Goal: Task Accomplishment & Management: Manage account settings

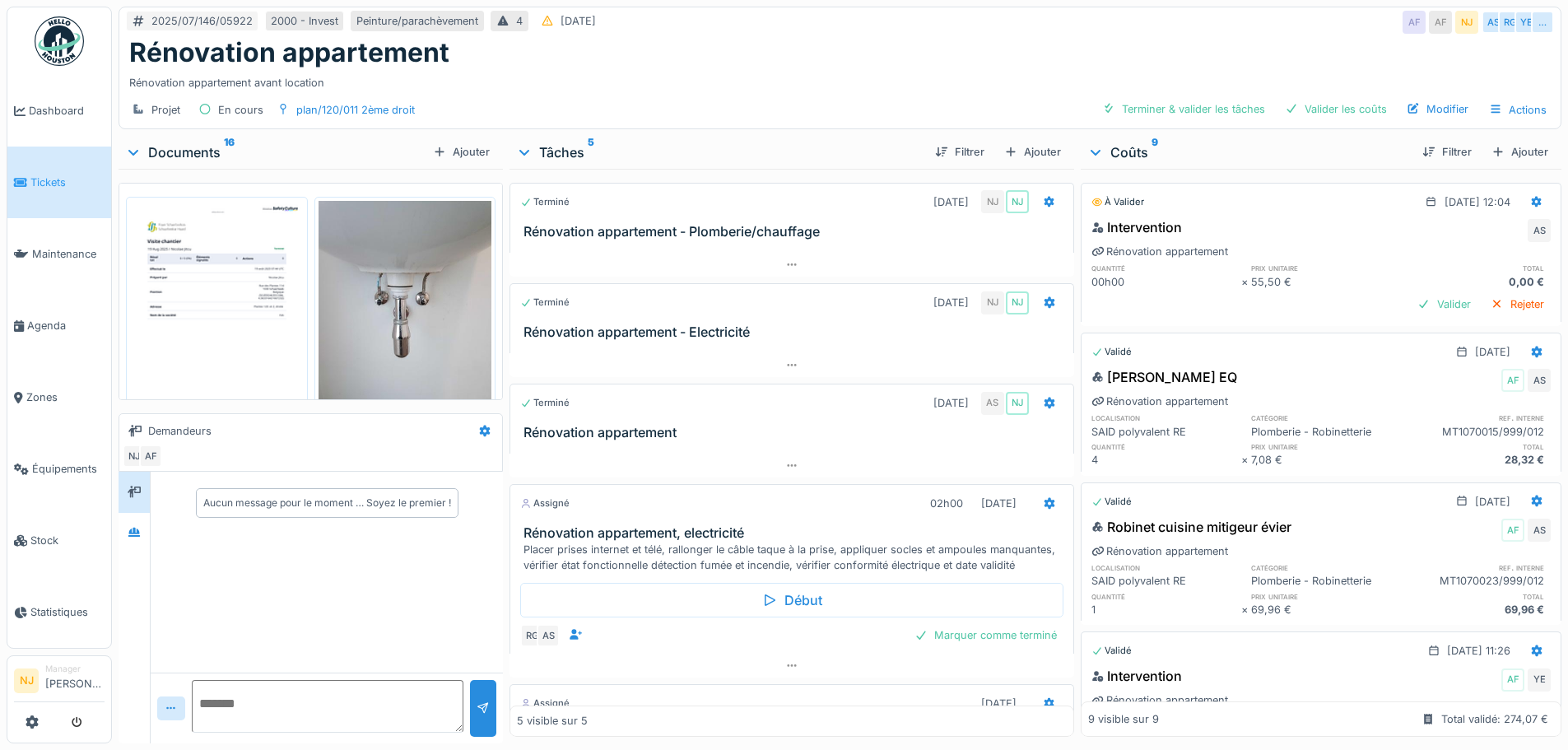
scroll to position [198, 0]
click at [44, 318] on span "Agenda" at bounding box center [66, 325] width 77 height 15
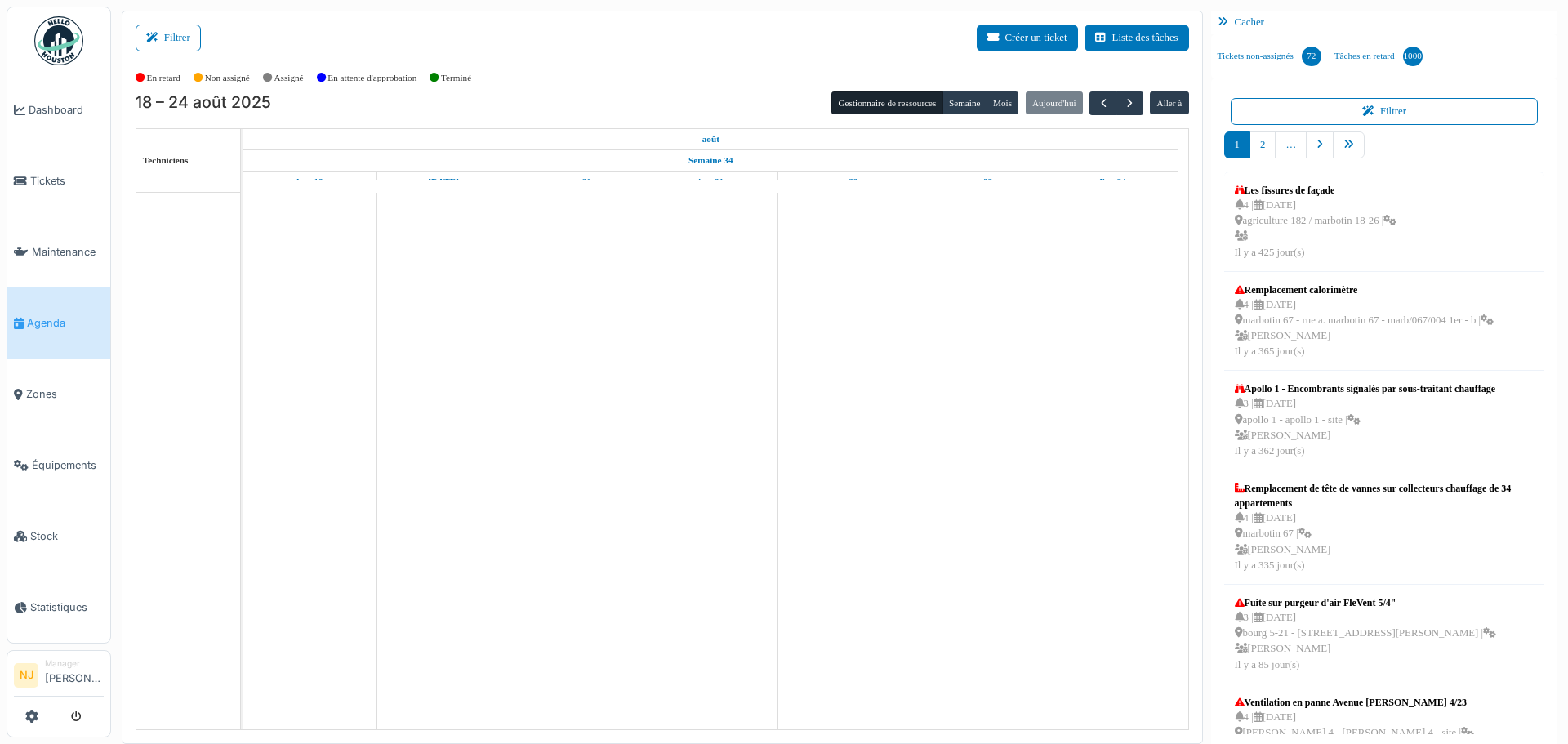
click at [183, 39] on button "Filtrer" at bounding box center [168, 38] width 65 height 27
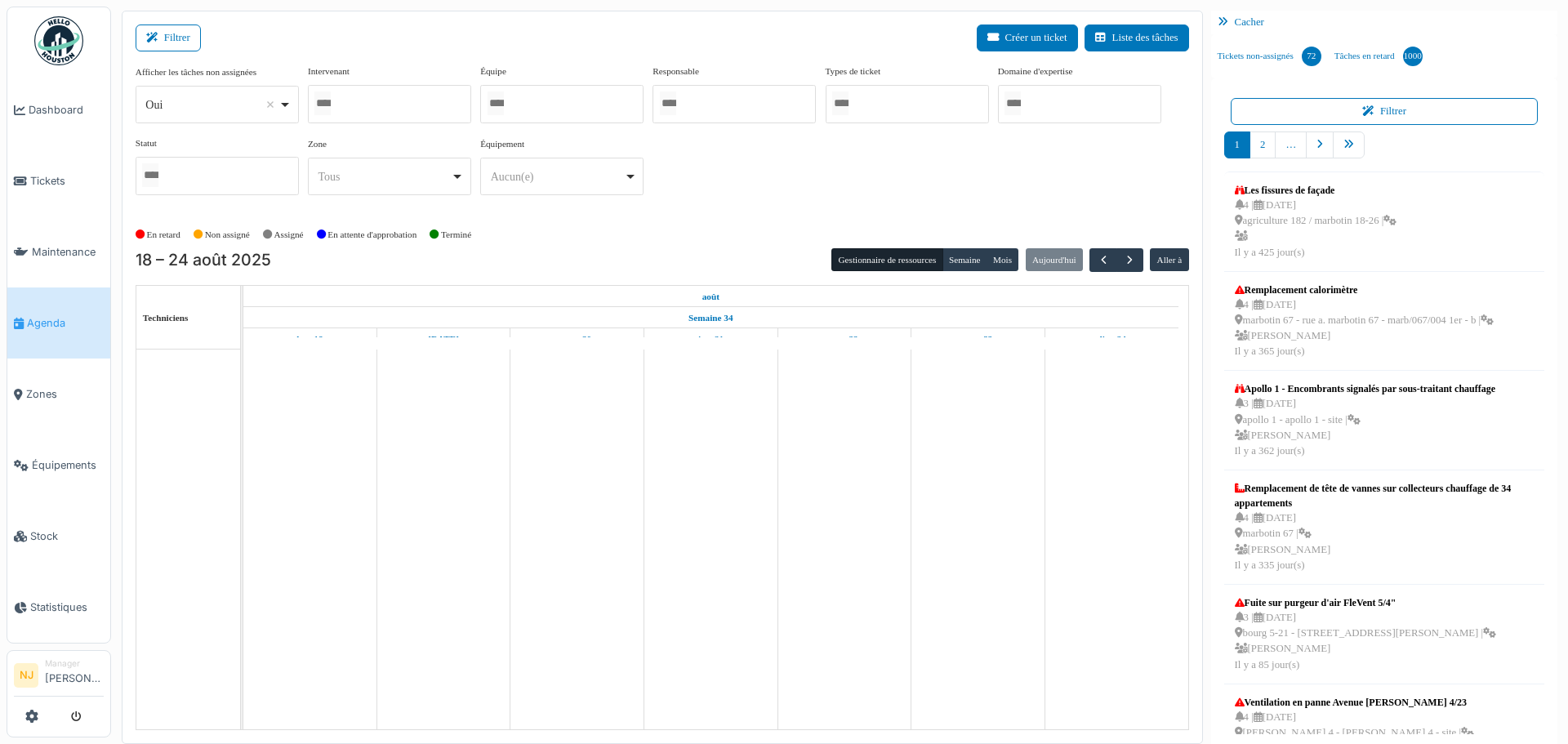
click at [388, 103] on div at bounding box center [389, 104] width 163 height 38
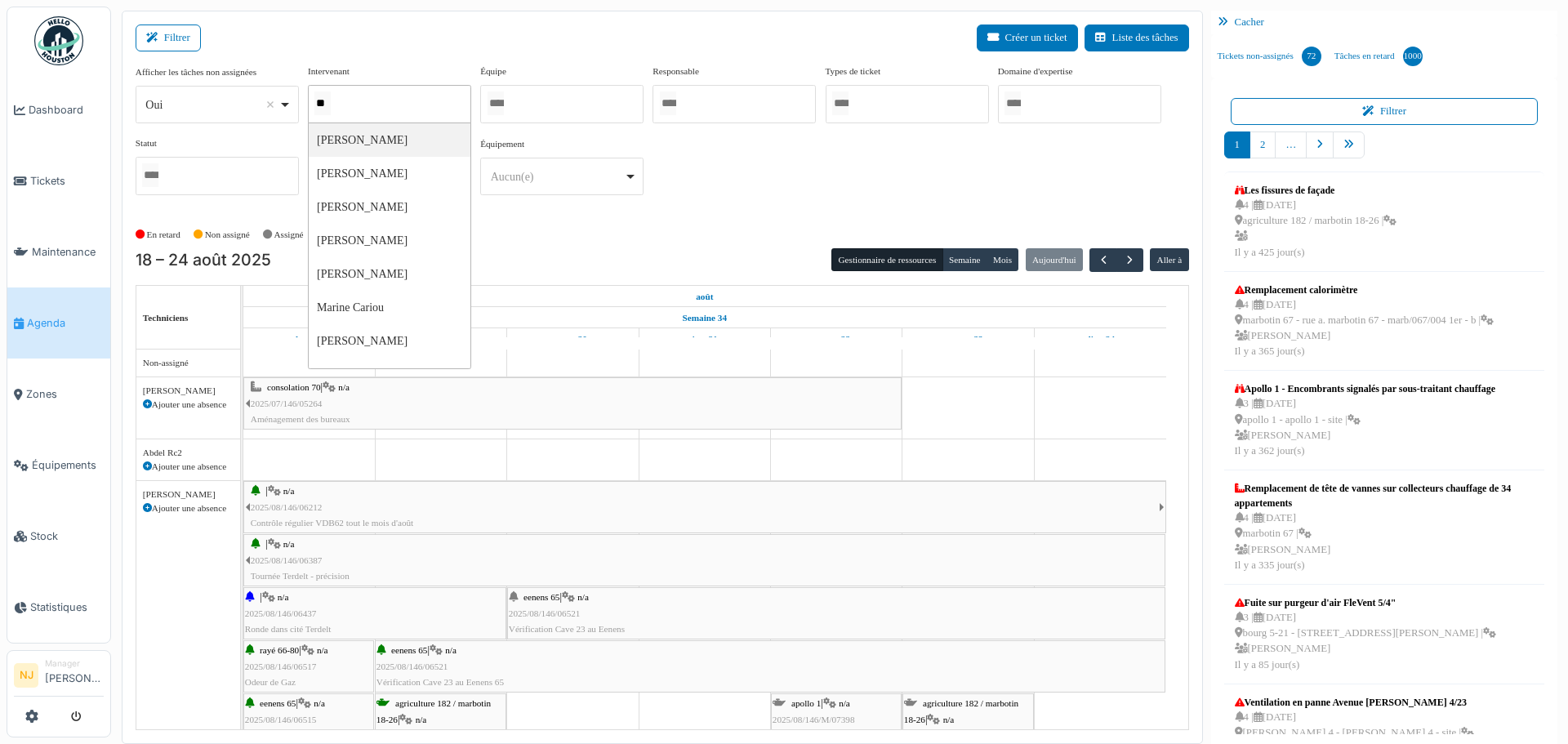
type input "*"
click at [410, 50] on div "Filtrer Créer un ticket Liste des tâches" at bounding box center [662, 44] width 1053 height 40
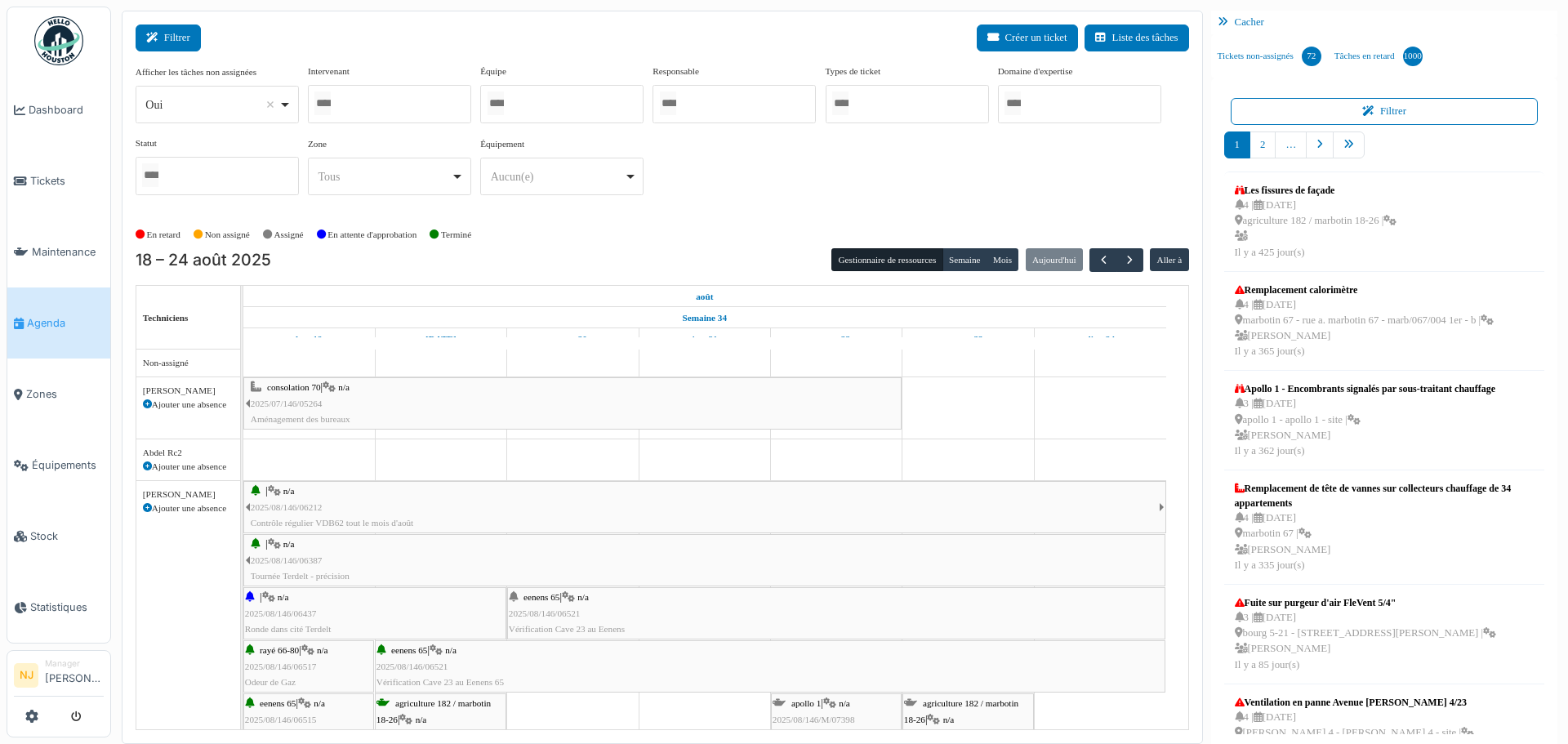
click at [161, 33] on icon at bounding box center [155, 38] width 18 height 11
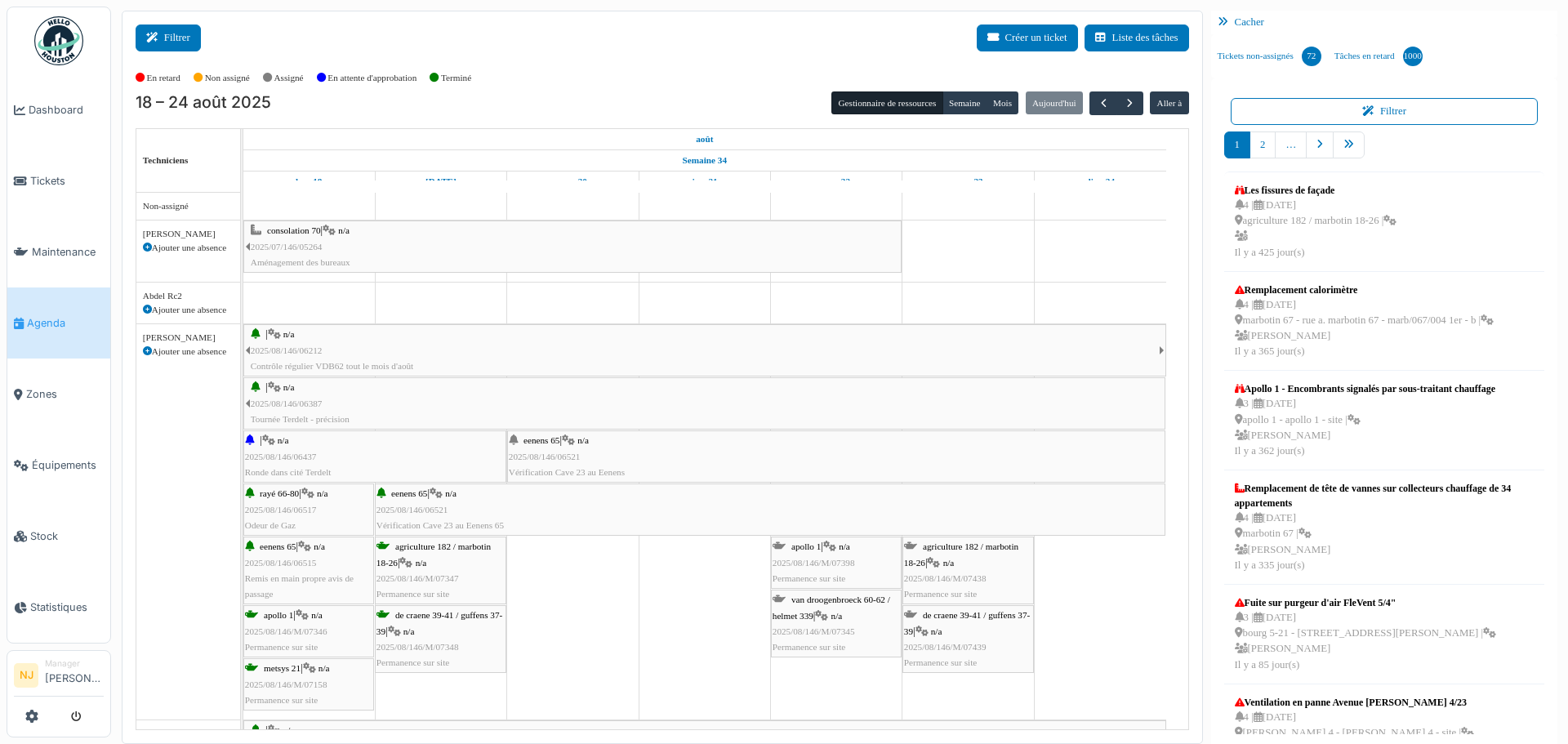
click at [187, 38] on button "Filtrer" at bounding box center [168, 38] width 65 height 27
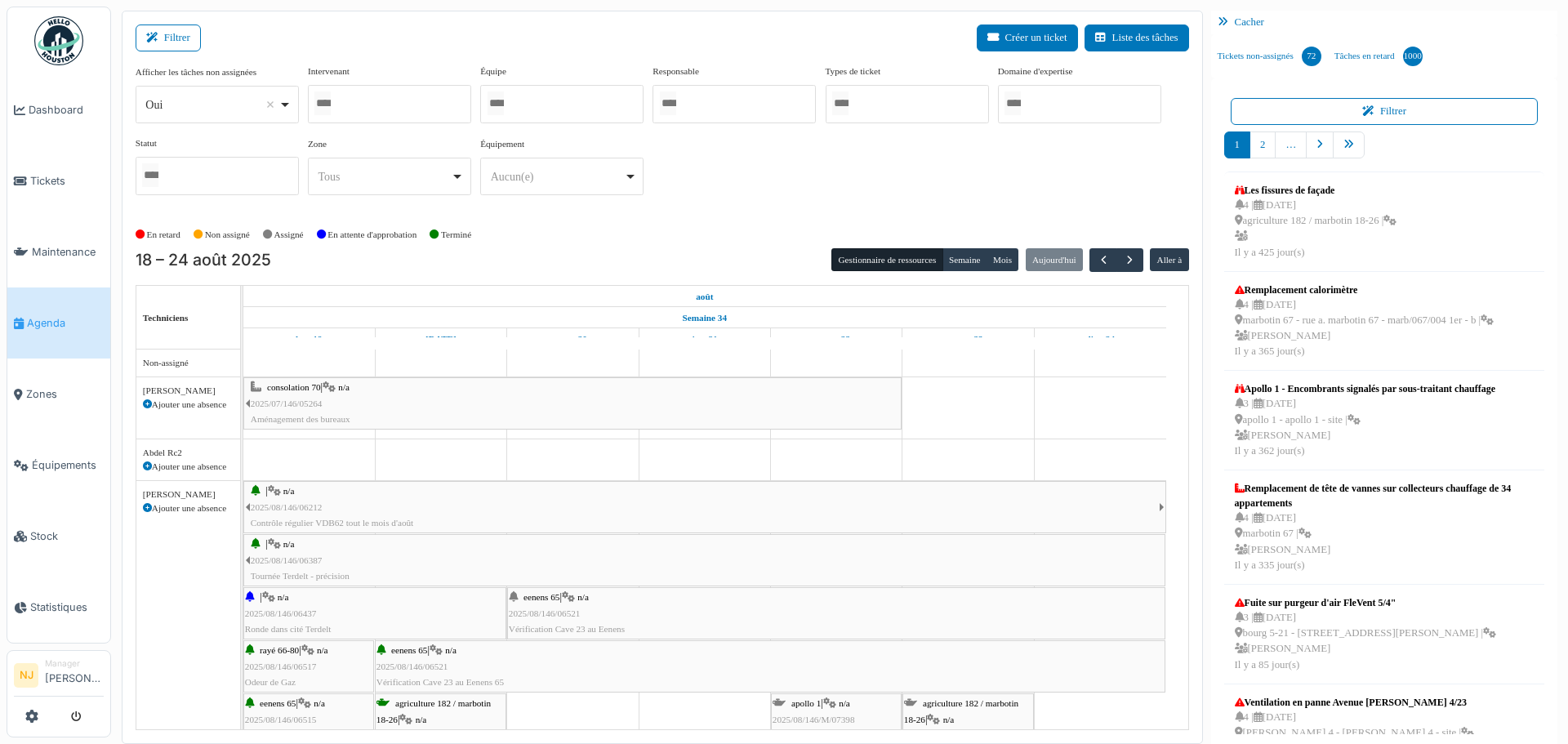
click at [361, 98] on div at bounding box center [389, 104] width 163 height 38
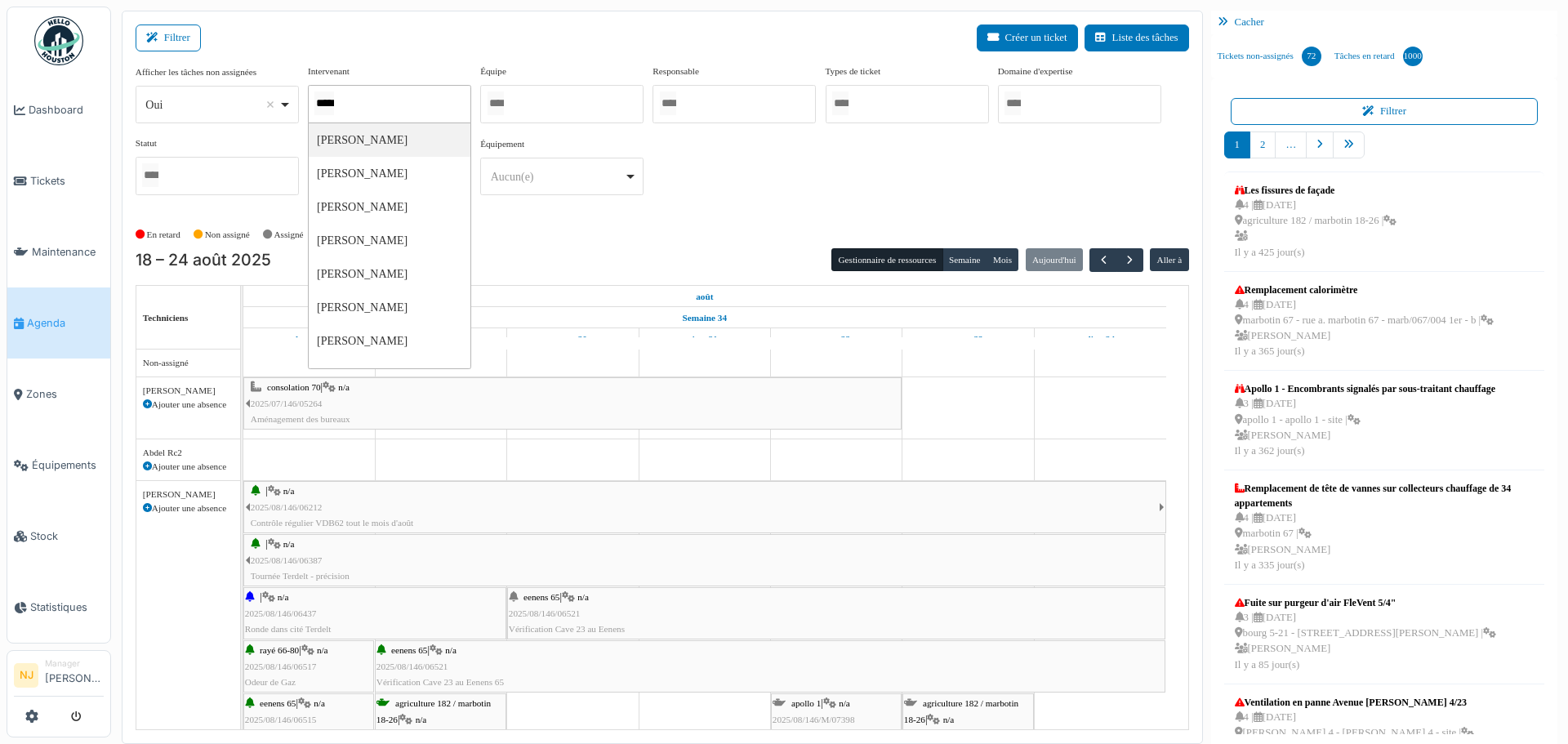
type input "******"
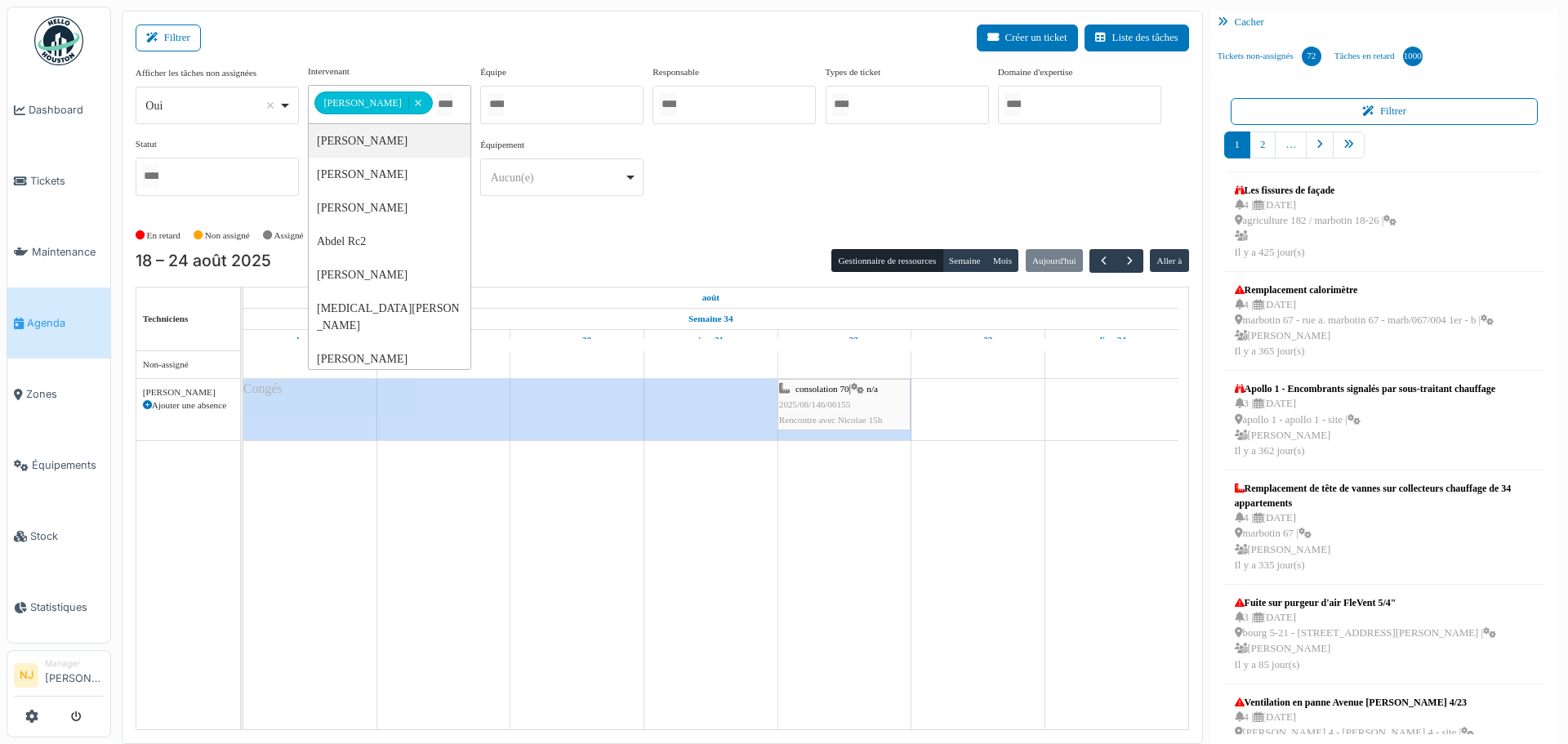
click at [393, 53] on div "Filtrer Créer un ticket Liste des tâches" at bounding box center [662, 44] width 1053 height 40
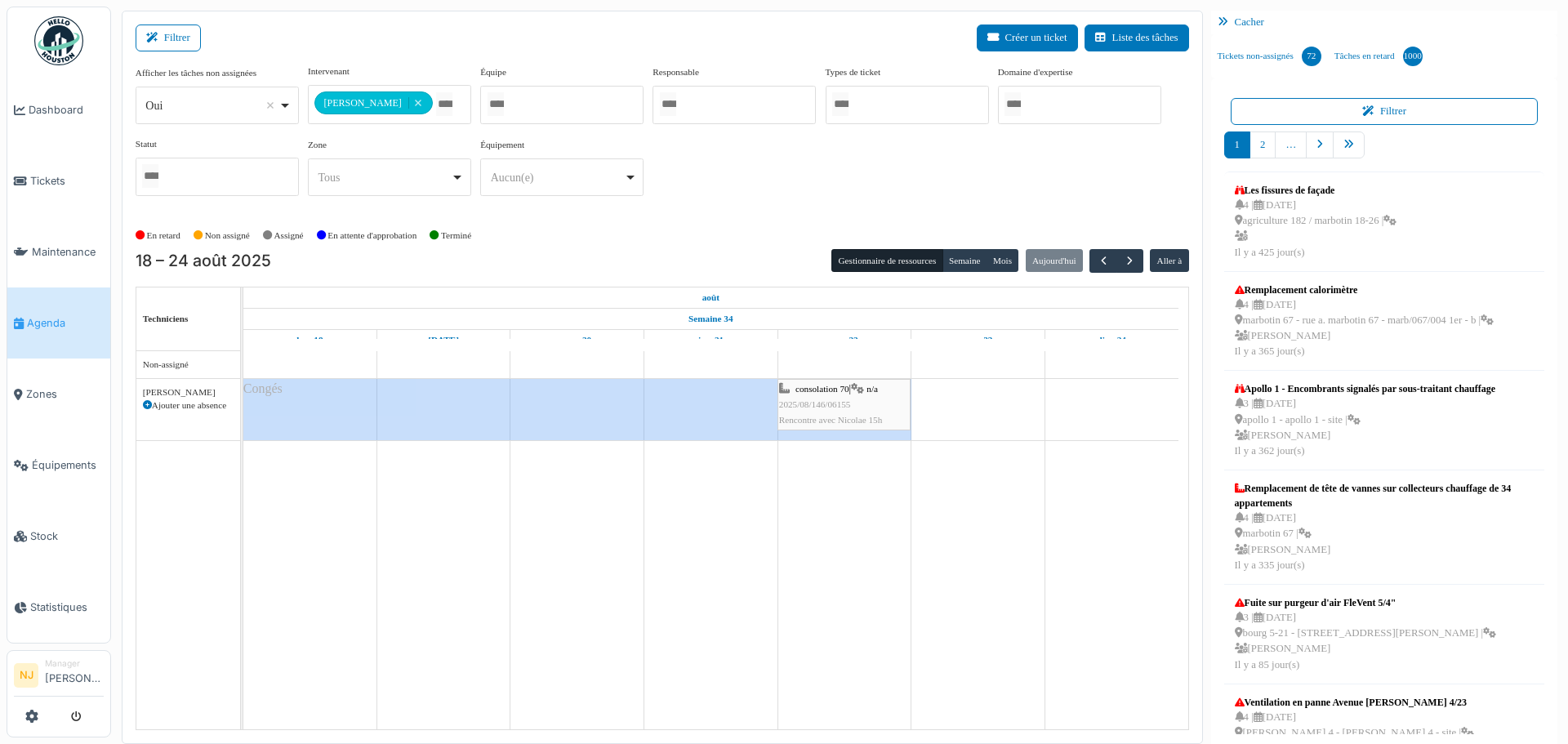
scroll to position [3, 0]
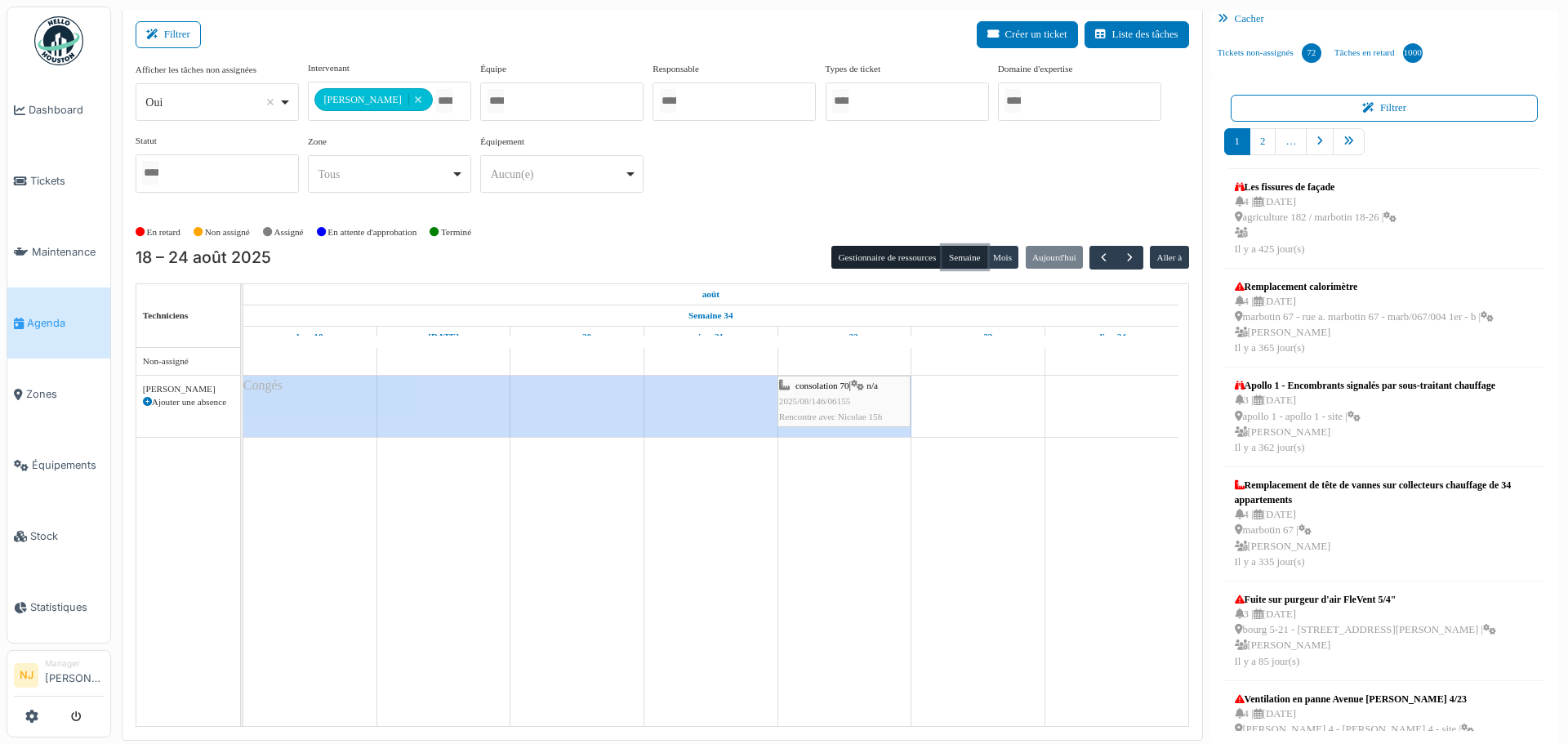
click at [965, 254] on button "Semaine" at bounding box center [964, 257] width 45 height 23
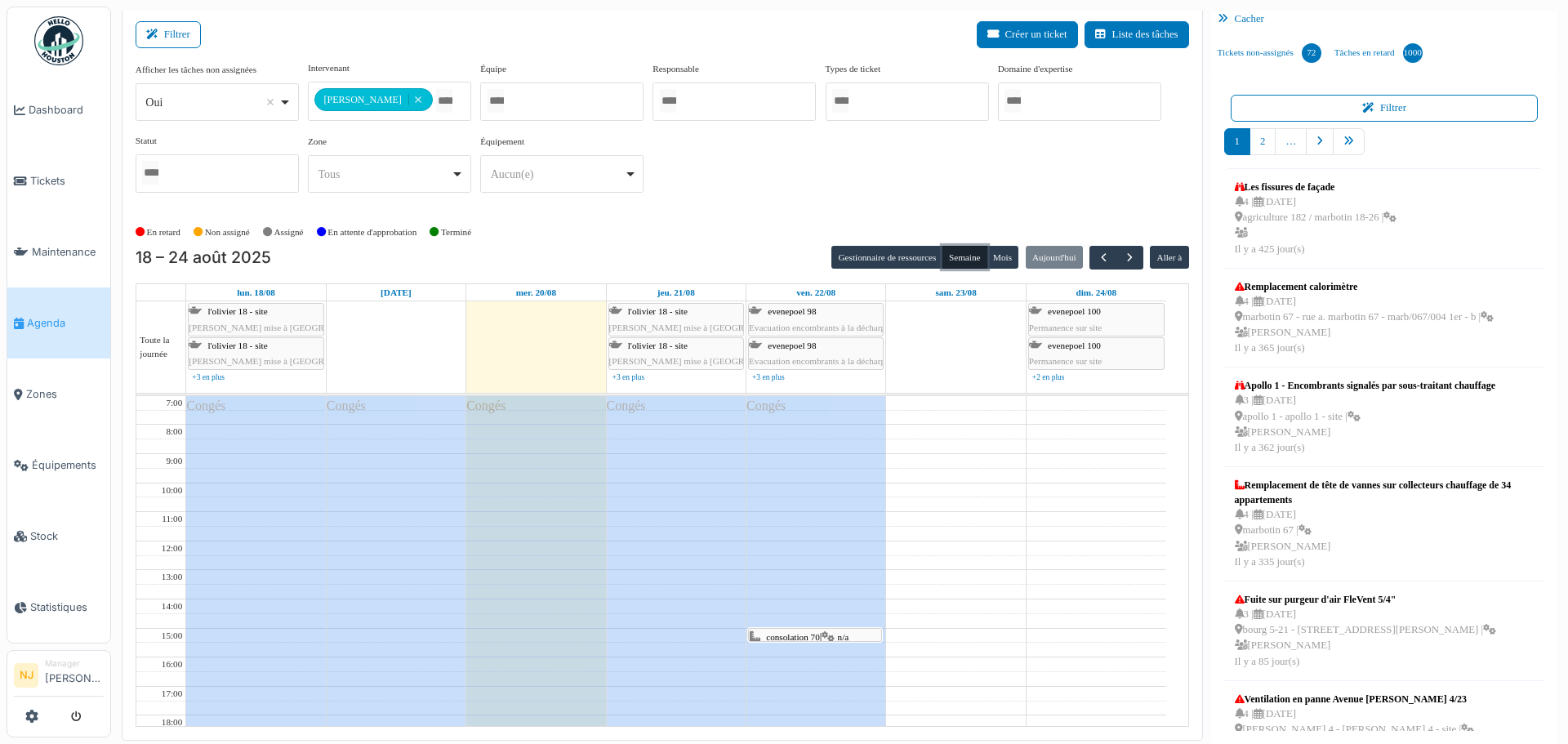
click at [965, 254] on button "Semaine" at bounding box center [964, 257] width 45 height 23
click at [1123, 254] on span "button" at bounding box center [1130, 258] width 14 height 14
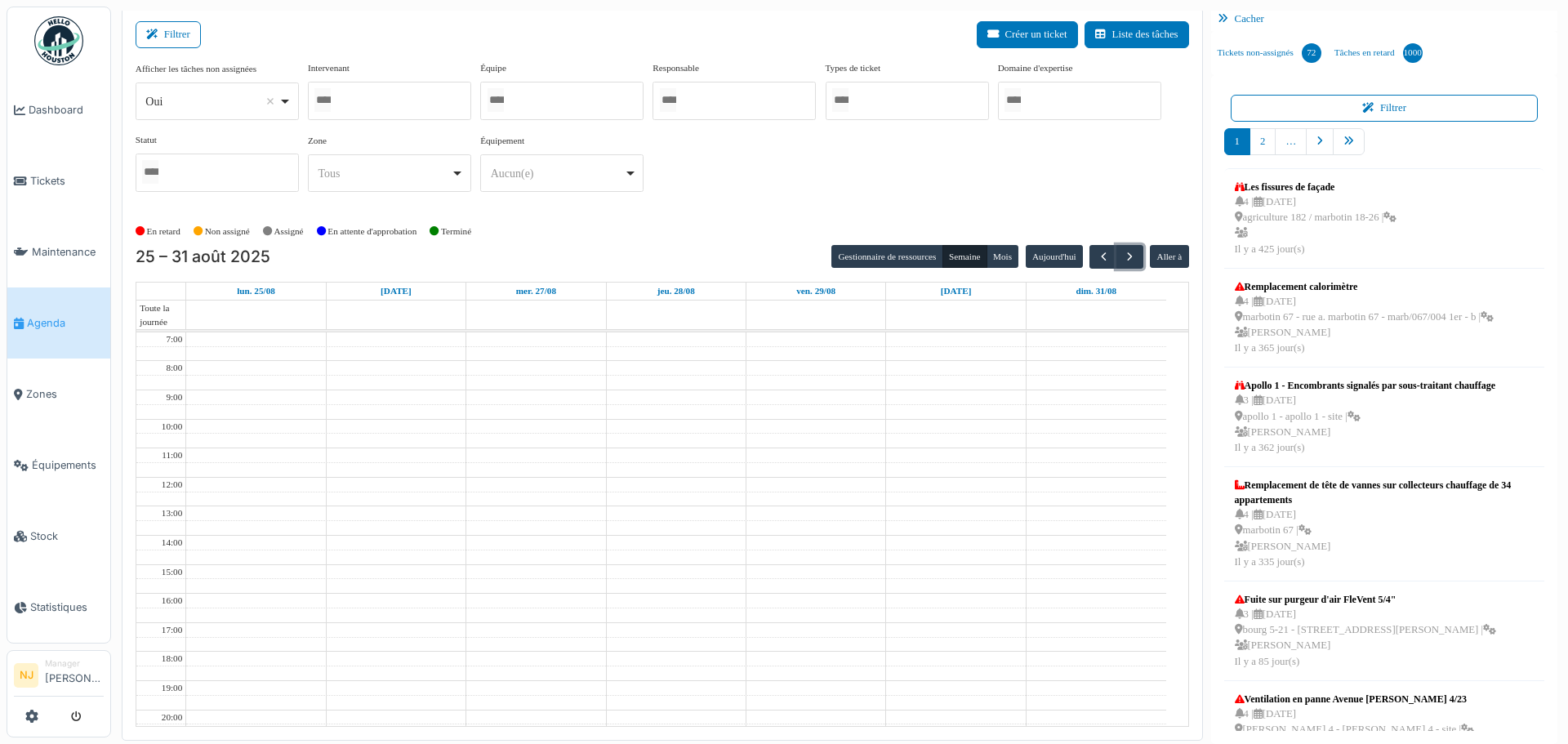
click at [348, 91] on div at bounding box center [389, 100] width 163 height 38
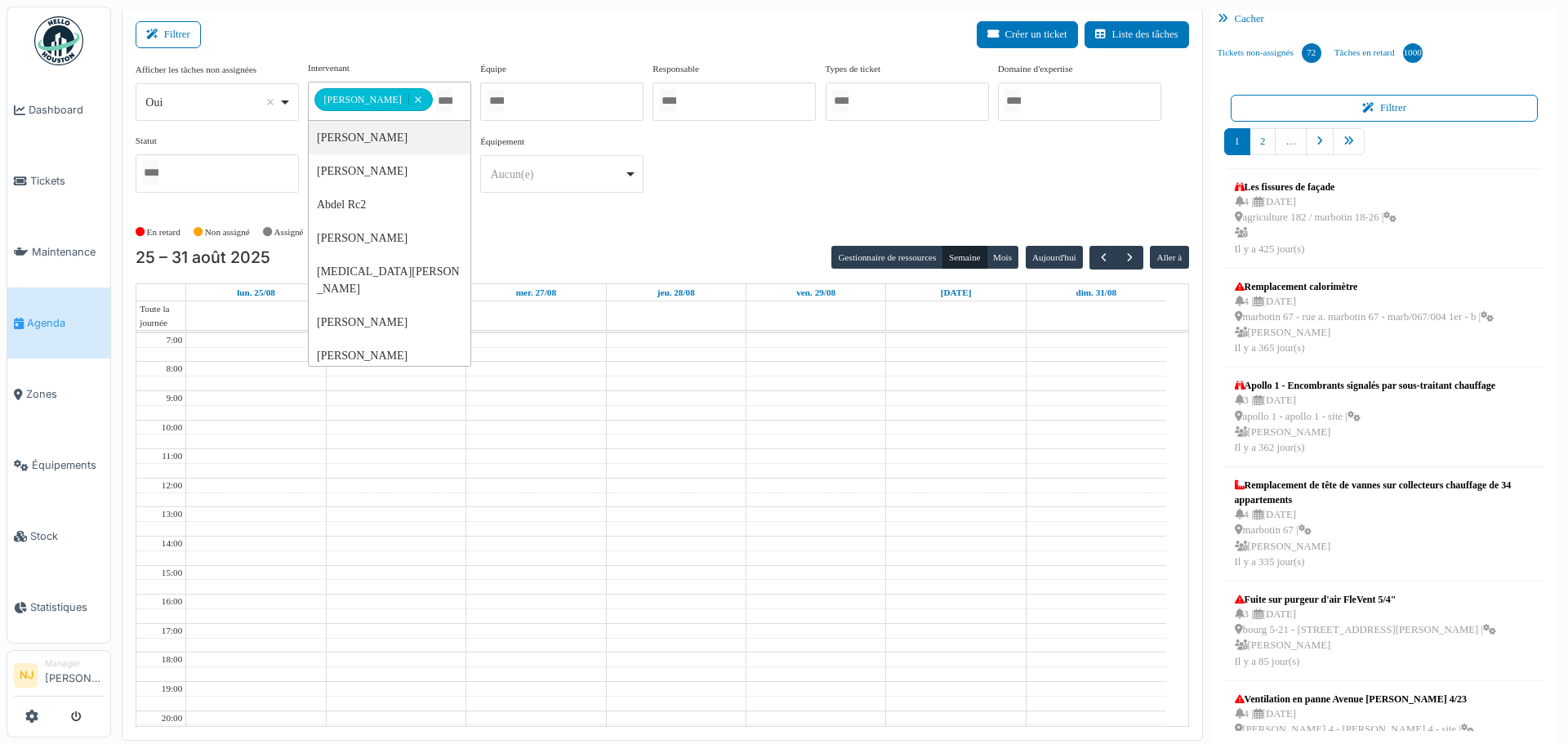
click at [394, 44] on div "Filtrer Créer un ticket Liste des tâches" at bounding box center [662, 41] width 1053 height 40
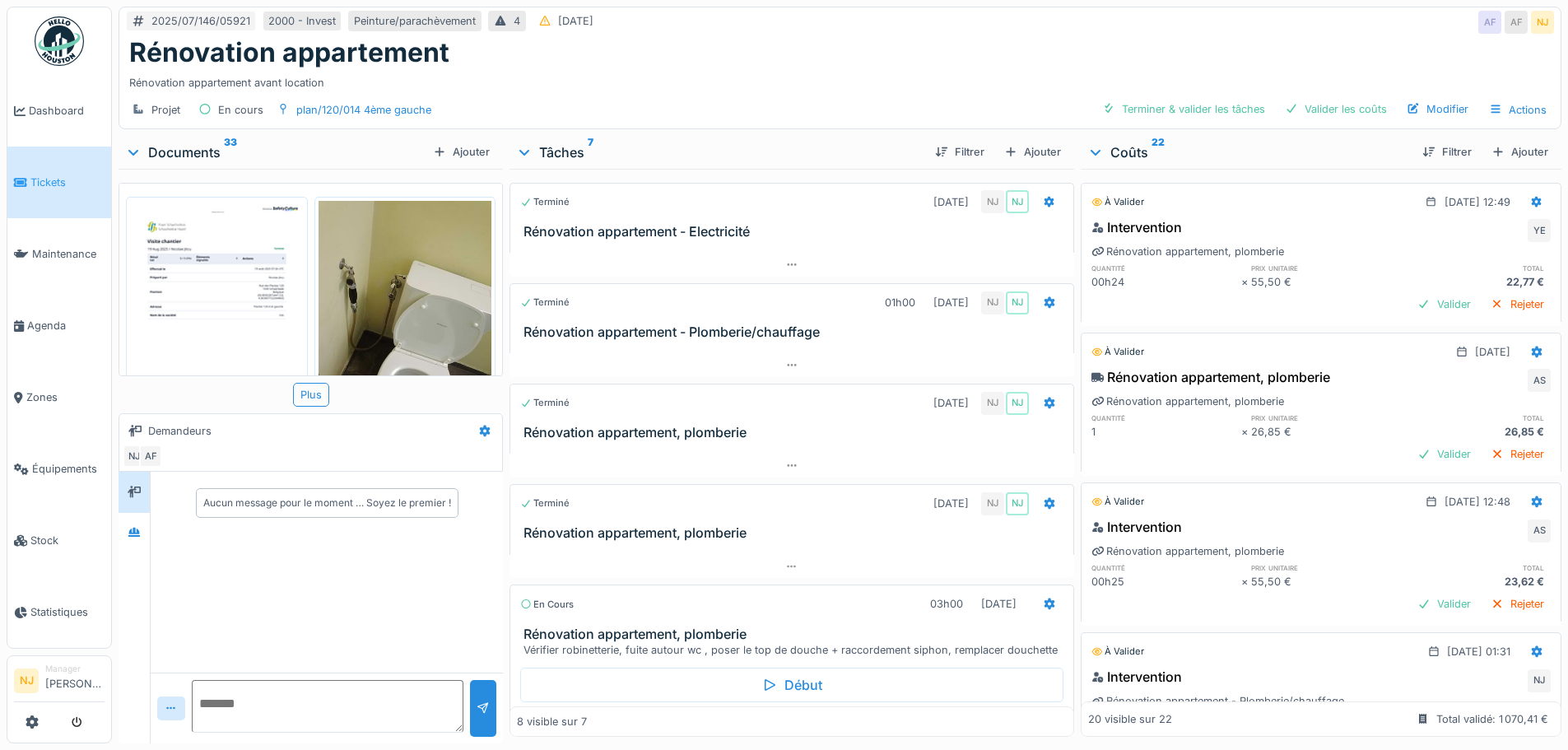
scroll to position [411, 0]
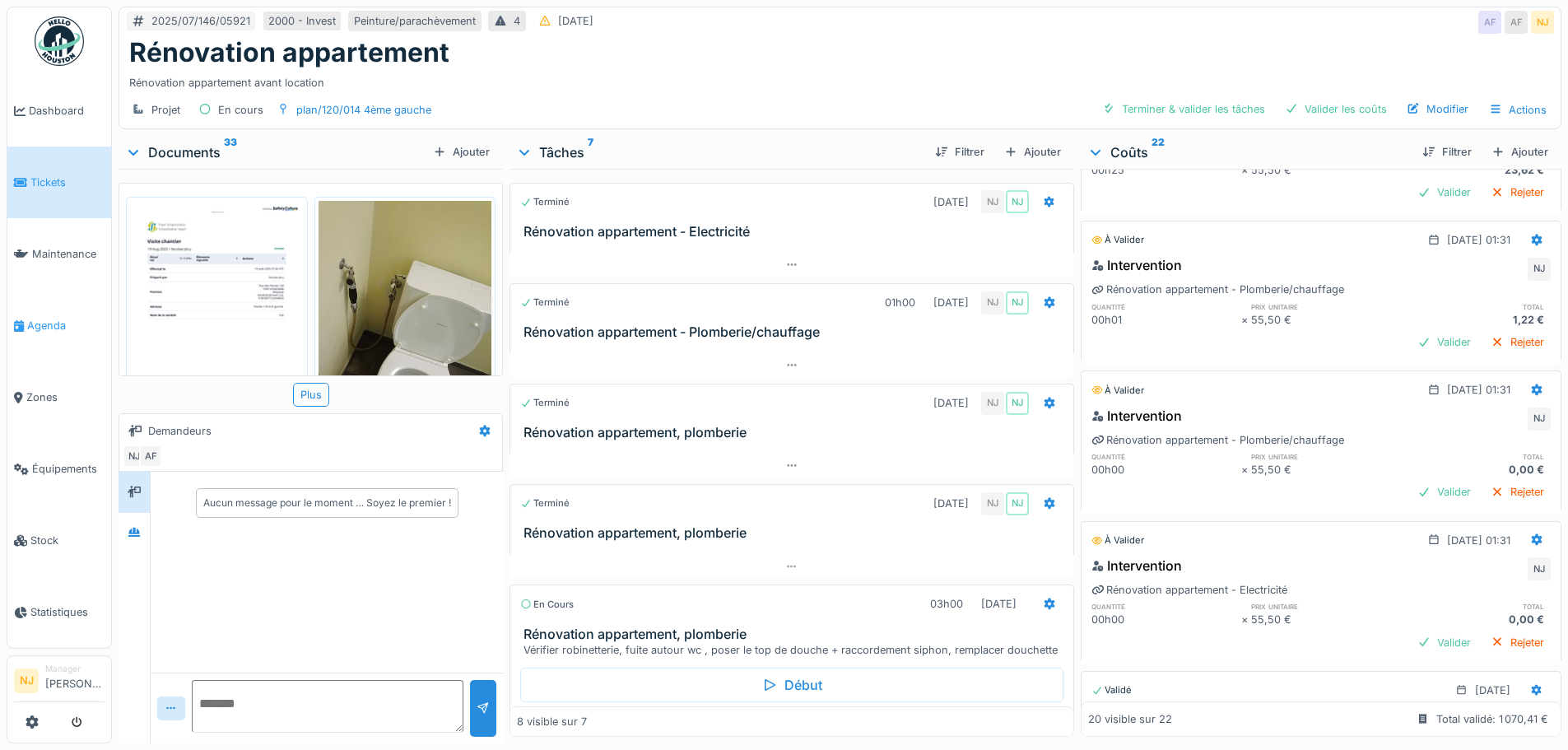
click at [41, 318] on span "Agenda" at bounding box center [66, 325] width 77 height 15
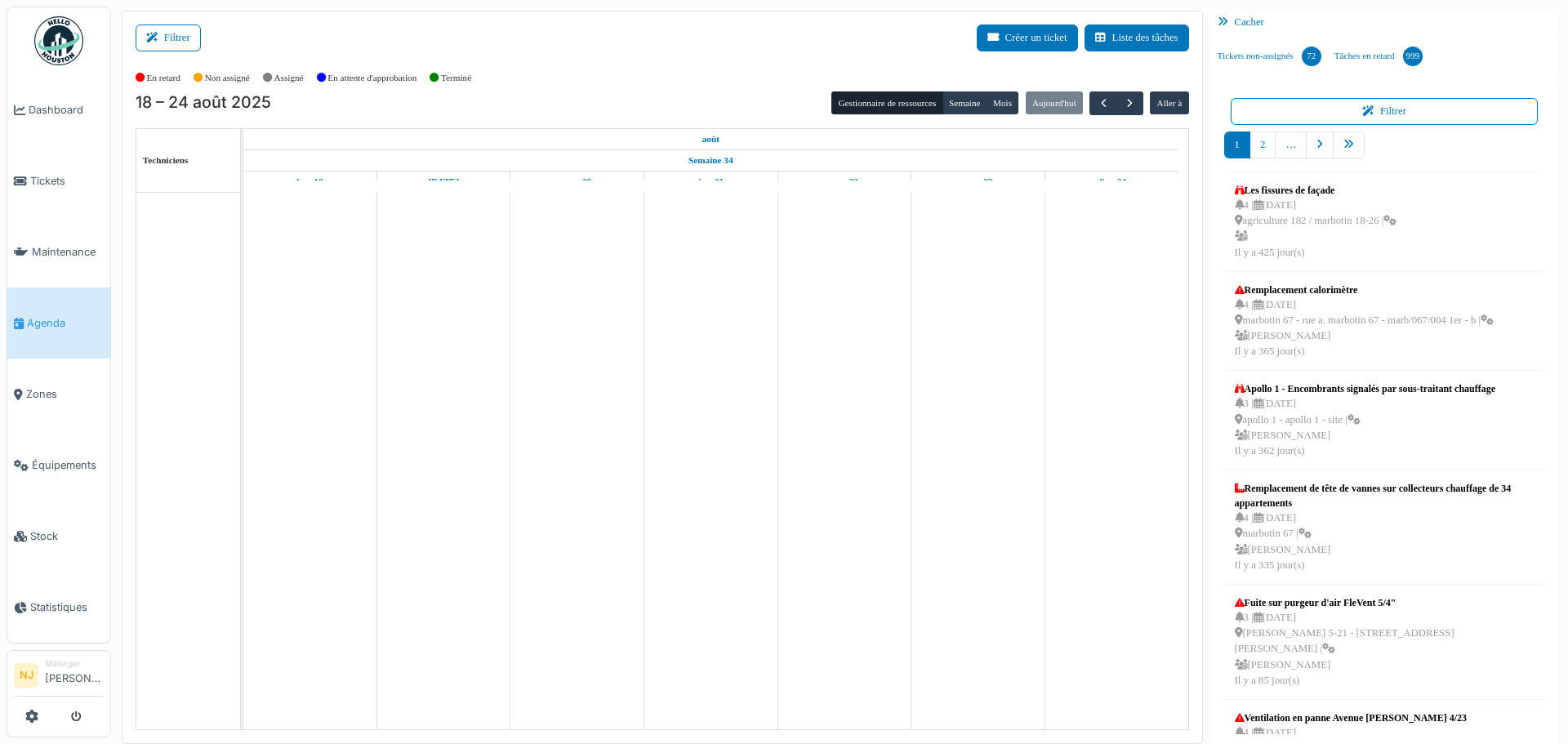
click at [177, 36] on button "Filtrer" at bounding box center [168, 38] width 65 height 27
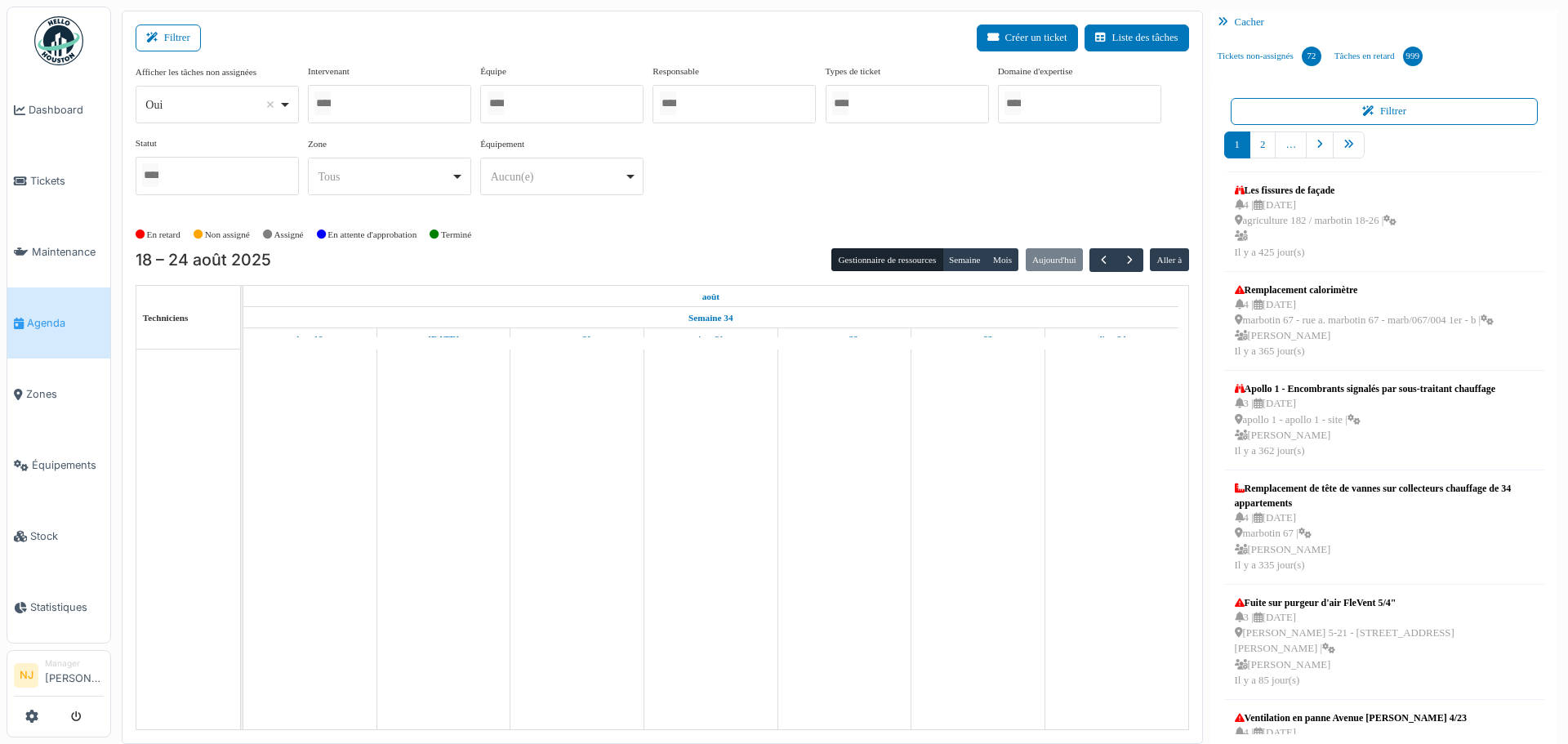
click at [359, 100] on div at bounding box center [389, 104] width 163 height 38
type input "***"
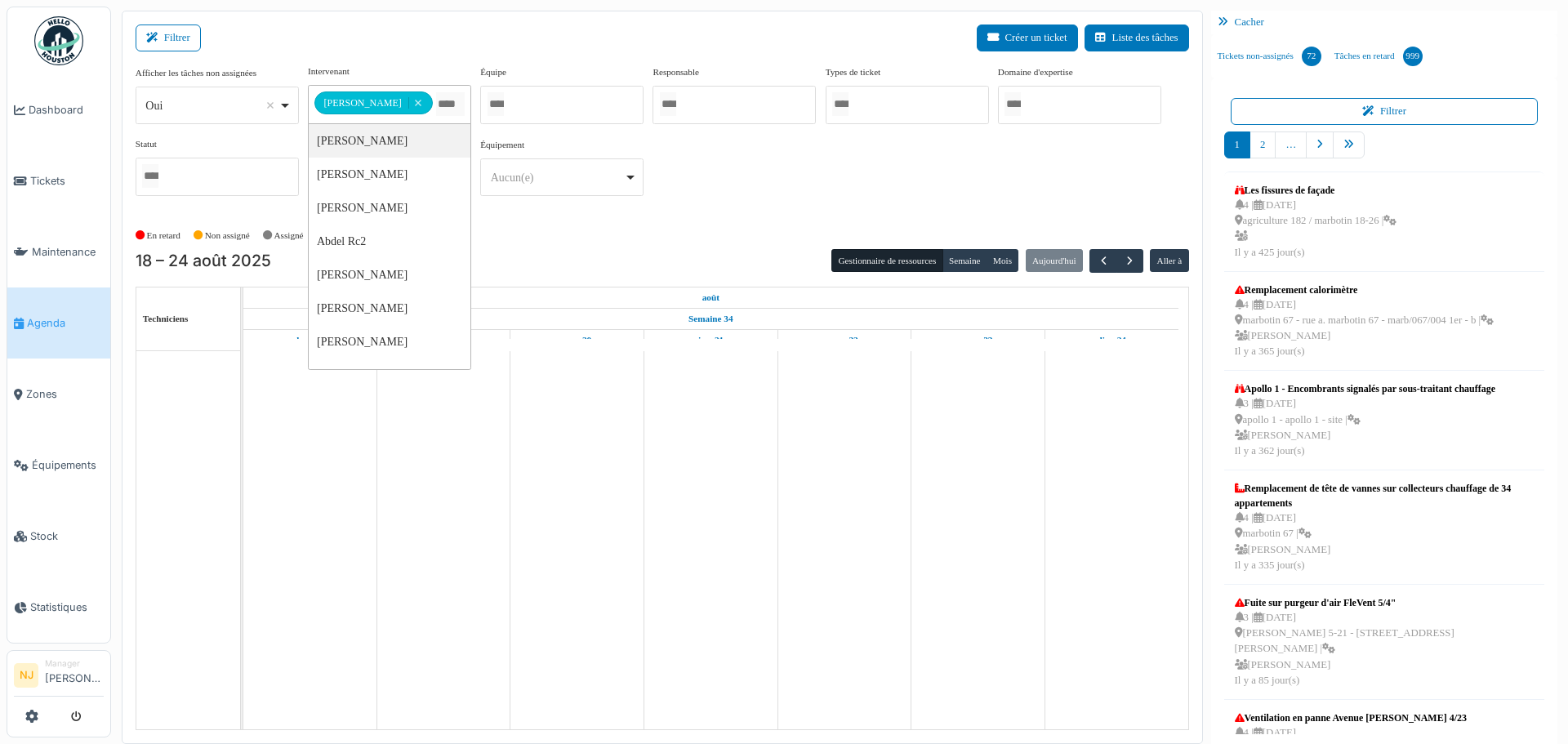
click at [376, 31] on div "Filtrer Créer un ticket Liste des tâches" at bounding box center [662, 44] width 1053 height 40
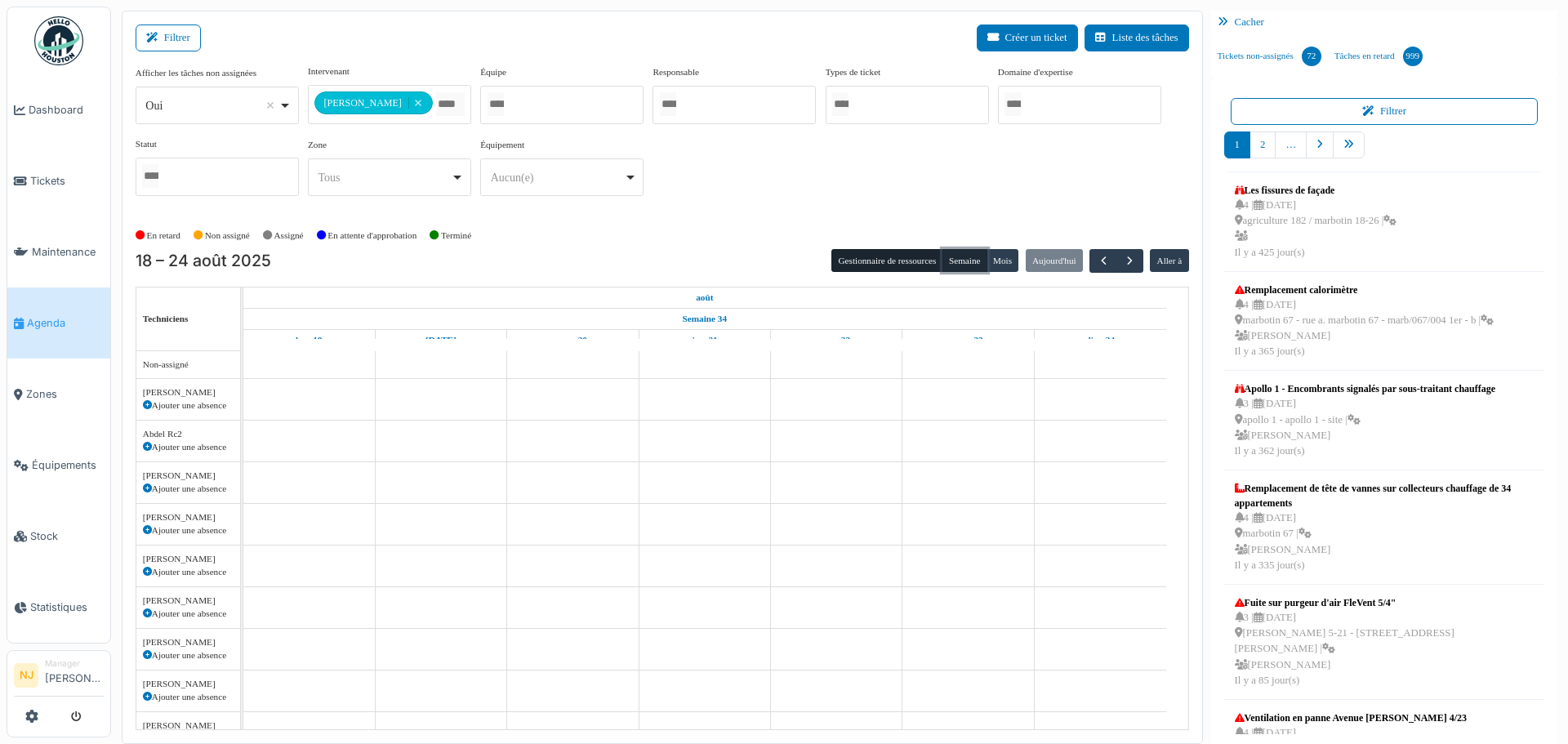
click at [948, 261] on button "Semaine" at bounding box center [964, 260] width 45 height 23
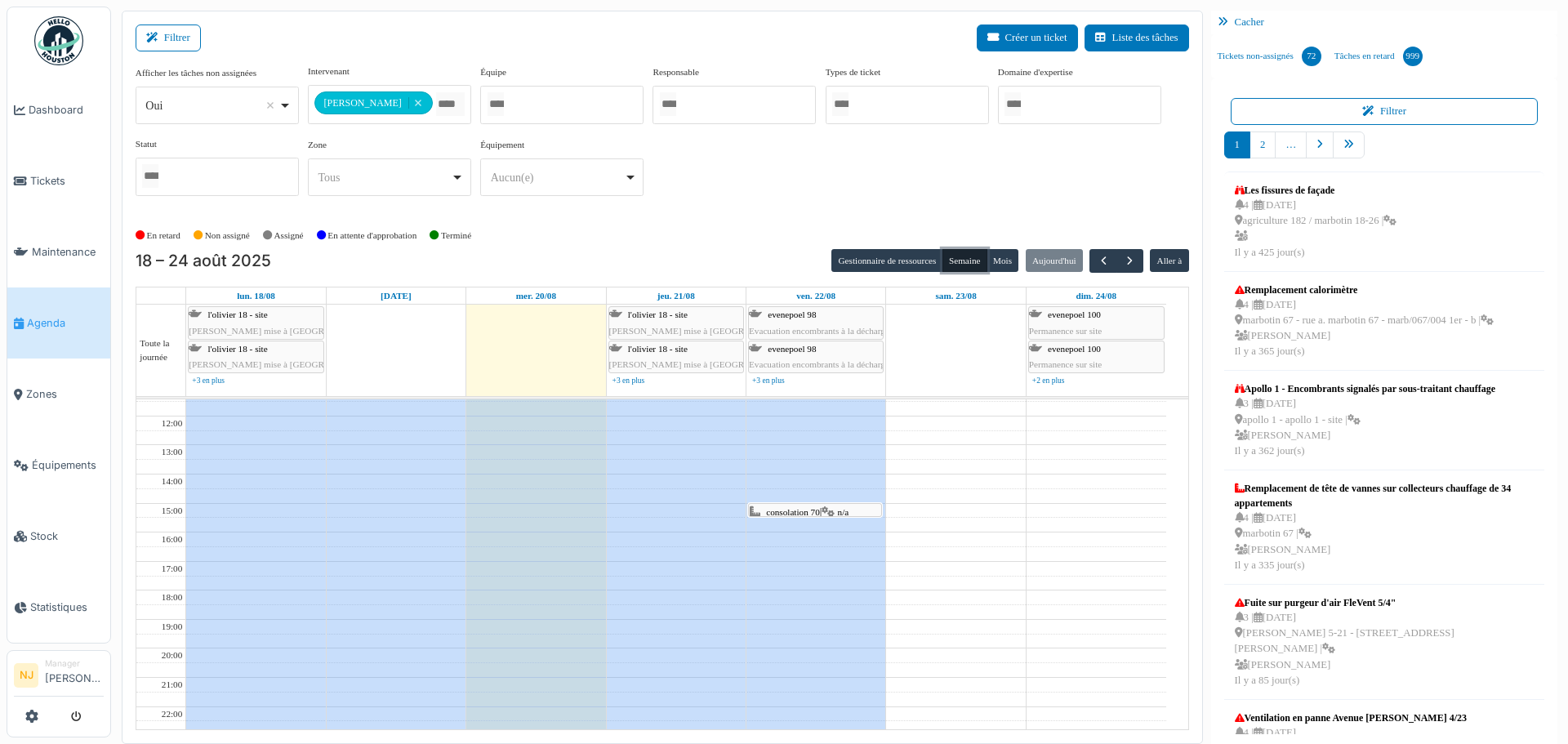
scroll to position [162, 0]
click at [1123, 260] on span "button" at bounding box center [1130, 261] width 14 height 14
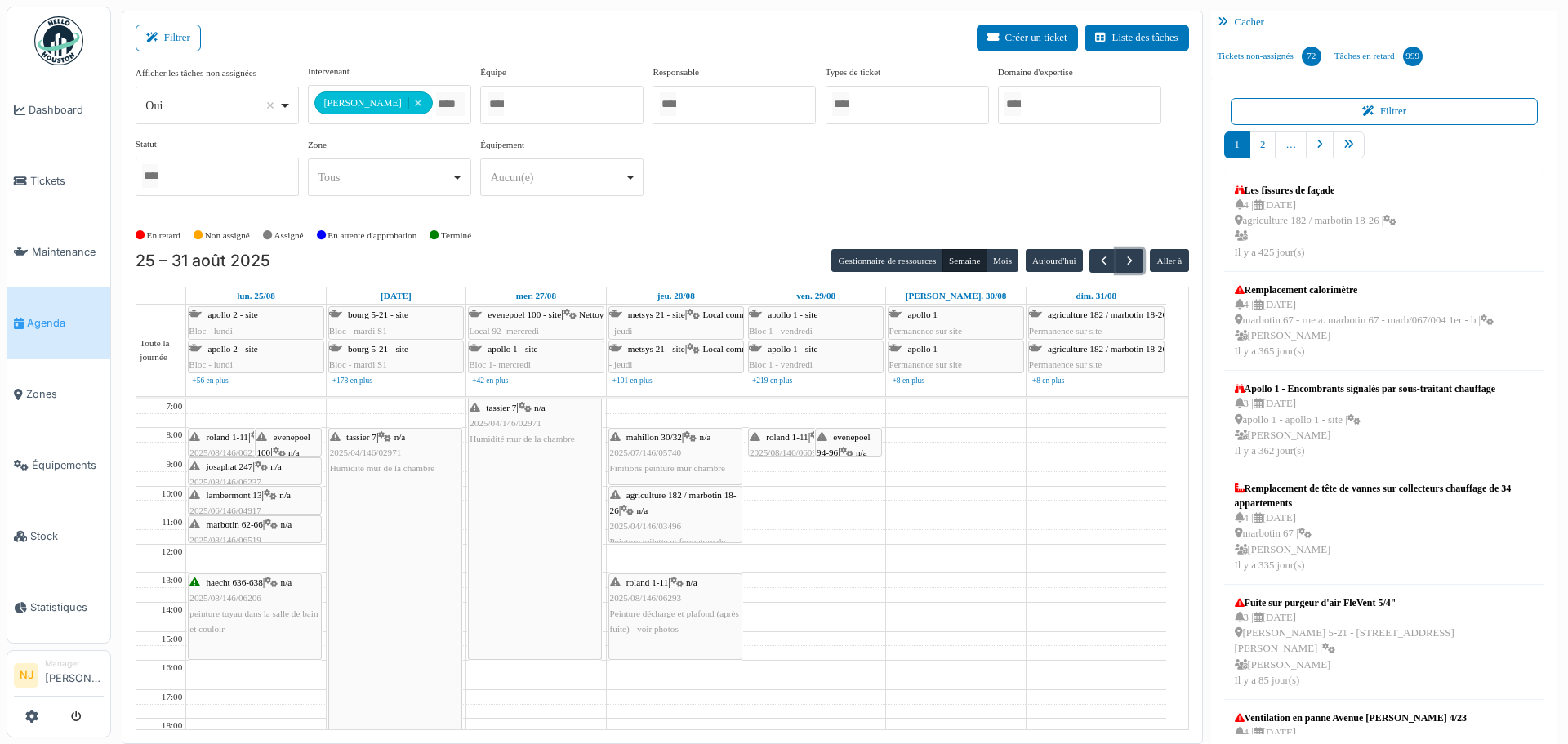
scroll to position [3, 0]
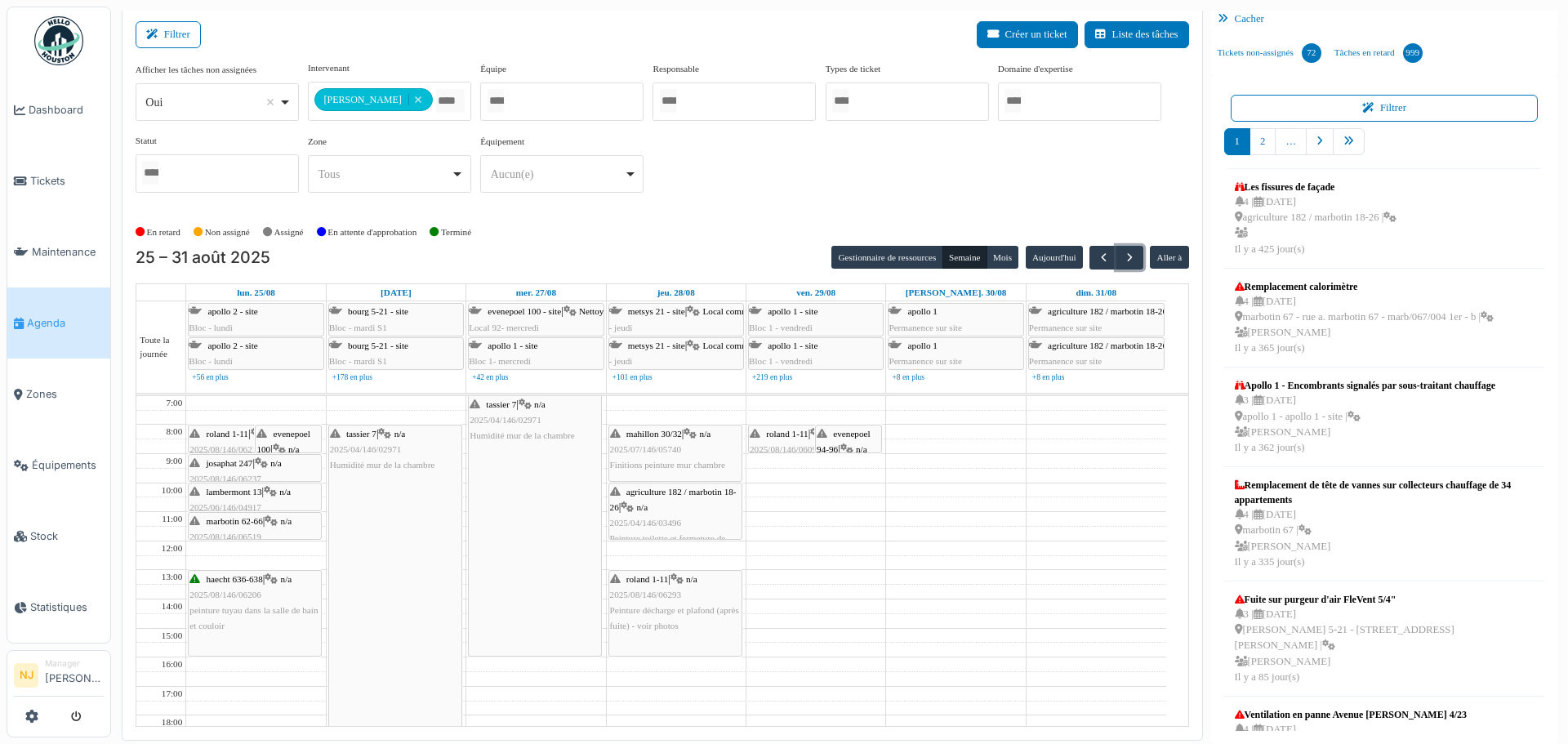
click at [225, 433] on span "roland 1-11" at bounding box center [227, 434] width 41 height 10
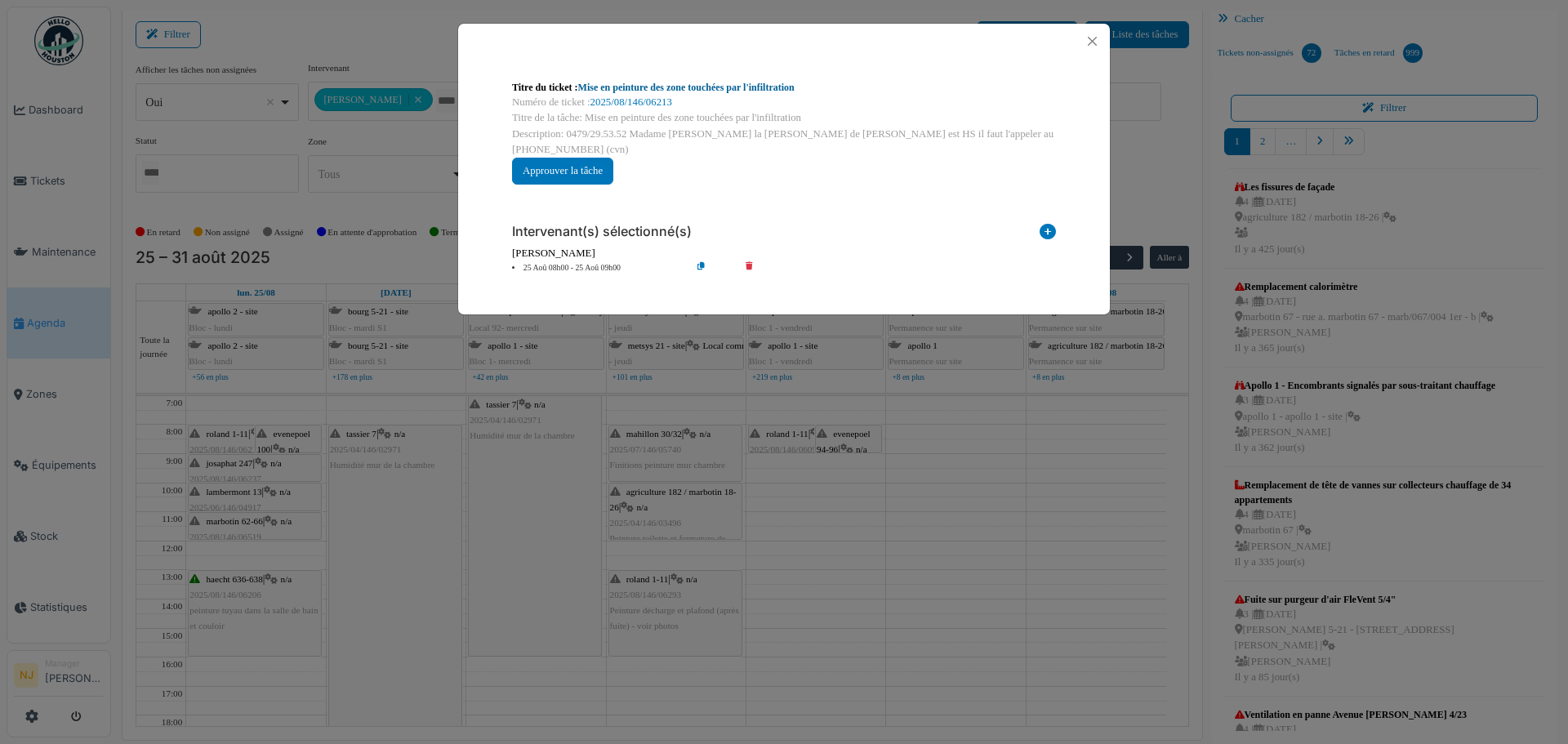
click at [683, 87] on link "Mise en peinture des zone touchées par l'infiltration" at bounding box center [686, 88] width 216 height 12
click at [1092, 36] on button "Close" at bounding box center [1092, 41] width 22 height 22
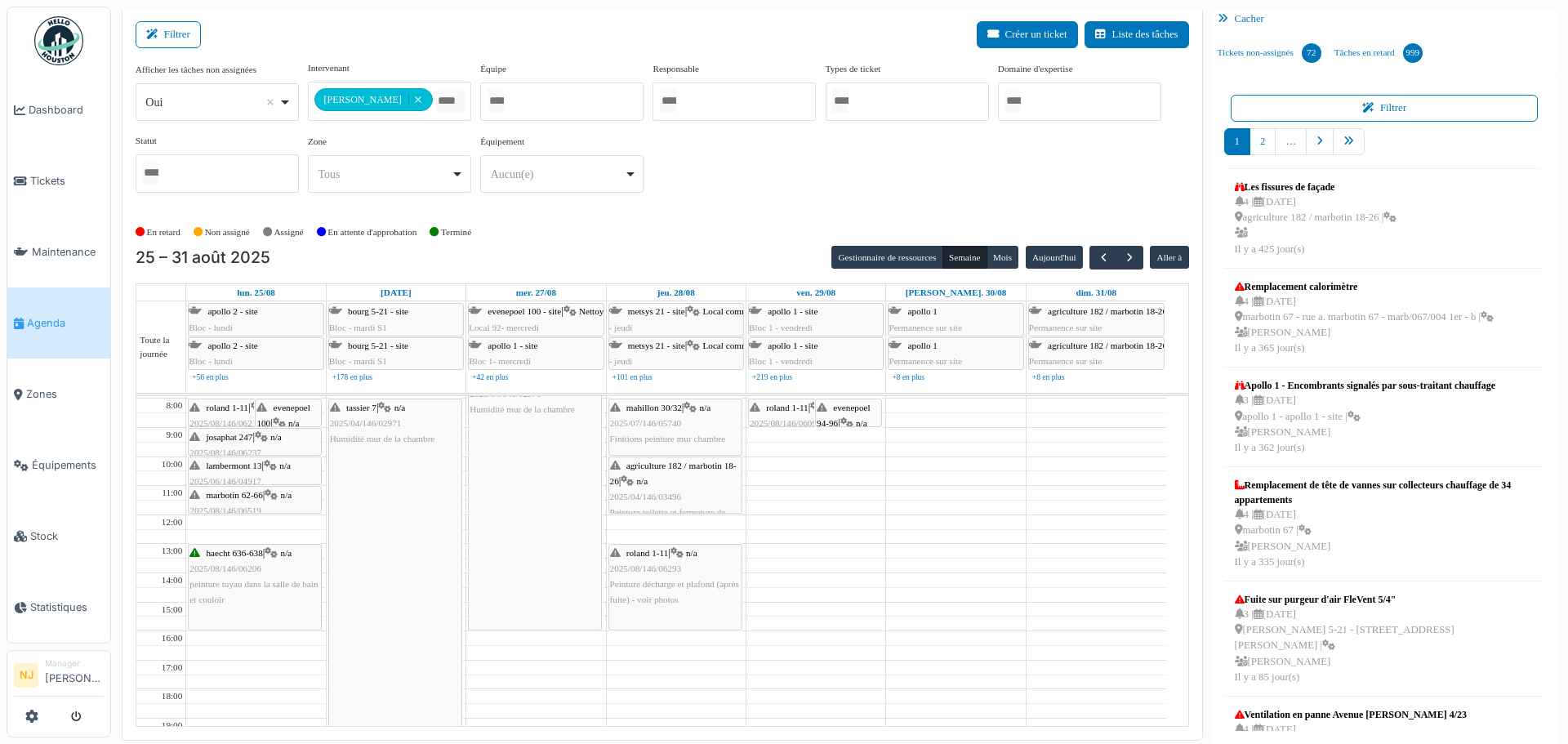
scroll to position [0, 0]
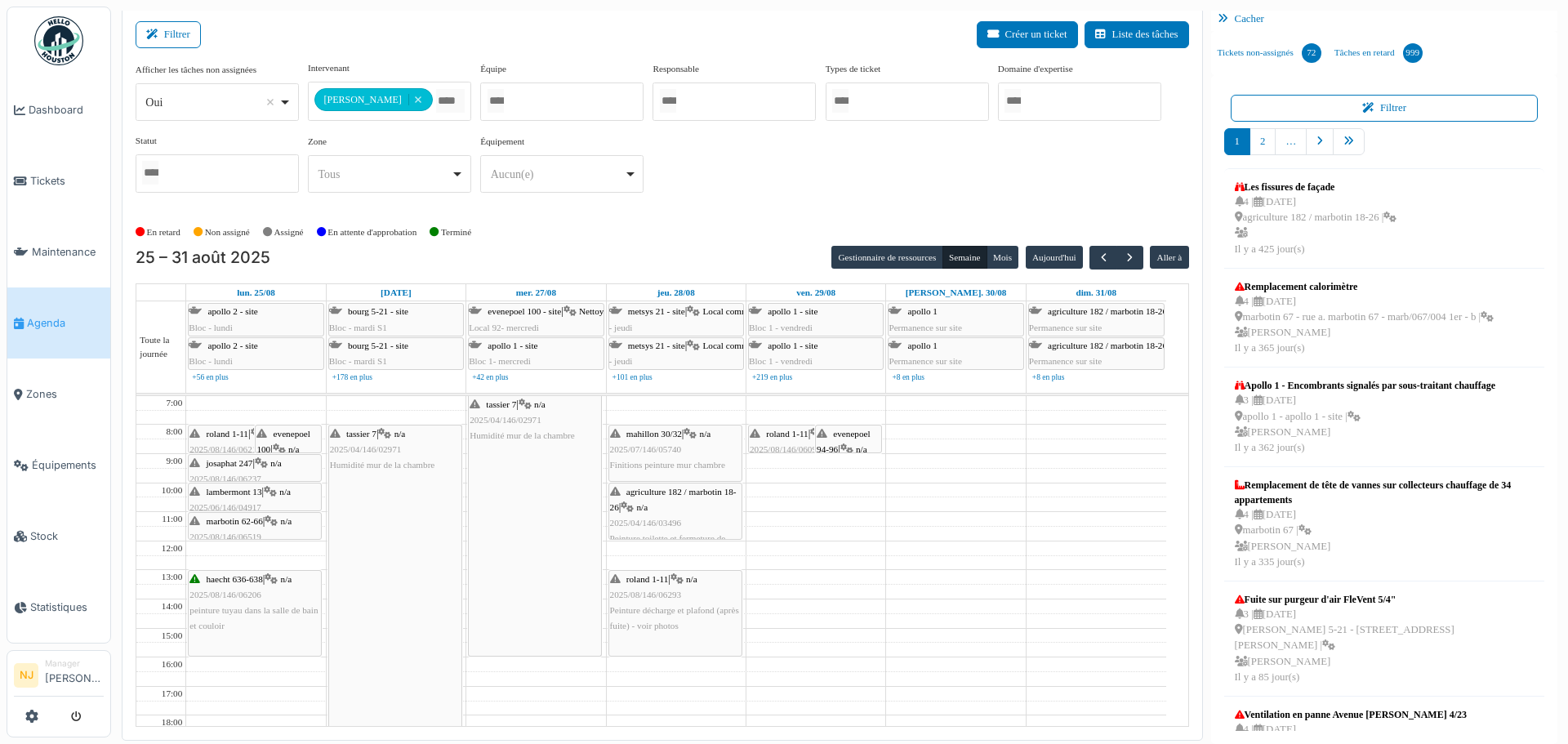
click at [361, 433] on span "tassier 7" at bounding box center [361, 434] width 30 height 10
click at [355, 430] on span "tassier 7" at bounding box center [361, 434] width 30 height 10
click at [530, 557] on div "tassier 7 | n/a 2025/04/146/02971 Humidité mur de la chambre" at bounding box center [534, 526] width 133 height 260
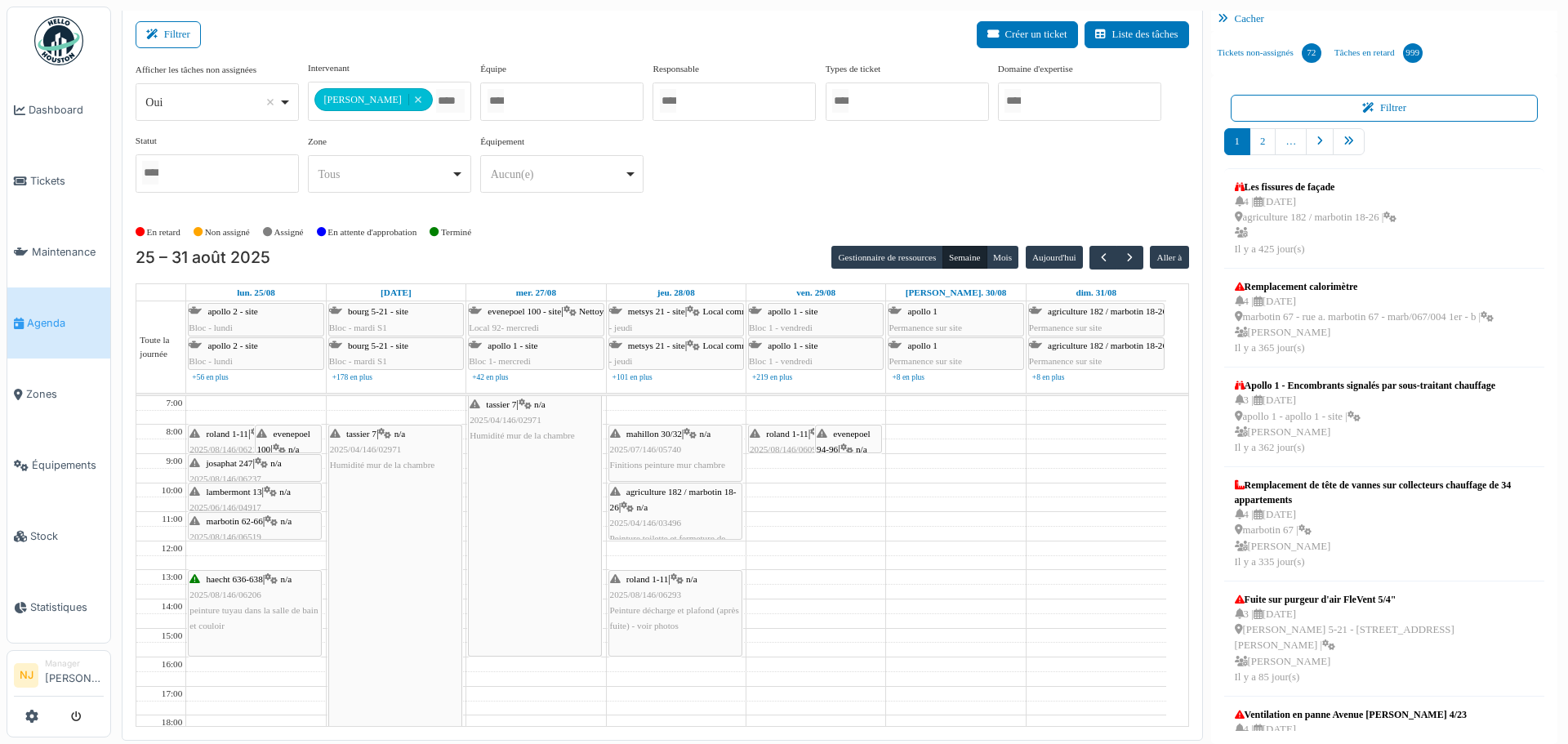
click at [578, 464] on div "tassier 7 | n/a 2025/04/146/02971 Humidité mur de la chambre" at bounding box center [534, 526] width 133 height 260
click at [380, 568] on div "tassier 7 | n/a 2025/04/146/02971 Humidité mur de la chambre" at bounding box center [395, 657] width 133 height 463
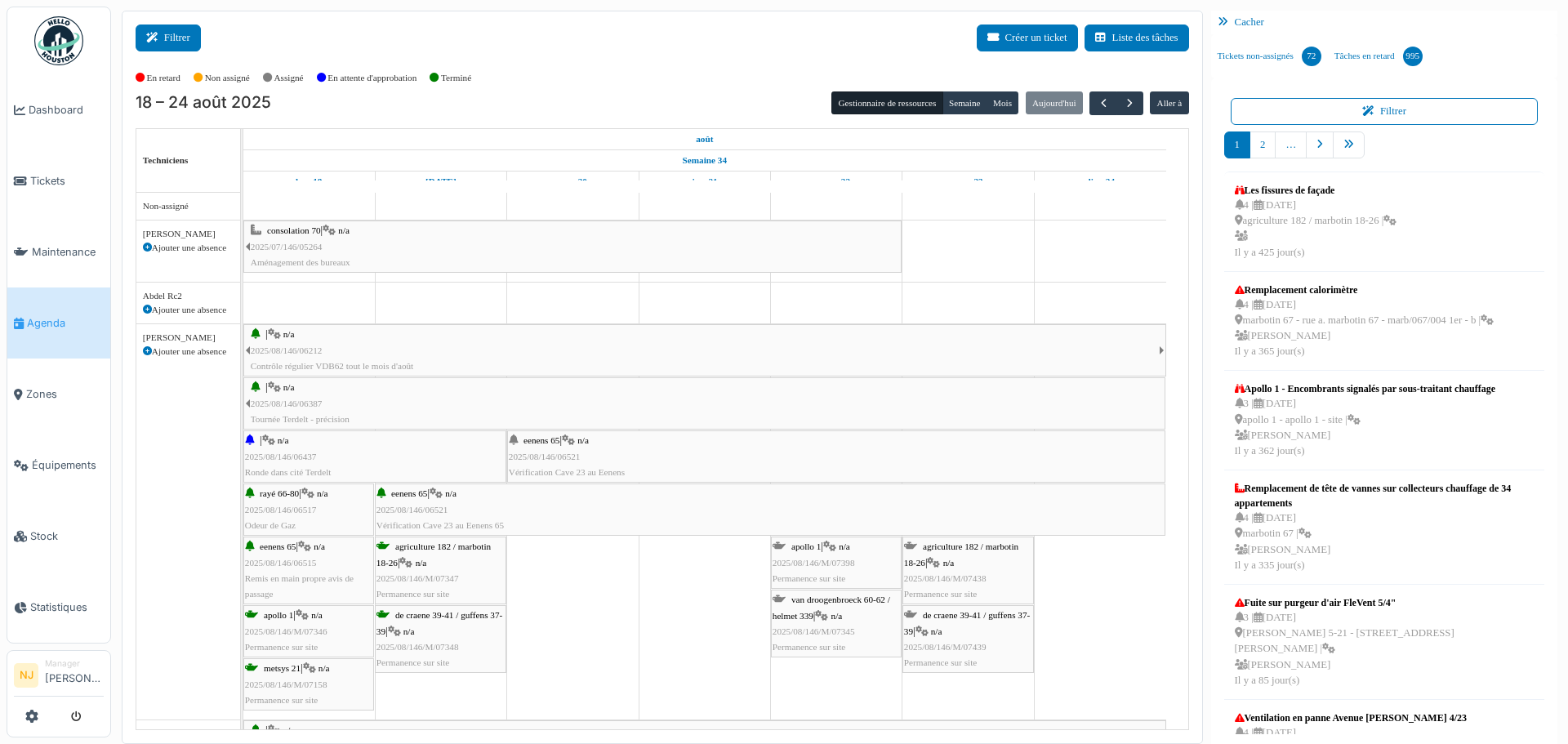
click at [172, 37] on button "Filtrer" at bounding box center [168, 38] width 65 height 27
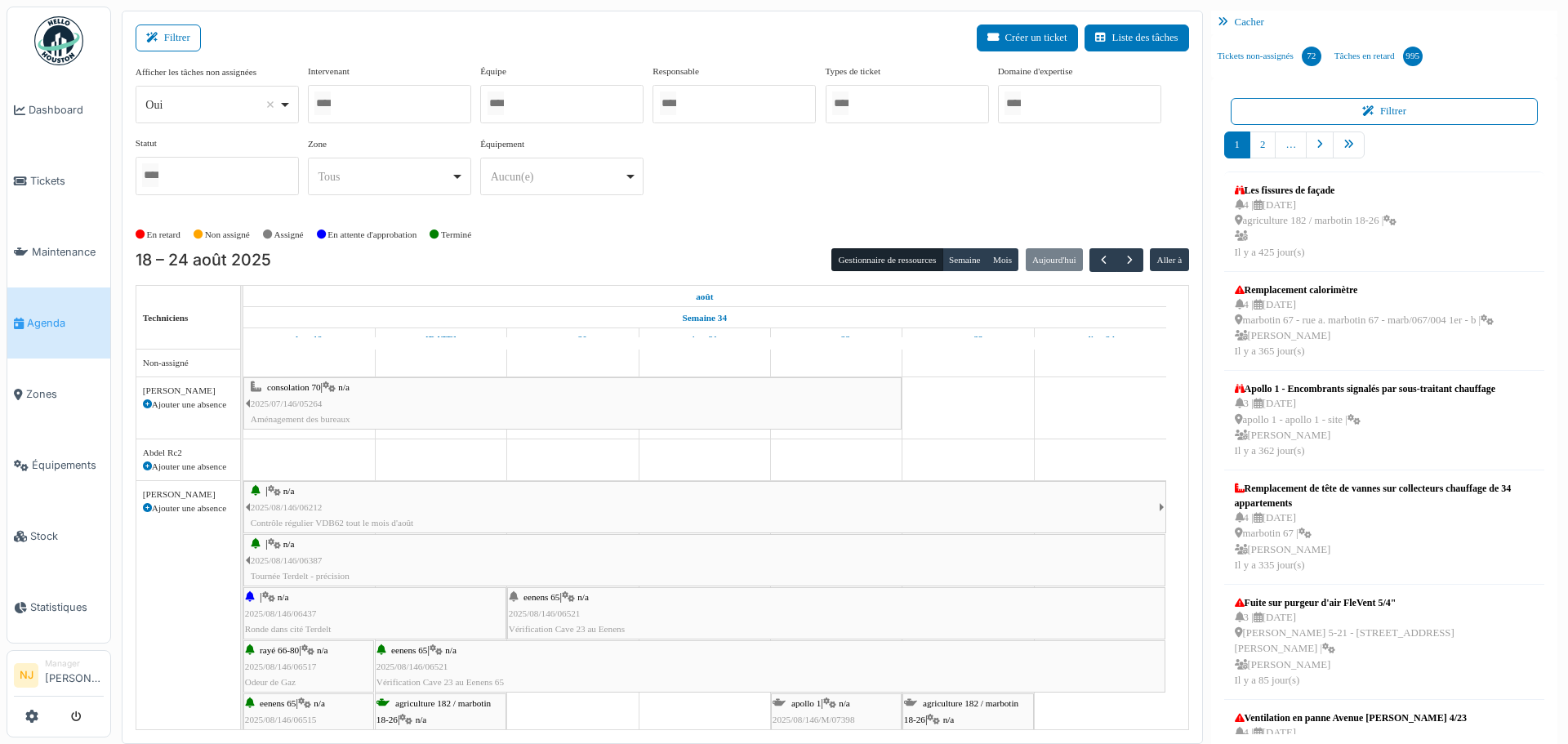
click at [354, 106] on div at bounding box center [389, 104] width 163 height 38
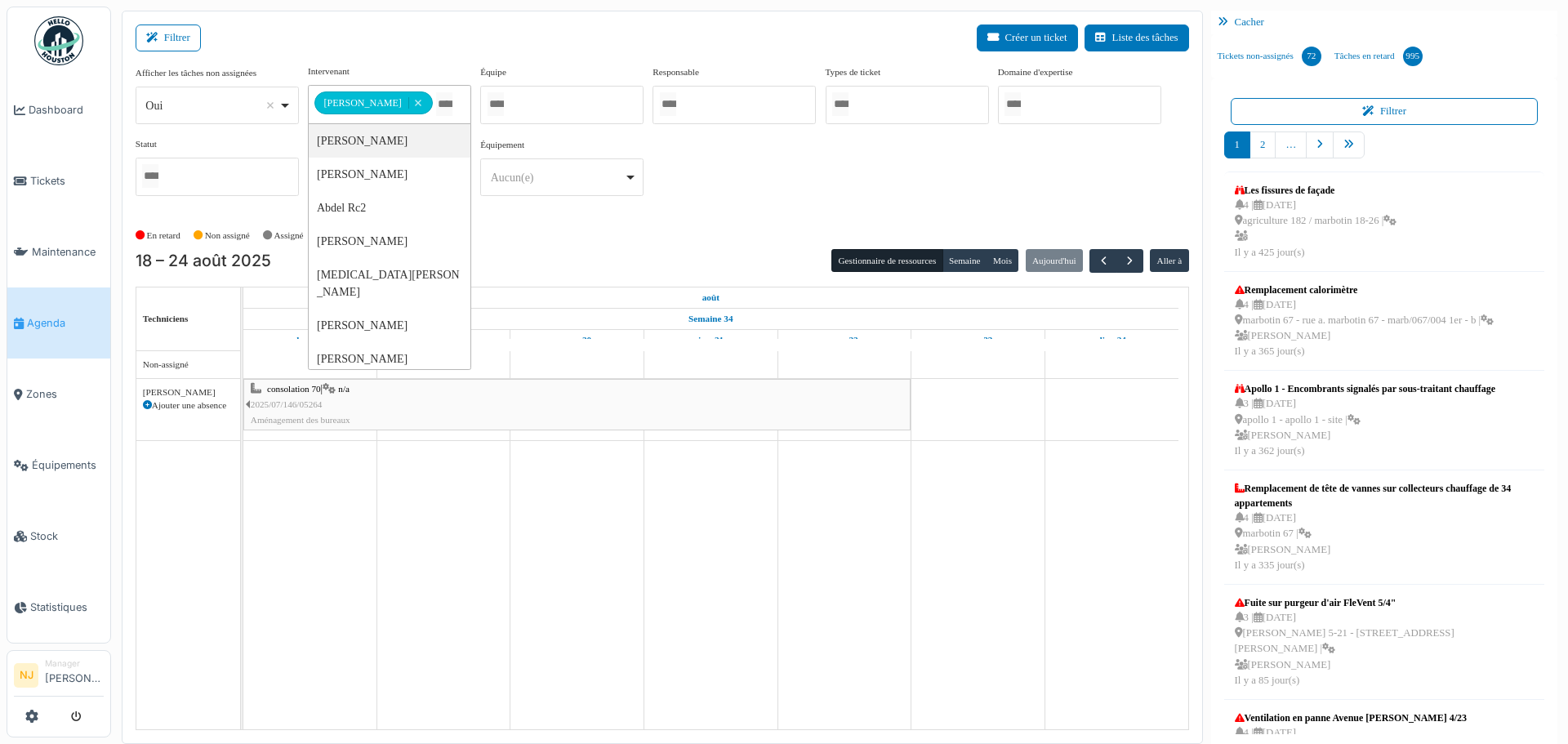
click at [399, 29] on div "Filtrer Créer un ticket Liste des tâches" at bounding box center [662, 44] width 1053 height 40
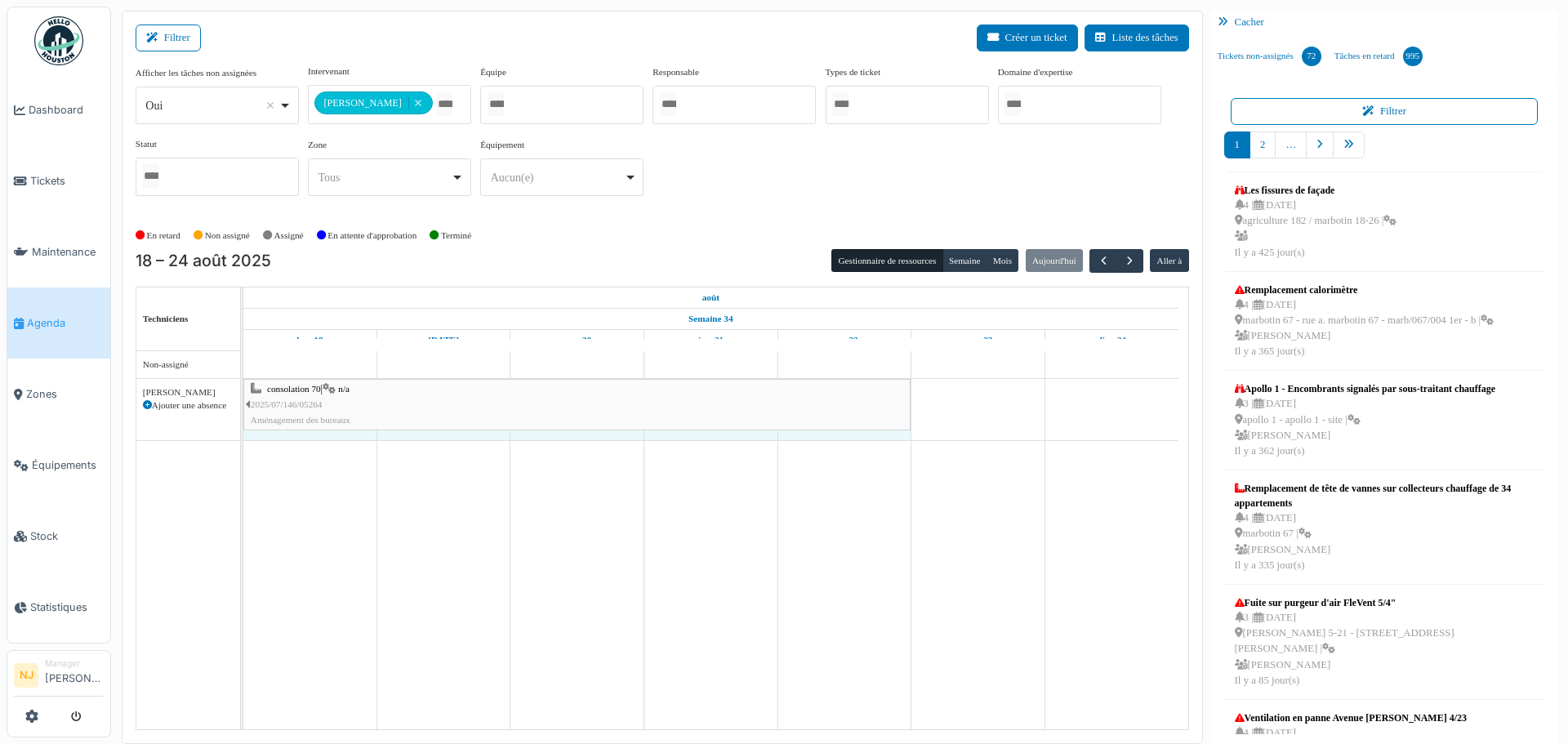
drag, startPoint x: 910, startPoint y: 399, endPoint x: 789, endPoint y: 384, distance: 121.9
click at [243, 384] on div "consolation 70 | n/a 2025/07/146/05264 Aménagement des bureaux consolation 70 |…" at bounding box center [243, 410] width 0 height 62
click at [287, 388] on span "consolation 70" at bounding box center [294, 388] width 54 height 10
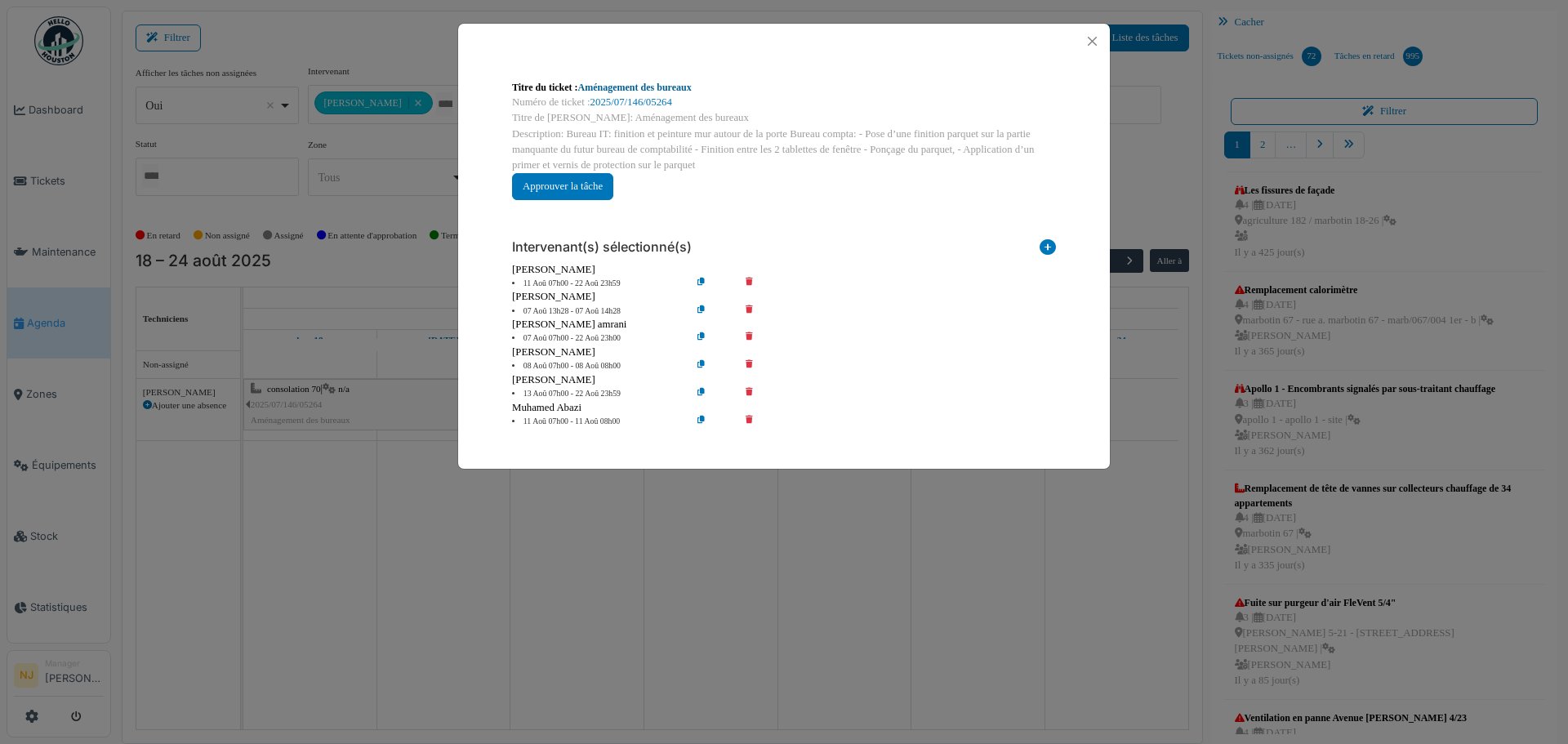
click at [623, 85] on link "Aménagement des bureaux" at bounding box center [635, 88] width 113 height 12
click at [1095, 36] on button "Close" at bounding box center [1092, 41] width 22 height 22
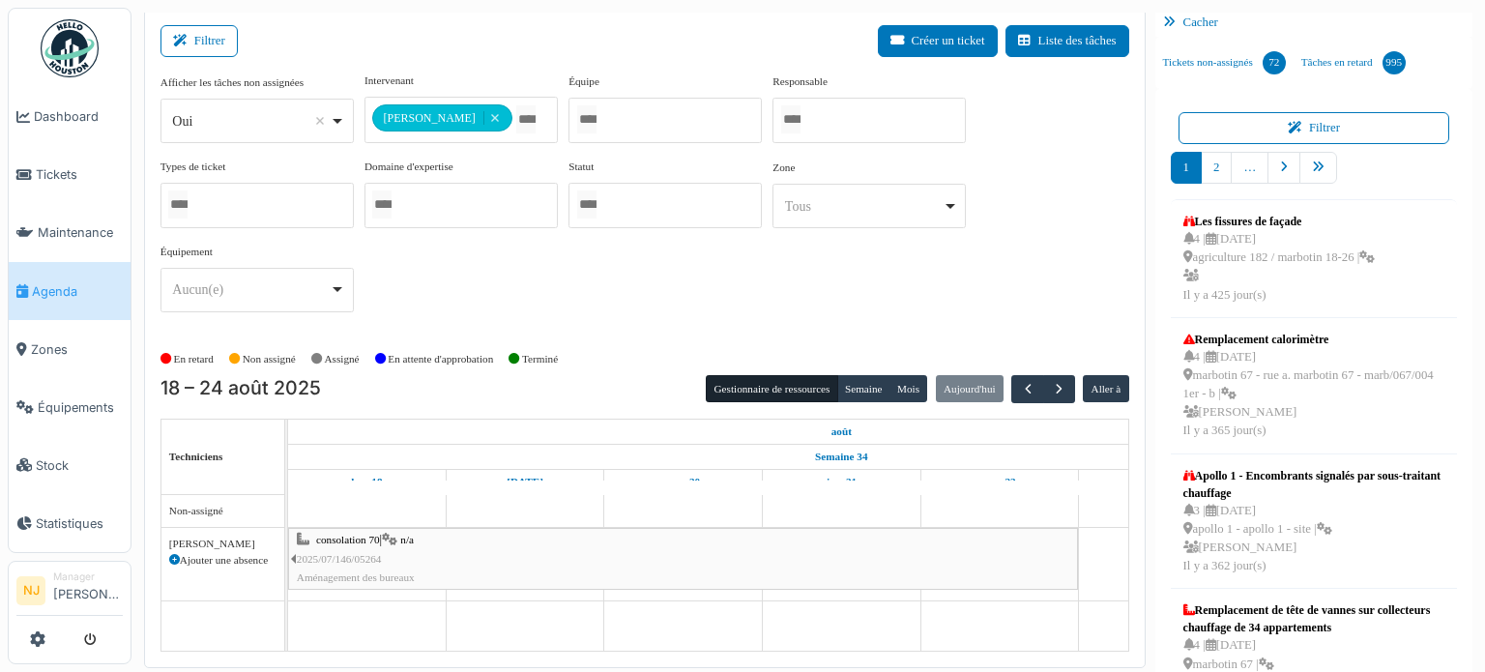
scroll to position [4, 0]
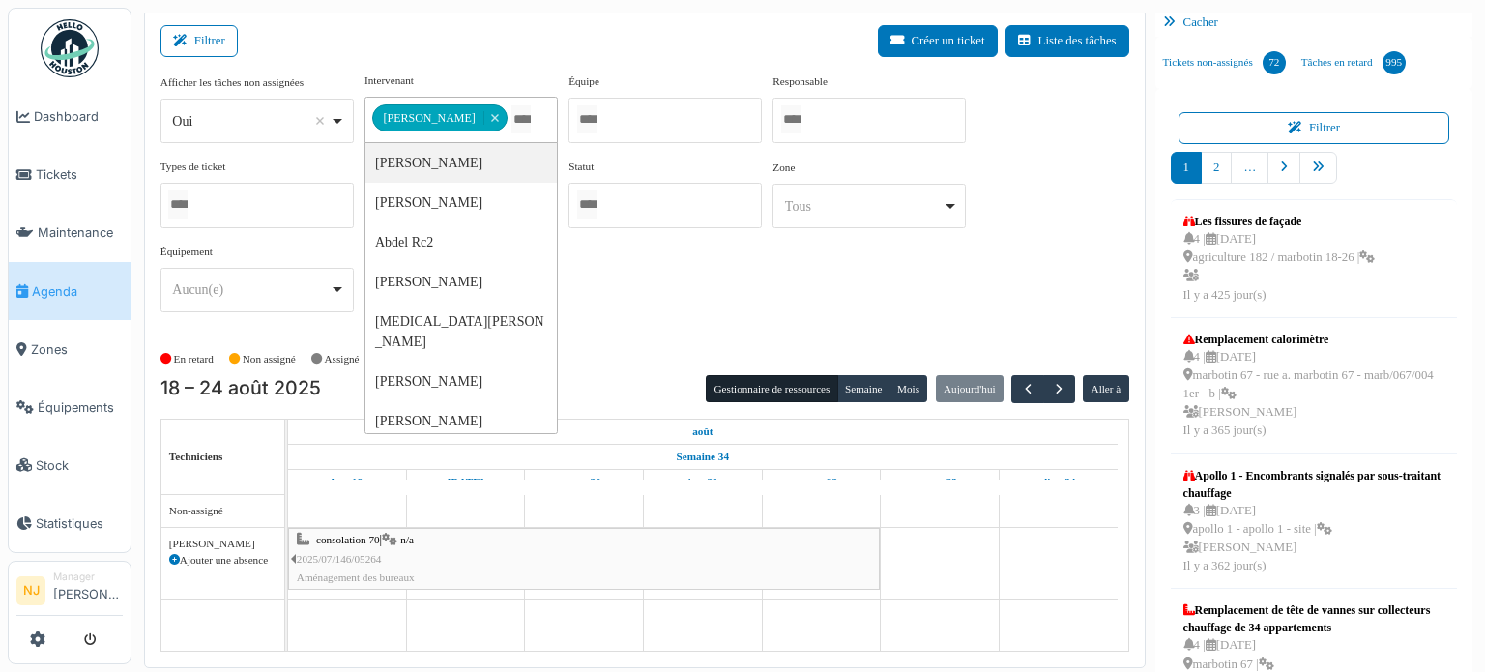
click at [499, 42] on div "Filtrer Créer un ticket Liste des tâches" at bounding box center [645, 48] width 969 height 47
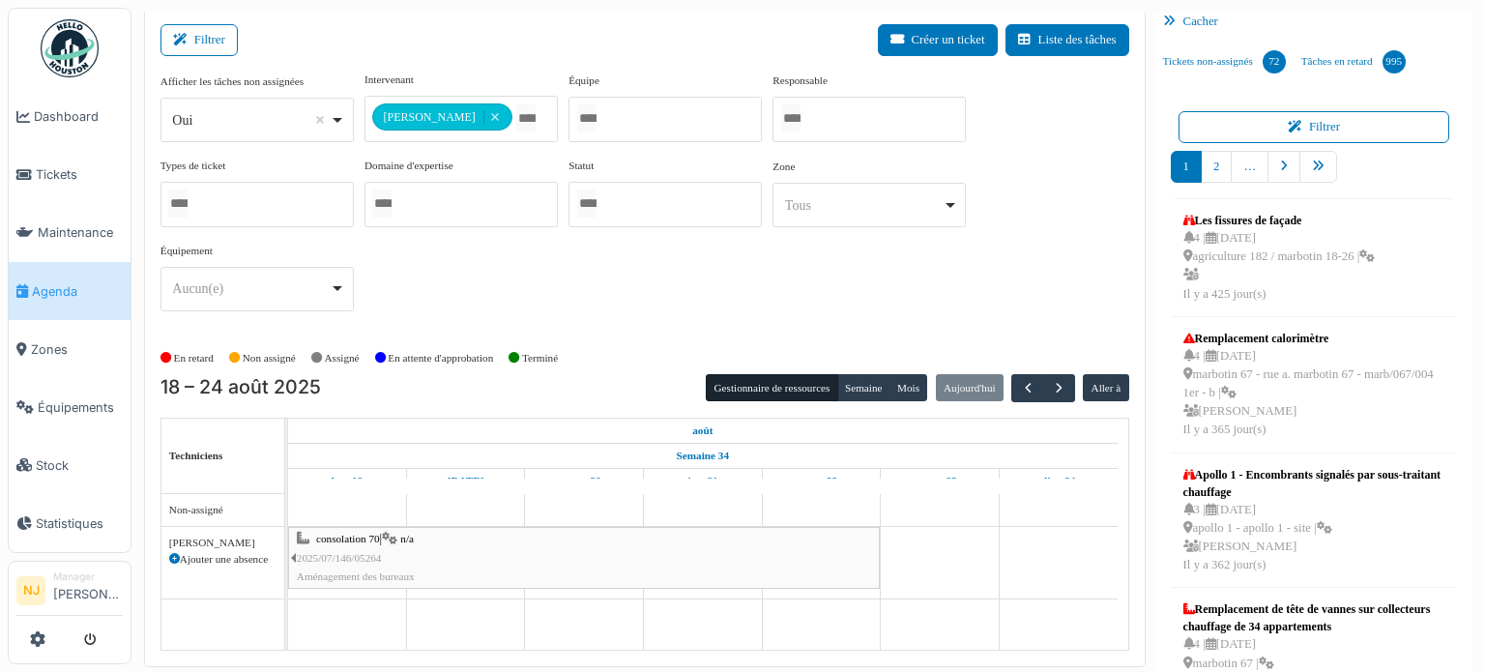
scroll to position [0, 0]
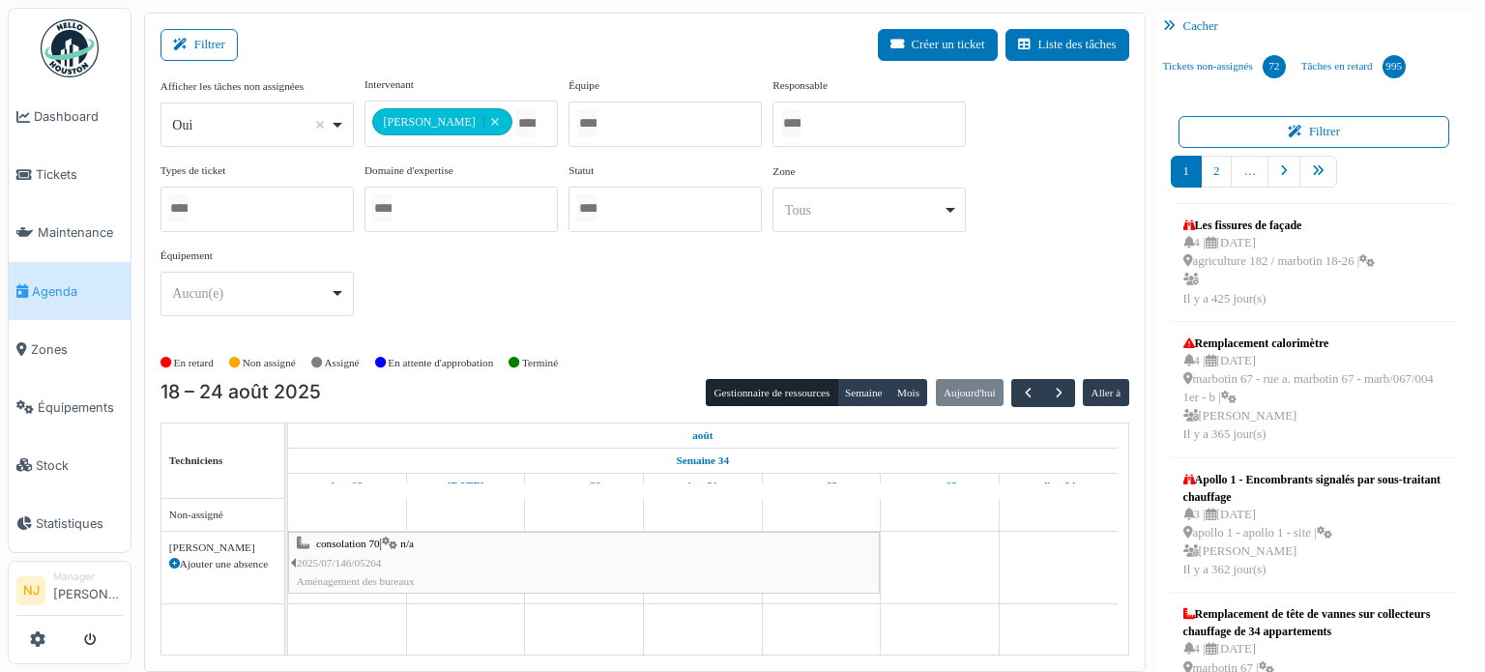
click at [459, 45] on div "Filtrer Créer un ticket Liste des tâches" at bounding box center [645, 52] width 969 height 47
click at [261, 41] on div "Filtrer Créer un ticket Liste des tâches" at bounding box center [645, 52] width 969 height 47
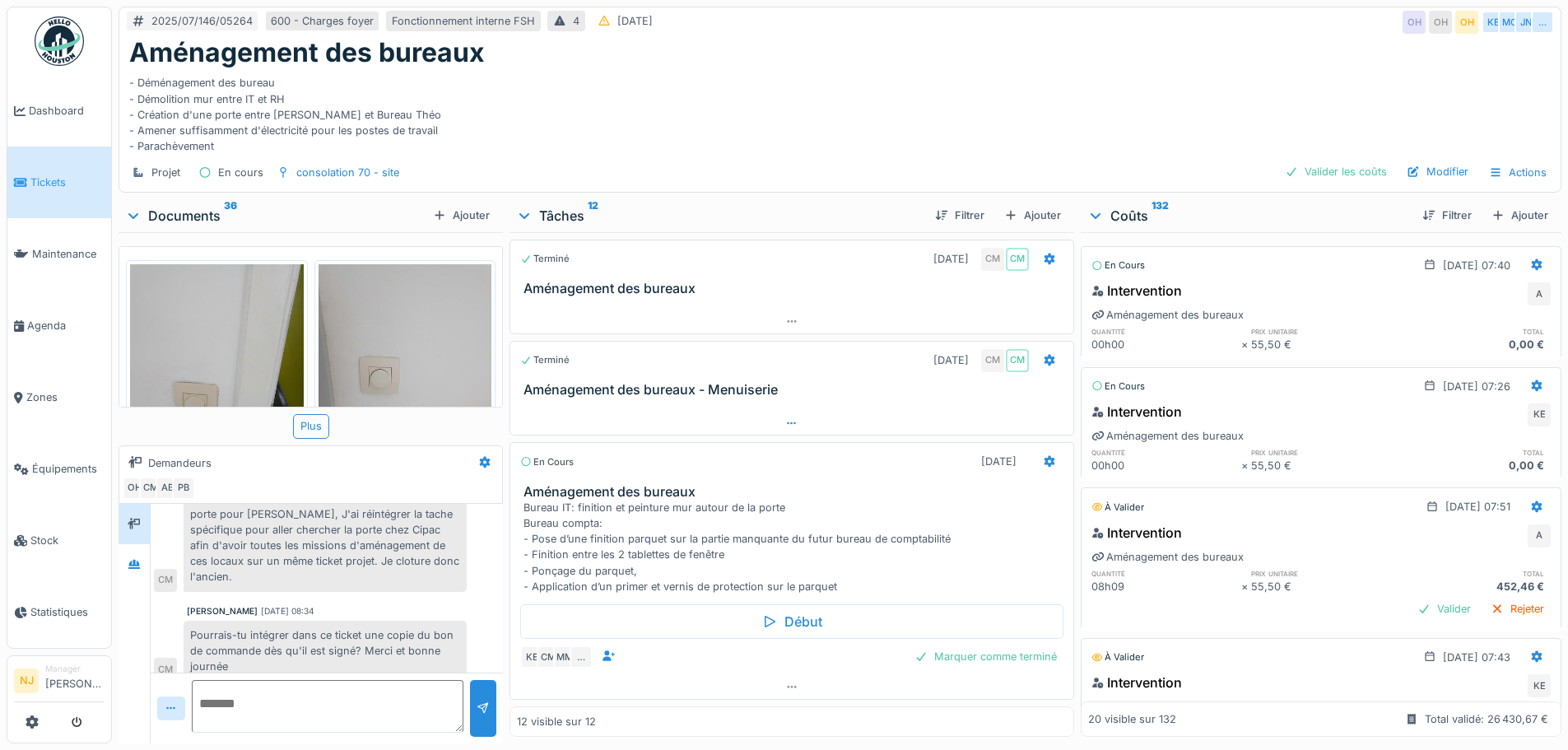
scroll to position [13, 0]
click at [1044, 456] on icon at bounding box center [1049, 462] width 11 height 12
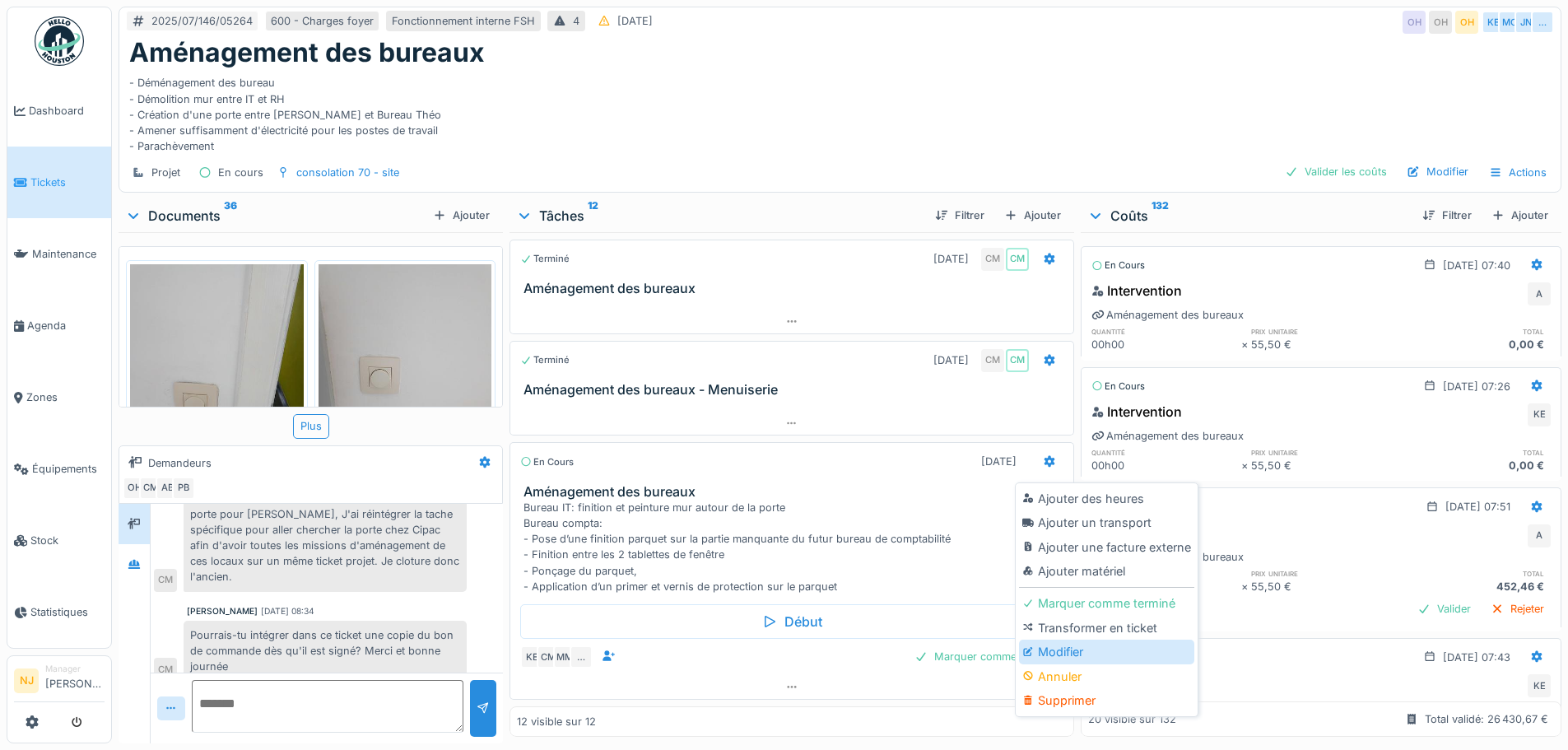
click at [1064, 639] on div "Modifier" at bounding box center [1107, 651] width 175 height 25
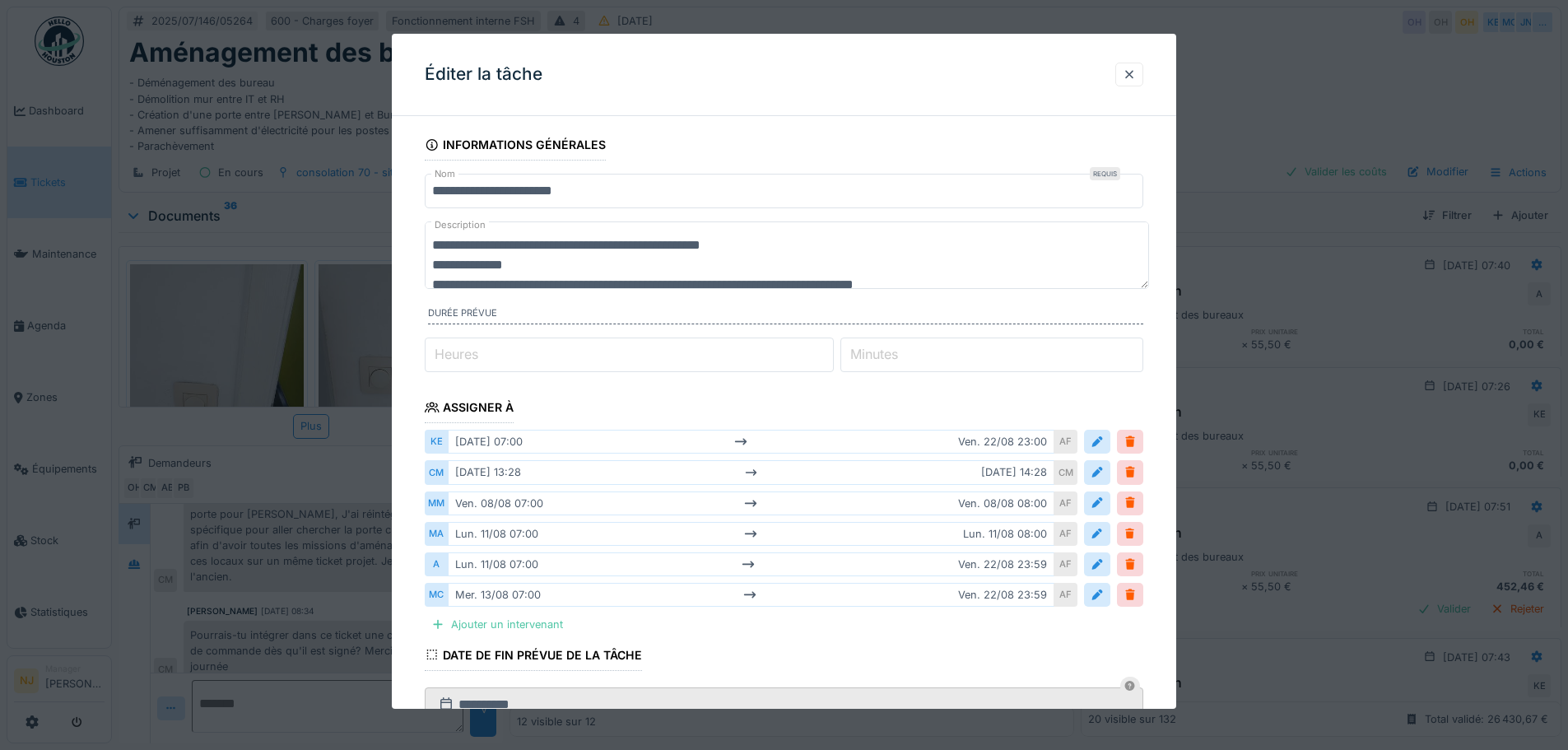
scroll to position [83, 0]
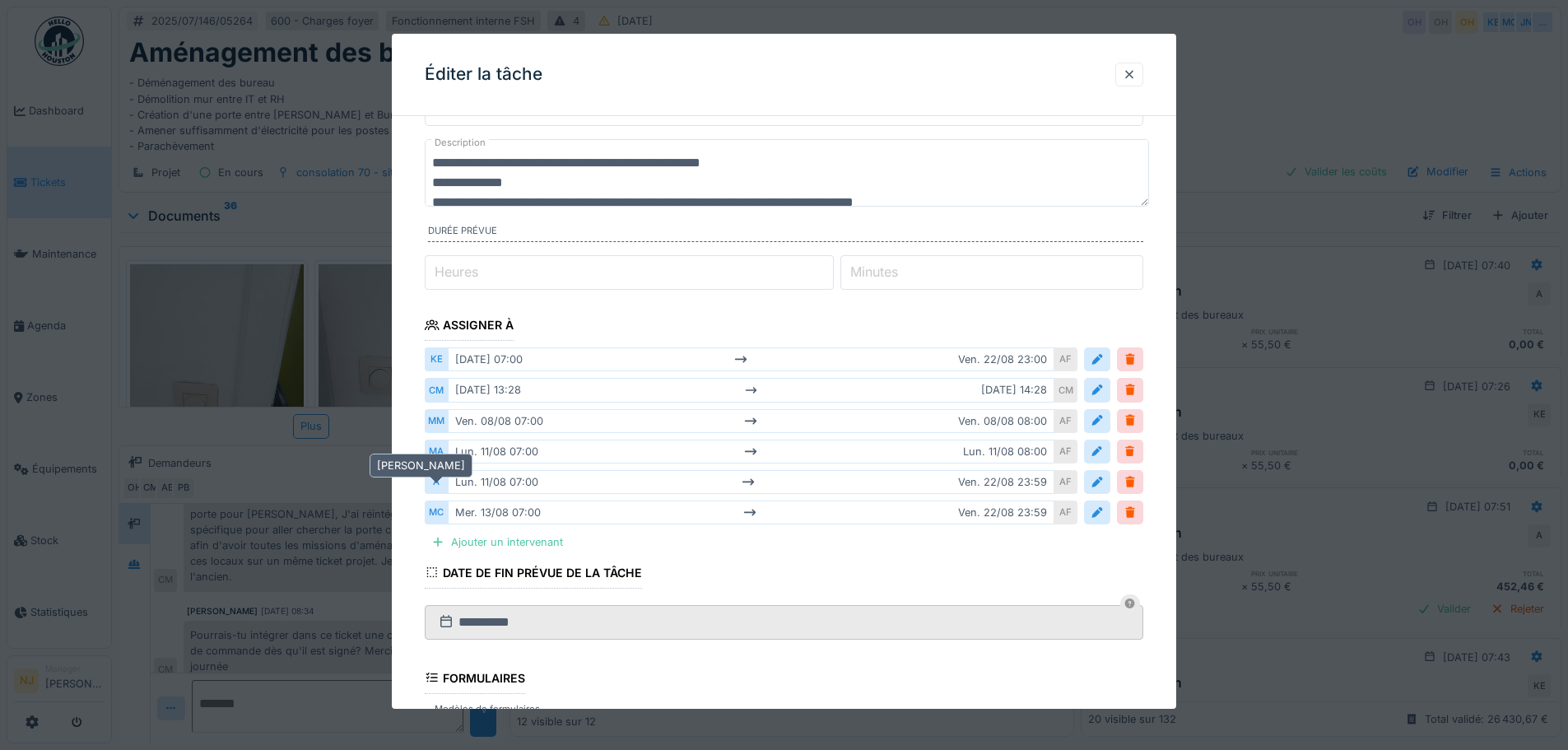
click at [437, 484] on div "A" at bounding box center [436, 482] width 23 height 24
click at [1013, 485] on div "[DATE] 07:00 [DATE] 23:59" at bounding box center [751, 482] width 607 height 24
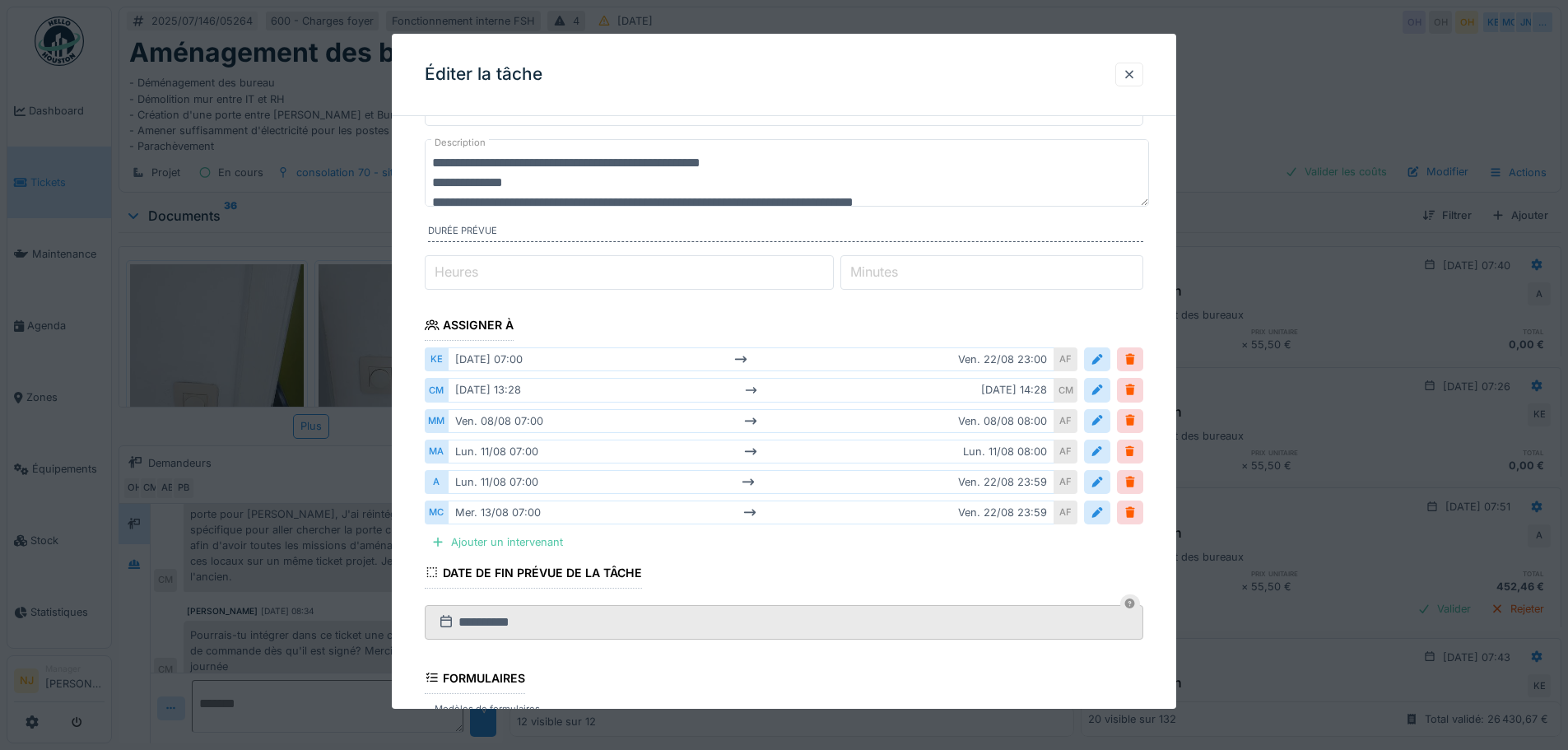
click at [1002, 479] on div "[DATE] 07:00 [DATE] 23:59" at bounding box center [751, 482] width 607 height 24
click at [1003, 483] on div "[DATE] 07:00 [DATE] 23:59" at bounding box center [751, 482] width 607 height 24
click at [1000, 480] on div "[DATE] 07:00 [DATE] 23:59" at bounding box center [751, 482] width 607 height 24
click at [1001, 481] on div "[DATE] 07:00 [DATE] 23:59" at bounding box center [751, 482] width 607 height 24
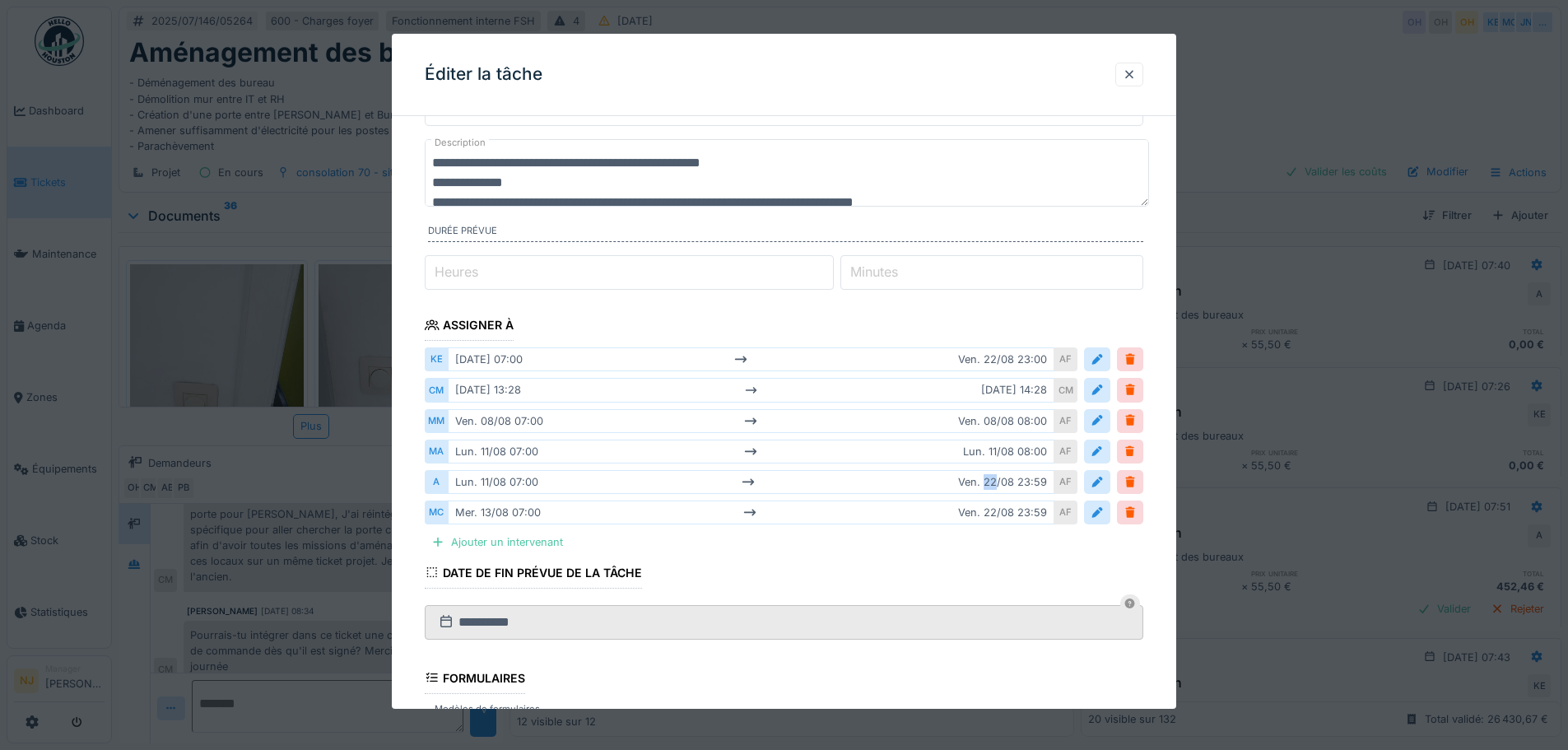
click at [1001, 481] on div "[DATE] 07:00 [DATE] 23:59" at bounding box center [751, 482] width 607 height 24
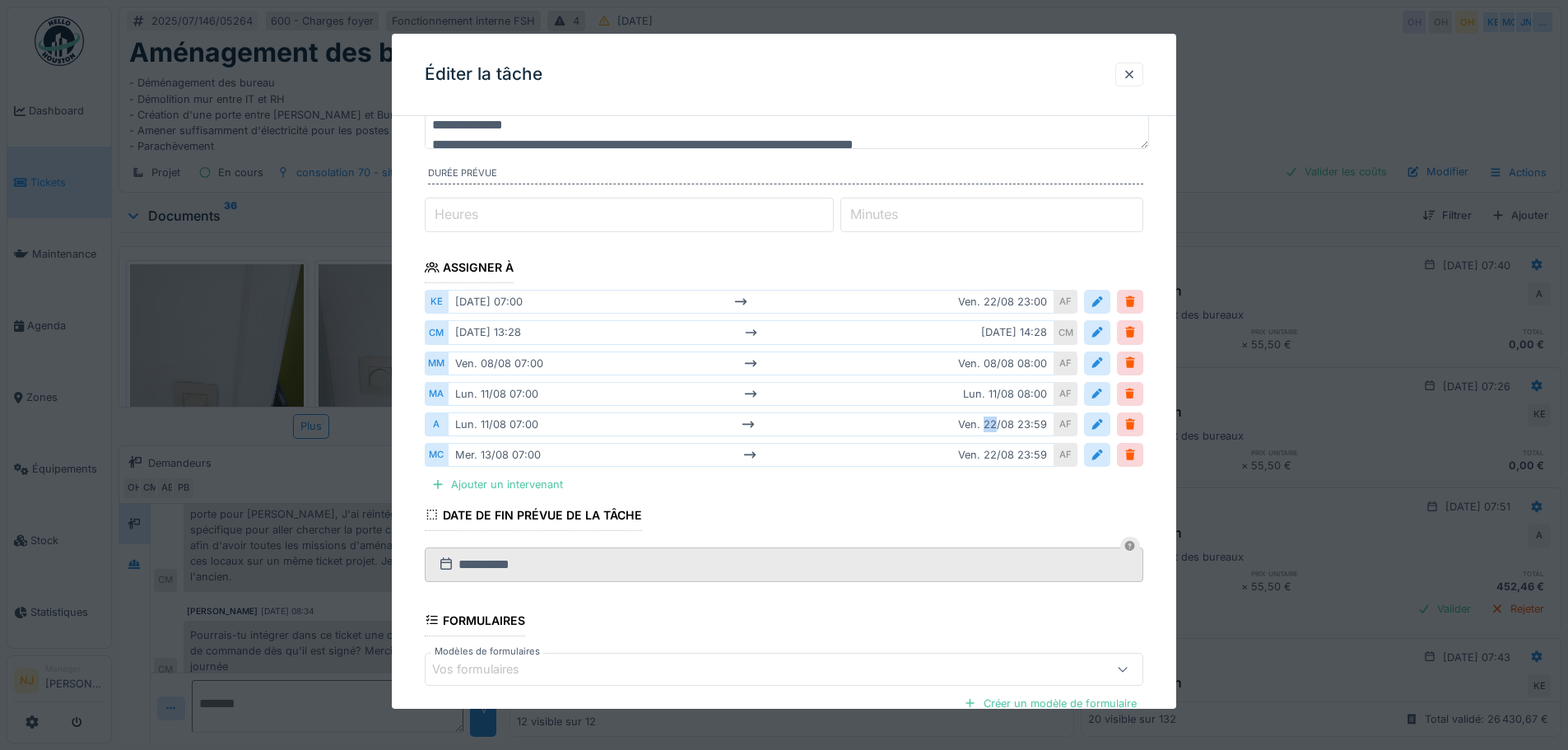
scroll to position [164, 0]
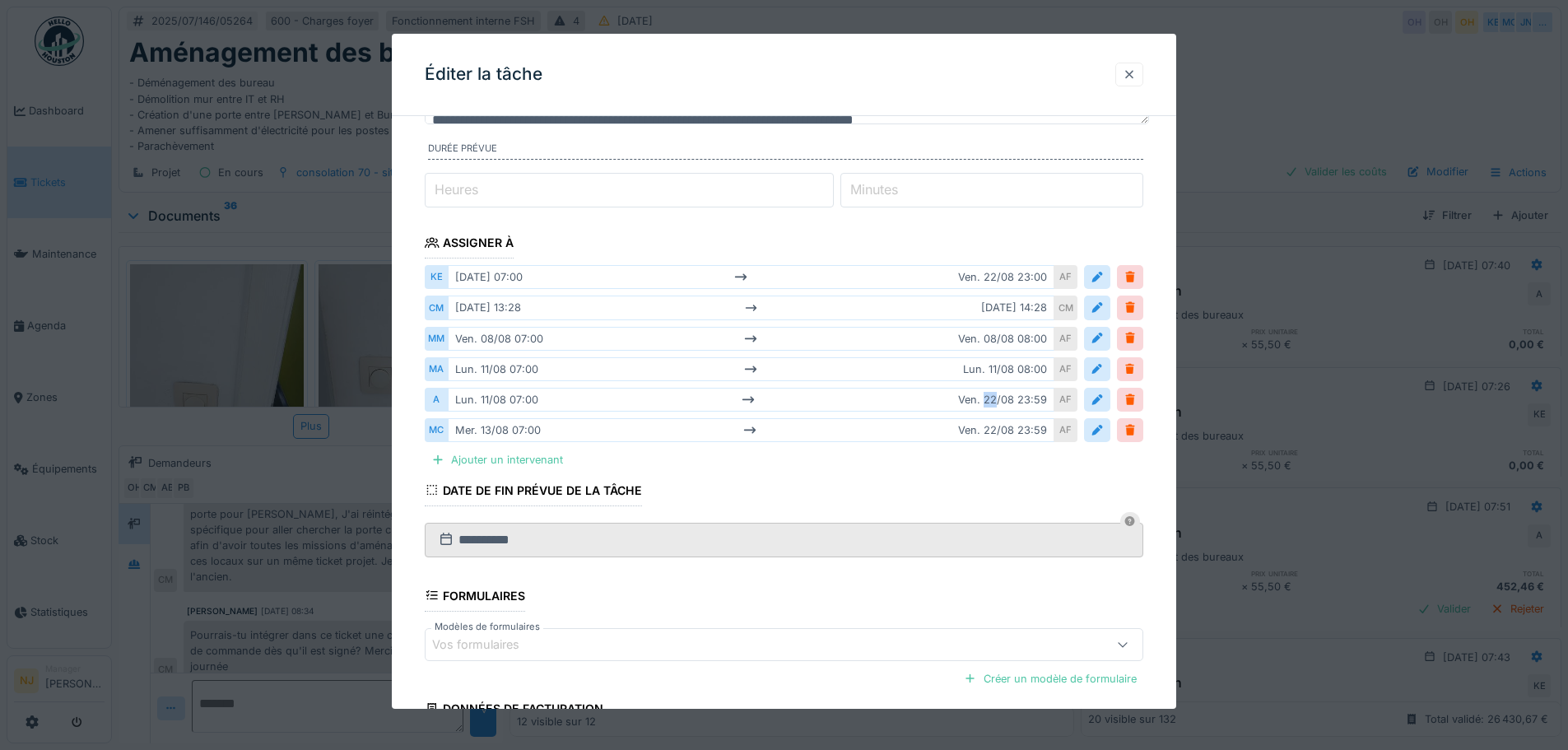
click at [1136, 74] on div at bounding box center [1129, 74] width 13 height 15
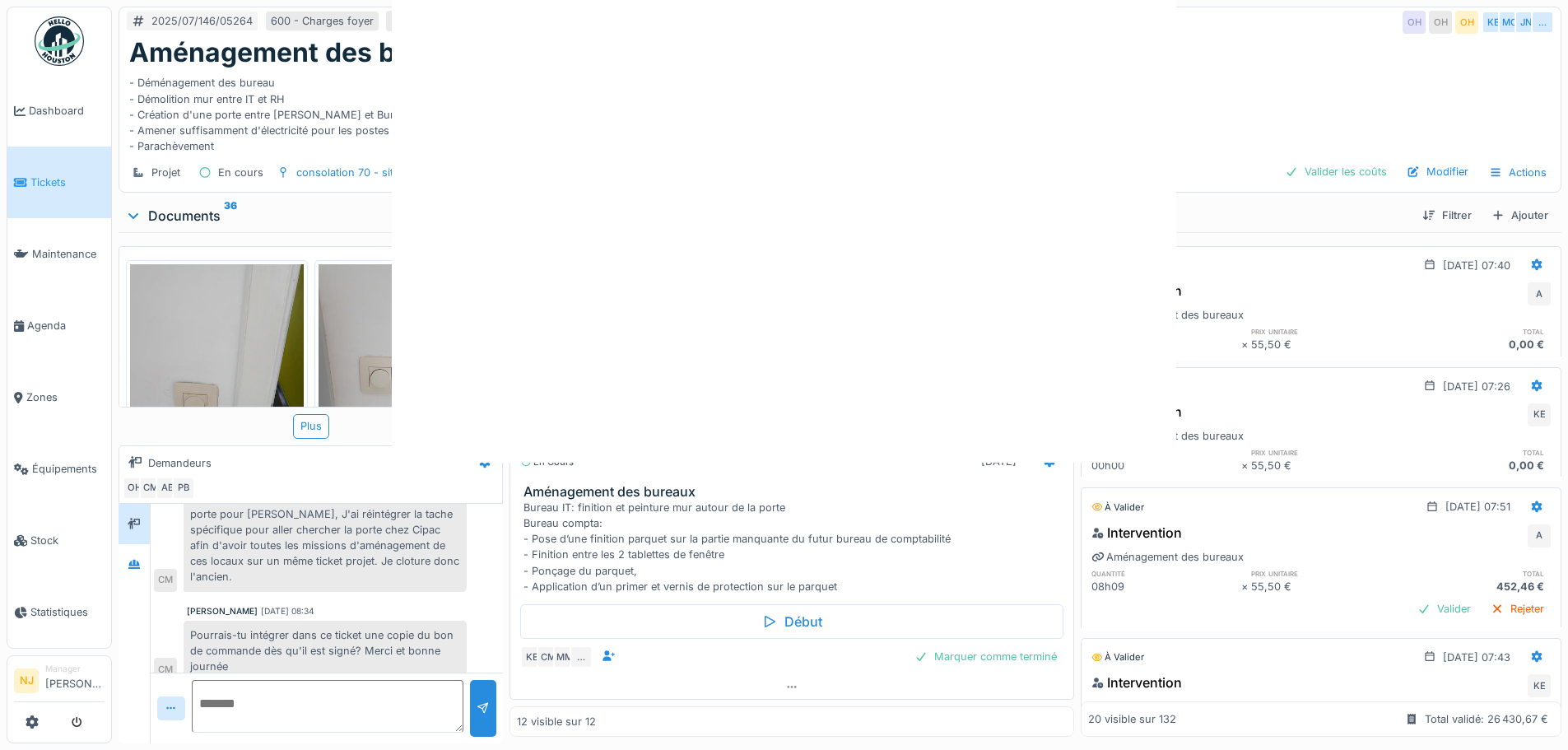
scroll to position [0, 0]
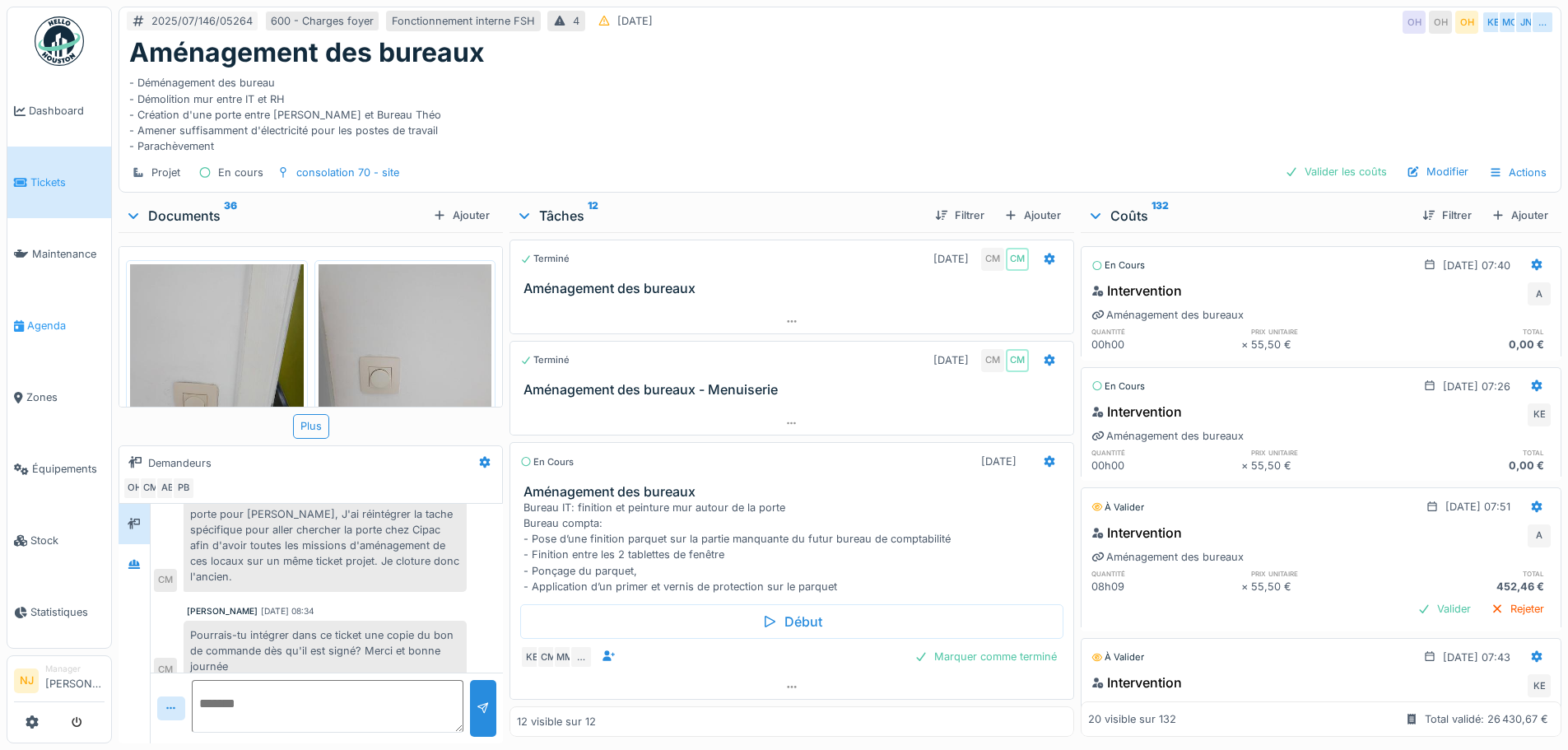
click at [36, 318] on span "Agenda" at bounding box center [66, 325] width 77 height 15
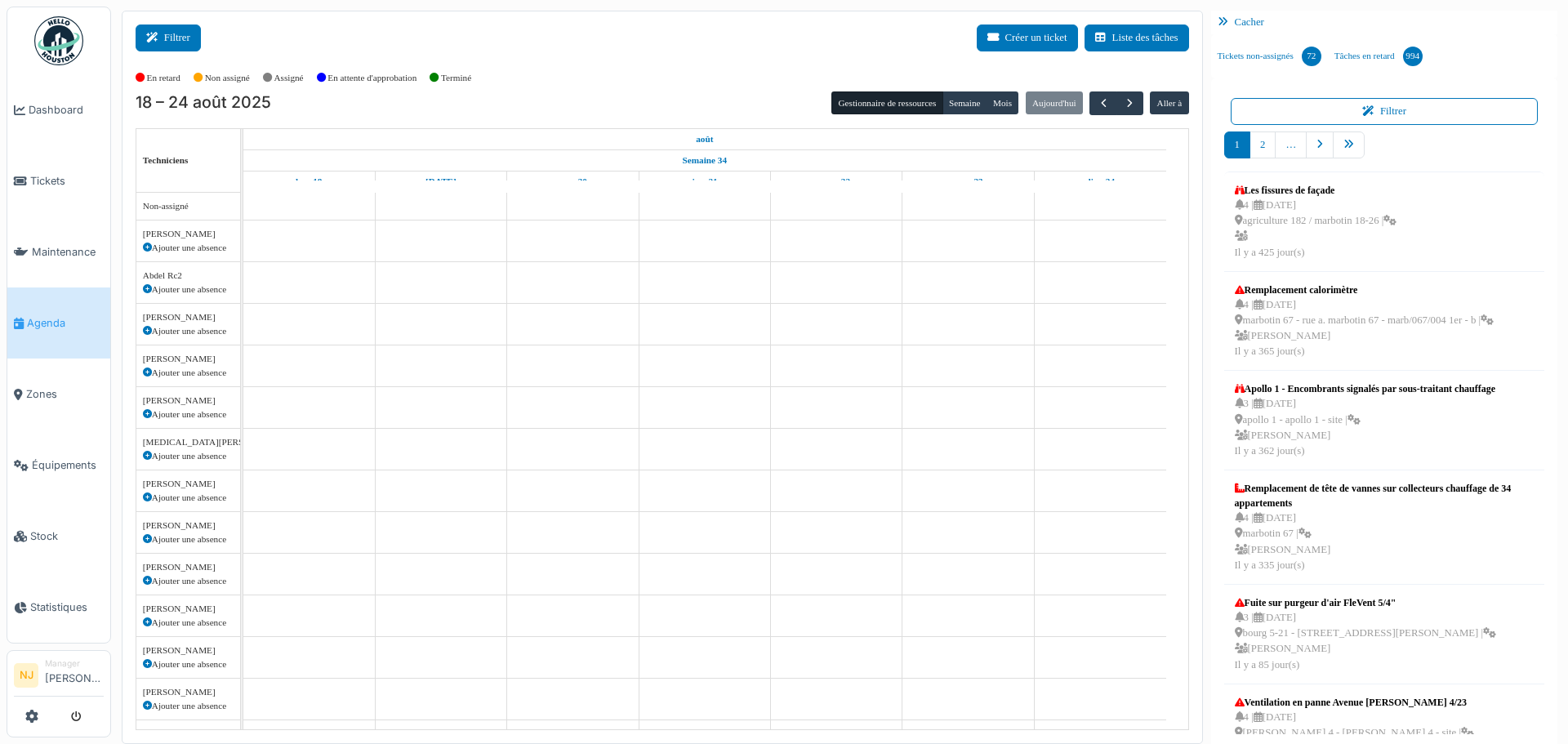
click at [182, 35] on button "Filtrer" at bounding box center [168, 38] width 65 height 27
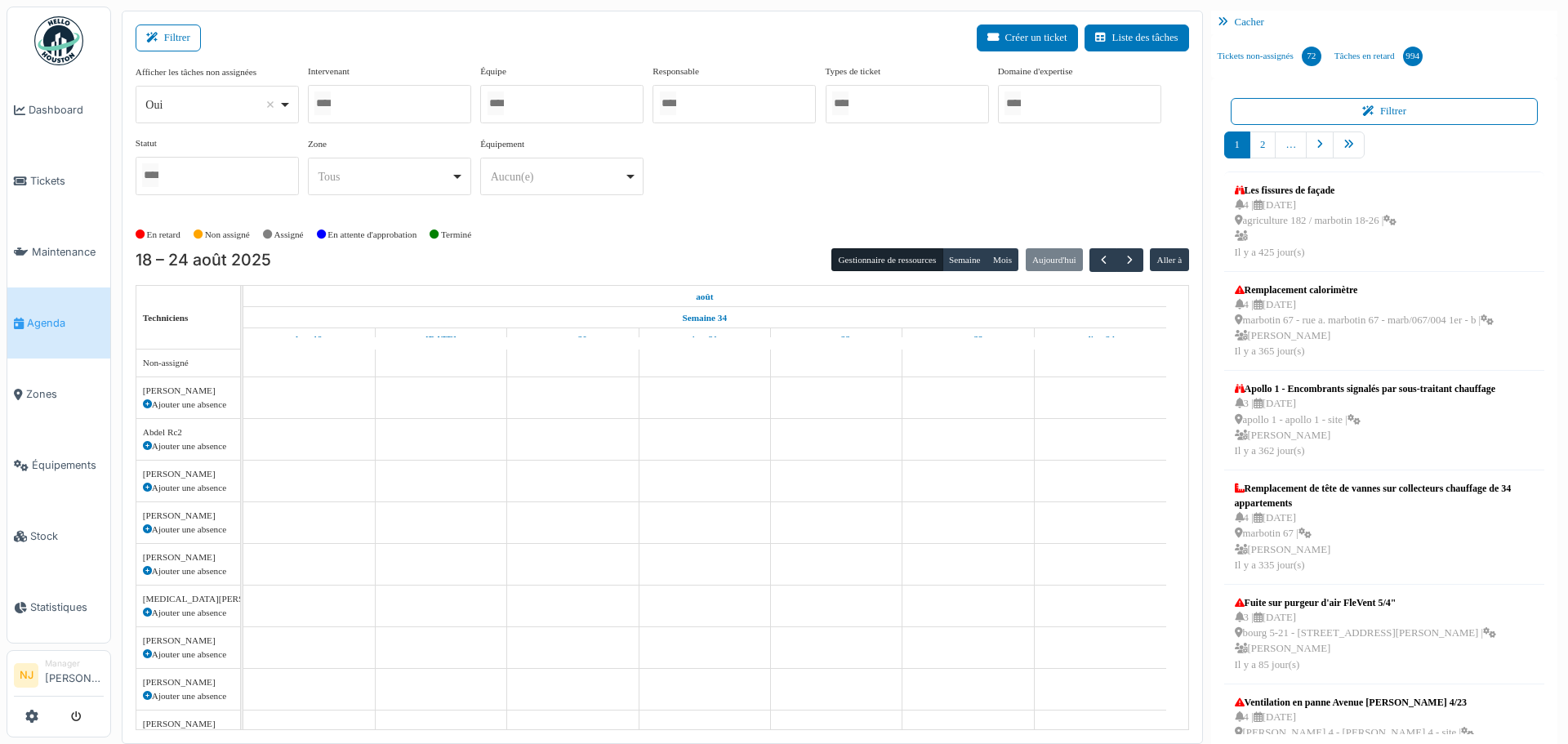
click at [375, 106] on div at bounding box center [389, 104] width 163 height 38
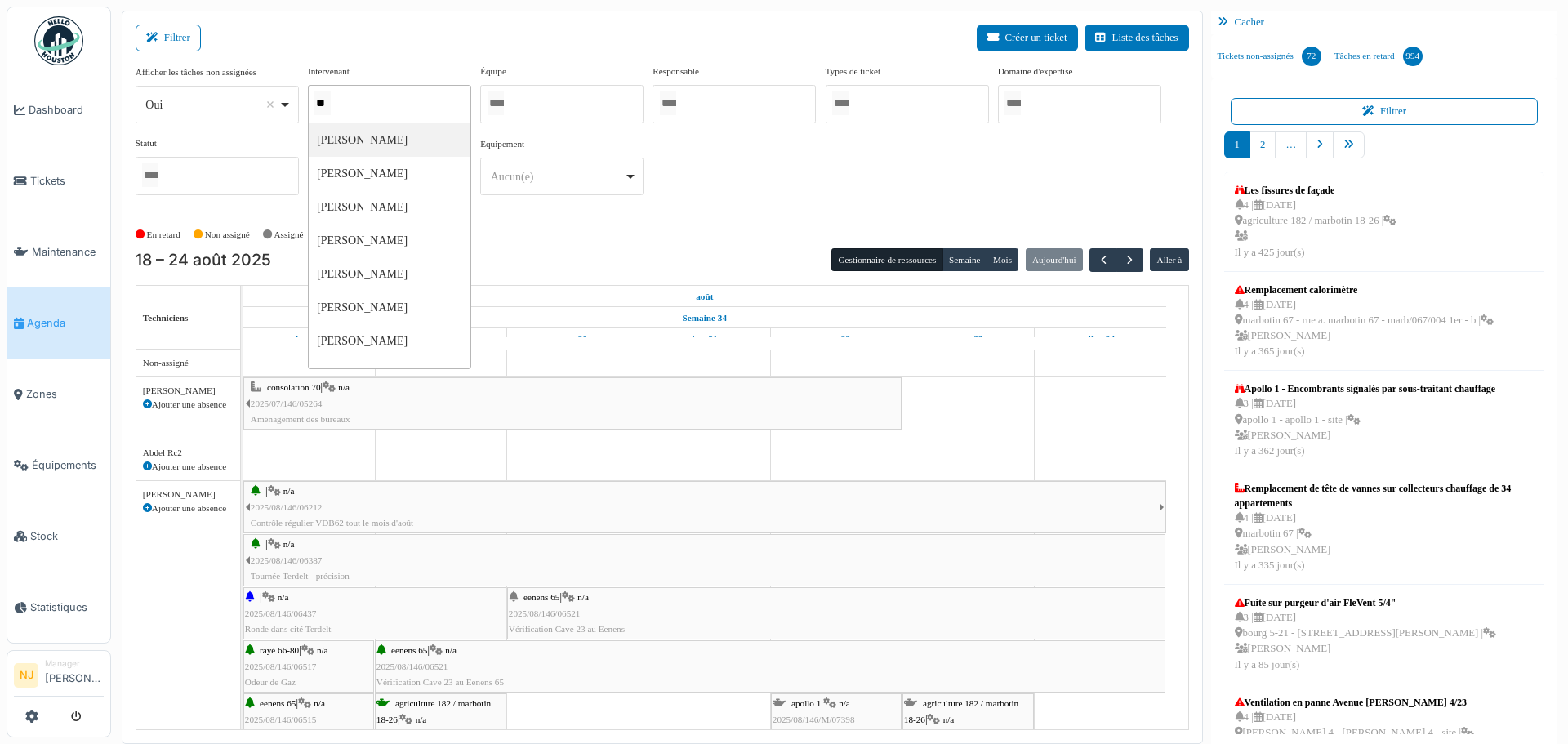
type input "***"
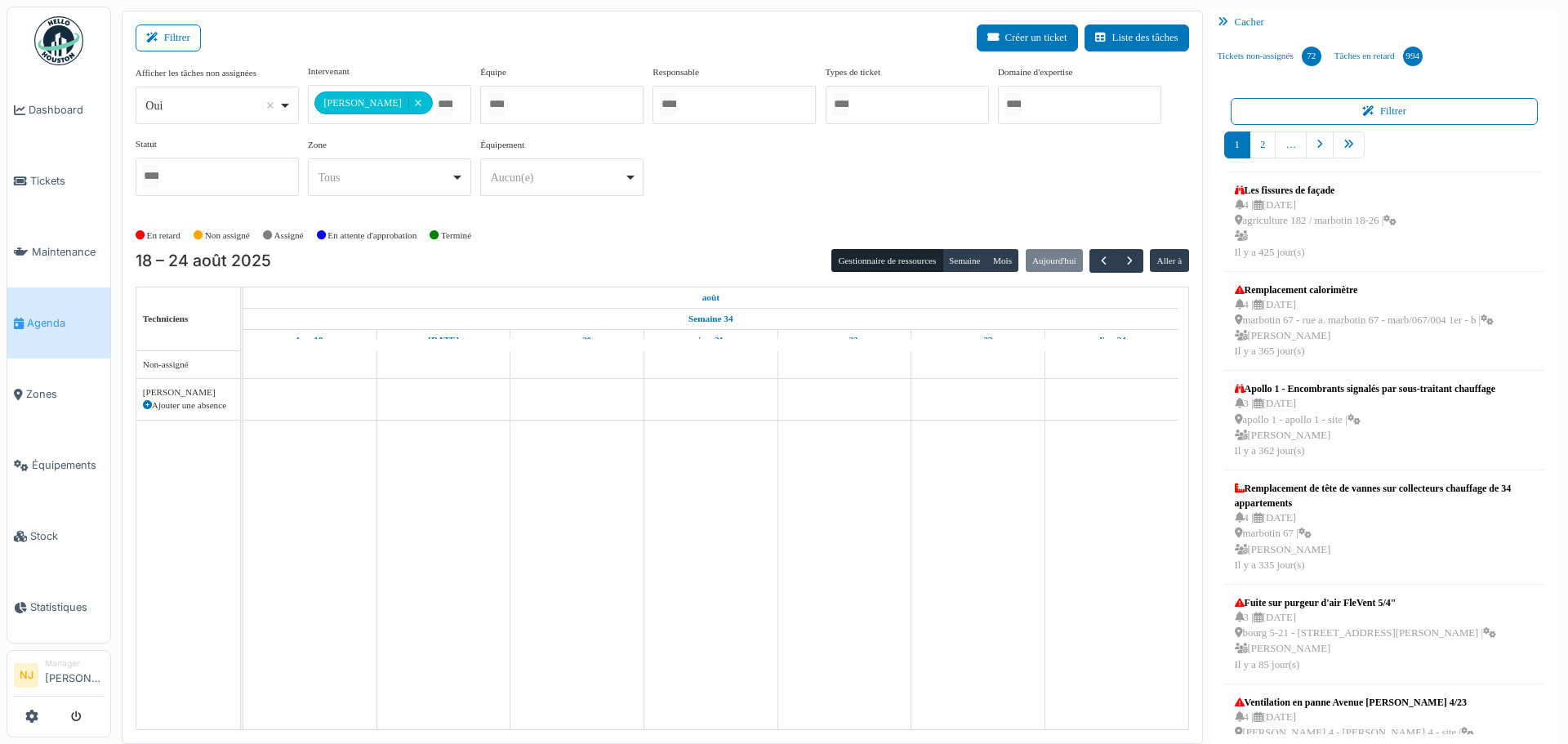
click at [266, 36] on div "Filtrer Créer un ticket Liste des tâches" at bounding box center [662, 44] width 1053 height 40
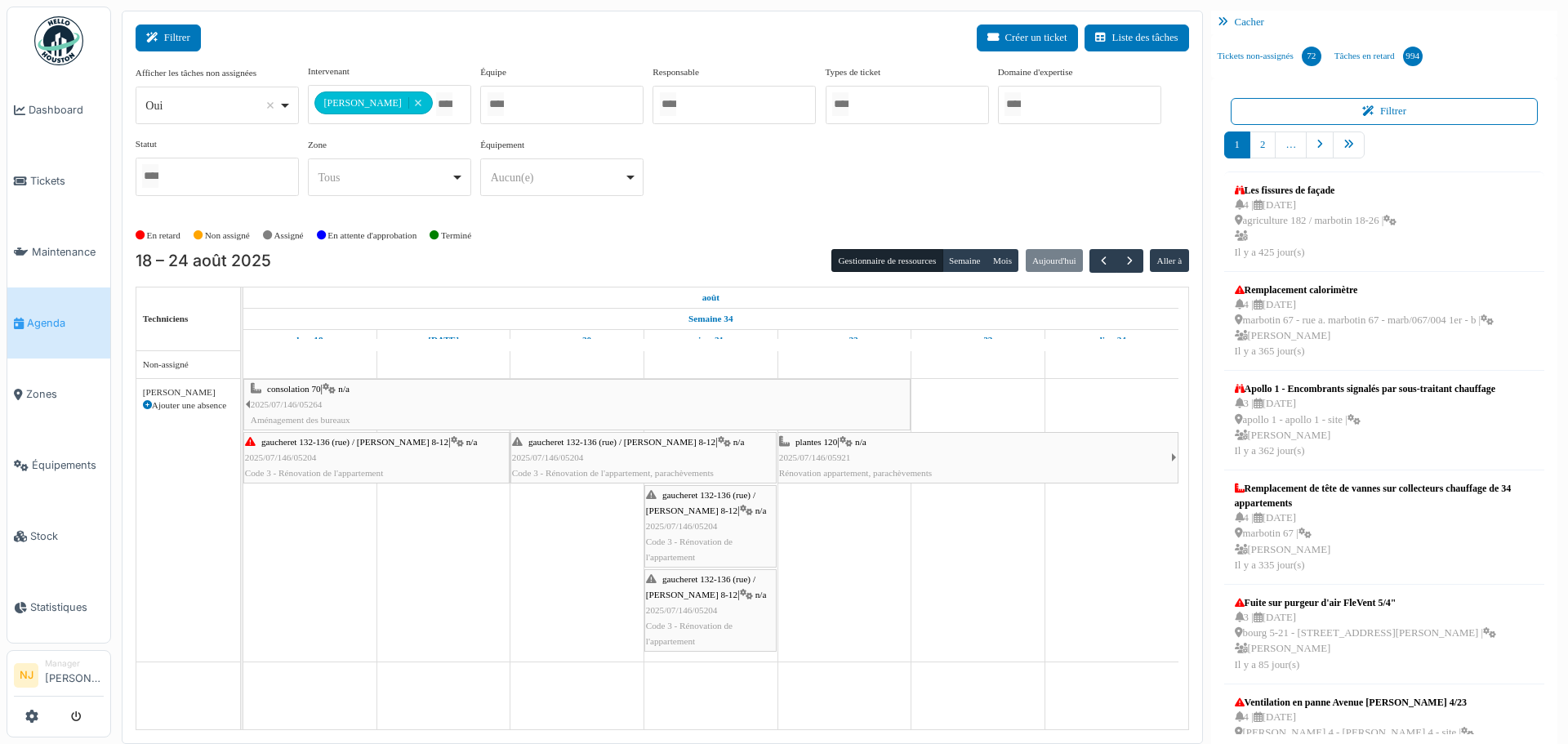
click at [172, 35] on button "Filtrer" at bounding box center [168, 38] width 65 height 27
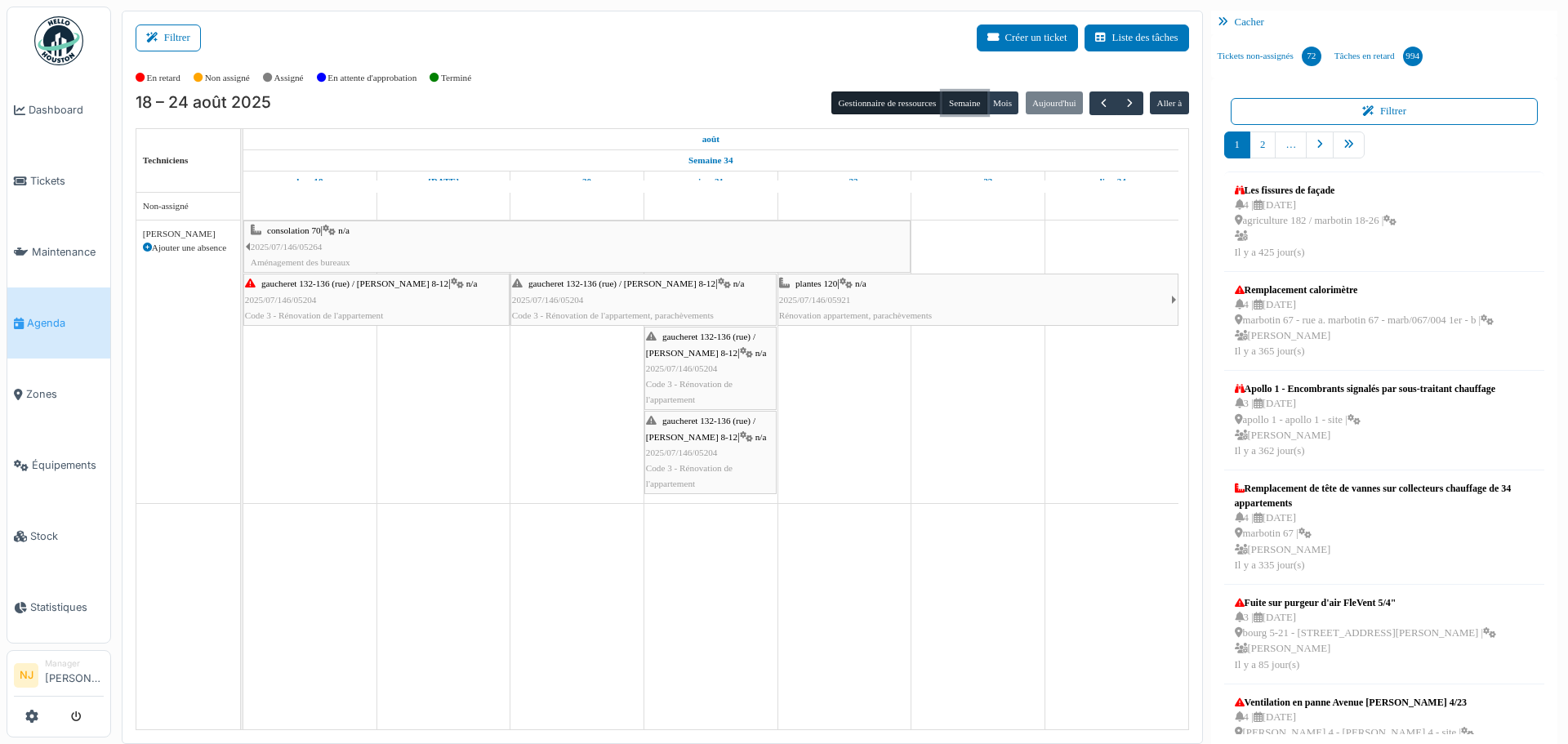
click at [949, 100] on button "Semaine" at bounding box center [964, 102] width 45 height 23
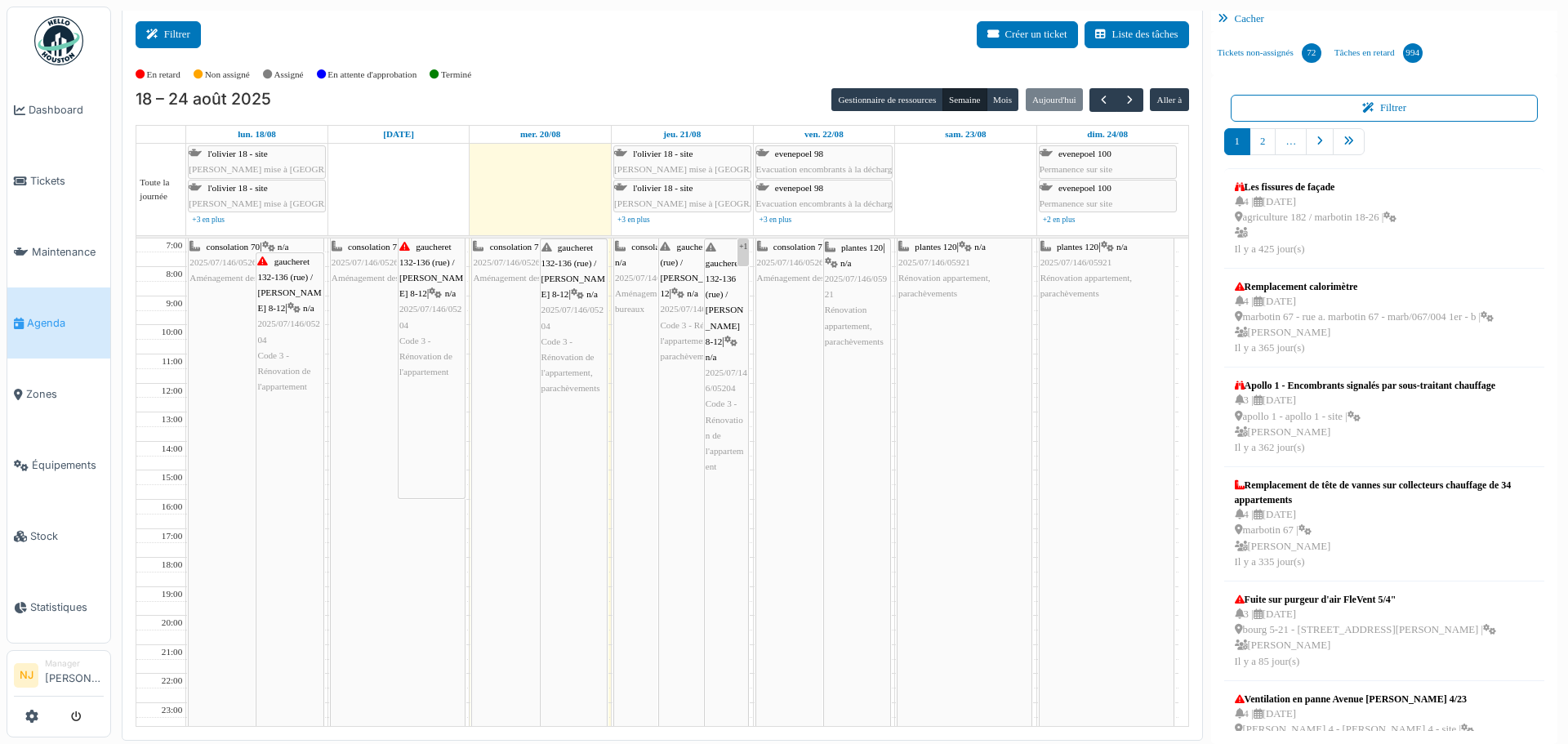
click at [176, 30] on button "Filtrer" at bounding box center [168, 35] width 65 height 27
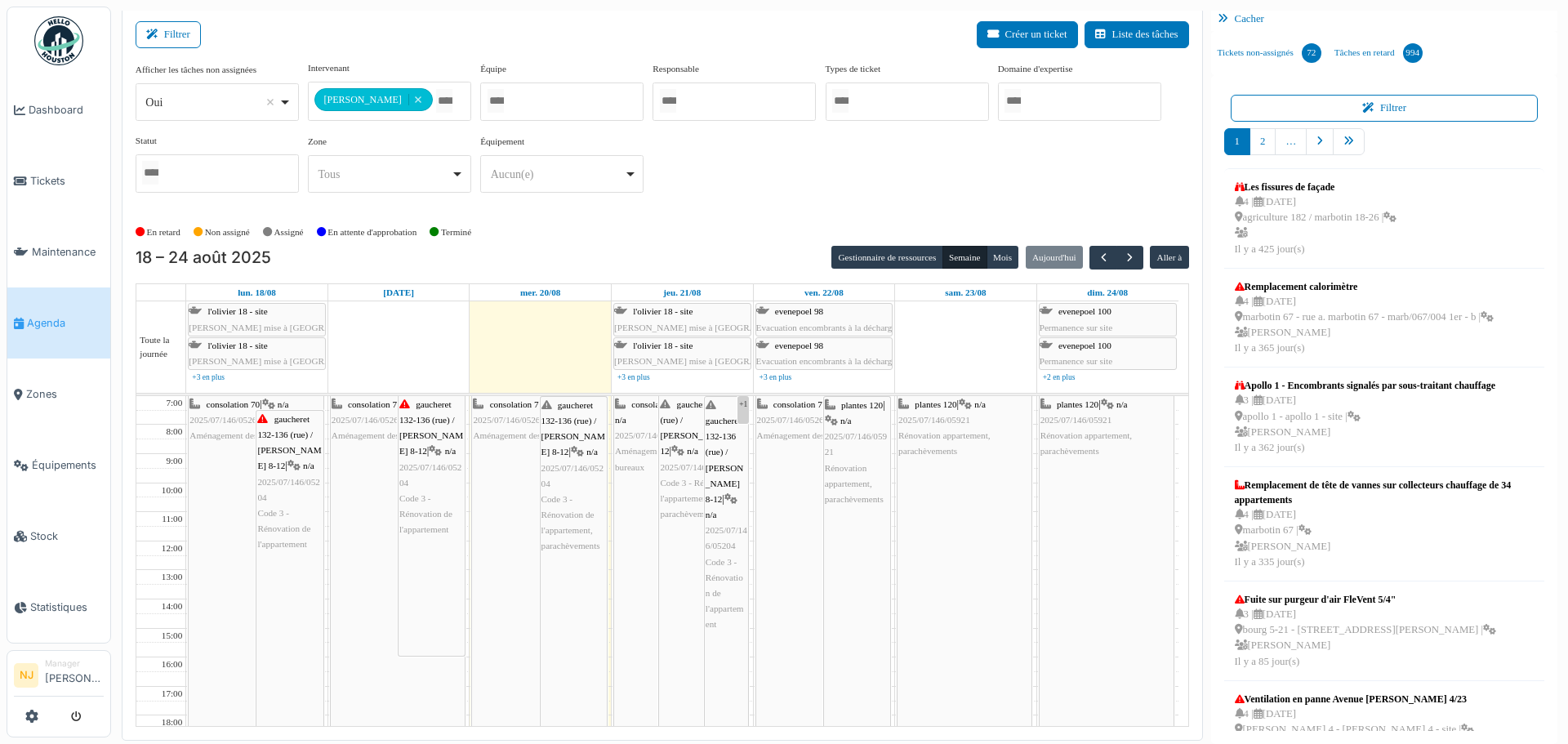
click at [556, 46] on div "Filtrer Créer un ticket Liste des tâches" at bounding box center [662, 41] width 1053 height 40
click at [216, 405] on span "consolation 70" at bounding box center [234, 405] width 54 height 10
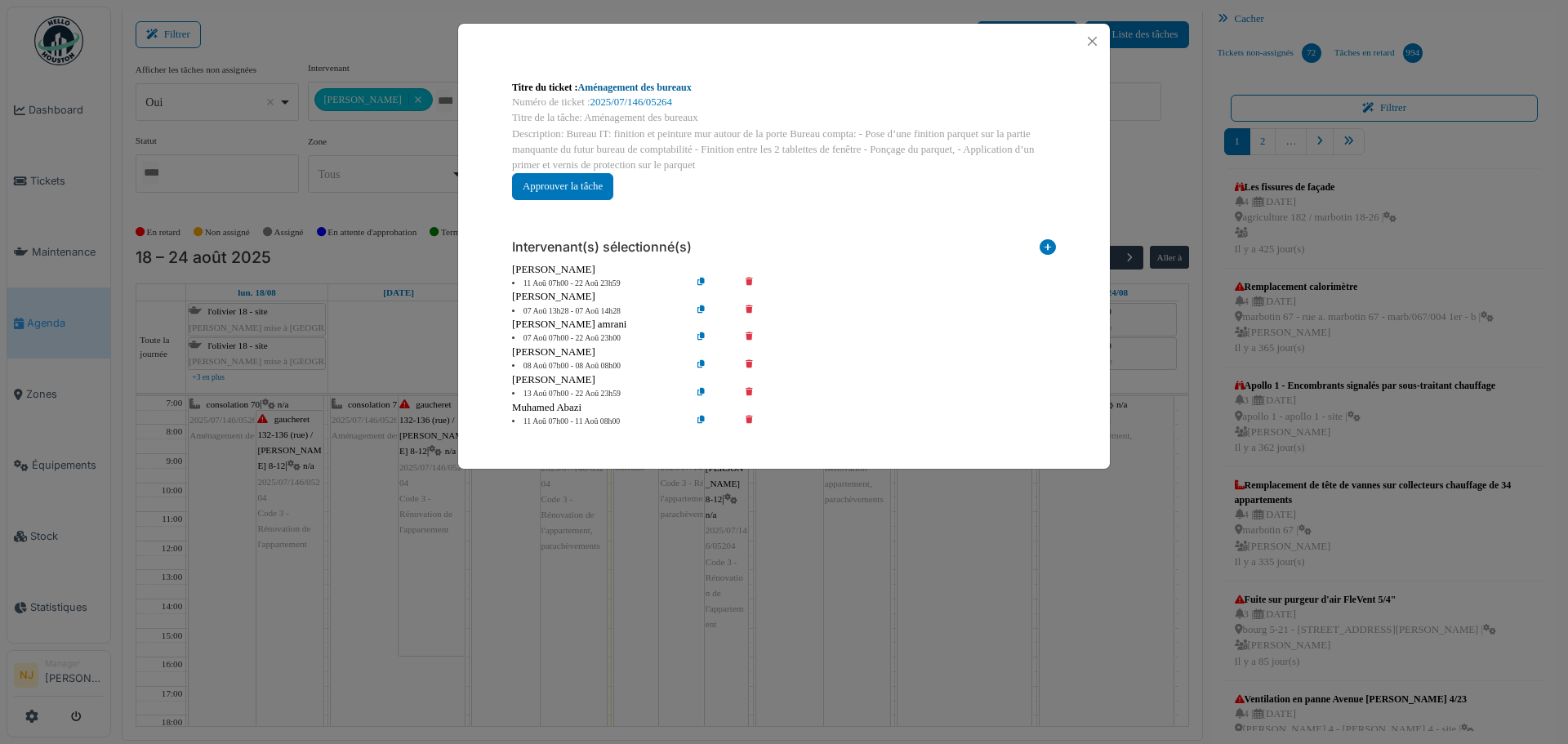
click at [635, 88] on link "Aménagement des bureaux" at bounding box center [635, 88] width 113 height 12
click at [1092, 40] on button "Close" at bounding box center [1092, 41] width 22 height 22
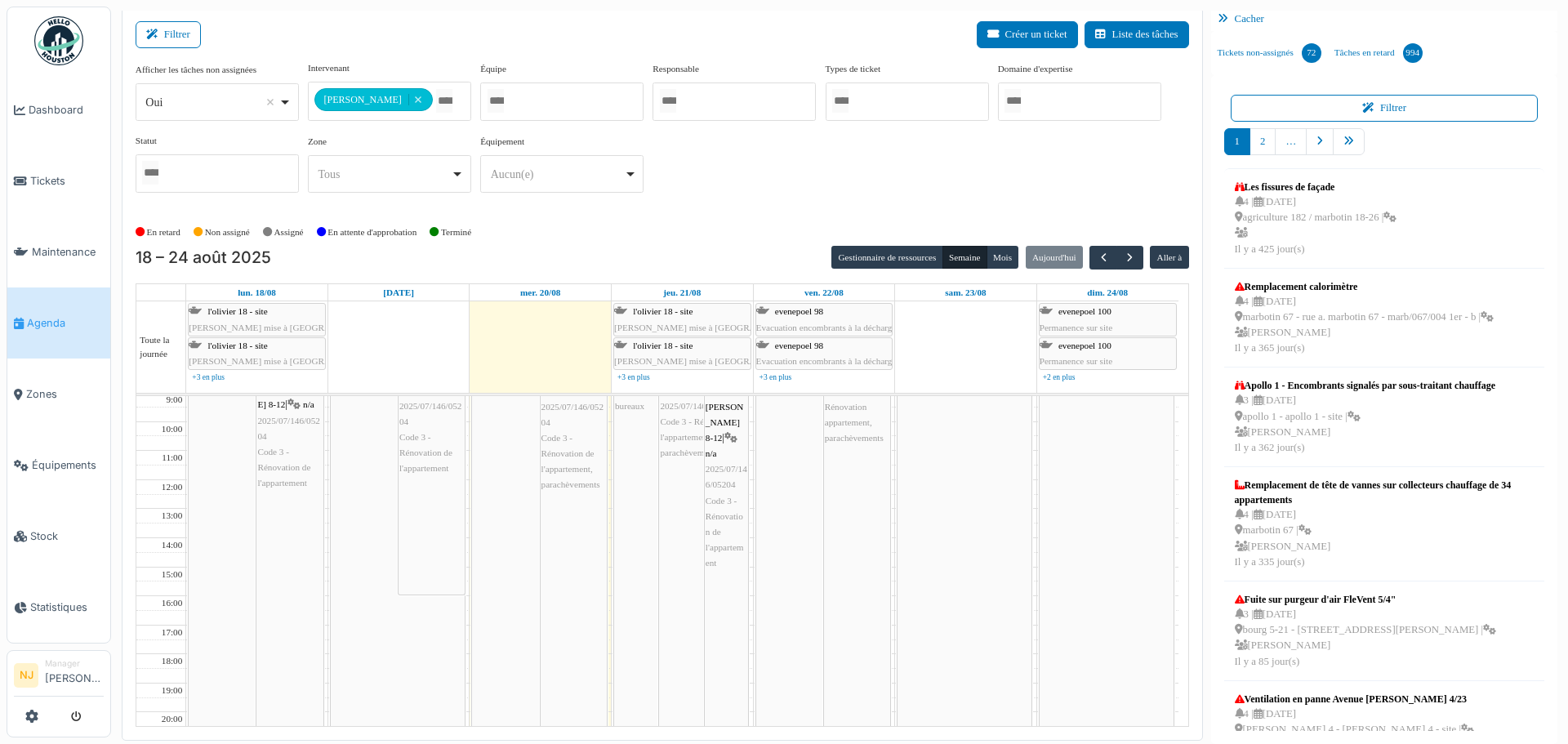
scroll to position [162, 0]
drag, startPoint x: 860, startPoint y: 726, endPoint x: 855, endPoint y: 548, distance: 178.1
click at [855, 548] on td "7:00 8:00 9:00 10:00 11:00 12:00 13:00 14:00 15:00 16:00 17:00 18:00 19:00 20:0…" at bounding box center [662, 562] width 1052 height 331
click at [855, 548] on div "plantes 120 | n/a 2025/07/146/05921 Rénovation appartement, parachèvements" at bounding box center [857, 481] width 66 height 491
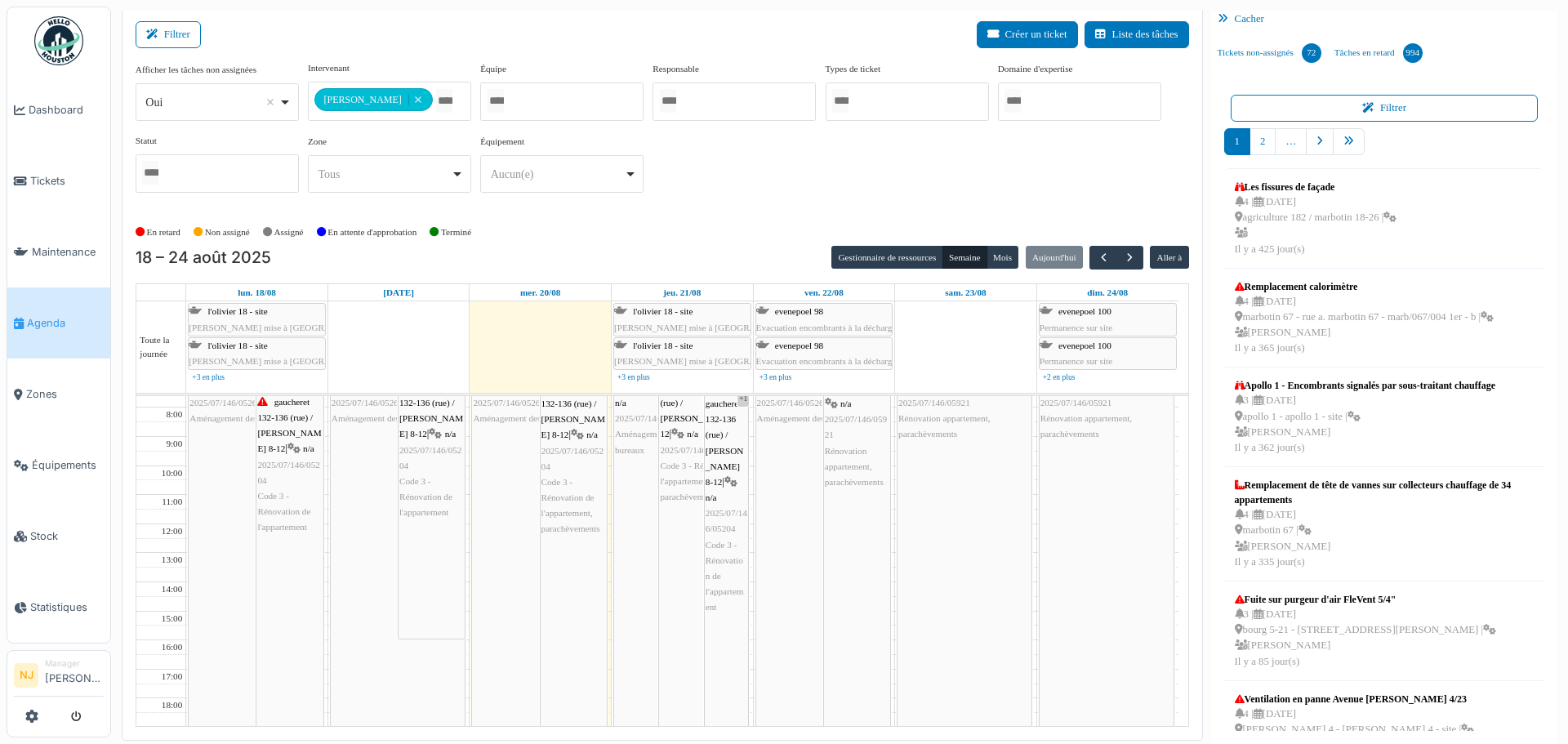
scroll to position [0, 0]
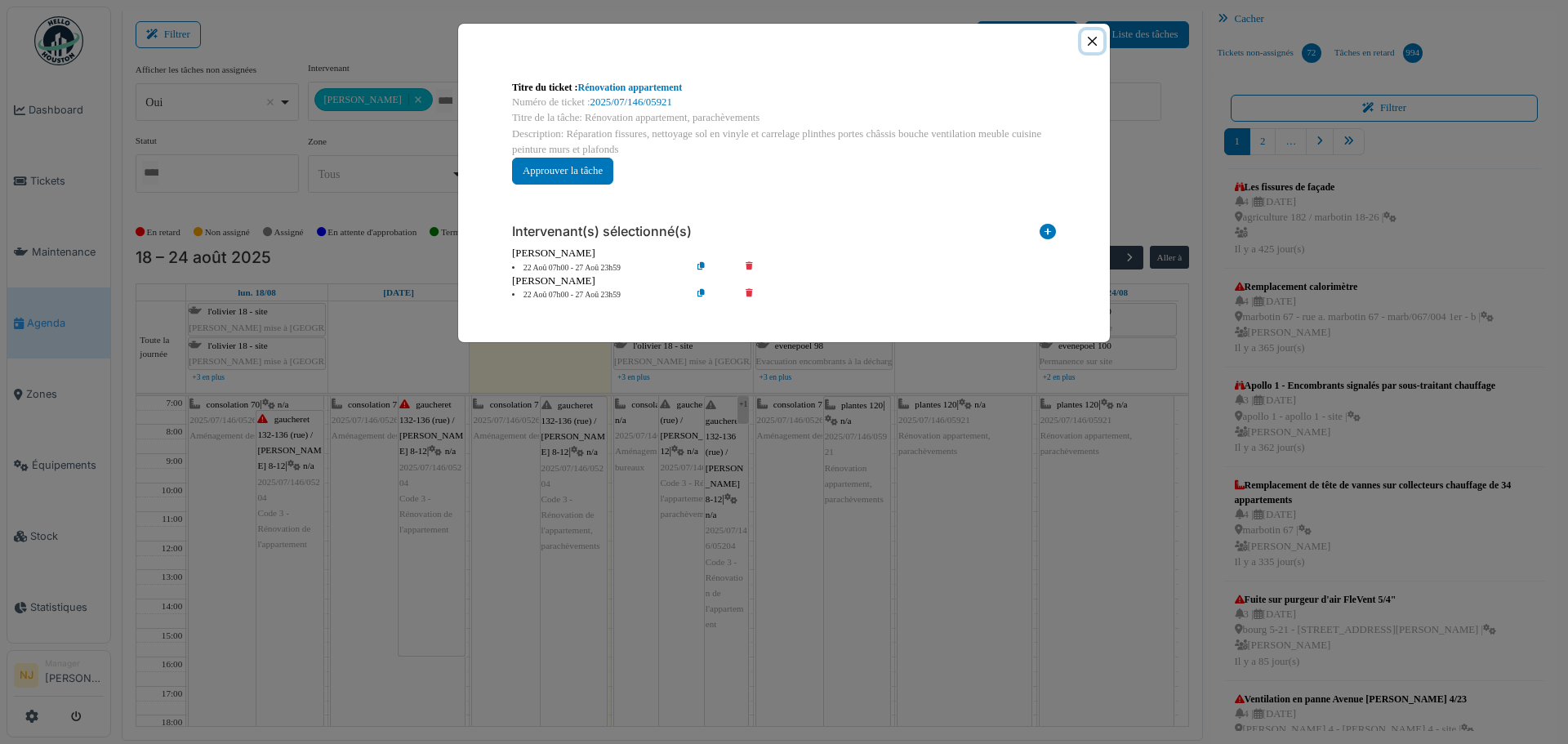
click at [1088, 35] on button "Close" at bounding box center [1092, 41] width 22 height 22
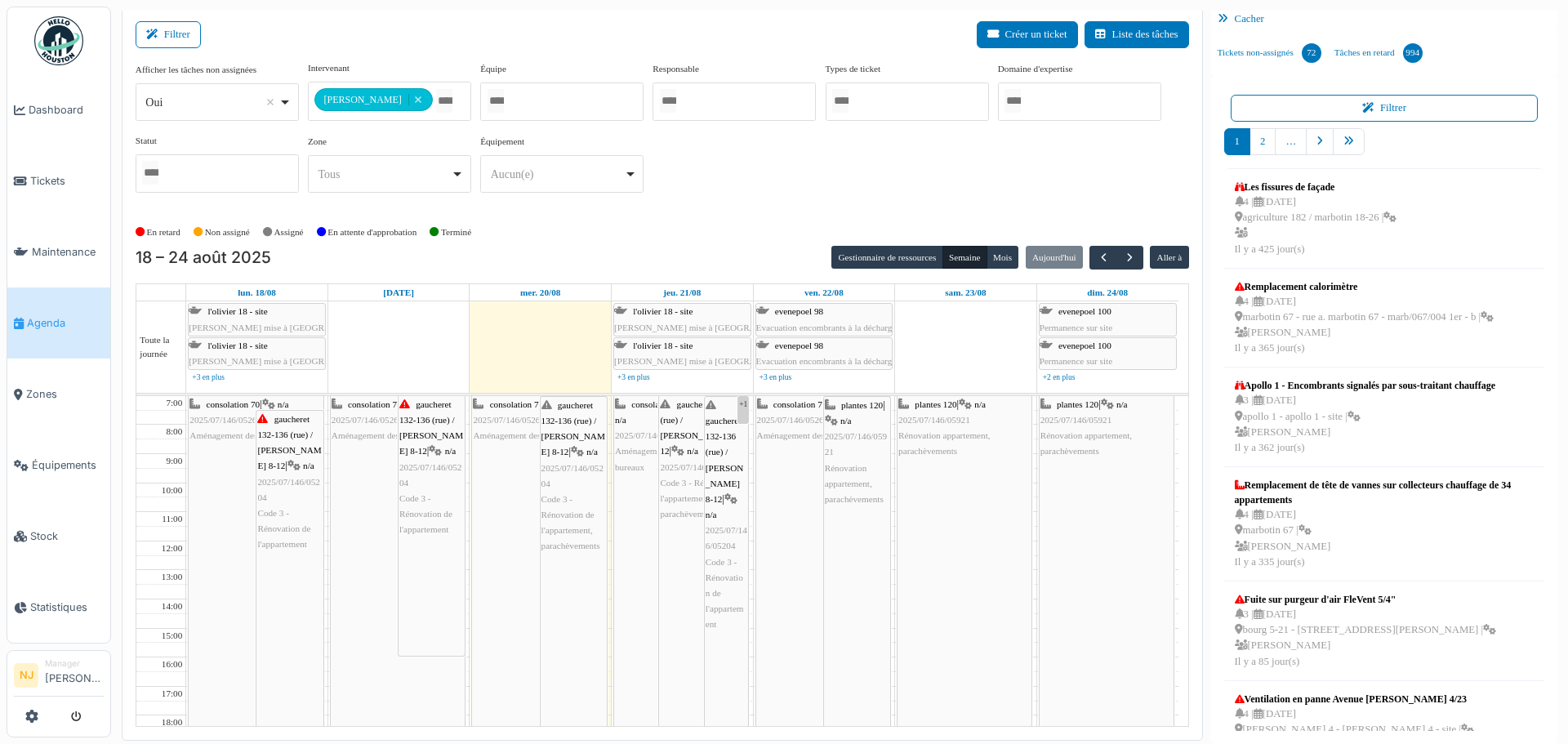
click at [576, 405] on span "gaucheret 132-136 (rue) / thomas 8-12" at bounding box center [572, 429] width 63 height 57
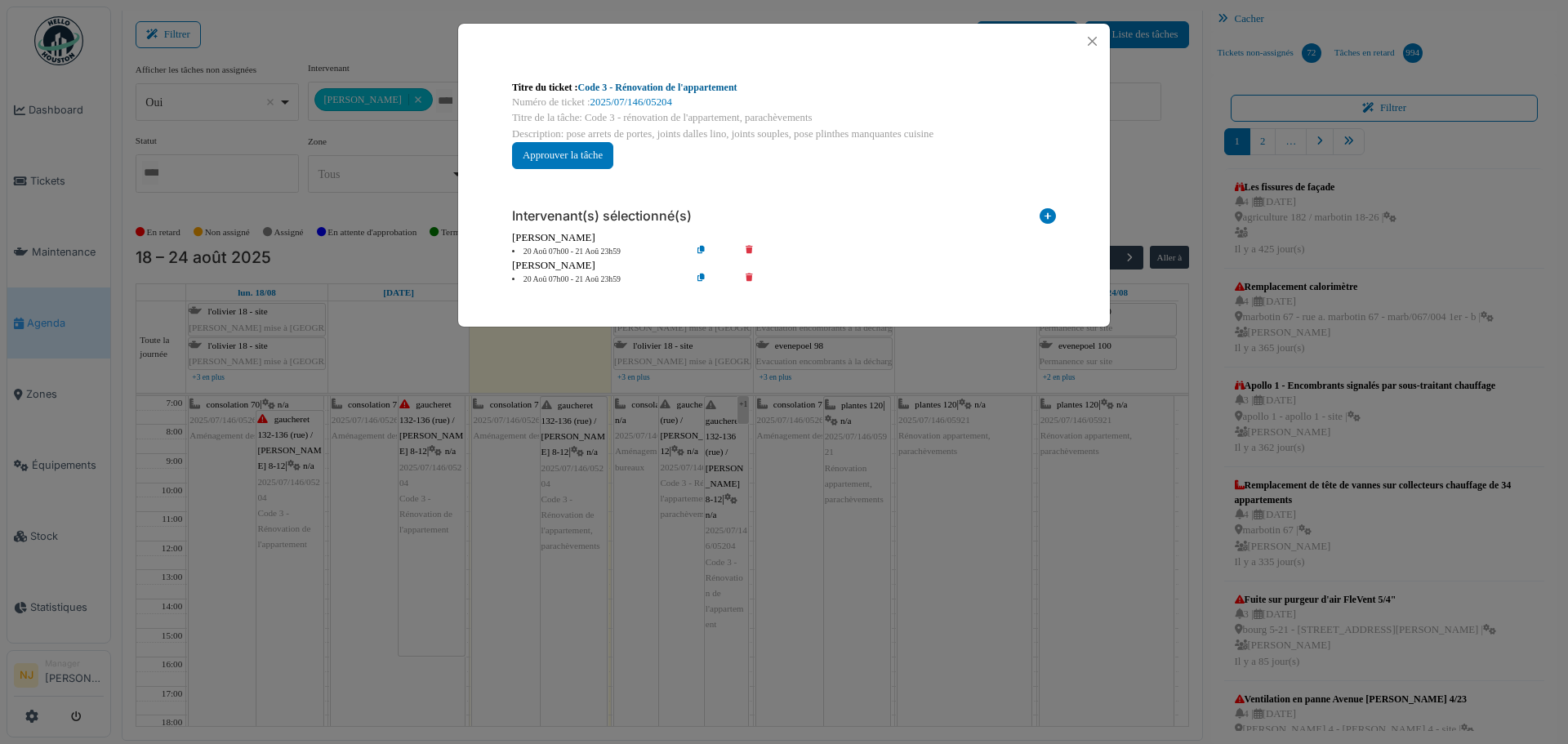
click at [627, 87] on link "Code 3 - Rénovation de l'appartement" at bounding box center [658, 88] width 160 height 12
click at [1097, 40] on button "Close" at bounding box center [1092, 41] width 22 height 22
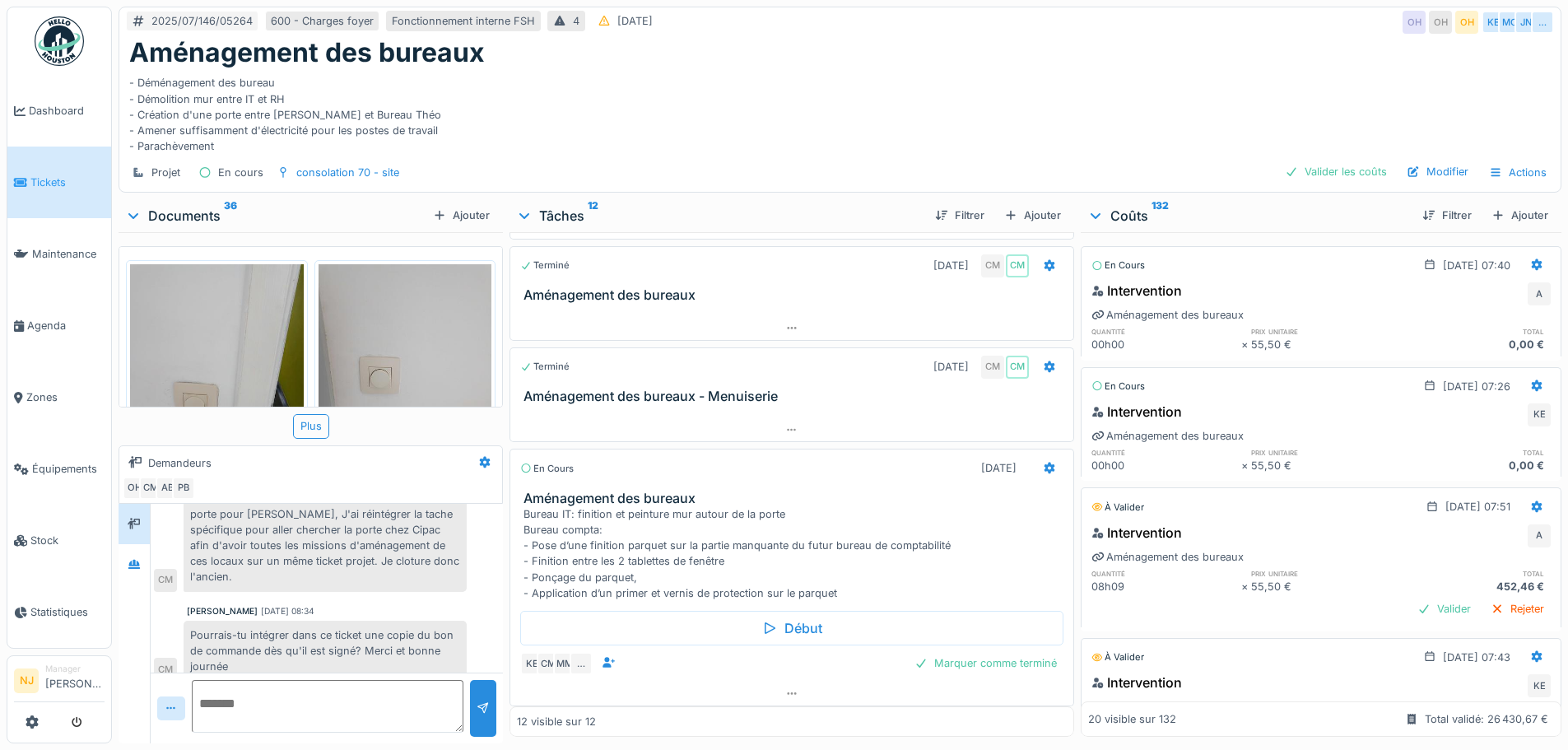
scroll to position [919, 0]
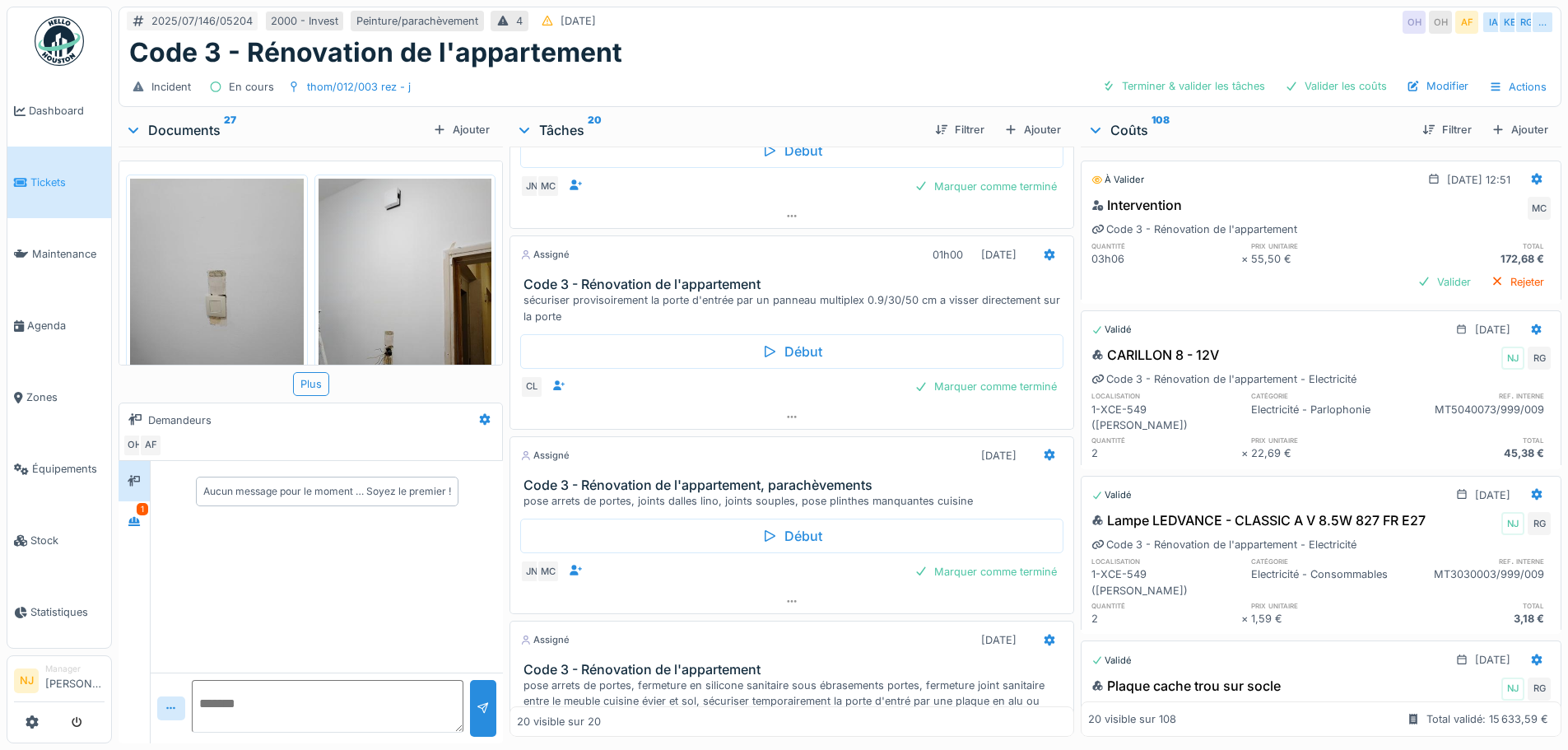
scroll to position [2799, 0]
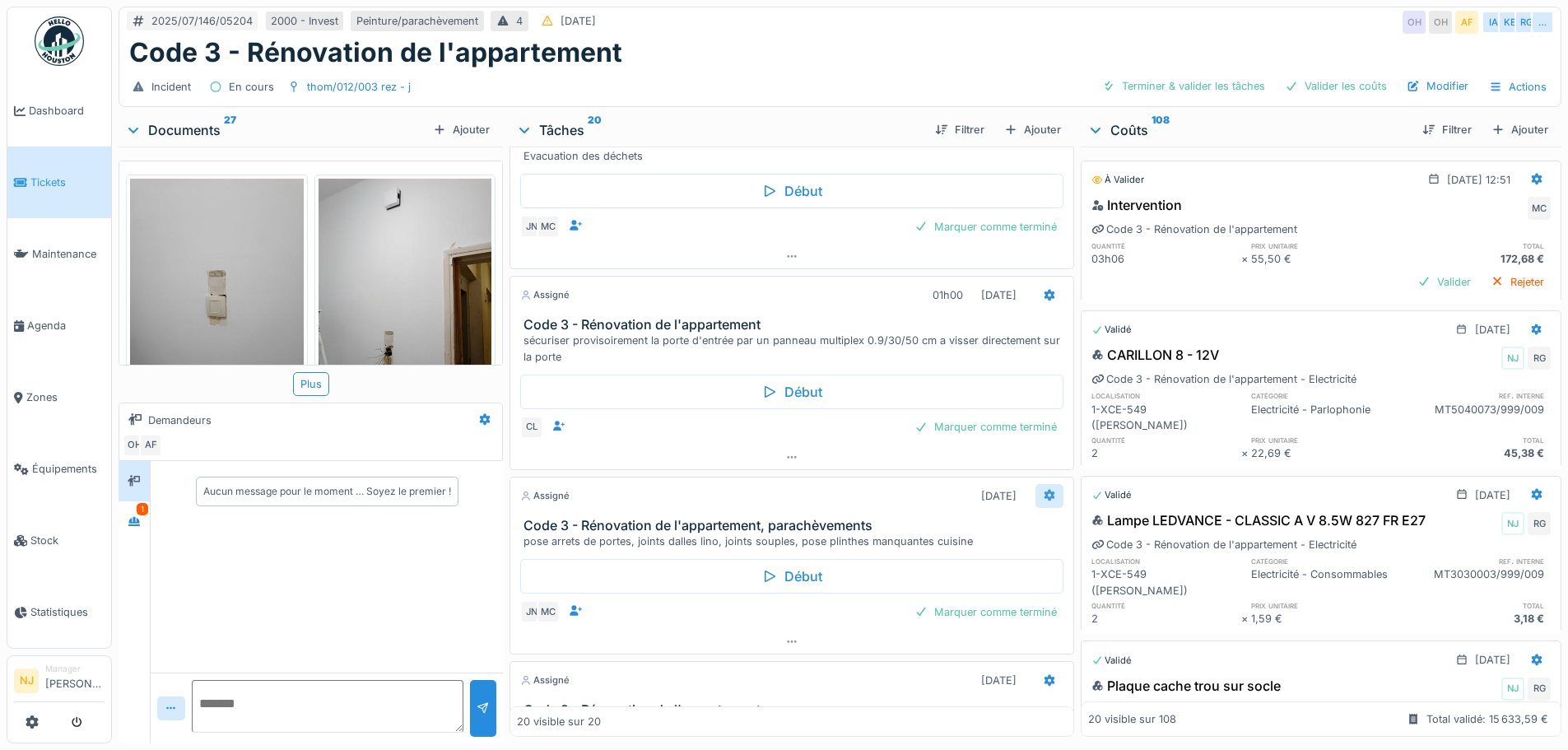
click at [1043, 495] on icon at bounding box center [1049, 495] width 13 height 11
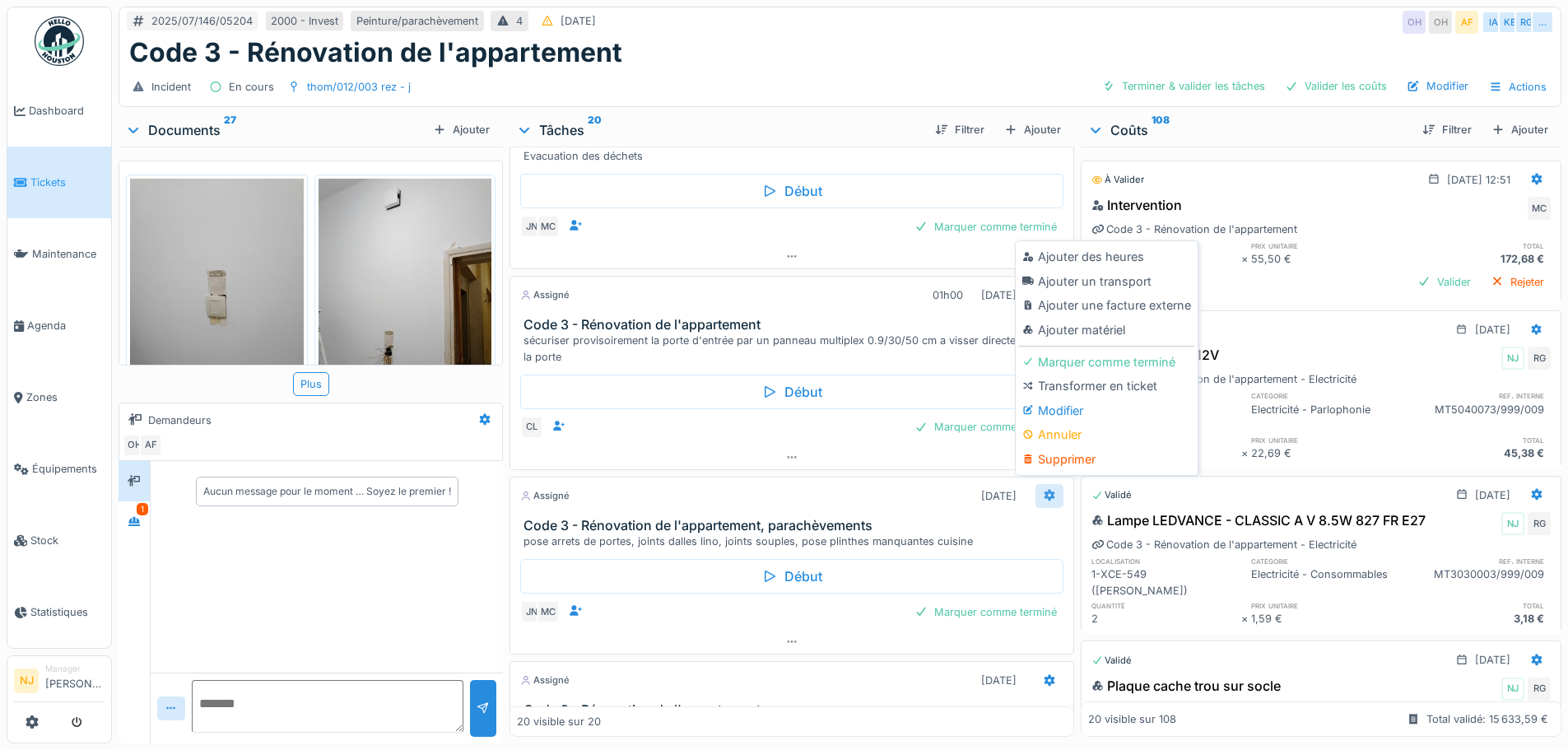
click at [1043, 495] on icon at bounding box center [1049, 495] width 13 height 11
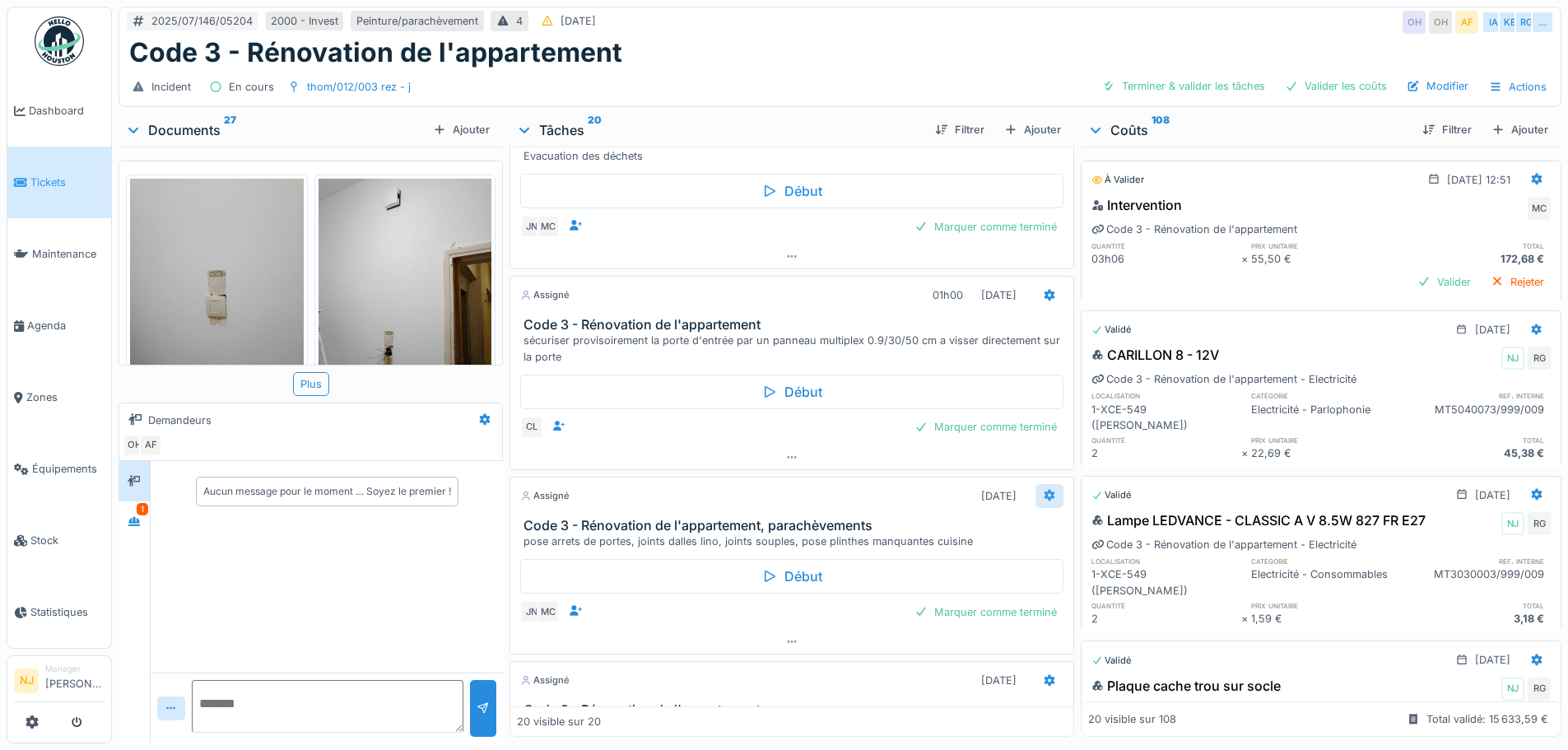
click at [1043, 495] on icon at bounding box center [1049, 495] width 13 height 11
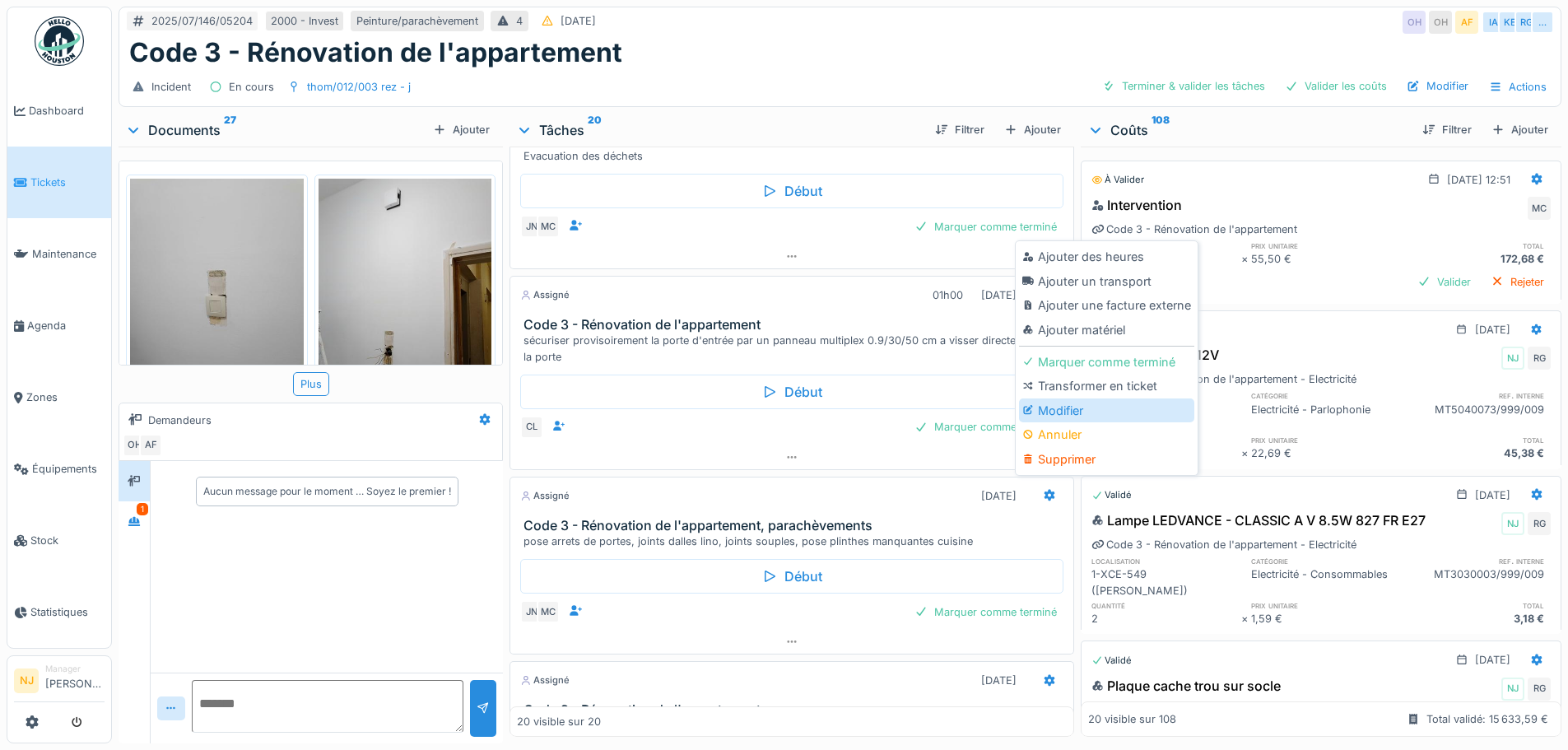
click at [1049, 411] on div "Modifier" at bounding box center [1107, 410] width 175 height 25
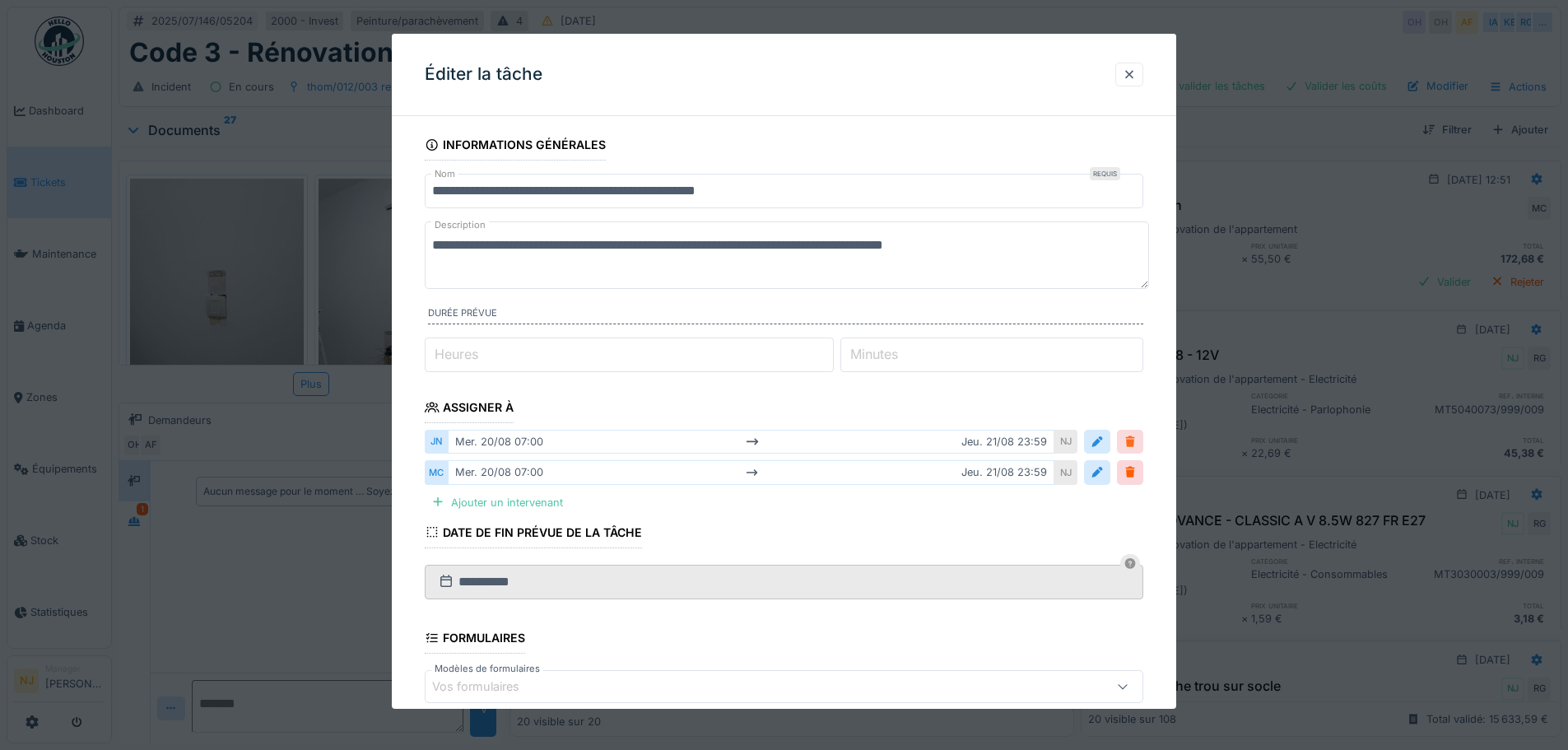
click at [1135, 444] on div at bounding box center [1130, 442] width 13 height 15
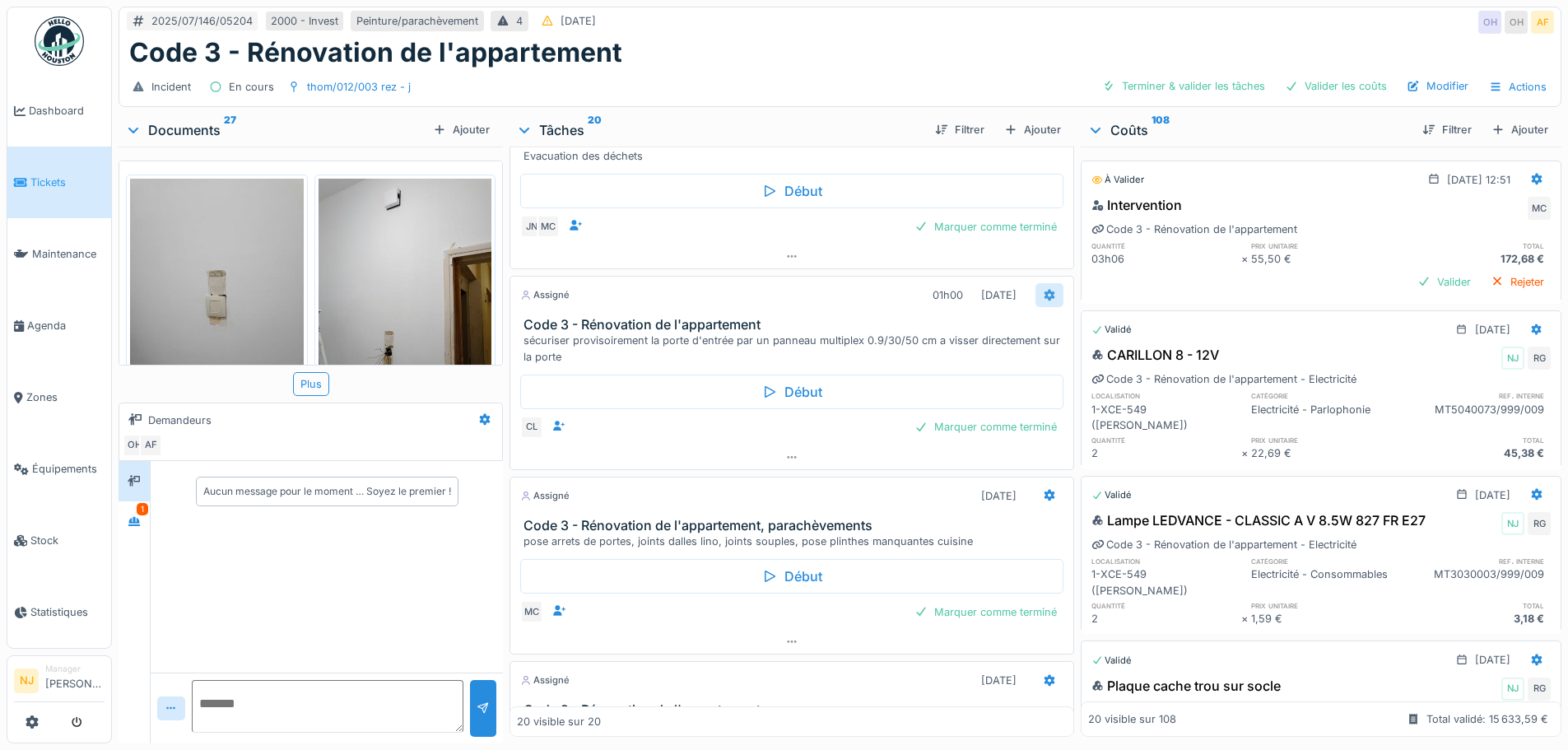
click at [1043, 295] on icon at bounding box center [1049, 295] width 13 height 11
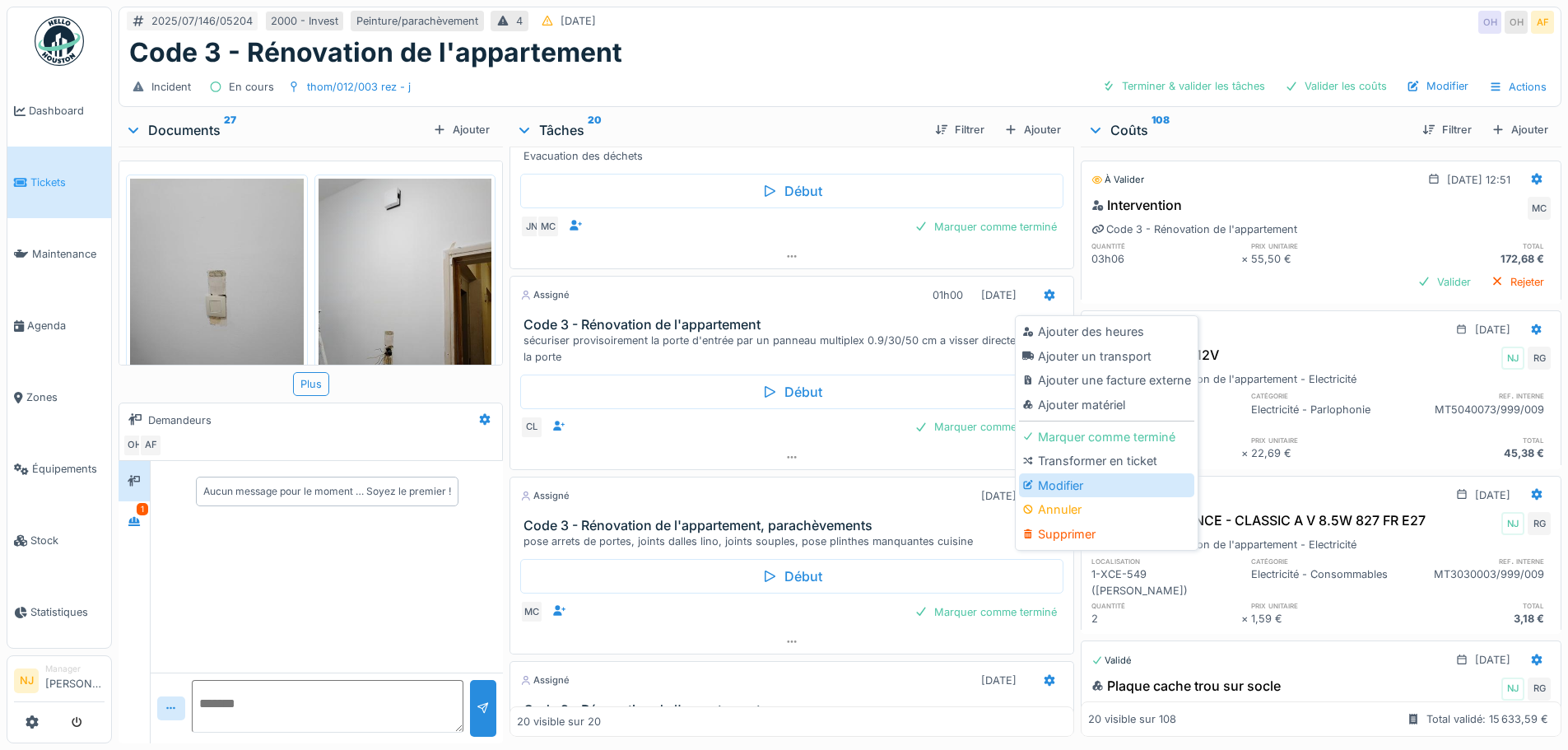
click at [1056, 479] on div "Modifier" at bounding box center [1107, 485] width 175 height 25
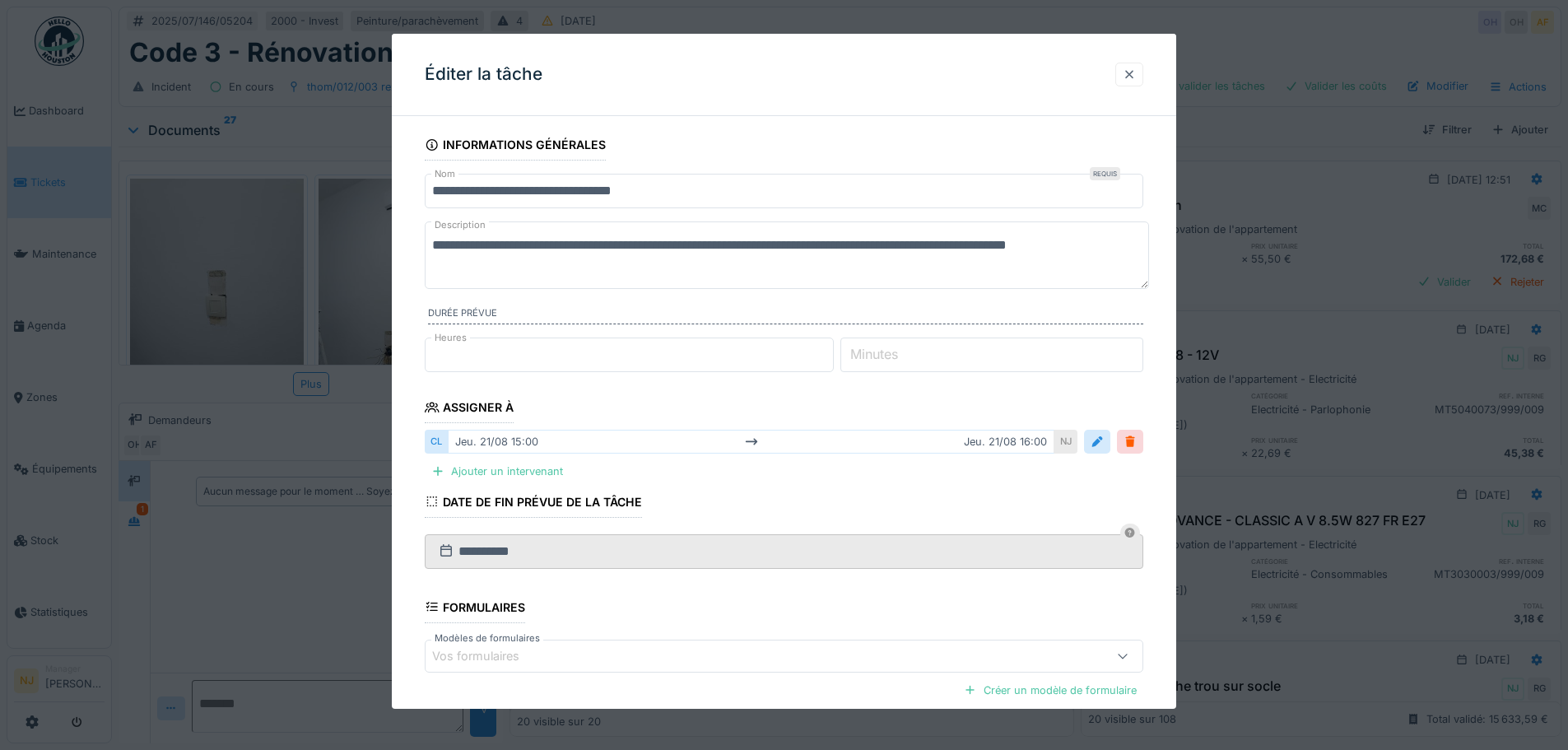
click at [1136, 77] on div at bounding box center [1129, 74] width 13 height 15
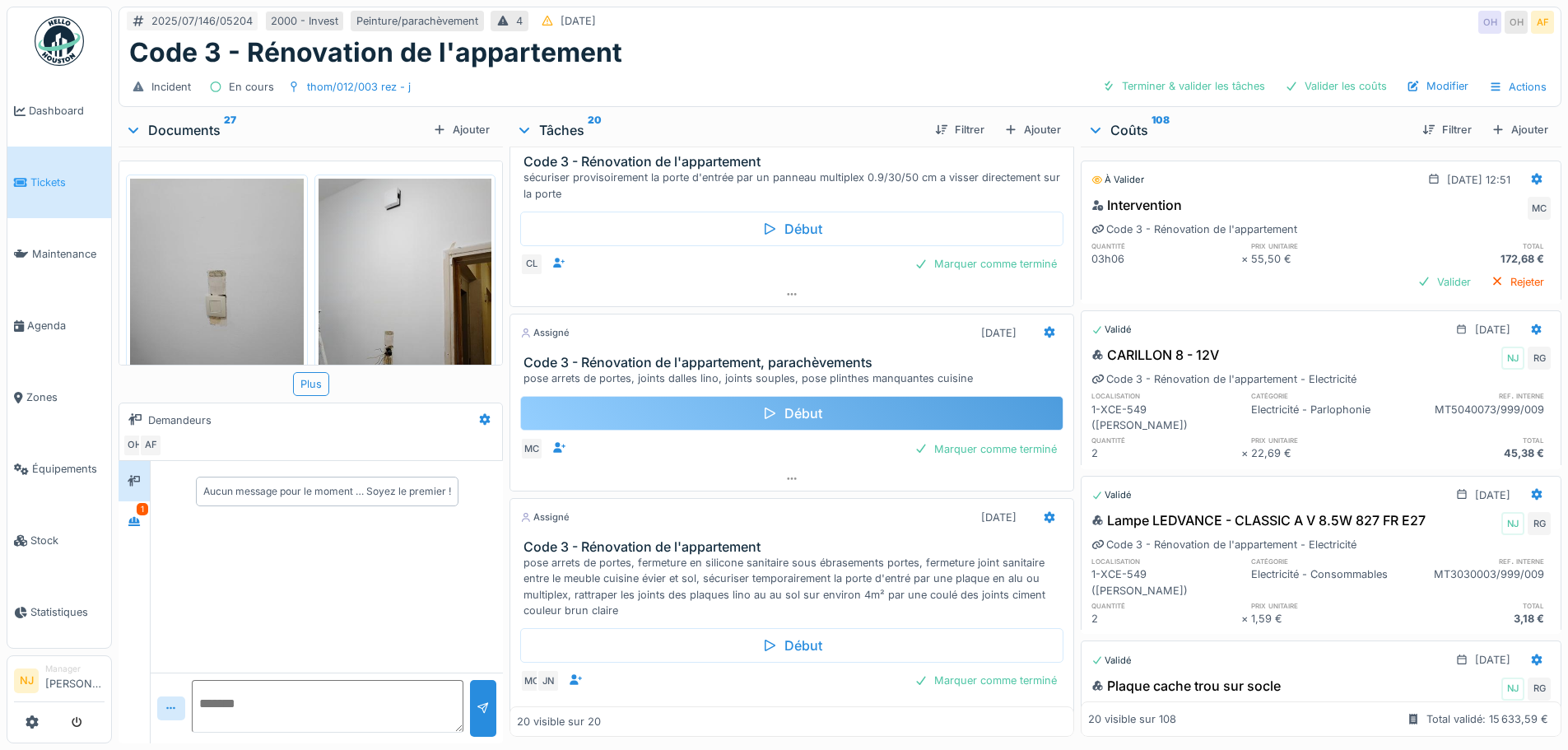
scroll to position [2963, 0]
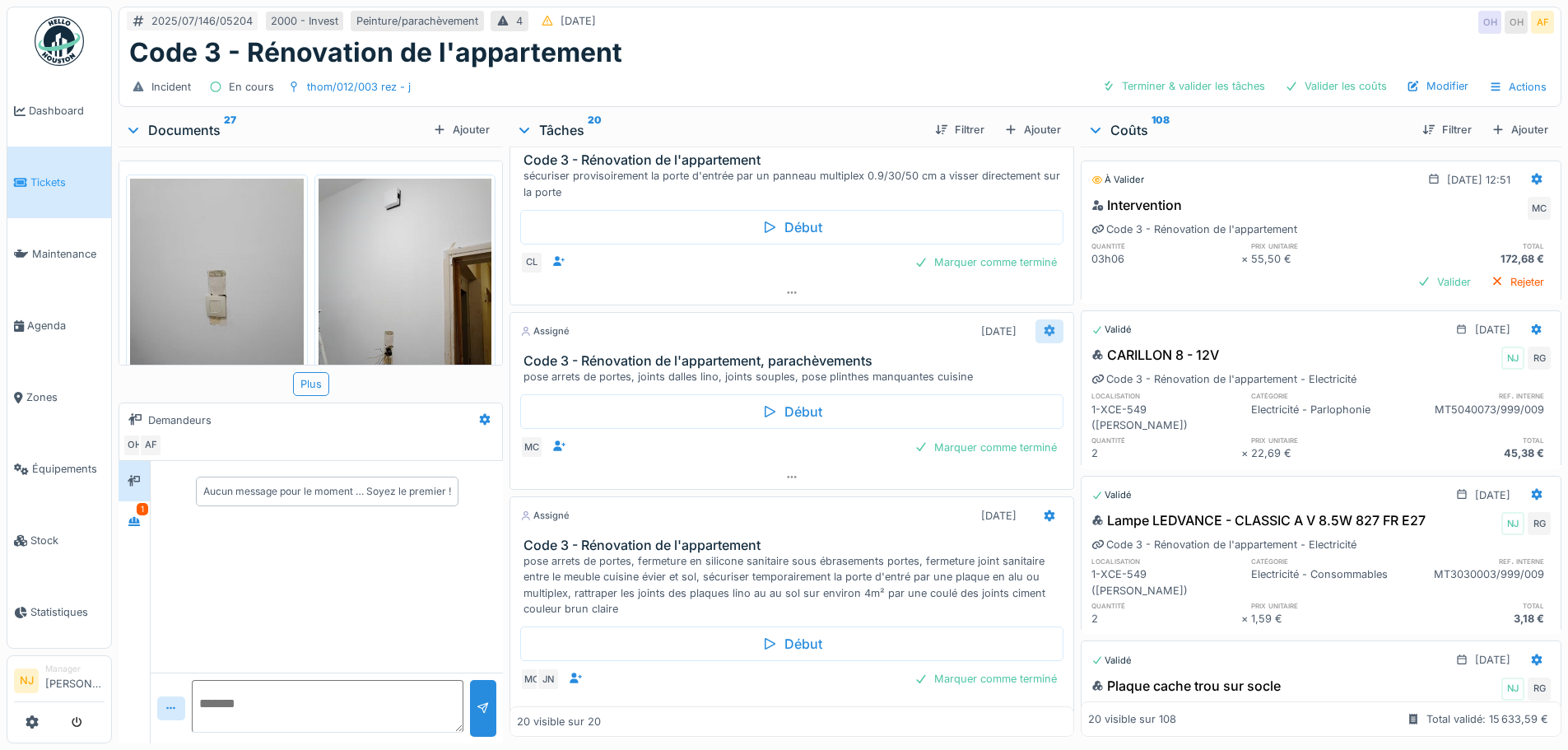
click at [1043, 330] on icon at bounding box center [1049, 330] width 13 height 11
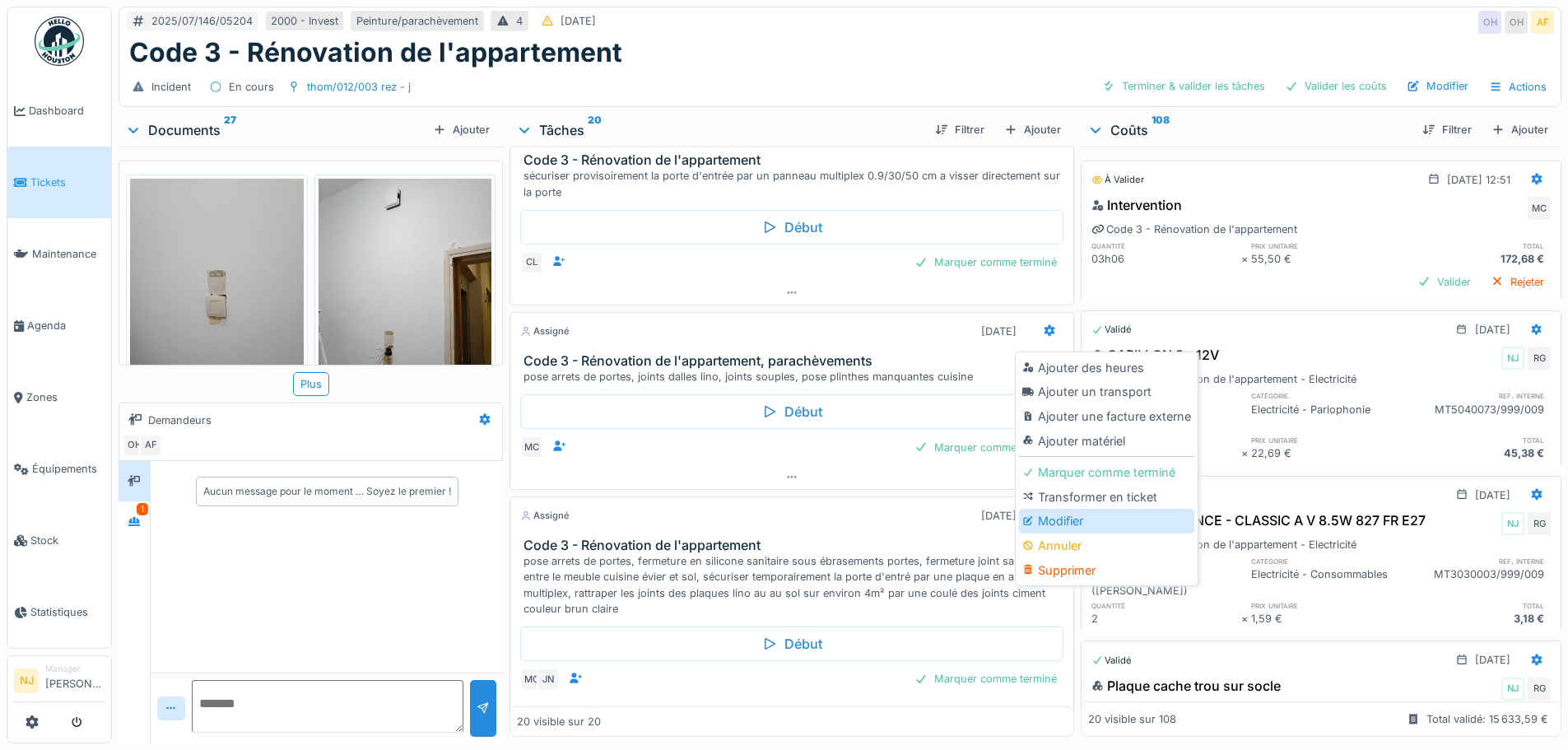
click at [1062, 518] on div "Modifier" at bounding box center [1107, 521] width 175 height 25
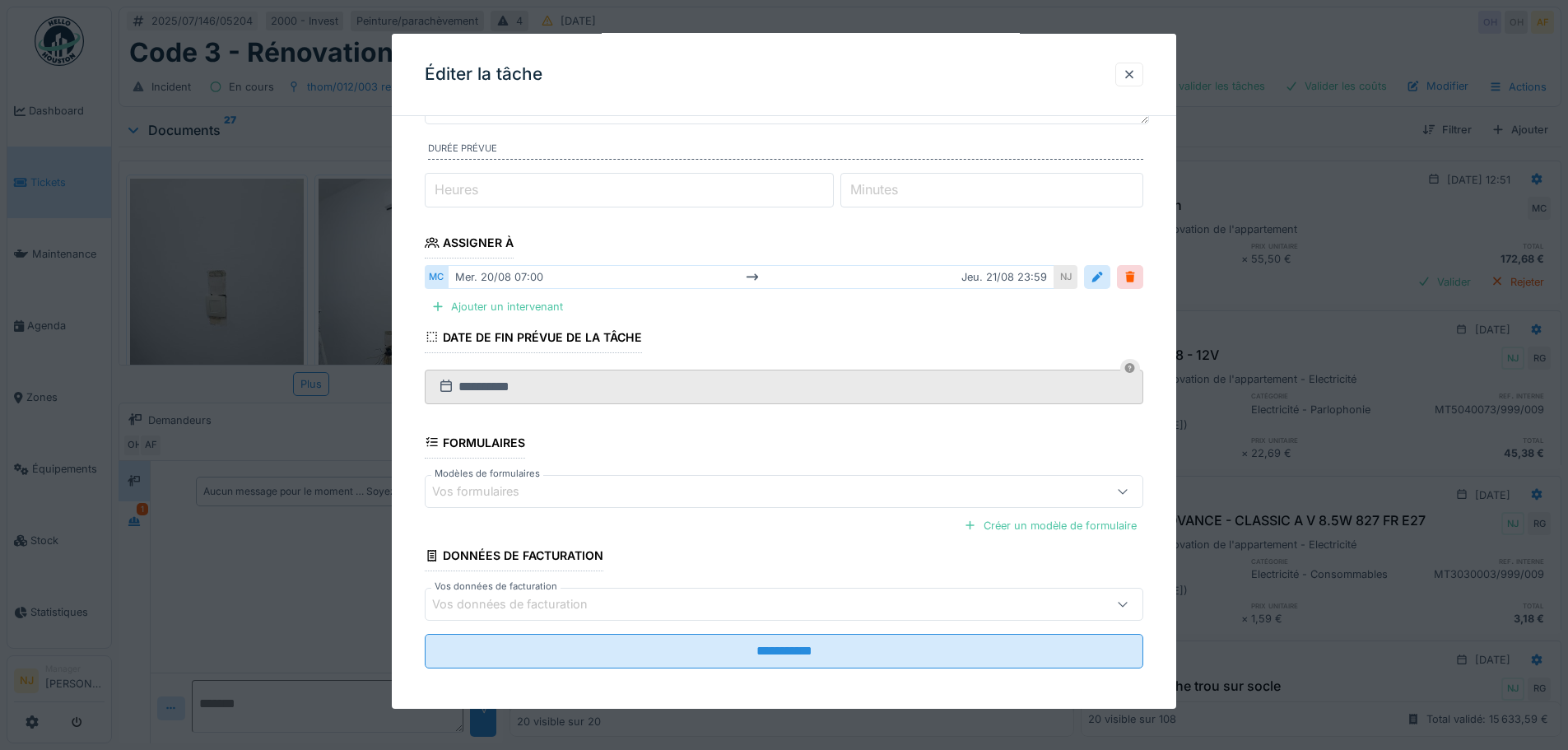
scroll to position [83, 0]
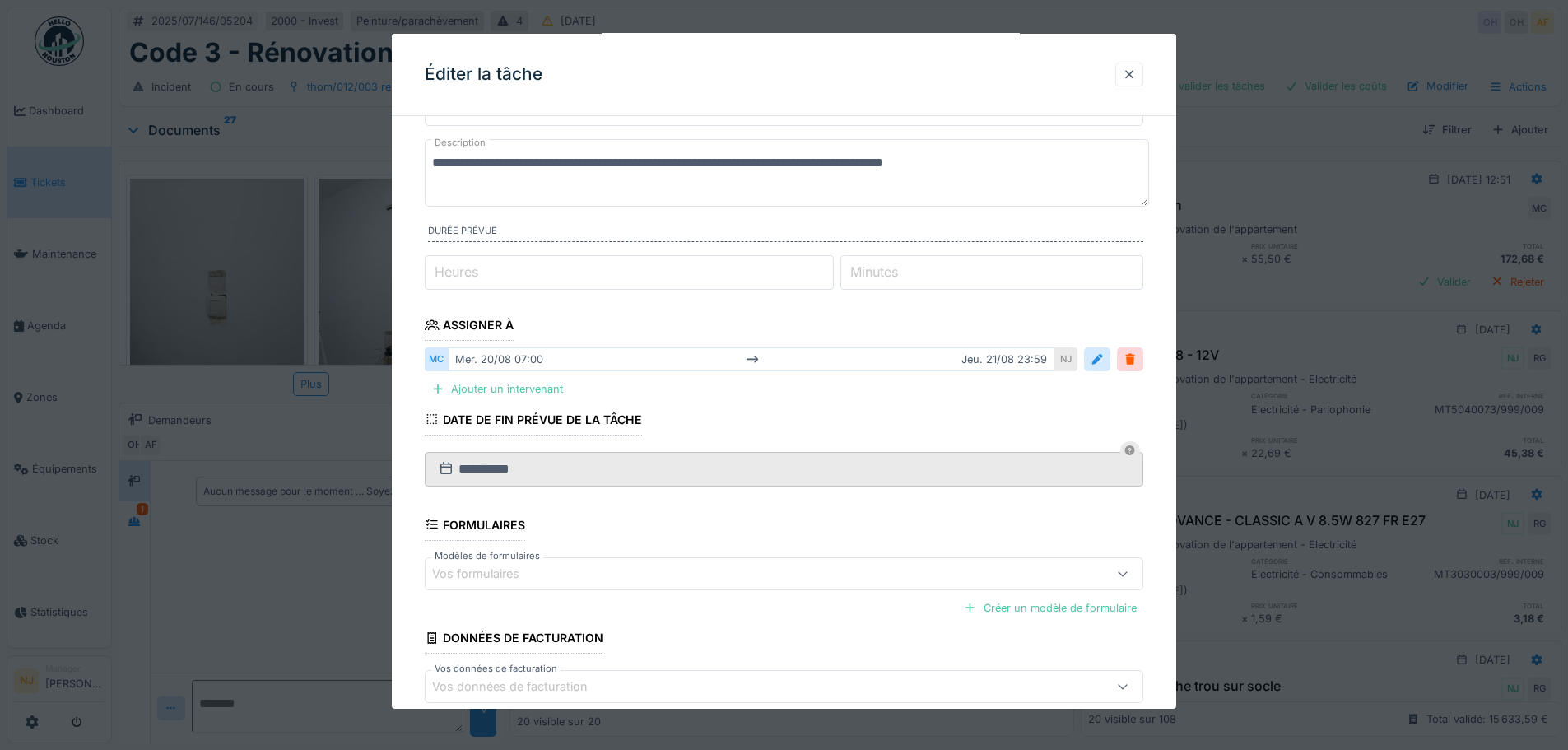
click at [500, 362] on div "mer. 20/08 07:00 jeu. 21/08 23:59" at bounding box center [751, 359] width 607 height 24
click at [496, 474] on input "**********" at bounding box center [784, 469] width 718 height 35
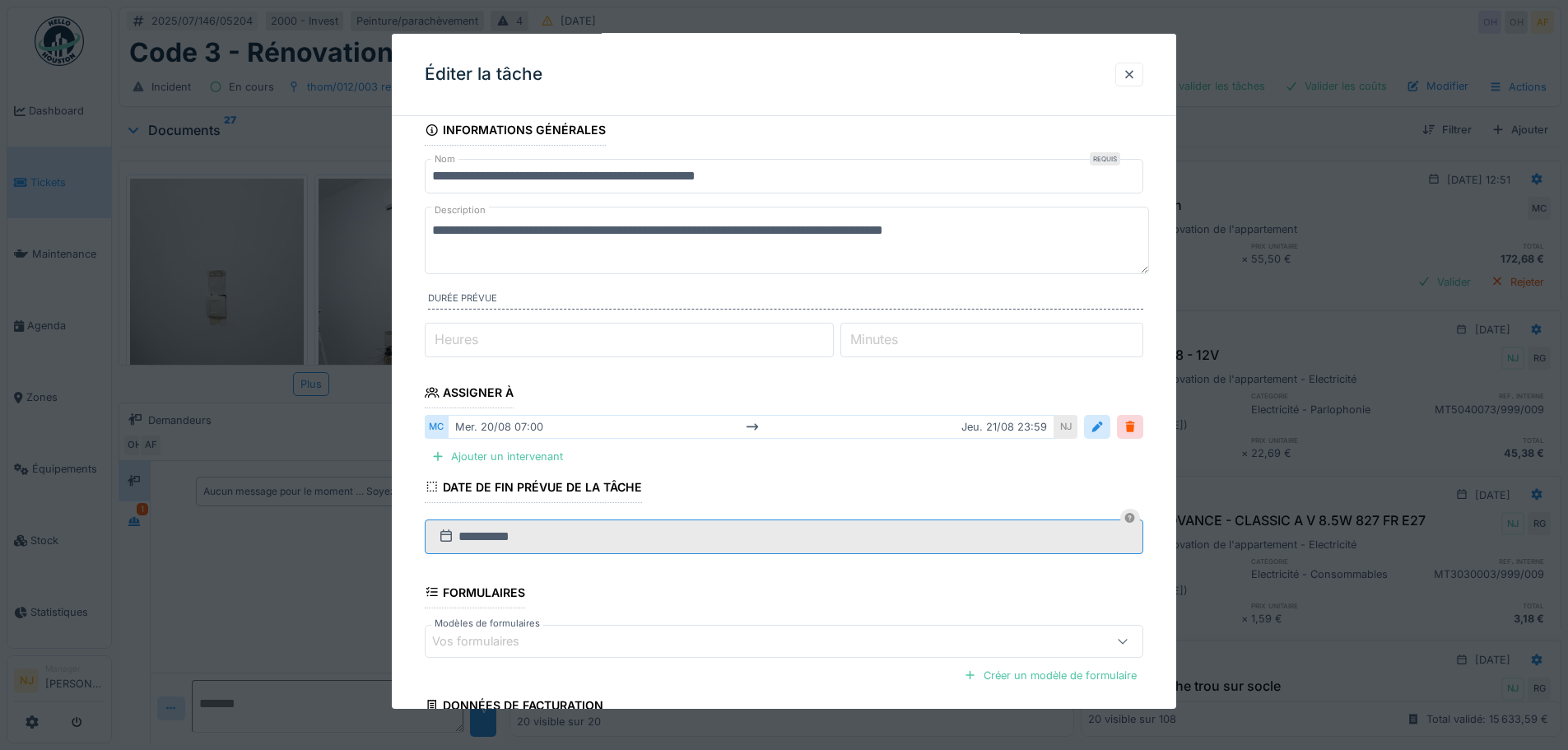
scroll to position [0, 0]
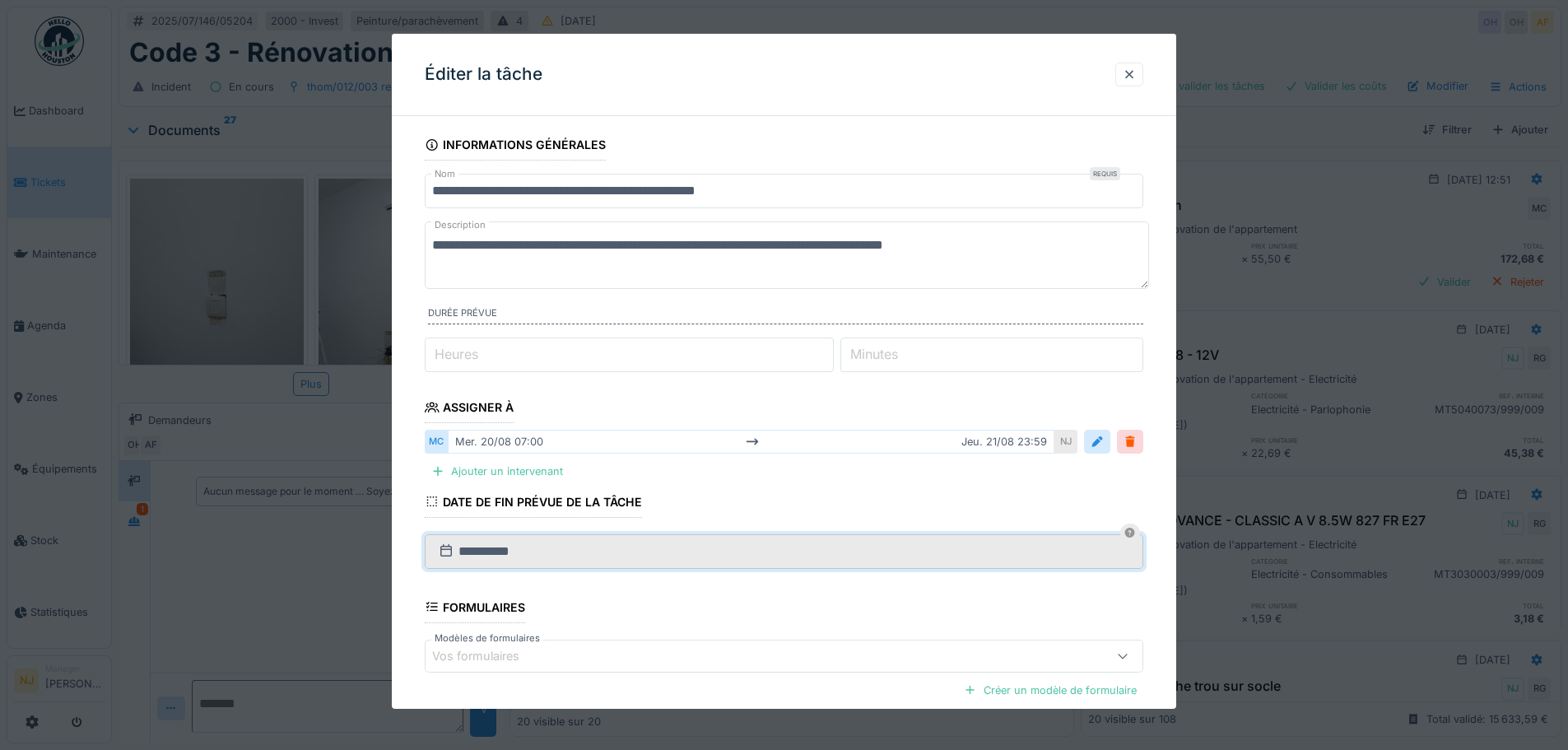
click at [545, 442] on div "mer. 20/08 07:00 jeu. 21/08 23:59" at bounding box center [751, 442] width 607 height 24
click at [1070, 441] on div "NJ" at bounding box center [1066, 442] width 23 height 24
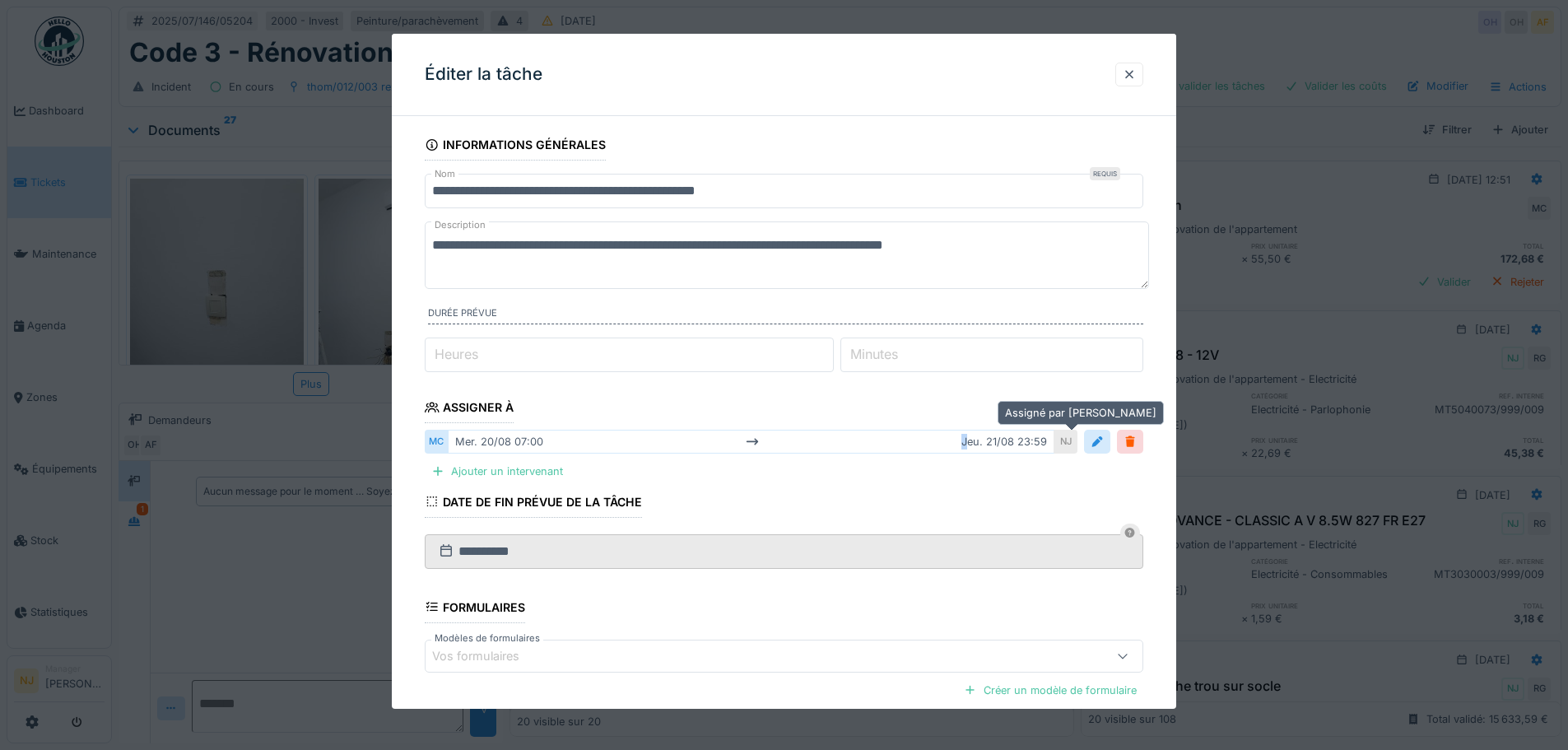
click at [1070, 441] on div "NJ" at bounding box center [1066, 442] width 23 height 24
click at [1102, 438] on div at bounding box center [1096, 442] width 13 height 15
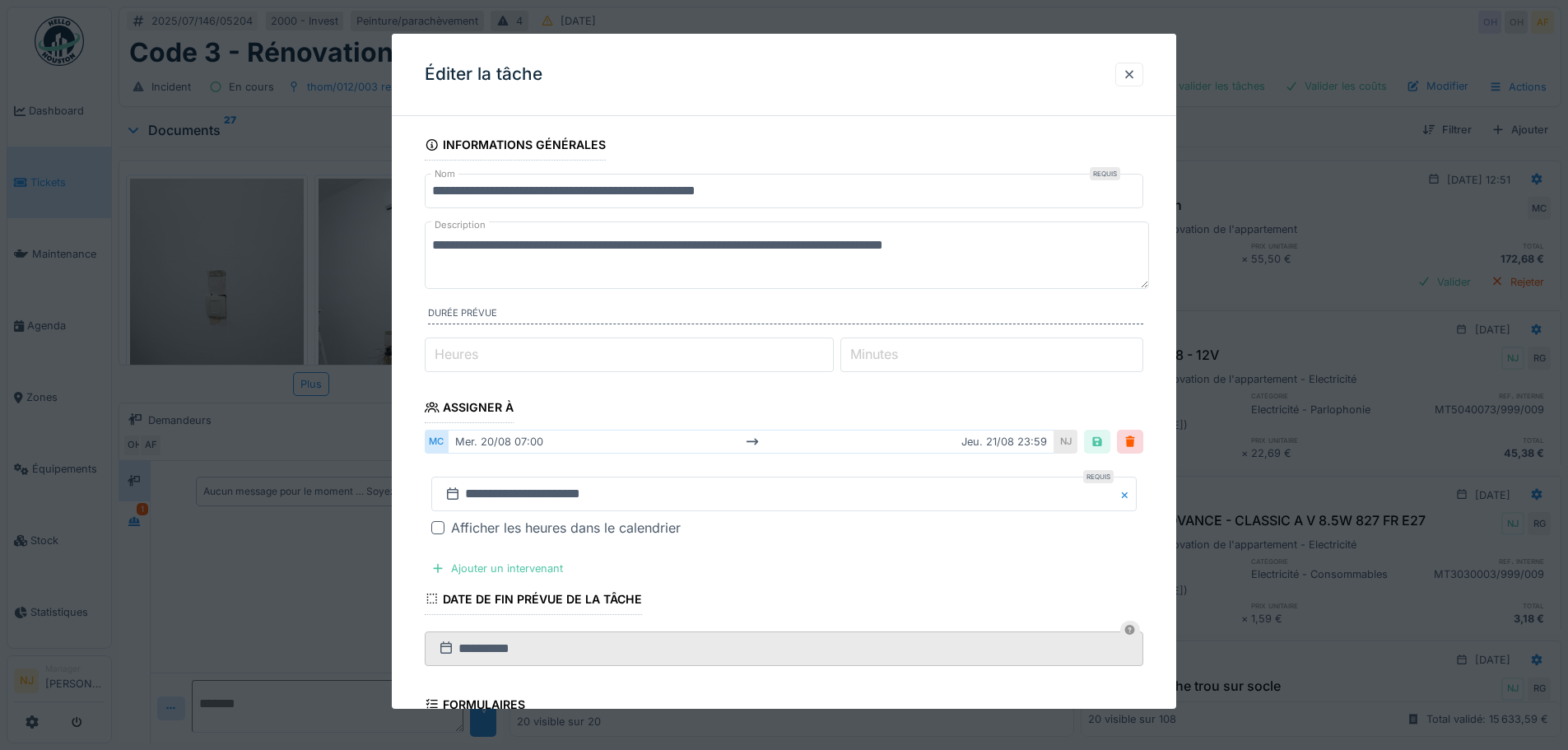
click at [988, 404] on fieldset "**********" at bounding box center [784, 536] width 718 height 814
click at [1103, 438] on div at bounding box center [1096, 442] width 13 height 15
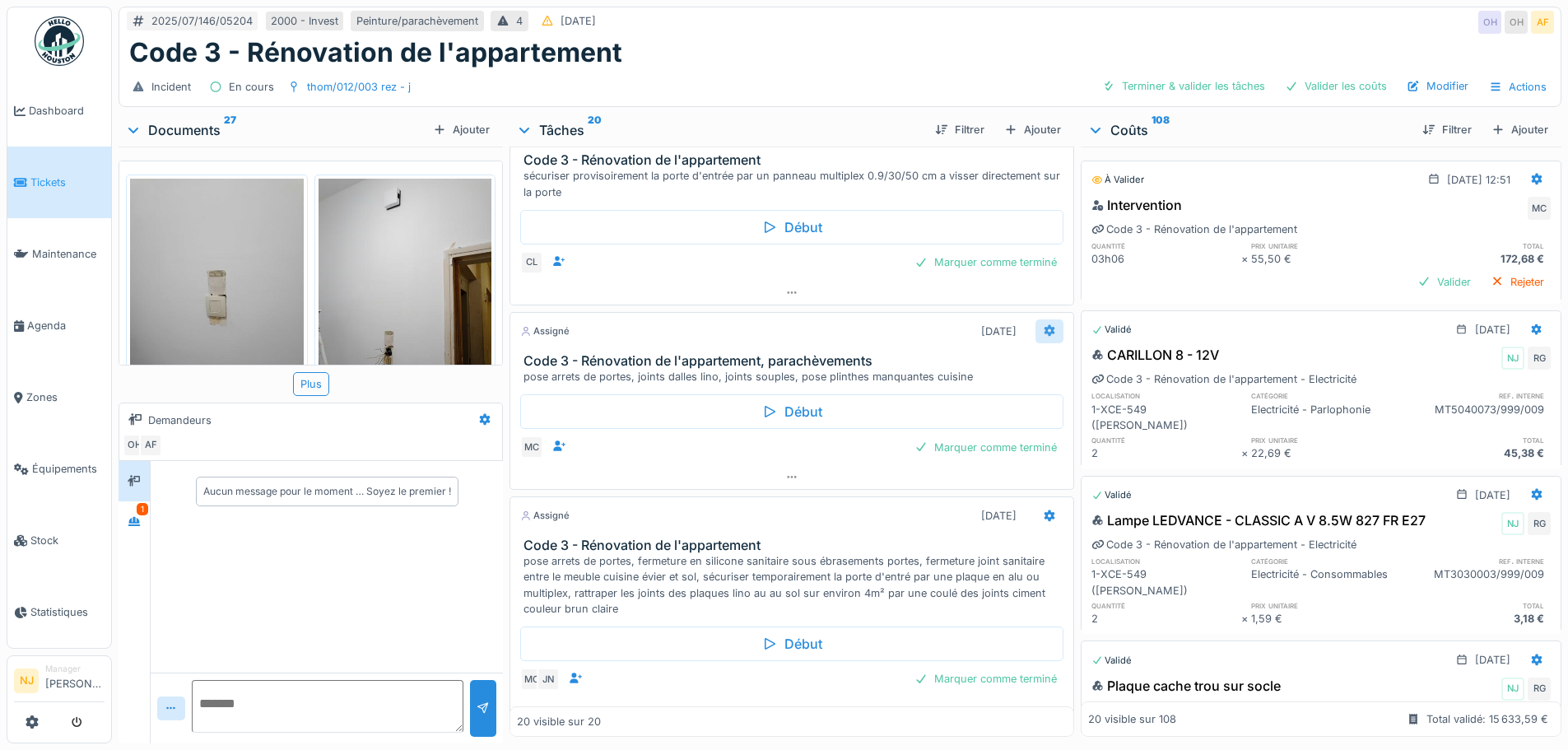
click at [1044, 329] on icon at bounding box center [1049, 331] width 11 height 12
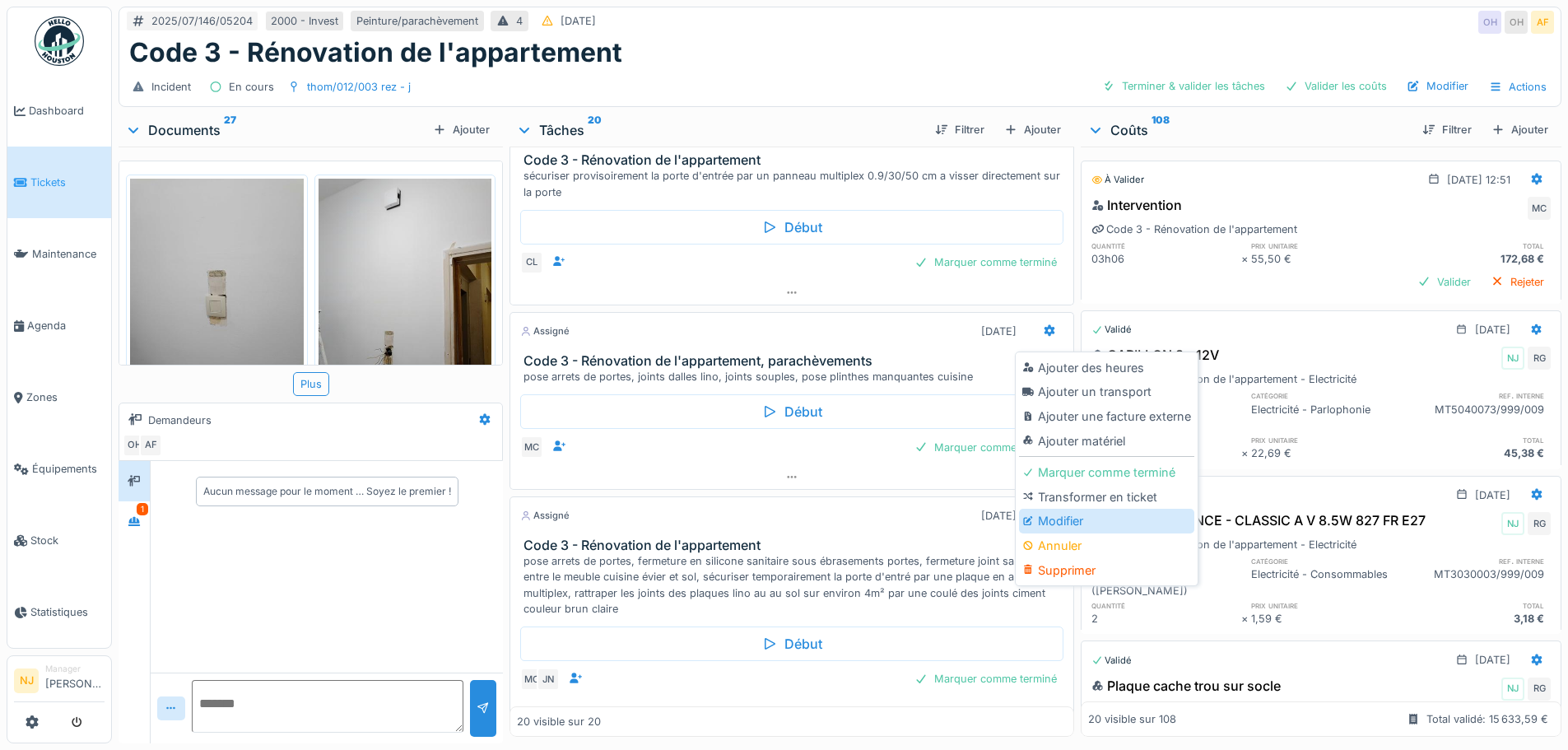
click at [1062, 517] on div "Modifier" at bounding box center [1107, 521] width 175 height 25
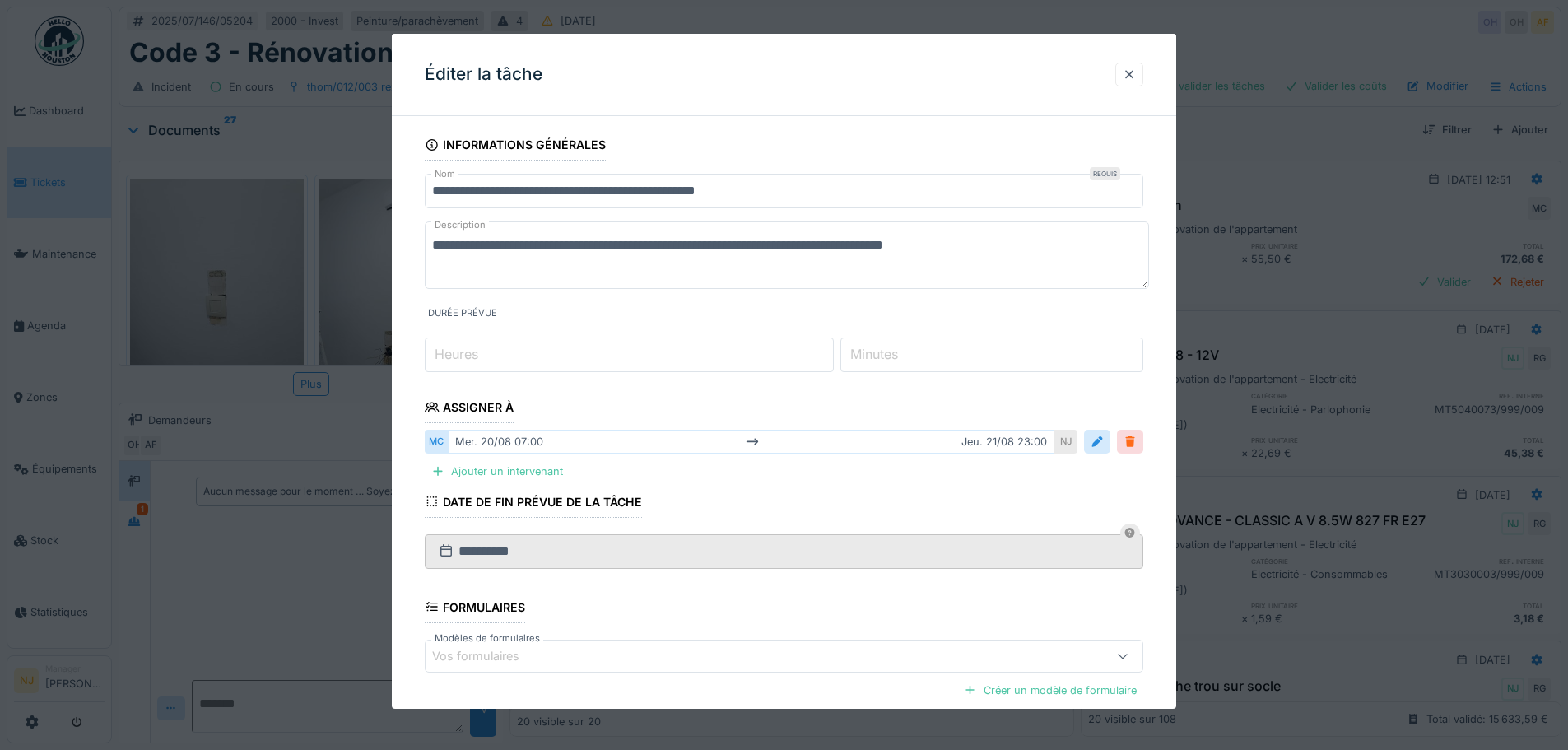
click at [1135, 438] on div at bounding box center [1130, 442] width 13 height 15
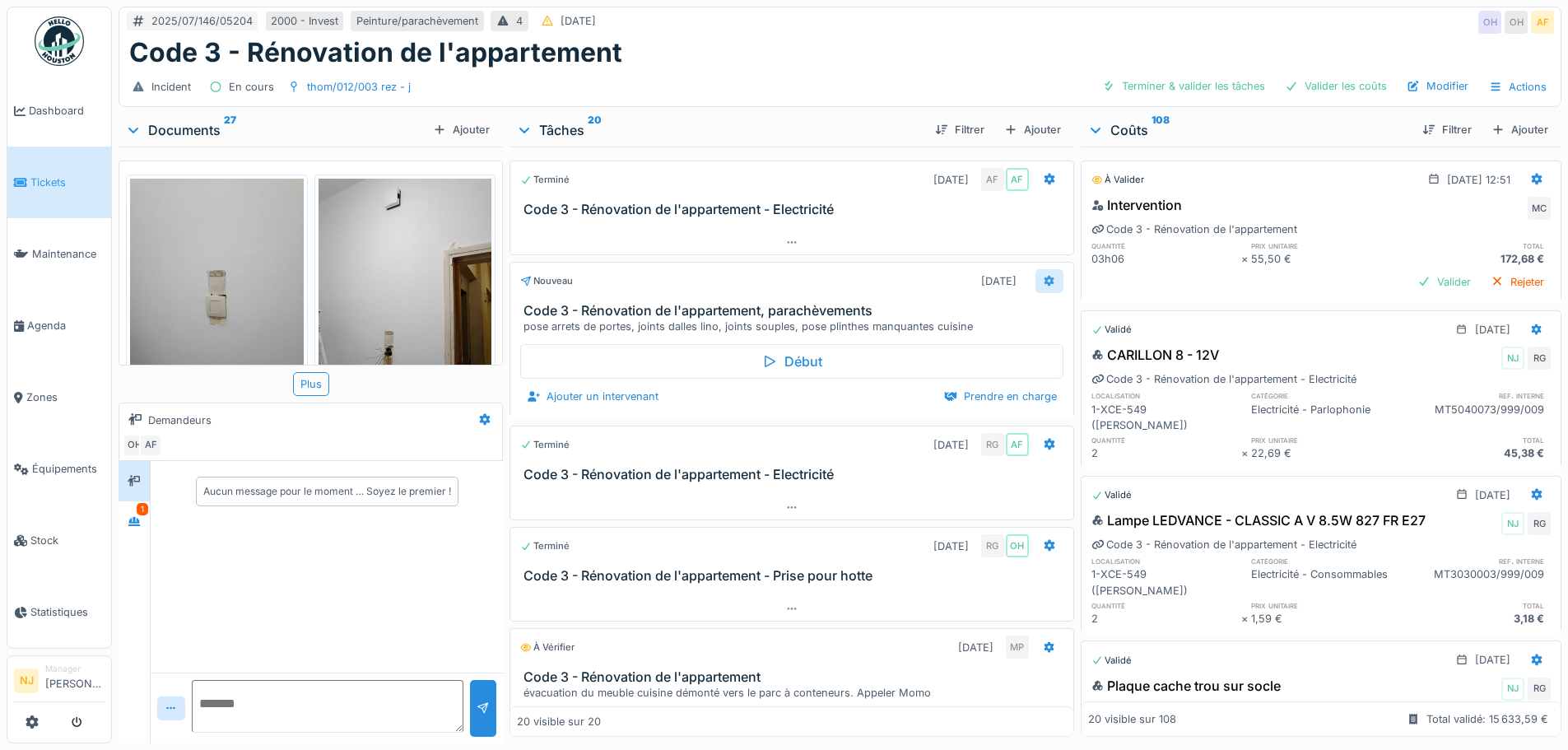
click at [1043, 281] on icon at bounding box center [1049, 281] width 13 height 11
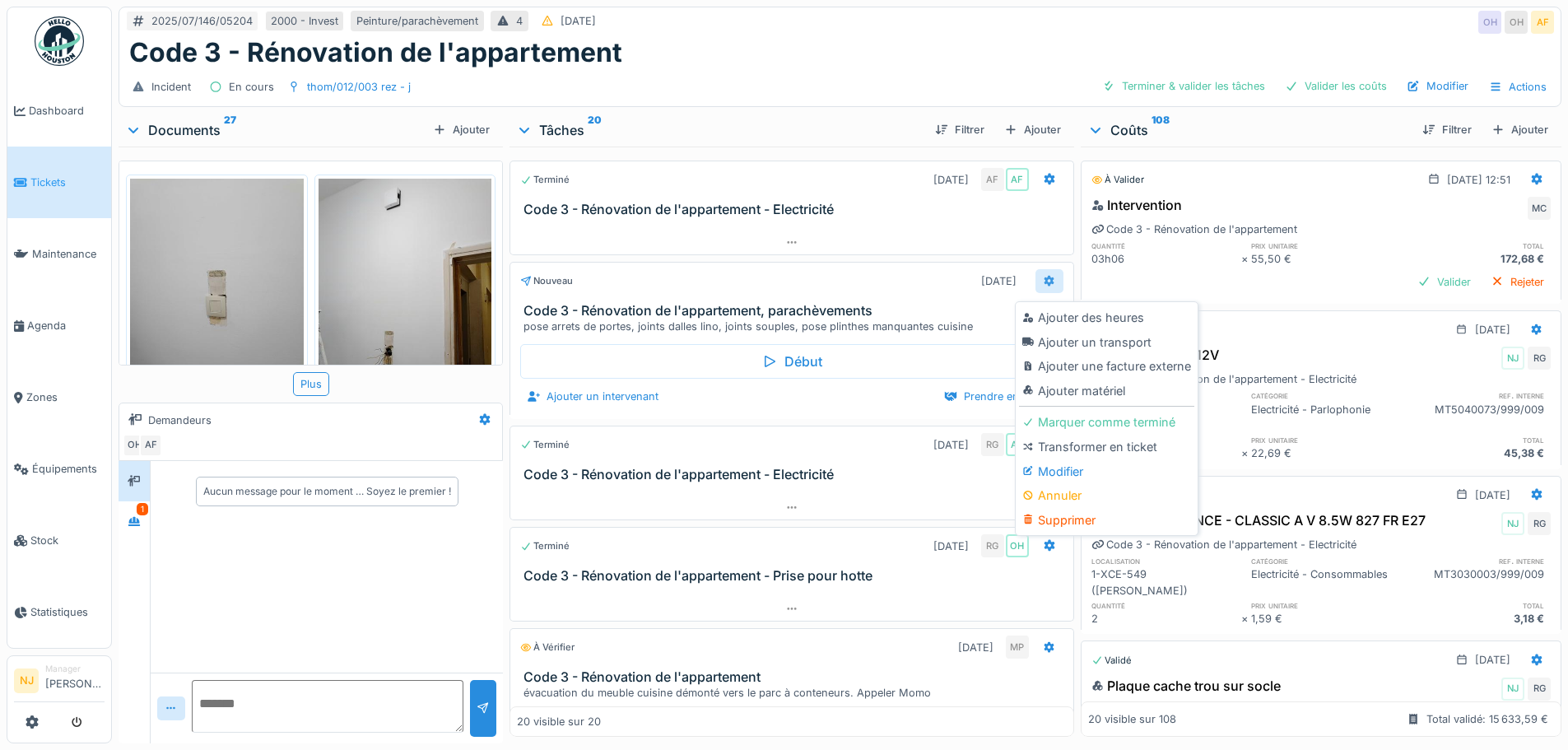
click at [1043, 281] on icon at bounding box center [1049, 281] width 13 height 11
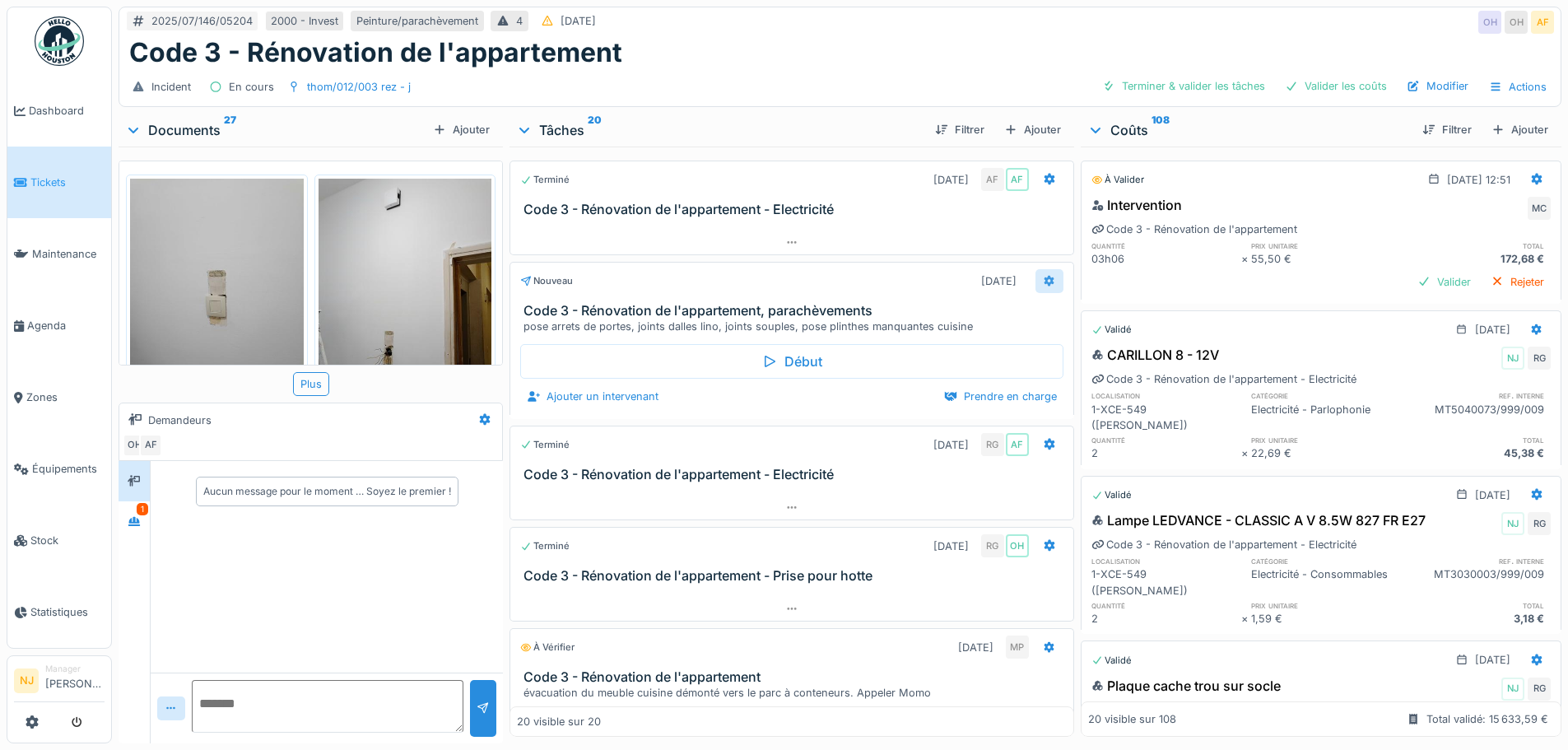
click at [1043, 281] on icon at bounding box center [1049, 281] width 13 height 11
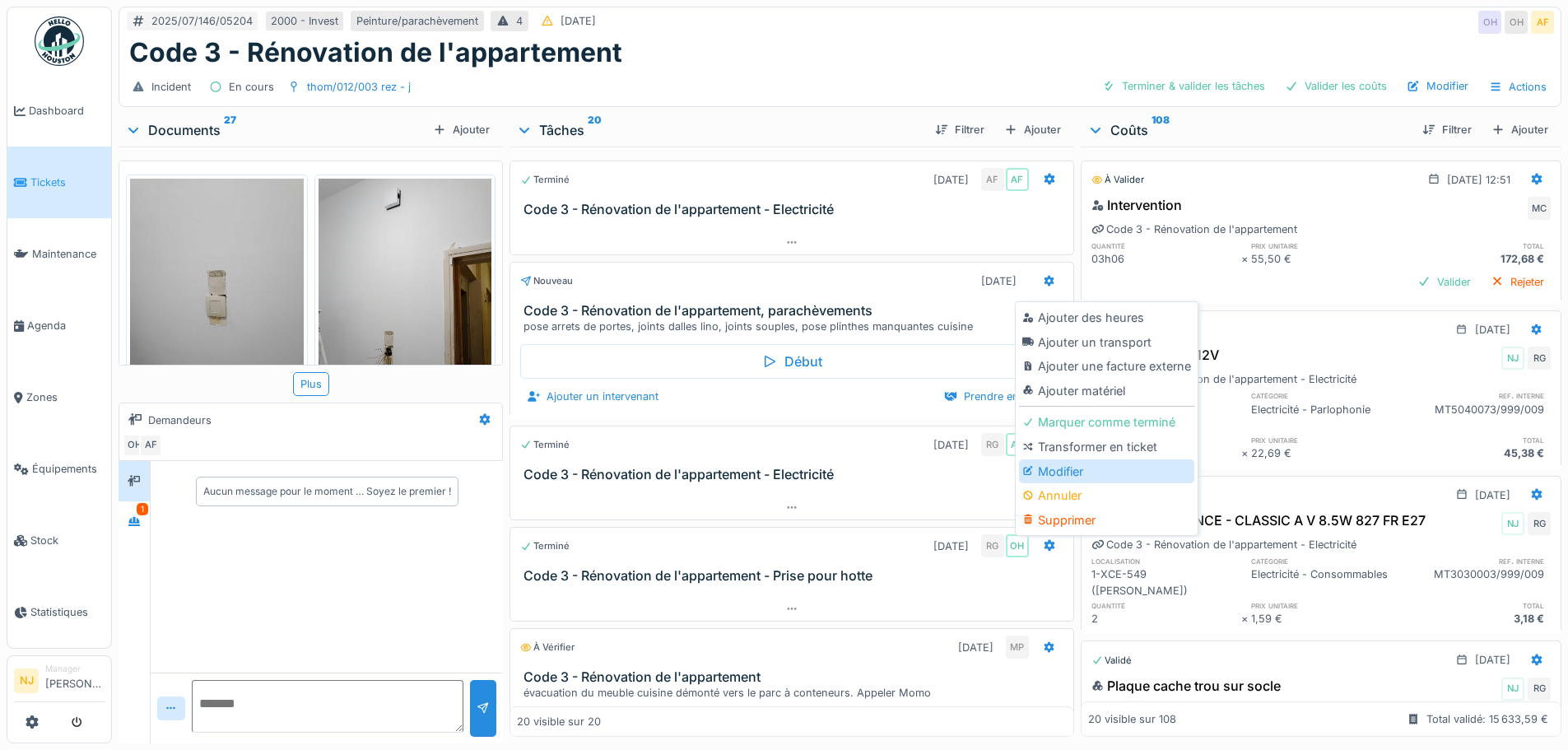
click at [1060, 463] on div "Modifier" at bounding box center [1107, 472] width 175 height 25
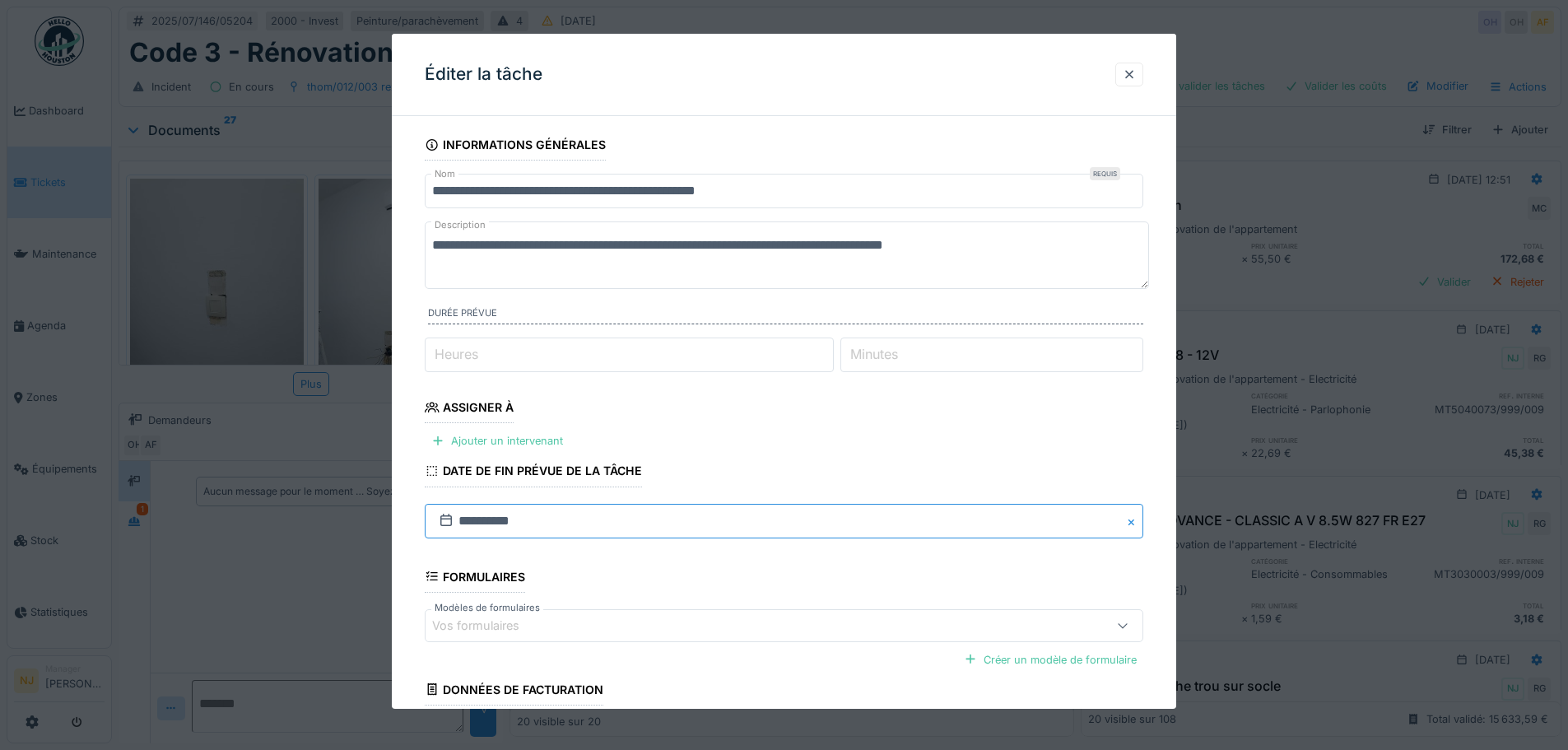
click at [718, 524] on input "**********" at bounding box center [784, 520] width 718 height 35
click at [1129, 518] on input "**********" at bounding box center [784, 520] width 718 height 35
click at [1090, 467] on fieldset "**********" at bounding box center [784, 472] width 718 height 686
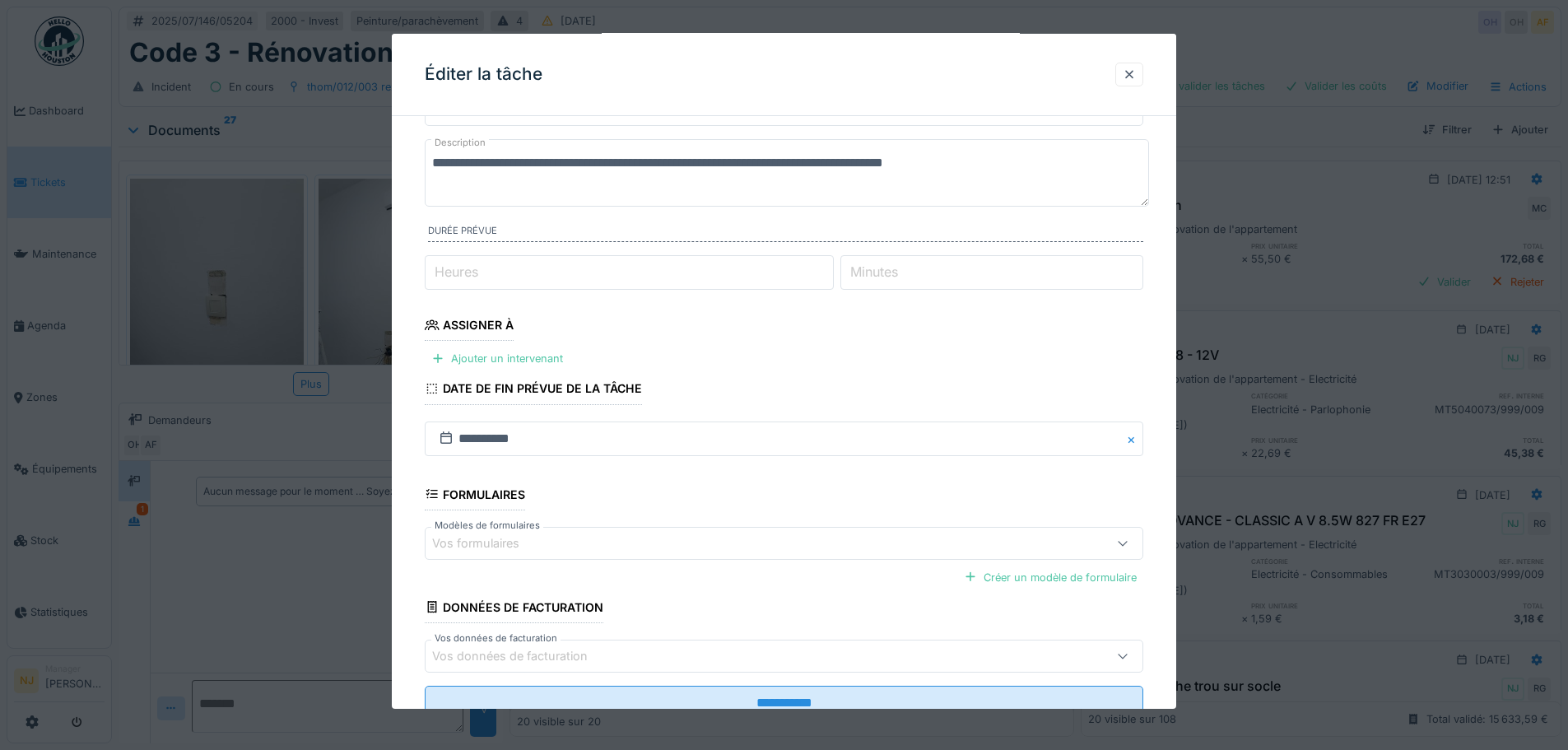
scroll to position [140, 0]
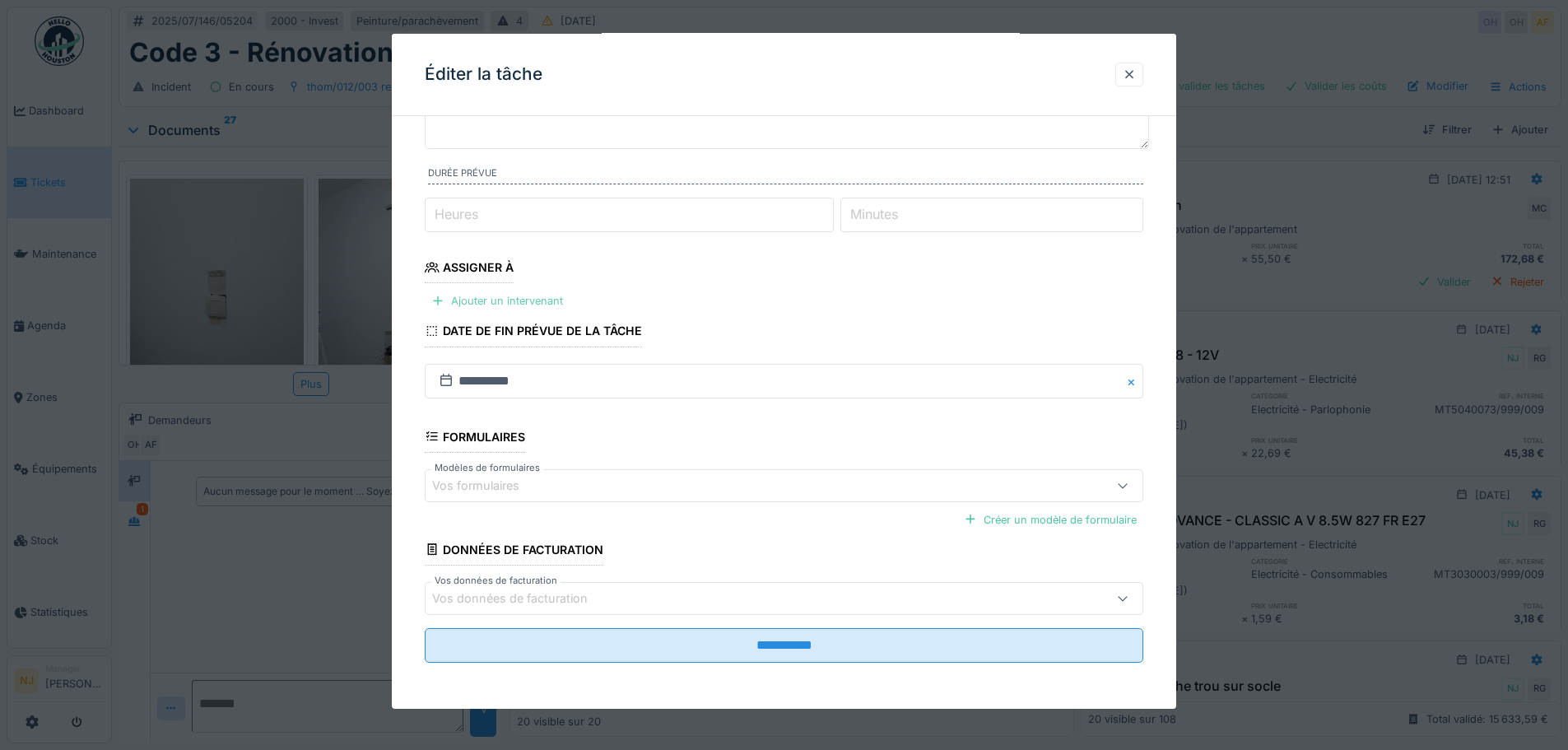
click at [461, 301] on div "Ajouter un intervenant" at bounding box center [497, 301] width 145 height 22
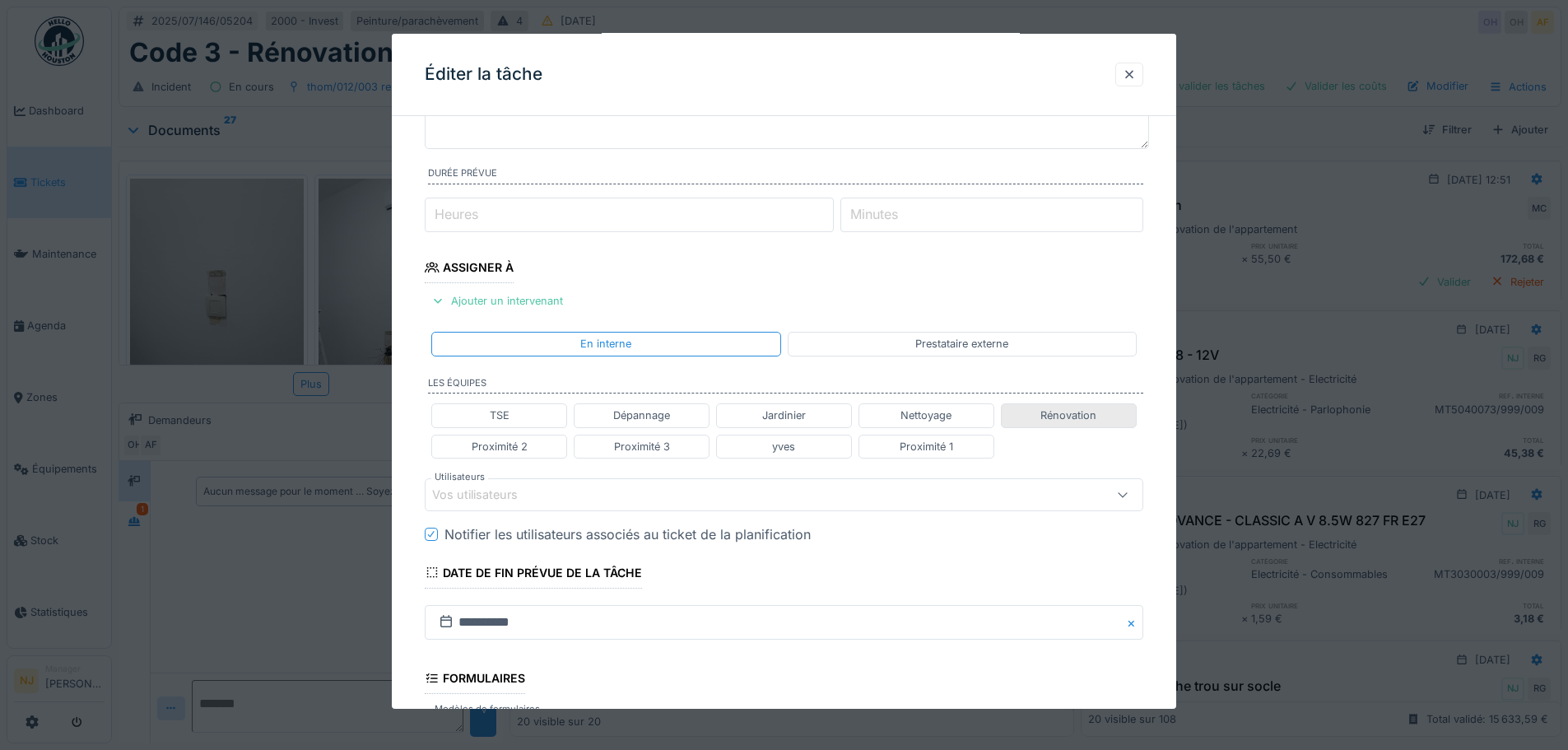
click at [1065, 410] on div "Rénovation" at bounding box center [1068, 415] width 56 height 15
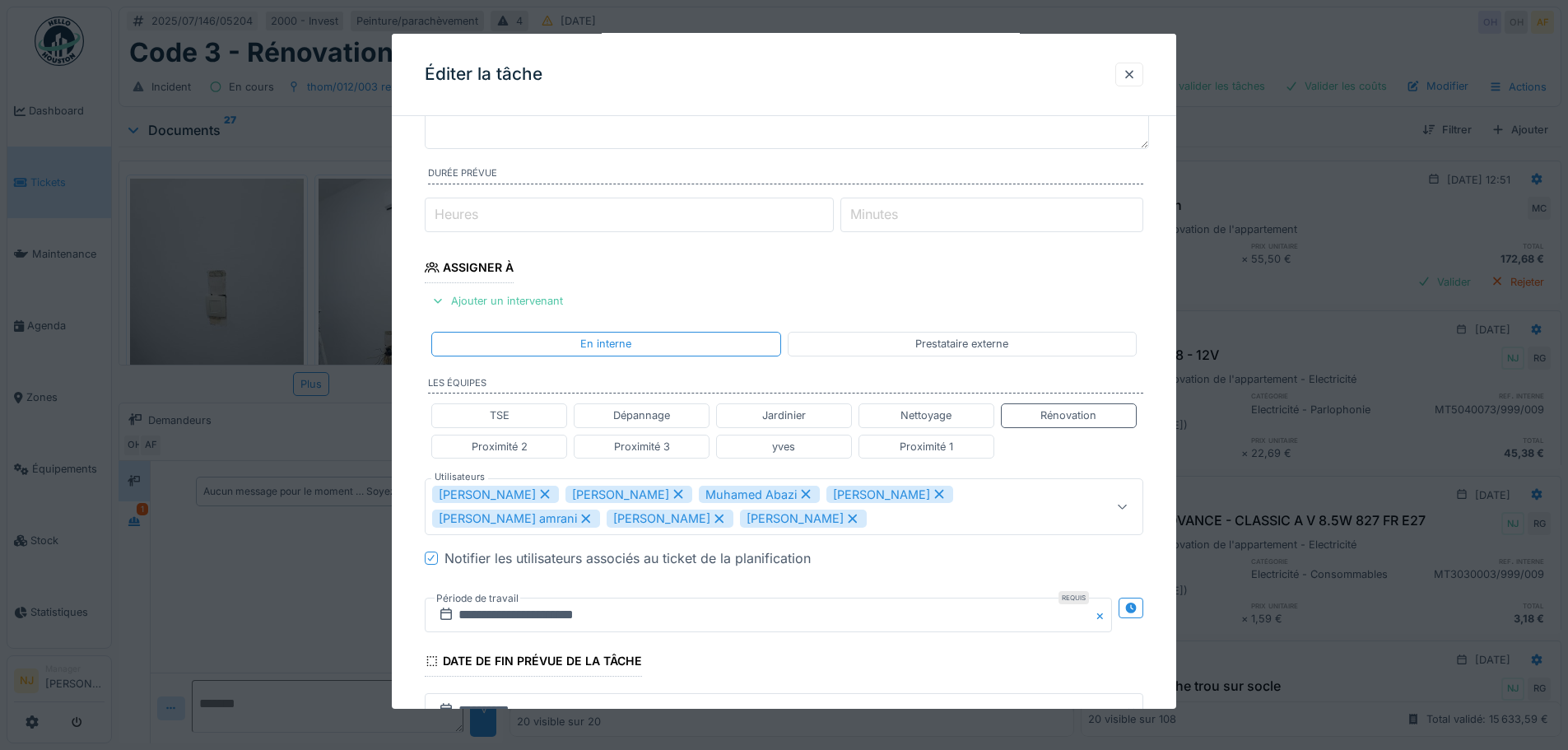
click at [579, 516] on icon at bounding box center [586, 518] width 14 height 12
click at [684, 516] on icon at bounding box center [678, 518] width 9 height 9
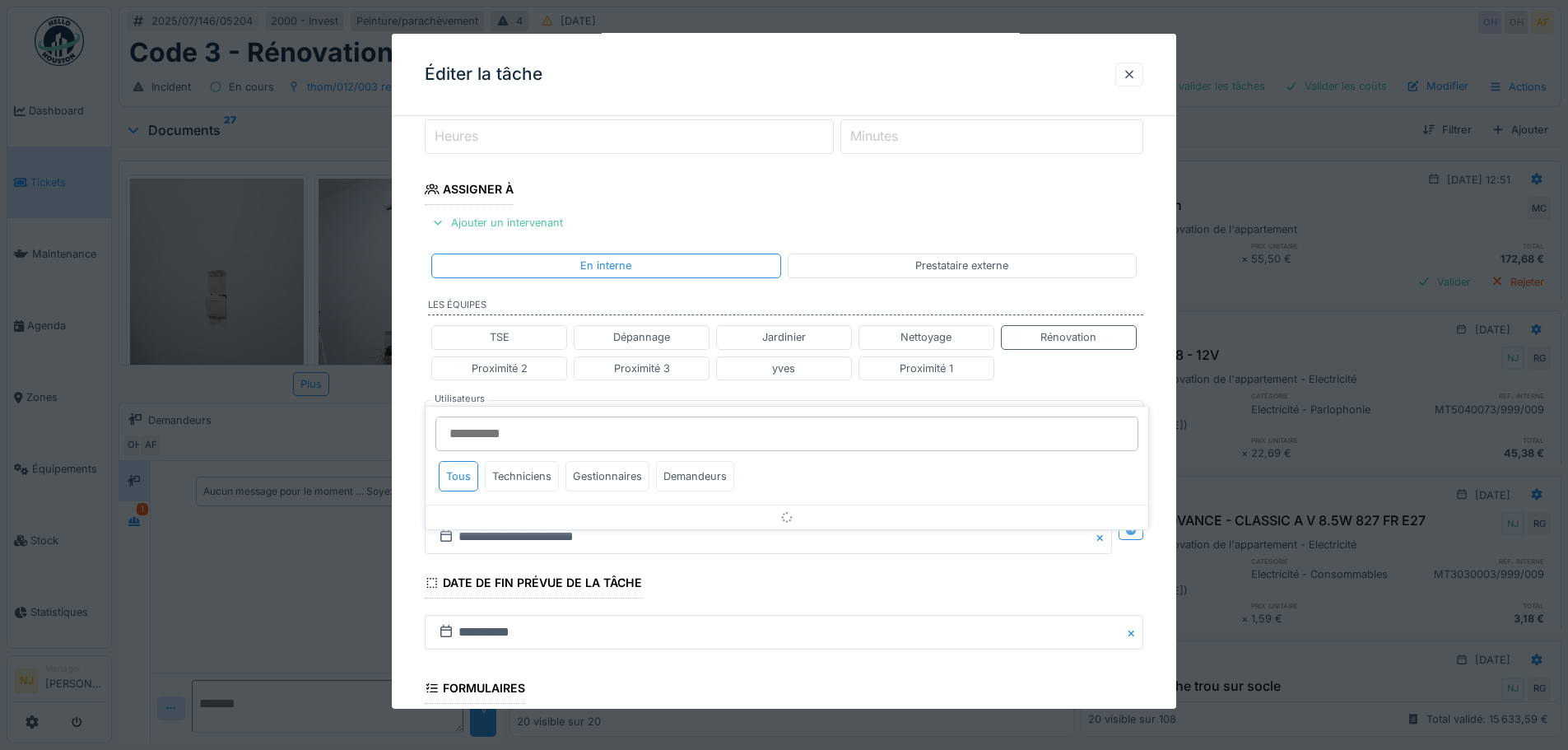
scroll to position [275, 0]
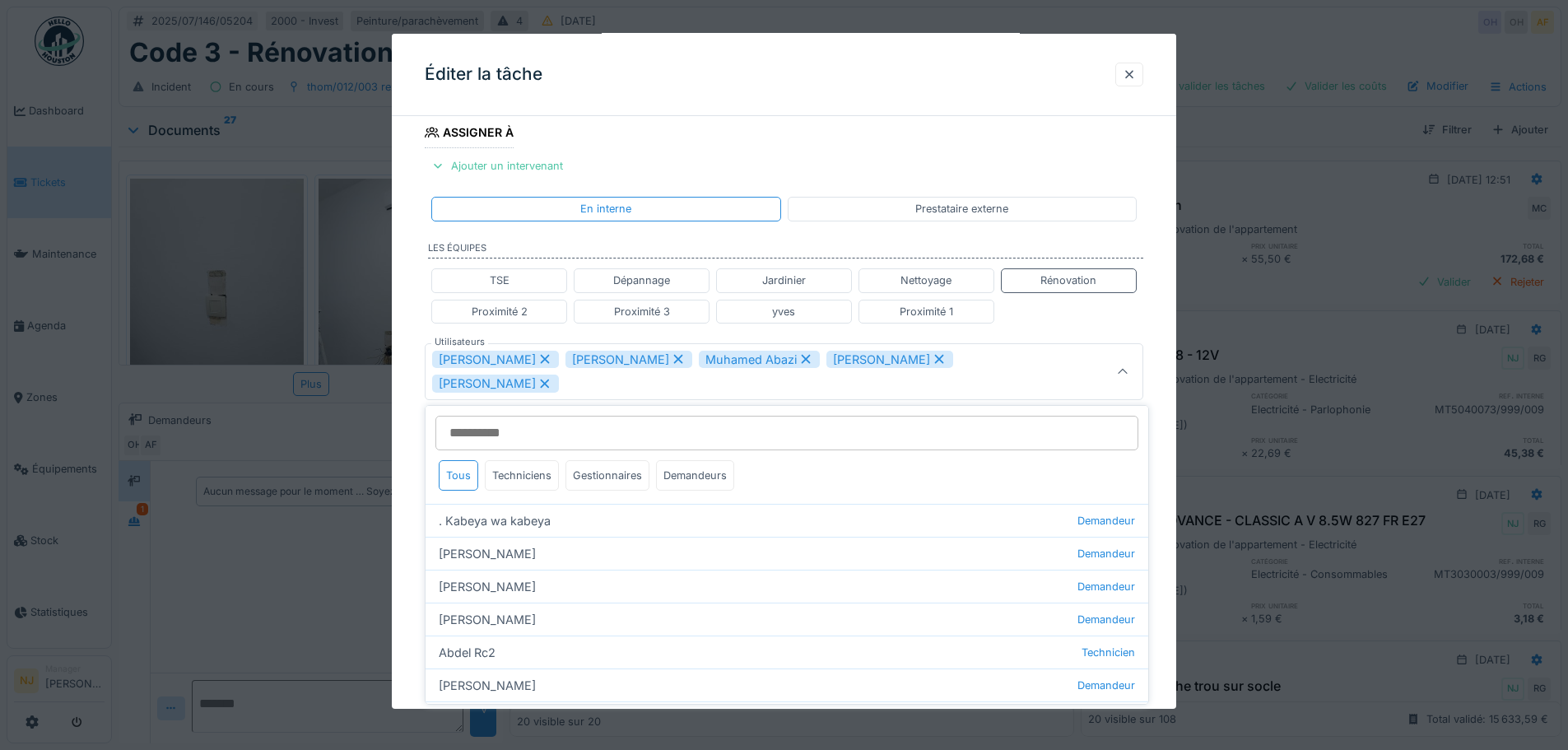
click at [543, 381] on icon at bounding box center [545, 384] width 9 height 9
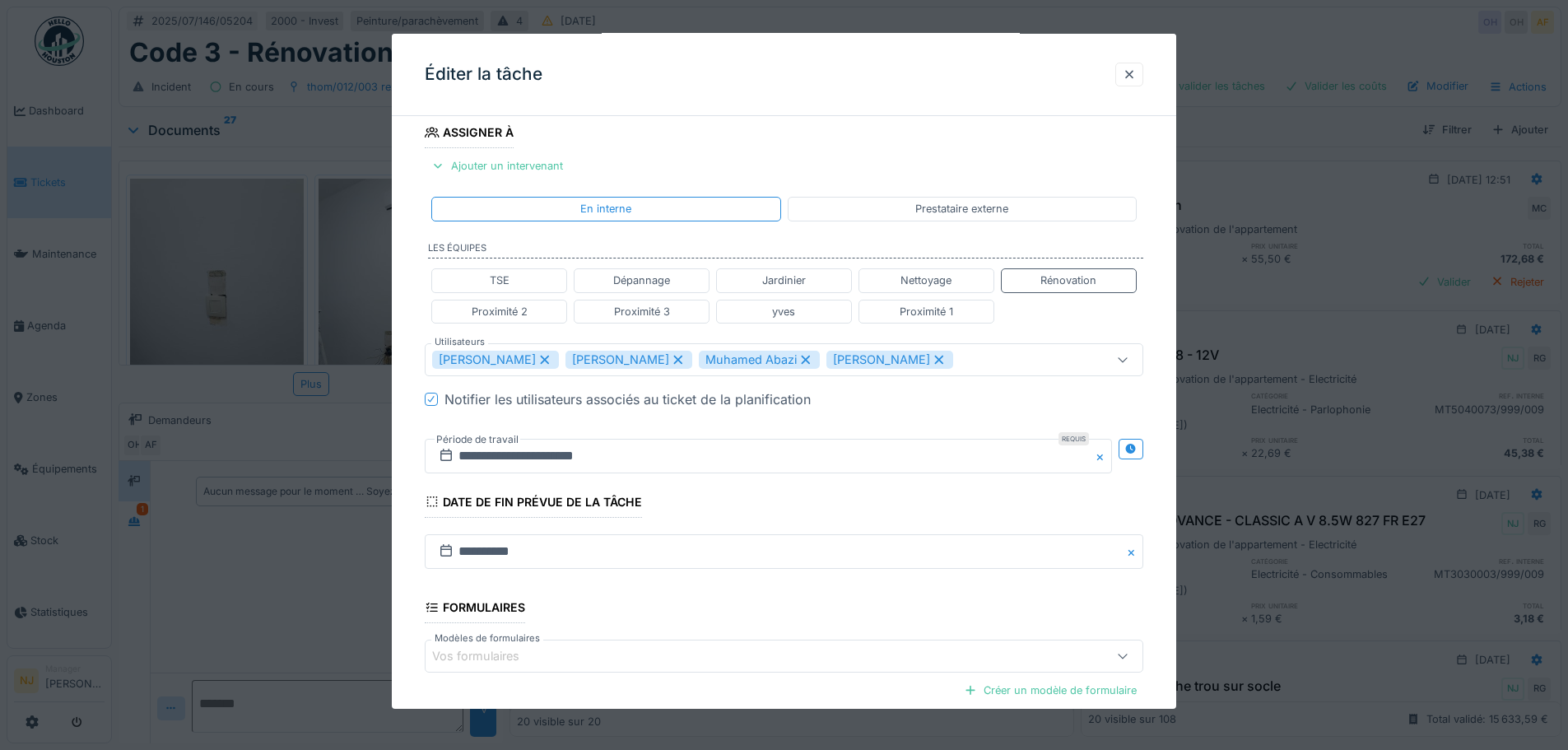
click at [798, 360] on icon at bounding box center [805, 360] width 14 height 12
click at [804, 357] on icon at bounding box center [811, 360] width 14 height 12
type input "*********"
click at [1136, 450] on icon at bounding box center [1130, 449] width 11 height 11
click at [871, 453] on input "**********" at bounding box center [947, 455] width 332 height 35
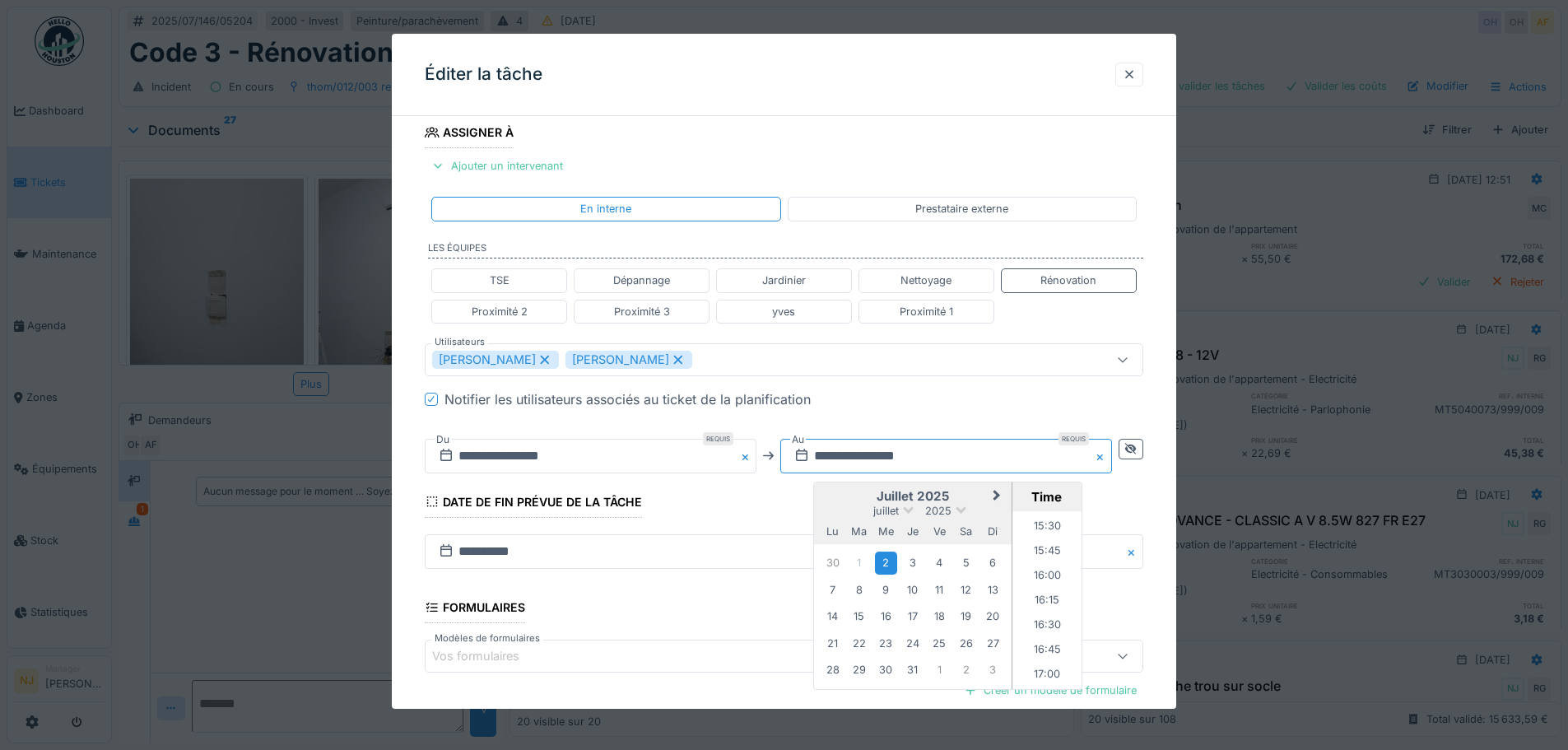
scroll to position [1534, 0]
click at [1040, 565] on li "16:00" at bounding box center [1047, 570] width 70 height 25
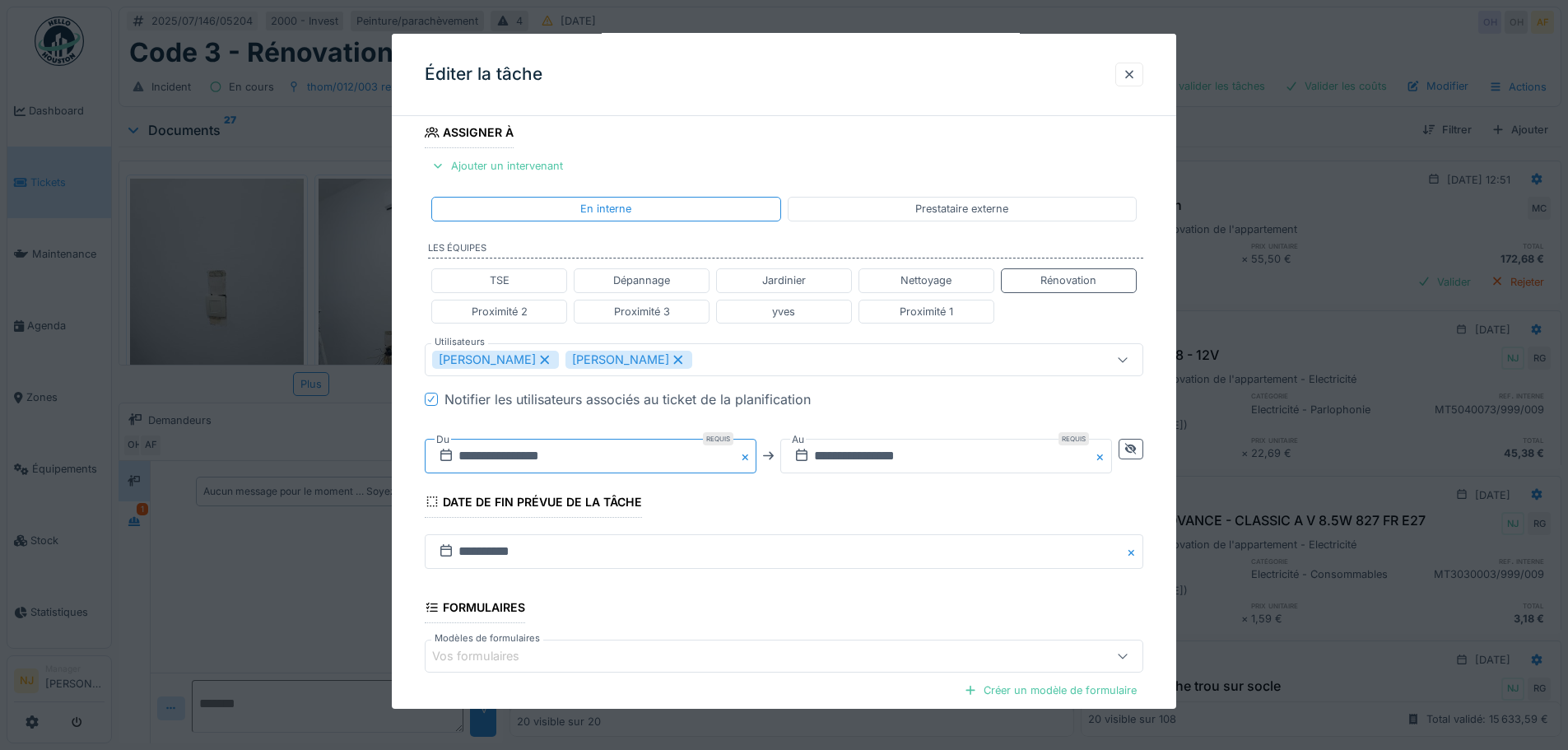
click at [566, 459] on input "**********" at bounding box center [591, 455] width 332 height 35
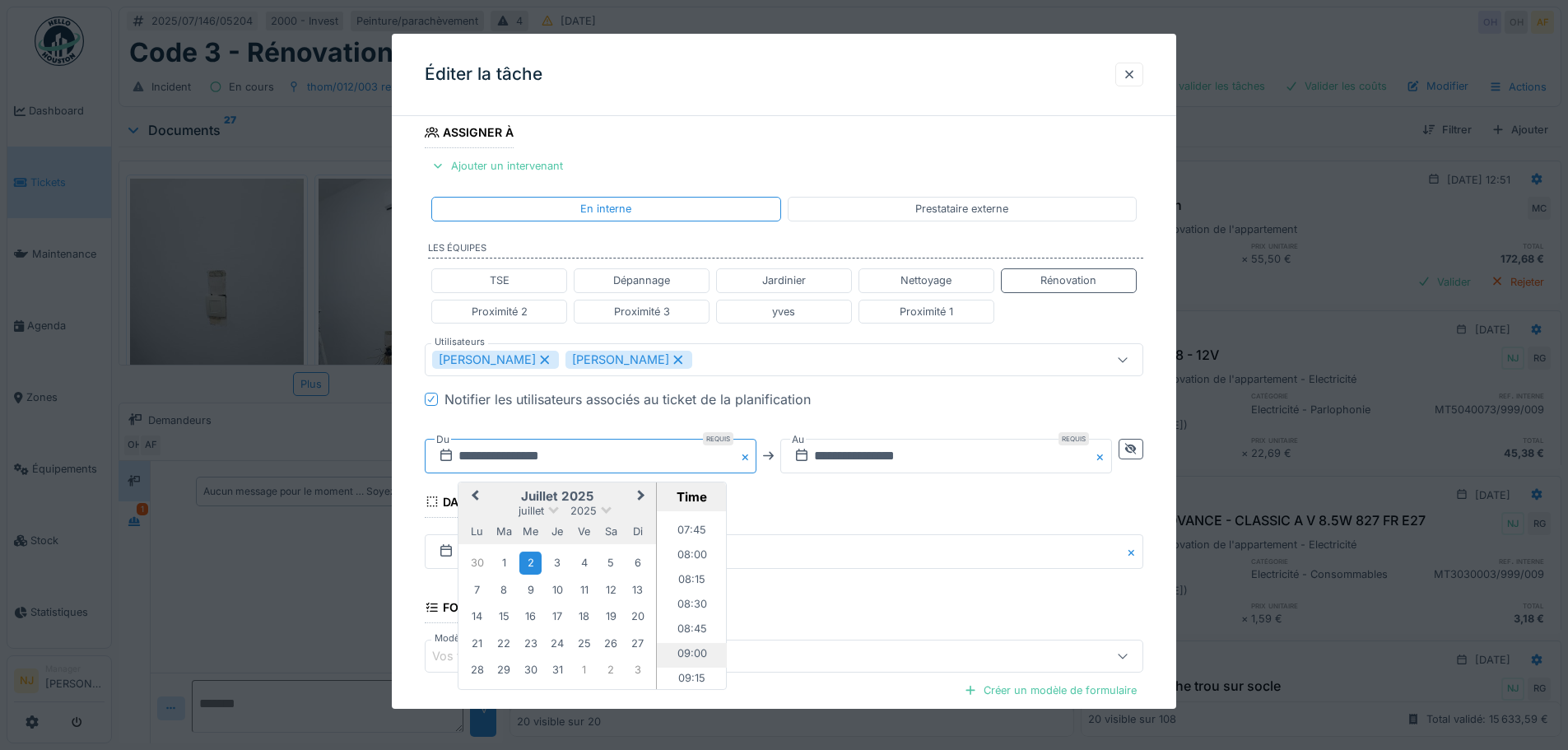
scroll to position [780, 0]
click at [685, 530] on li "08:00" at bounding box center [692, 534] width 70 height 25
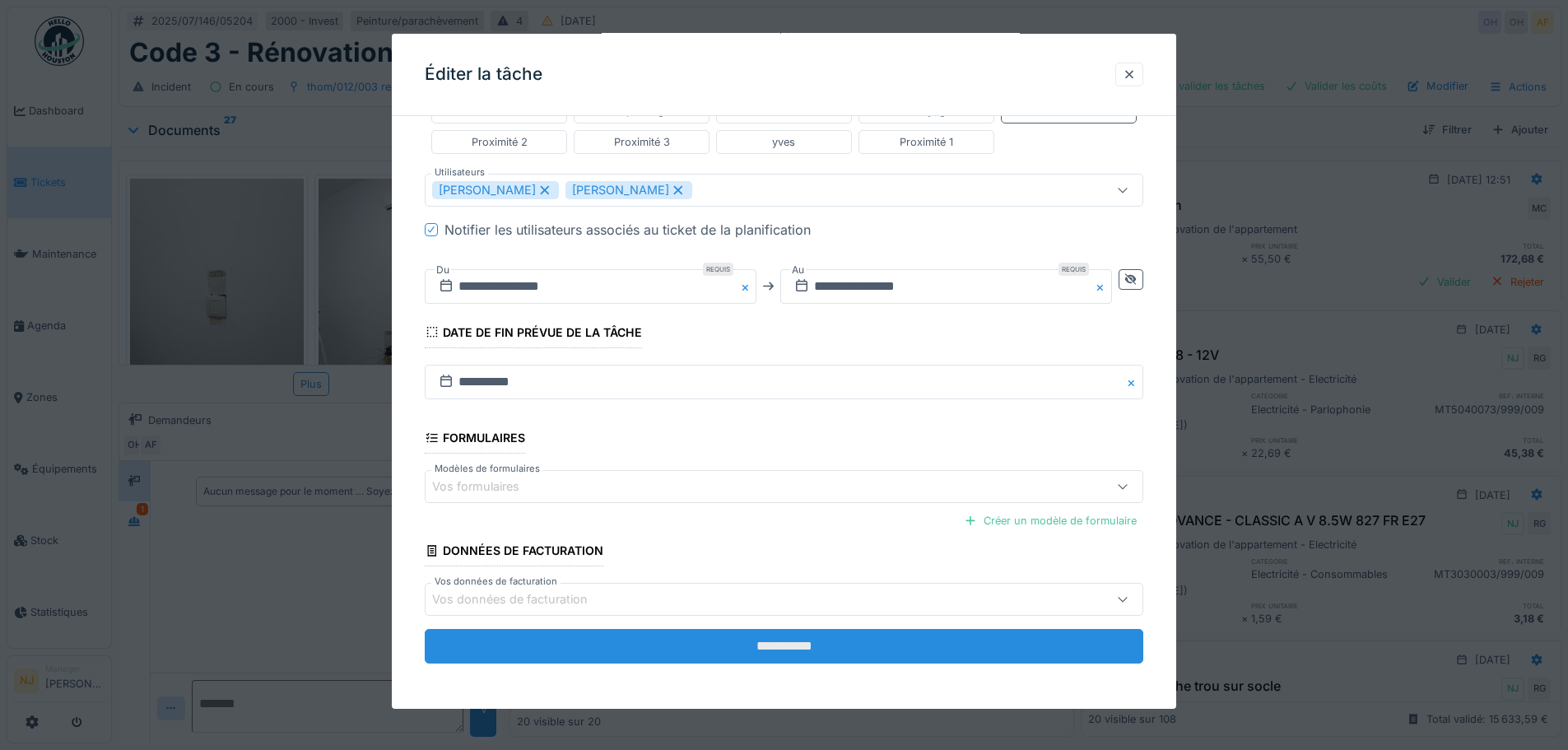
scroll to position [445, 0]
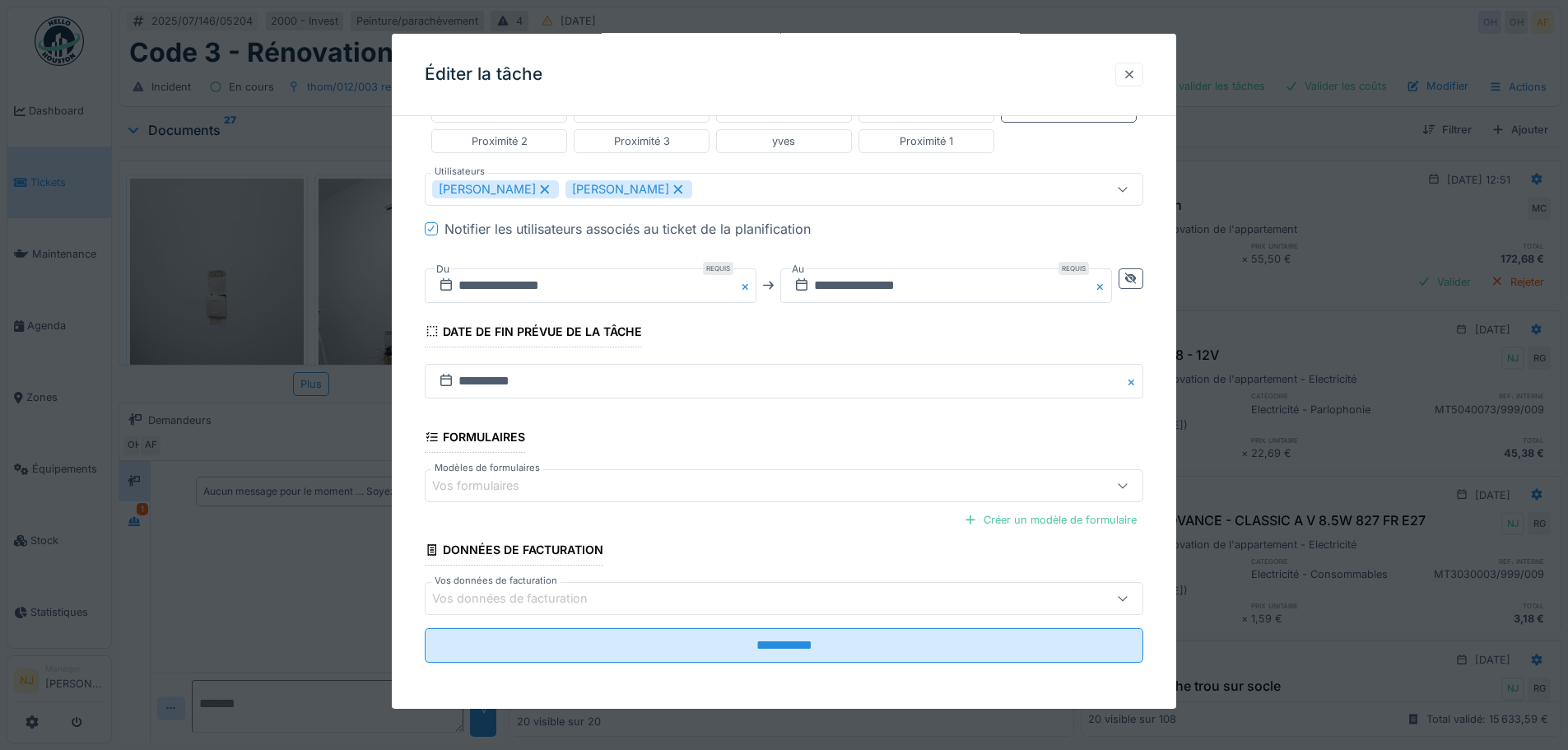
click at [1136, 73] on div at bounding box center [1129, 74] width 13 height 15
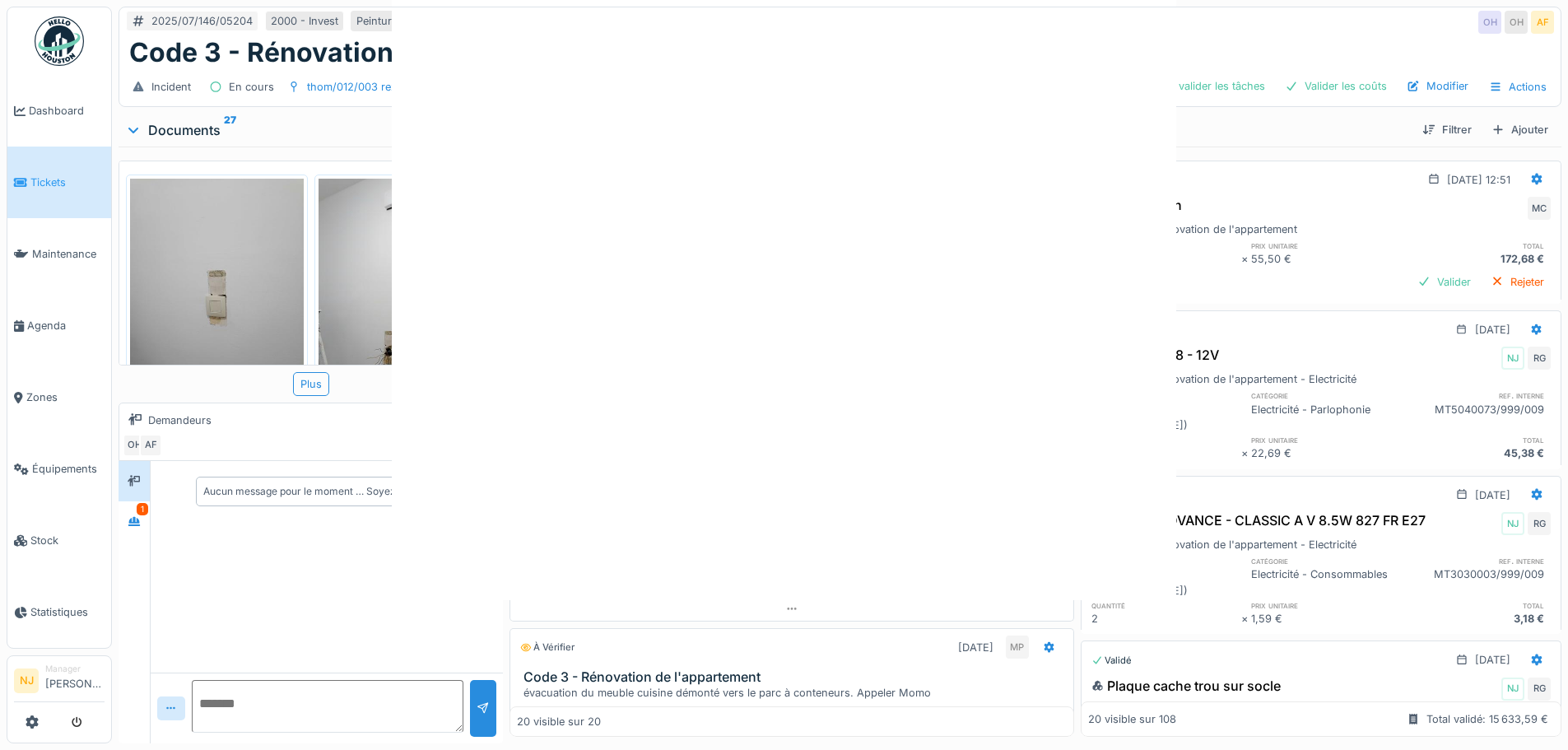
scroll to position [0, 0]
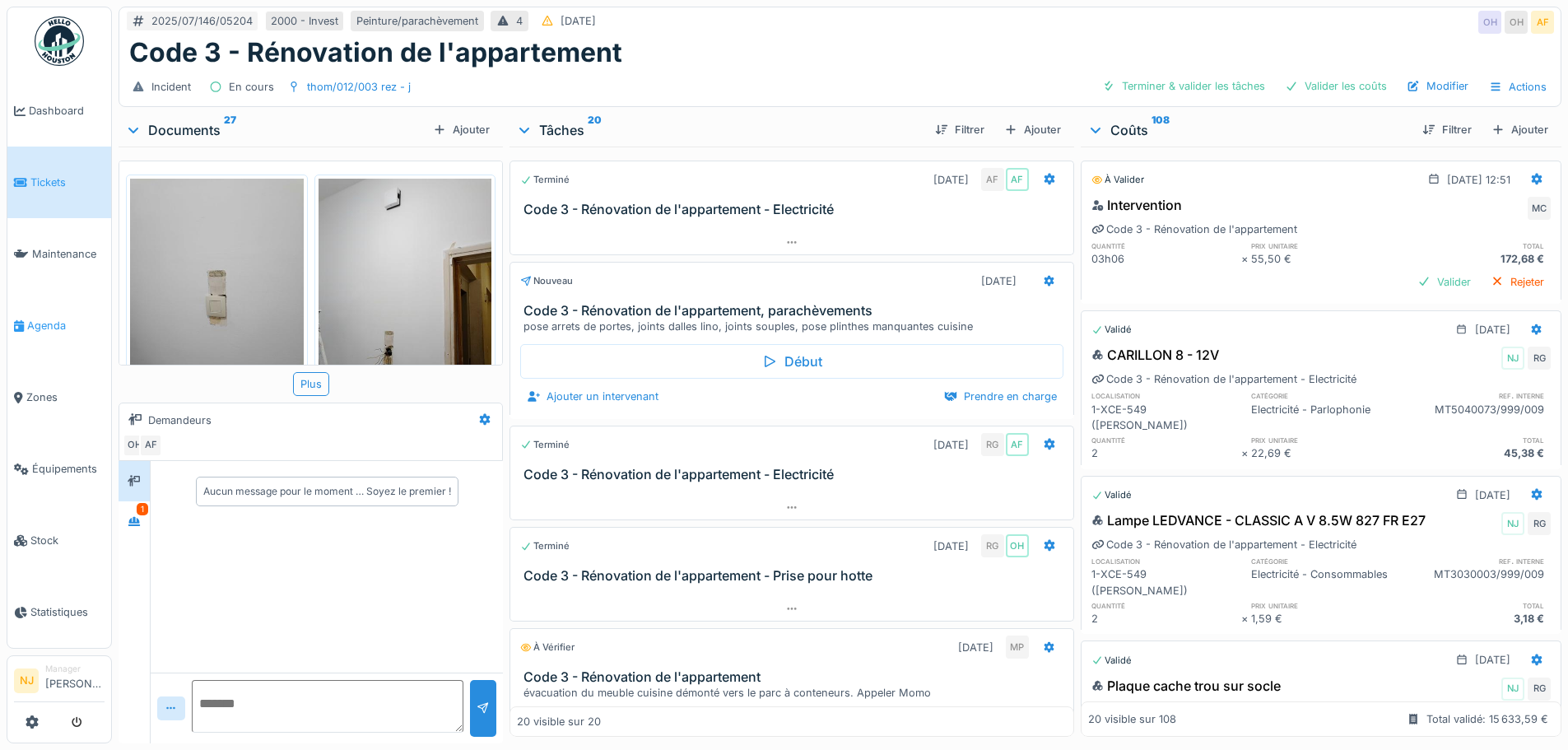
click at [46, 319] on span "Agenda" at bounding box center [66, 325] width 77 height 15
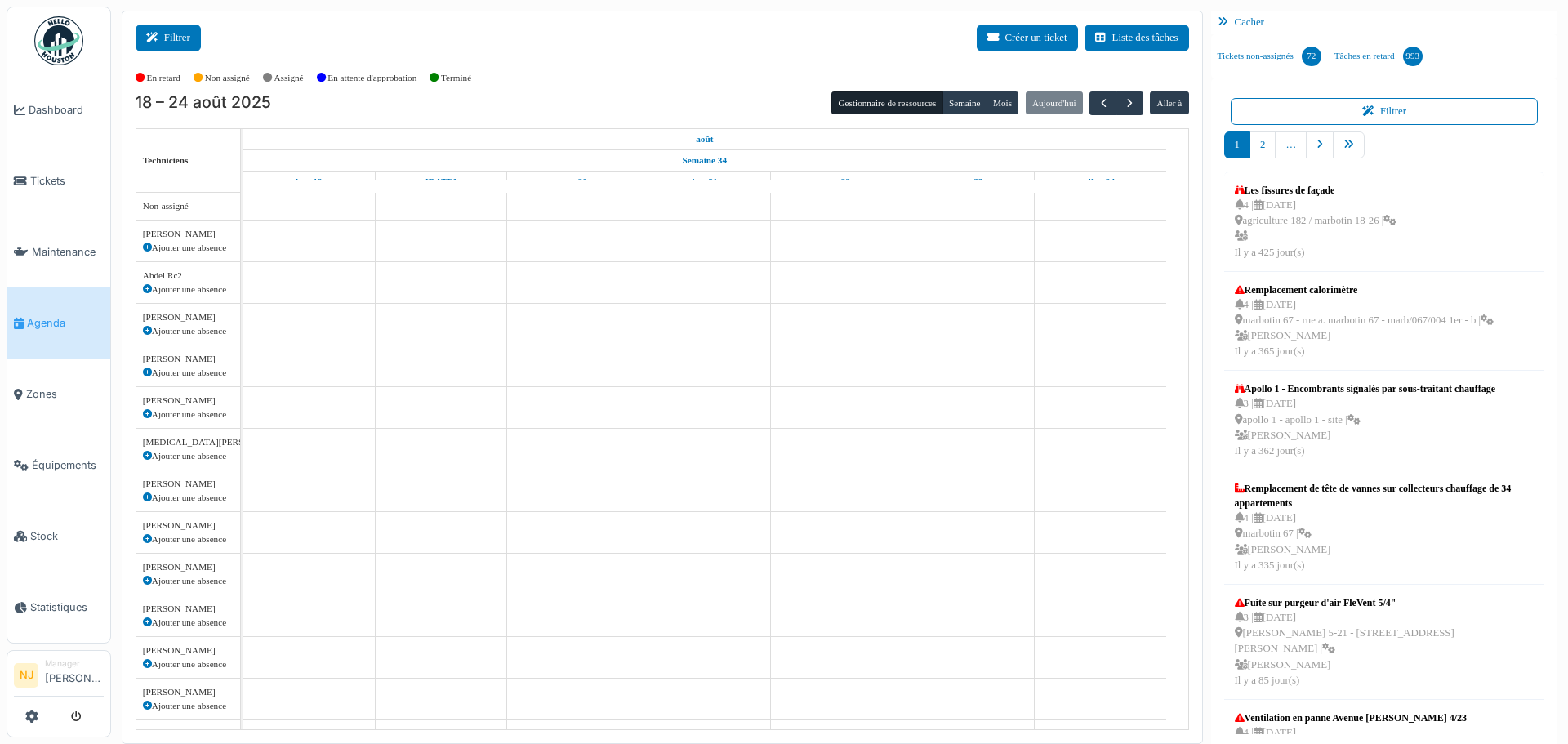
click at [183, 39] on button "Filtrer" at bounding box center [168, 38] width 65 height 27
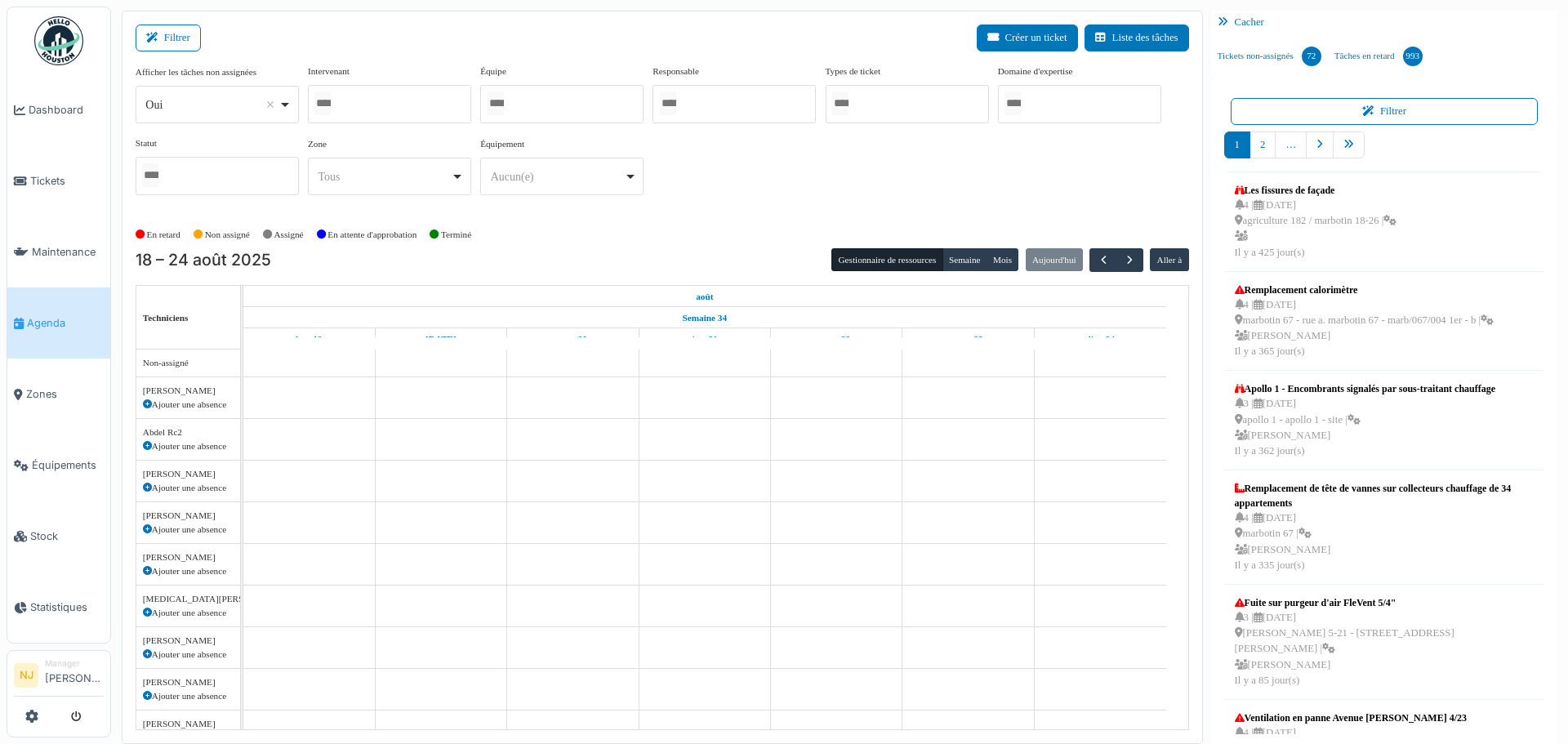
click at [349, 99] on div at bounding box center [389, 104] width 163 height 38
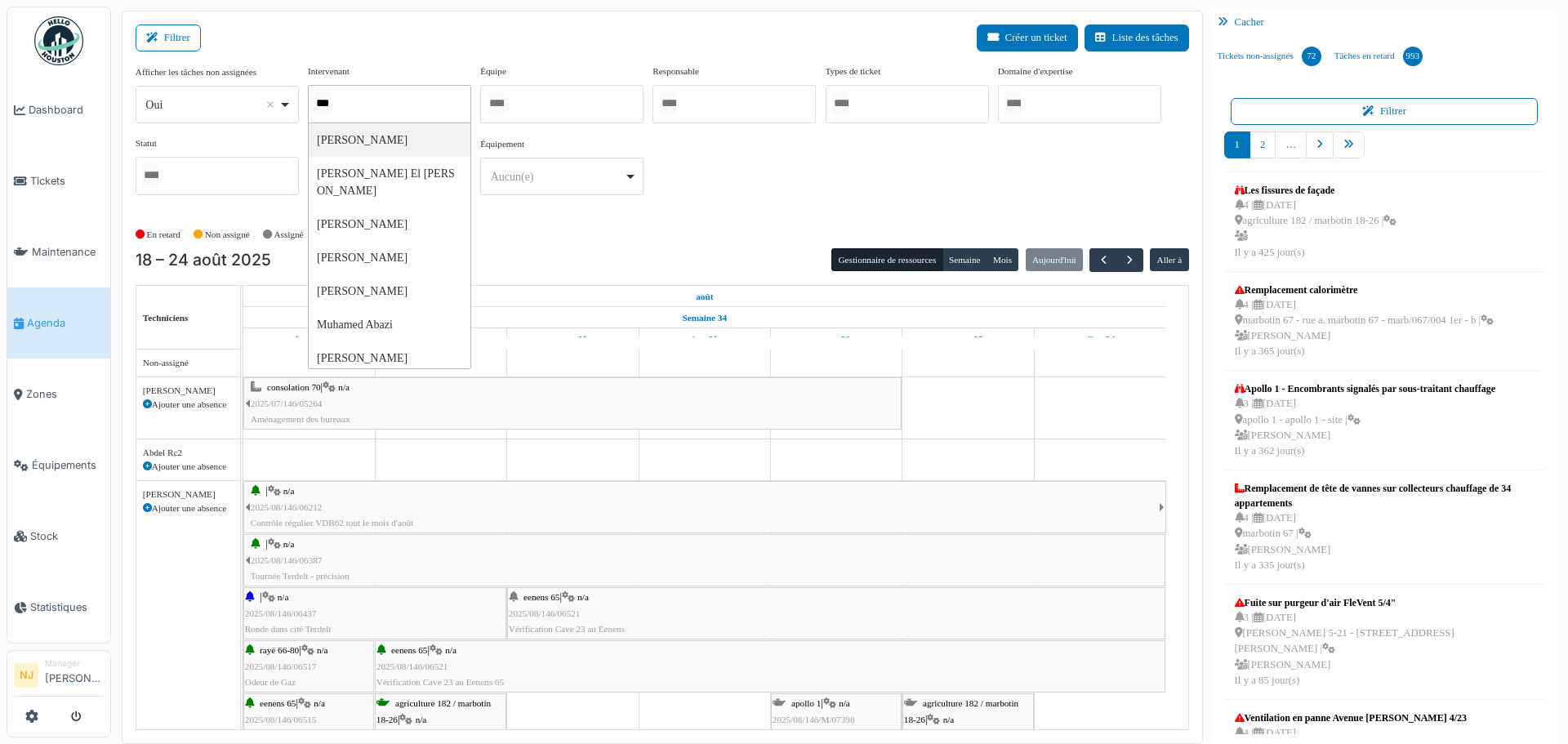
type input "****"
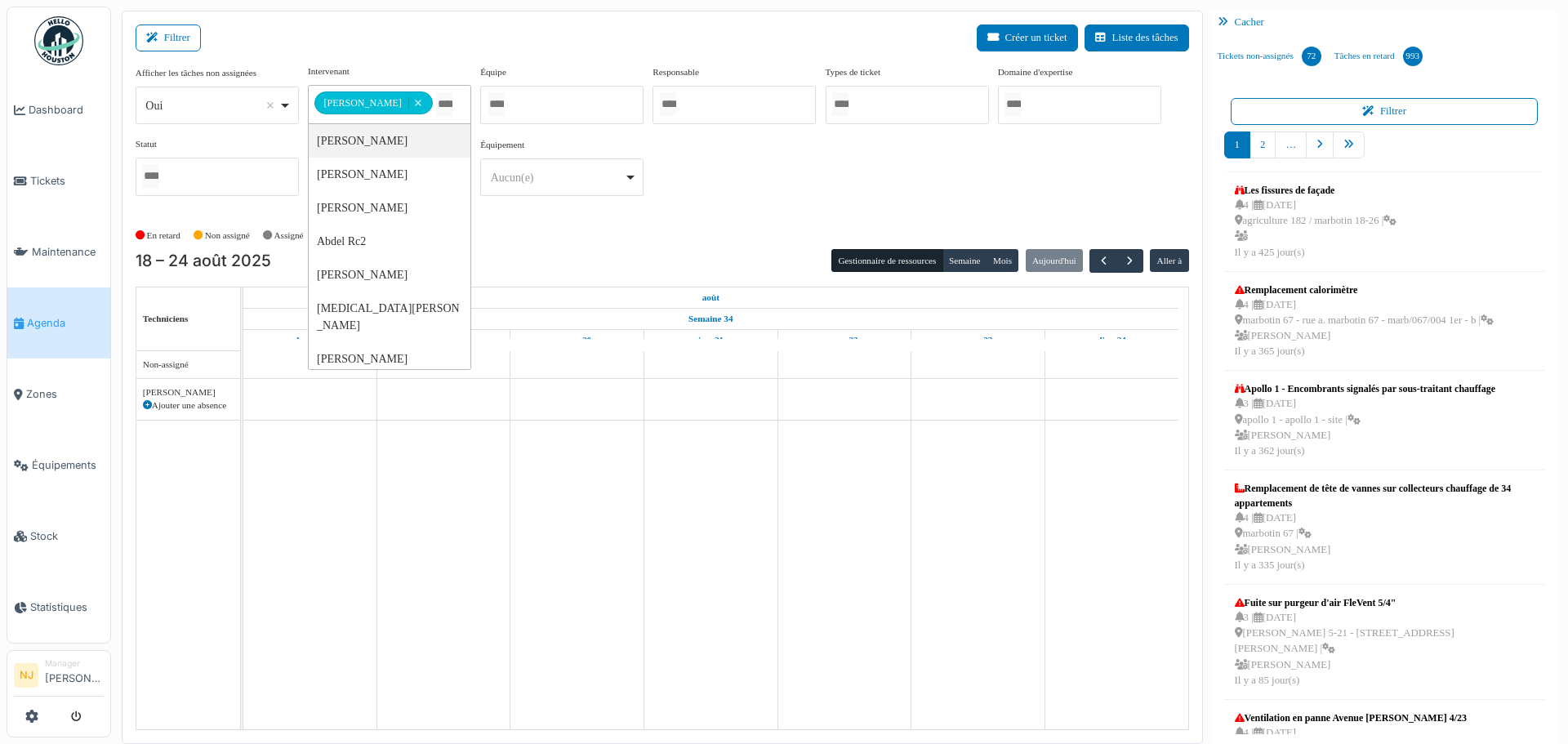
click at [408, 62] on div "Filtrer Créer un ticket Liste des tâches" at bounding box center [662, 44] width 1053 height 40
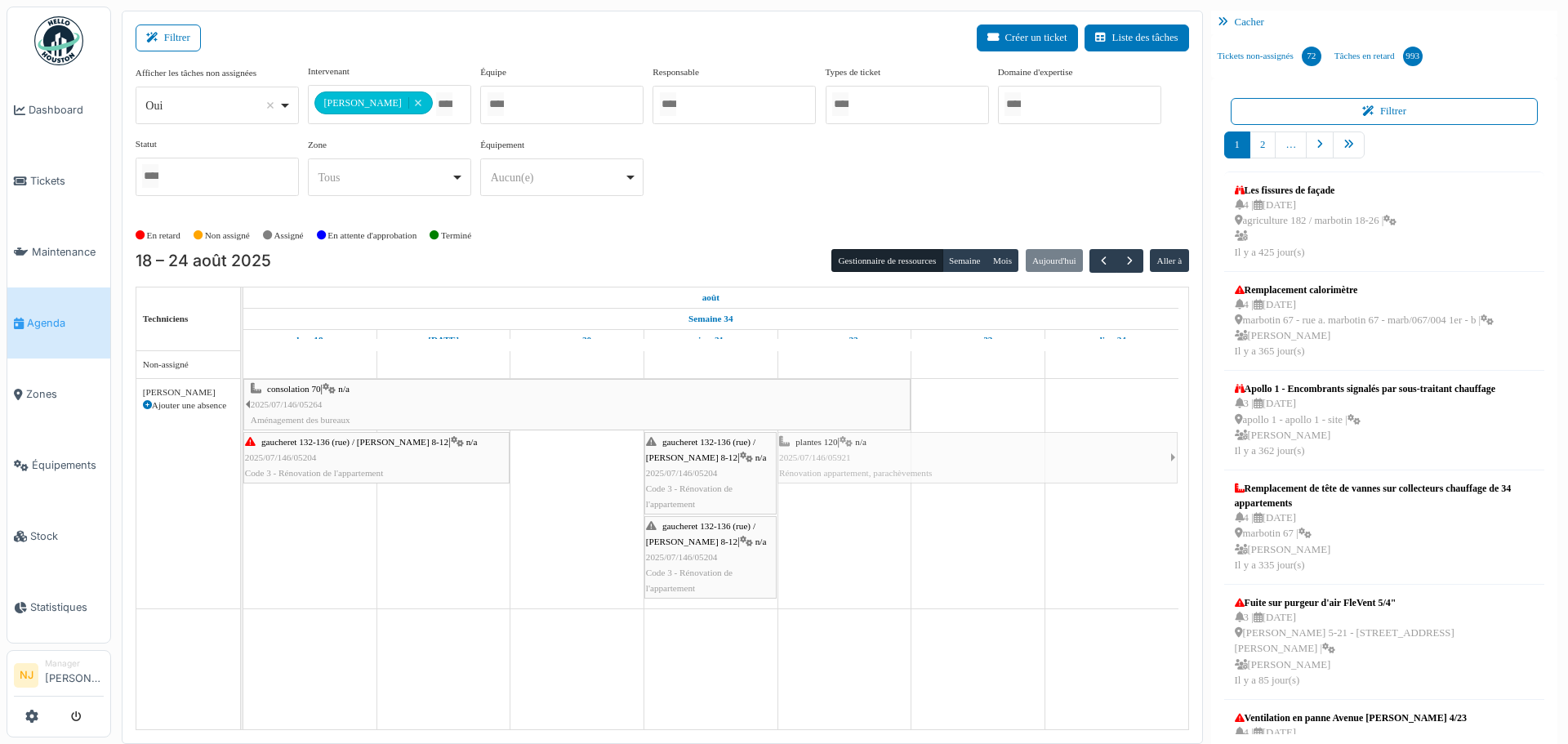
drag, startPoint x: 1173, startPoint y: 455, endPoint x: 1136, endPoint y: 455, distance: 37.0
click at [243, 455] on div "consolation 70 | n/a 2025/07/146/05264 Aménagement des bureaux gaucheret 132-13…" at bounding box center [243, 494] width 0 height 230
click at [1015, 551] on td at bounding box center [978, 540] width 134 height 378
click at [1173, 572] on td at bounding box center [1111, 540] width 134 height 378
click at [823, 444] on span "plantes 120" at bounding box center [816, 442] width 41 height 10
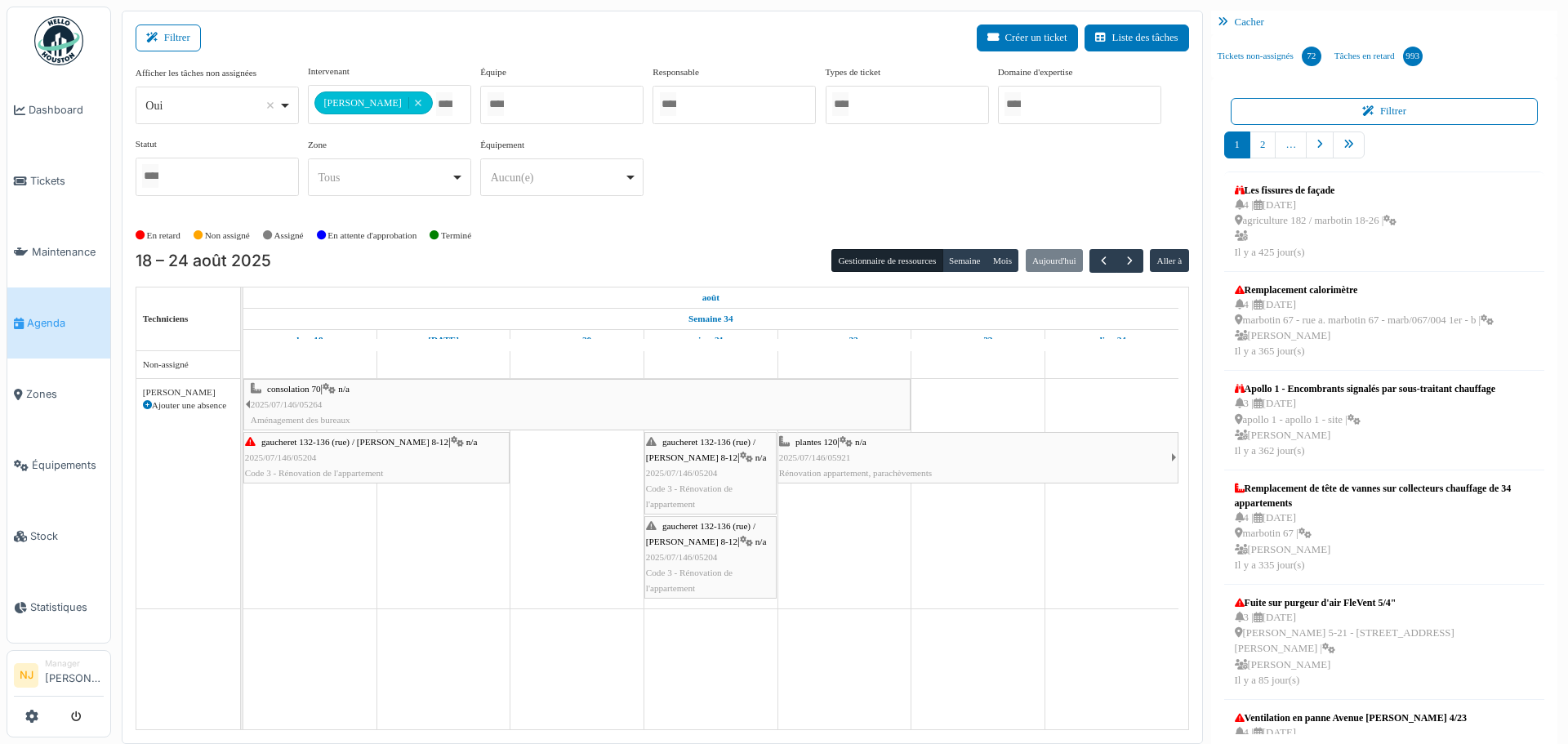
click at [823, 444] on span "plantes 120" at bounding box center [816, 442] width 41 height 10
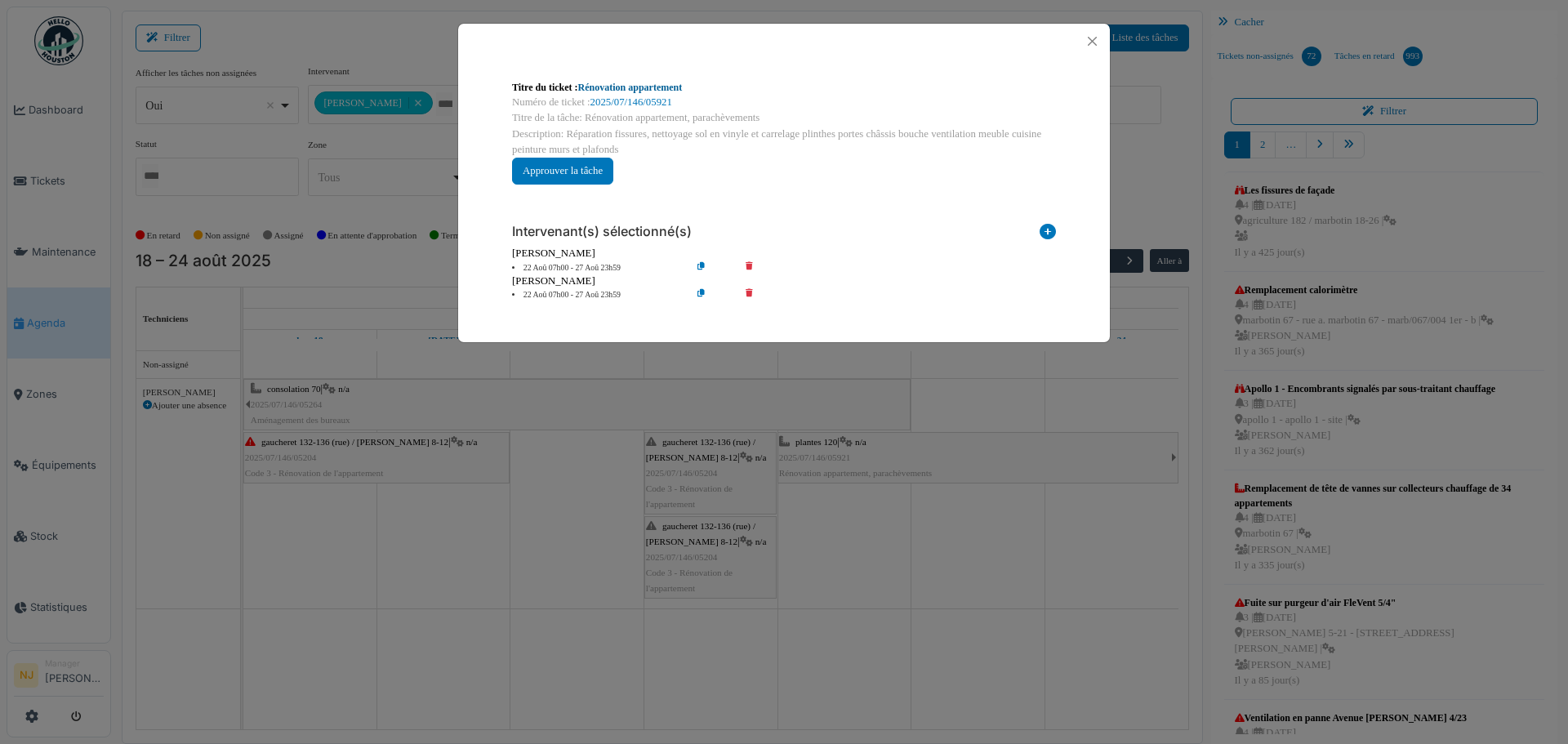
click at [650, 88] on link "Rénovation appartement" at bounding box center [631, 88] width 105 height 12
click at [1091, 39] on button "Close" at bounding box center [1092, 41] width 22 height 22
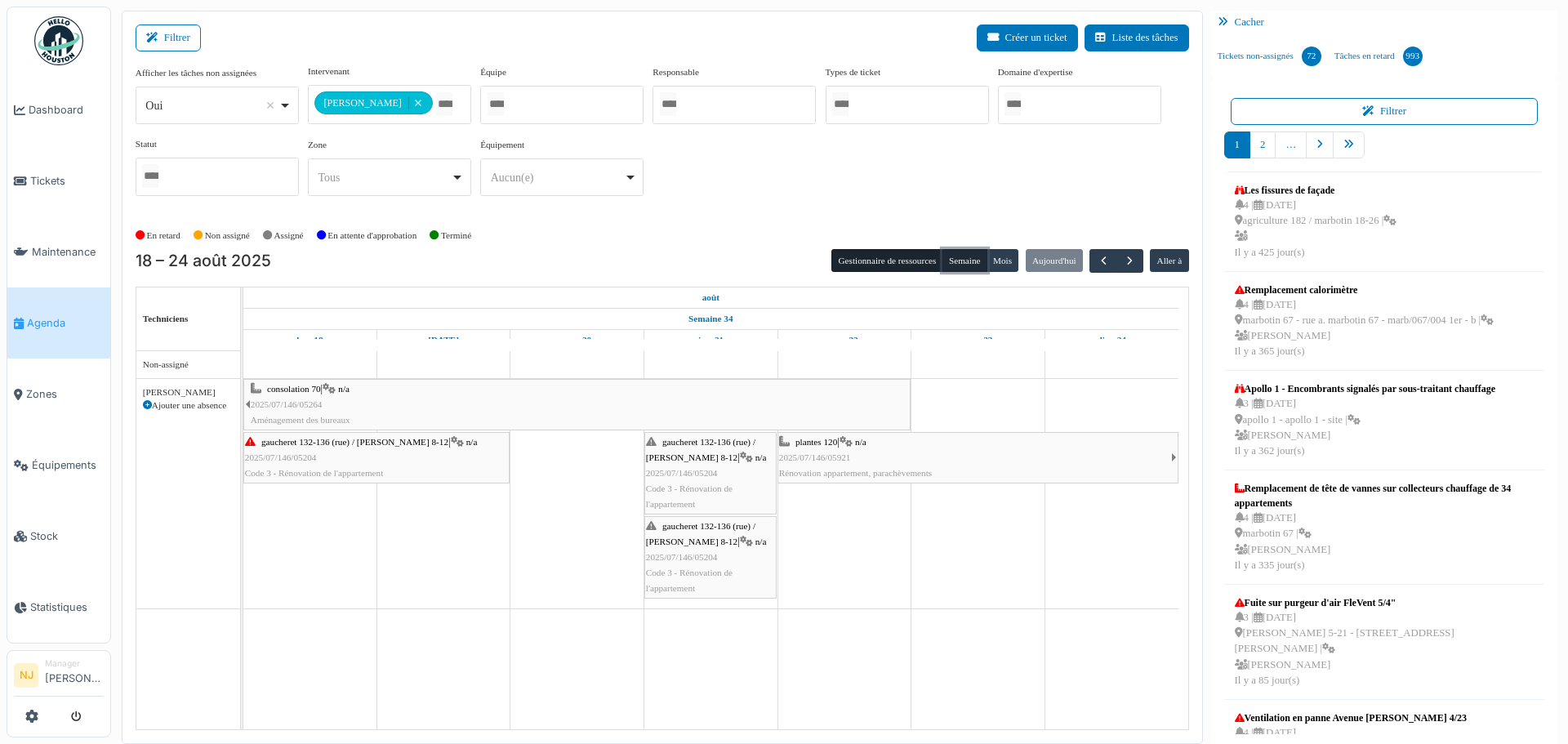
click at [952, 258] on button "Semaine" at bounding box center [964, 260] width 45 height 23
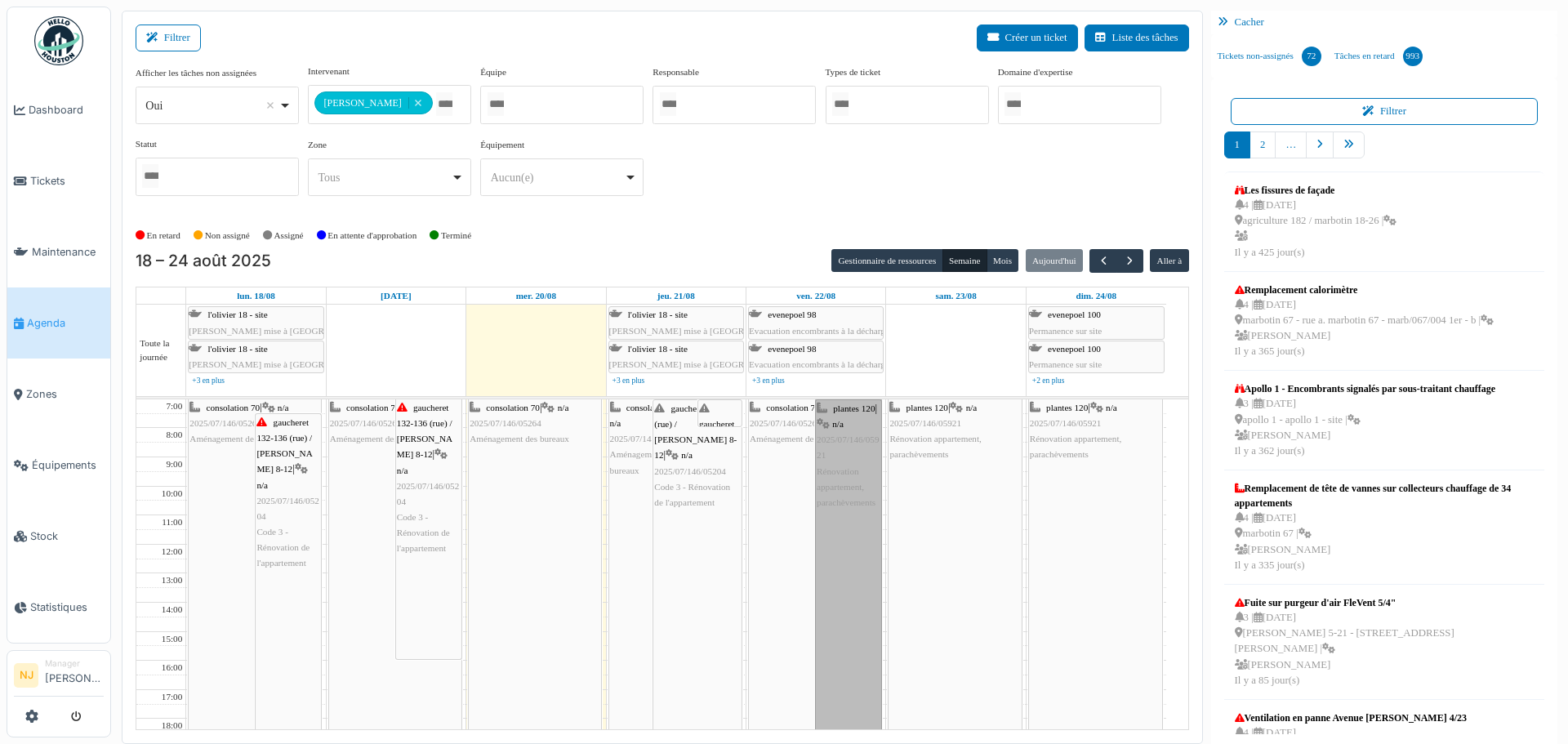
click at [676, 640] on div "consolation 70 | n/a 2025/07/146/05264 Aménagement des bureaux gaucheret 132-13…" at bounding box center [675, 646] width 138 height 493
click at [941, 523] on div "plantes 120 | n/a 2025/07/146/05921 Rénovation appartement, parachèvements" at bounding box center [954, 645] width 133 height 492
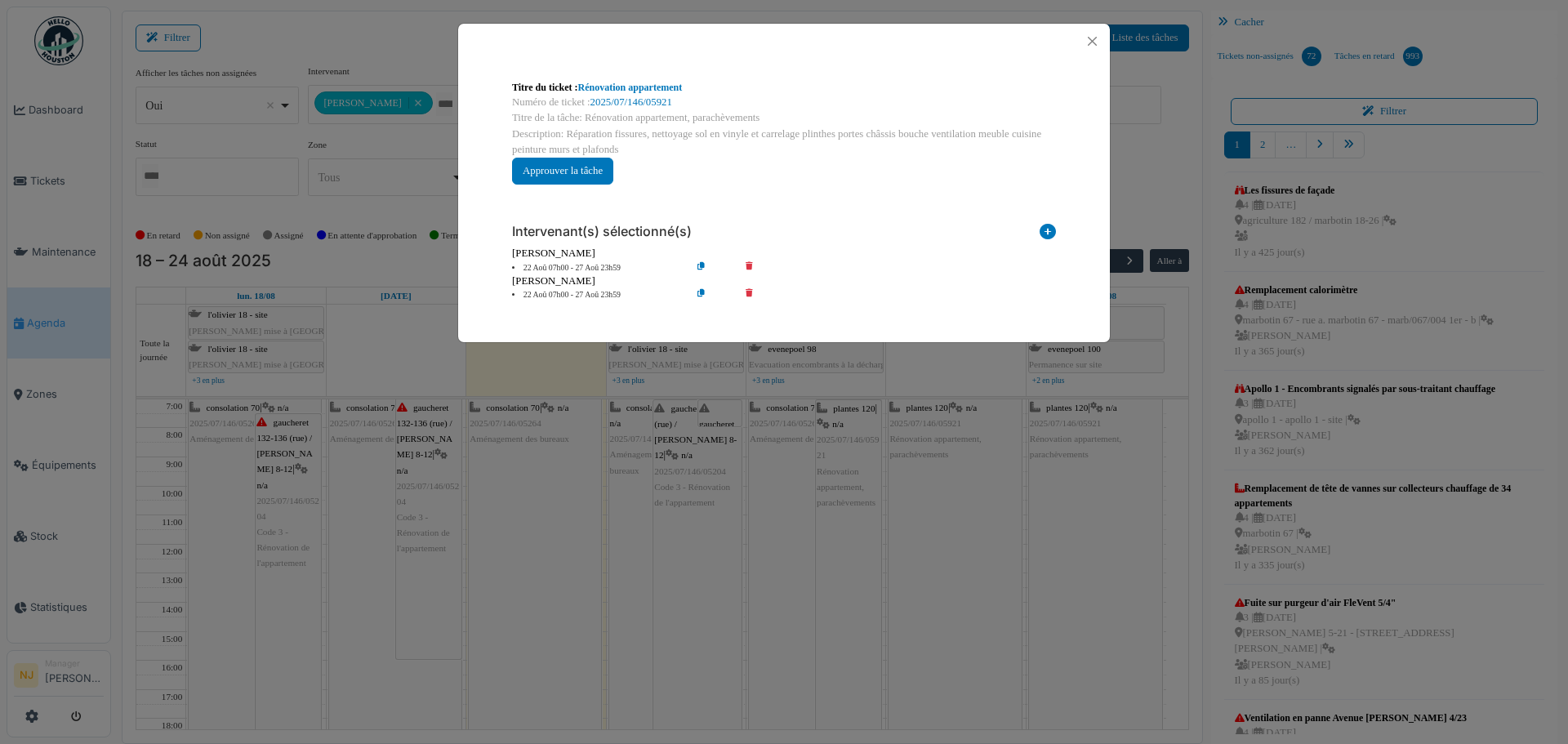
click at [1055, 524] on div "Titre du ticket : Rénovation appartement Numéro de ticket : 2025/07/146/05921 T…" at bounding box center [784, 372] width 1568 height 744
click at [1084, 39] on button "Close" at bounding box center [1092, 41] width 22 height 22
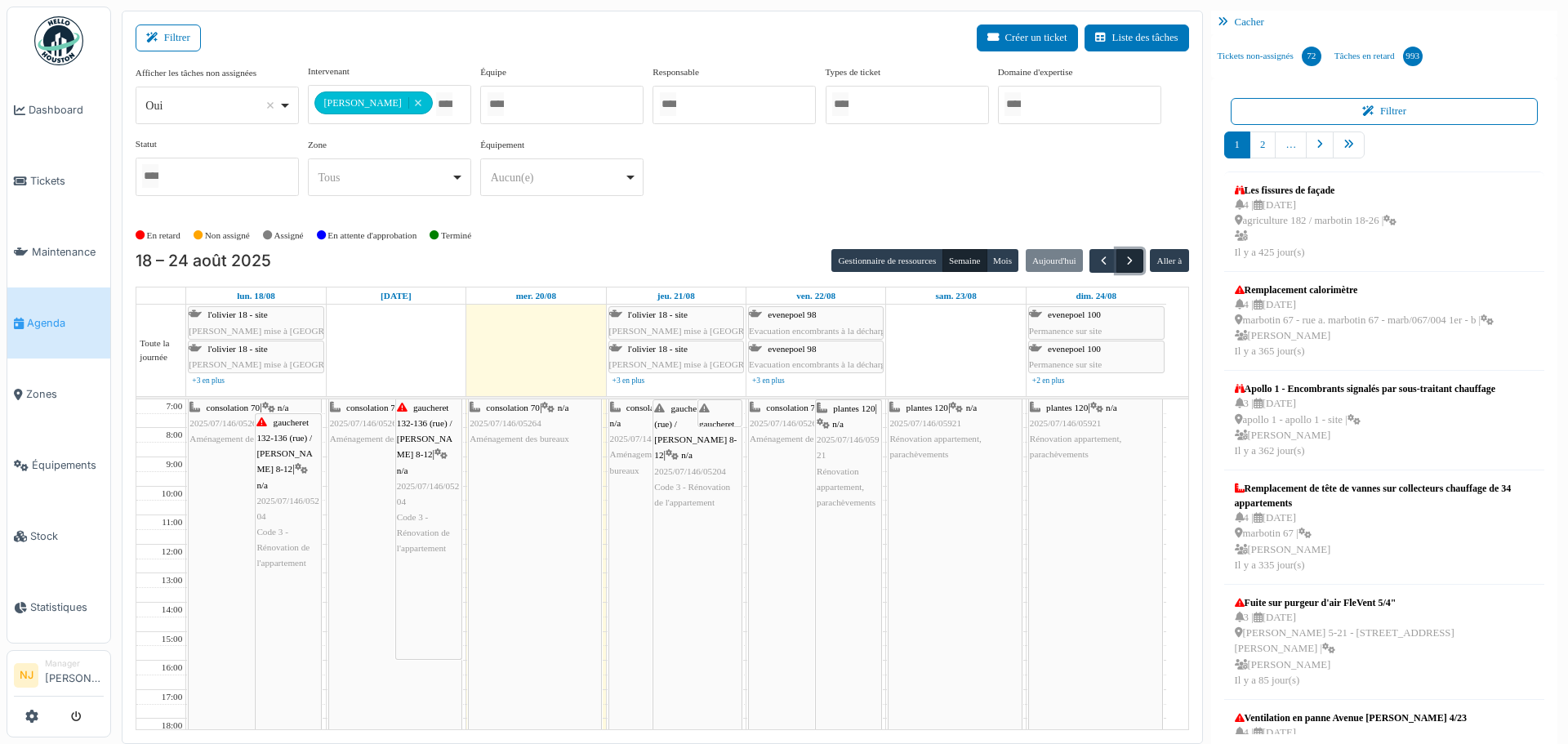
click at [1123, 258] on span "button" at bounding box center [1130, 261] width 14 height 14
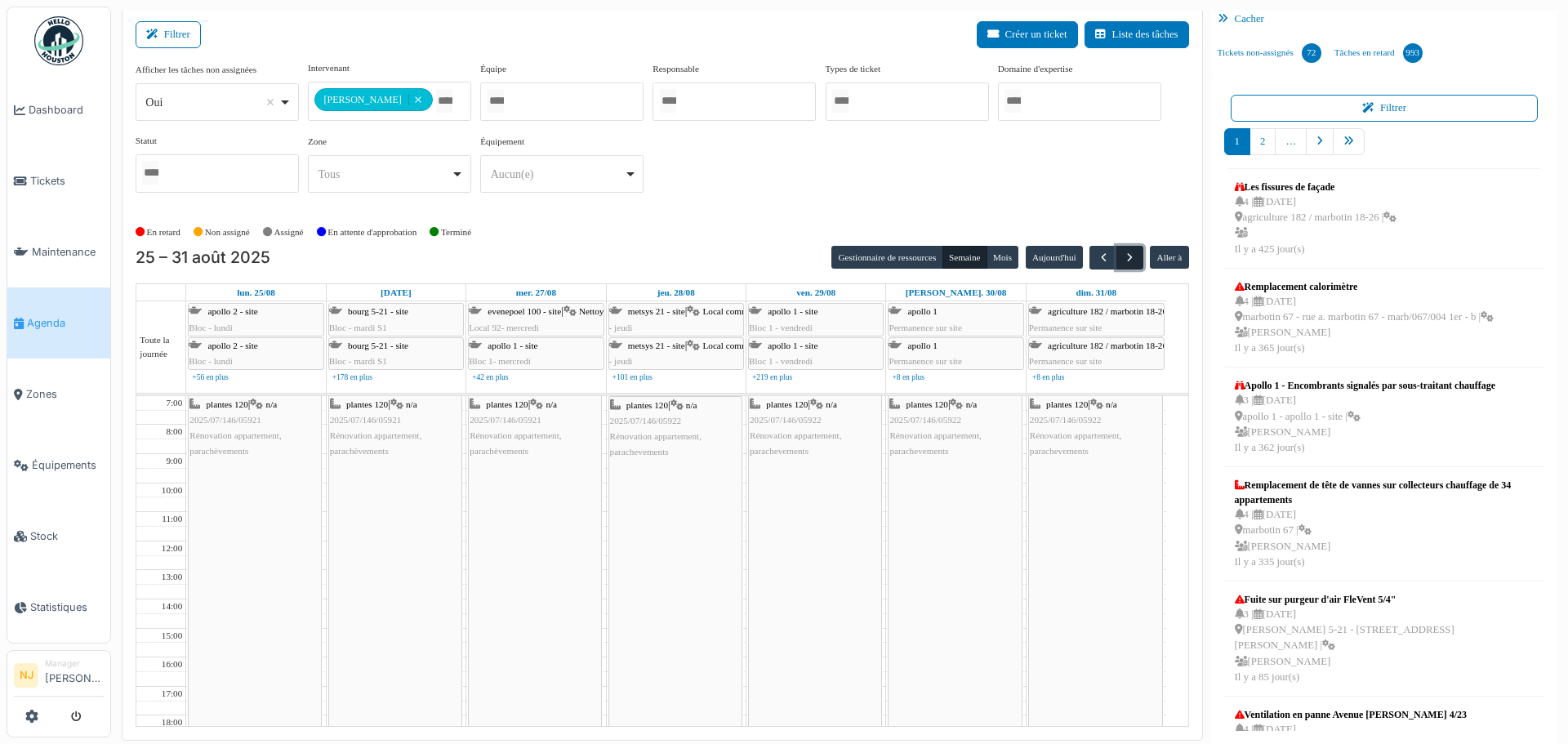
click at [1125, 254] on span "button" at bounding box center [1130, 258] width 14 height 14
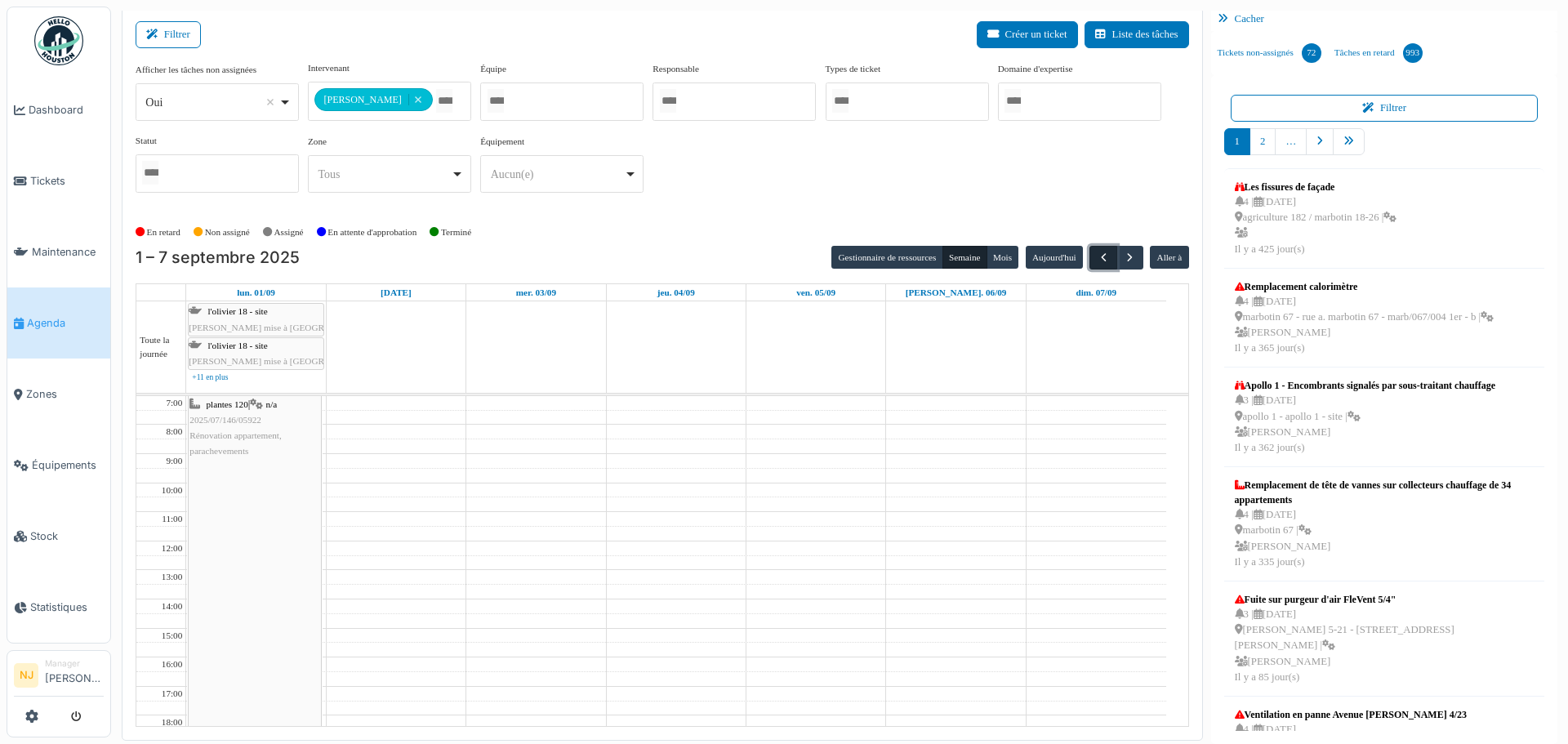
click at [1097, 258] on span "button" at bounding box center [1104, 258] width 14 height 14
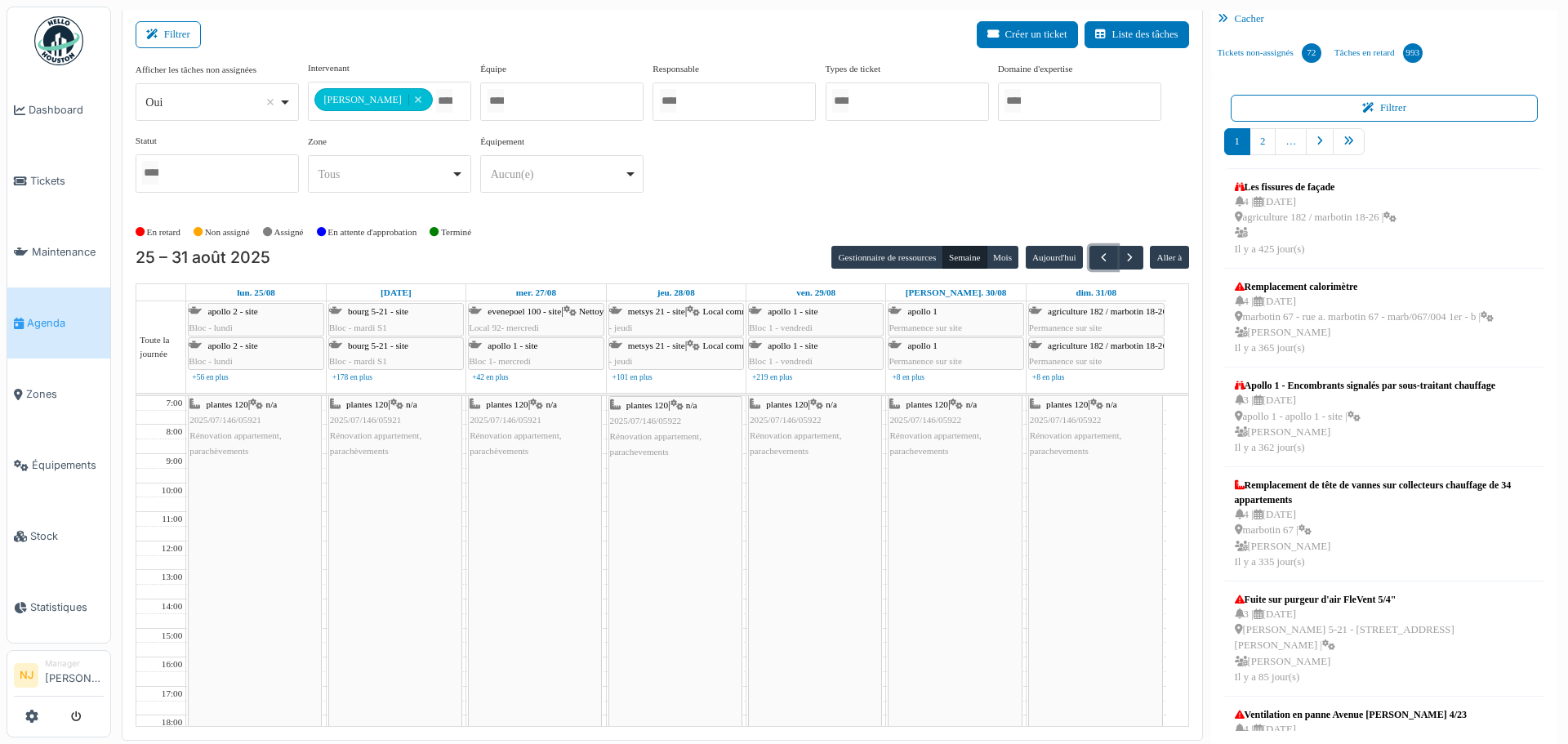
click at [238, 407] on span "plantes 120" at bounding box center [227, 405] width 41 height 10
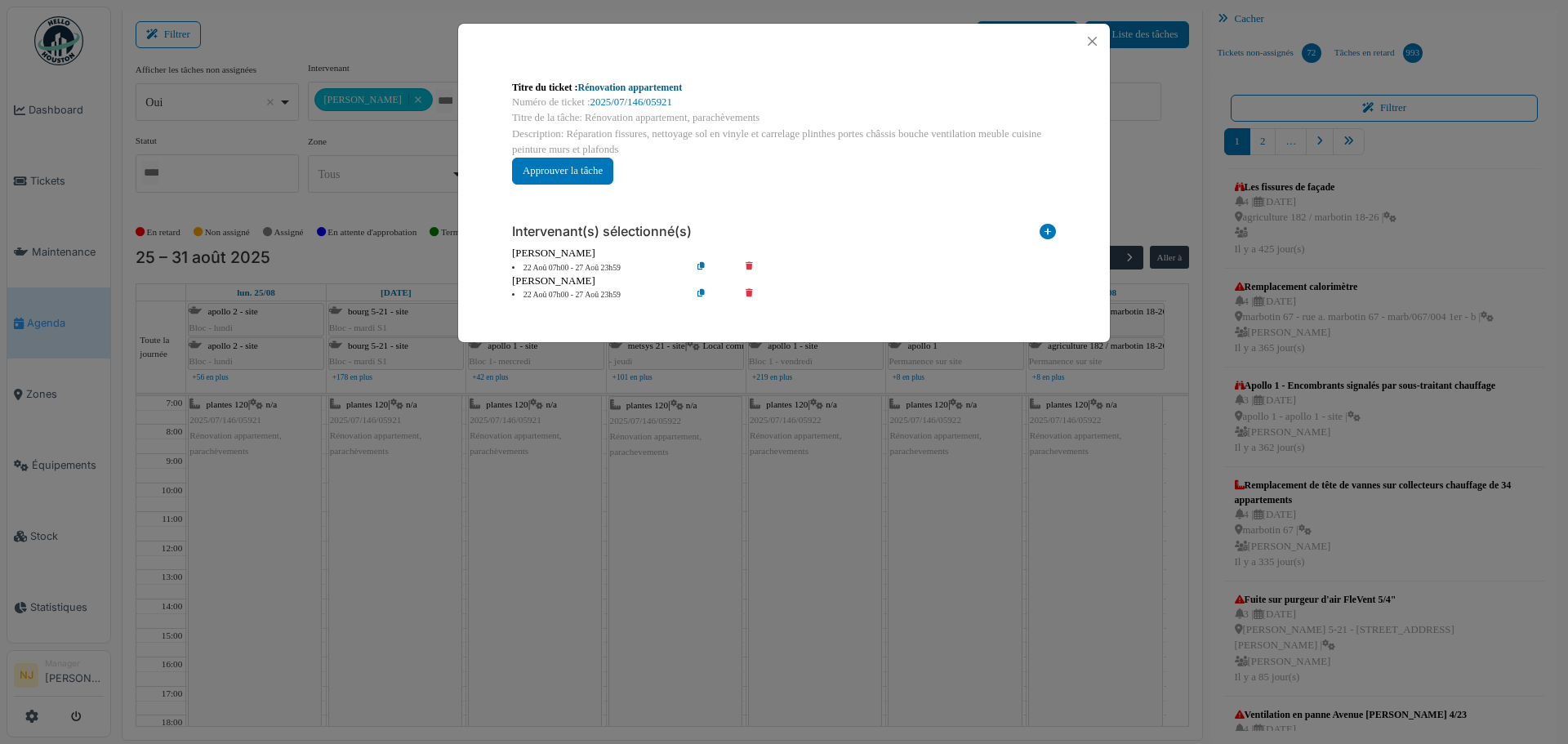
click at [644, 87] on link "Rénovation appartement" at bounding box center [631, 88] width 105 height 12
click at [1093, 35] on button "Close" at bounding box center [1092, 41] width 22 height 22
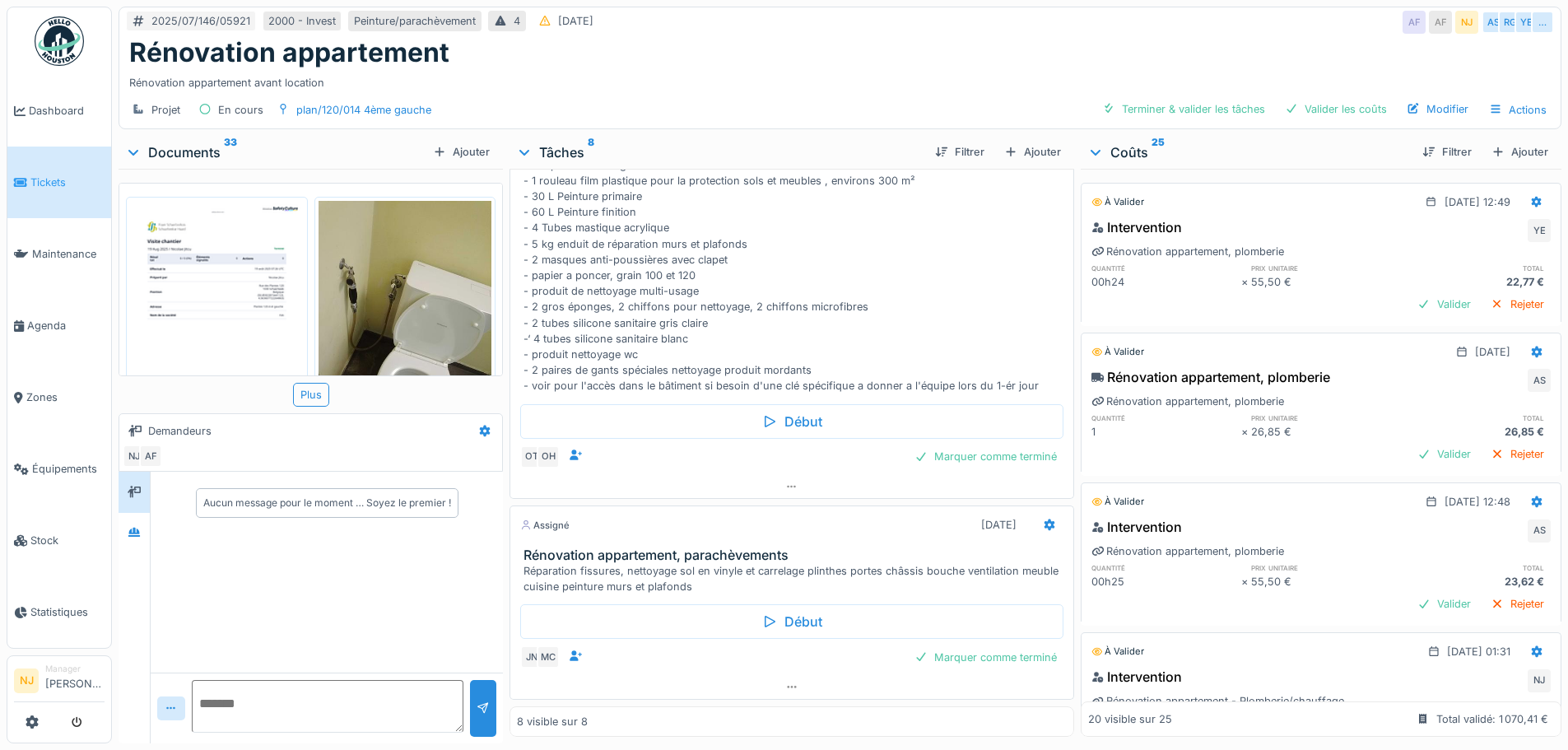
scroll to position [13, 0]
click at [1043, 519] on icon at bounding box center [1049, 524] width 13 height 11
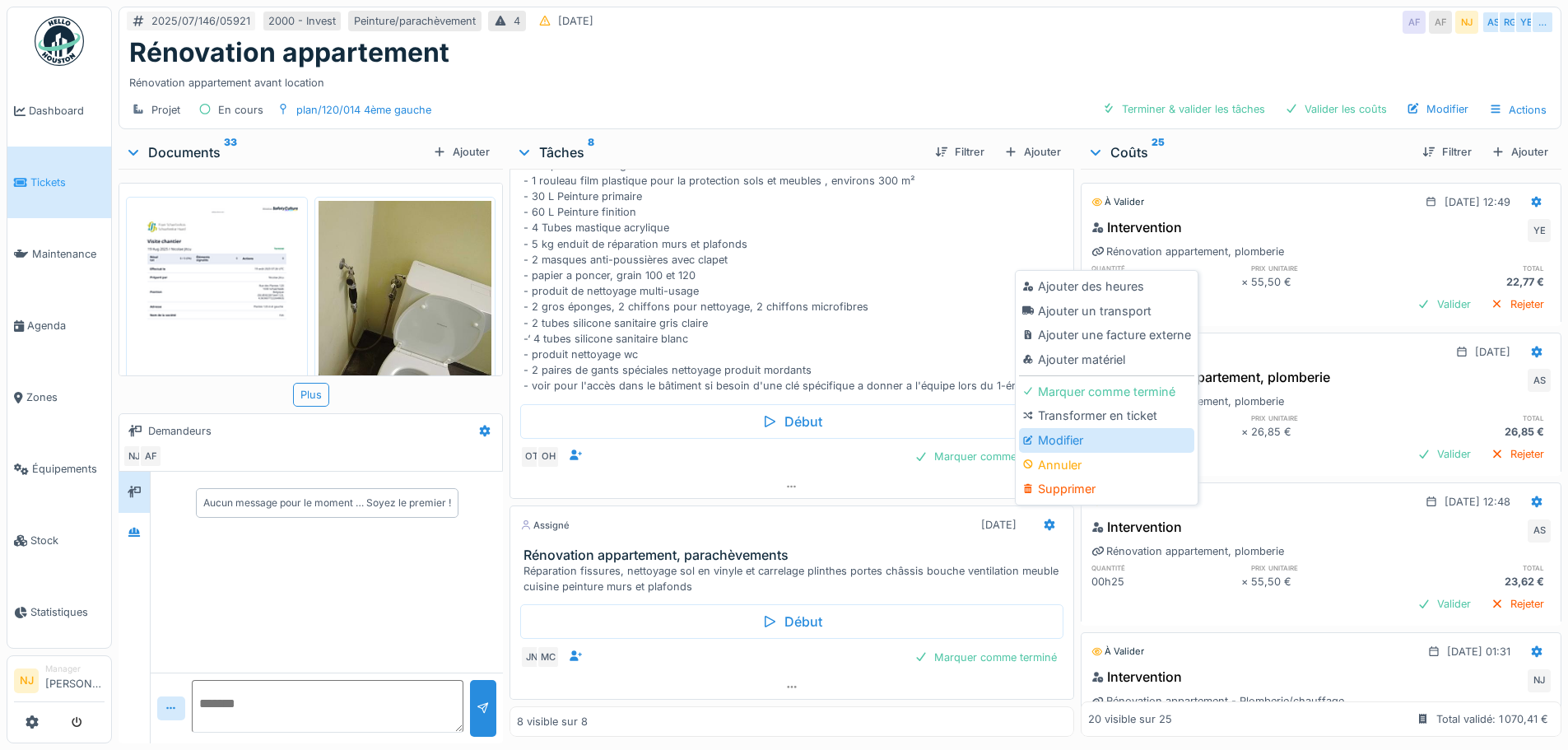
click at [1064, 428] on div "Modifier" at bounding box center [1107, 440] width 175 height 25
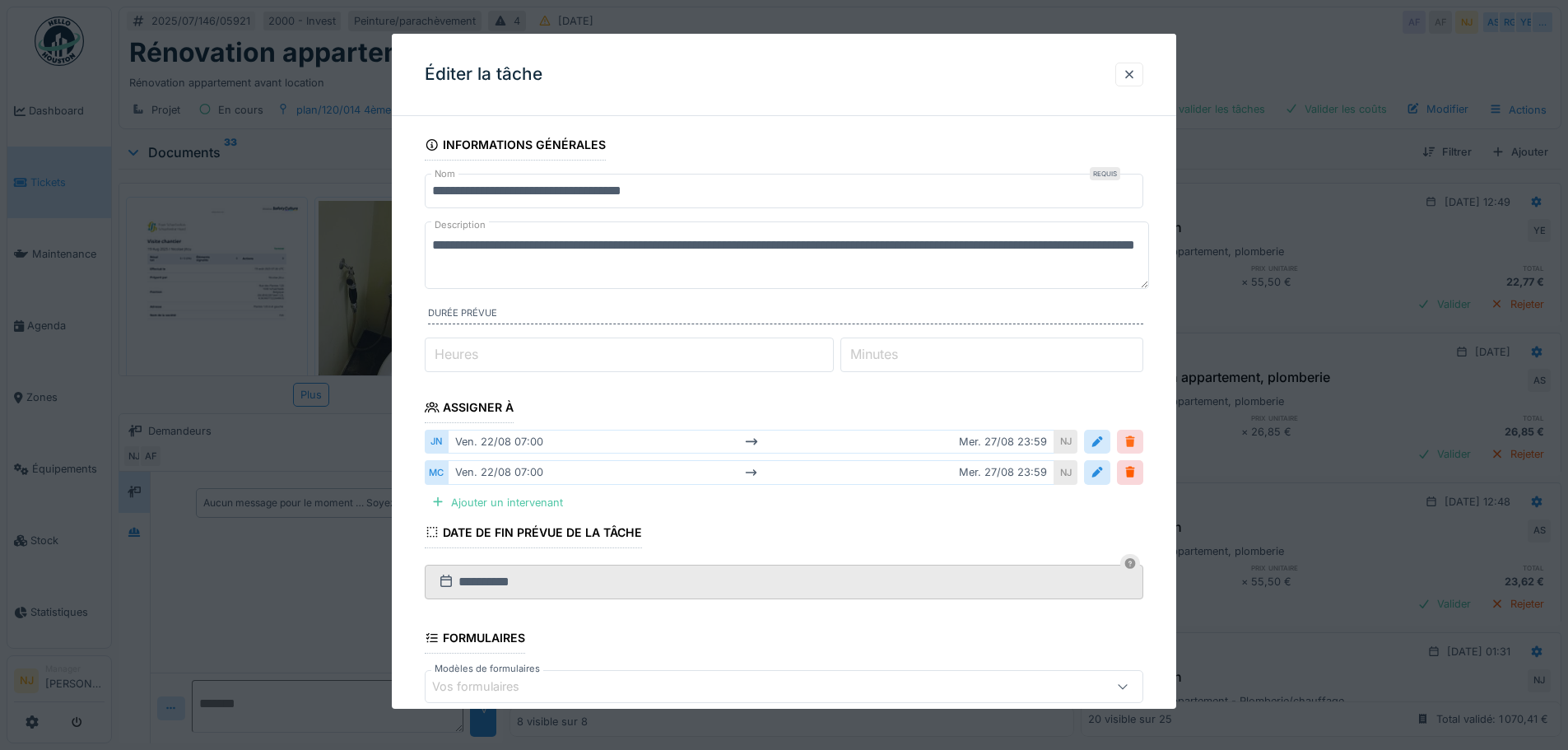
click at [1132, 438] on div at bounding box center [1130, 442] width 13 height 15
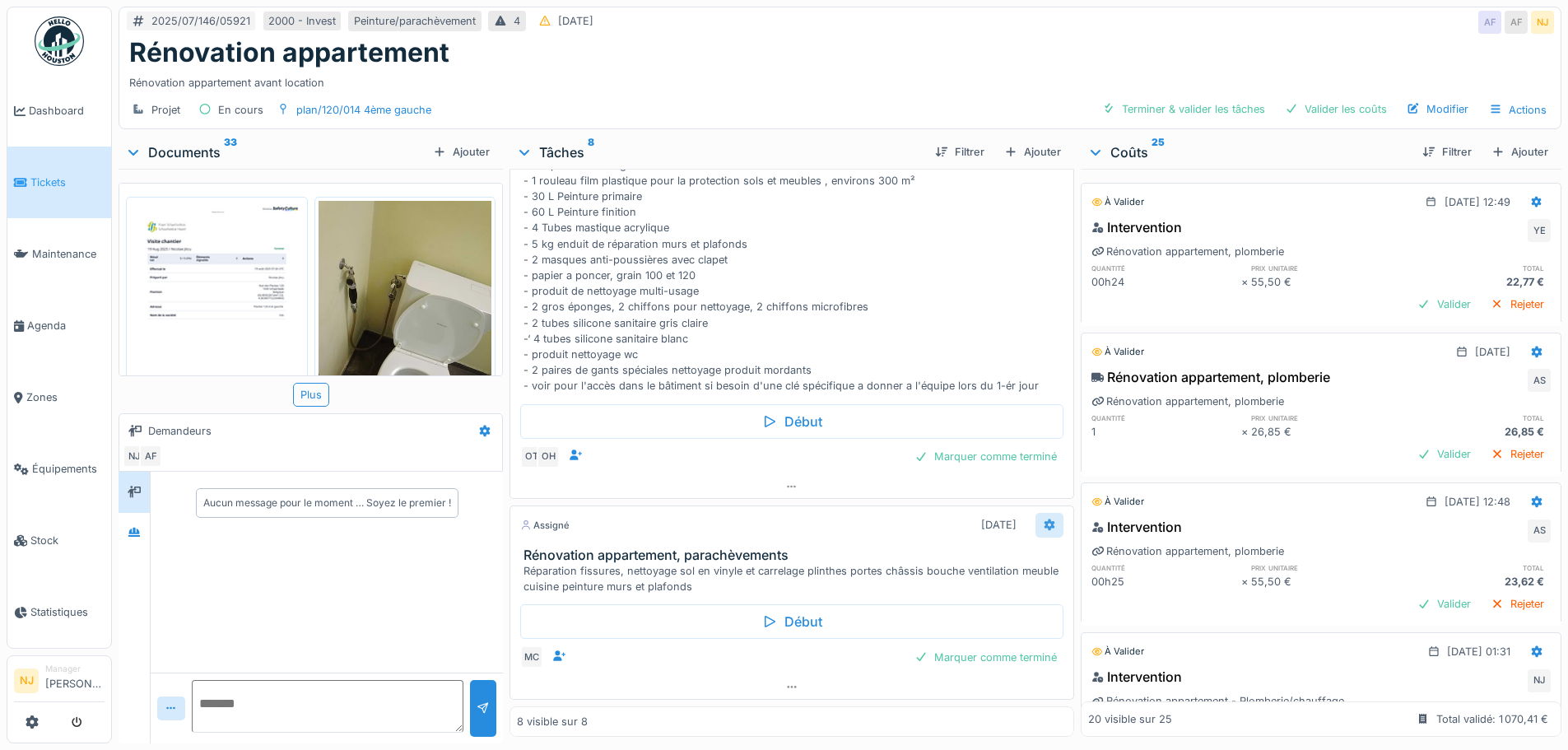
click at [1044, 519] on icon at bounding box center [1049, 525] width 11 height 12
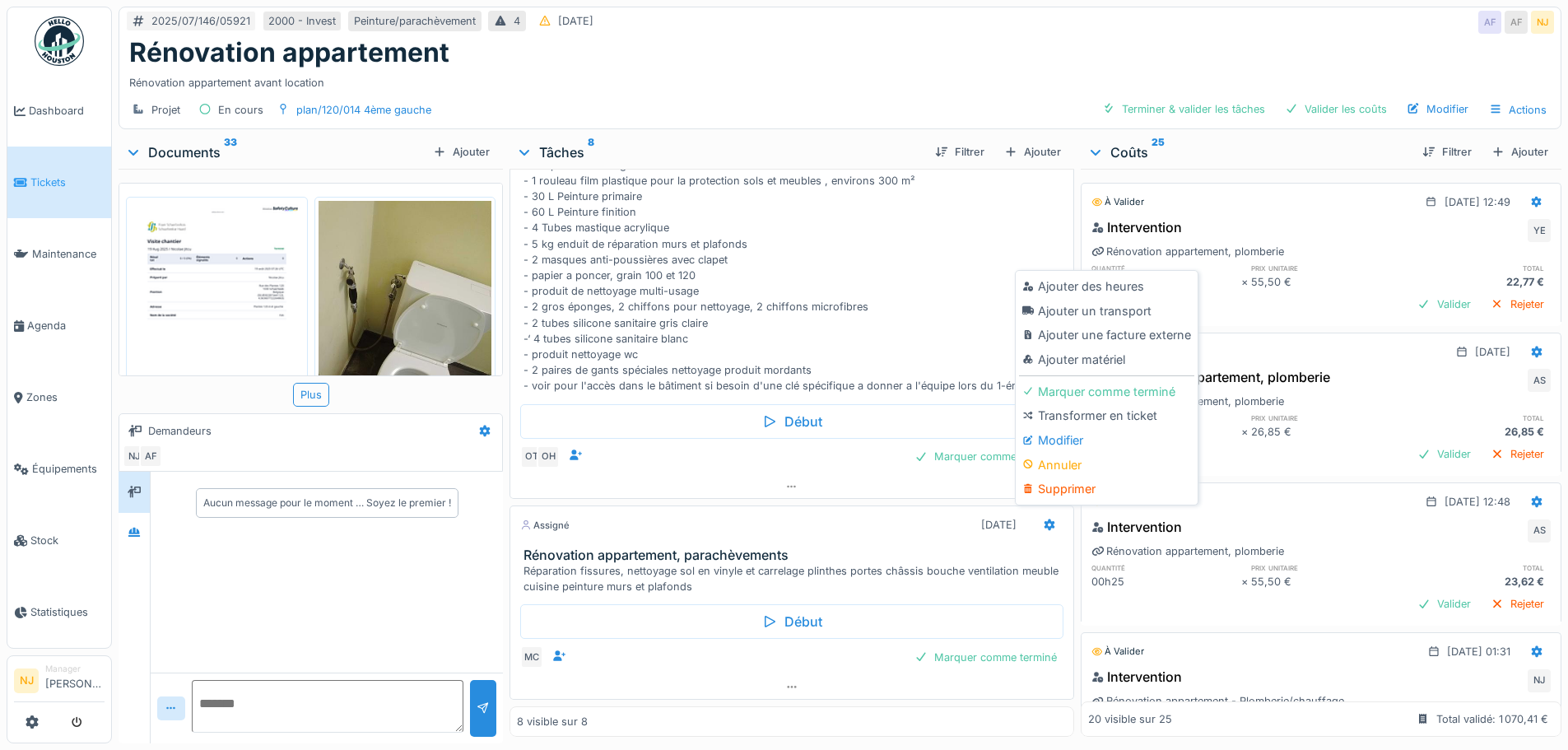
click at [1067, 428] on div "Modifier" at bounding box center [1107, 440] width 175 height 25
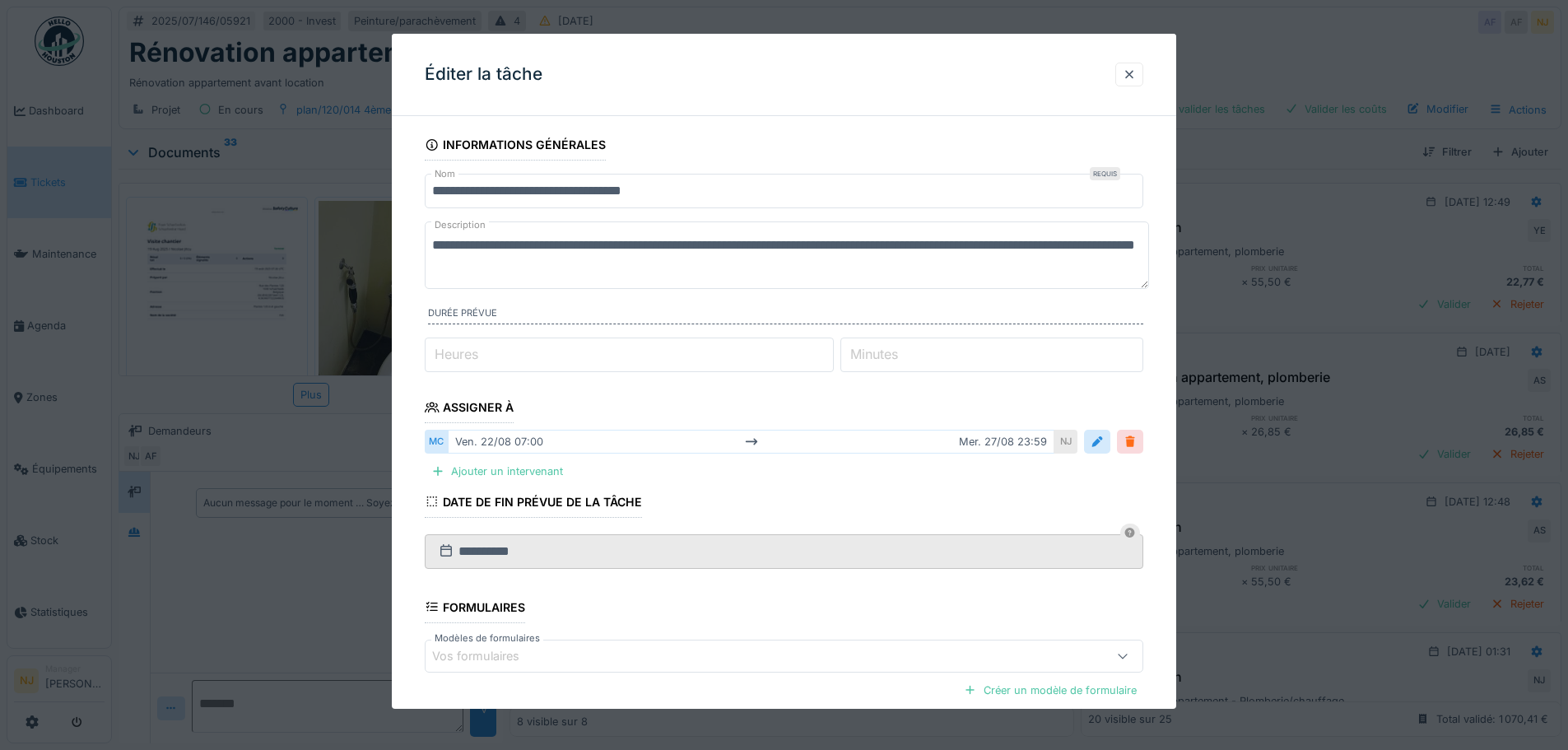
click at [1135, 440] on div at bounding box center [1130, 442] width 13 height 15
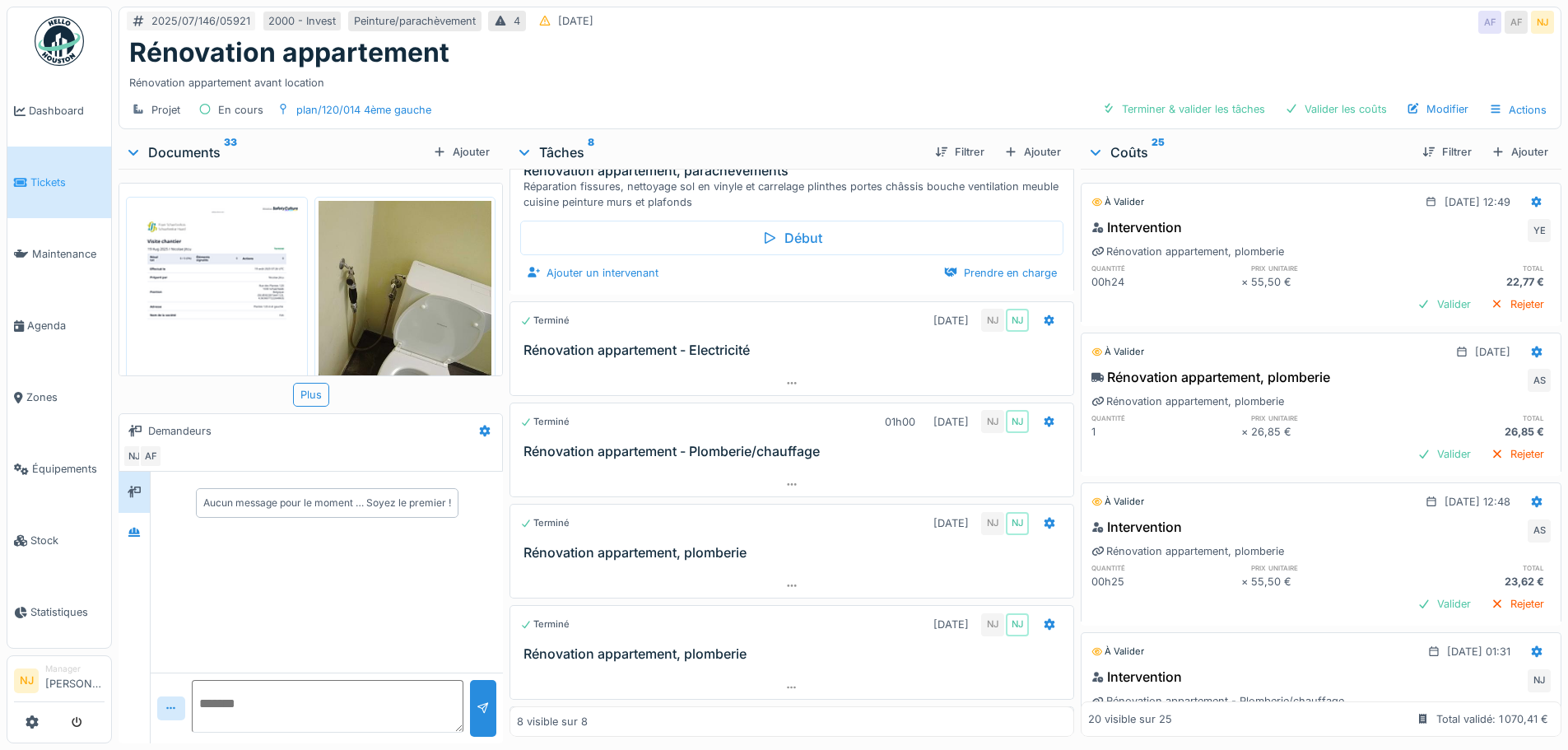
scroll to position [0, 0]
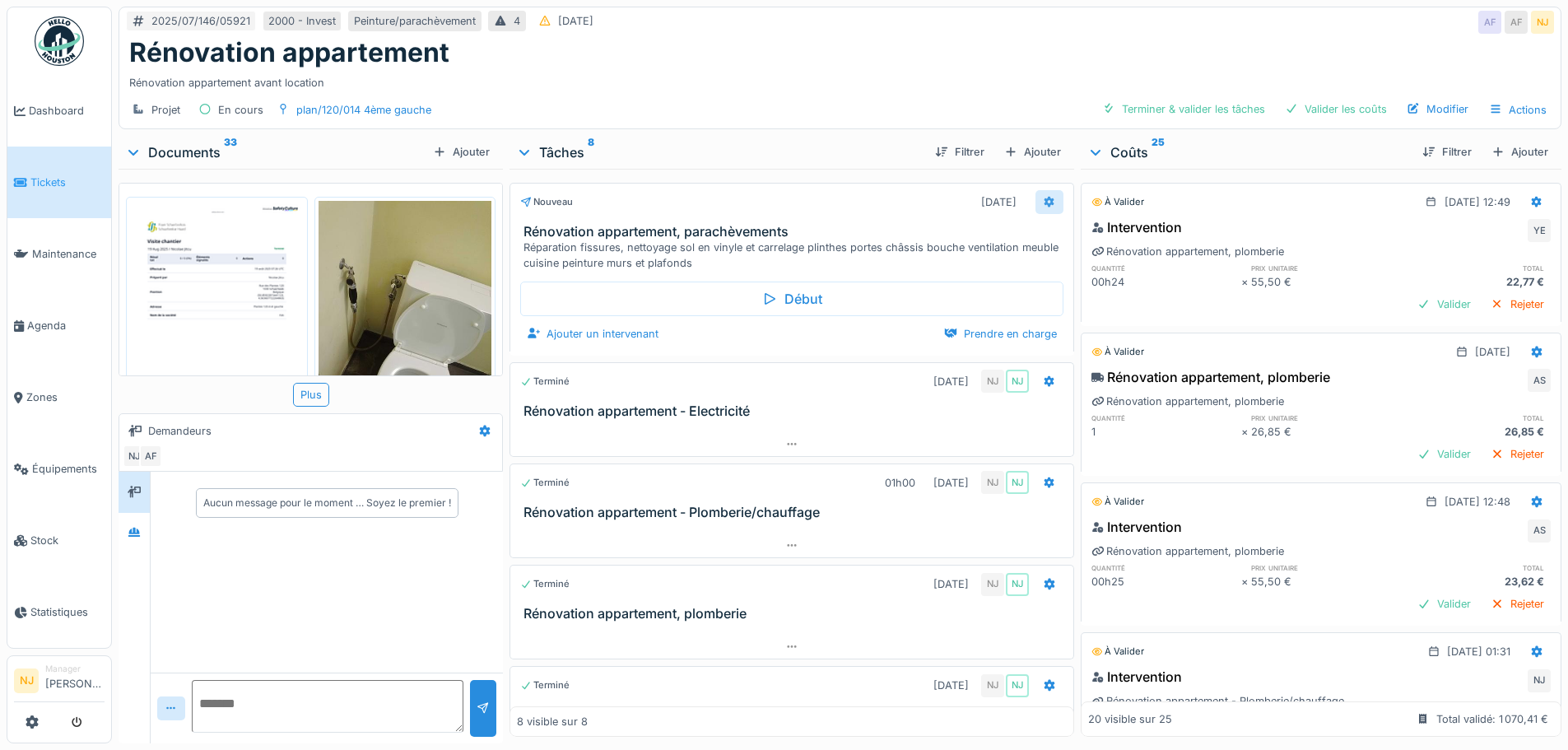
click at [1044, 196] on icon at bounding box center [1049, 202] width 11 height 12
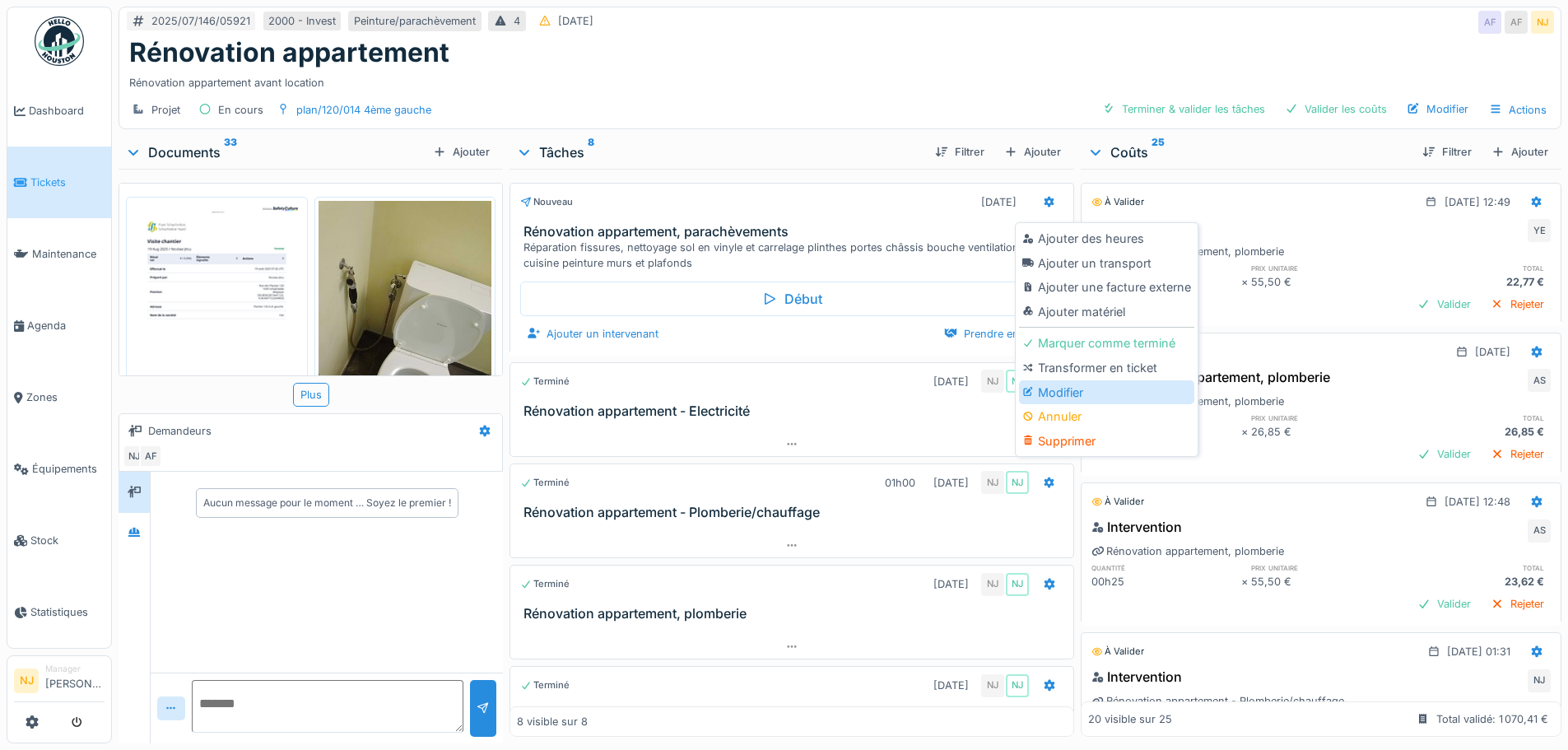
click at [1072, 381] on div "Modifier" at bounding box center [1107, 392] width 175 height 25
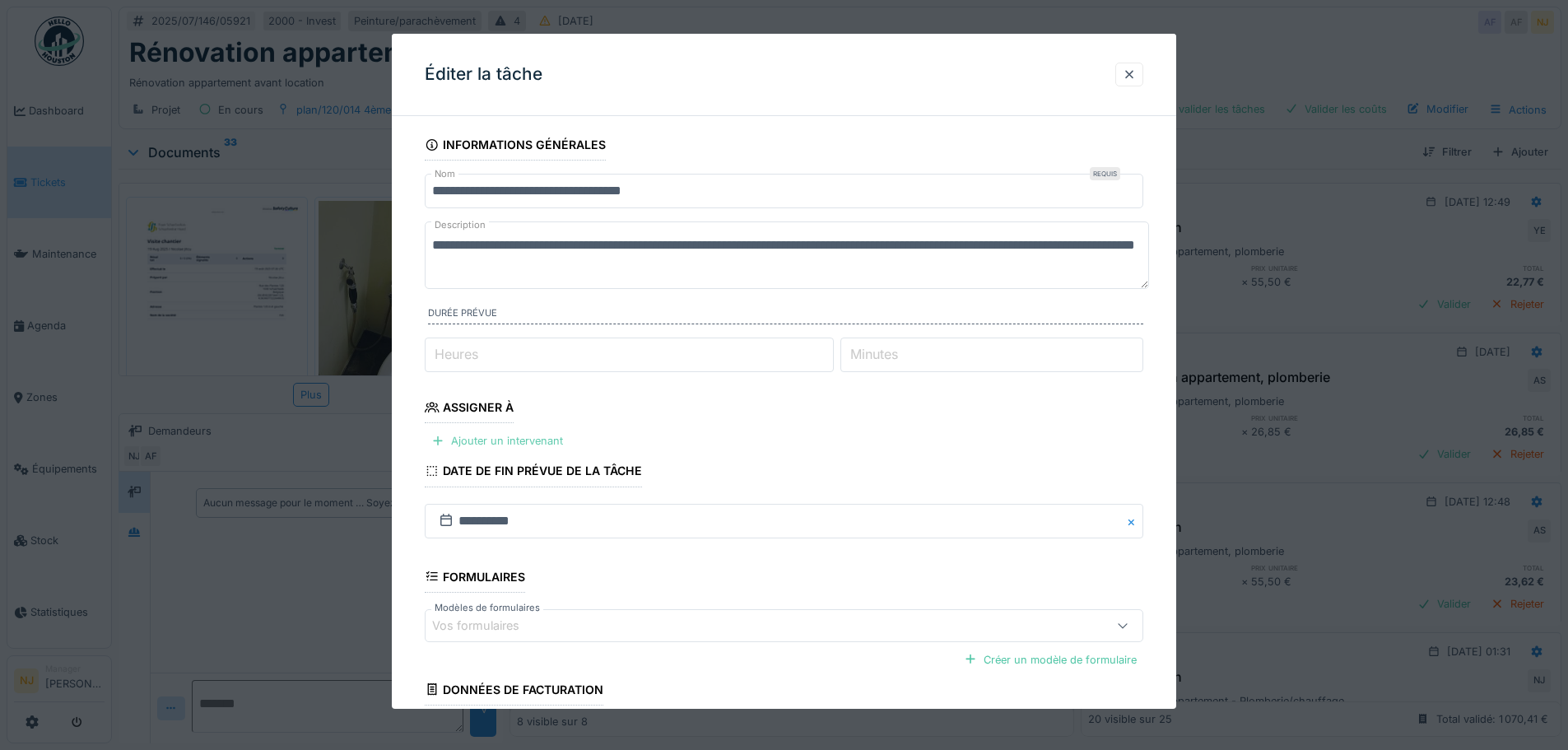
click at [471, 437] on div "Ajouter un intervenant" at bounding box center [497, 441] width 145 height 22
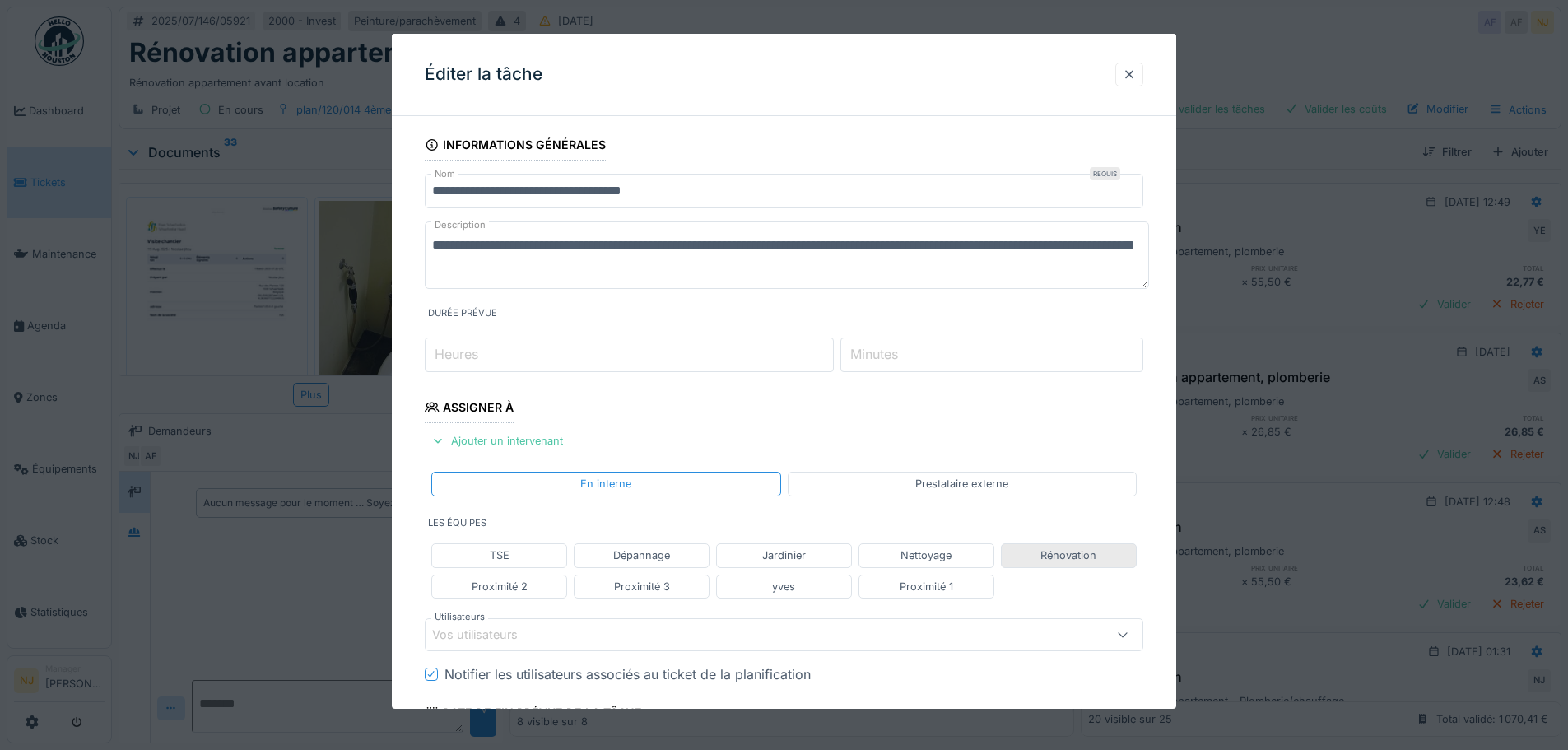
click at [1067, 556] on div "Rénovation" at bounding box center [1068, 555] width 56 height 15
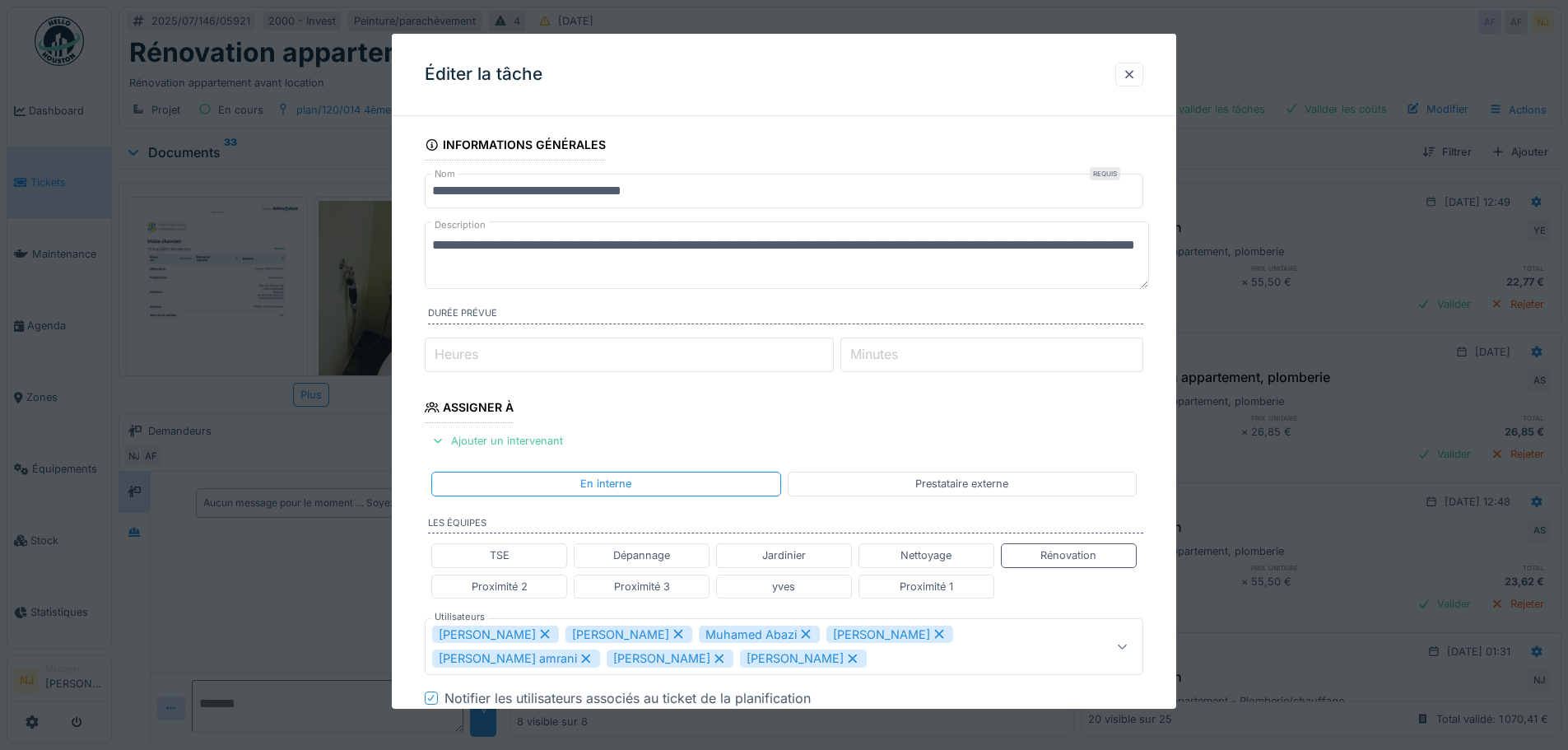
click at [579, 658] on icon at bounding box center [586, 659] width 14 height 12
click at [546, 659] on icon at bounding box center [545, 659] width 9 height 9
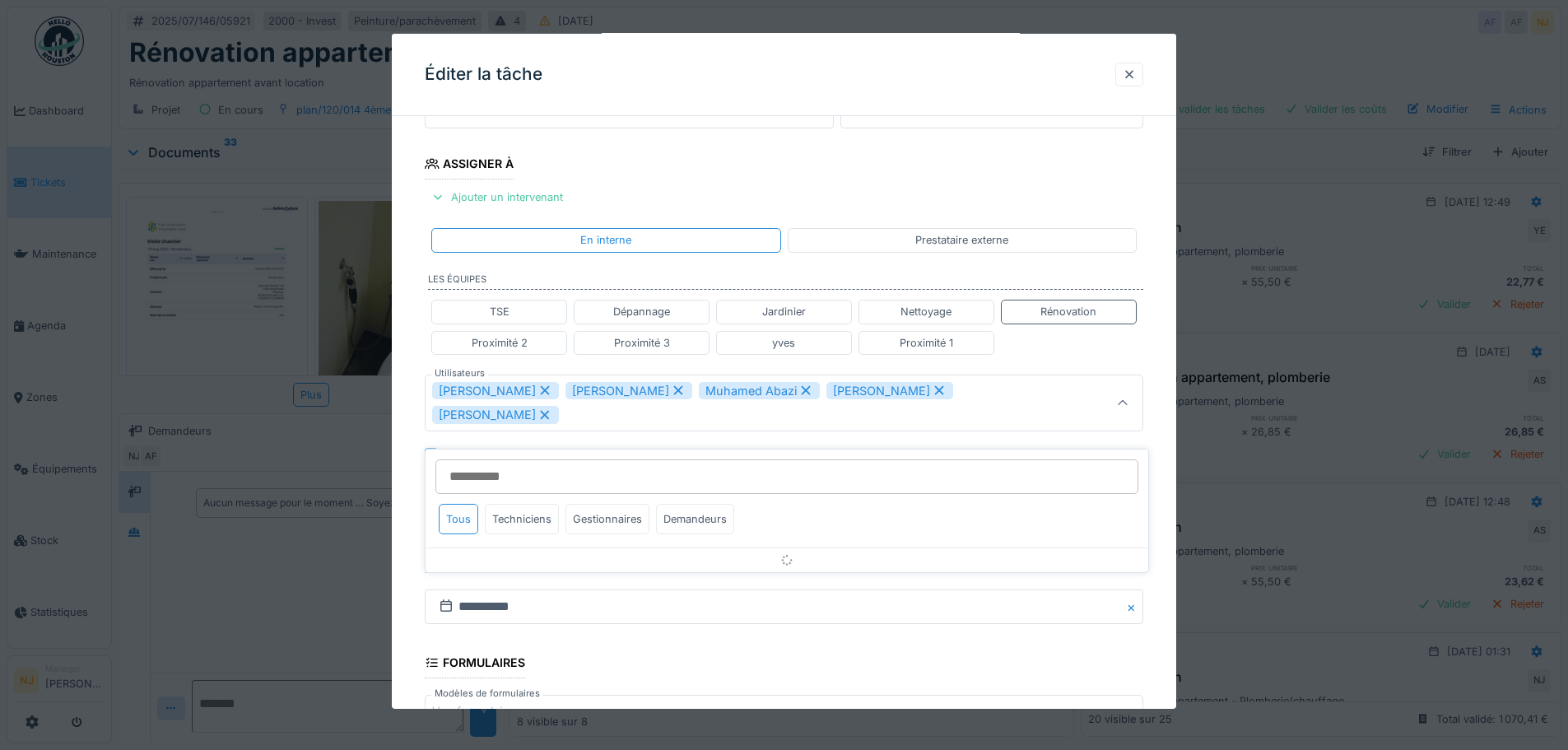
scroll to position [275, 0]
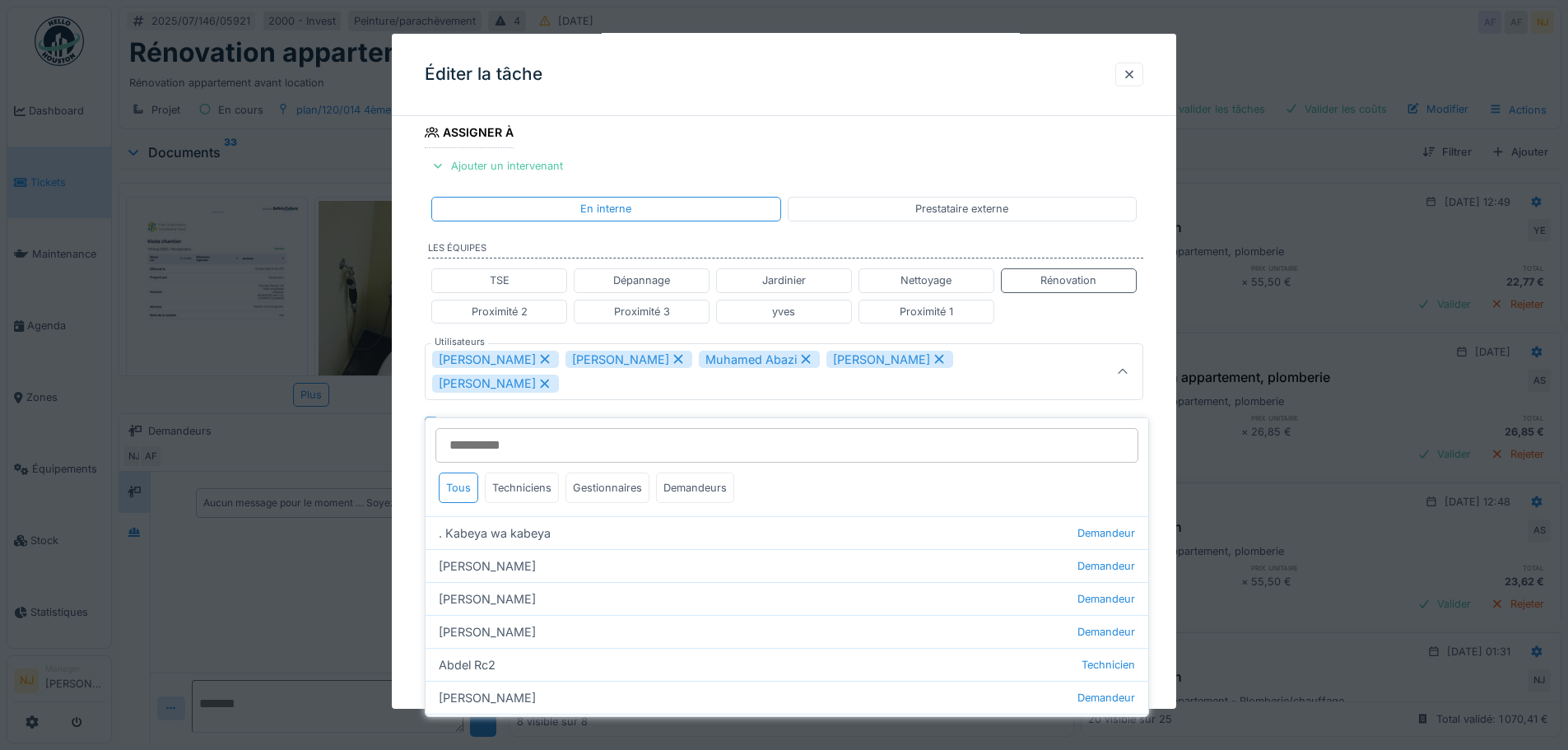
click at [801, 357] on icon at bounding box center [805, 359] width 14 height 12
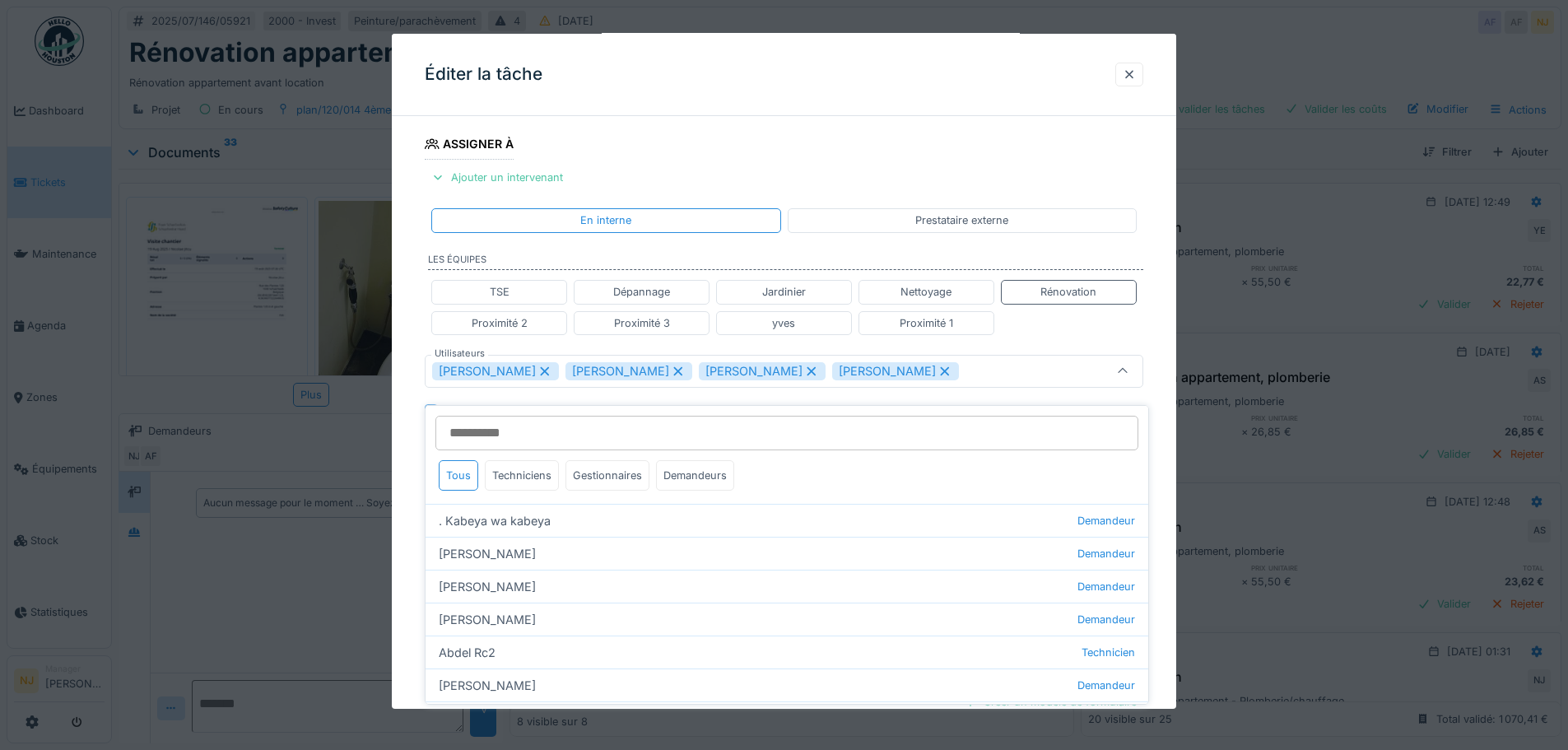
click at [953, 369] on icon at bounding box center [944, 371] width 14 height 12
click at [808, 372] on icon at bounding box center [812, 370] width 9 height 9
type input "*********"
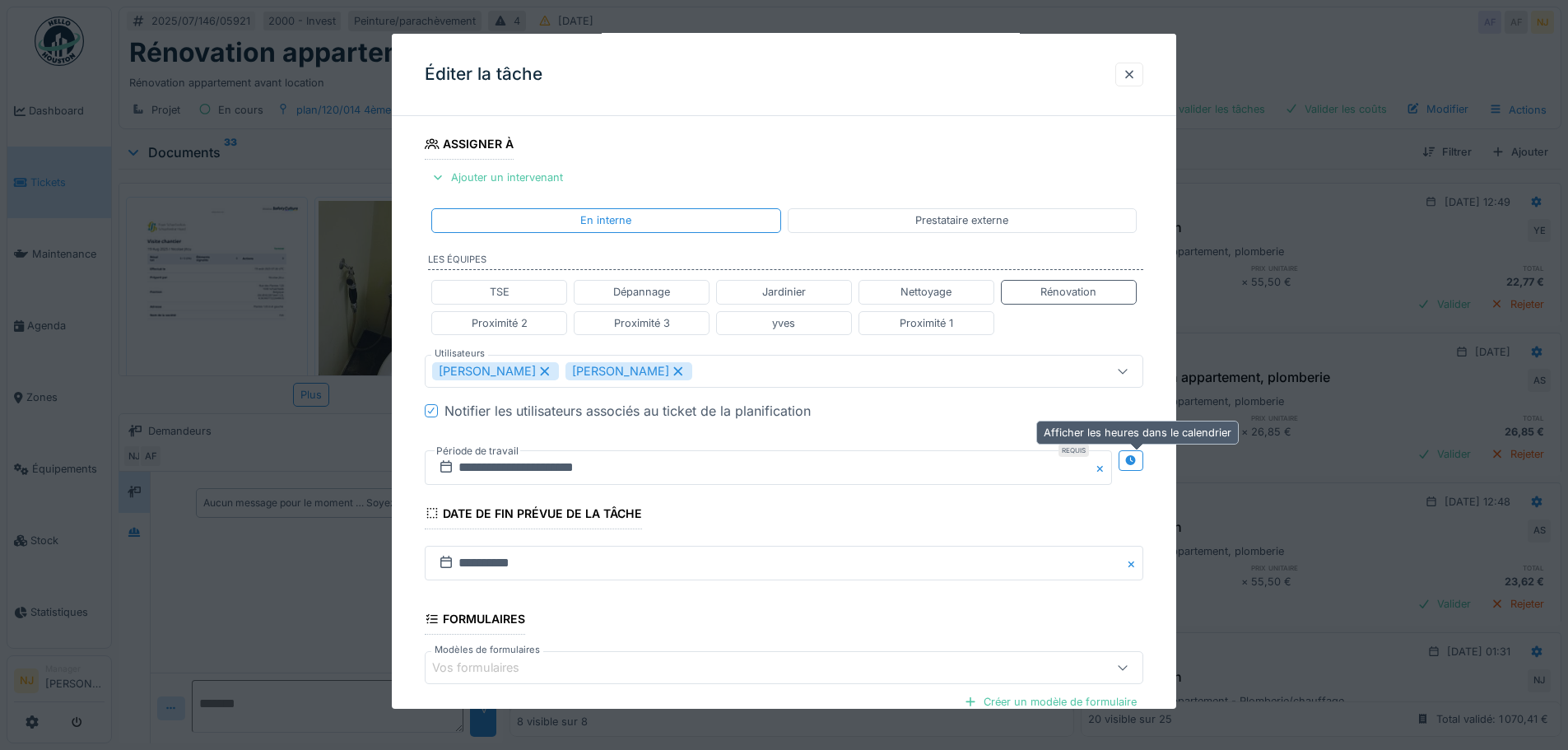
click at [1136, 461] on icon at bounding box center [1130, 461] width 11 height 11
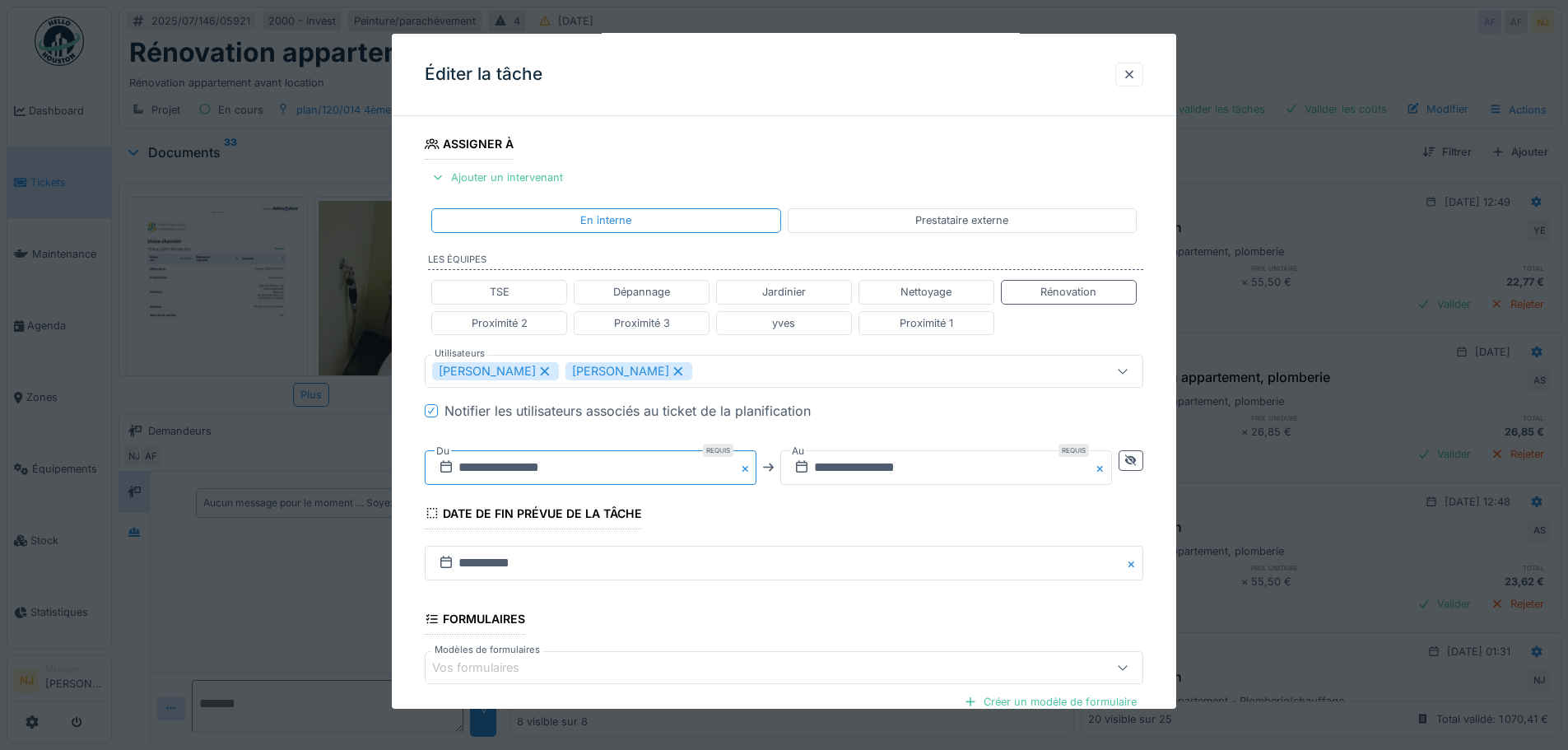
click at [523, 467] on input "**********" at bounding box center [591, 467] width 332 height 35
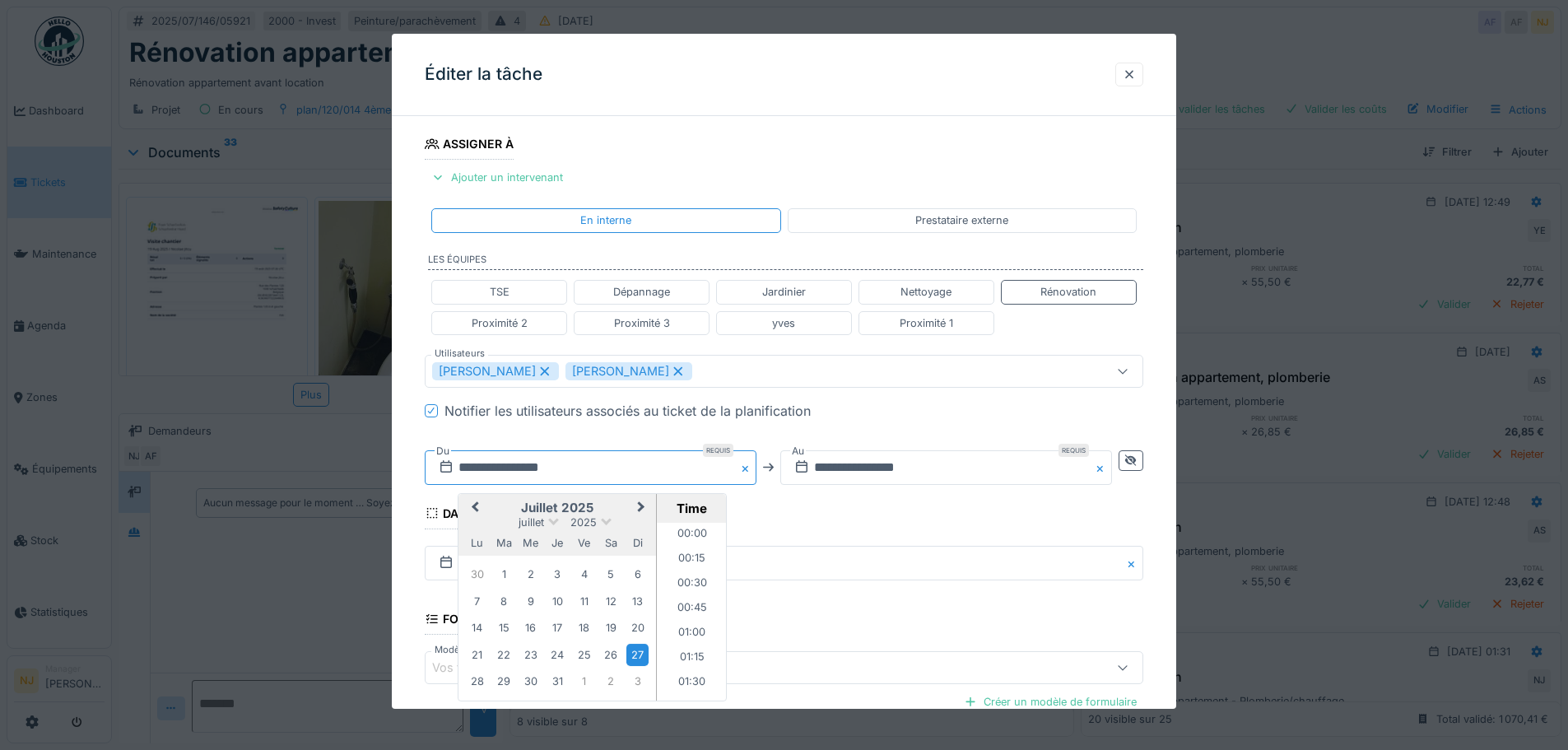
scroll to position [615, 0]
click at [641, 507] on span "Next Month" at bounding box center [641, 507] width 0 height 20
click at [580, 656] on div "22" at bounding box center [584, 656] width 22 height 22
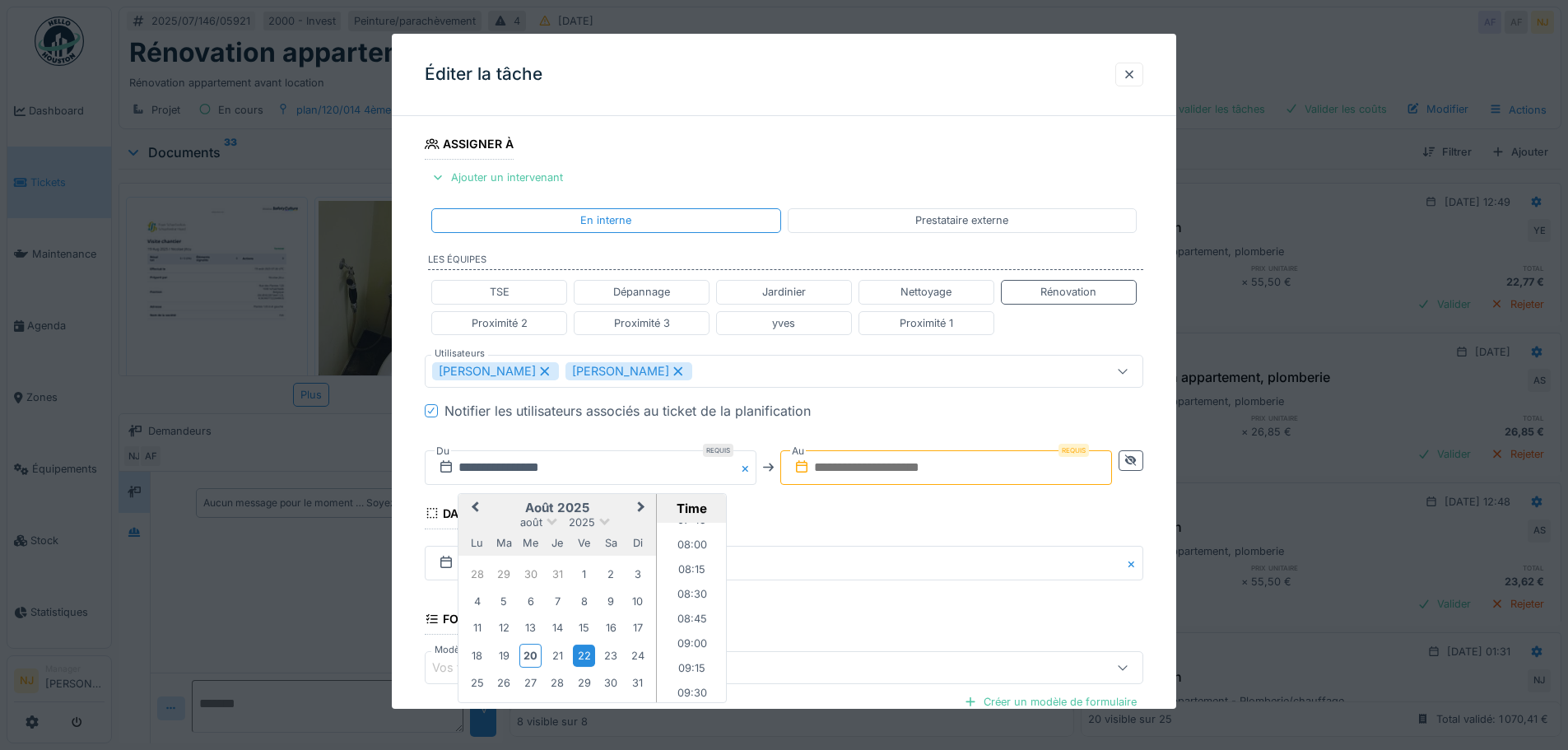
scroll to position [780, 0]
click at [690, 543] on li "08:00" at bounding box center [692, 546] width 70 height 25
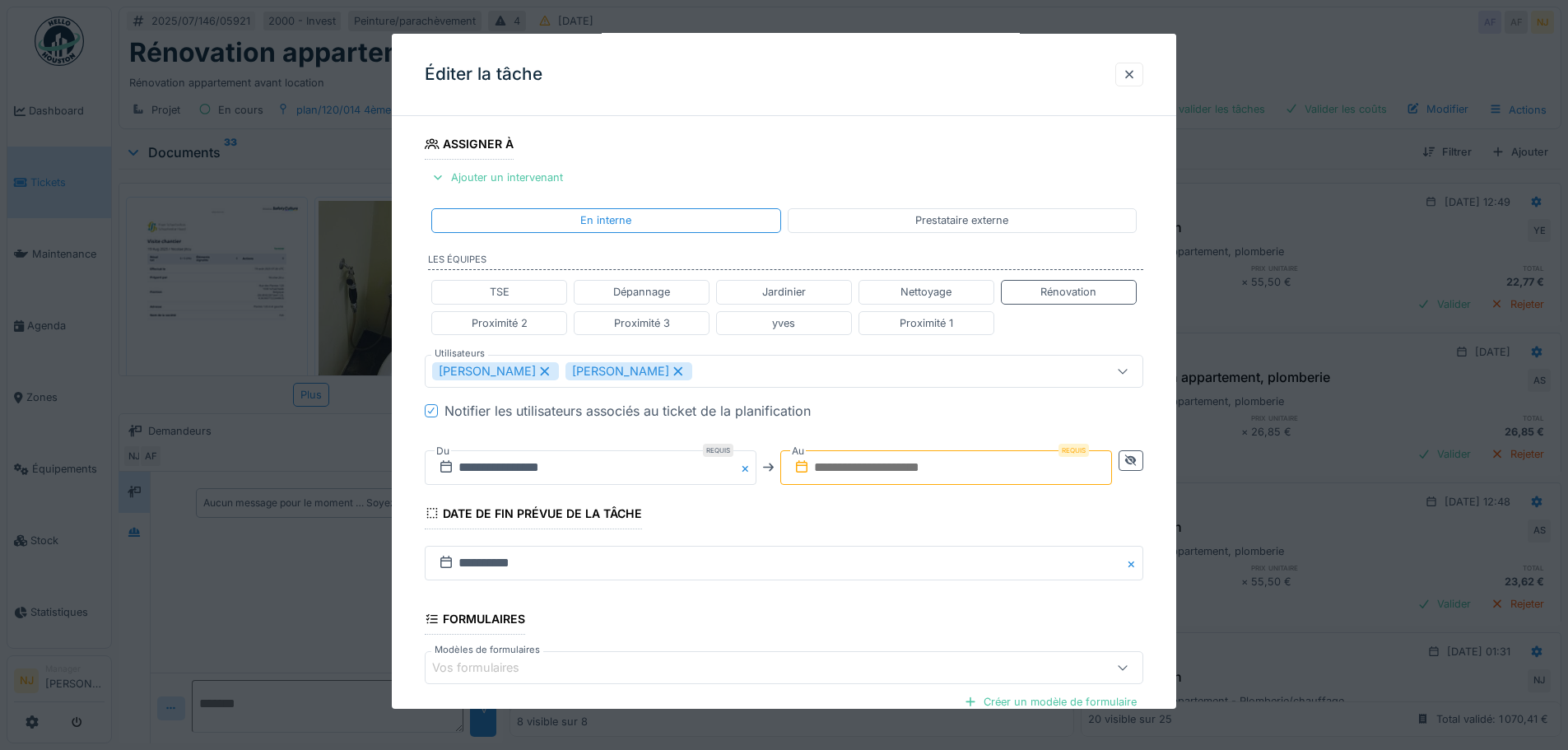
click at [898, 461] on input "text" at bounding box center [947, 467] width 332 height 35
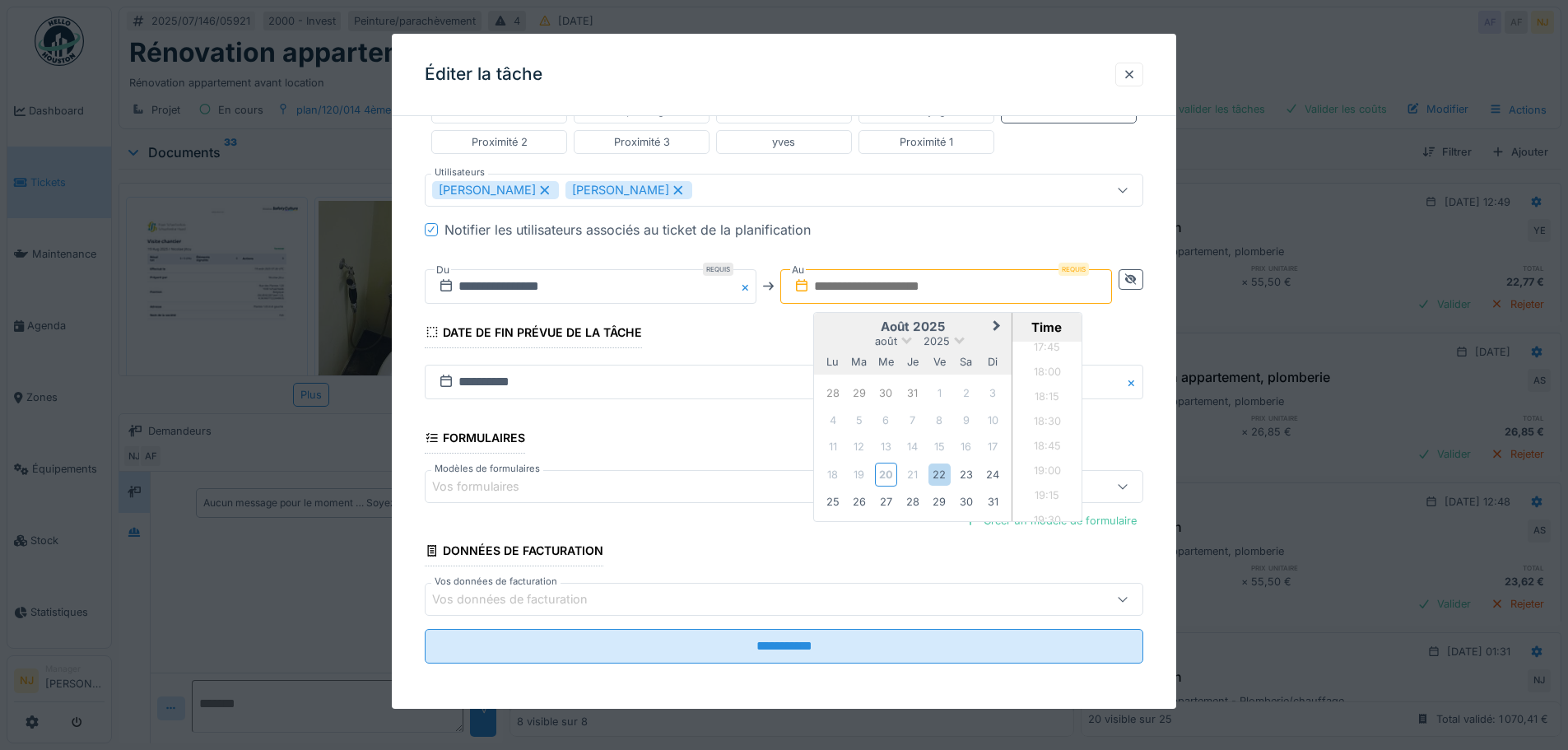
scroll to position [445, 0]
click at [1072, 565] on fieldset "**********" at bounding box center [784, 180] width 718 height 992
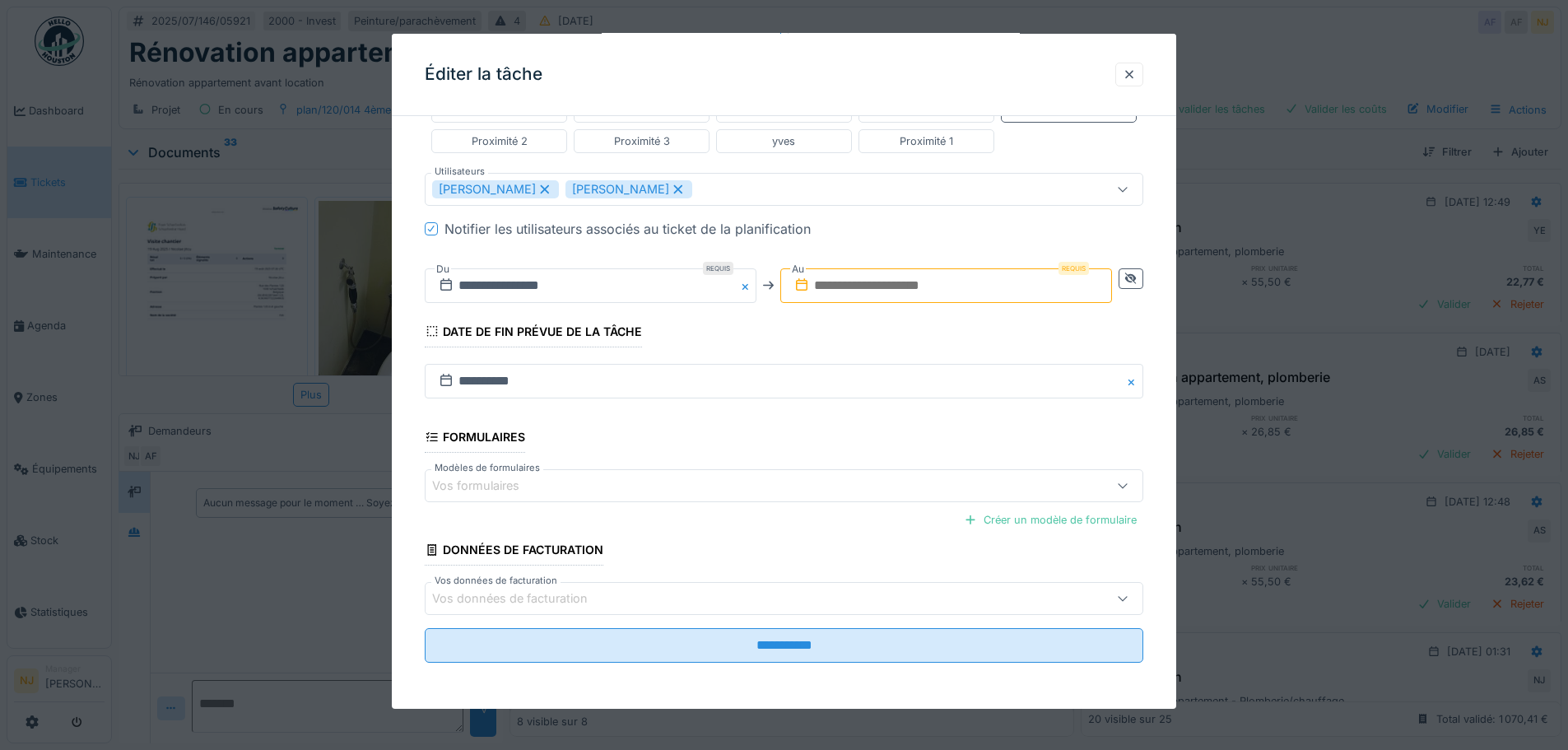
click at [897, 281] on input "text" at bounding box center [947, 285] width 332 height 35
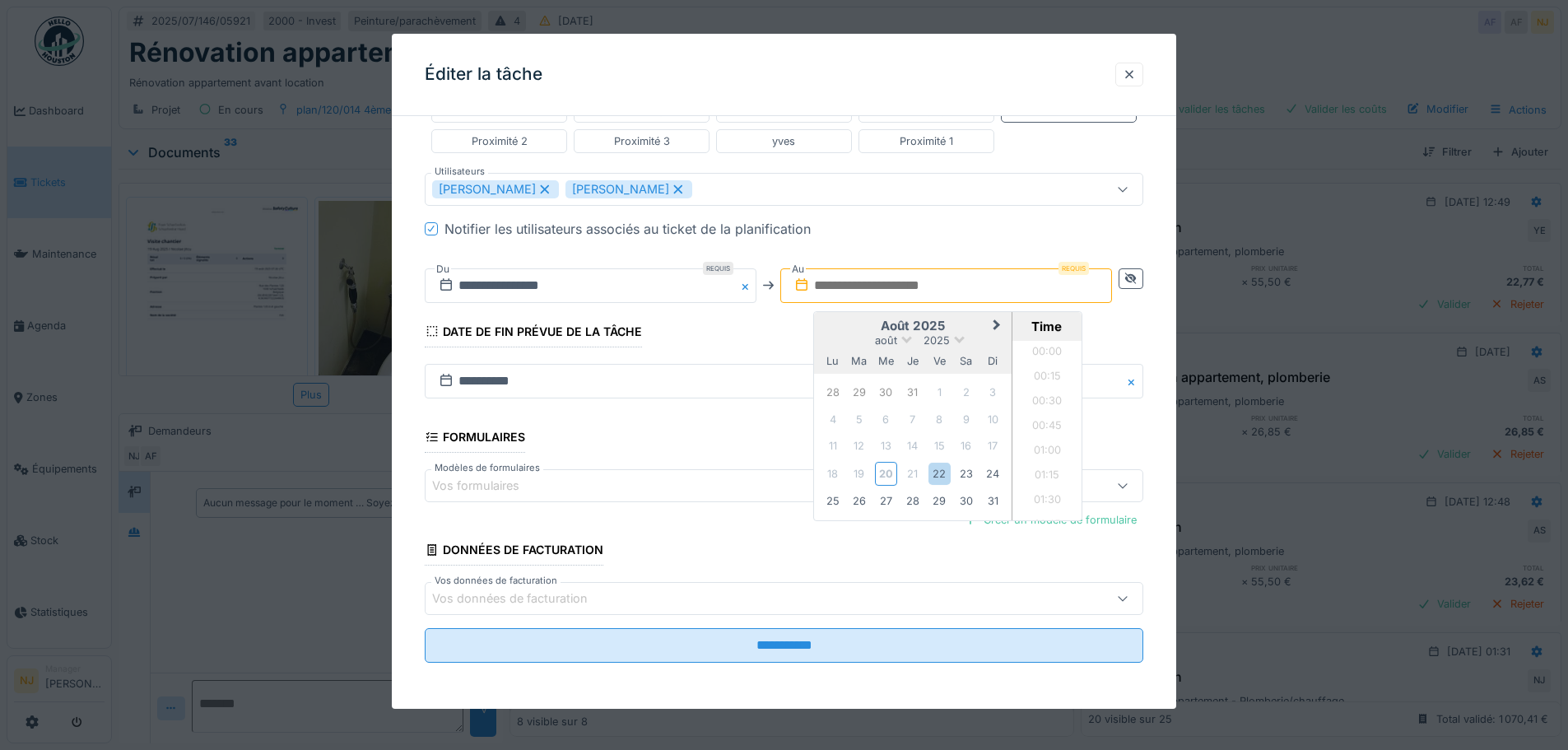
scroll to position [1429, 0]
click at [857, 501] on div "26" at bounding box center [859, 501] width 22 height 22
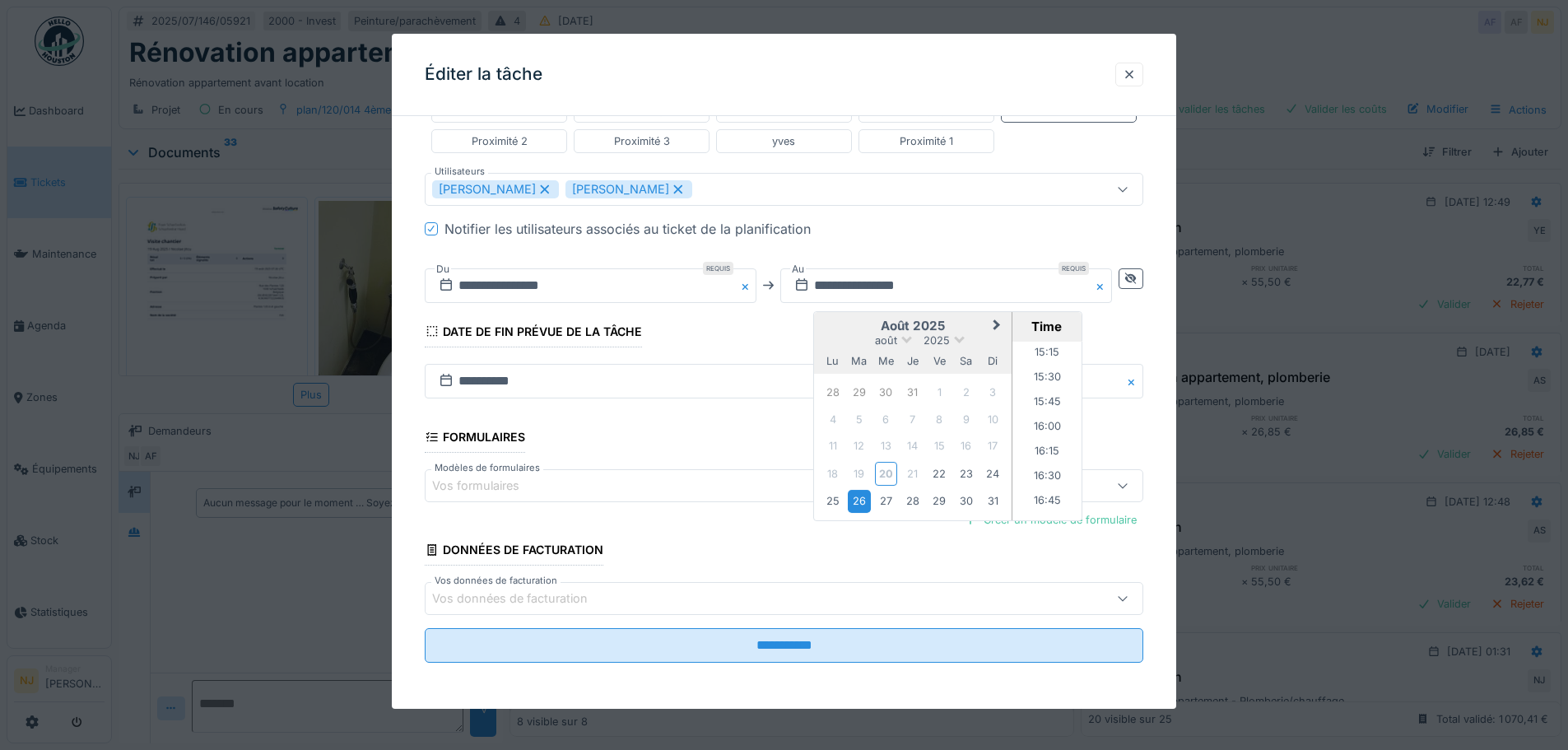
scroll to position [1511, 0]
click at [1044, 419] on li "16:00" at bounding box center [1047, 422] width 70 height 25
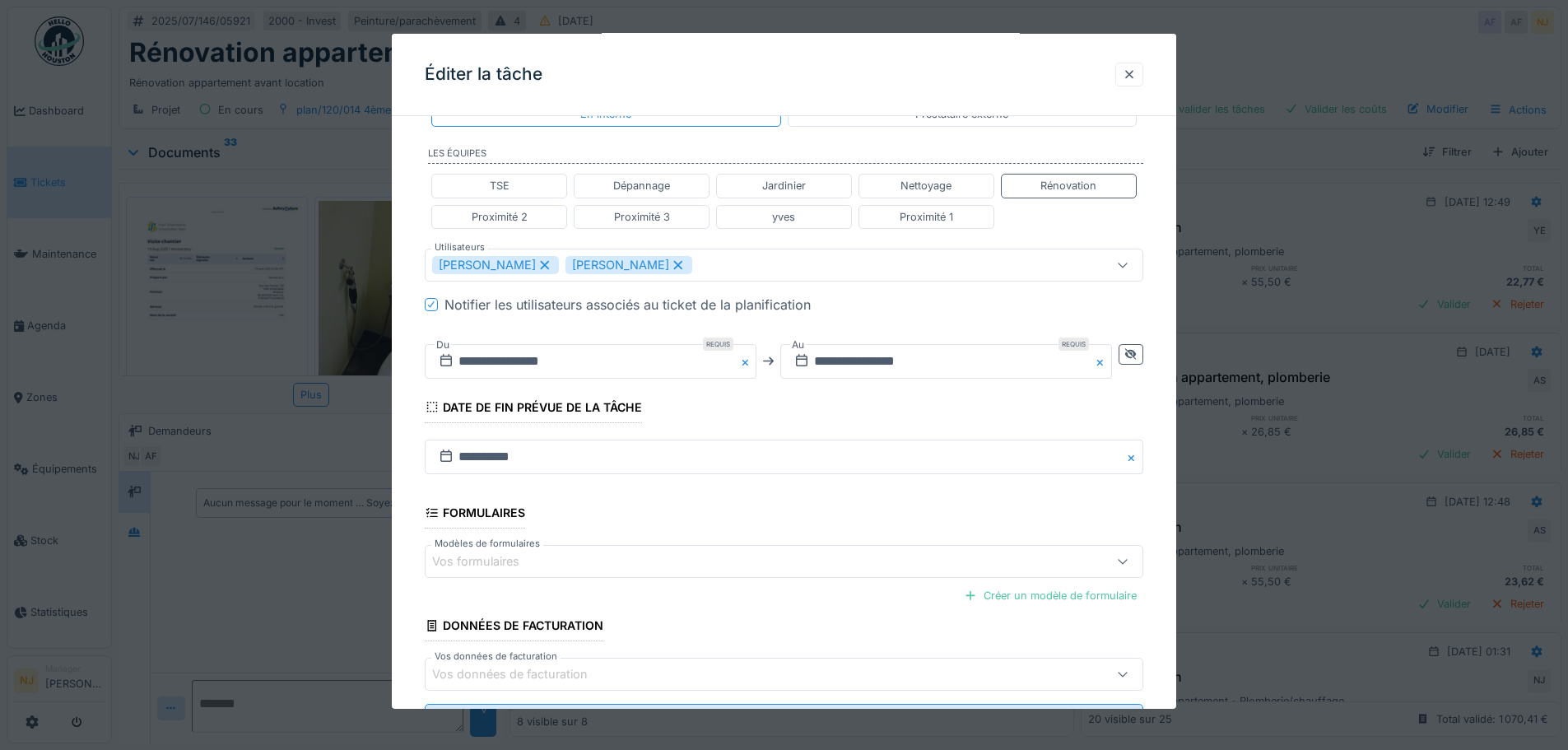
scroll to position [445, 0]
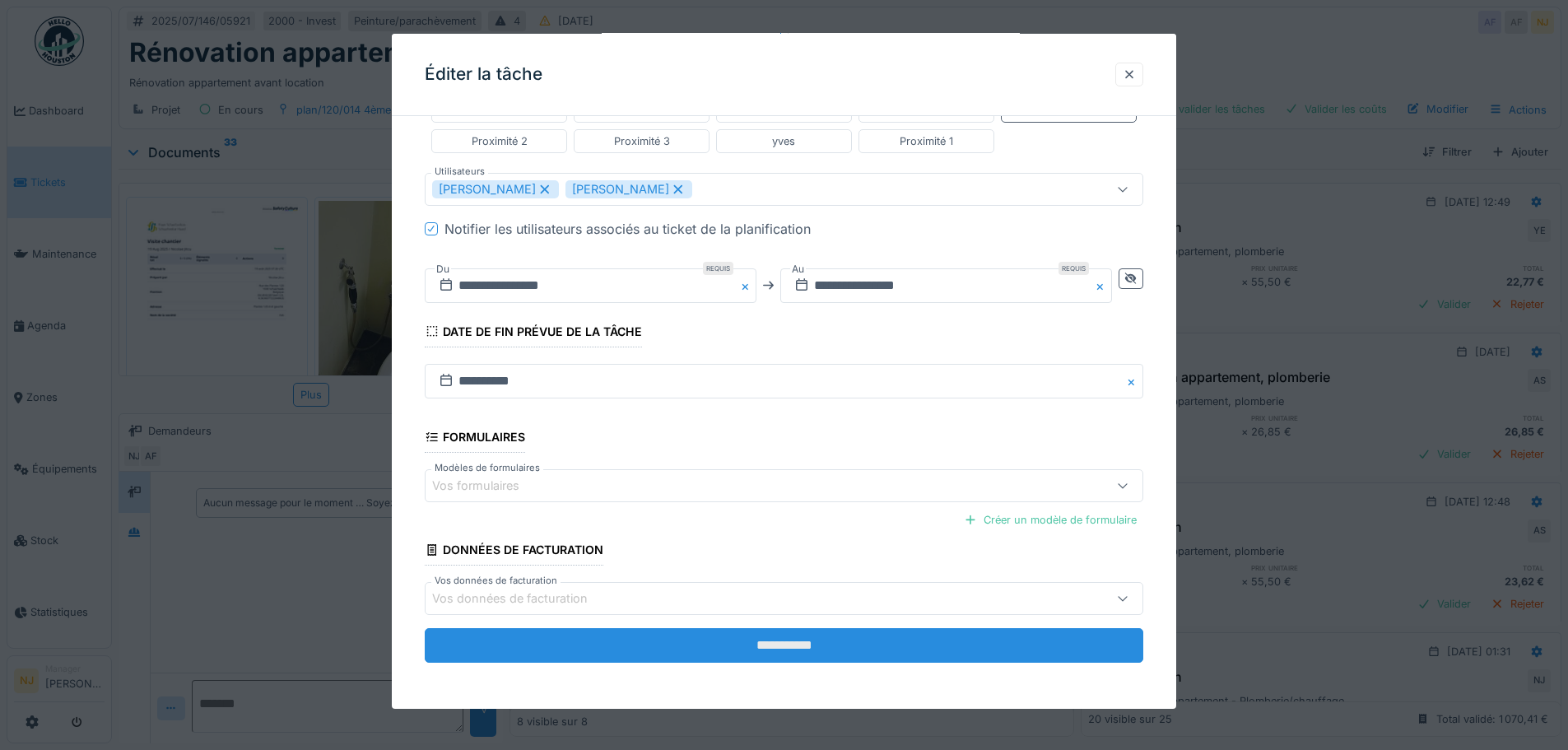
click at [781, 646] on input "**********" at bounding box center [784, 645] width 718 height 35
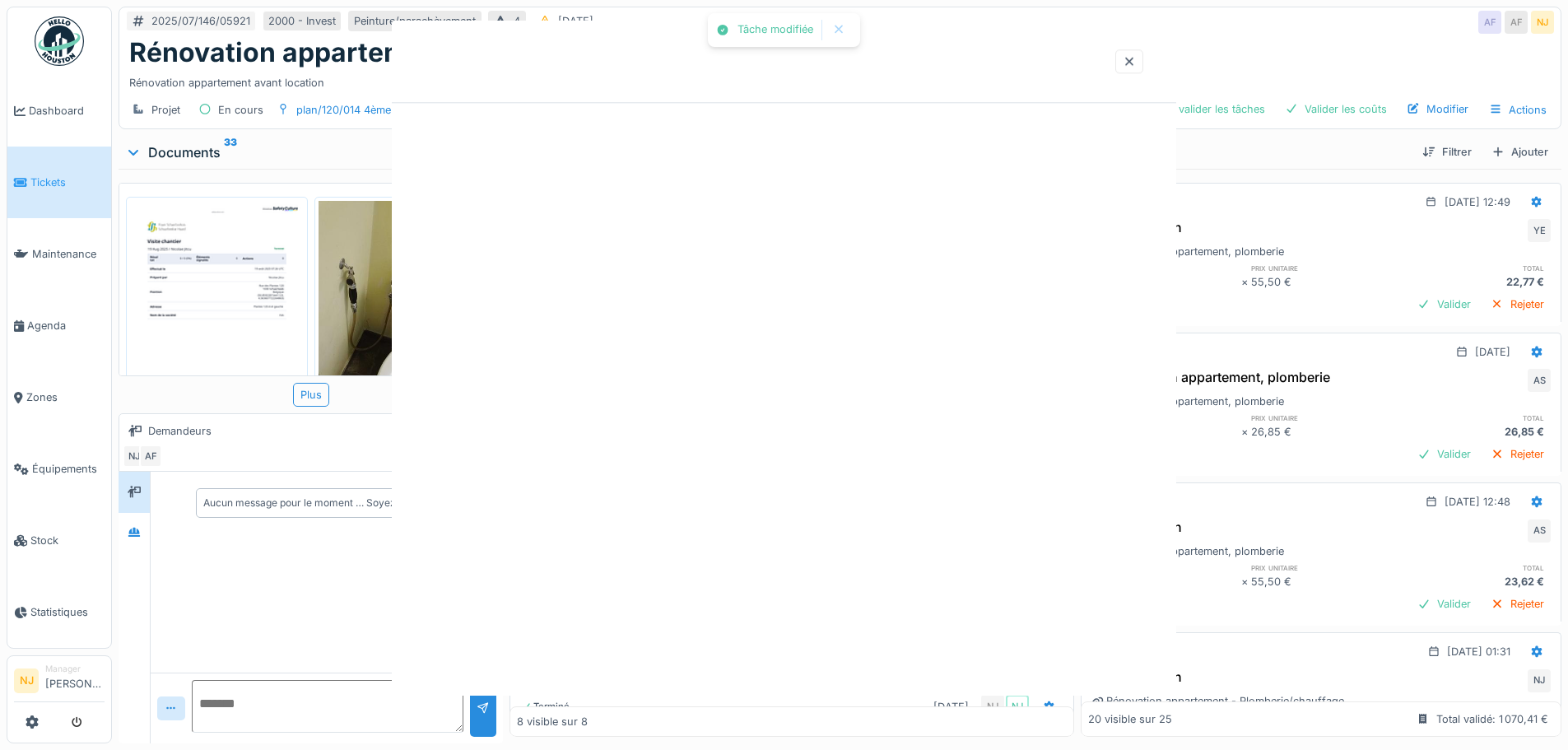
scroll to position [0, 0]
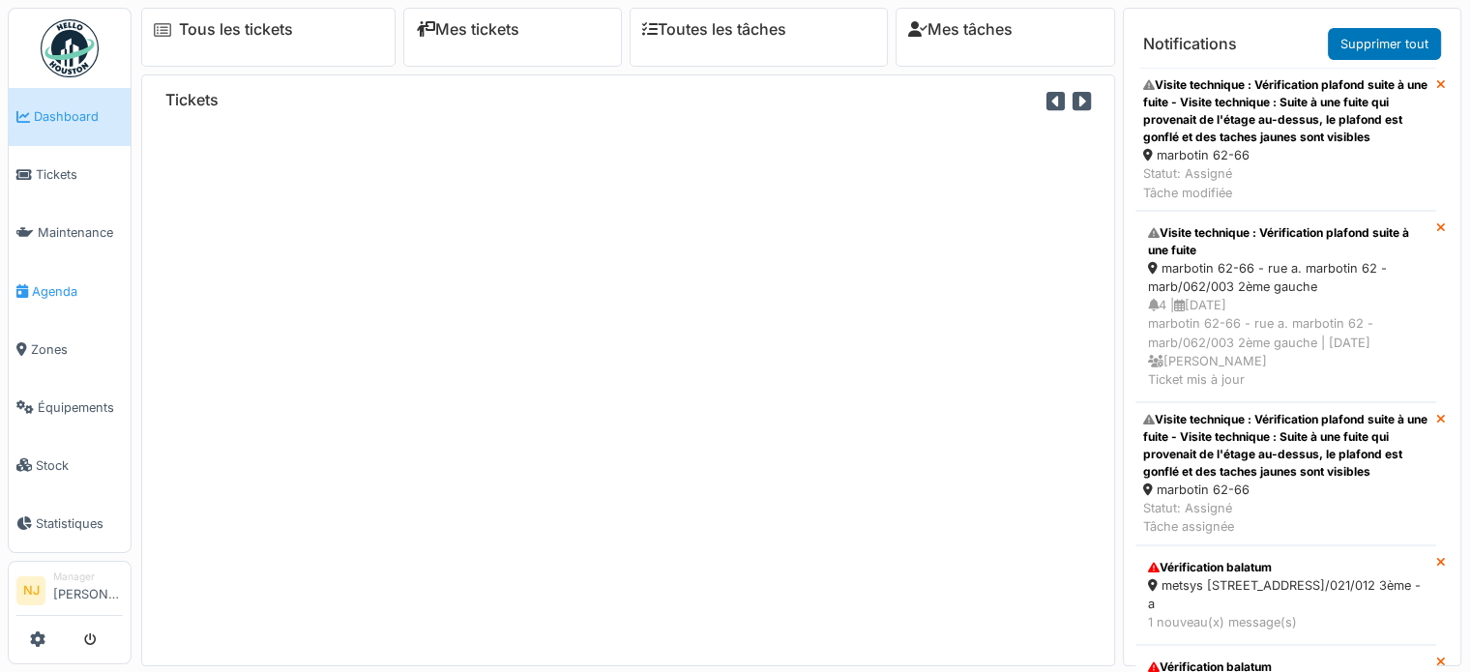
click at [51, 282] on span "Agenda" at bounding box center [77, 291] width 91 height 18
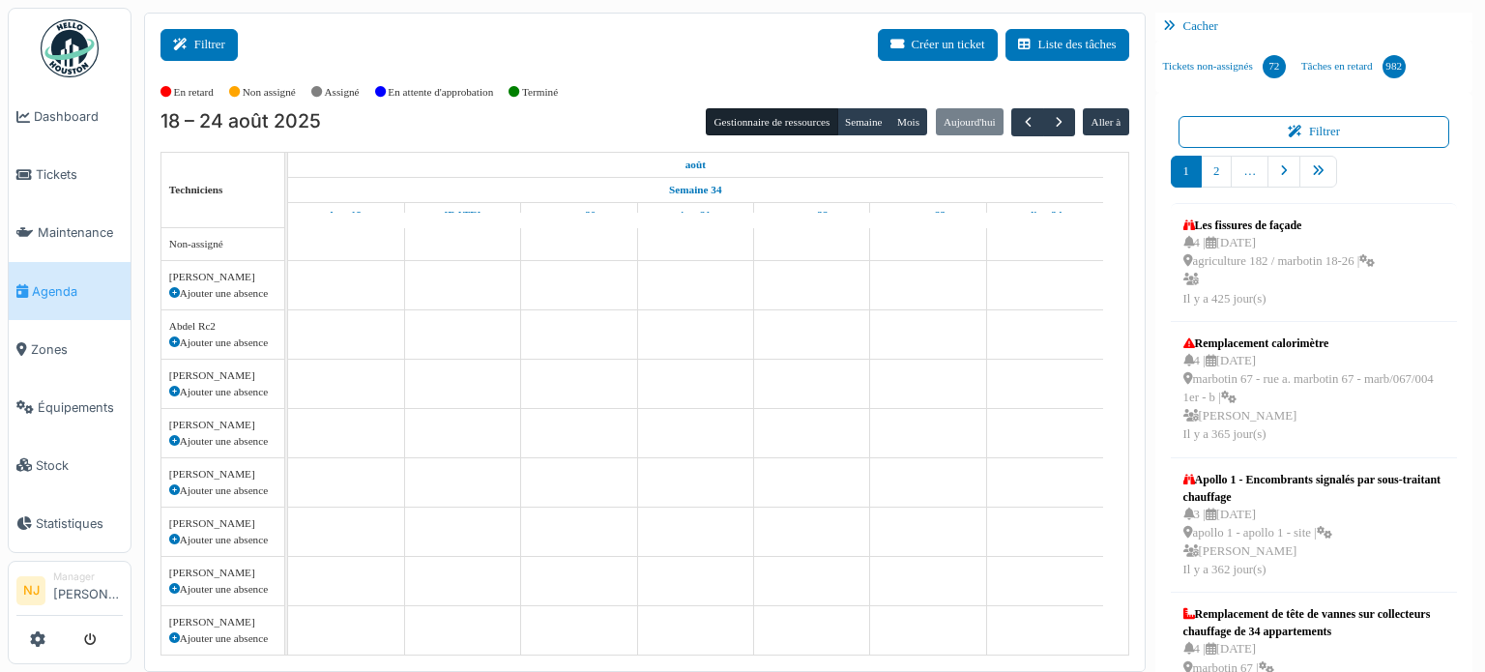
click at [197, 42] on button "Filtrer" at bounding box center [199, 45] width 77 height 32
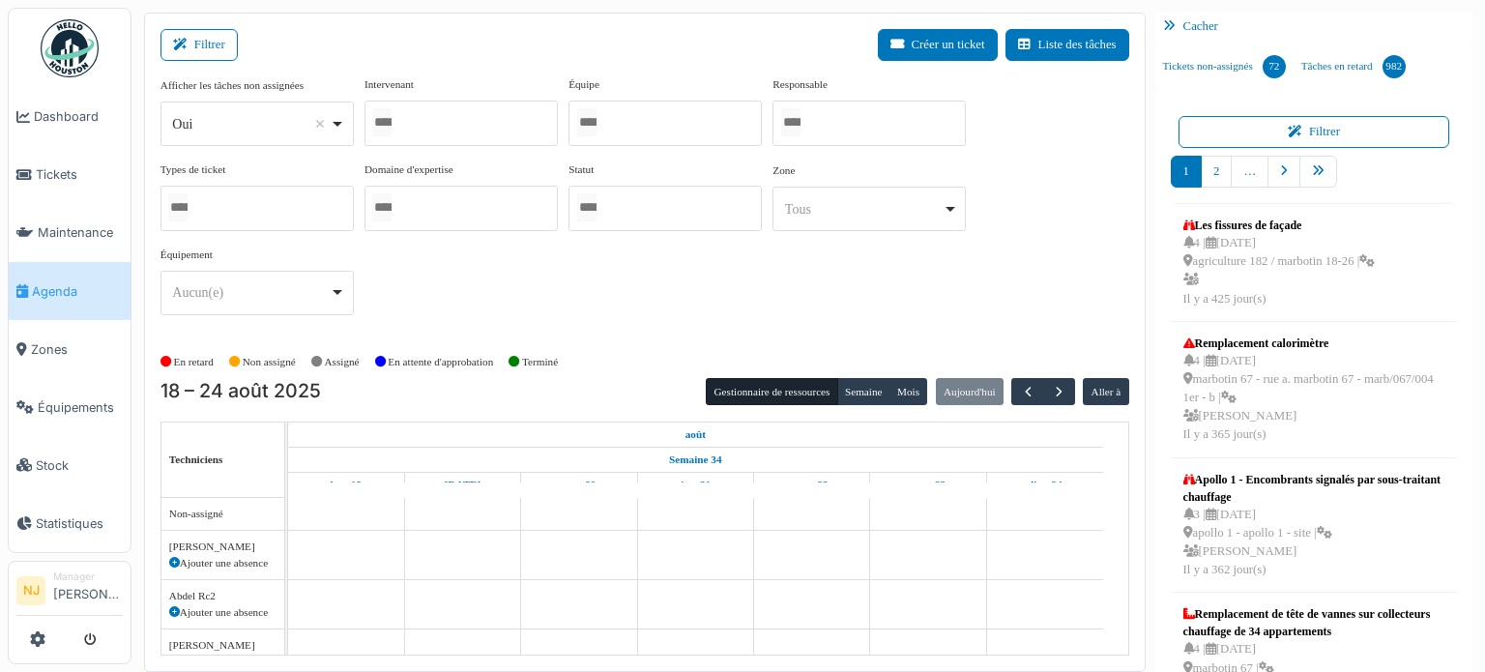
click at [672, 128] on div at bounding box center [665, 123] width 193 height 45
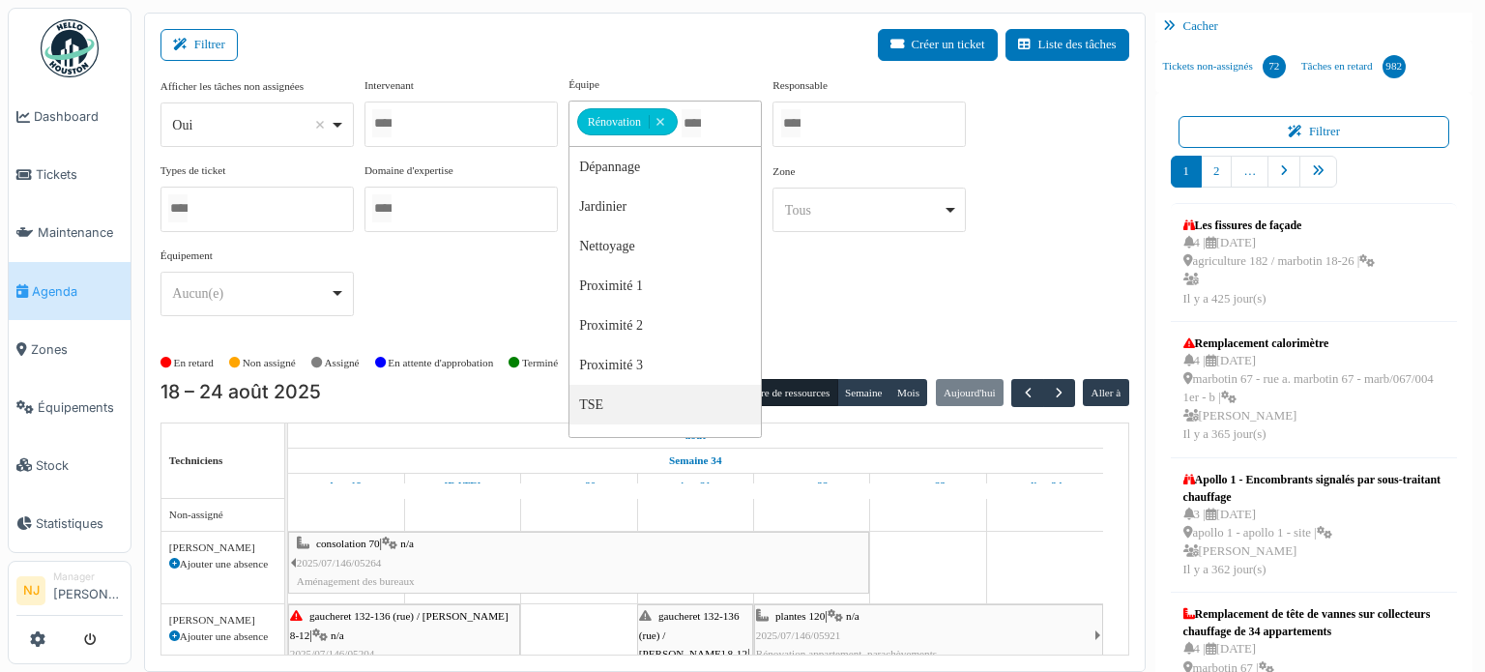
click at [659, 59] on div "Filtrer Créer un ticket Liste des tâches" at bounding box center [645, 52] width 969 height 47
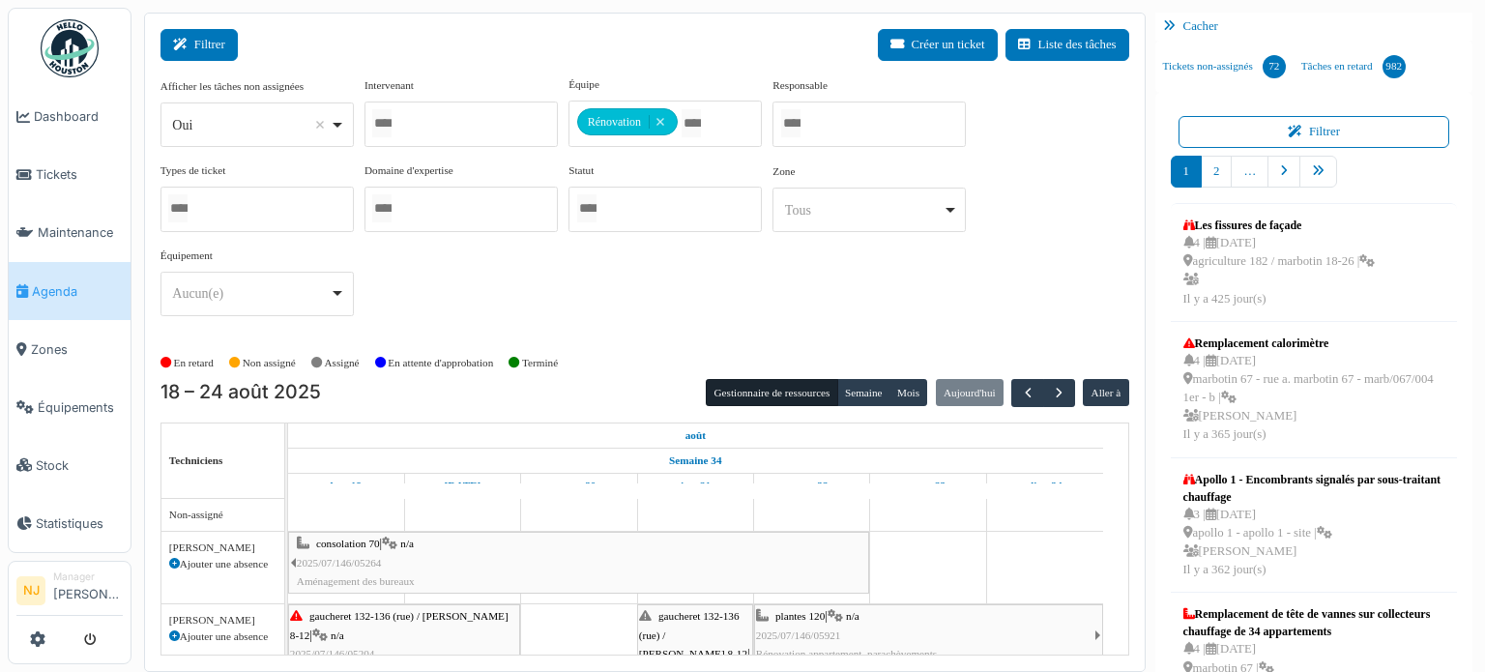
click at [206, 36] on button "Filtrer" at bounding box center [199, 45] width 77 height 32
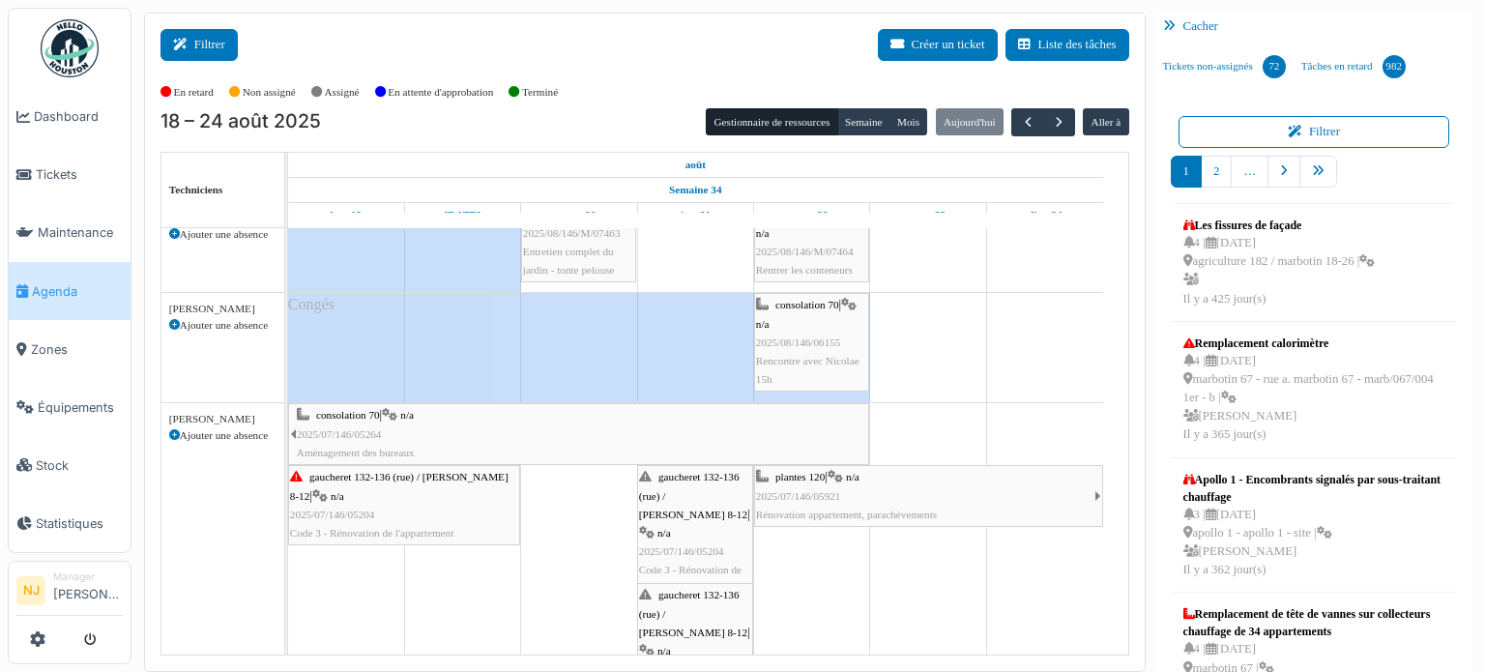
scroll to position [233, 0]
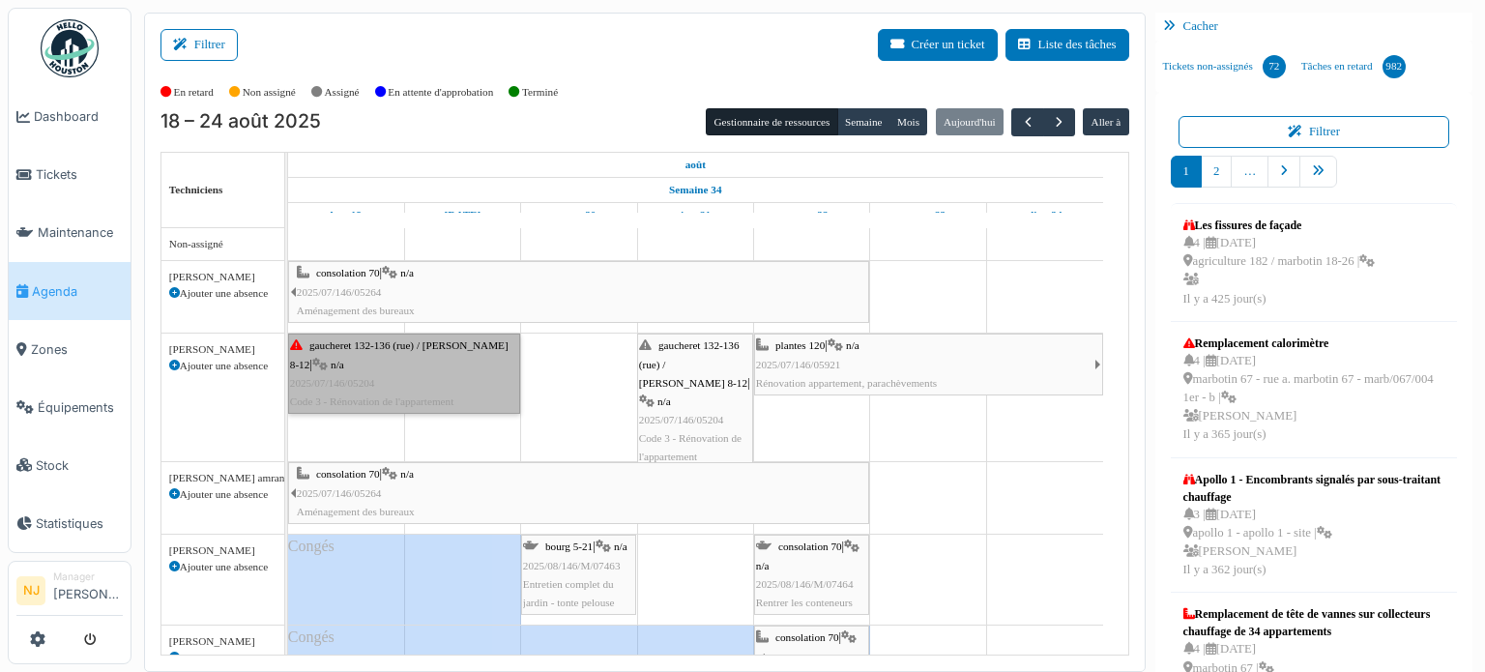
click at [450, 366] on link "gaucheret 132-136 (rue) / [PERSON_NAME] 8-12 | n/a 2025/07/146/05204 Code 3 - R…" at bounding box center [404, 374] width 232 height 80
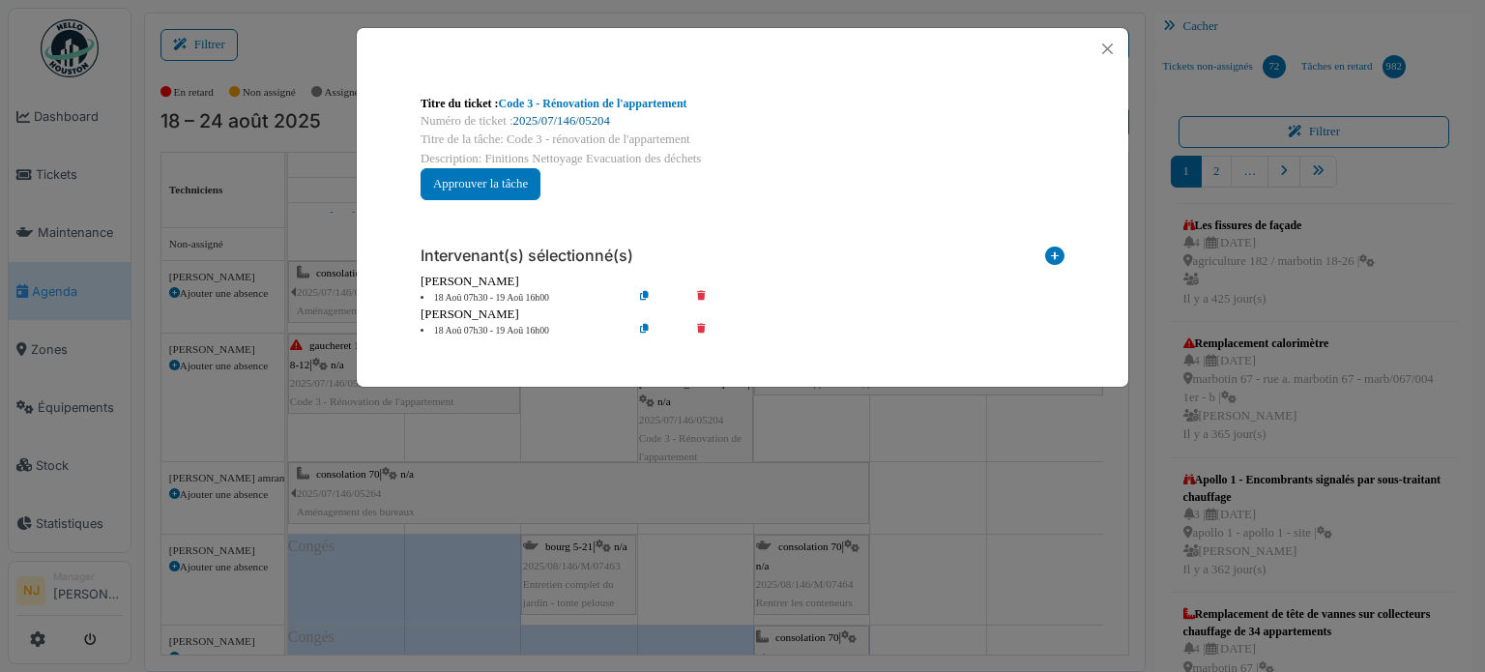
click at [587, 120] on link "2025/07/146/05204" at bounding box center [561, 121] width 97 height 14
click at [1105, 46] on button "Close" at bounding box center [1108, 49] width 26 height 26
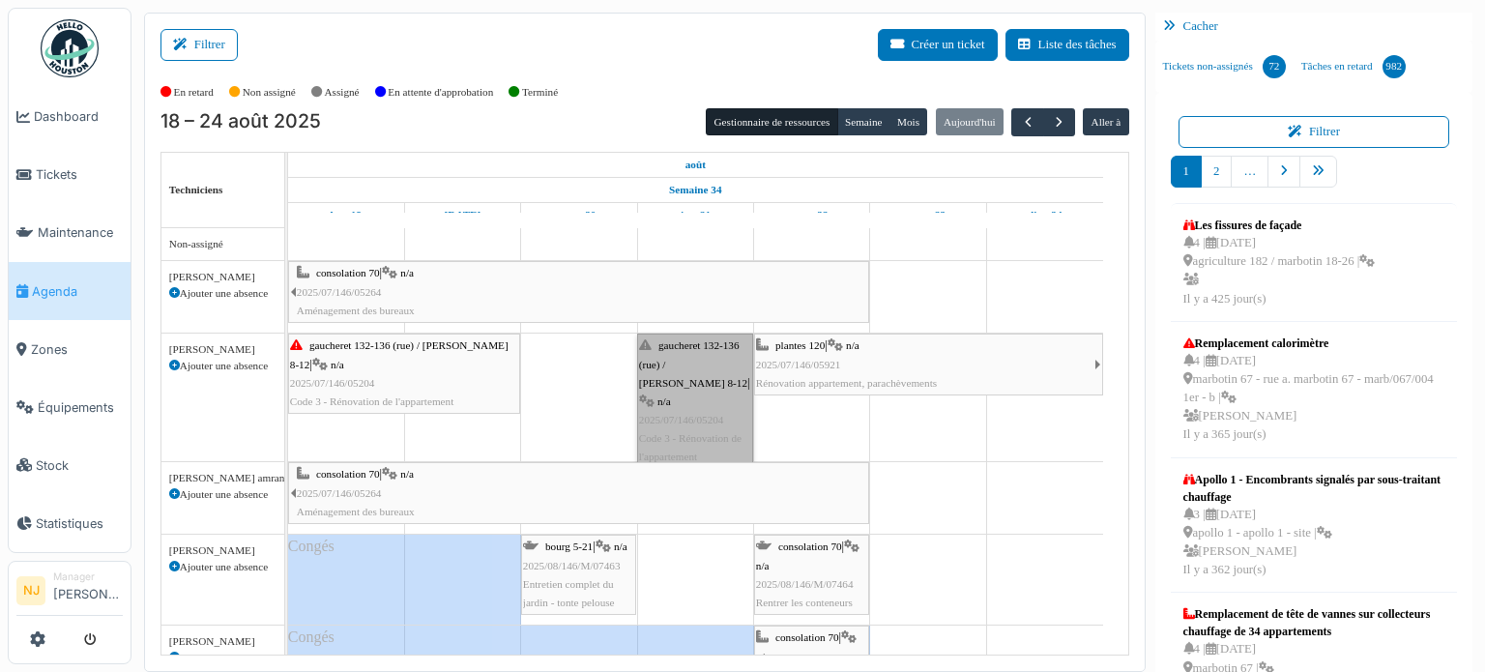
click at [688, 398] on link "gaucheret 132-136 (rue) / [PERSON_NAME] 8-12 | n/a 2025/07/146/05204 Code 3 - R…" at bounding box center [695, 401] width 116 height 135
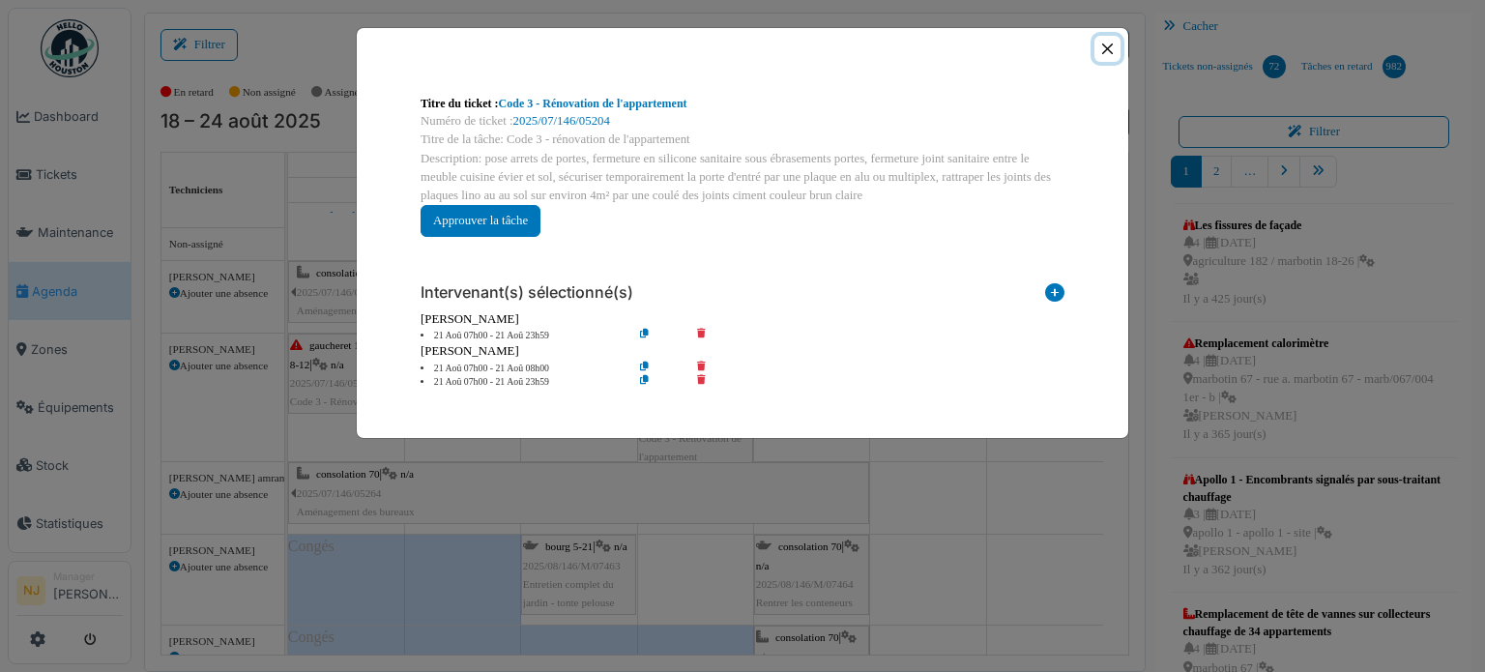
click at [1113, 41] on button "Close" at bounding box center [1108, 49] width 26 height 26
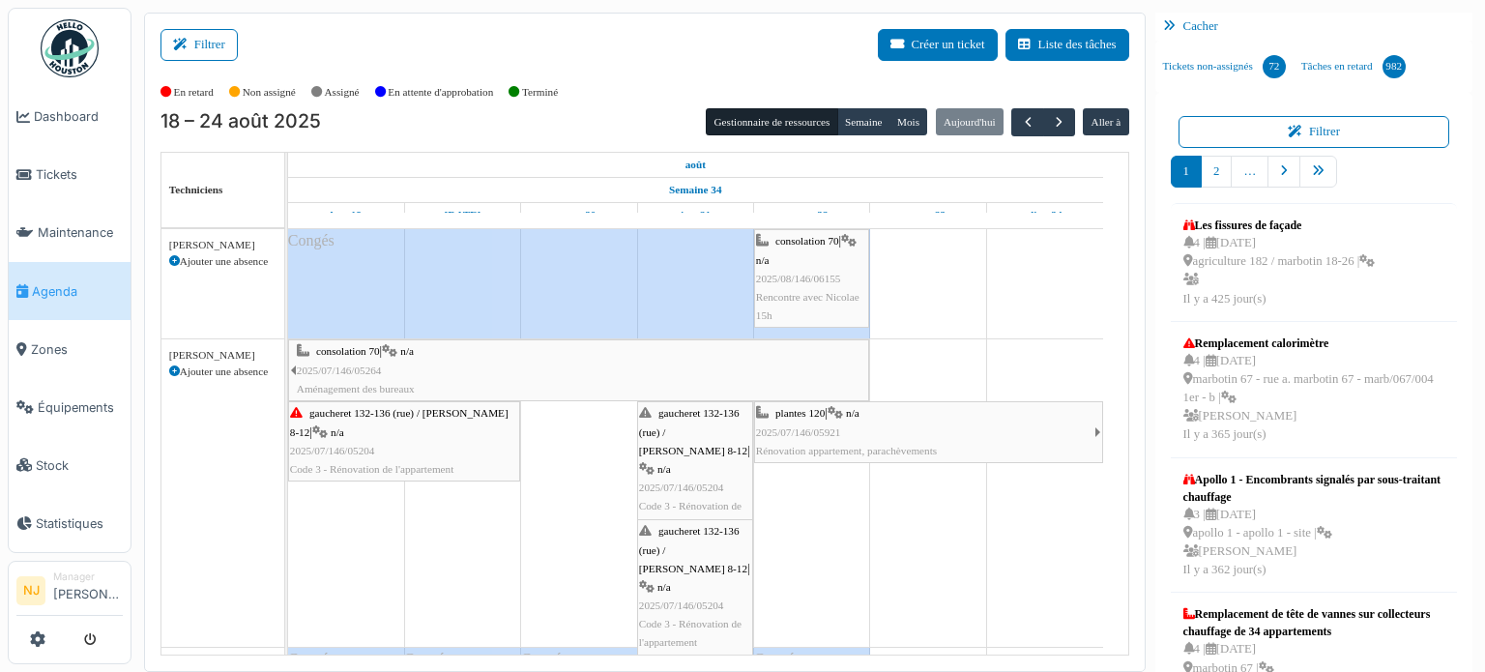
scroll to position [389, 0]
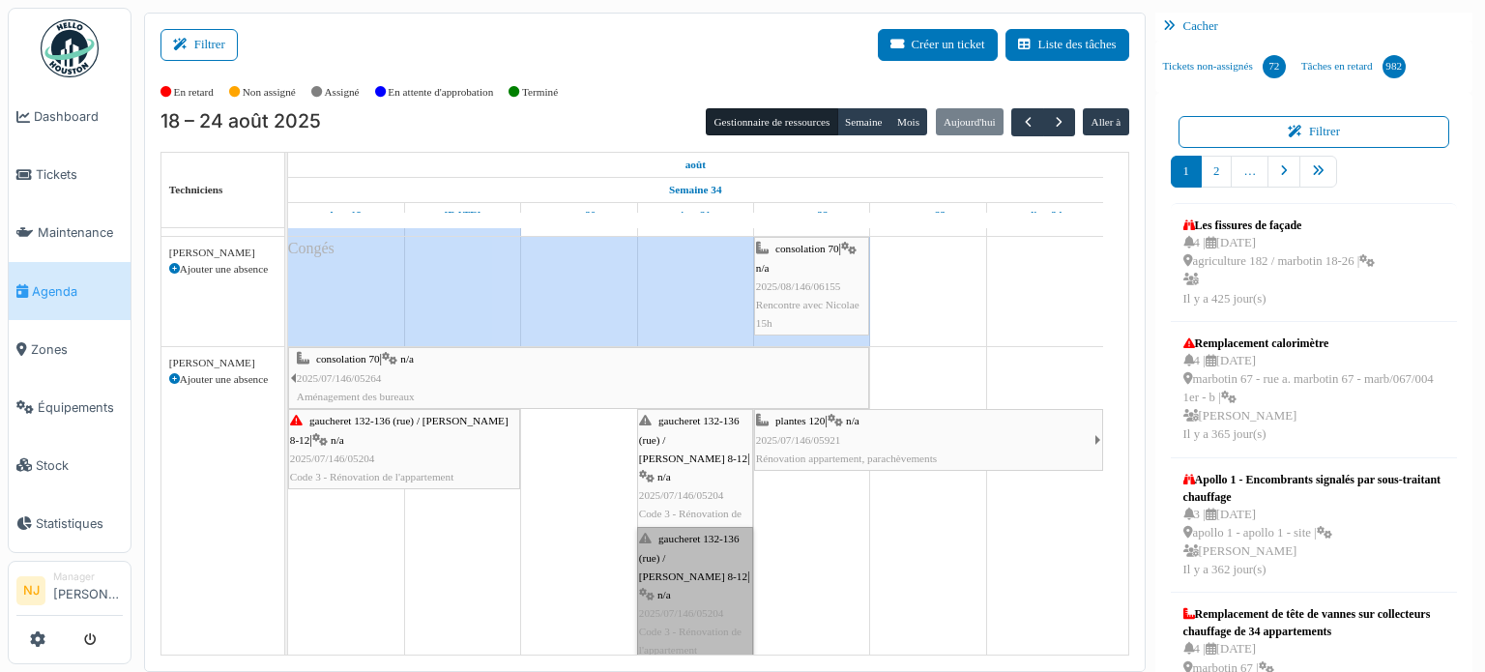
click at [696, 576] on link "gaucheret 132-136 (rue) / [PERSON_NAME] 8-12 | n/a 2025/07/146/05204 Code 3 - R…" at bounding box center [695, 594] width 116 height 135
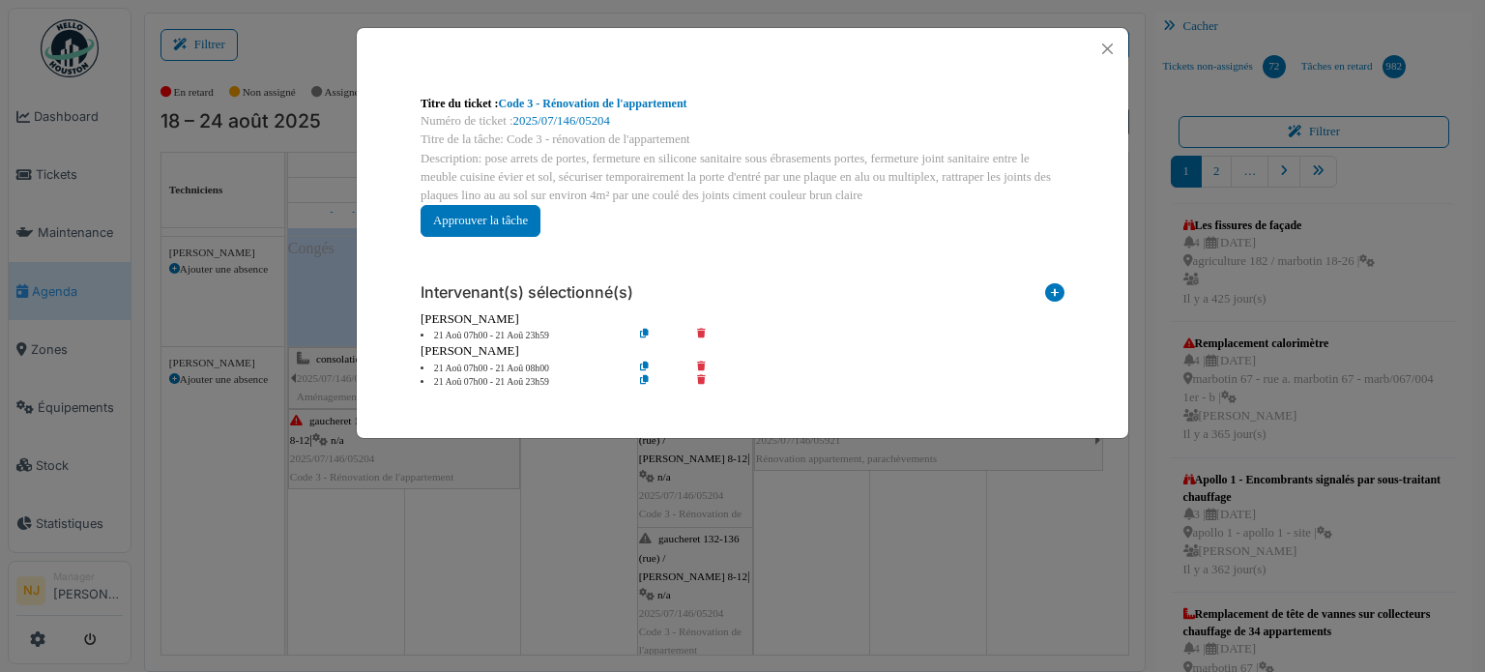
click at [704, 380] on icon at bounding box center [715, 382] width 55 height 15
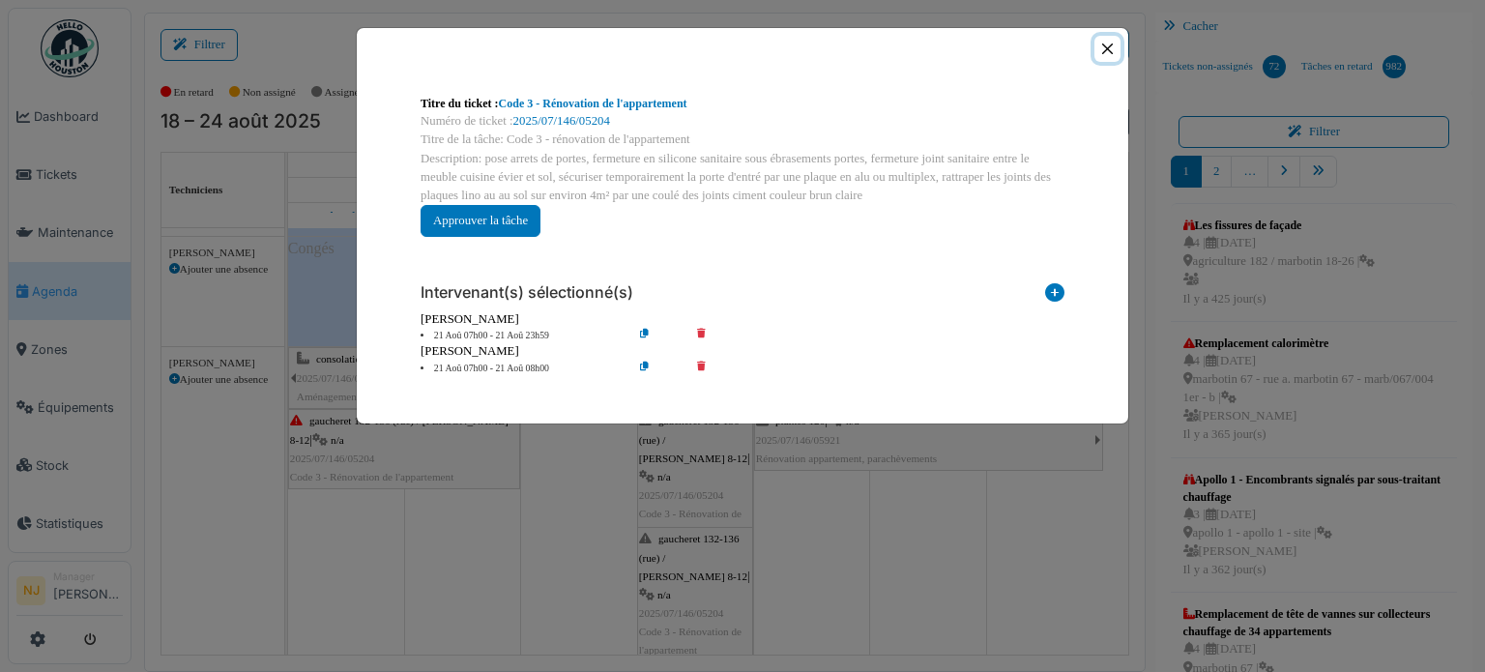
click at [1106, 47] on button "Close" at bounding box center [1108, 49] width 26 height 26
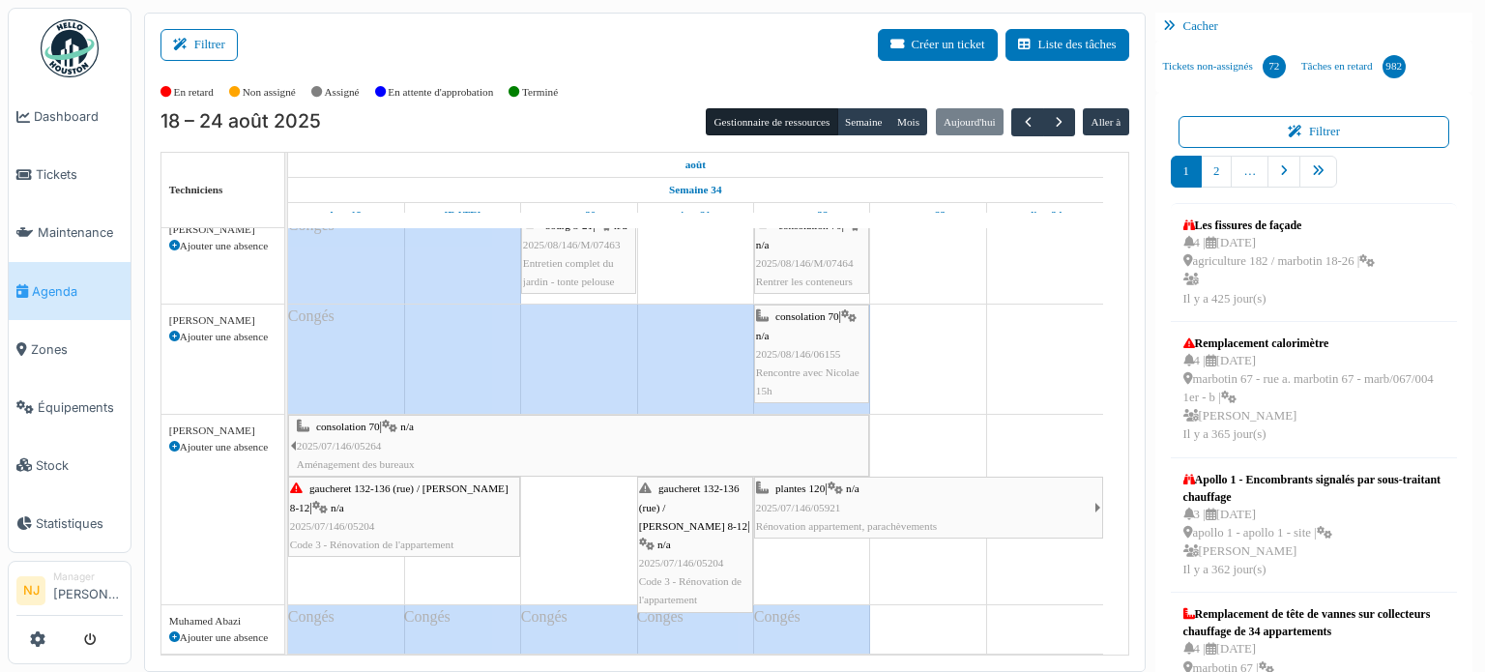
scroll to position [317, 0]
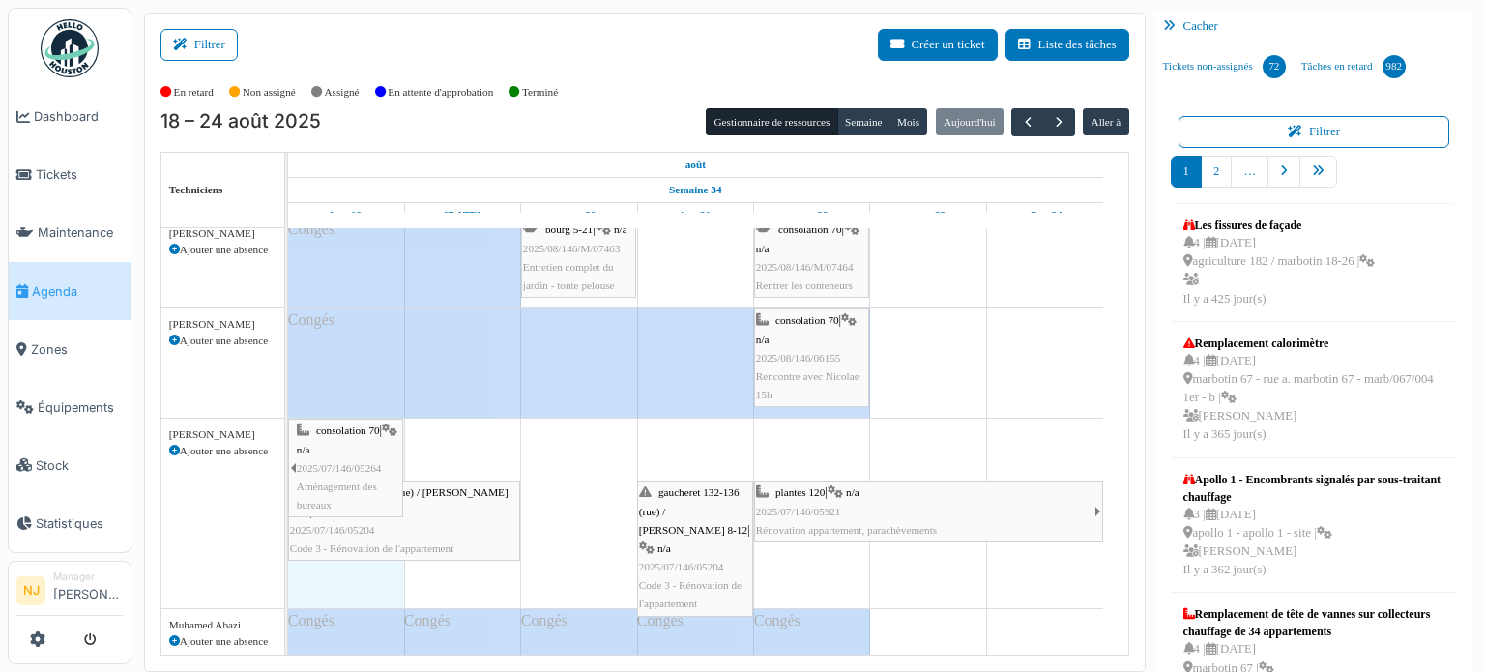
drag, startPoint x: 864, startPoint y: 443, endPoint x: 341, endPoint y: 437, distance: 523.2
click at [288, 437] on div "consolation 70 | n/a 2025/07/146/05264 Aménagement des bureaux gaucheret 132-13…" at bounding box center [288, 514] width 0 height 190
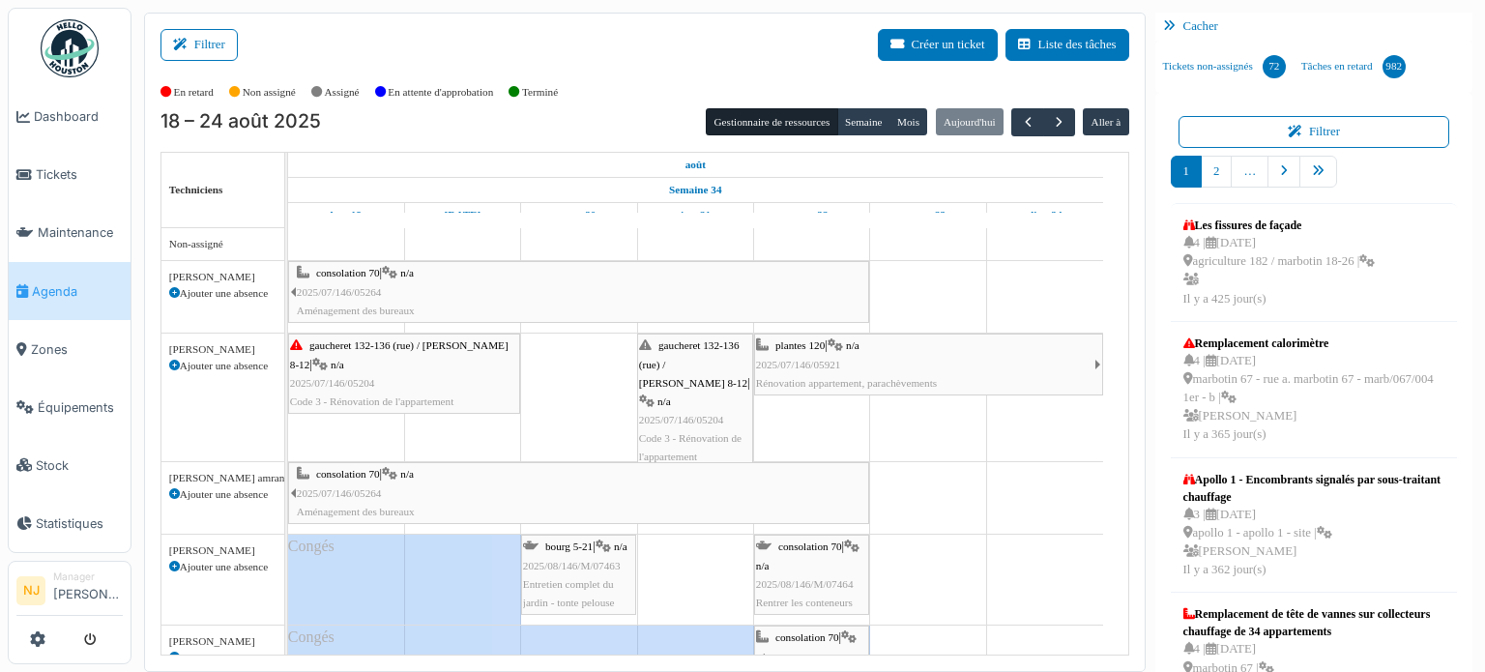
scroll to position [299, 0]
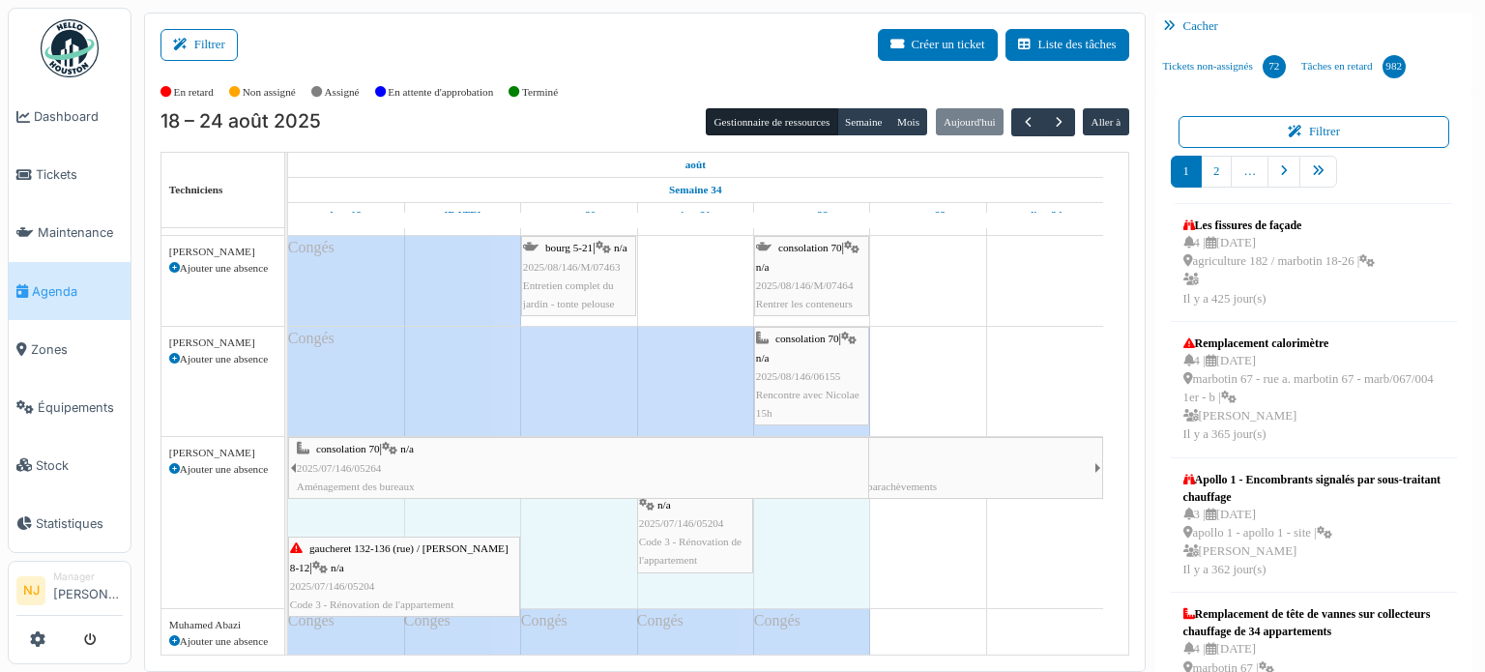
drag, startPoint x: 405, startPoint y: 473, endPoint x: 945, endPoint y: 486, distance: 539.7
click at [288, 486] on div "consolation 70 | n/a 2025/07/146/05264 Aménagement des bureaux gaucheret 132-13…" at bounding box center [288, 522] width 0 height 171
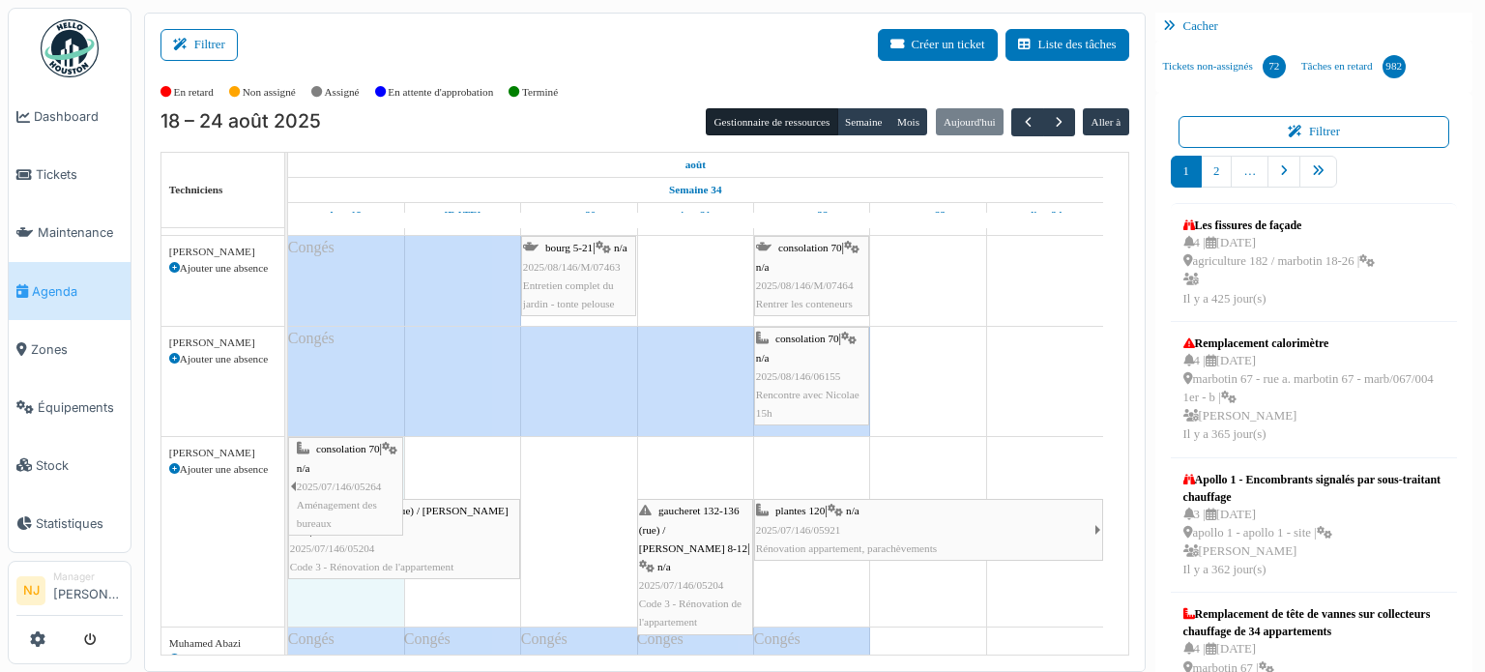
drag, startPoint x: 865, startPoint y: 463, endPoint x: 358, endPoint y: 473, distance: 507.8
click at [288, 473] on div "consolation 70 | n/a 2025/07/146/05264 Aménagement des bureaux gaucheret 132-13…" at bounding box center [288, 532] width 0 height 190
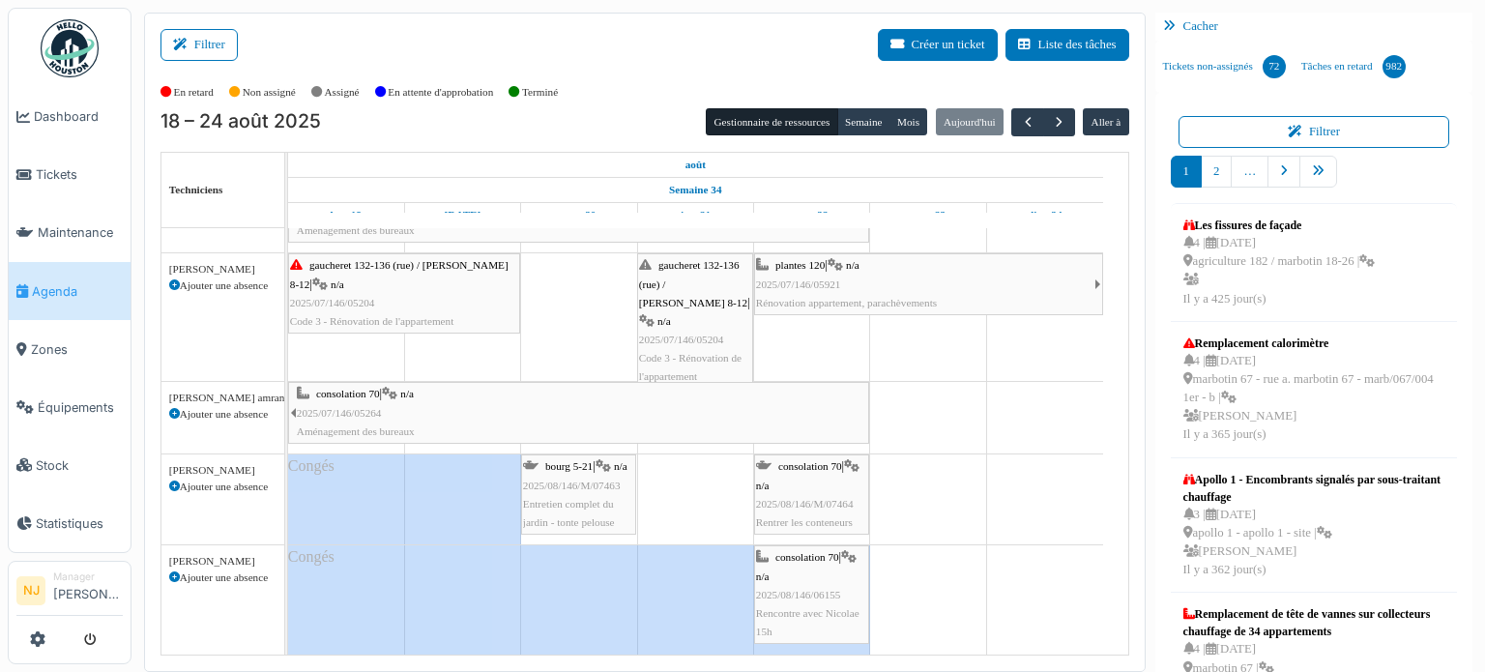
scroll to position [0, 0]
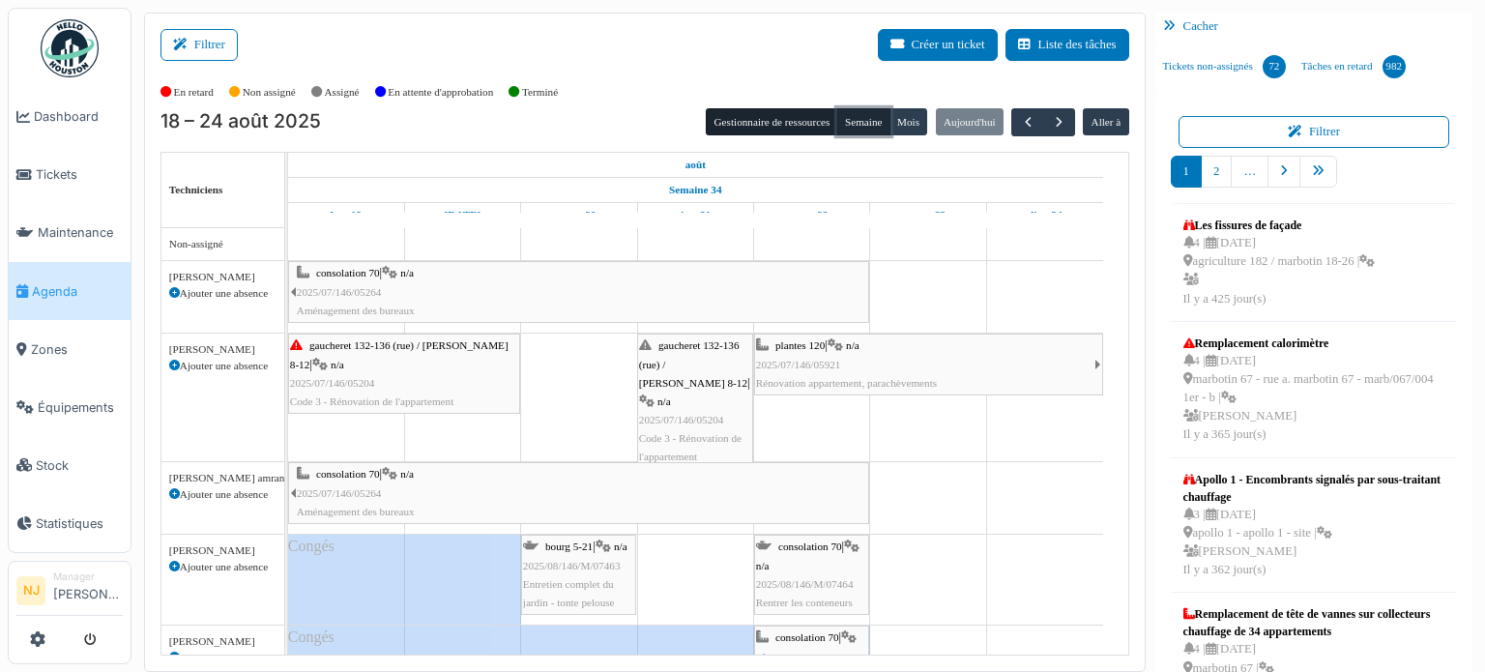
click at [858, 129] on button "Semaine" at bounding box center [863, 121] width 53 height 27
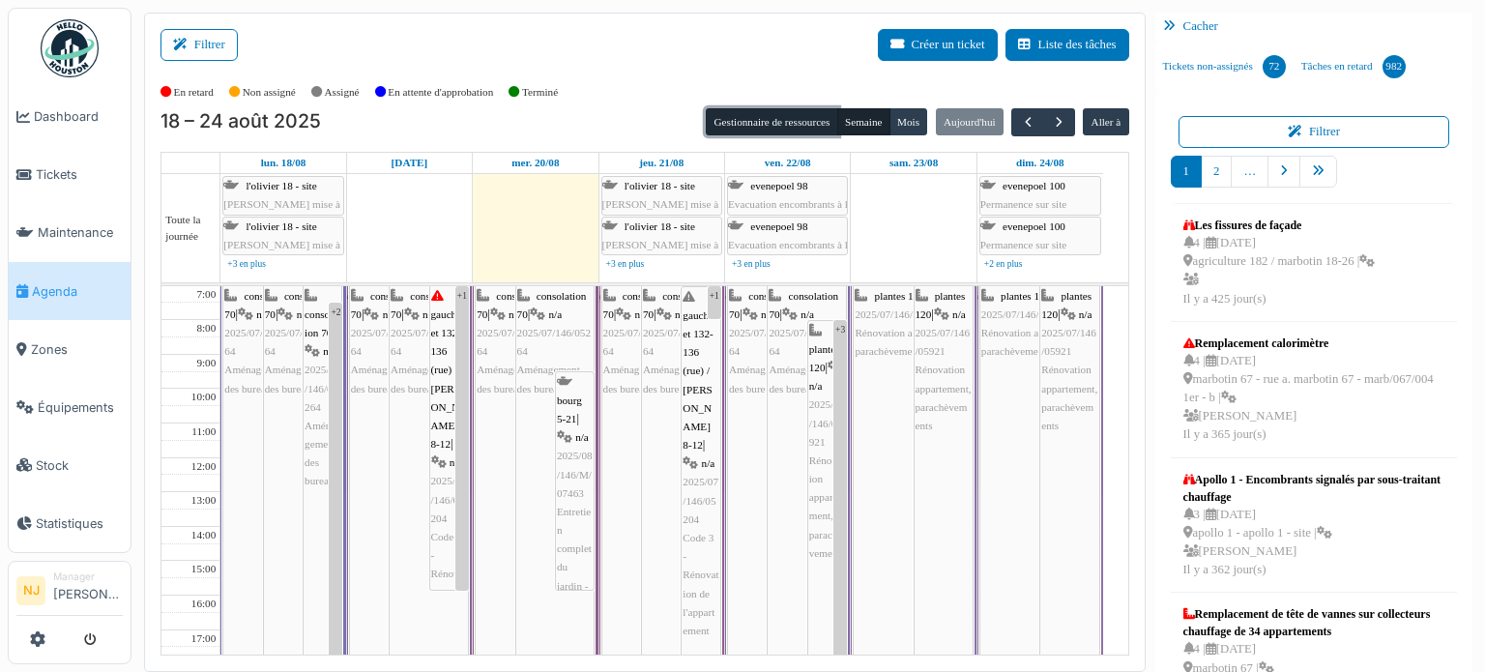
click at [781, 129] on button "Gestionnaire de ressources" at bounding box center [772, 121] width 132 height 27
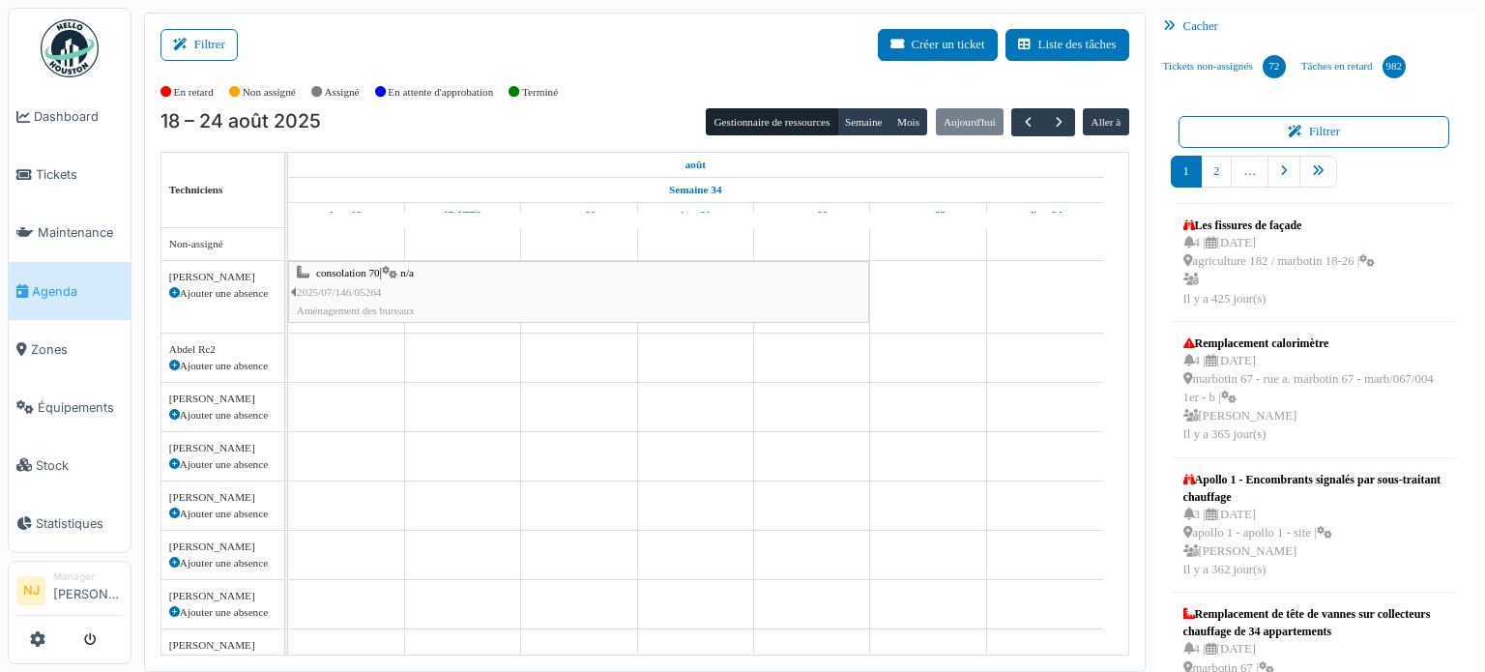
click at [193, 7] on div "Modifier Incident Nettoyage Observation Projet Property Filtrer Créer un ticket…" at bounding box center [742, 336] width 1485 height 672
click at [203, 44] on button "Filtrer" at bounding box center [199, 45] width 77 height 32
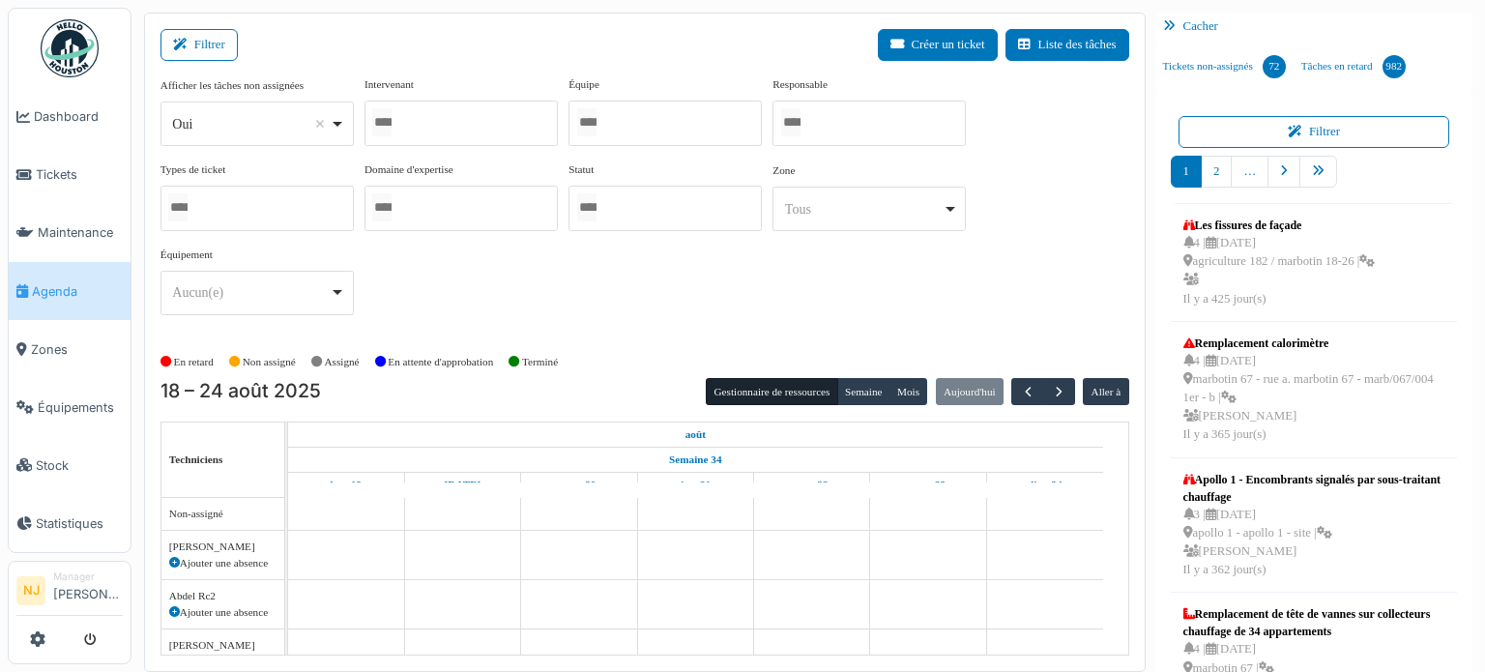
click at [634, 131] on div at bounding box center [665, 123] width 193 height 45
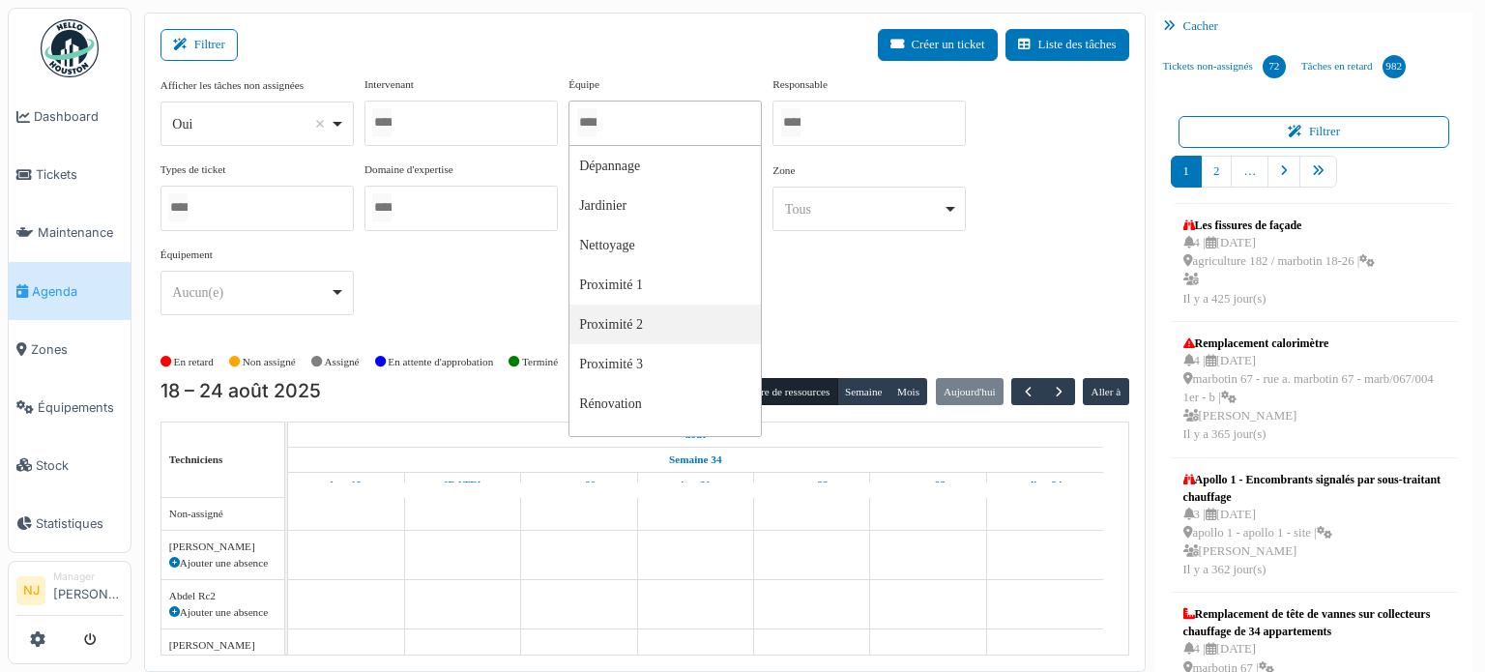
click at [410, 120] on div at bounding box center [461, 123] width 193 height 45
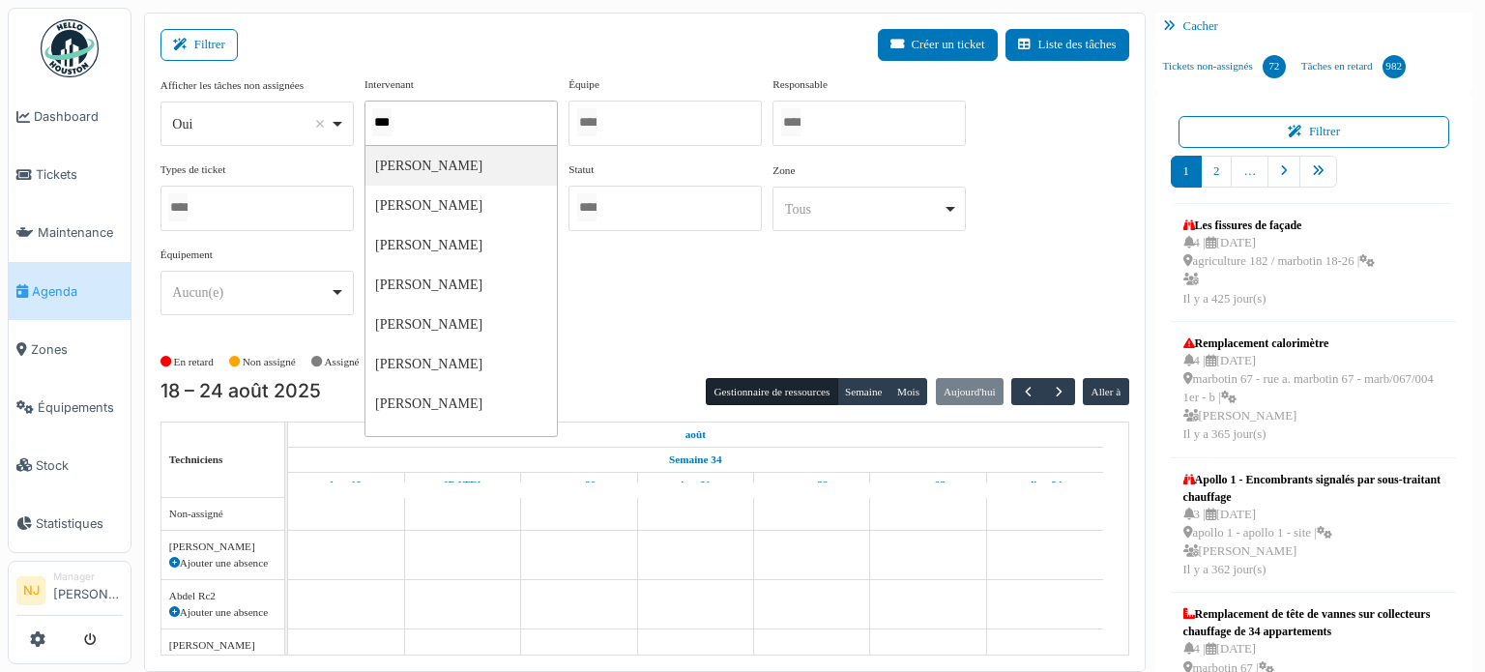
type input "****"
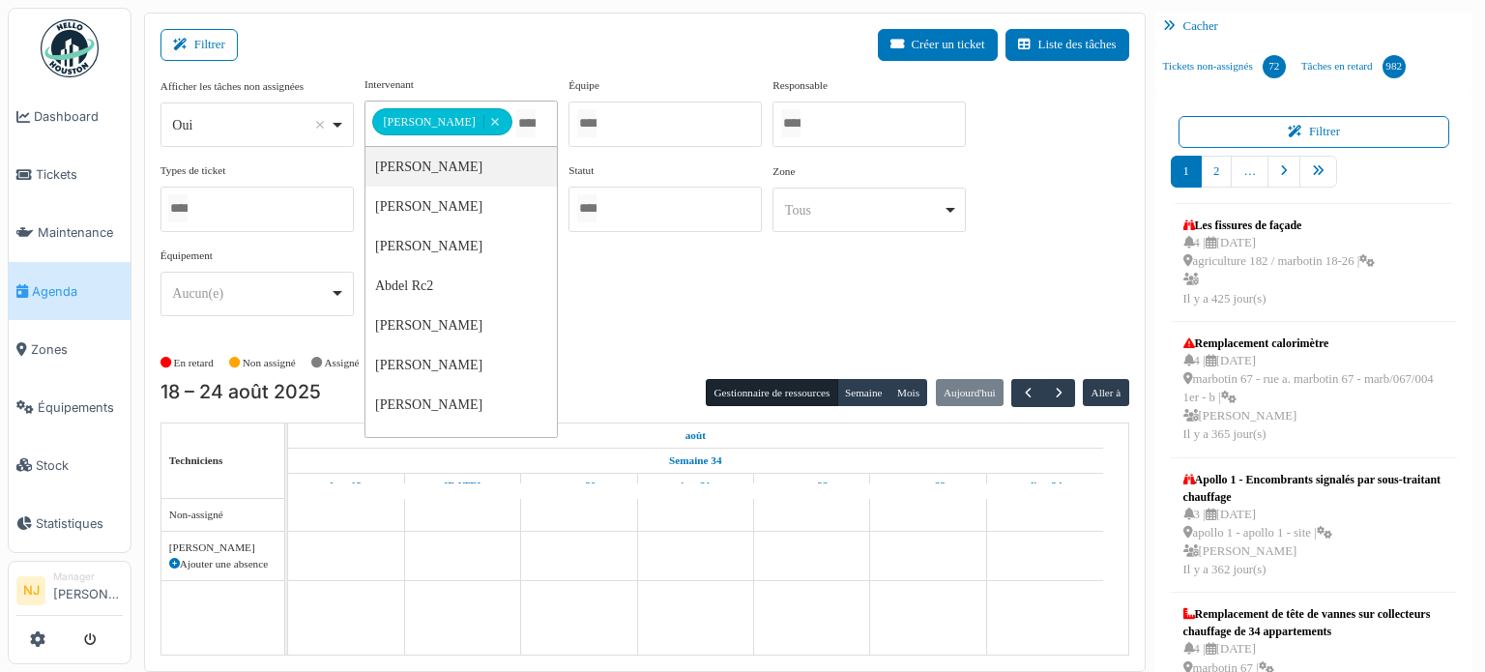
click at [1044, 319] on div "**********" at bounding box center [645, 203] width 969 height 255
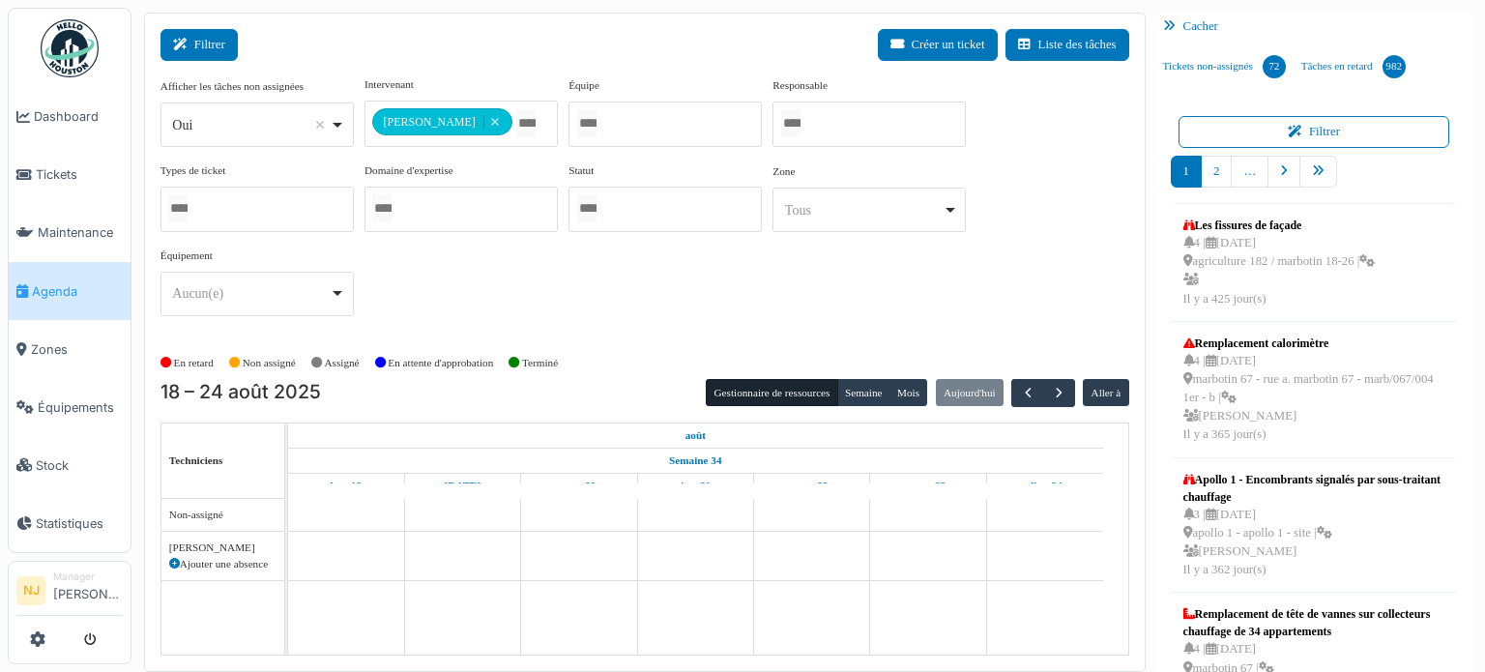
click at [211, 49] on button "Filtrer" at bounding box center [199, 45] width 77 height 32
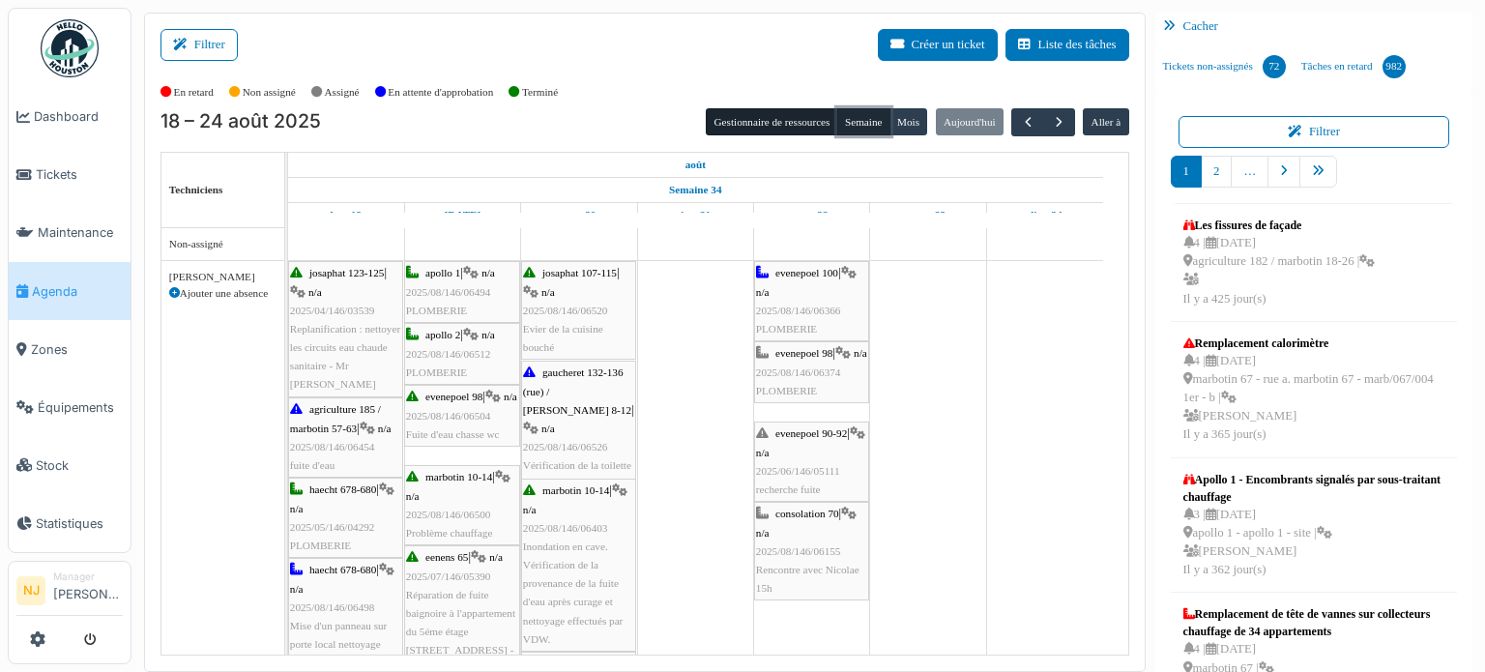
click at [844, 129] on button "Semaine" at bounding box center [863, 121] width 53 height 27
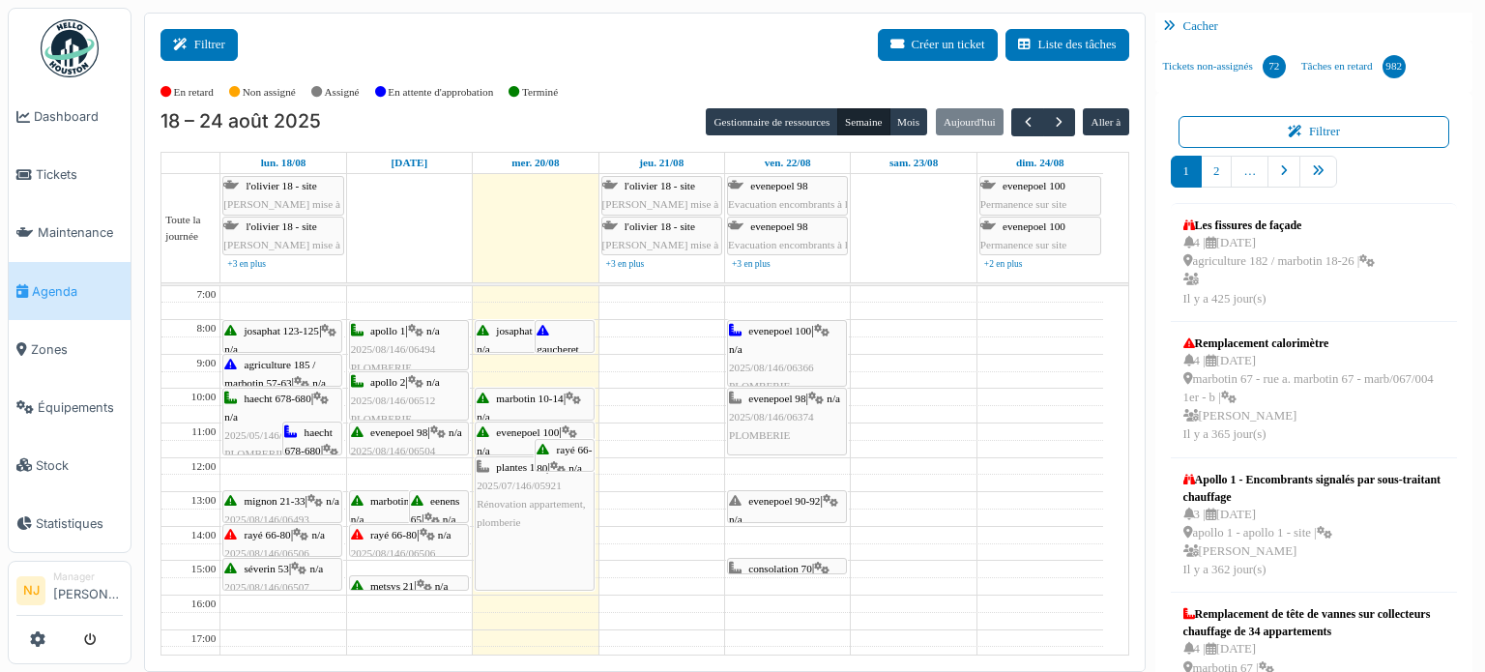
click at [191, 60] on button "Filtrer" at bounding box center [199, 45] width 77 height 32
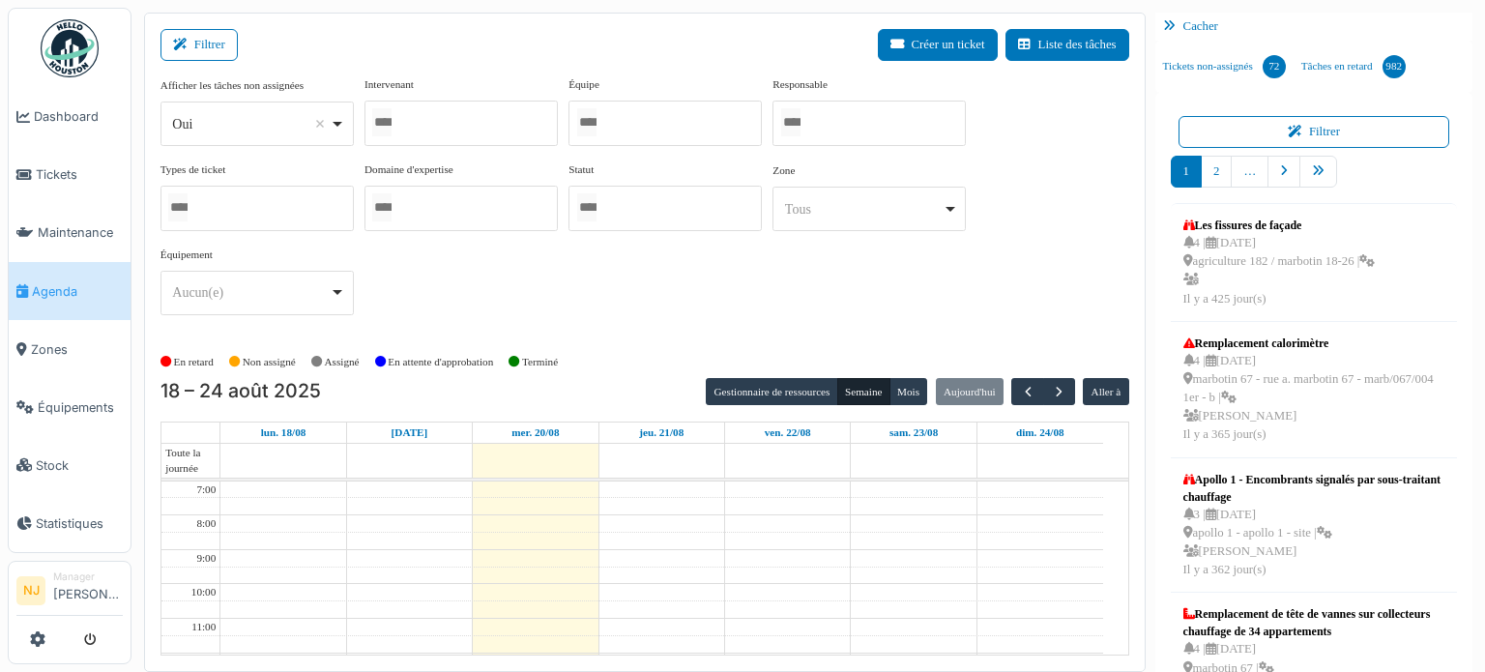
click at [474, 121] on div at bounding box center [461, 123] width 193 height 45
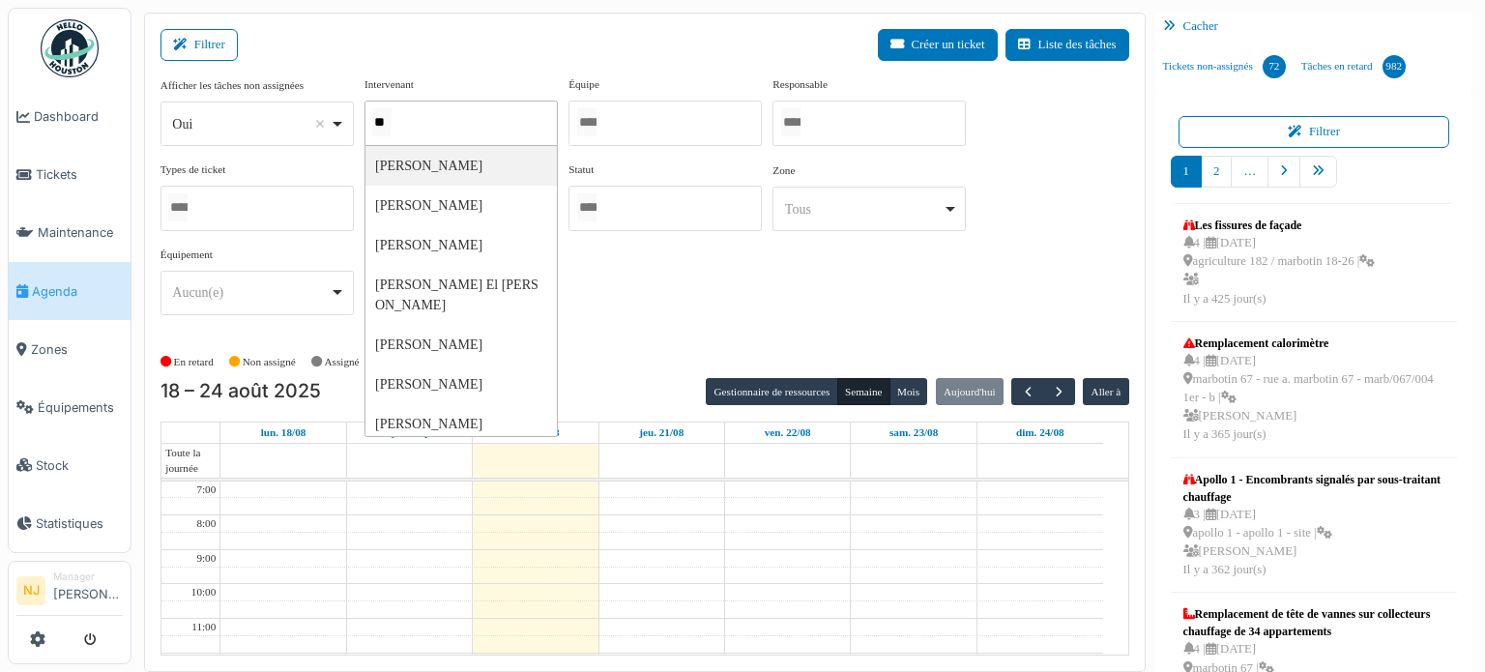
type input "***"
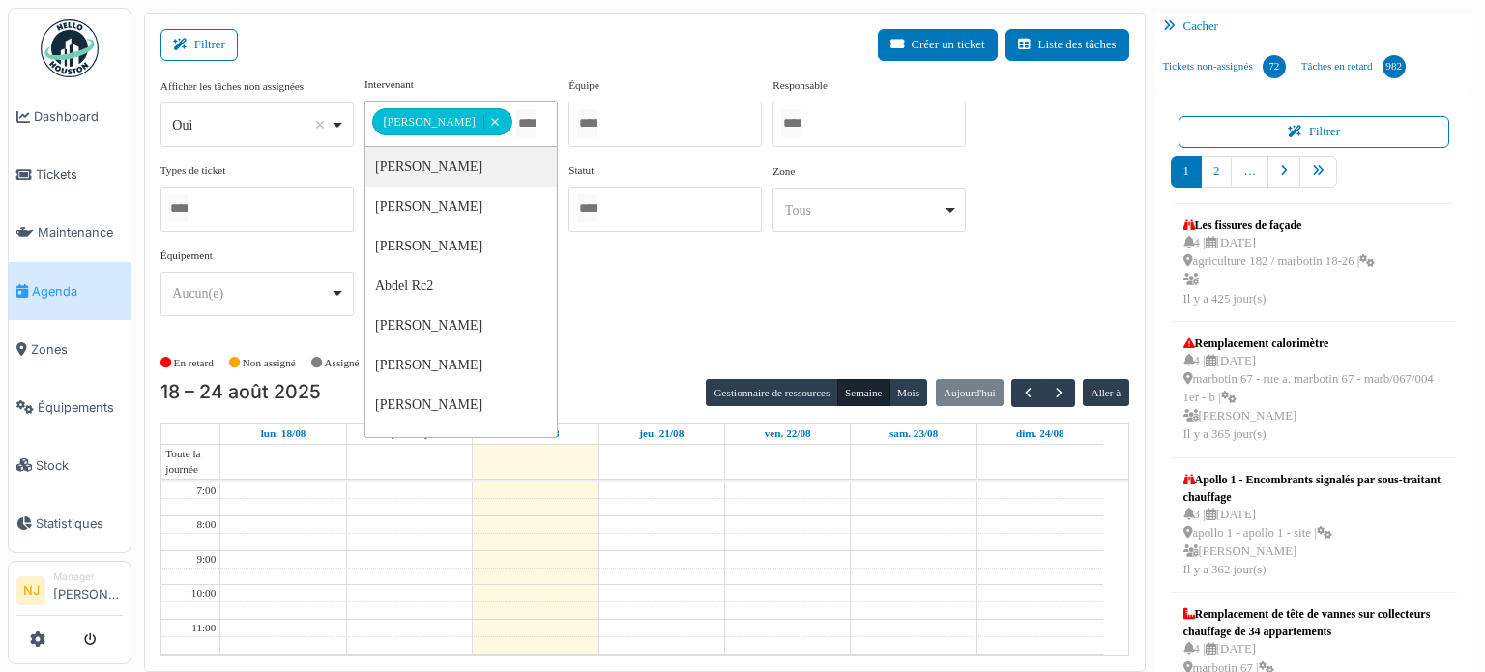
click at [673, 29] on div "Filtrer Créer un ticket Liste des tâches" at bounding box center [645, 52] width 969 height 47
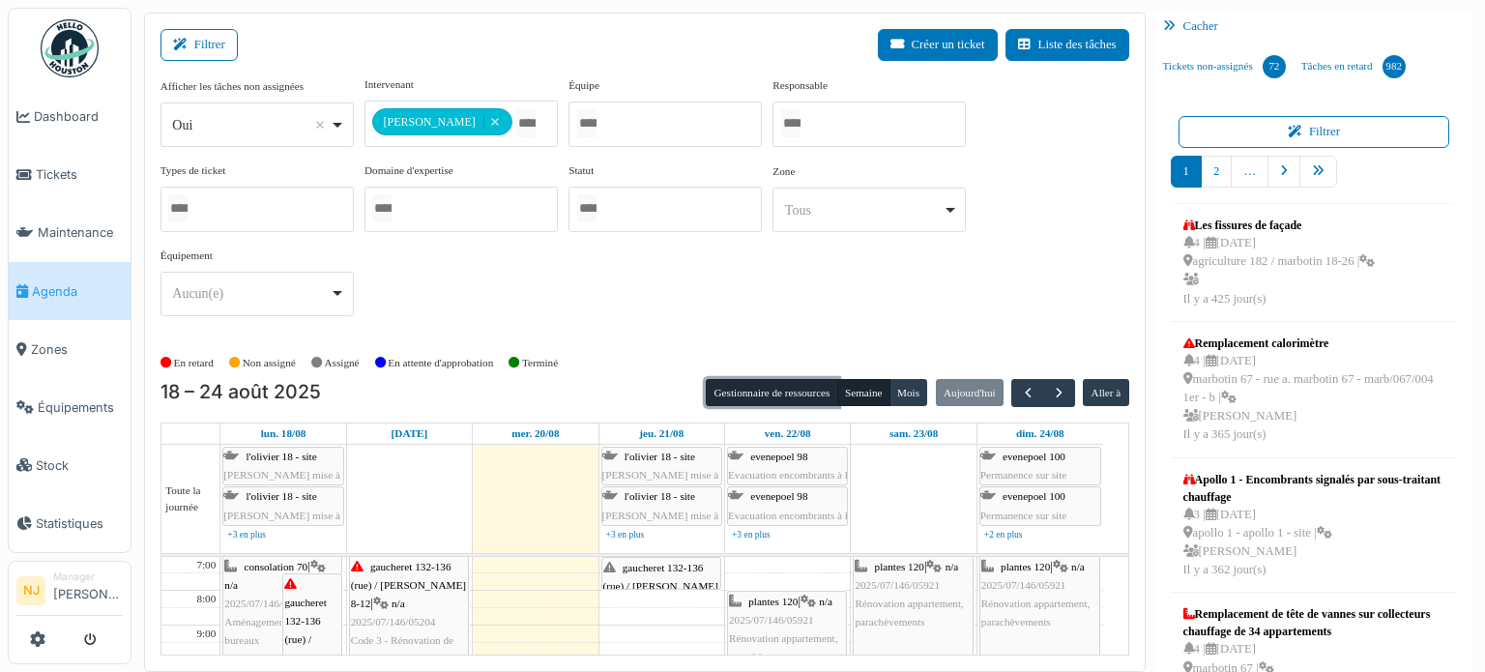
click at [762, 388] on button "Gestionnaire de ressources" at bounding box center [772, 392] width 132 height 27
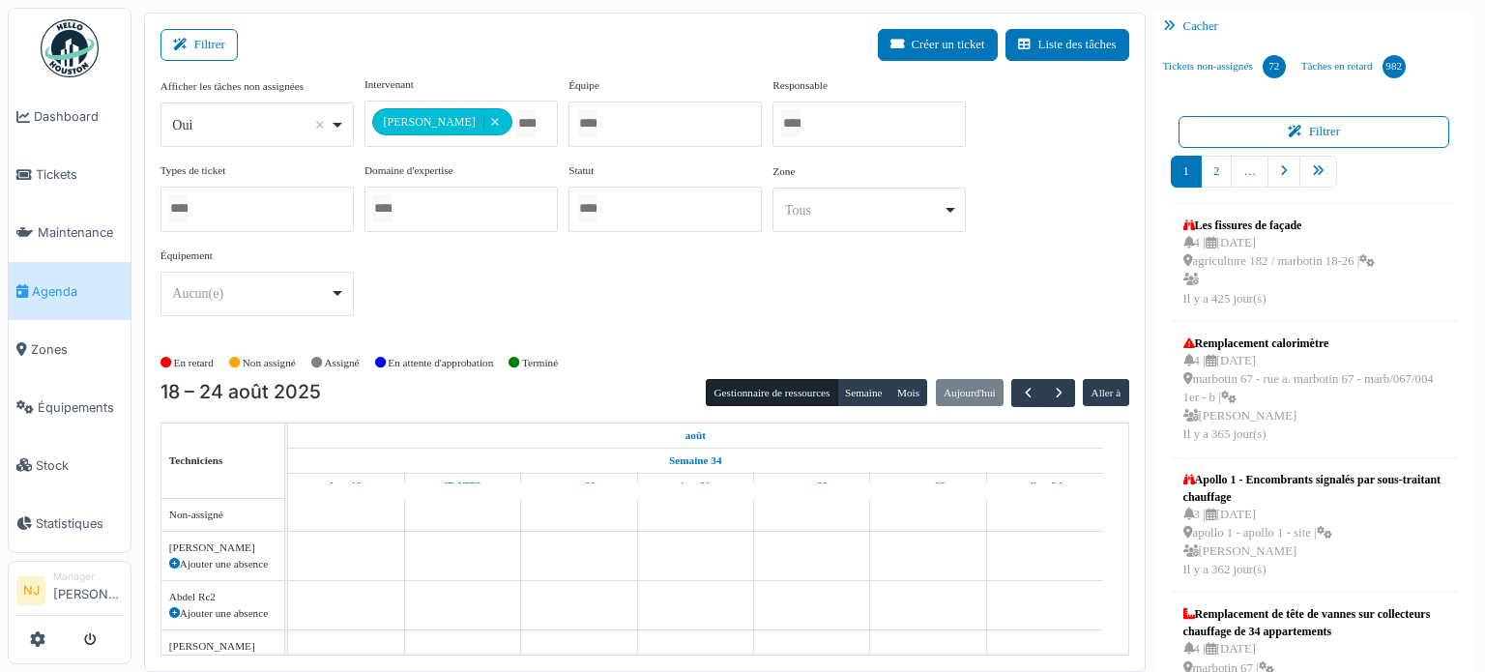
click at [608, 347] on div "En retard Non assigné Assigné En attente d'approbation Terminé" at bounding box center [645, 363] width 969 height 32
click at [464, 119] on div at bounding box center [461, 123] width 193 height 45
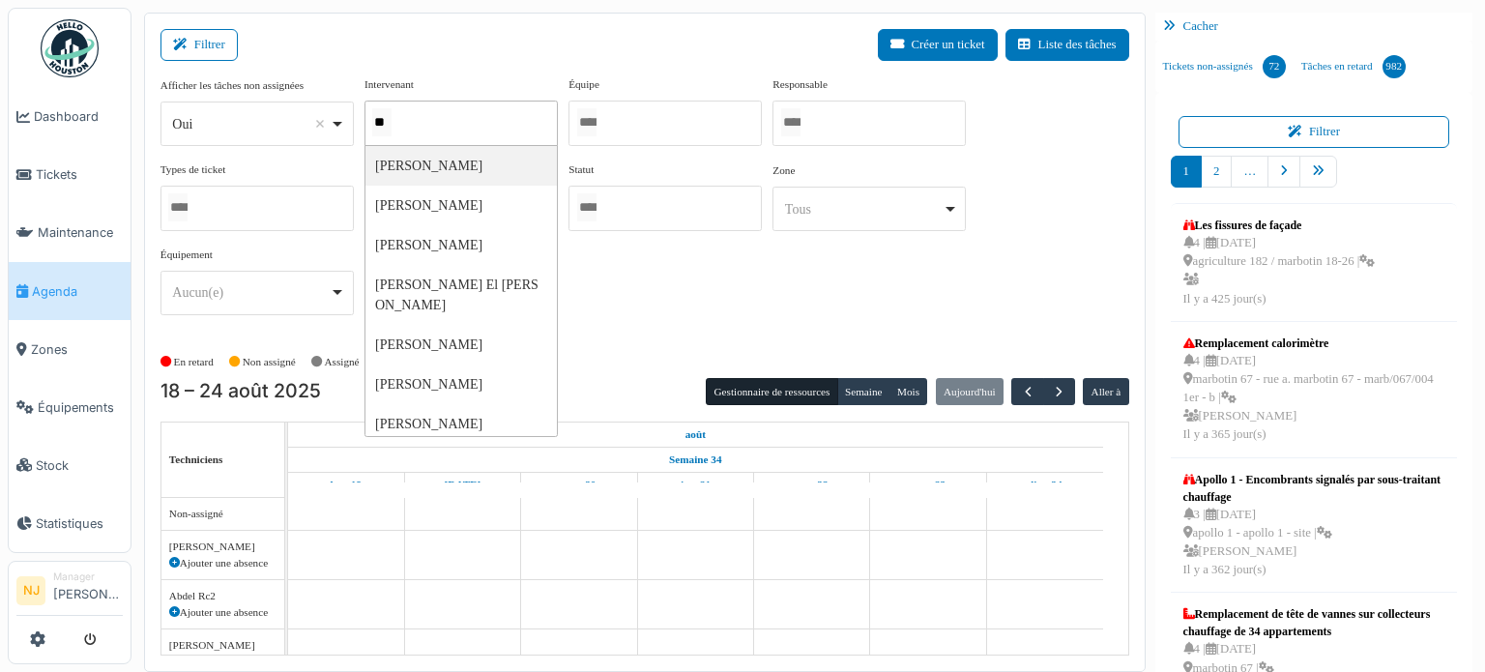
type input "***"
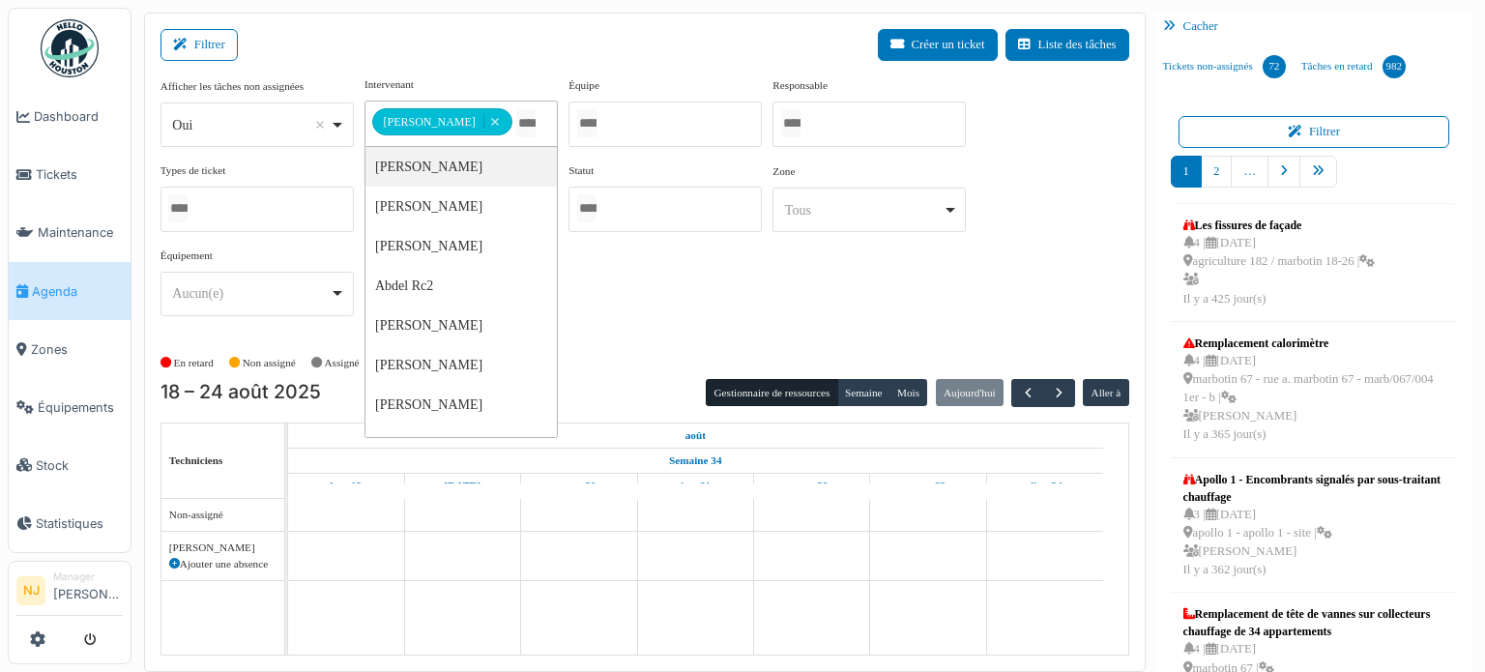
click at [540, 17] on div "**********" at bounding box center [645, 342] width 1002 height 659
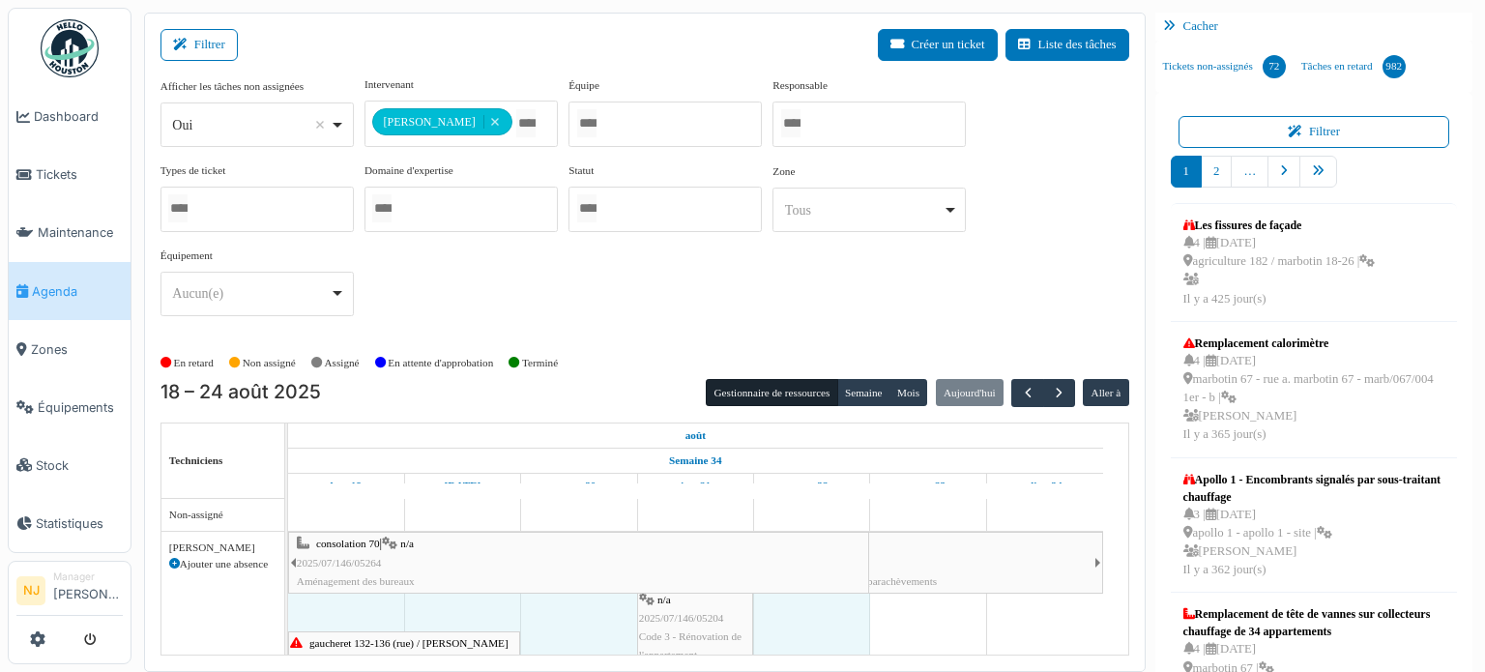
drag, startPoint x: 399, startPoint y: 563, endPoint x: 808, endPoint y: 595, distance: 410.3
click at [808, 595] on div "consolation 70 | n/a 2025/07/146/05264 Aménagement des bureaux gaucheret 132-13…" at bounding box center [695, 617] width 815 height 171
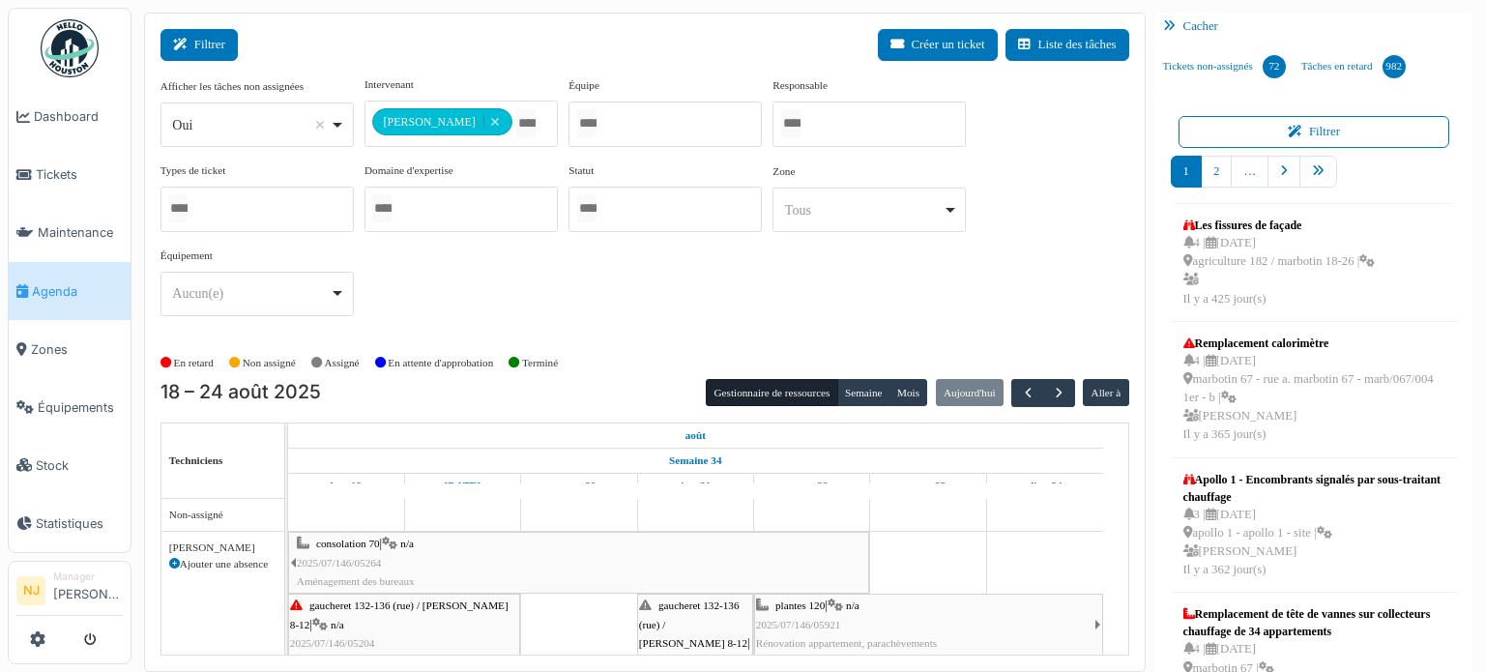
click at [212, 44] on button "Filtrer" at bounding box center [199, 45] width 77 height 32
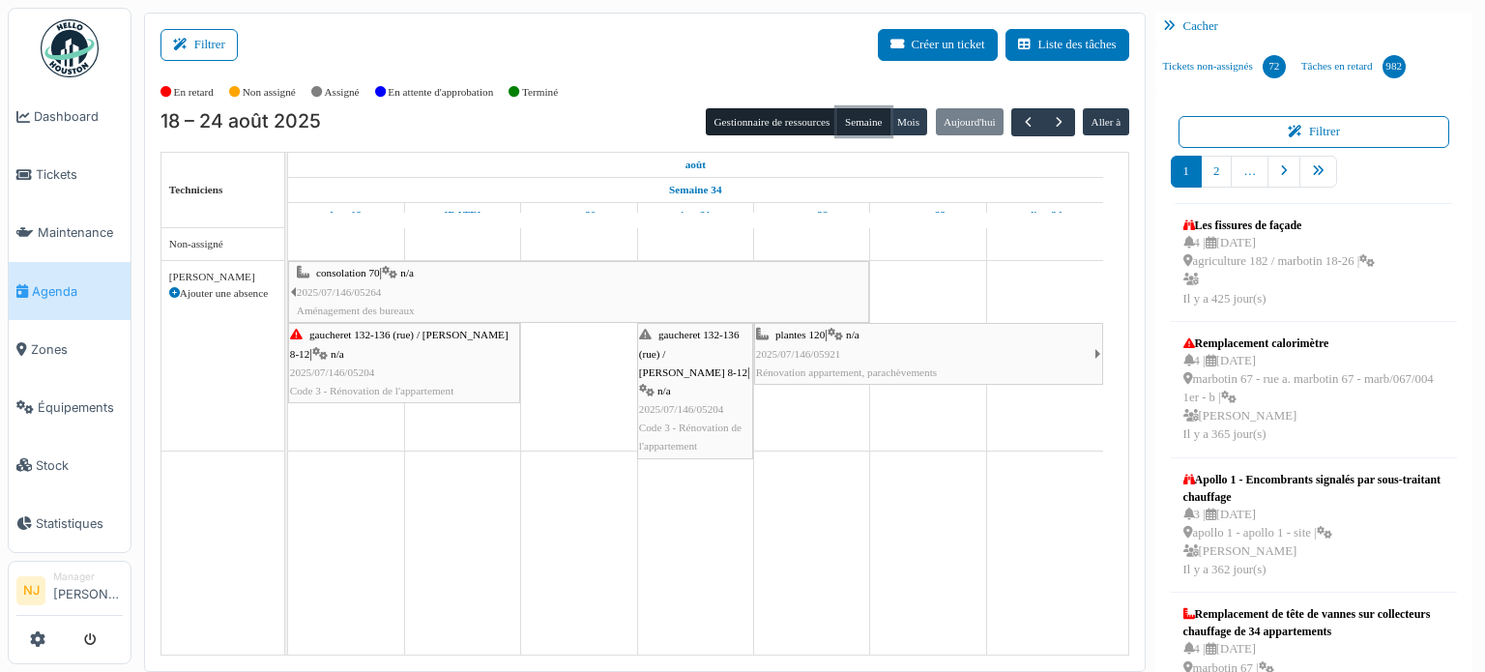
click at [843, 123] on button "Semaine" at bounding box center [863, 121] width 53 height 27
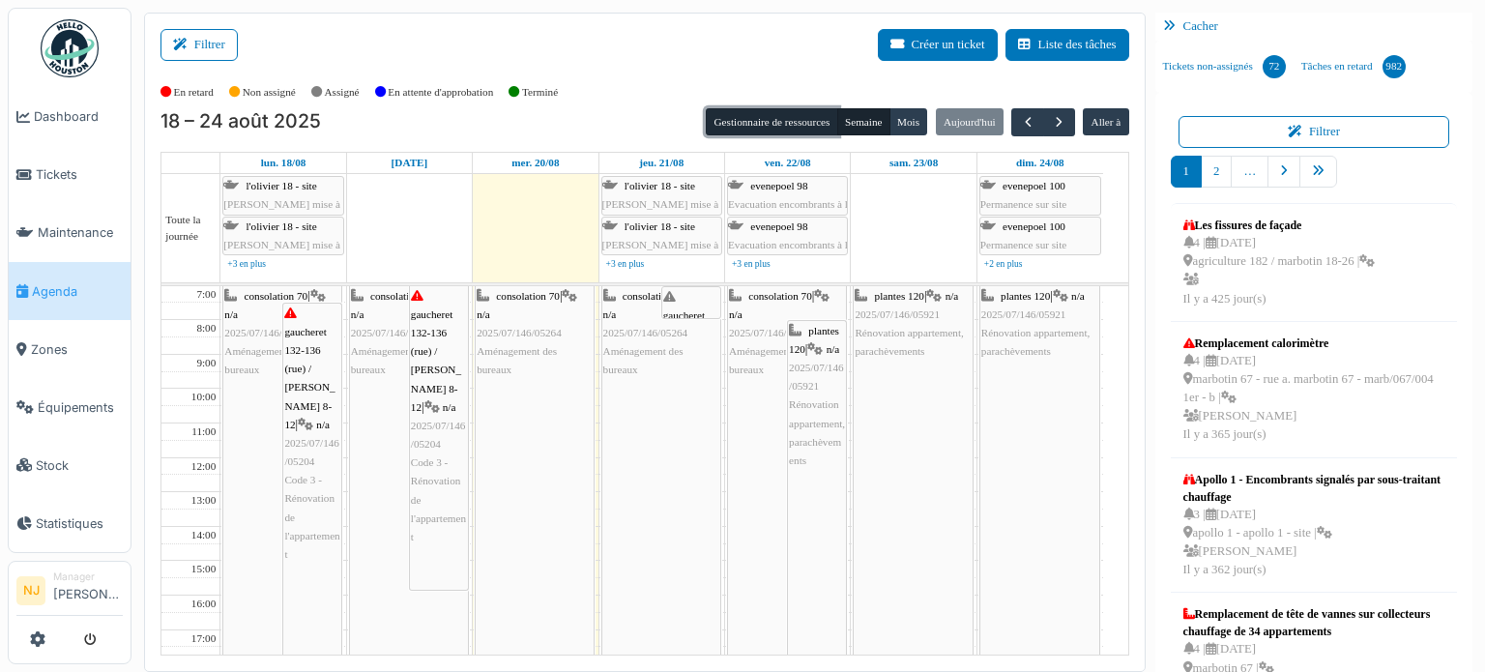
click at [788, 118] on button "Gestionnaire de ressources" at bounding box center [772, 121] width 132 height 27
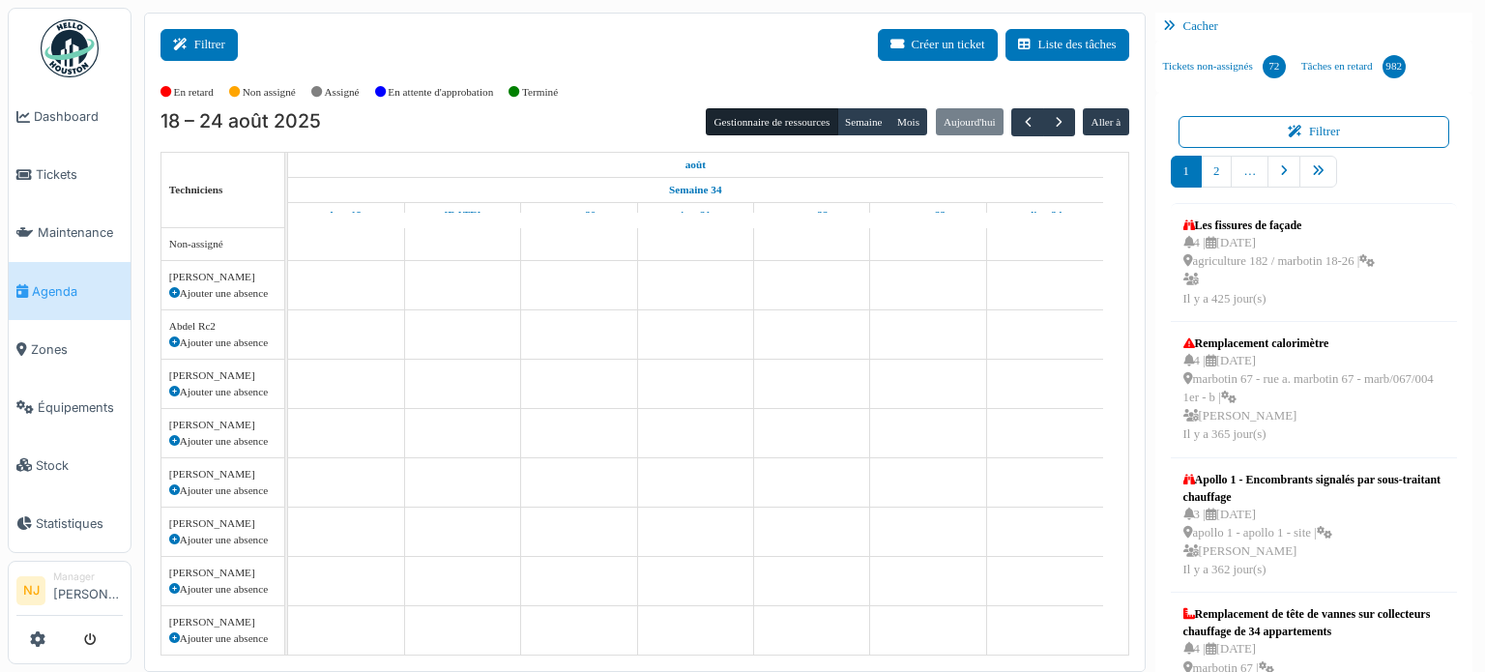
click at [197, 54] on button "Filtrer" at bounding box center [199, 45] width 77 height 32
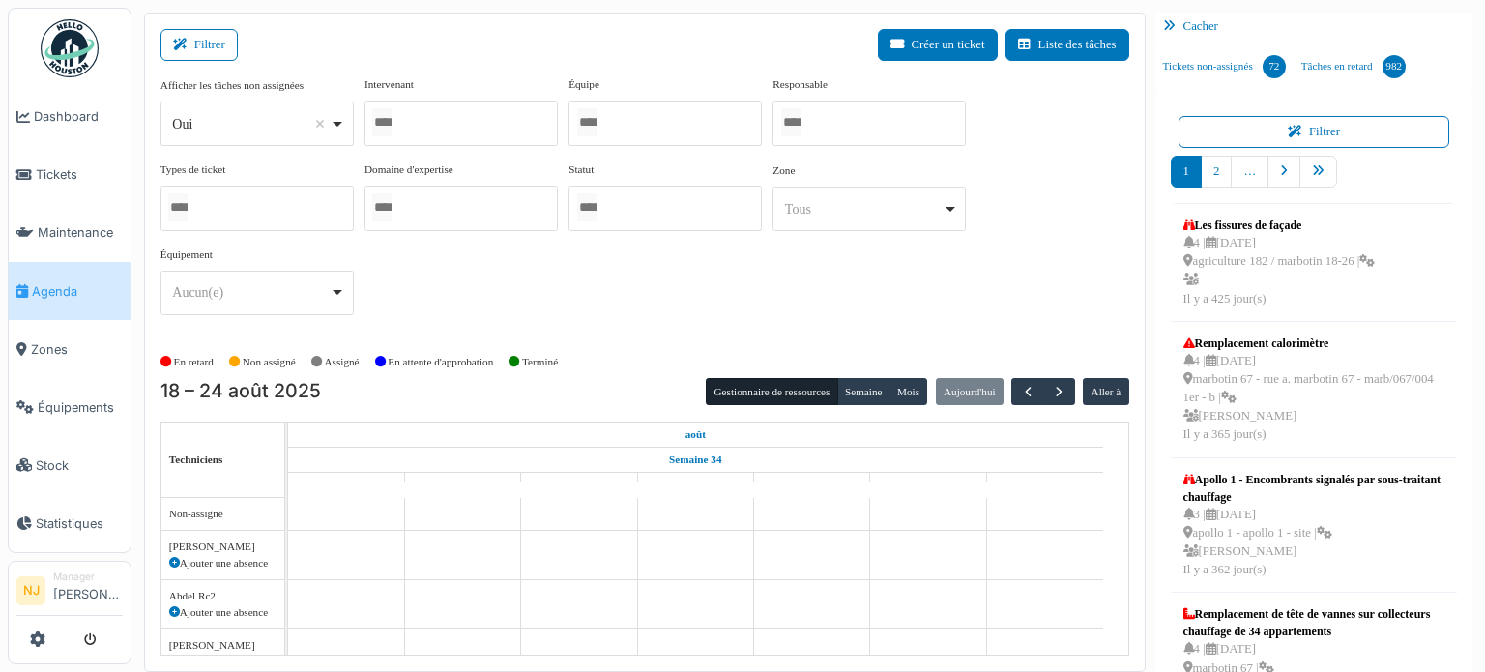
click at [491, 123] on div at bounding box center [461, 123] width 193 height 45
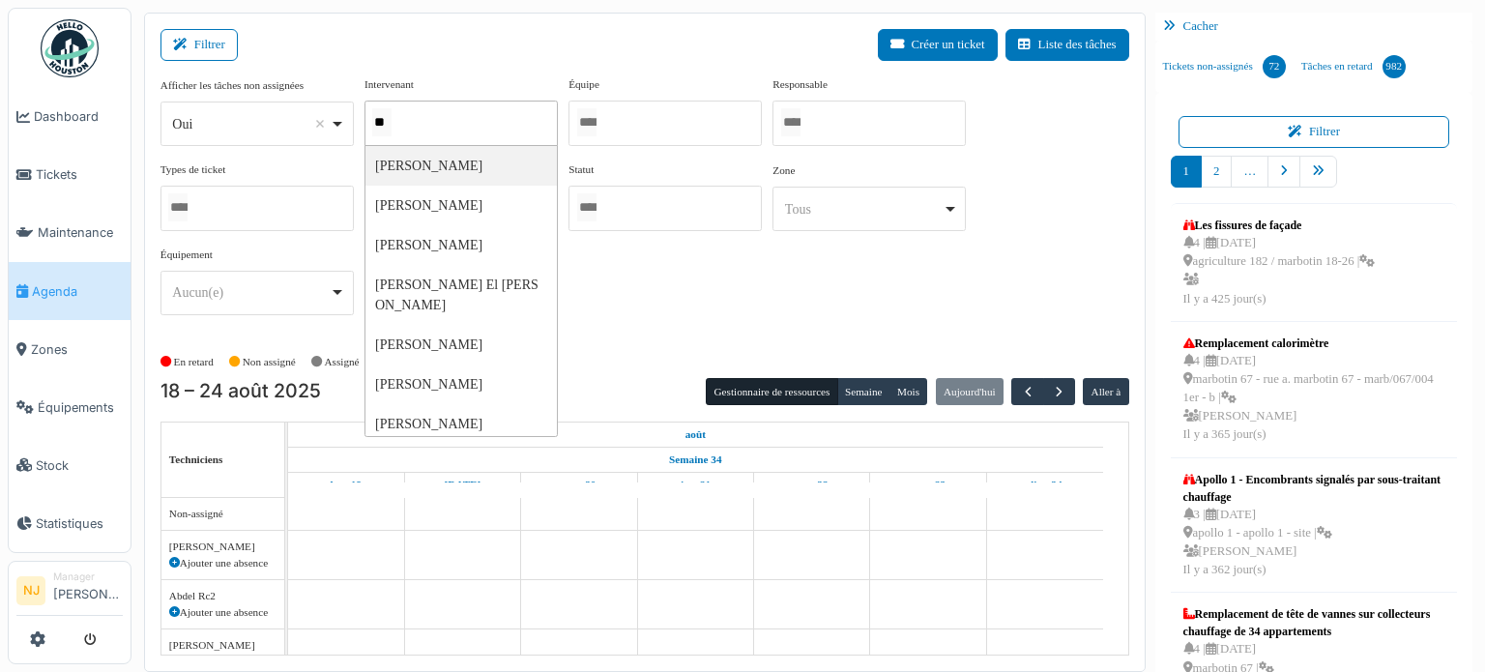
type input "***"
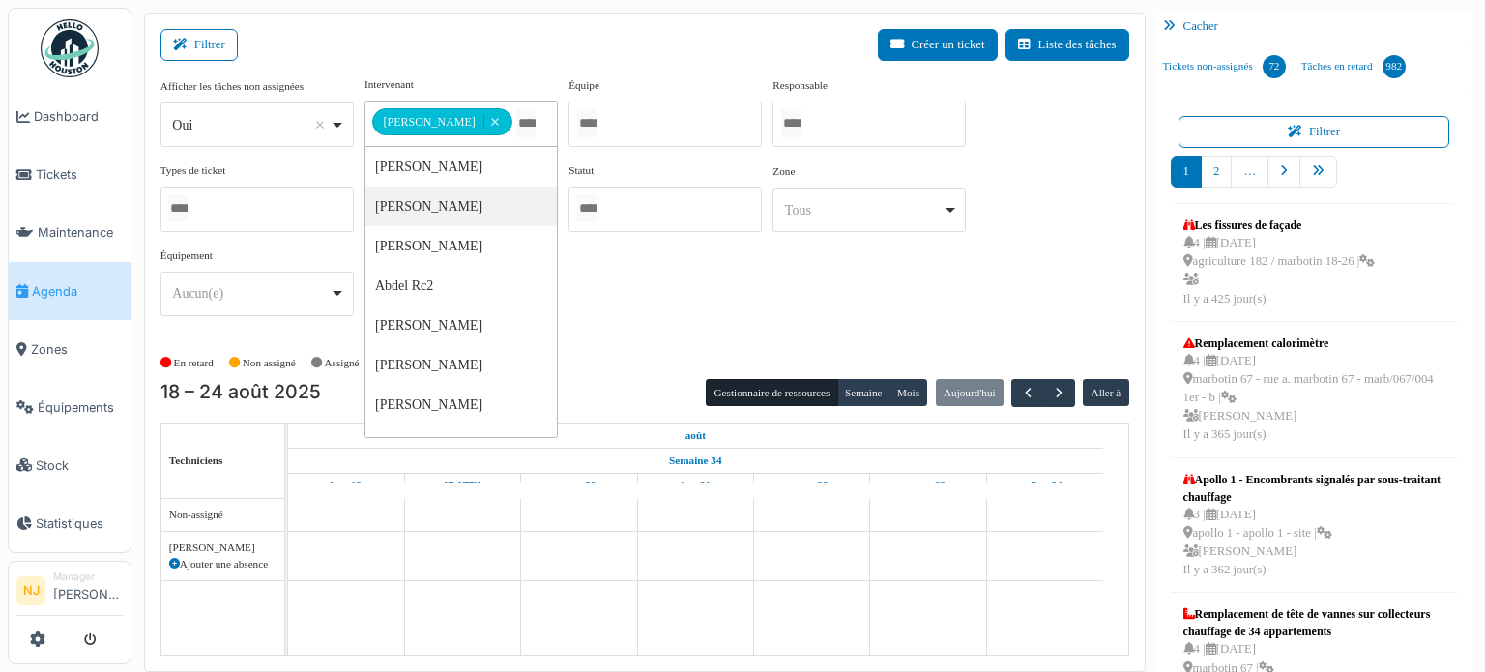
click at [755, 285] on div "**********" at bounding box center [645, 203] width 969 height 255
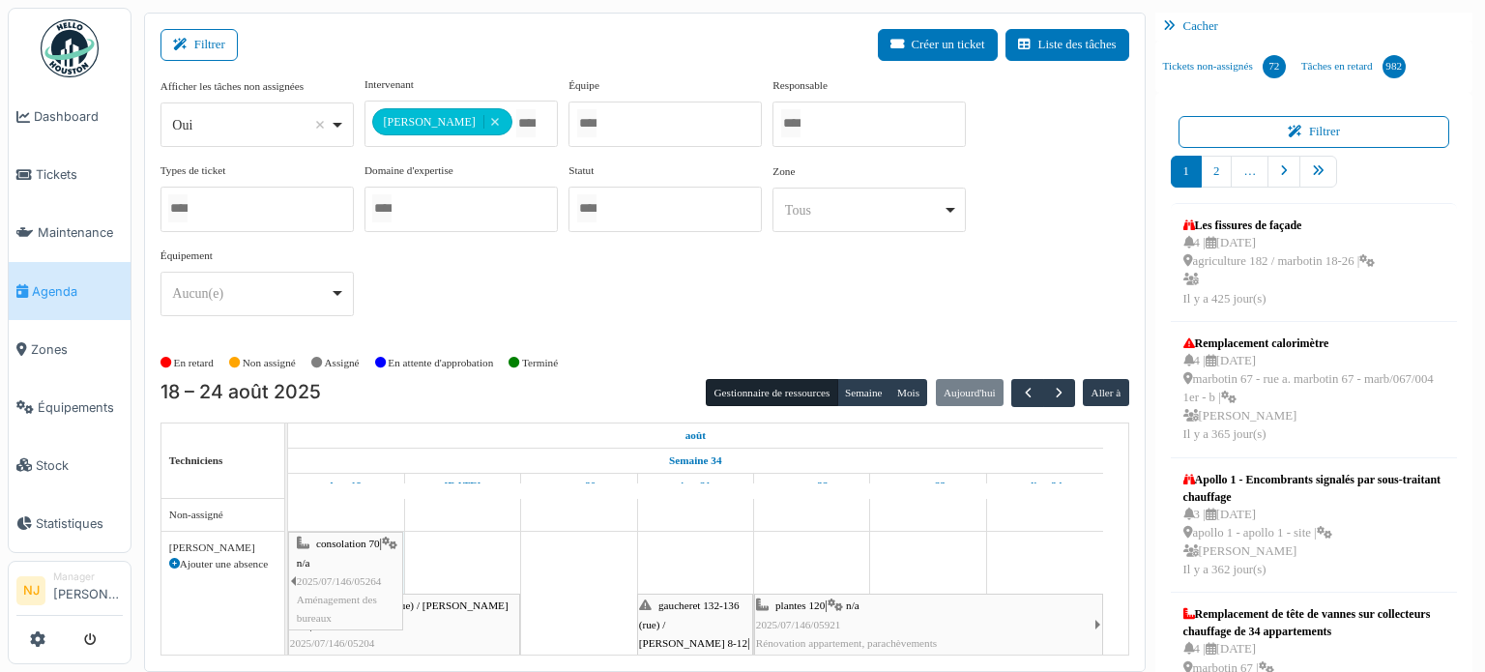
drag, startPoint x: 866, startPoint y: 544, endPoint x: 382, endPoint y: 553, distance: 484.5
click at [288, 553] on div "consolation 70 | n/a 2025/07/146/05264 Aménagement des bureaux gaucheret 132-13…" at bounding box center [288, 627] width 0 height 190
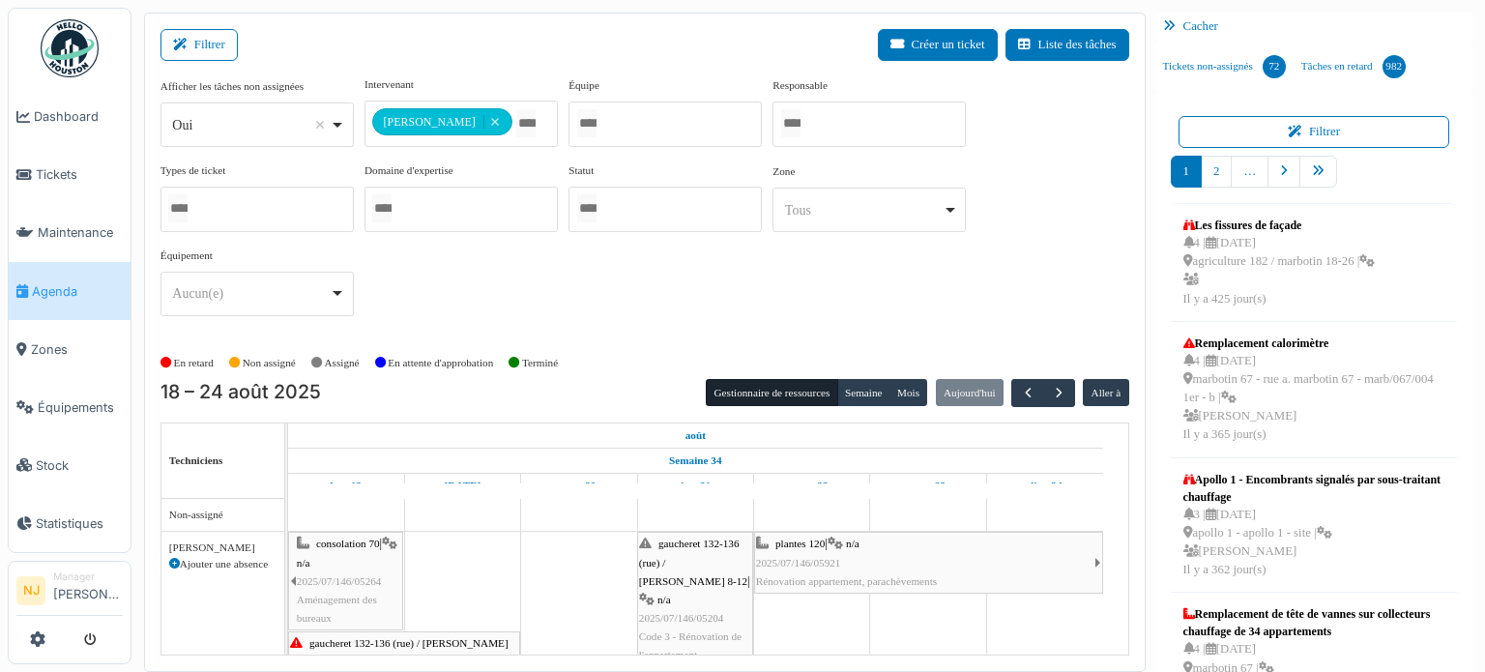
click at [581, 297] on div "**********" at bounding box center [645, 203] width 969 height 255
click at [186, 49] on button "Filtrer" at bounding box center [199, 45] width 77 height 32
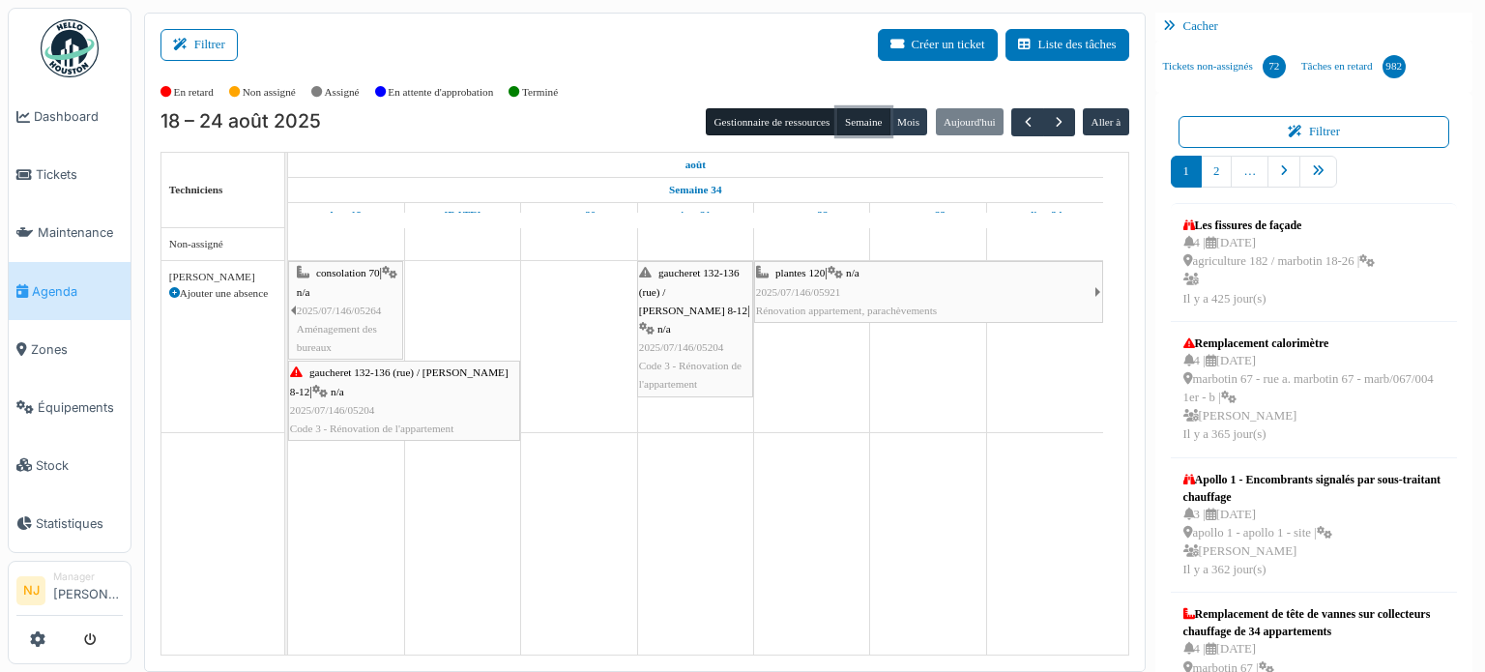
click at [853, 122] on button "Semaine" at bounding box center [863, 121] width 53 height 27
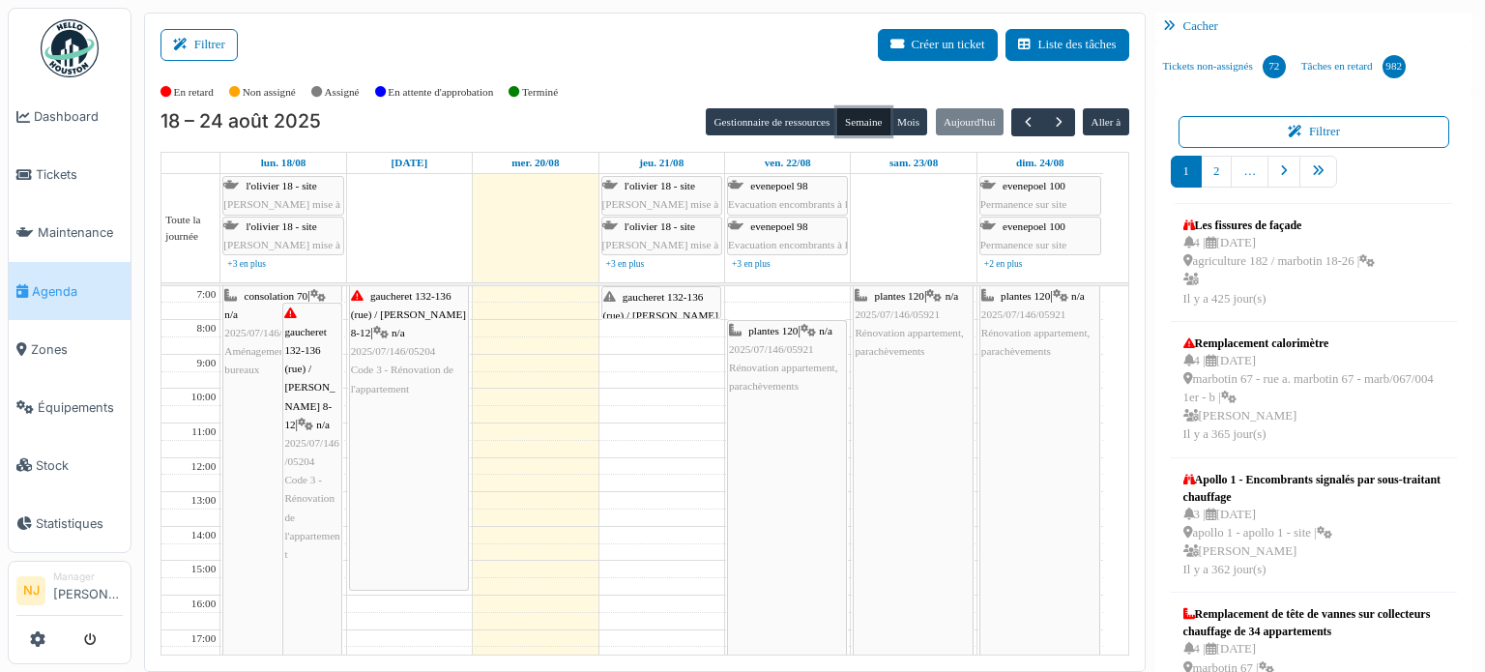
click at [646, 301] on div "gaucheret 132-136 (rue) / [PERSON_NAME] 8-12 | n/a 2025/07/146/05204 Code 3 - R…" at bounding box center [661, 343] width 116 height 111
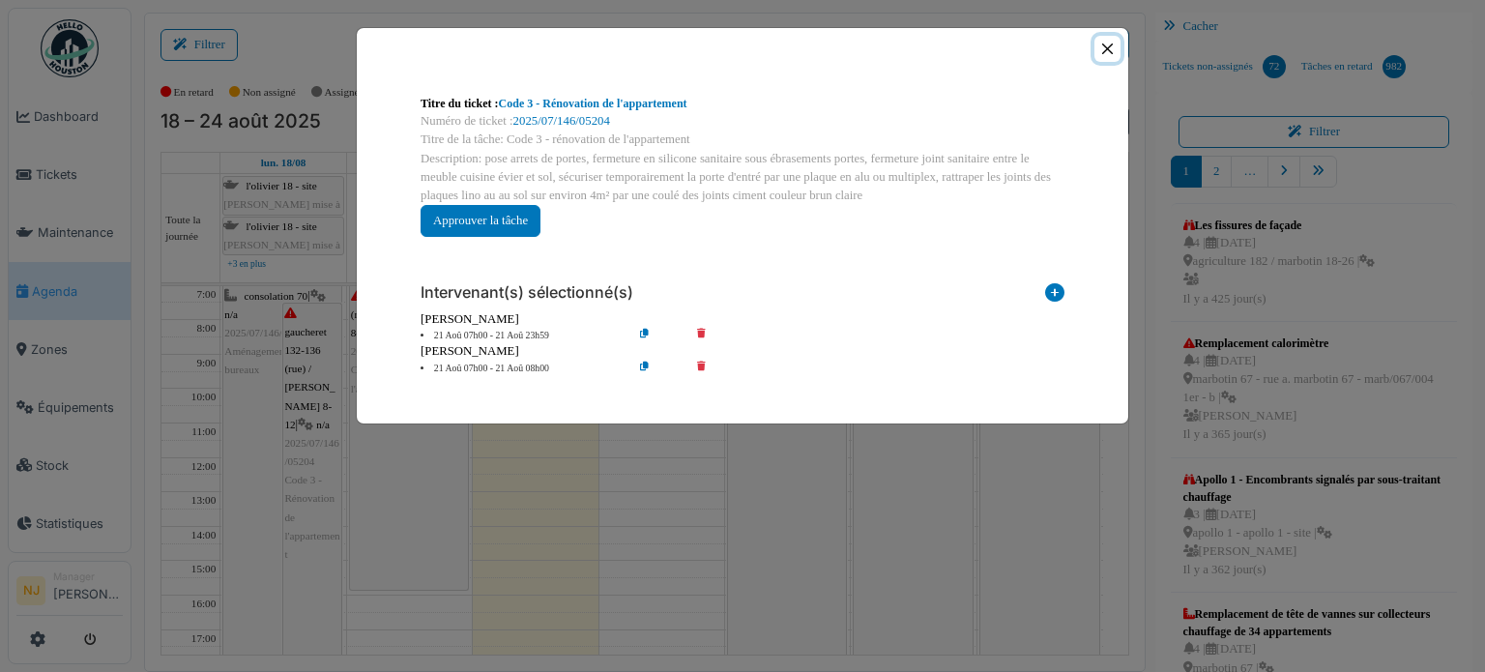
click at [1106, 55] on button "Close" at bounding box center [1108, 49] width 26 height 26
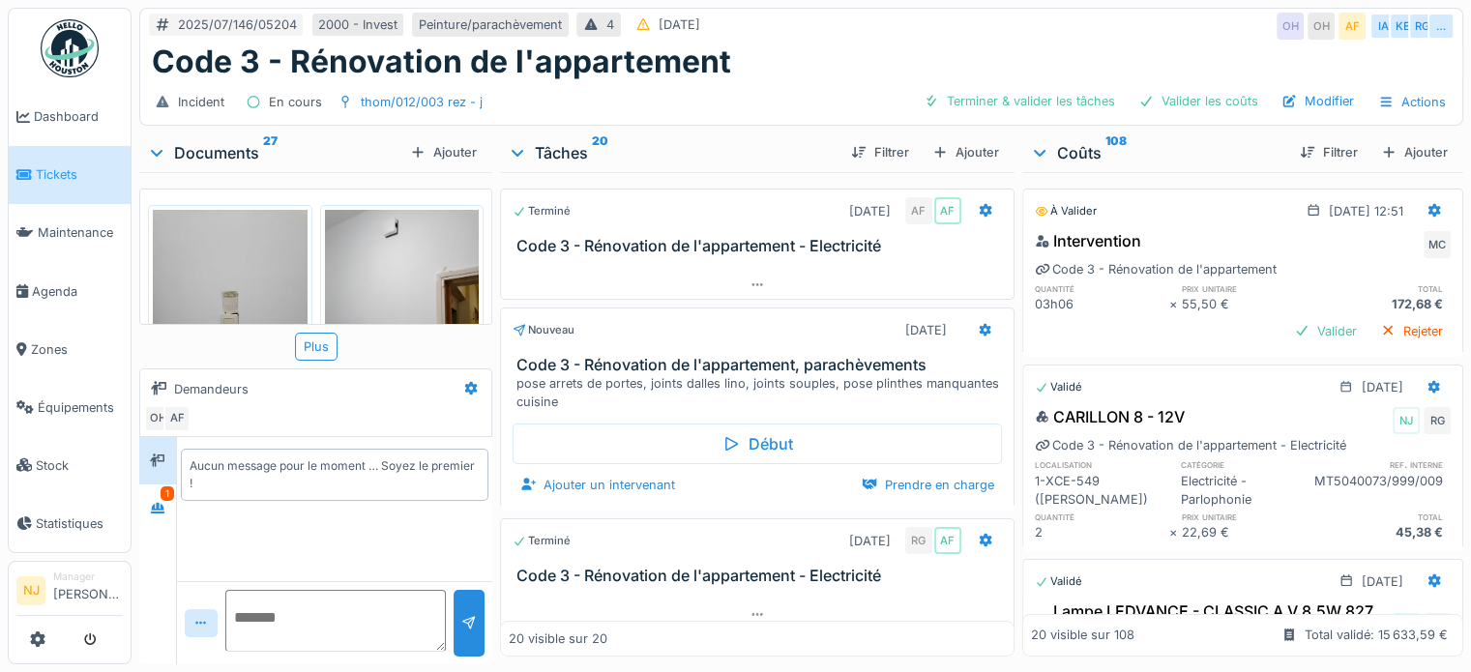
click at [1423, 250] on div "MC" at bounding box center [1436, 244] width 27 height 27
click at [1325, 258] on div "Intervention MC Code 3 - Rénovation de l'appartement quantité prix unitaire tot…" at bounding box center [1242, 288] width 441 height 127
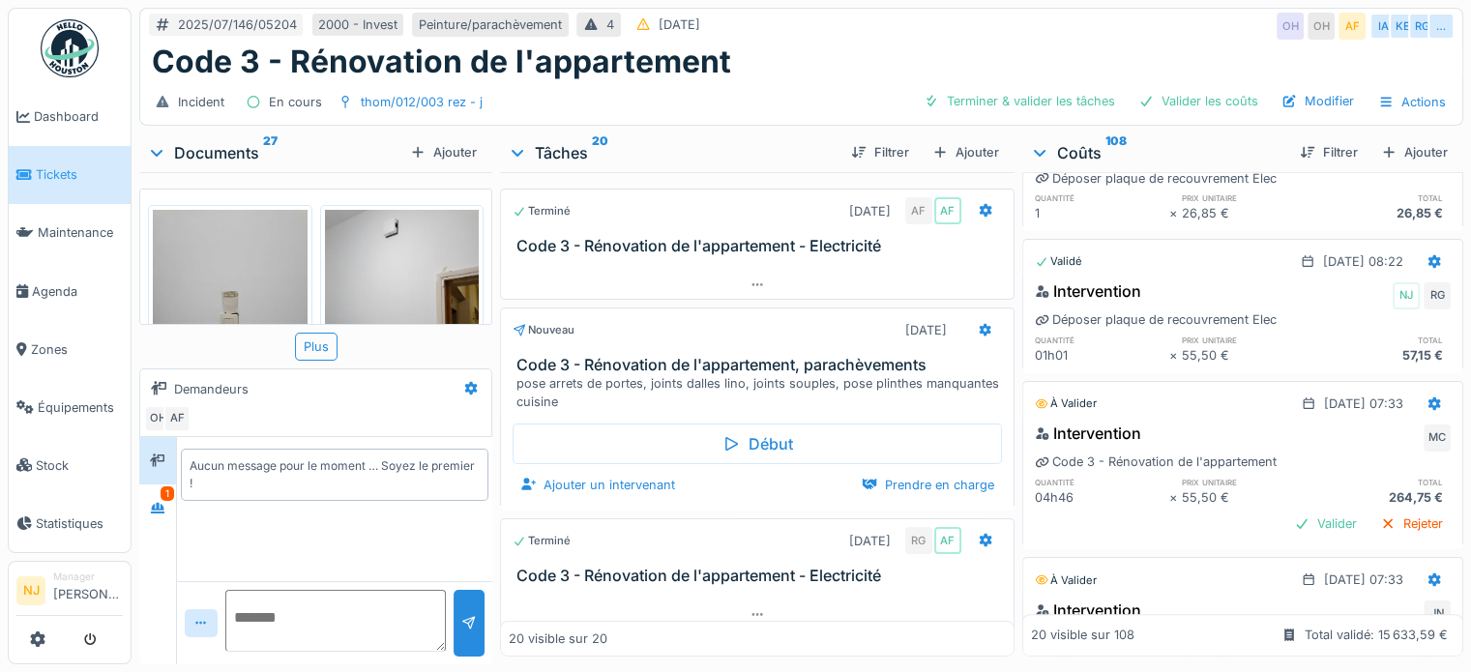
scroll to position [1104, 0]
click at [1423, 428] on div "MC" at bounding box center [1436, 438] width 27 height 27
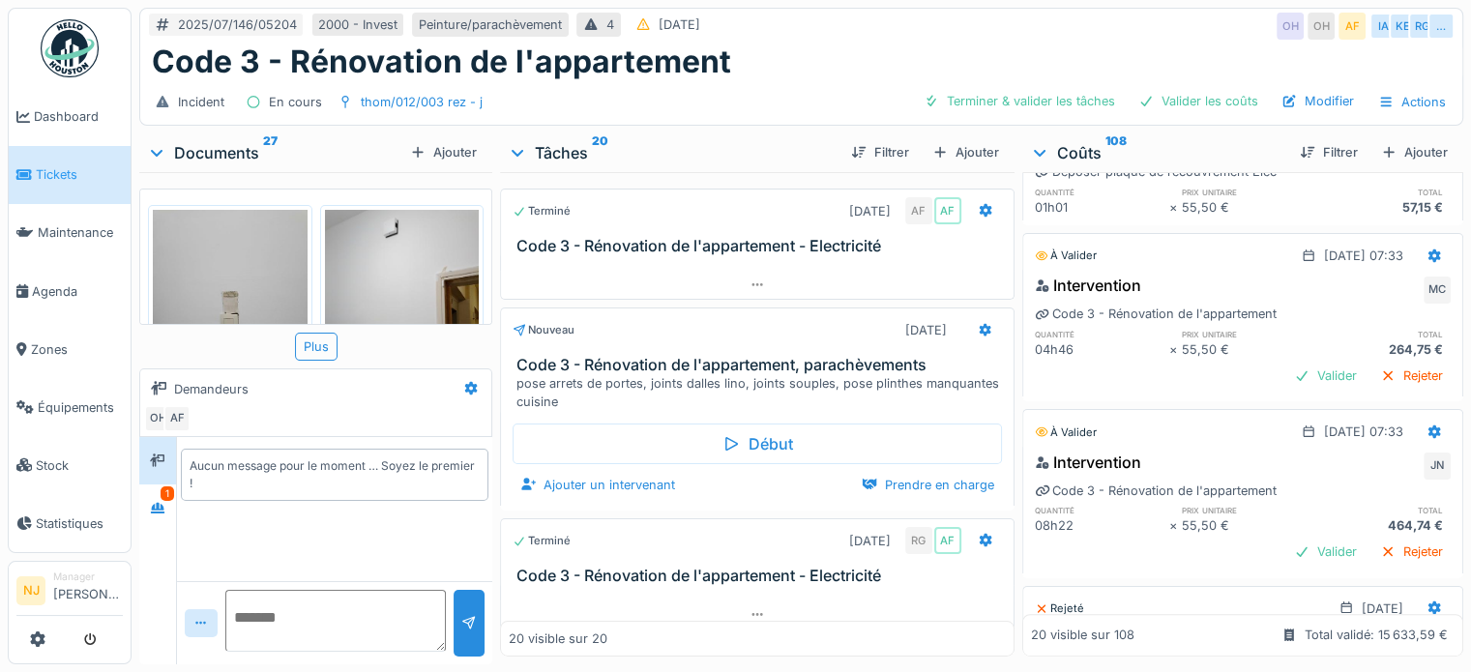
scroll to position [1252, 0]
click at [1286, 542] on div "Valider" at bounding box center [1325, 552] width 78 height 26
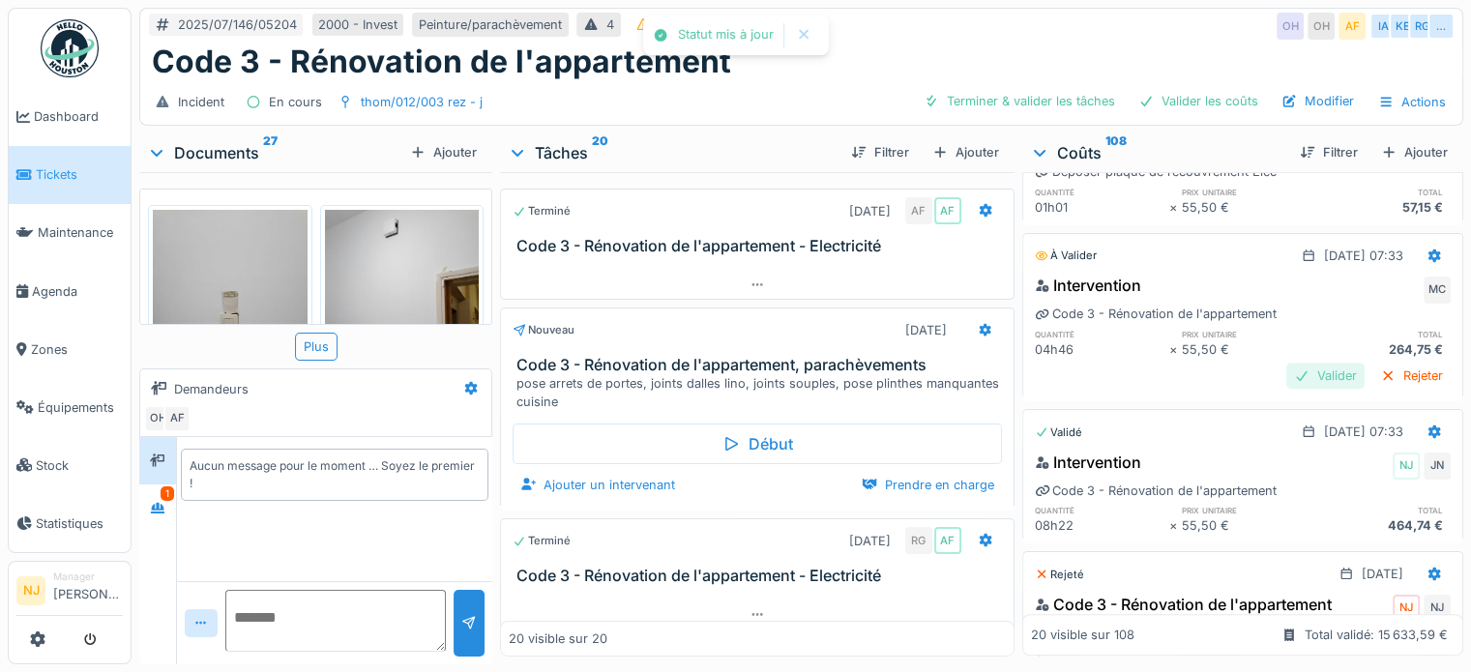
click at [1289, 364] on div "Valider" at bounding box center [1325, 376] width 78 height 26
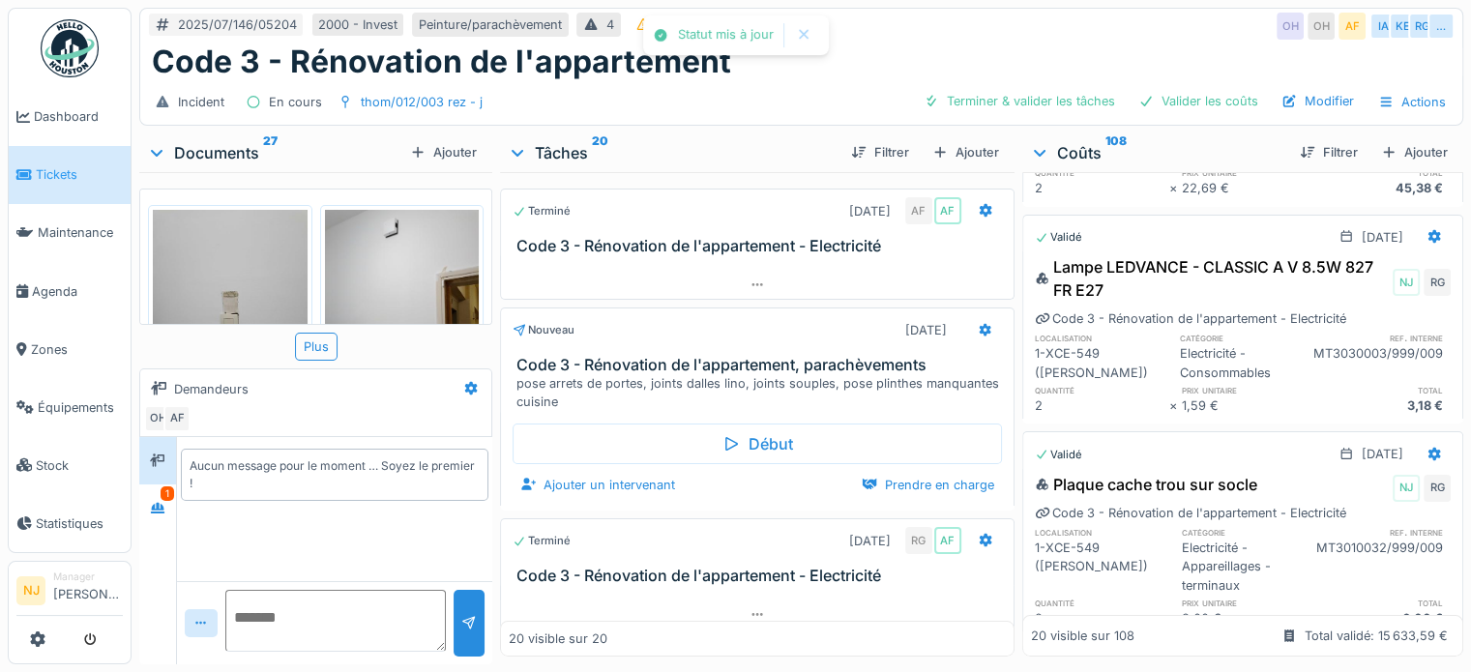
scroll to position [0, 0]
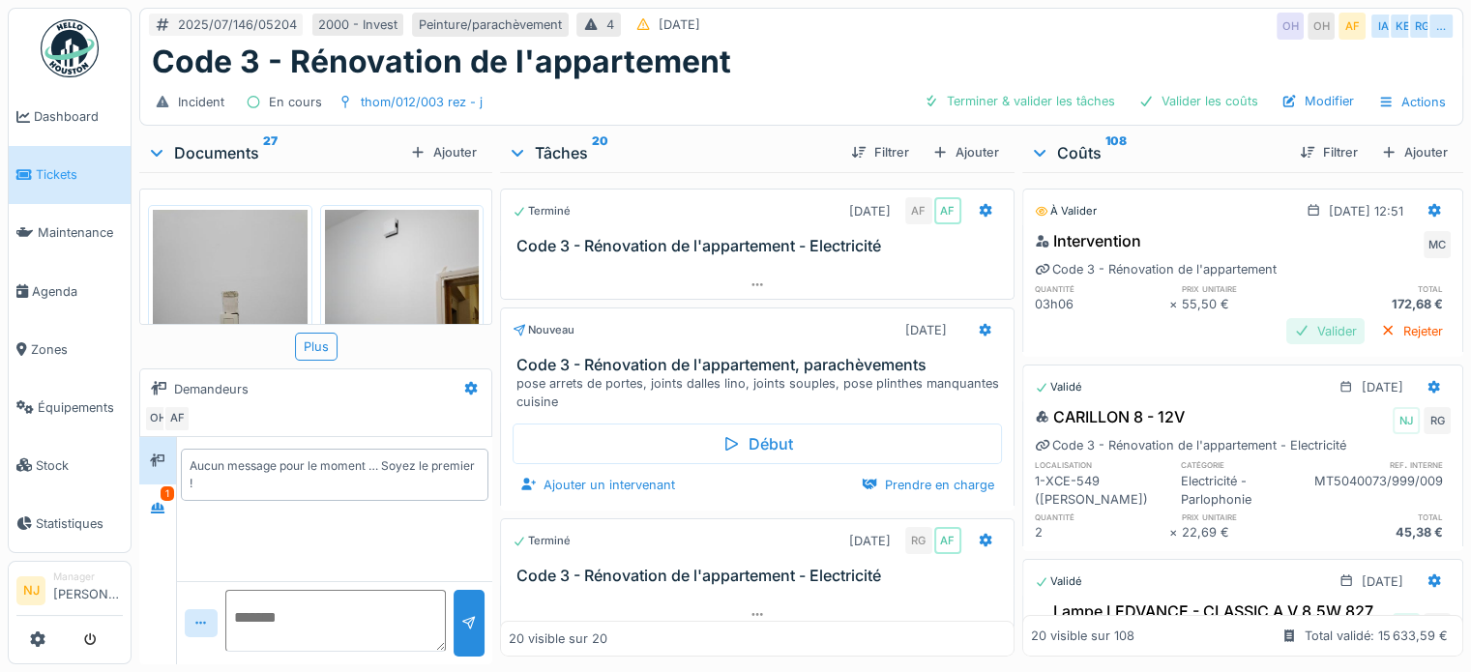
click at [1296, 327] on div "Valider" at bounding box center [1325, 331] width 78 height 26
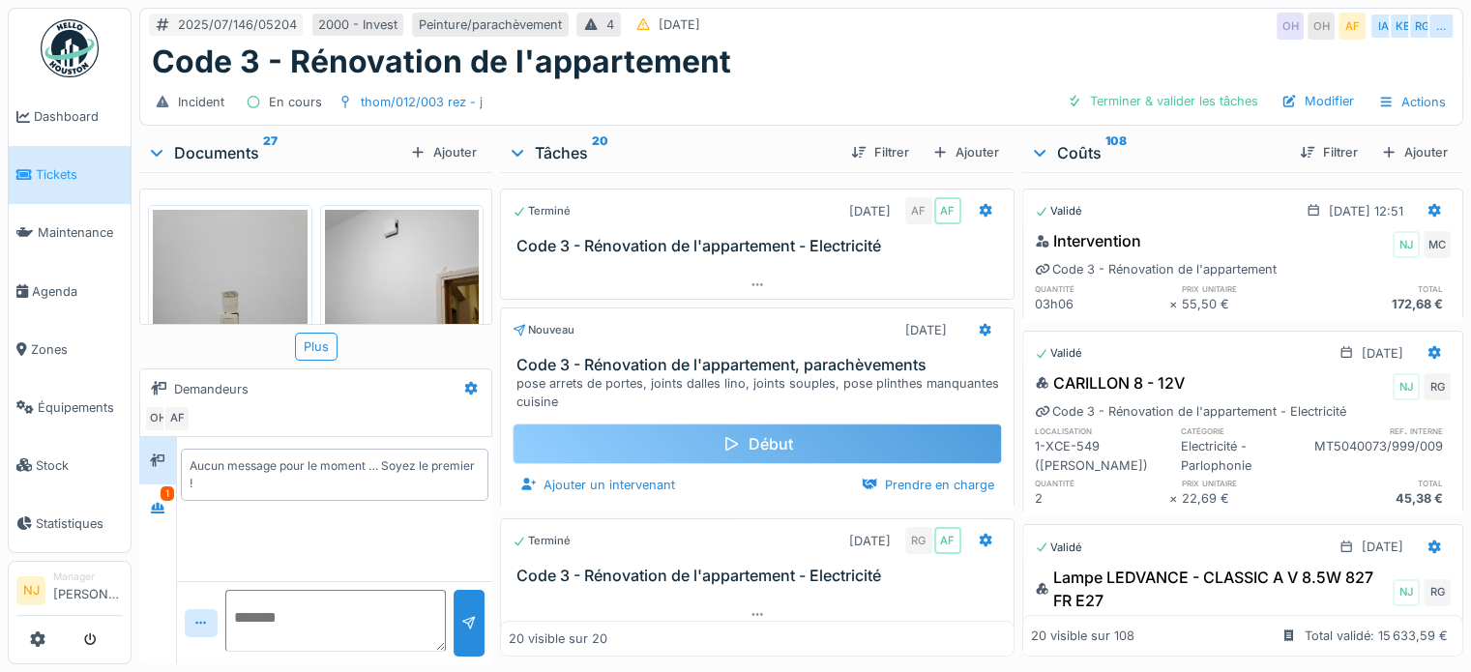
click at [748, 439] on div "Début" at bounding box center [757, 444] width 489 height 41
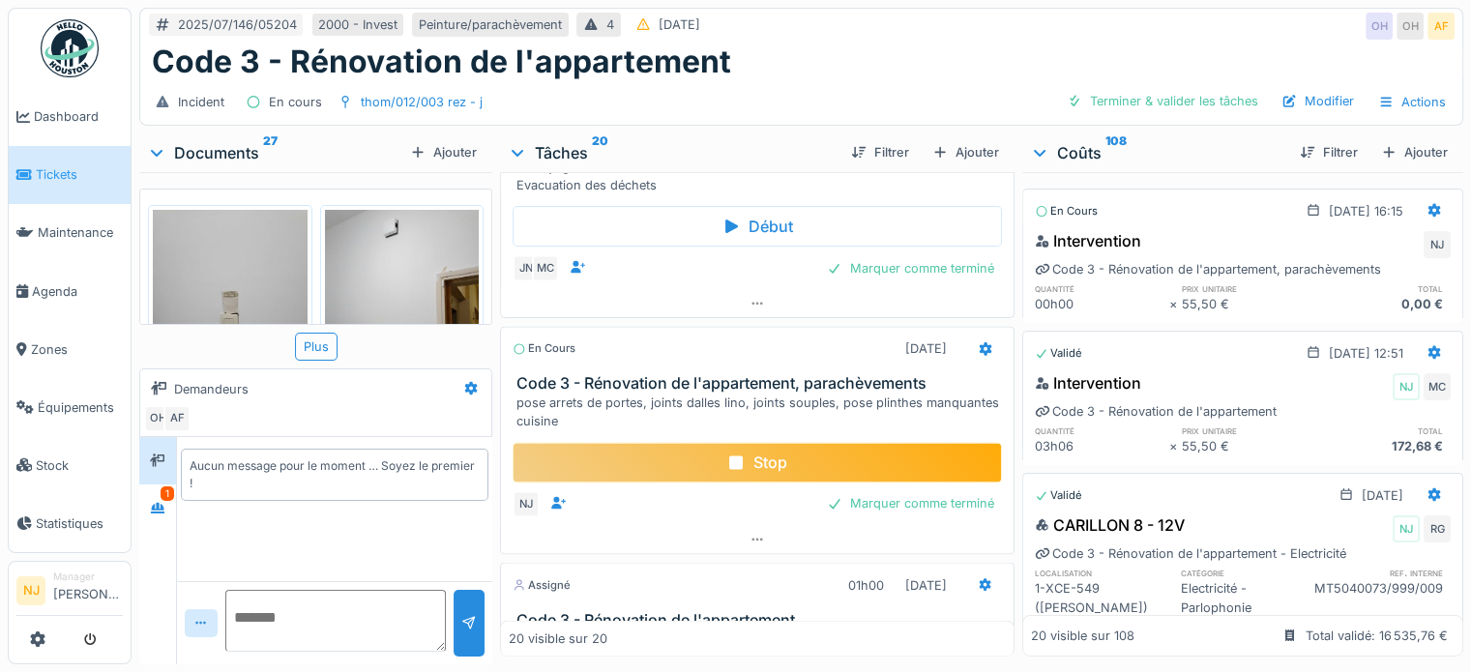
scroll to position [3371, 0]
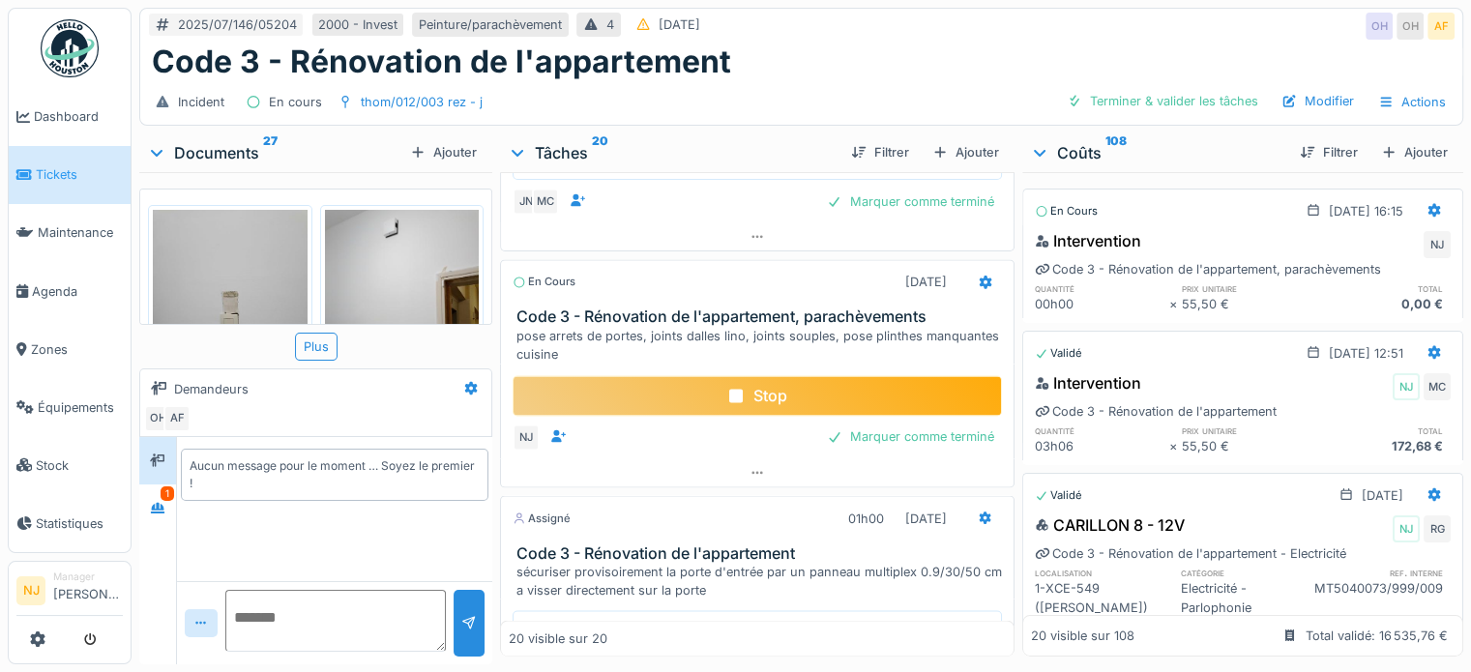
click at [739, 401] on div "Stop" at bounding box center [757, 395] width 489 height 41
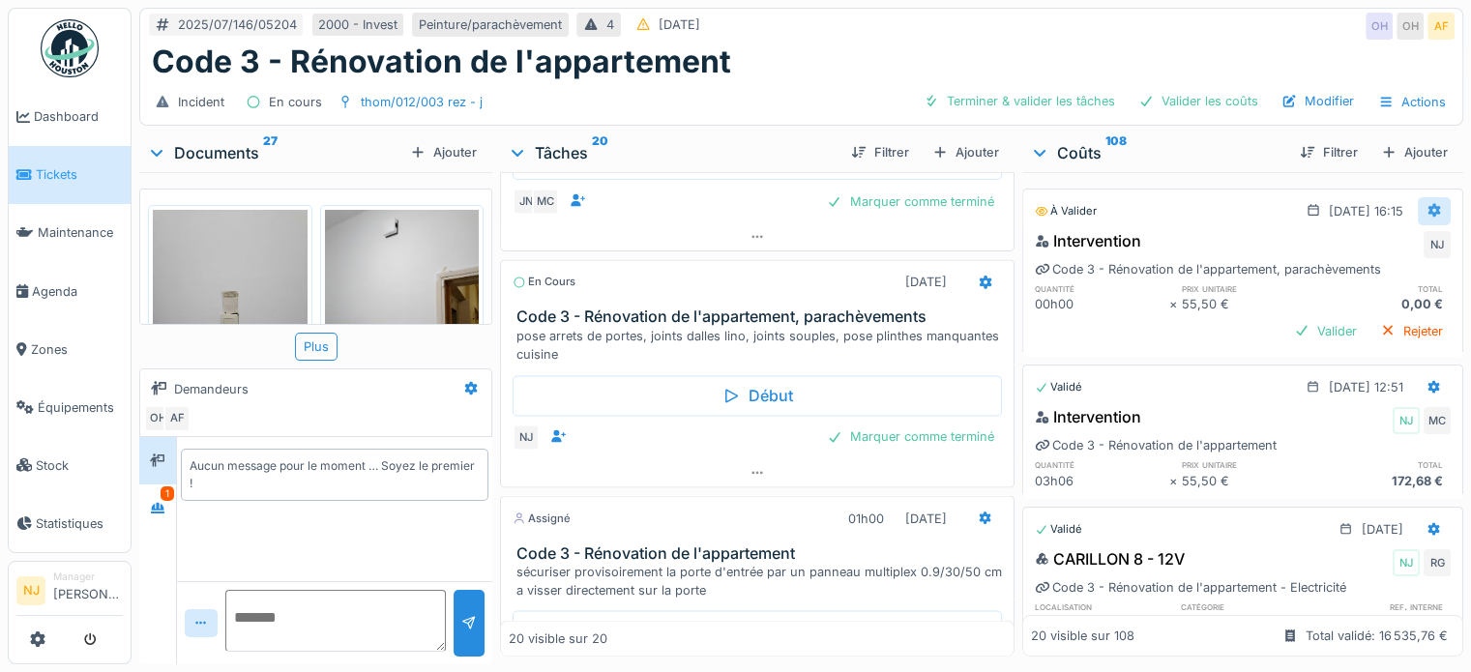
click at [1428, 209] on icon at bounding box center [1434, 211] width 13 height 14
click at [1355, 280] on div "Supprimer" at bounding box center [1340, 281] width 94 height 29
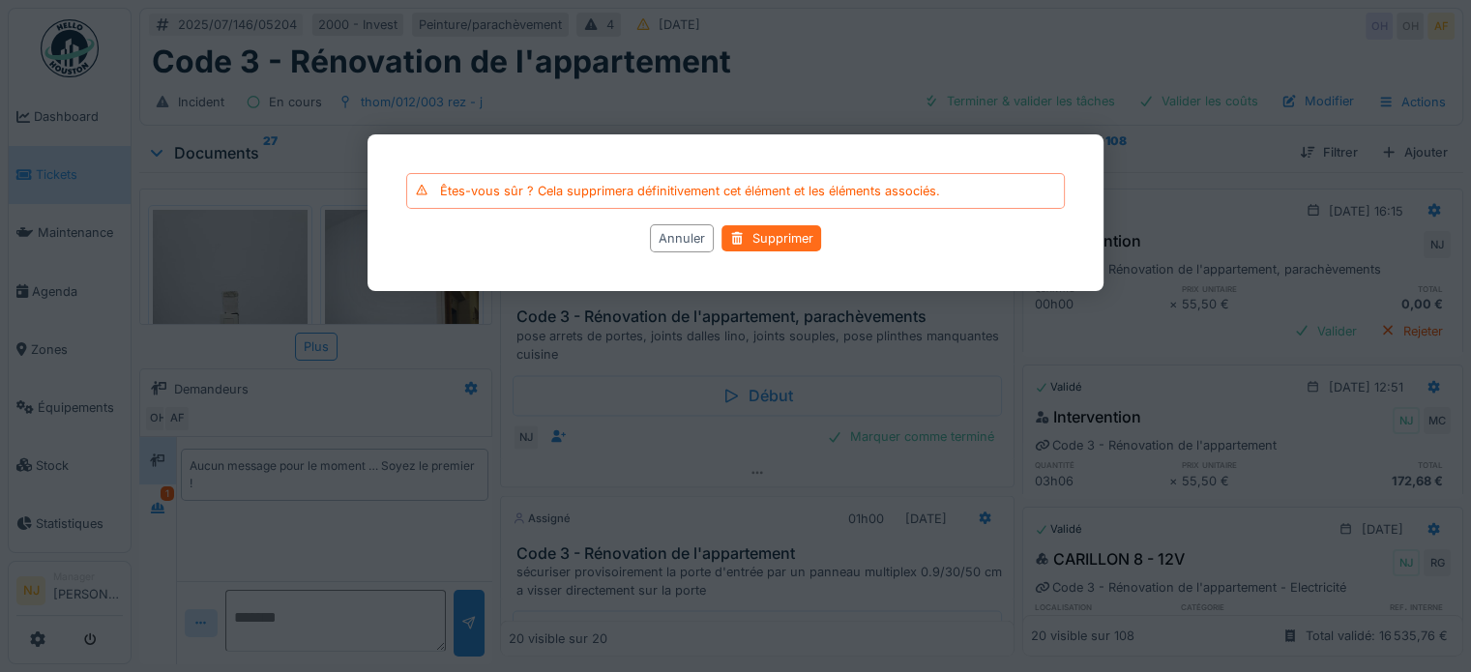
click at [784, 244] on div "Supprimer" at bounding box center [771, 238] width 100 height 26
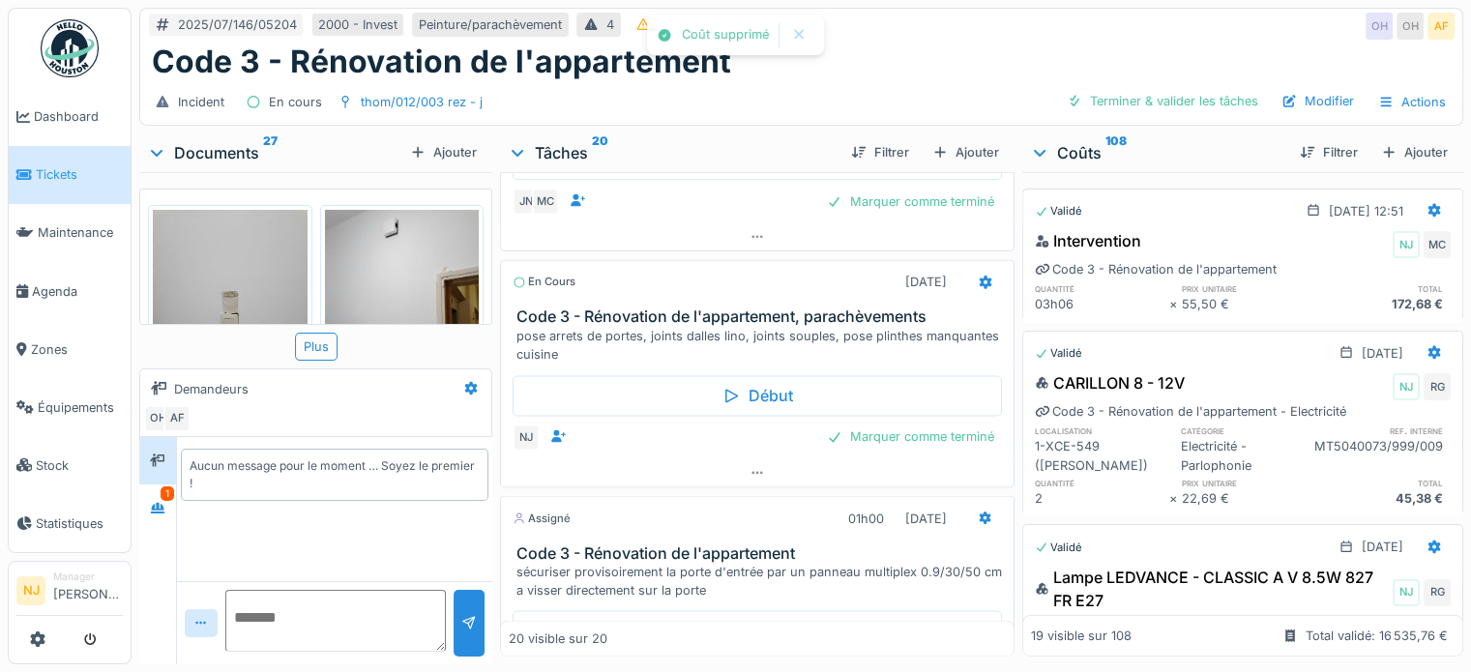
click at [782, 232] on div at bounding box center [735, 336] width 1471 height 672
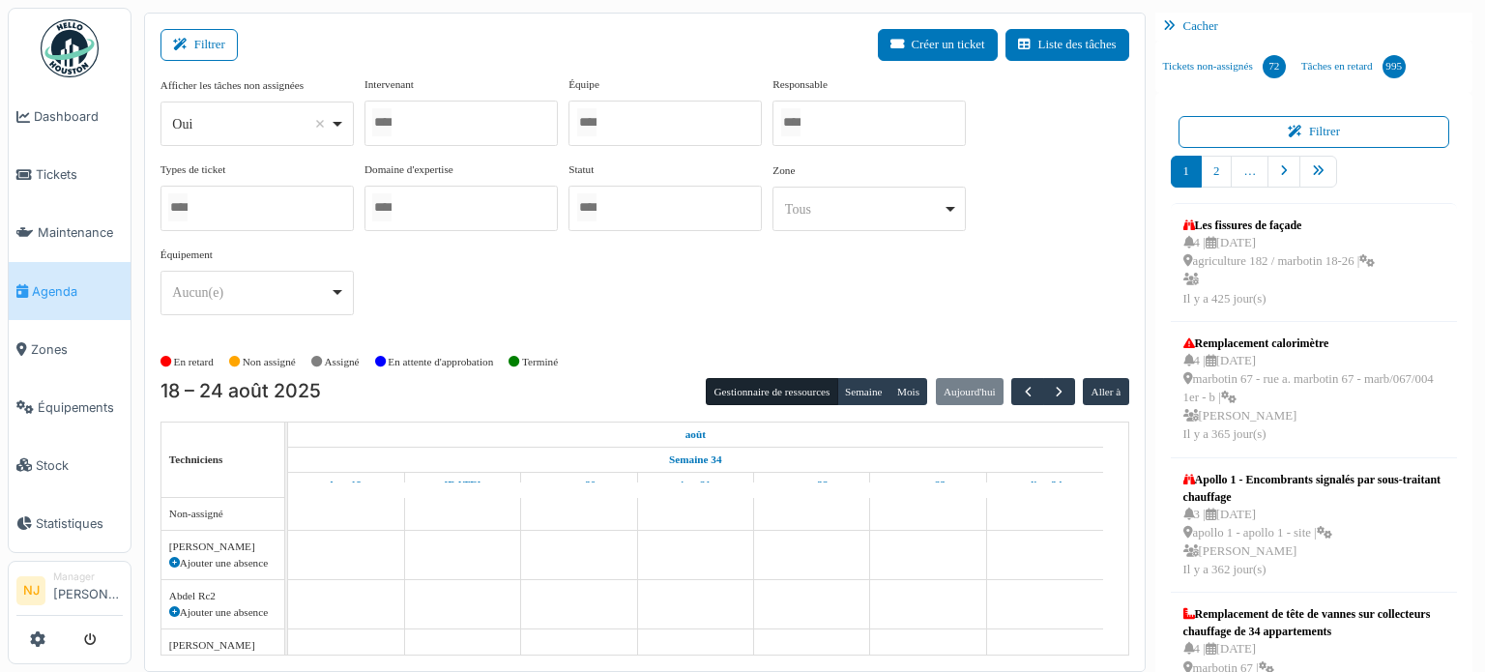
click at [629, 130] on div at bounding box center [665, 123] width 193 height 45
click at [425, 44] on div "Filtrer Créer un ticket Liste des tâches" at bounding box center [645, 52] width 969 height 47
click at [628, 132] on div at bounding box center [665, 123] width 193 height 45
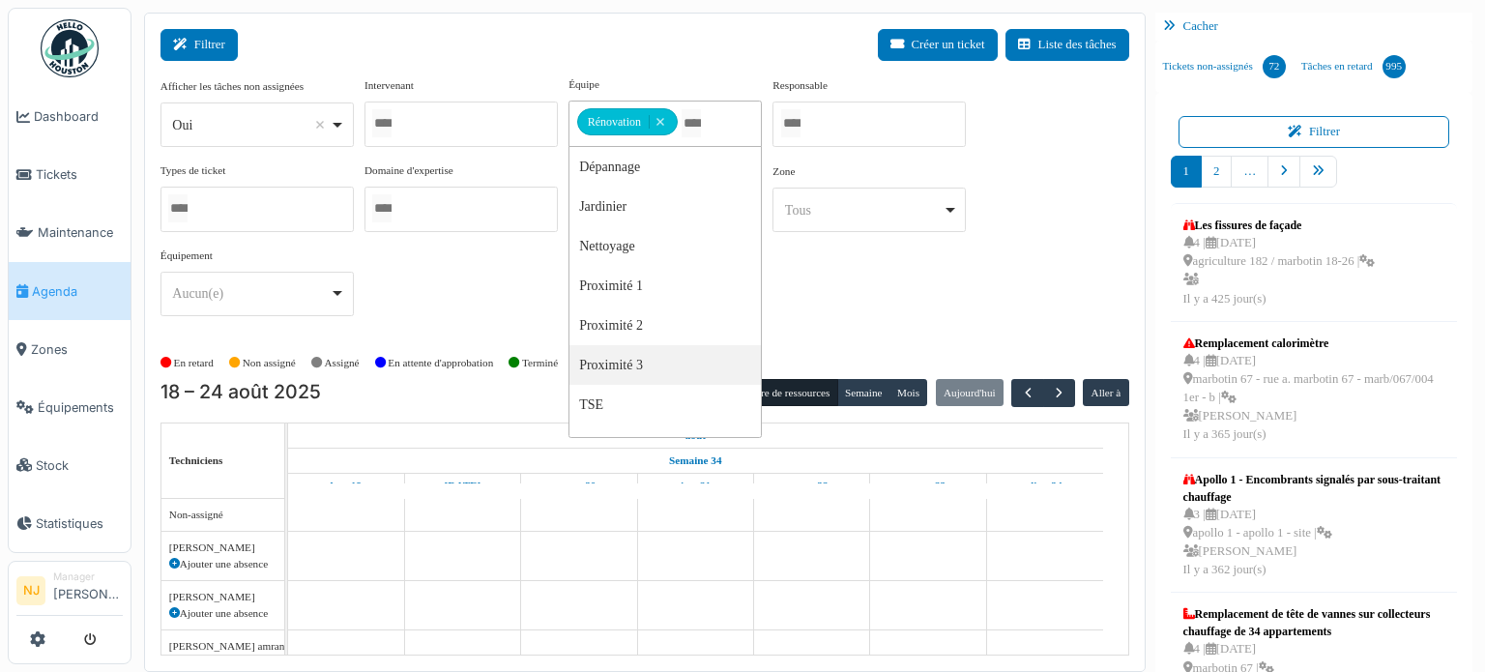
click at [190, 42] on icon at bounding box center [183, 45] width 21 height 13
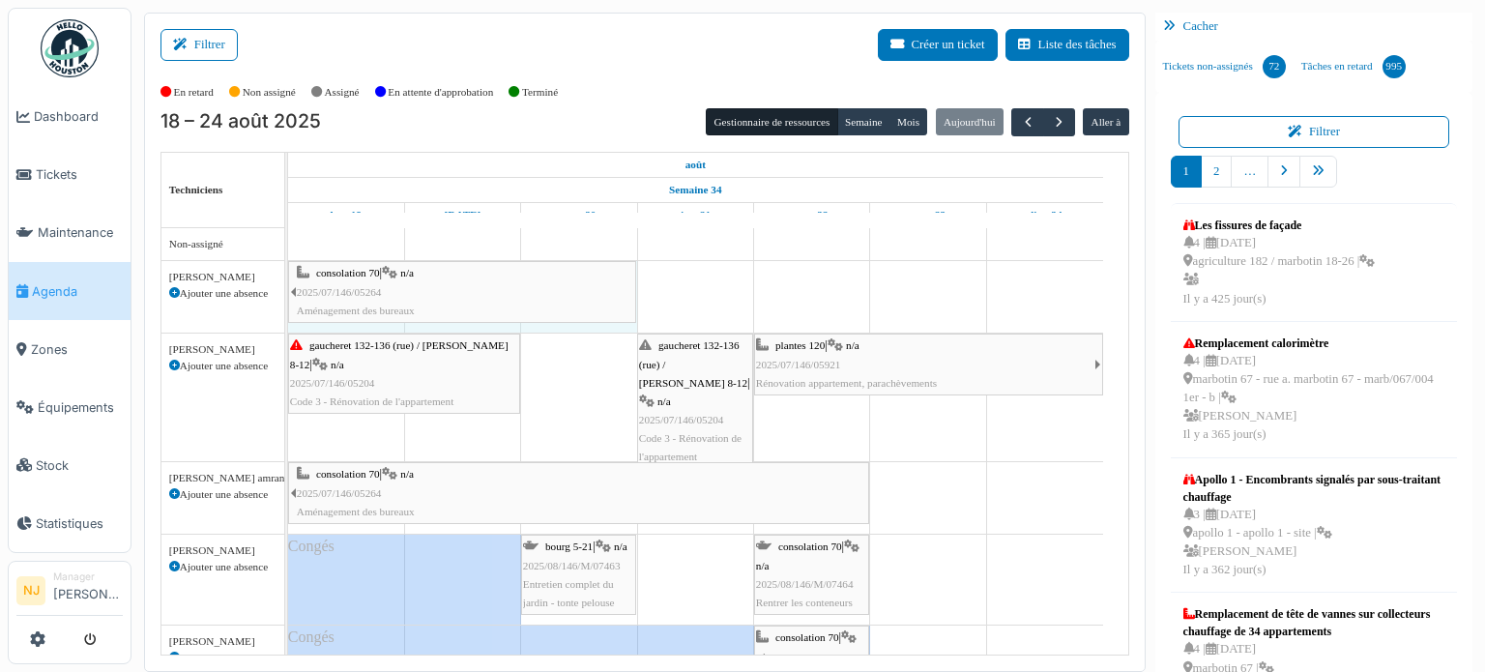
drag, startPoint x: 870, startPoint y: 291, endPoint x: 644, endPoint y: 293, distance: 226.3
click at [644, 293] on div "consolation 70 | n/a 2025/07/146/05264 Aménagement des bureaux consolation 70 |…" at bounding box center [708, 592] width 840 height 729
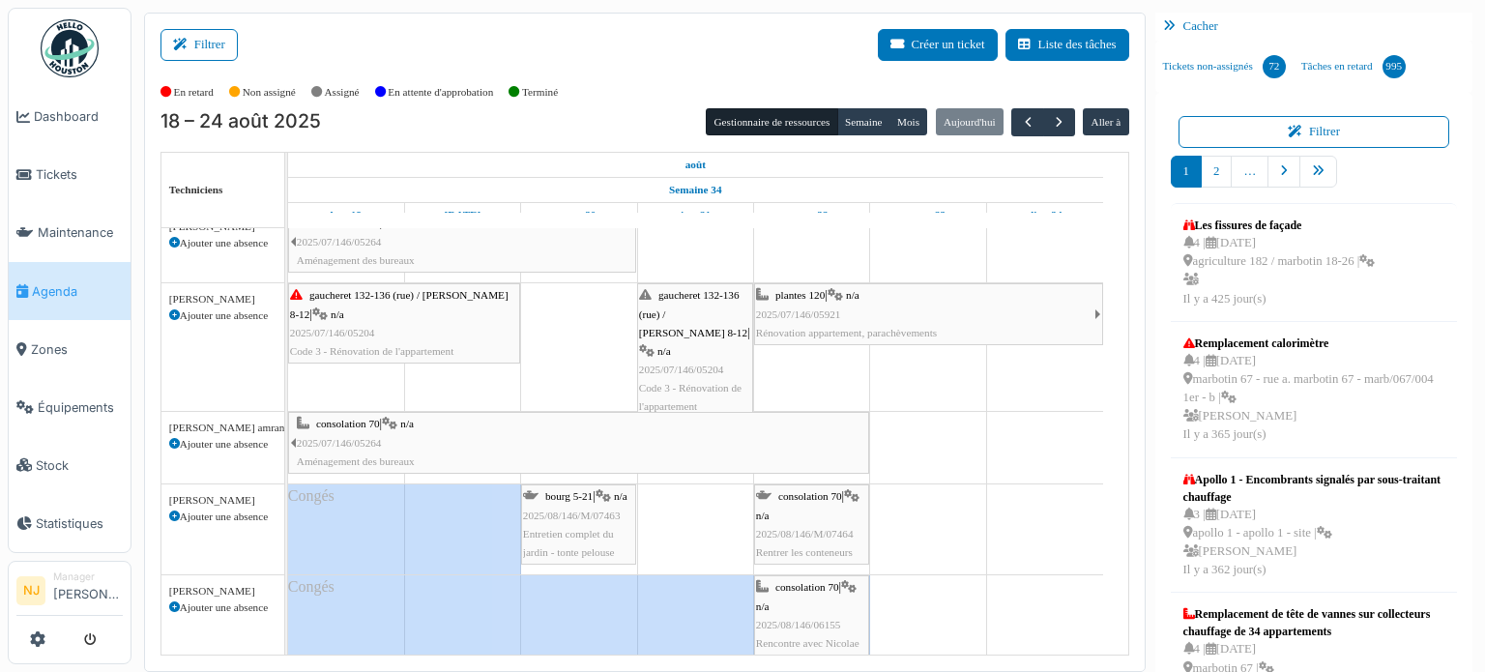
scroll to position [97, 0]
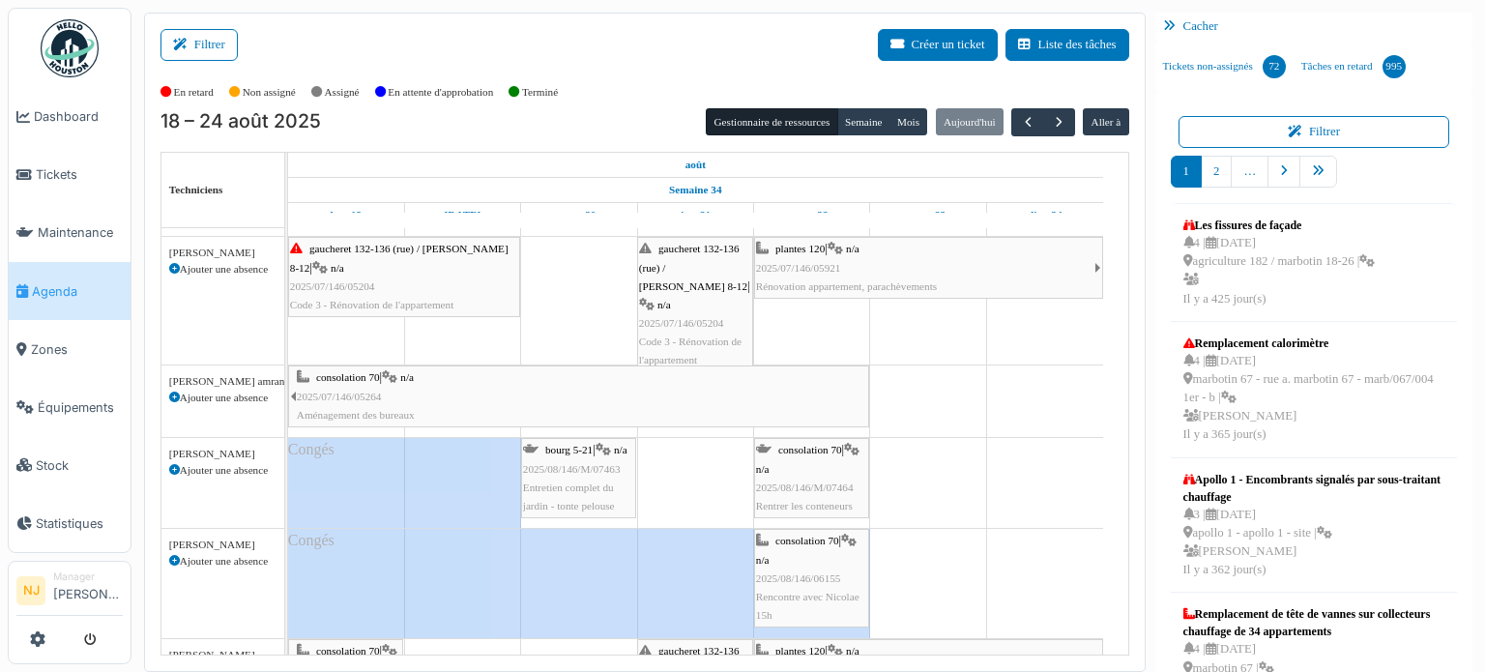
click at [866, 386] on div at bounding box center [868, 396] width 8 height 60
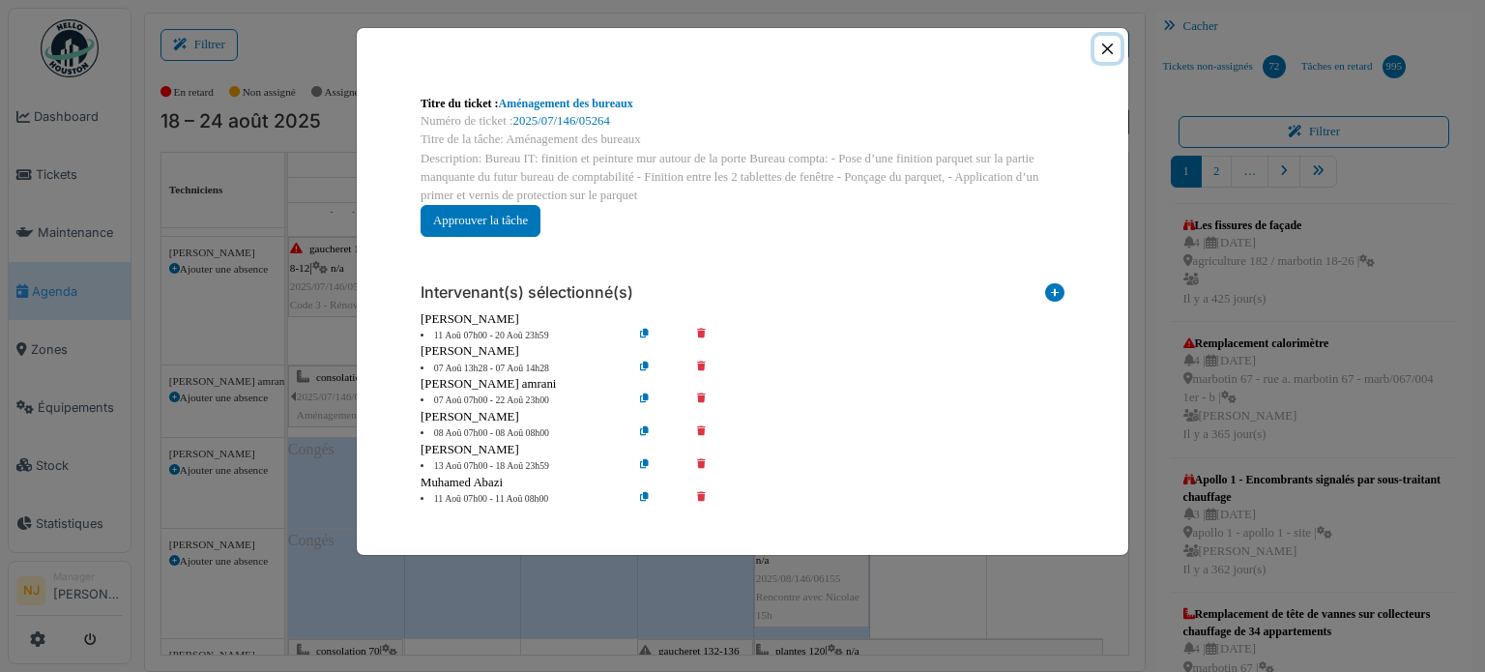
click at [1112, 45] on button "Close" at bounding box center [1108, 49] width 26 height 26
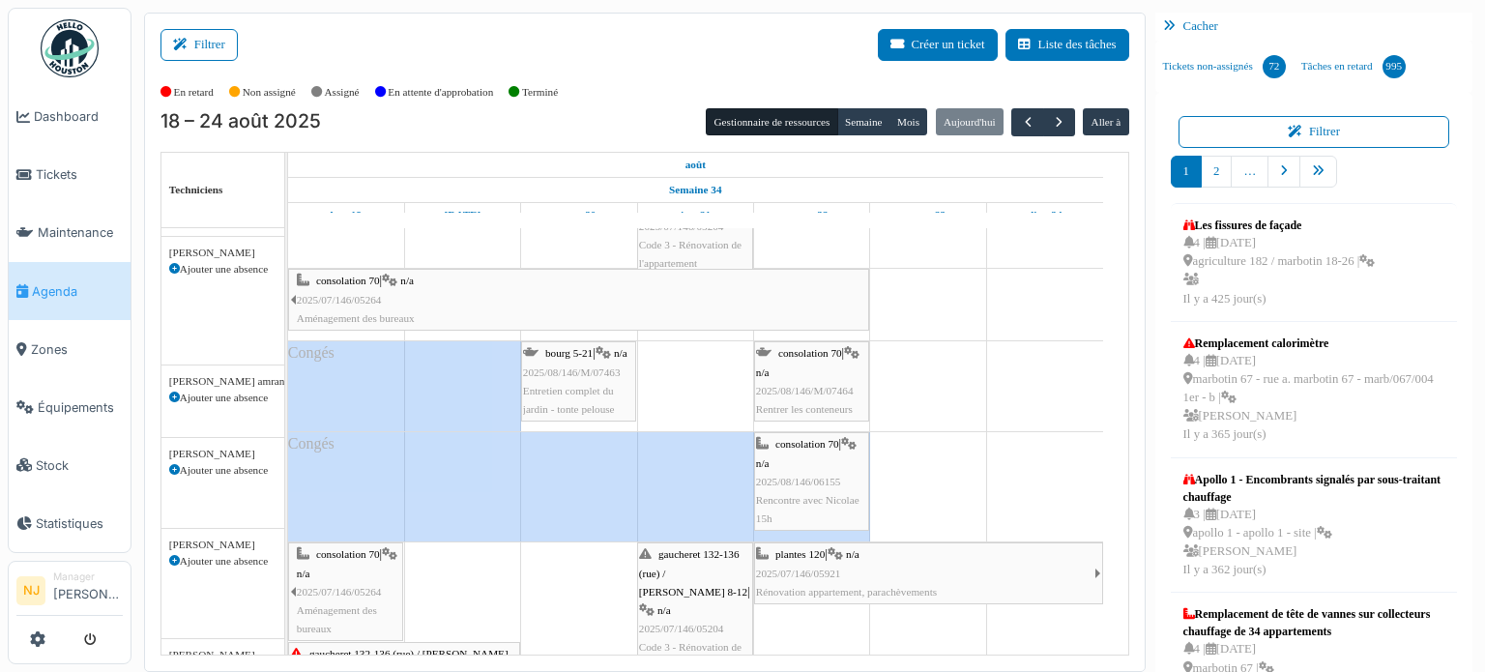
scroll to position [193, 0]
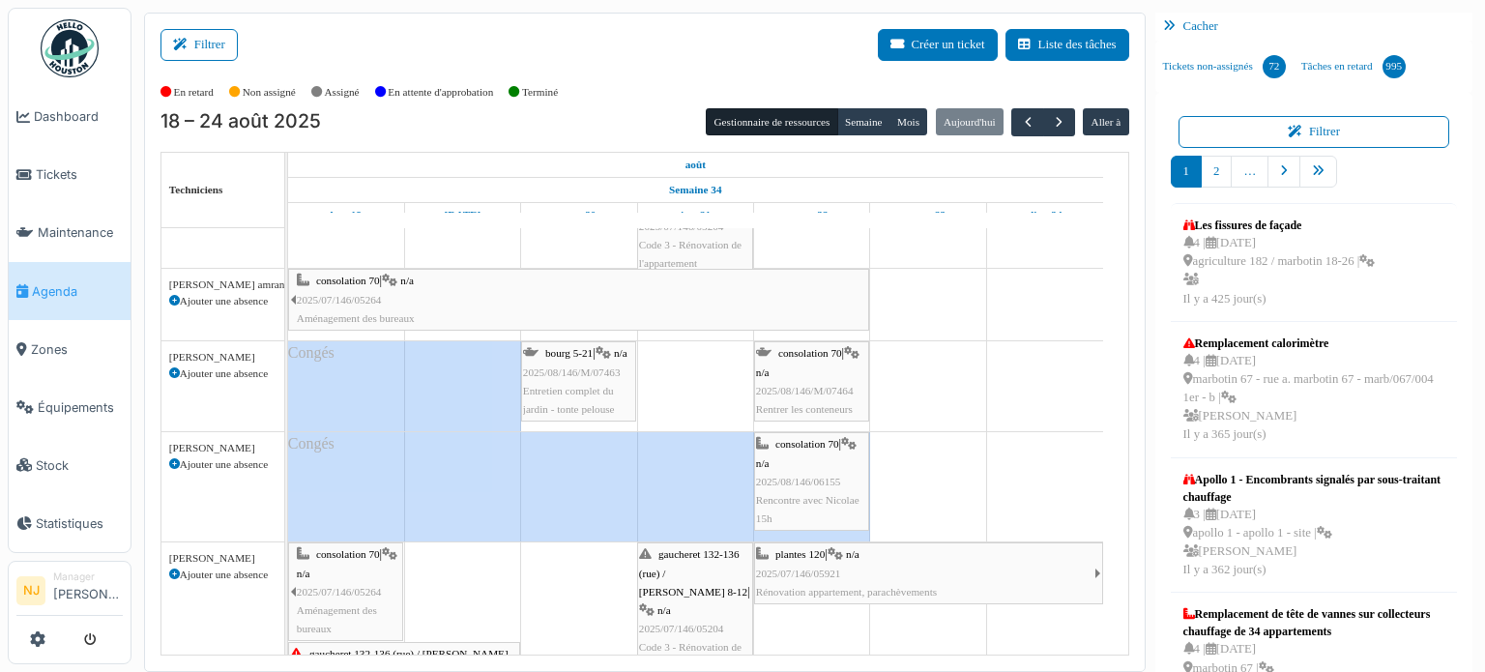
click at [574, 363] on div "[PERSON_NAME] 5-21 | n/a 2025/08/146/M/07463 Entretien complet du jardin - tont…" at bounding box center [578, 381] width 111 height 74
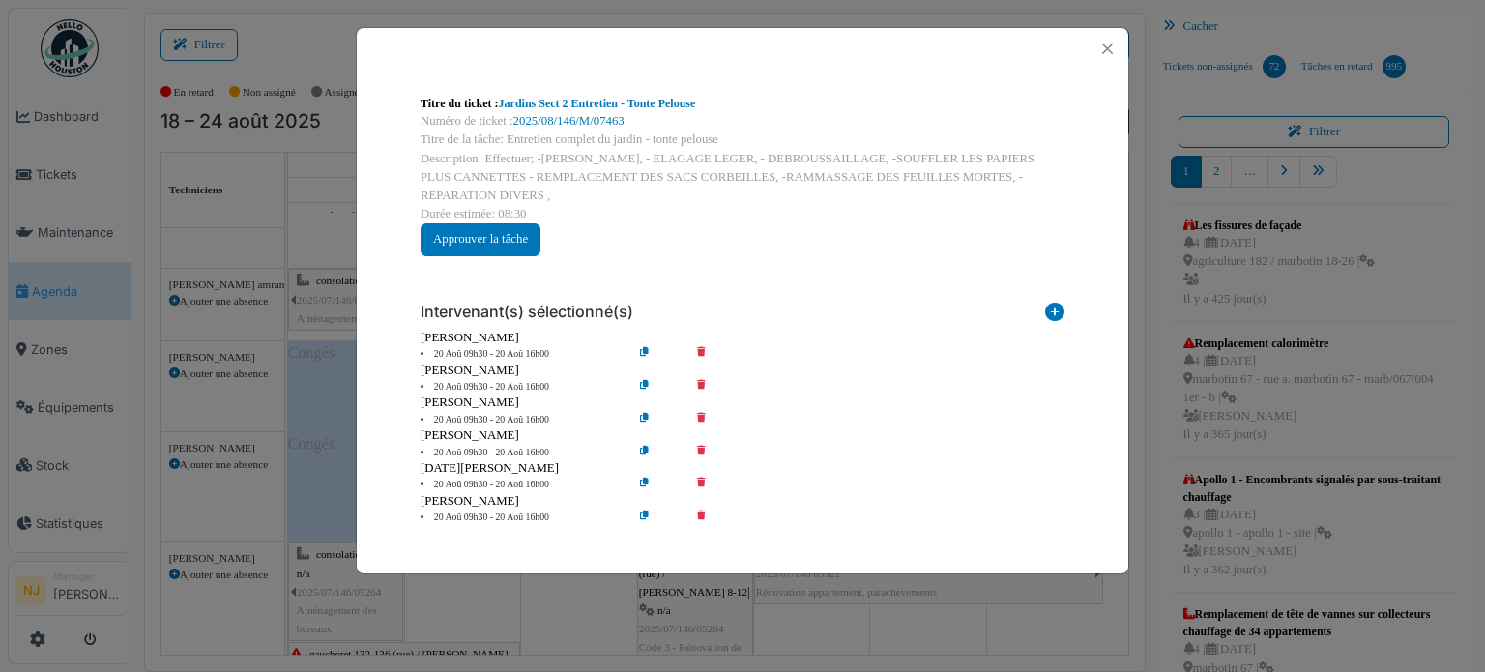
click at [700, 415] on icon at bounding box center [715, 420] width 55 height 15
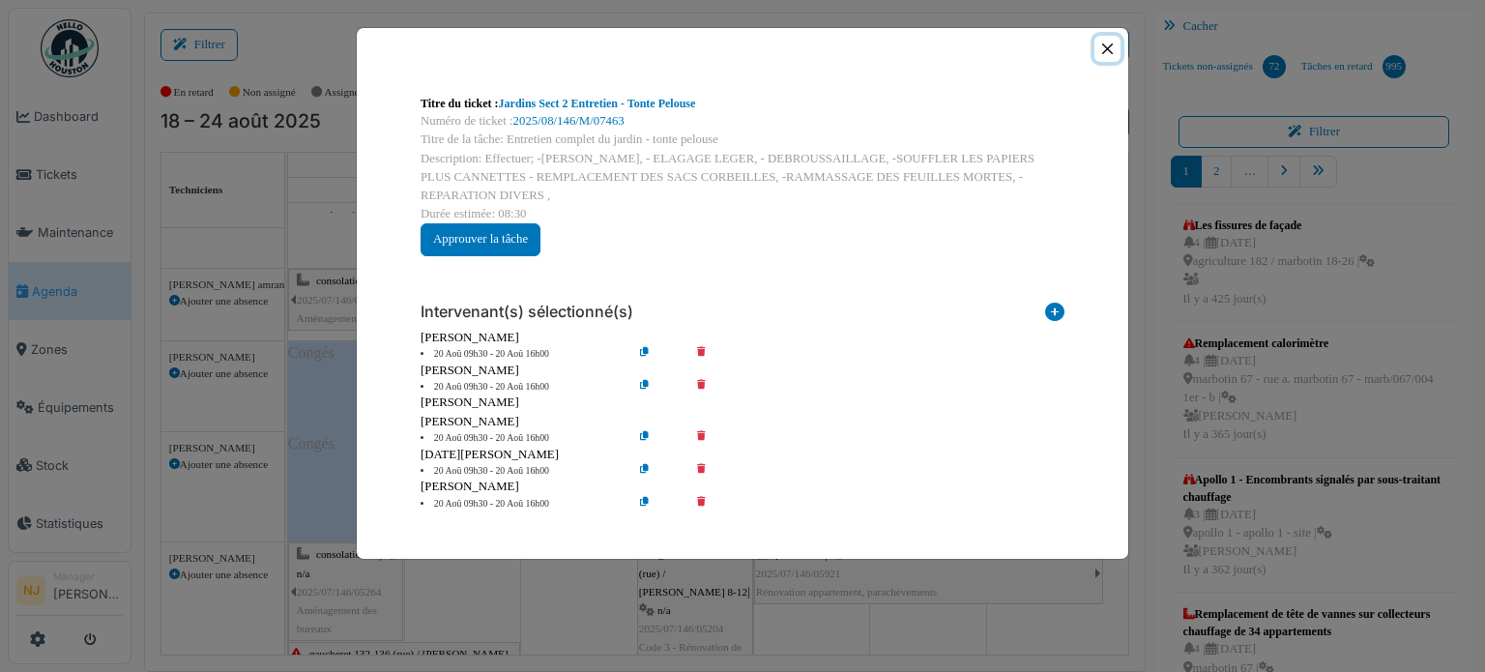
click at [1103, 57] on button "Close" at bounding box center [1108, 49] width 26 height 26
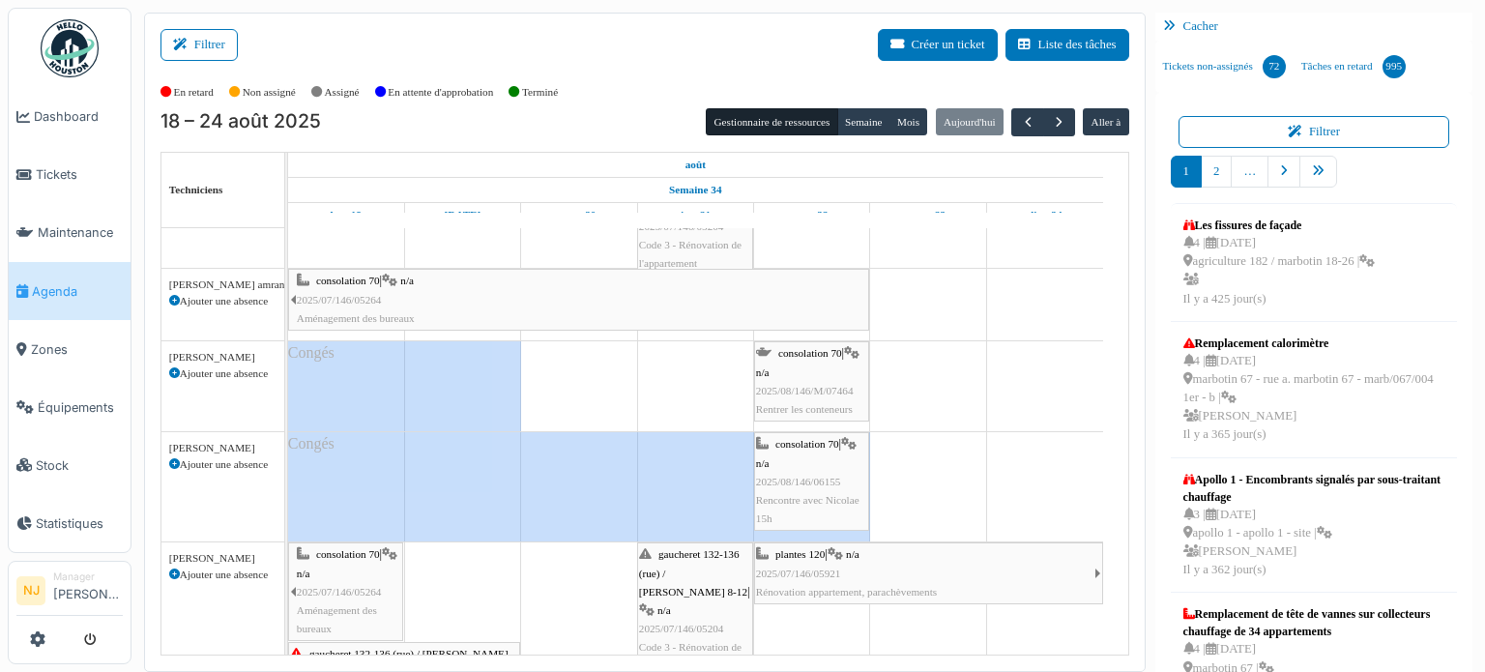
click at [180, 374] on div "Ajouter une absence" at bounding box center [222, 374] width 107 height 16
click at [165, 366] on div "[PERSON_NAME] Ajouter une absence" at bounding box center [222, 365] width 123 height 48
click at [174, 370] on icon at bounding box center [174, 373] width 11 height 11
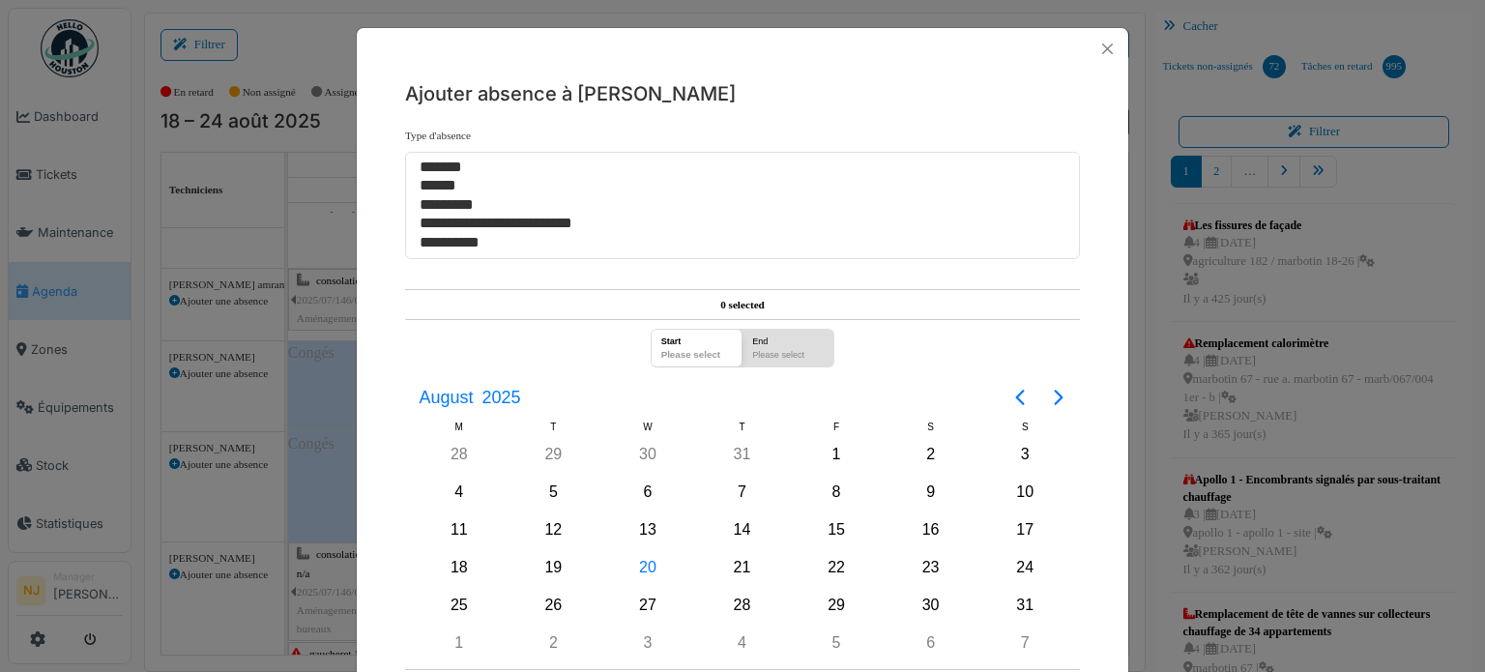
scroll to position [96, 0]
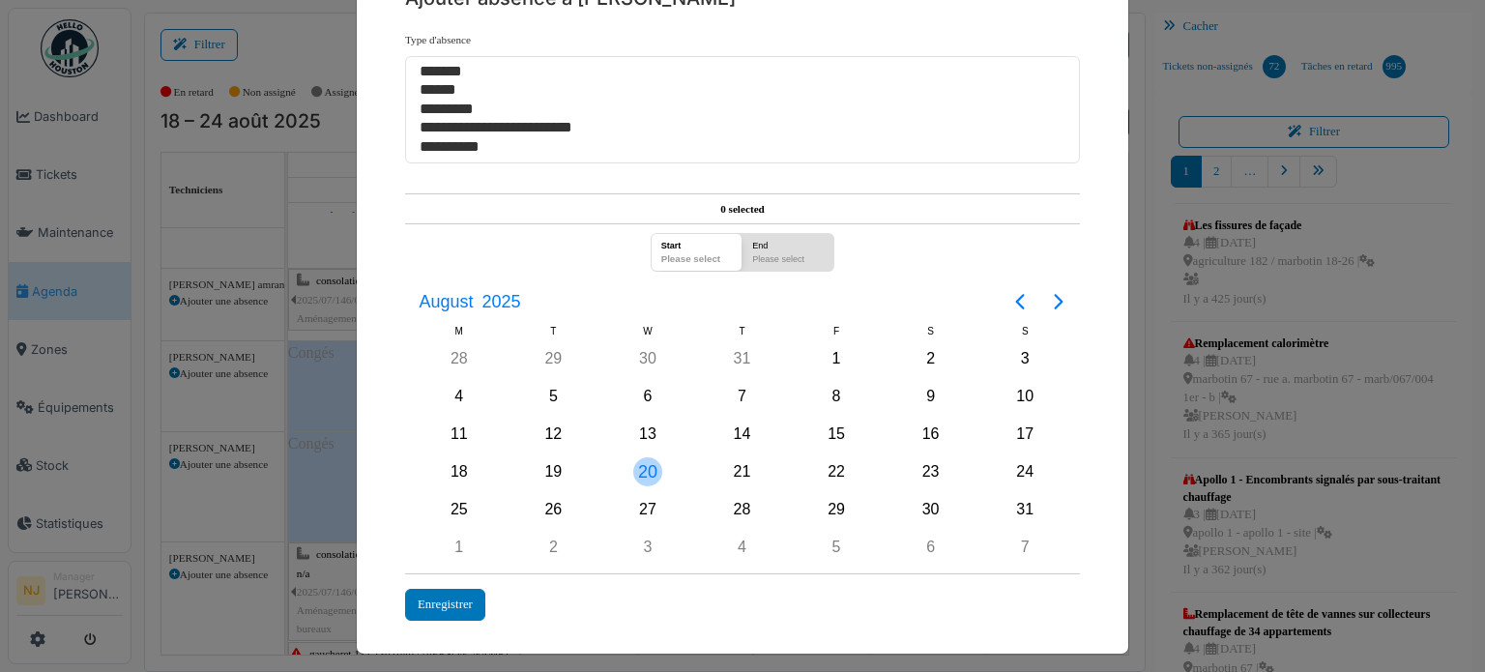
click at [633, 481] on div "20" at bounding box center [647, 472] width 95 height 37
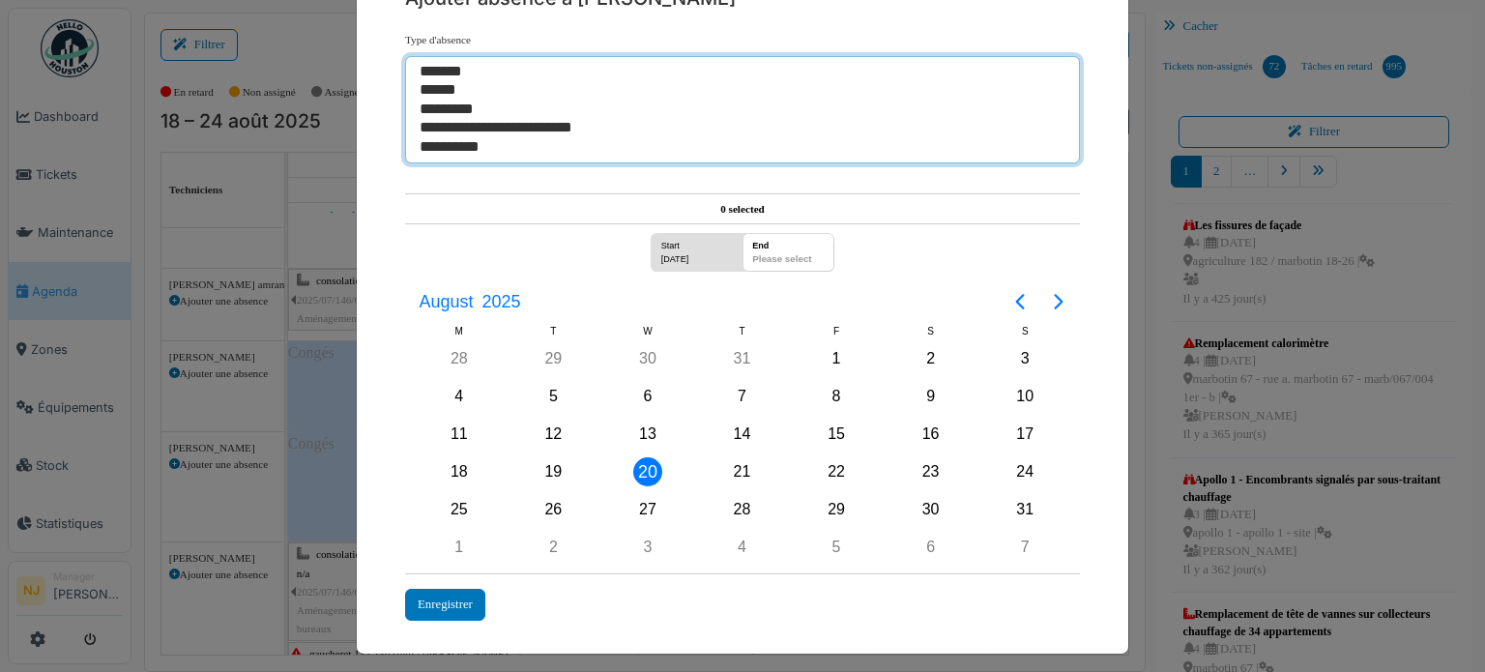
select select "**"
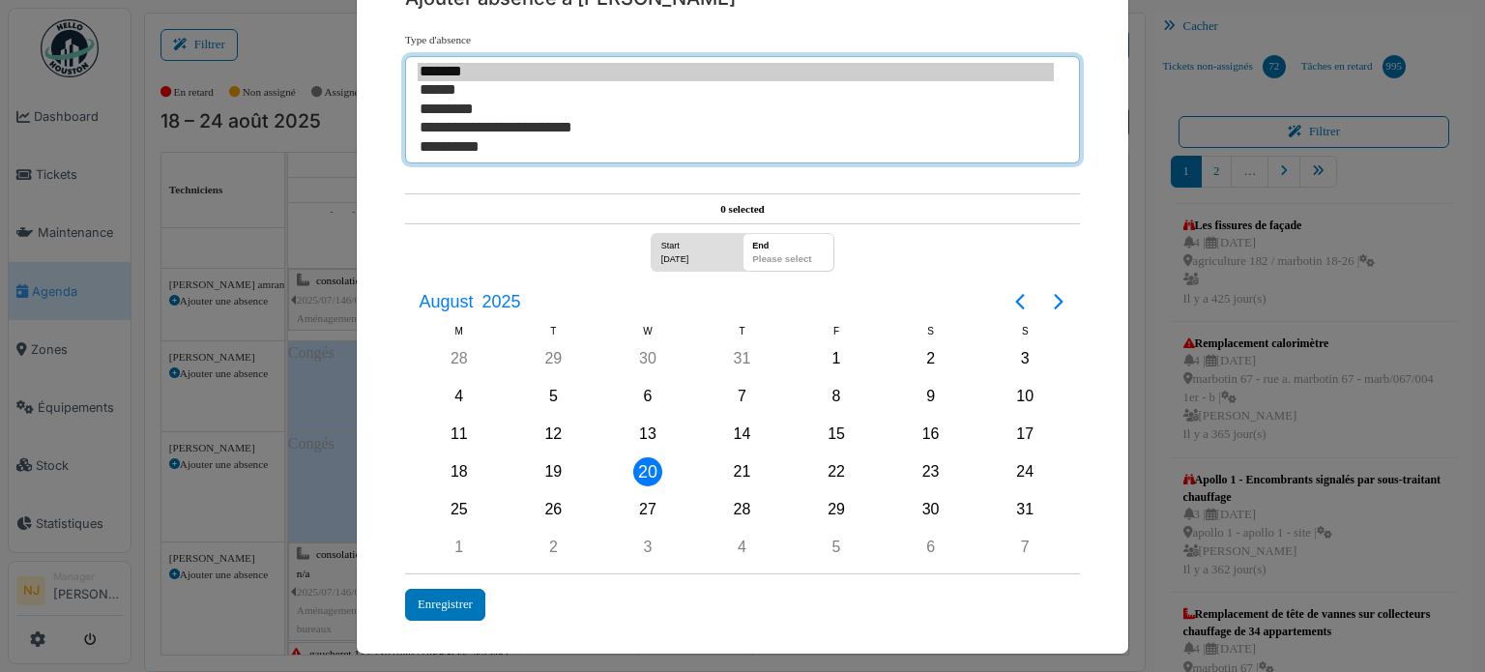
click at [435, 68] on option "*******" at bounding box center [736, 72] width 636 height 18
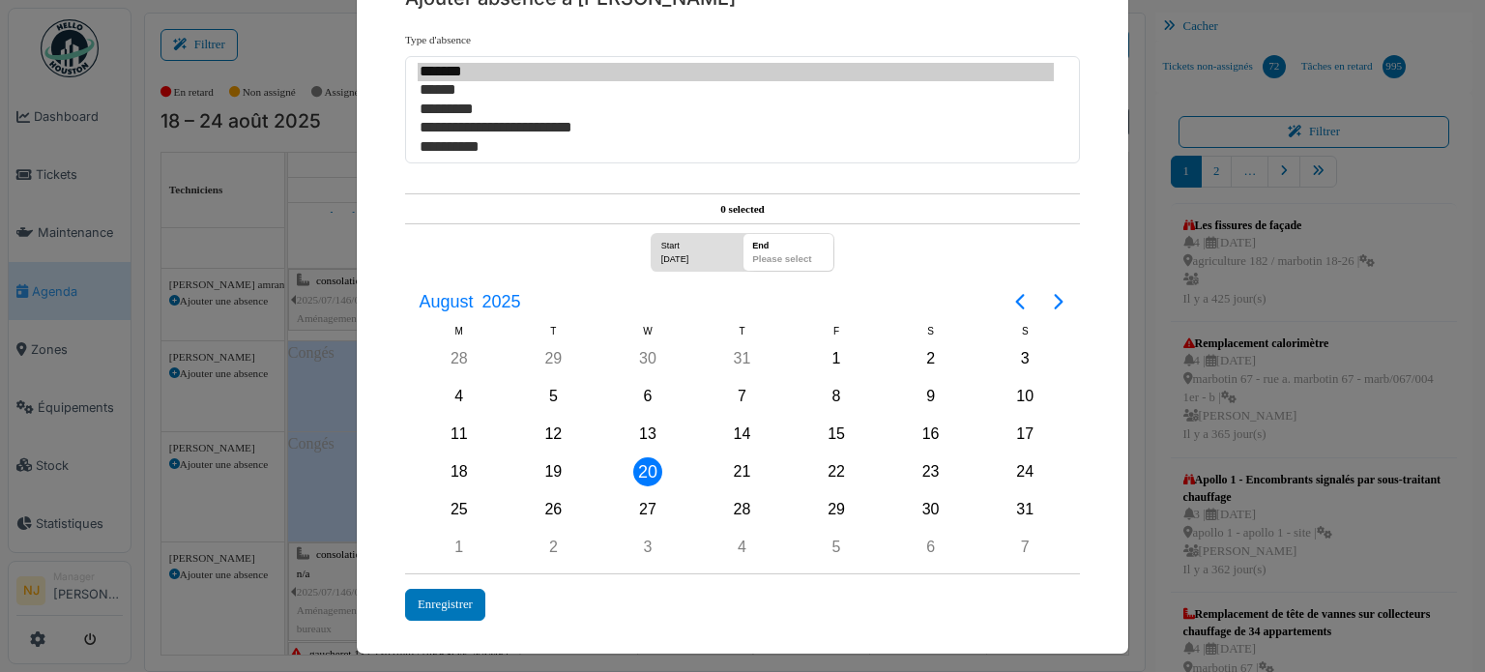
click at [634, 460] on div "20" at bounding box center [647, 471] width 29 height 29
click at [435, 589] on div "Enregistrer" at bounding box center [445, 605] width 80 height 32
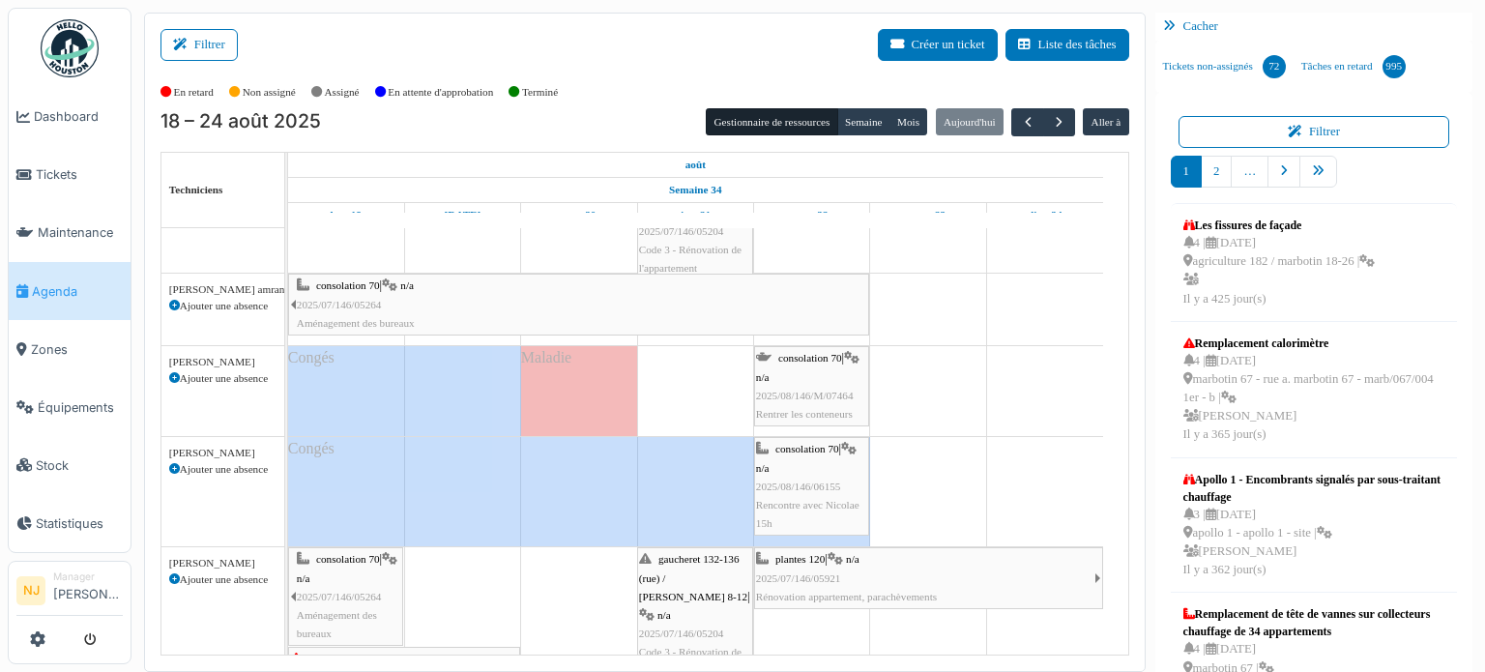
scroll to position [193, 0]
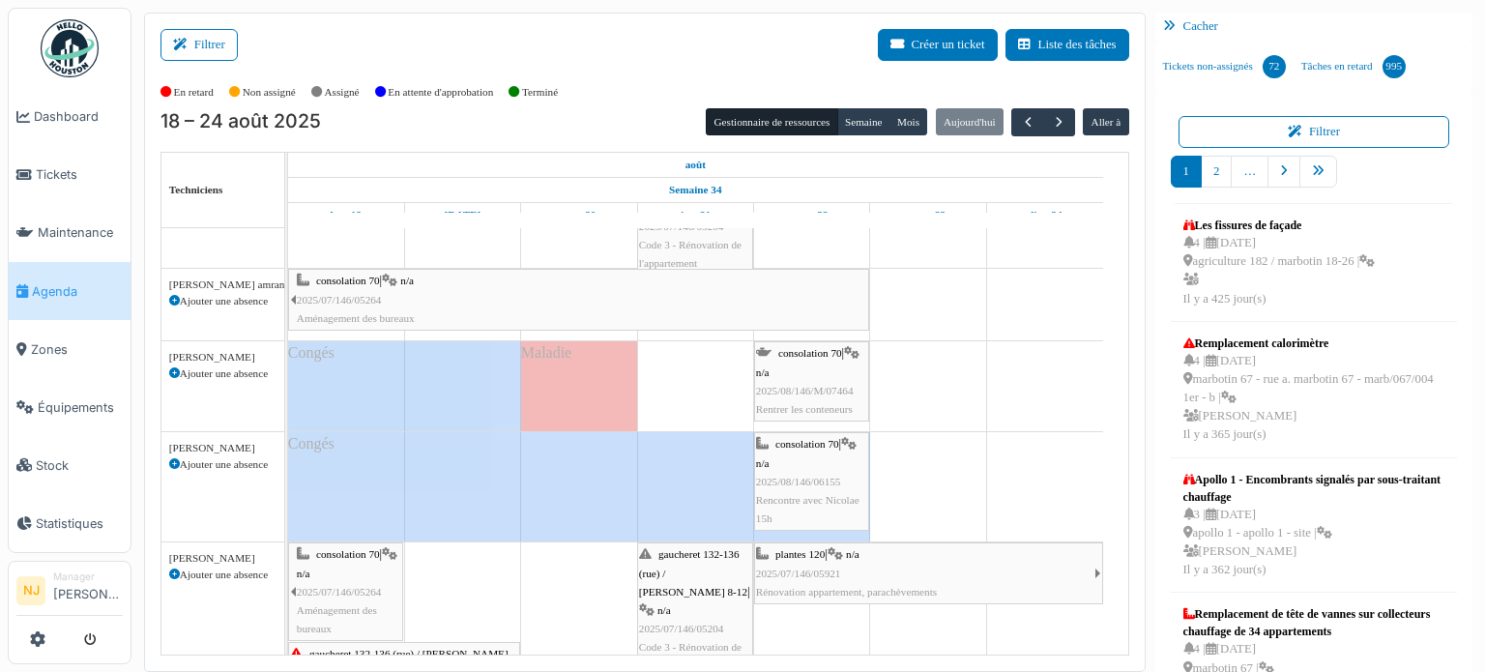
click at [813, 385] on span "2025/08/146/M/07464" at bounding box center [805, 391] width 98 height 12
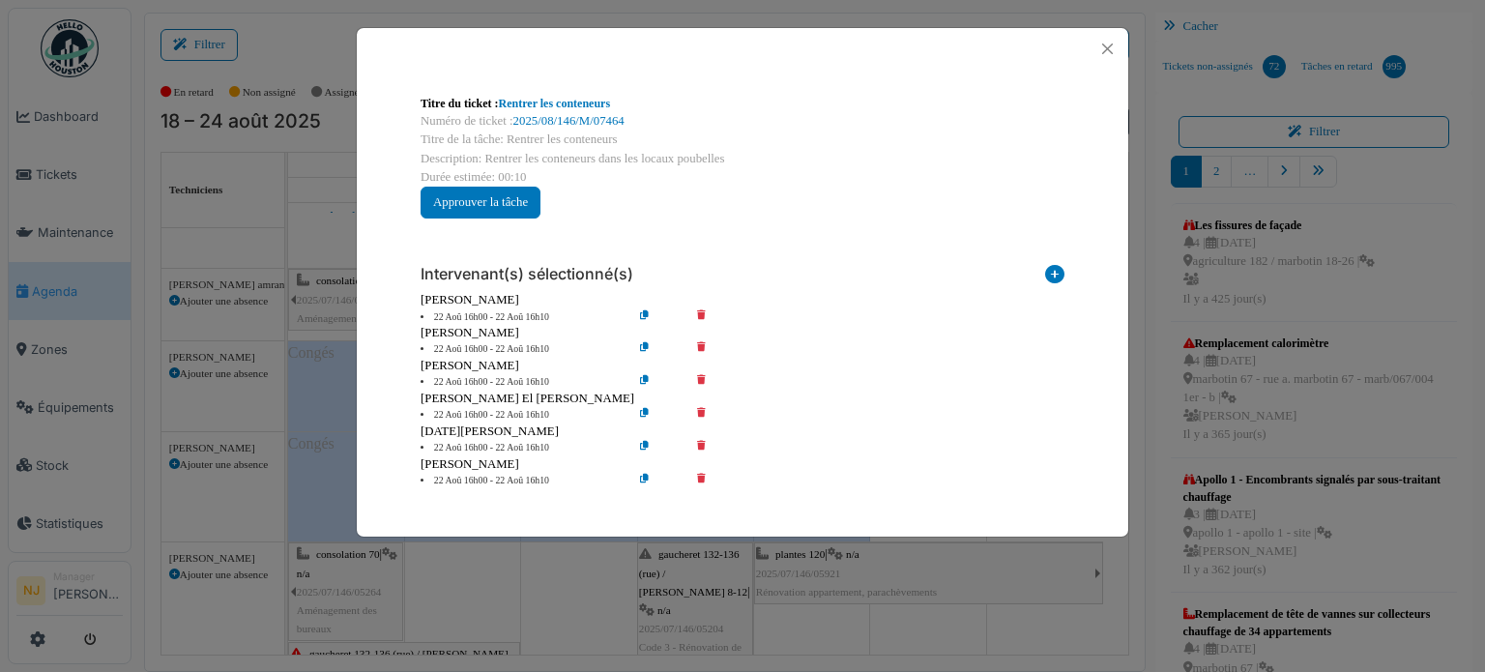
click at [703, 345] on icon at bounding box center [715, 349] width 55 height 15
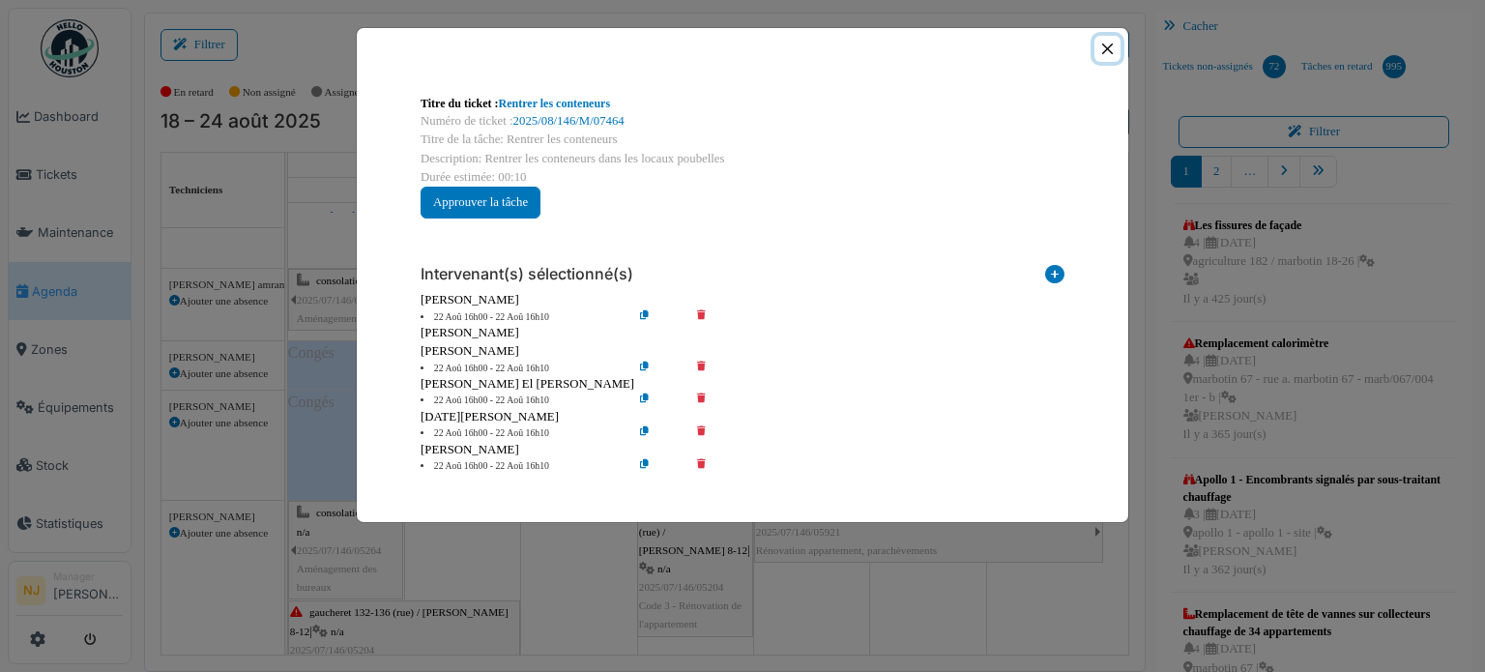
click at [1103, 46] on button "Close" at bounding box center [1108, 49] width 26 height 26
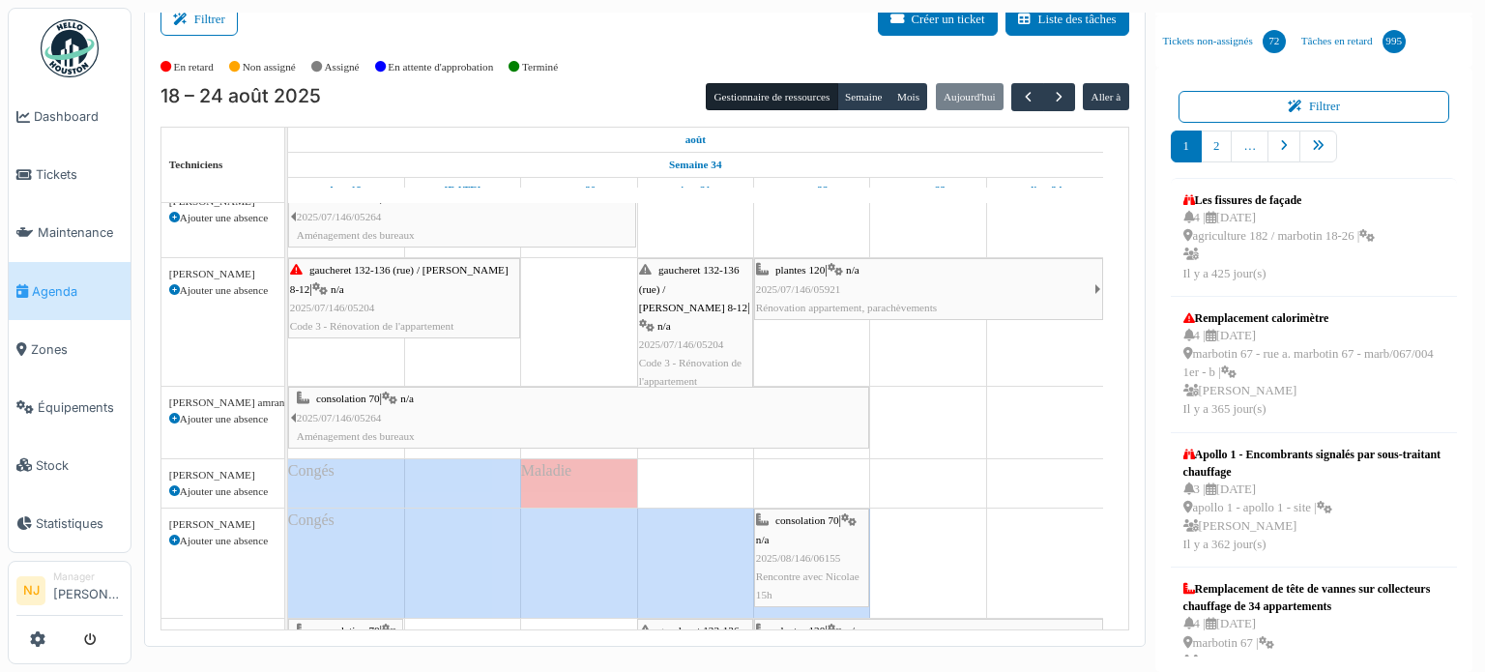
scroll to position [0, 0]
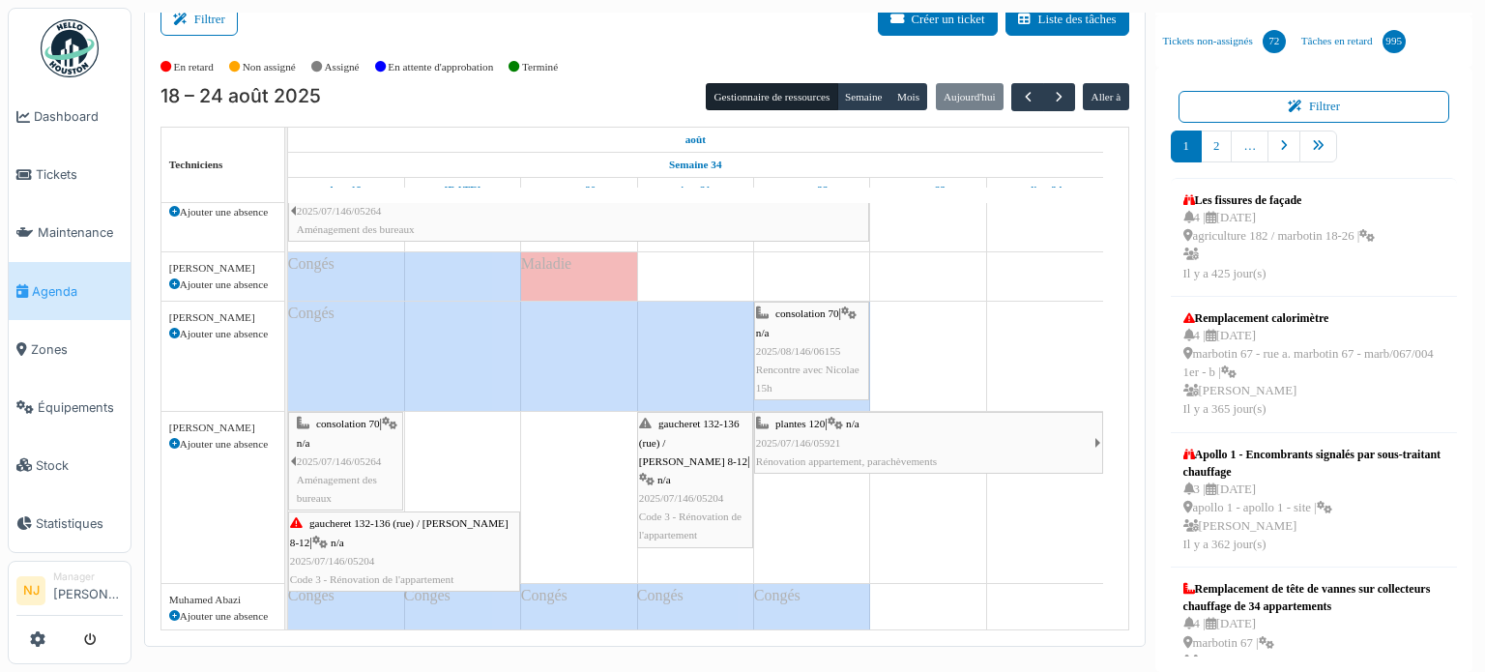
click at [698, 467] on div "gaucheret 132-136 (rue) / thomas 8-12 | n/a 2025/07/146/05204 Code 3 - Rénovati…" at bounding box center [695, 480] width 112 height 130
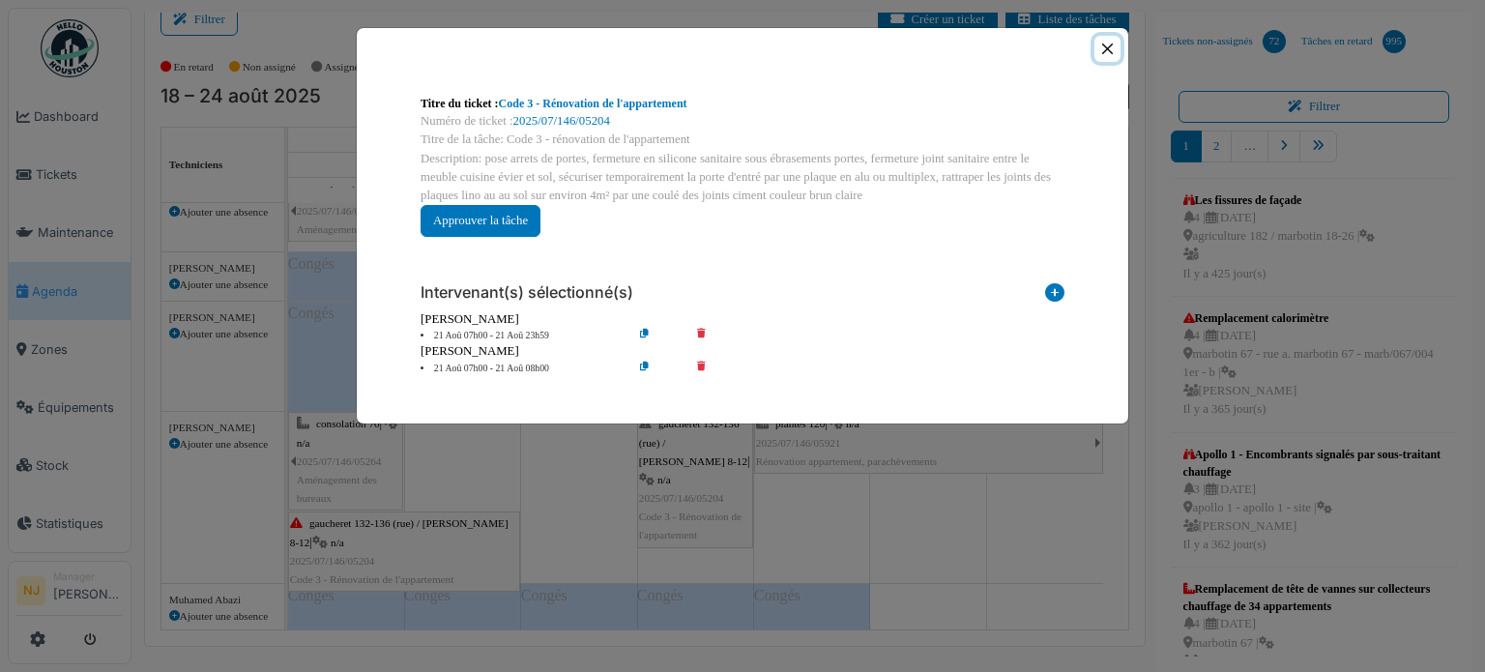
click at [1105, 45] on button "Close" at bounding box center [1108, 49] width 26 height 26
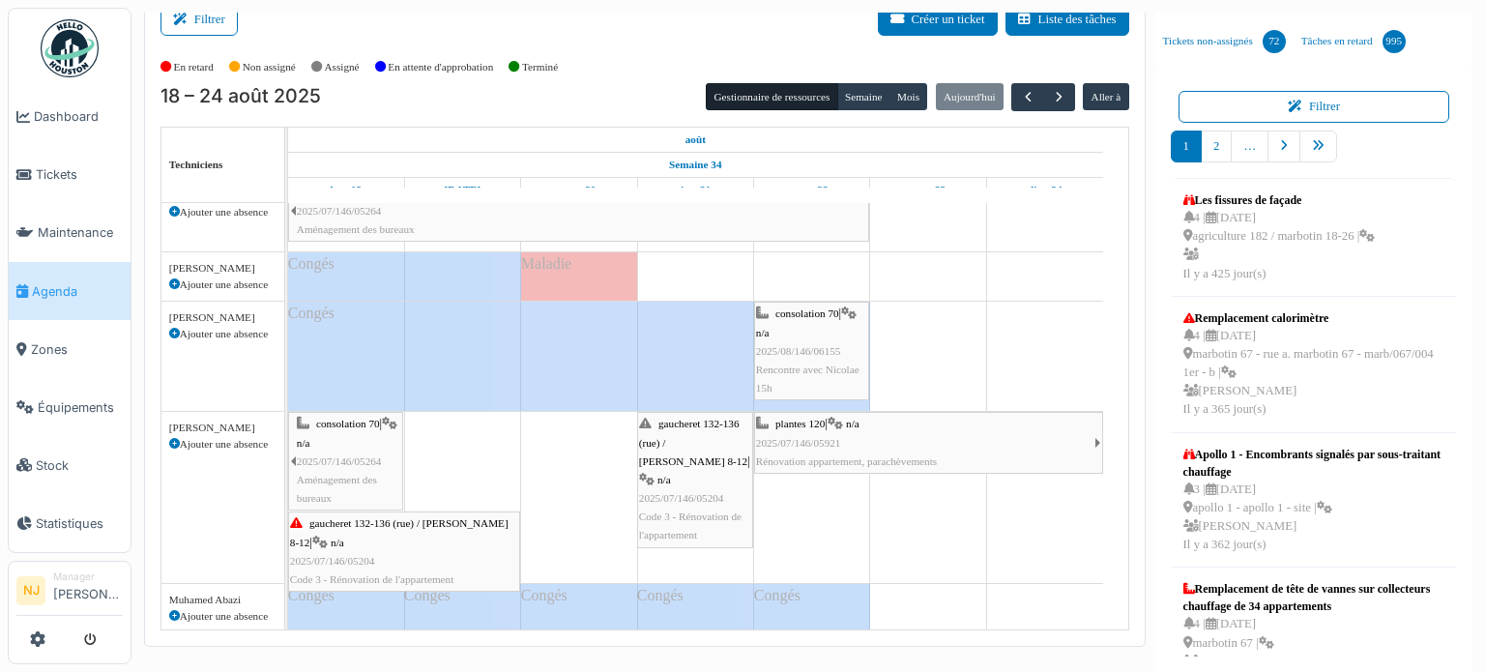
click at [696, 445] on span "gaucheret 132-136 (rue) / thomas 8-12" at bounding box center [693, 442] width 108 height 48
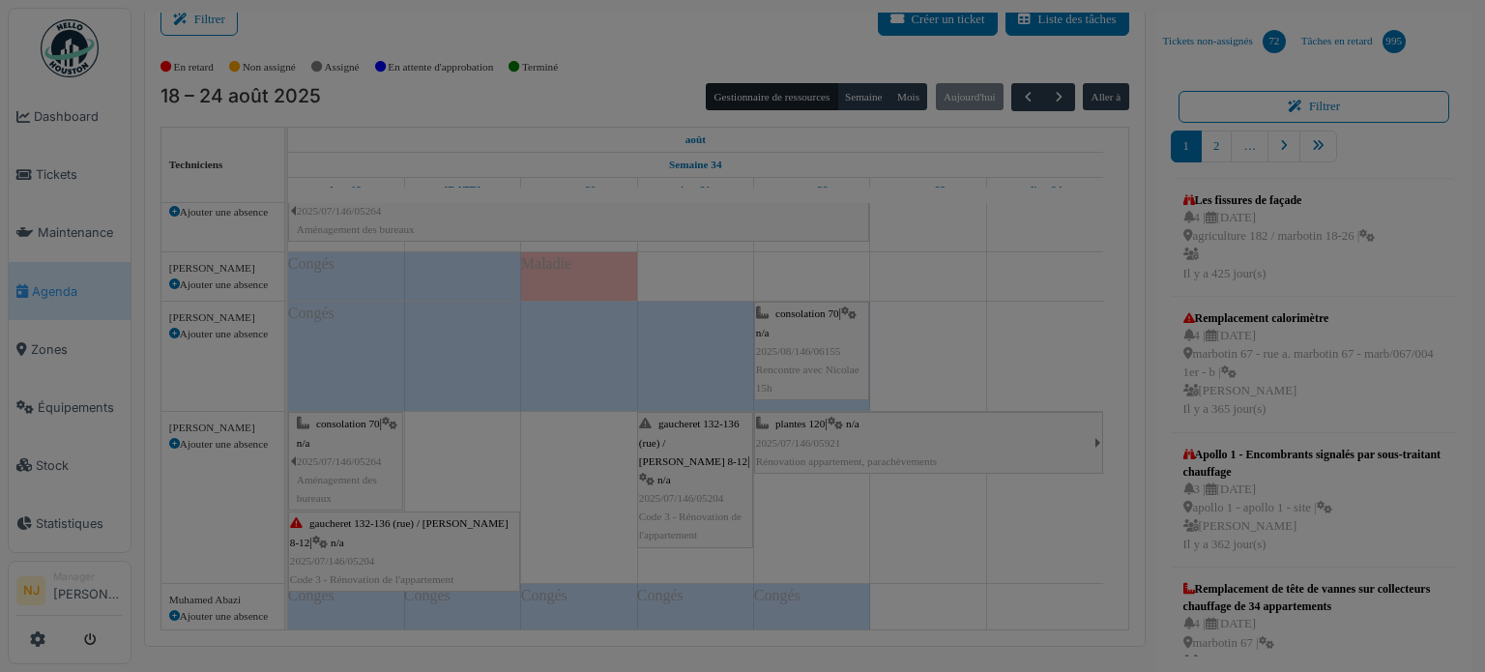
click at [0, 0] on div "Titre du ticket : Code 3 - Rénovation de l'appartement Numéro de ticket : 2025/…" at bounding box center [0, 0] width 0 height 0
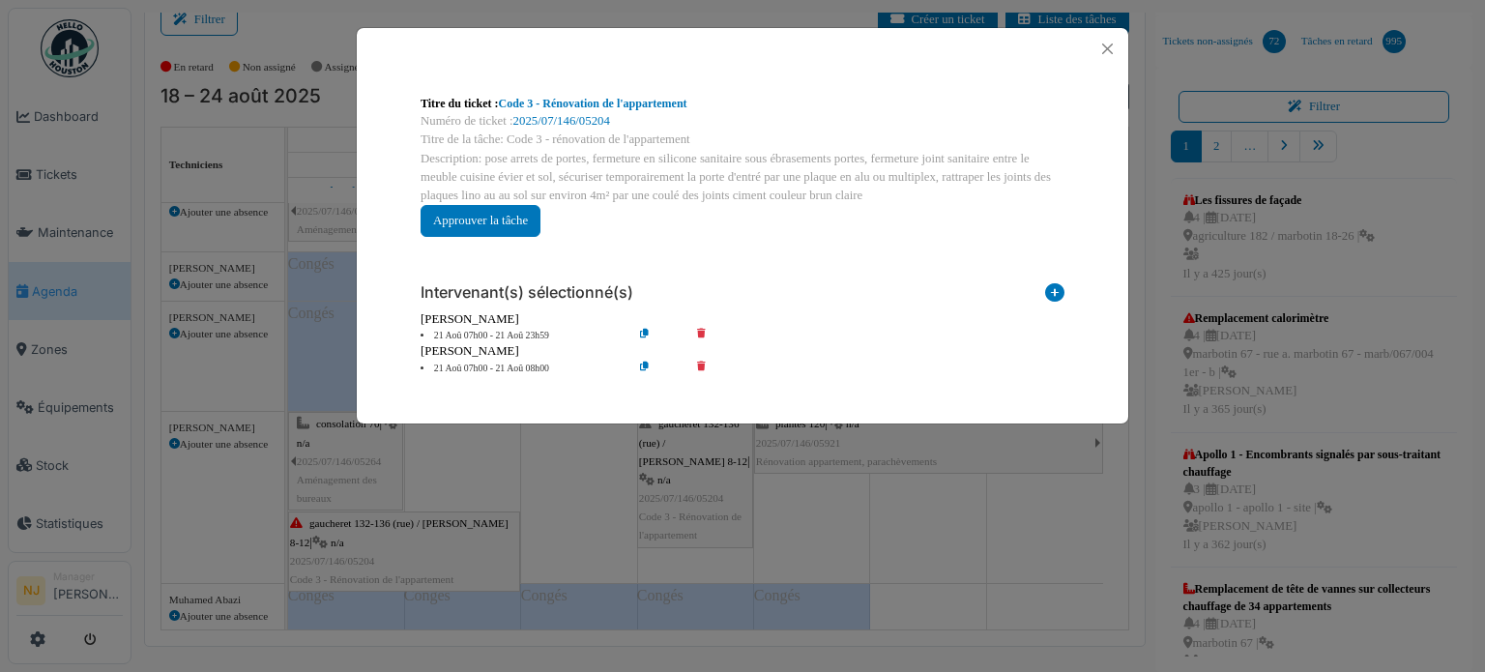
click at [642, 330] on icon at bounding box center [659, 336] width 55 height 15
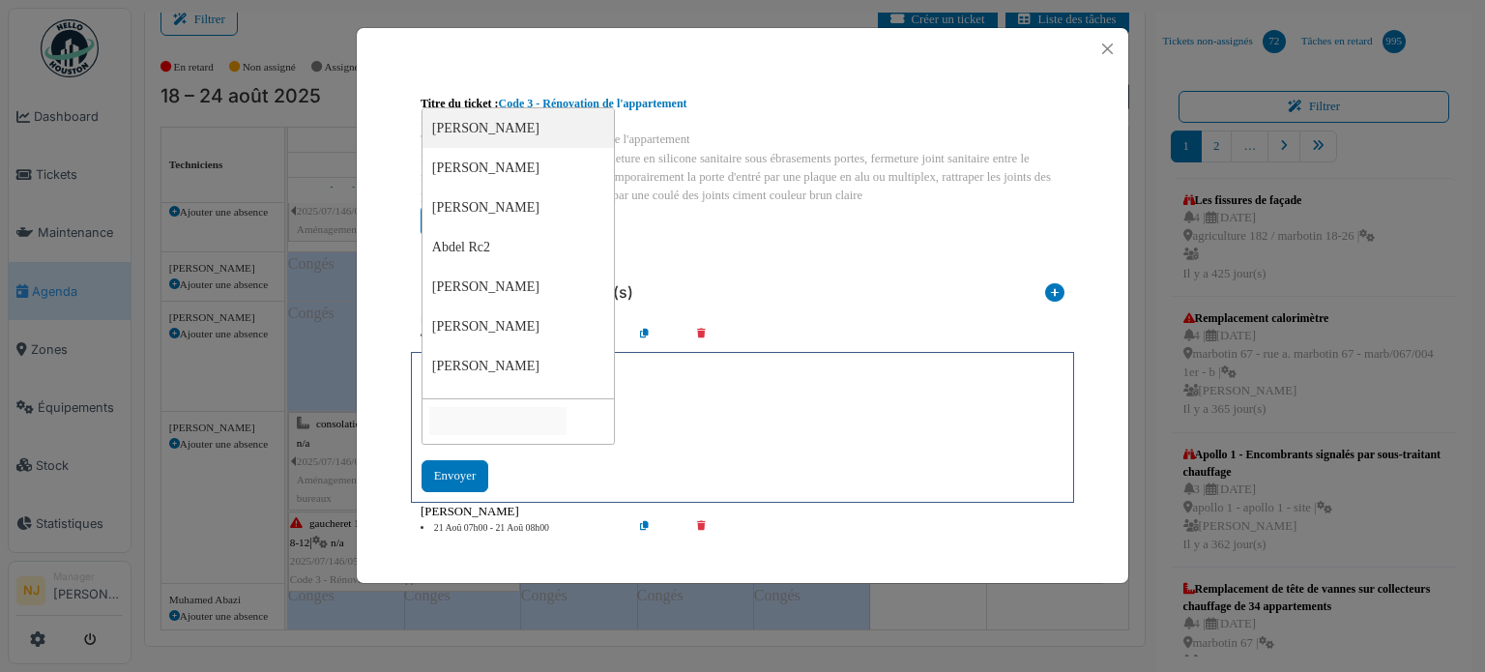
click at [487, 431] on input "null" at bounding box center [497, 421] width 137 height 28
type input "***"
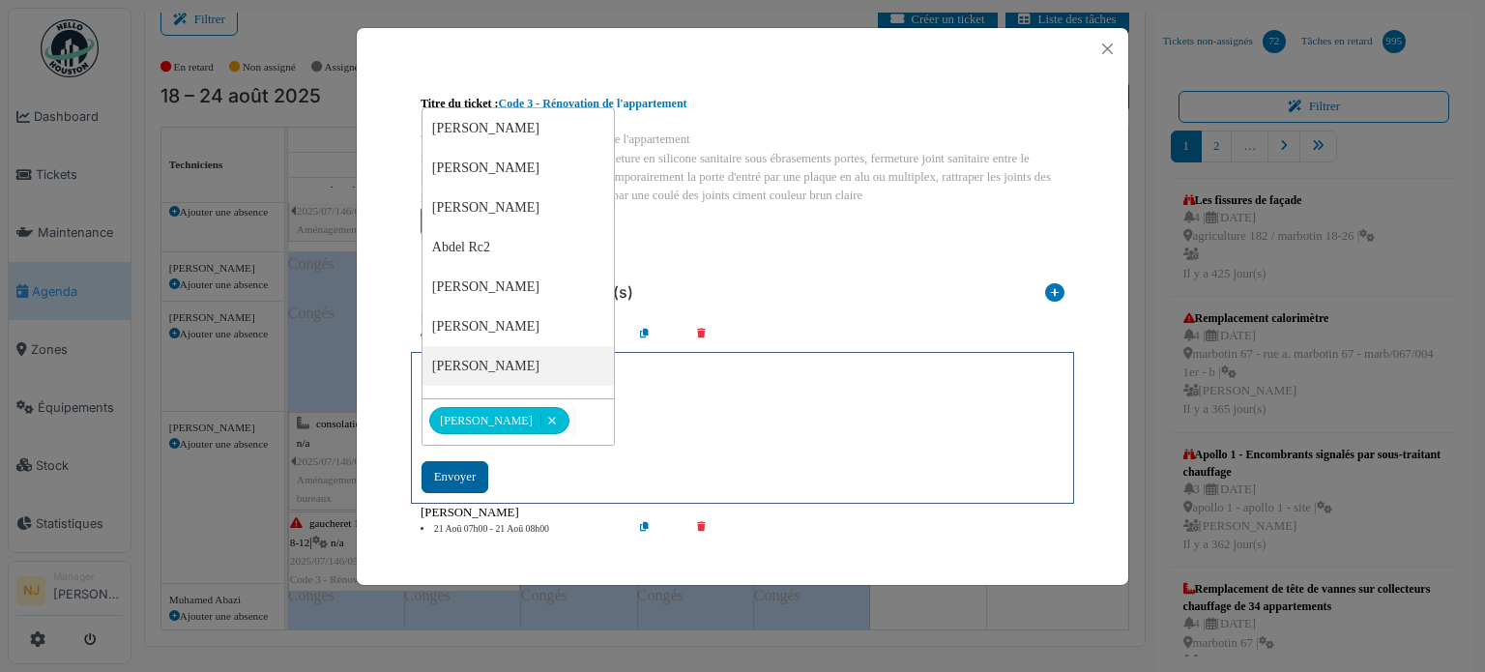
click at [453, 475] on div "Envoyer" at bounding box center [455, 477] width 67 height 32
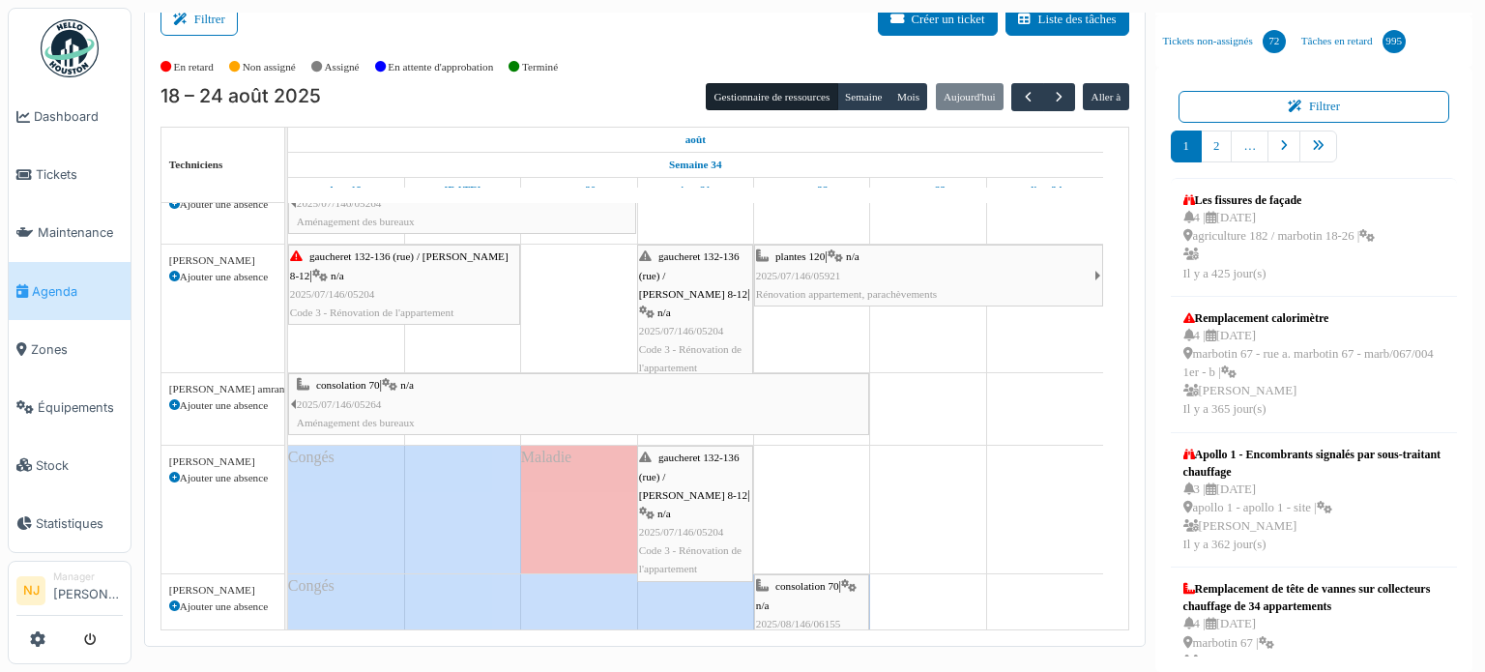
scroll to position [116, 0]
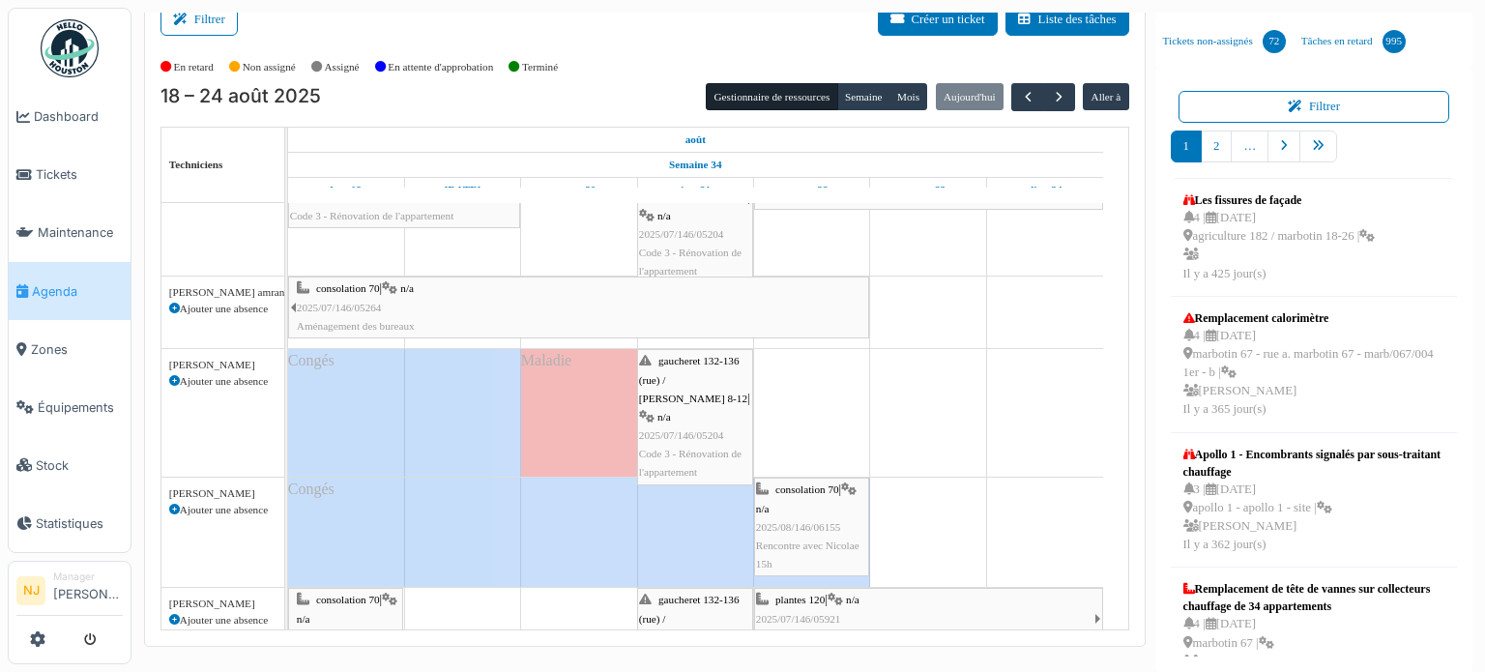
click at [727, 414] on div "gaucheret 132-136 (rue) / thomas 8-12 | n/a 2025/07/146/05204 Code 3 - Rénovati…" at bounding box center [695, 417] width 112 height 130
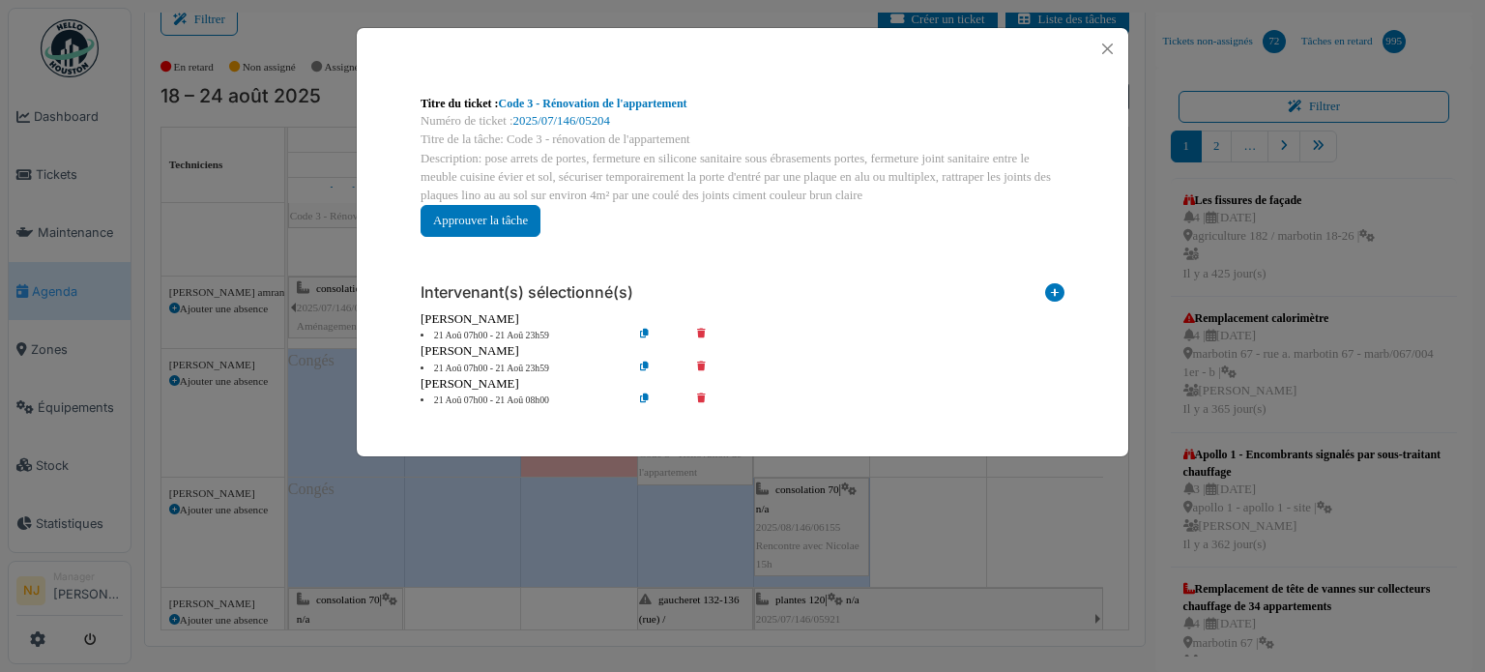
click at [697, 363] on icon at bounding box center [715, 369] width 55 height 15
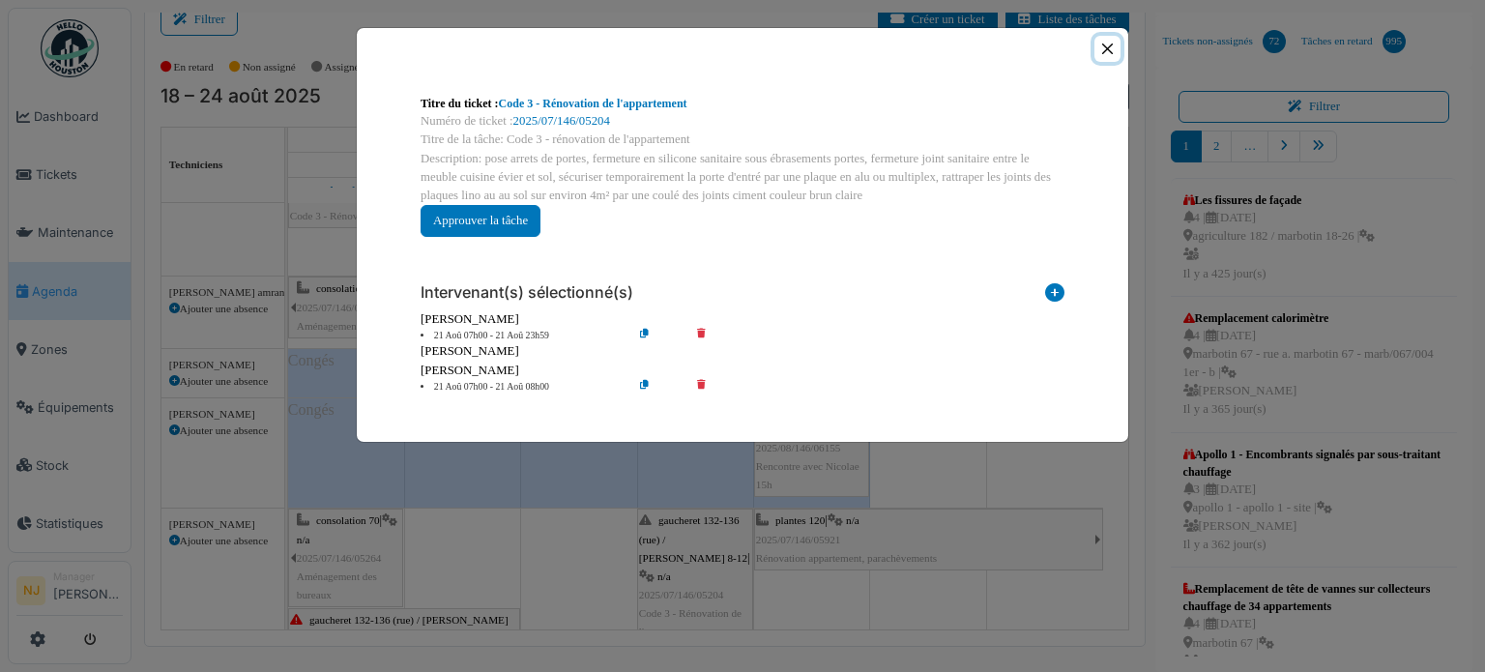
click at [1110, 45] on button "Close" at bounding box center [1108, 49] width 26 height 26
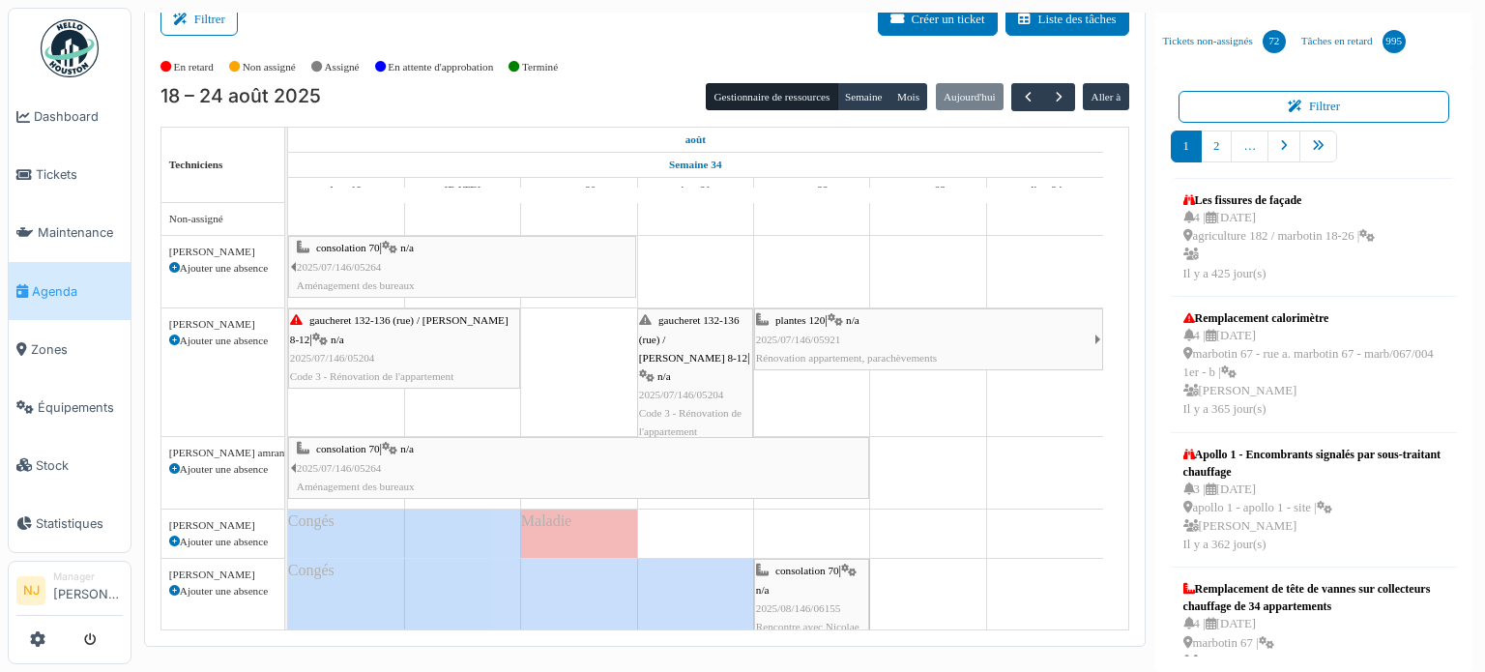
click at [712, 336] on span "gaucheret 132-136 (rue) / thomas 8-12" at bounding box center [693, 338] width 108 height 48
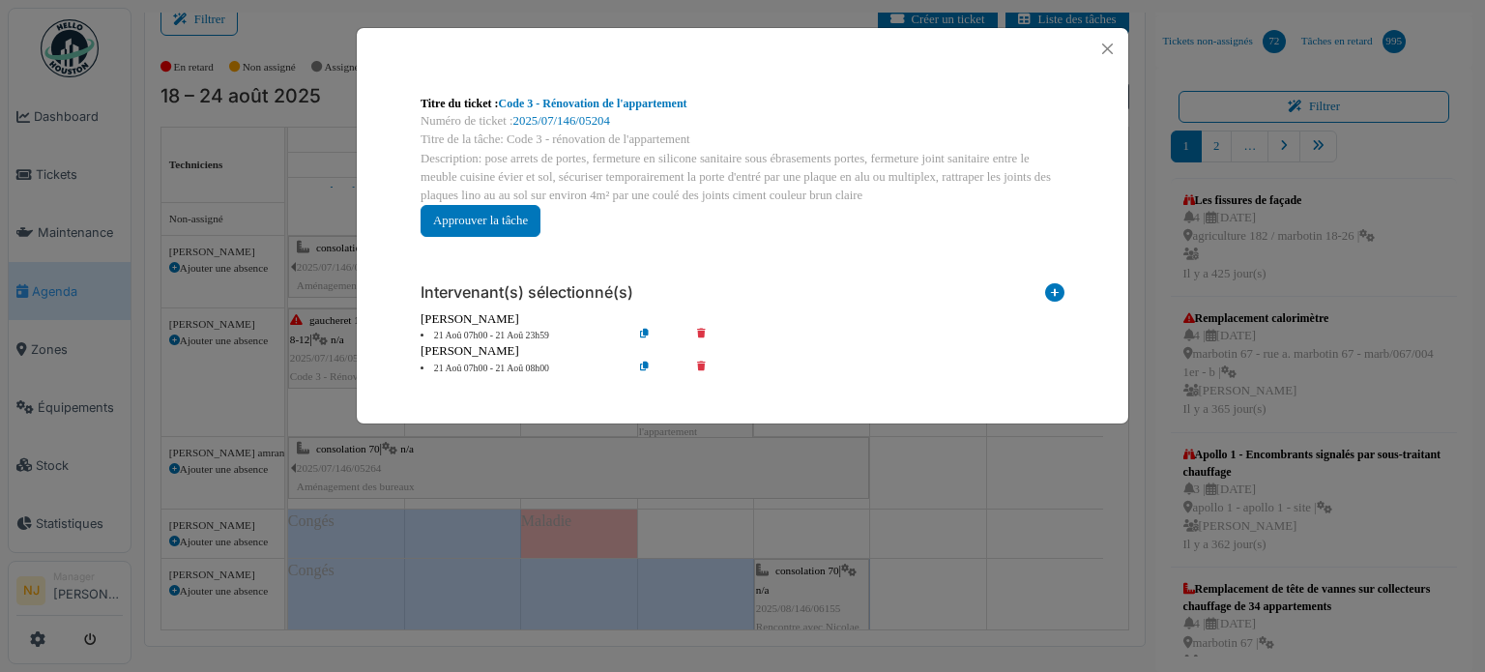
click at [696, 365] on icon at bounding box center [715, 369] width 55 height 15
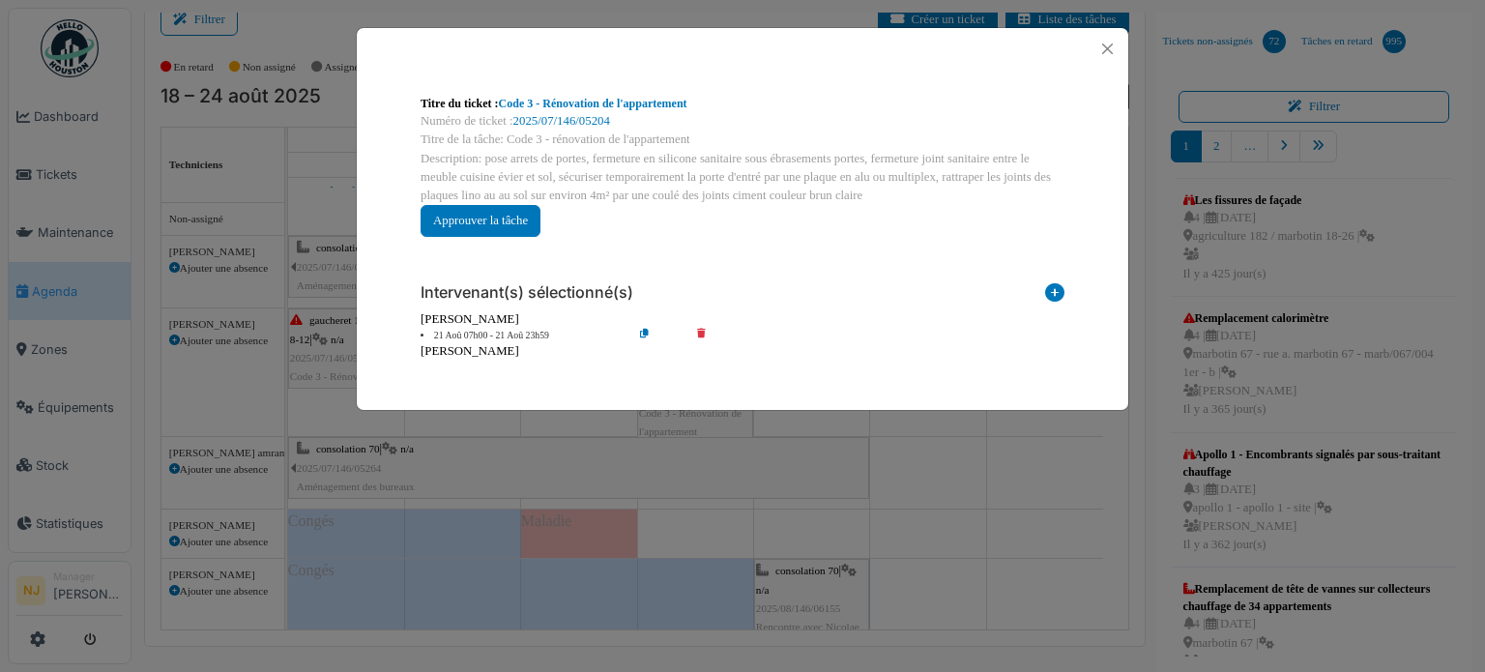
click at [651, 335] on icon at bounding box center [659, 336] width 55 height 15
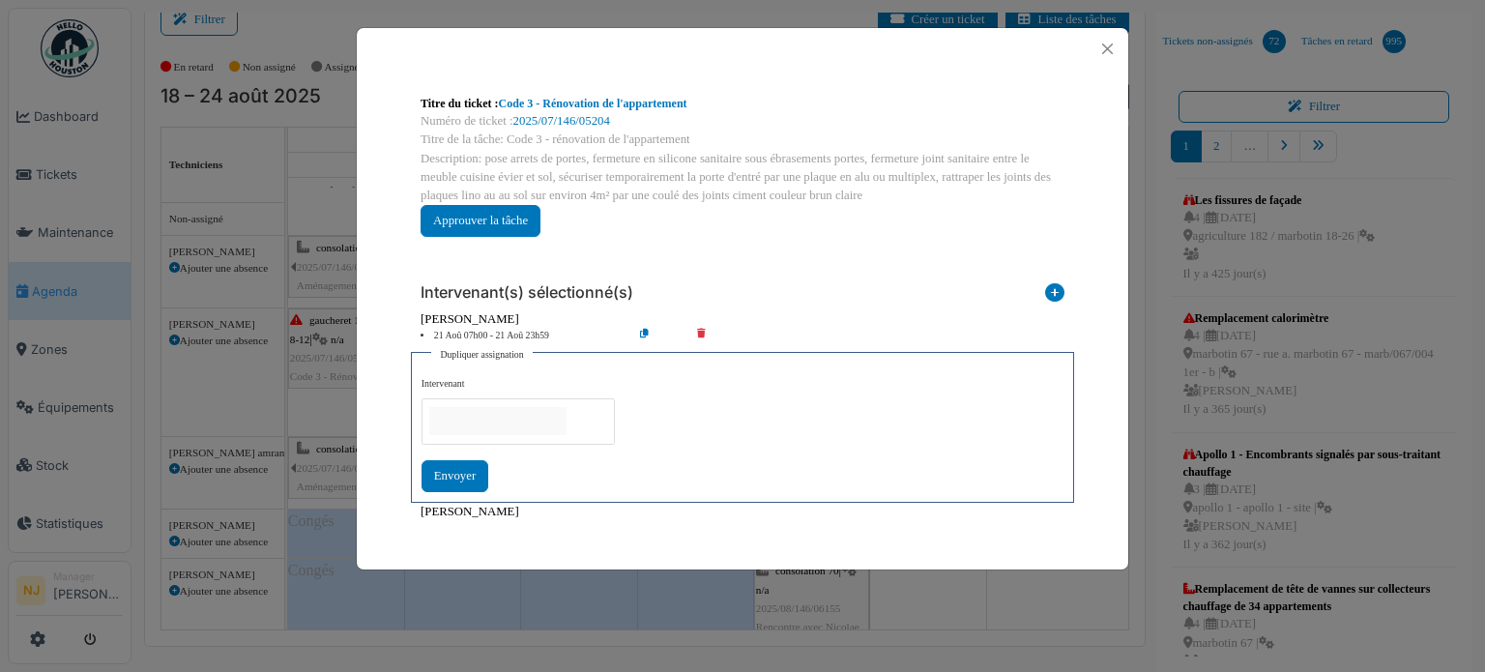
click at [487, 426] on input "null" at bounding box center [497, 421] width 137 height 28
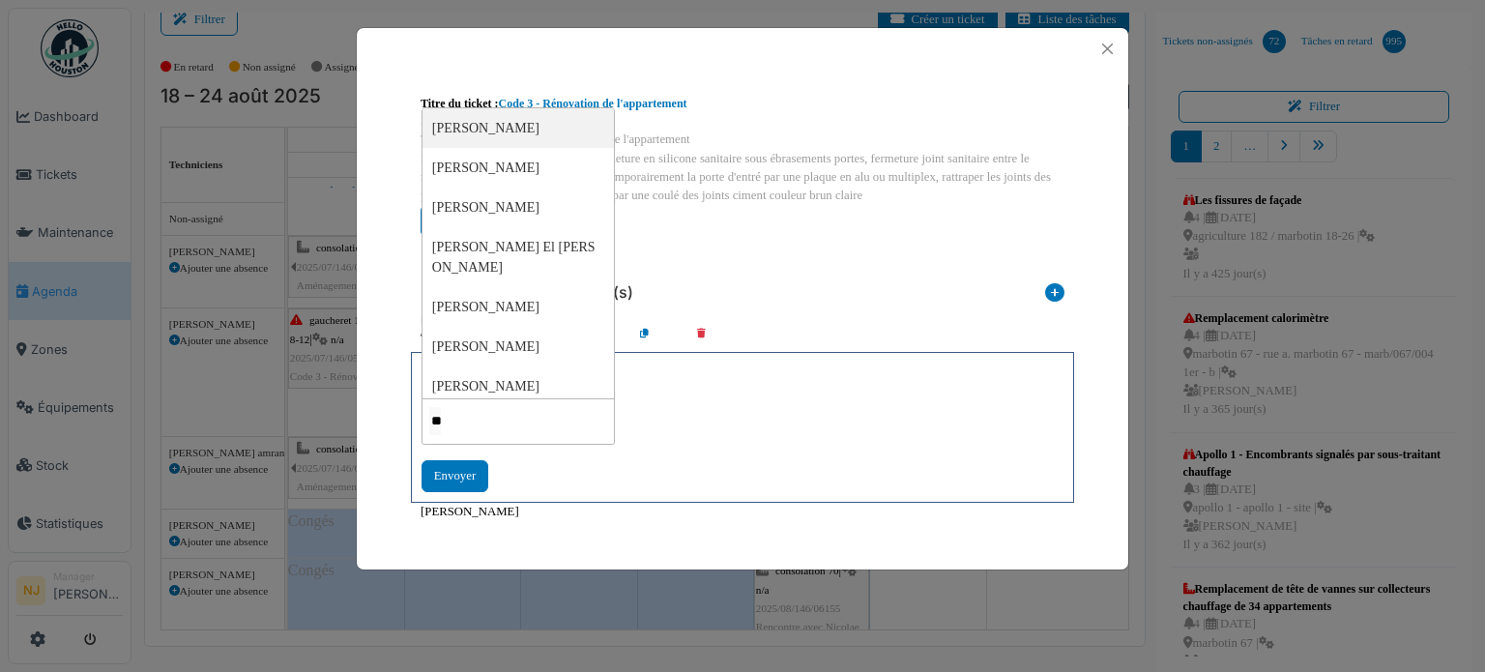
type input "***"
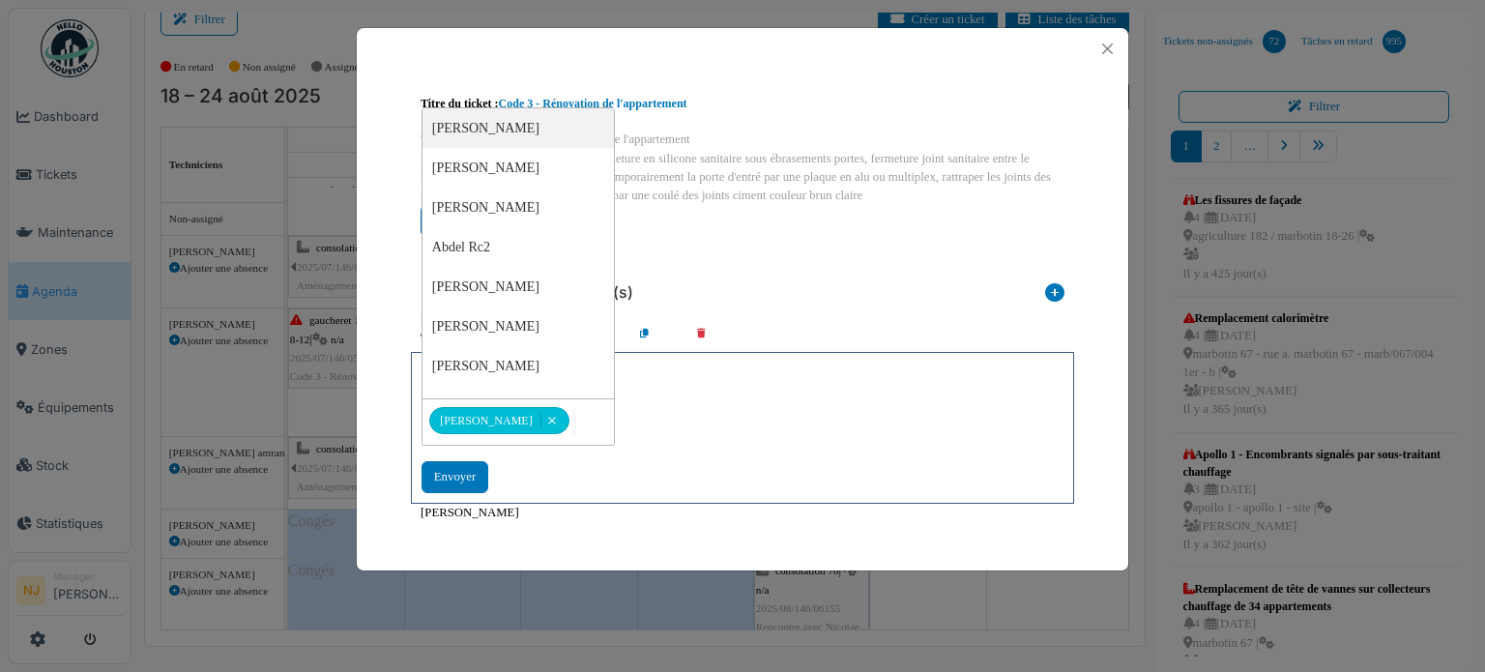
click at [964, 297] on div "Intervenant(s) sélectionné(s)" at bounding box center [743, 289] width 644 height 42
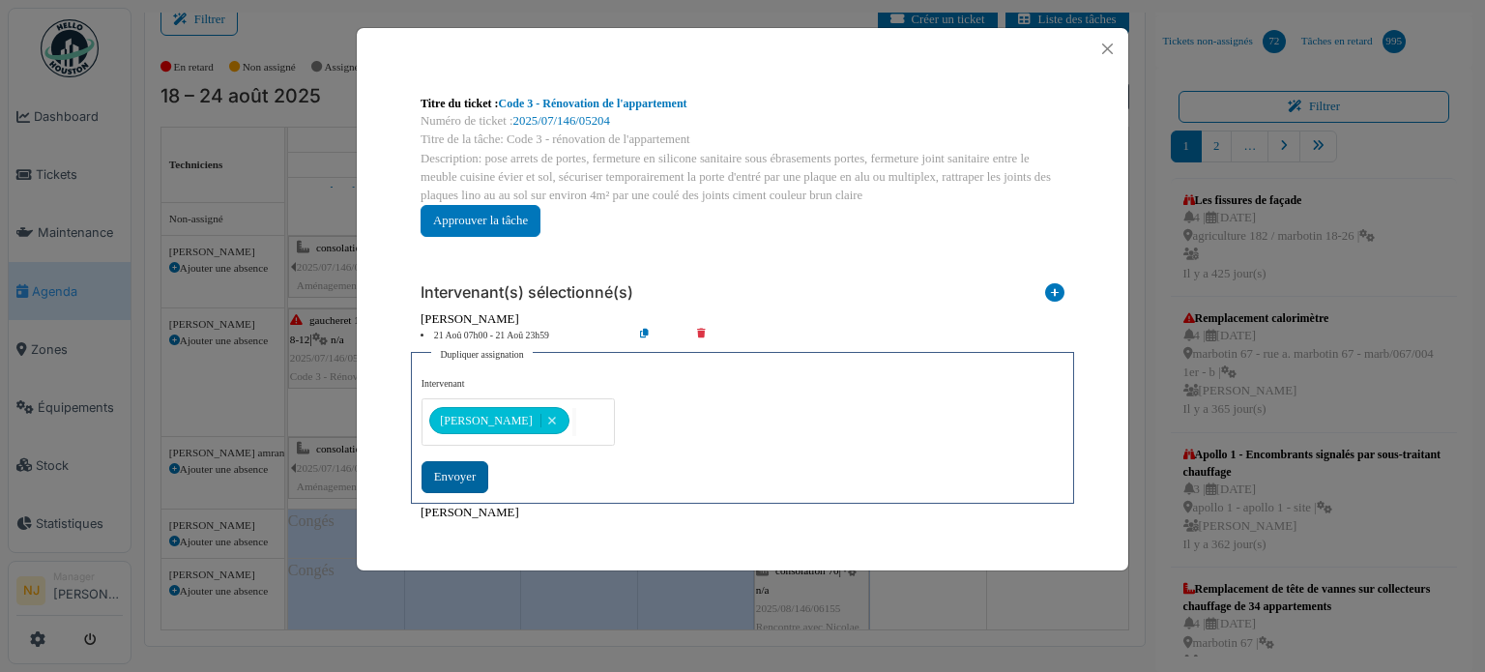
click at [443, 470] on div "Envoyer" at bounding box center [455, 477] width 67 height 32
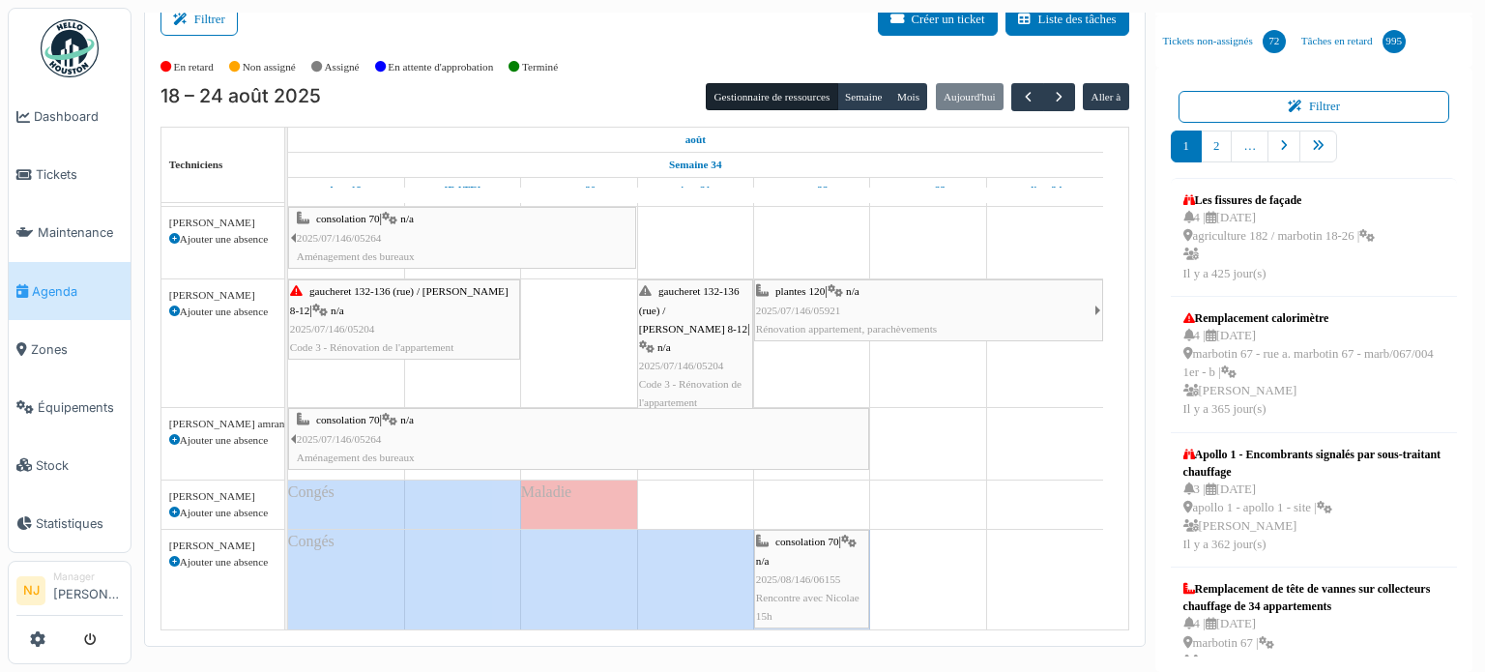
scroll to position [0, 0]
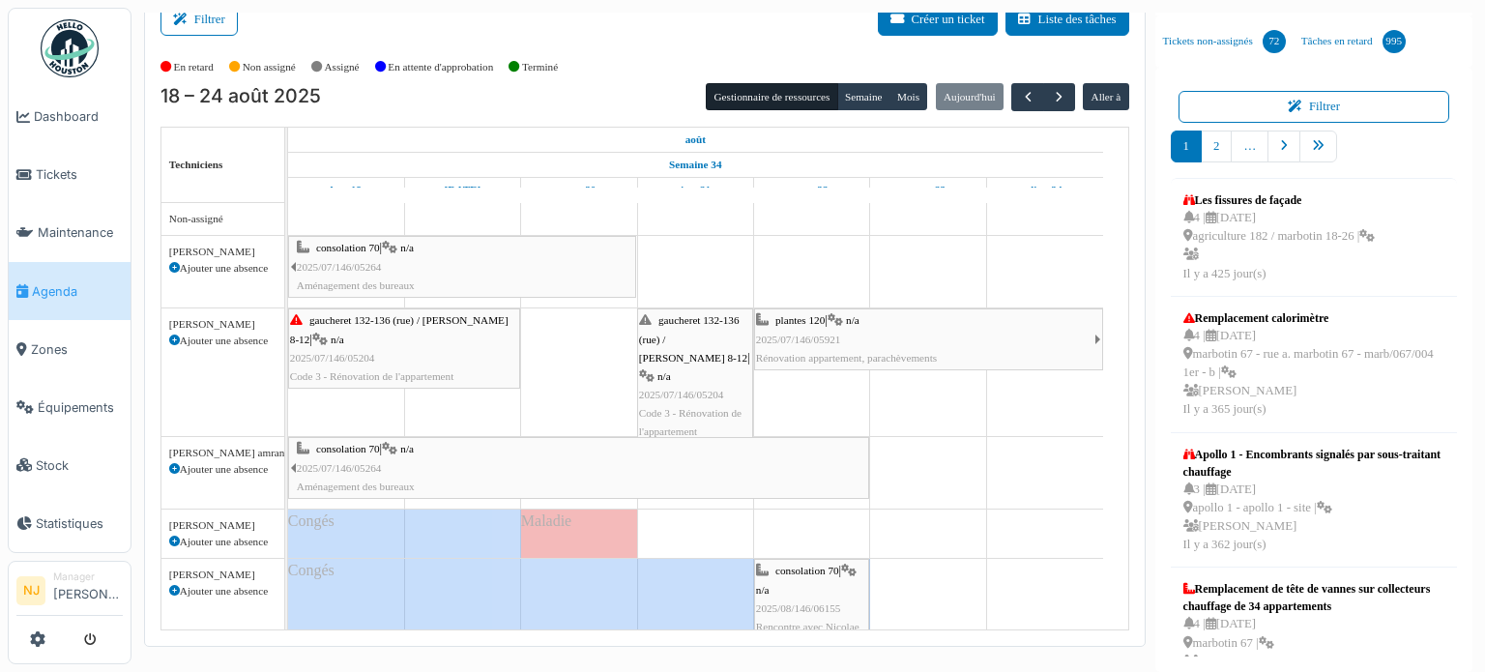
click at [697, 344] on div "gaucheret 132-136 (rue) / thomas 8-12 | n/a 2025/07/146/05204 Code 3 - Rénovati…" at bounding box center [695, 376] width 112 height 130
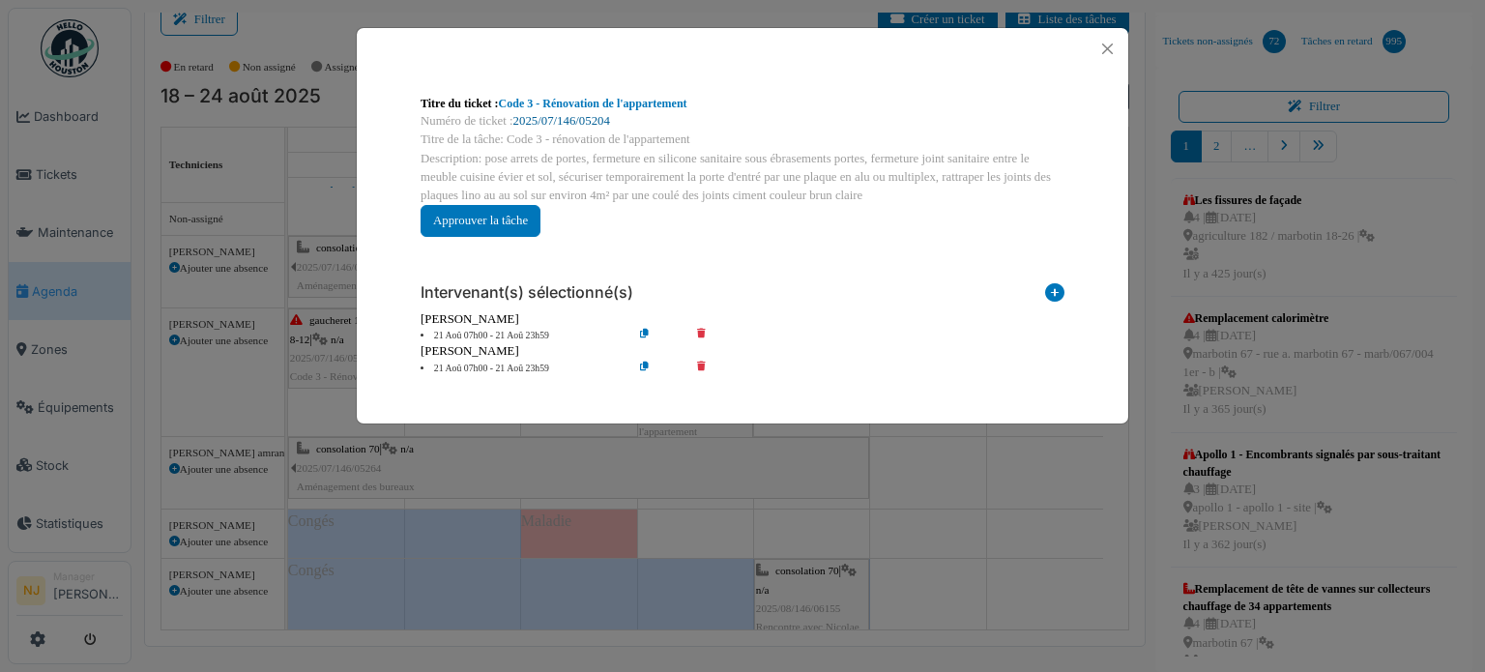
click at [568, 120] on link "2025/07/146/05204" at bounding box center [561, 121] width 97 height 14
click at [1108, 45] on button "Close" at bounding box center [1108, 49] width 26 height 26
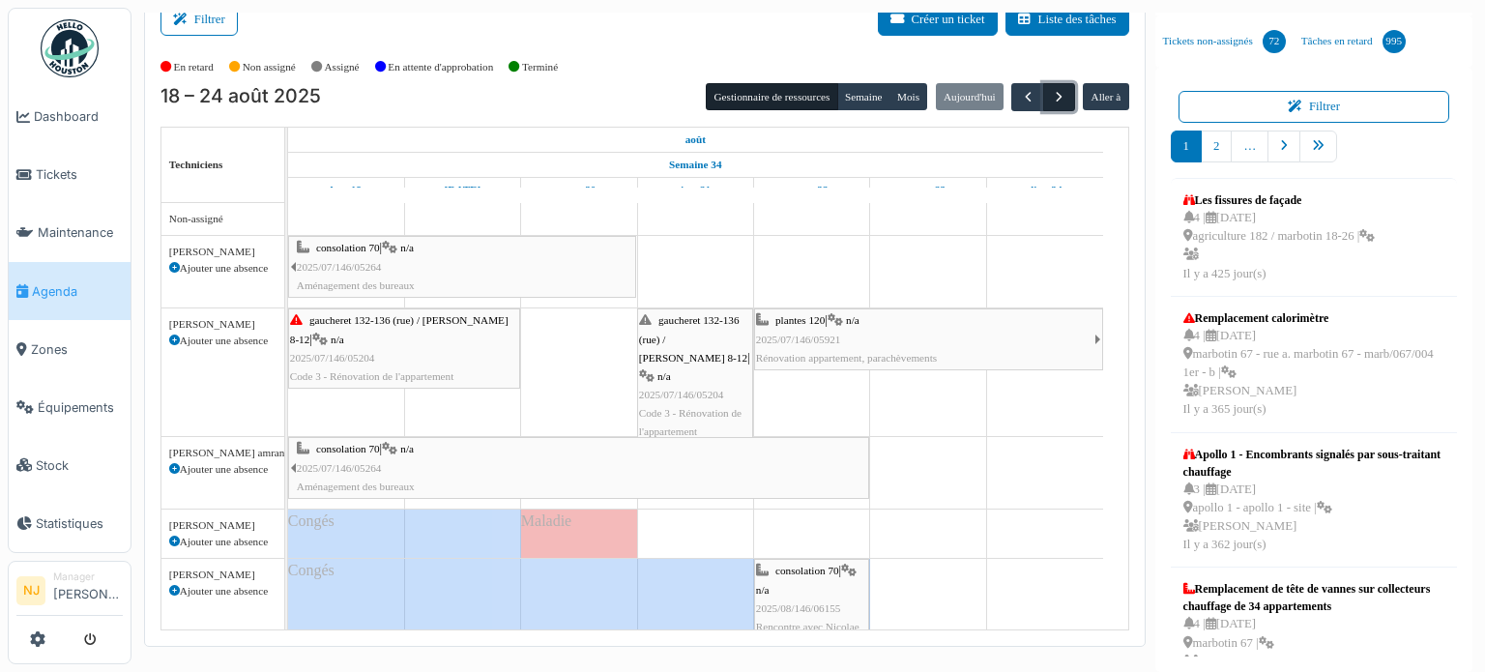
click at [1051, 97] on span "button" at bounding box center [1059, 97] width 16 height 16
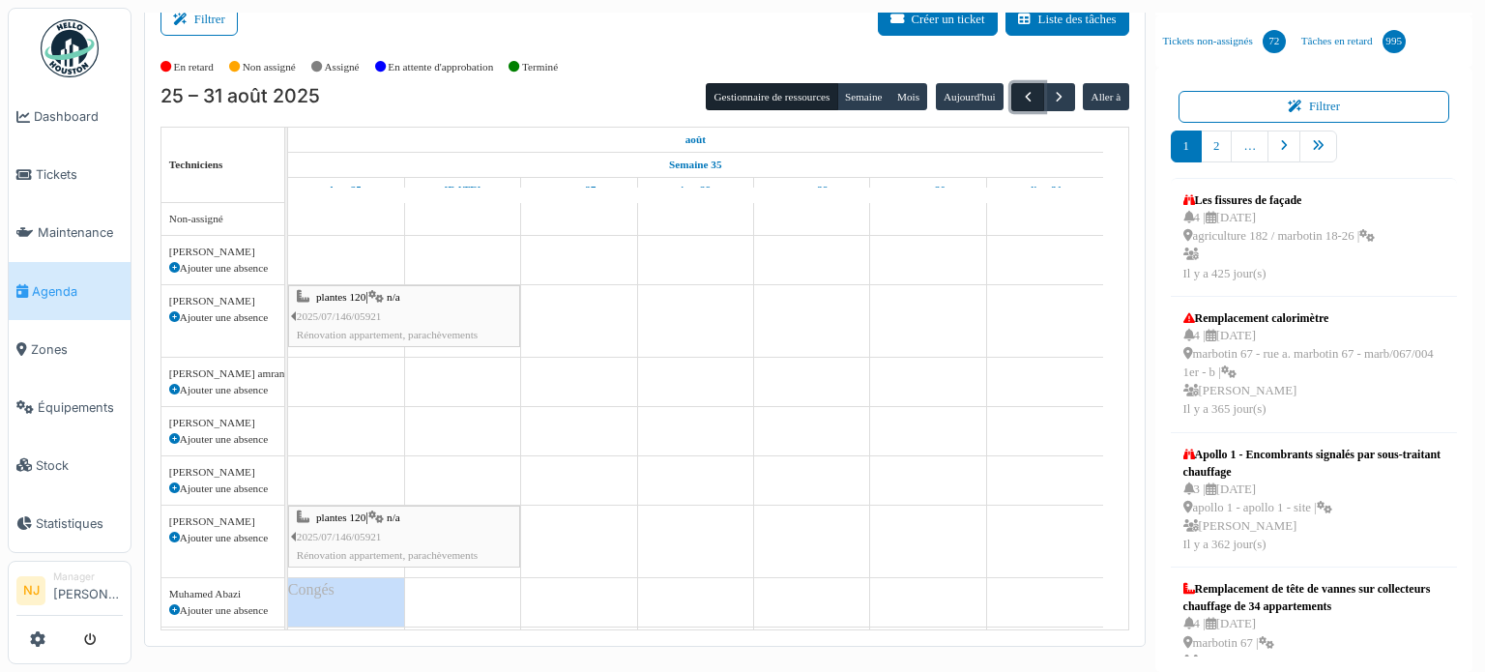
click at [1020, 96] on span "button" at bounding box center [1028, 97] width 16 height 16
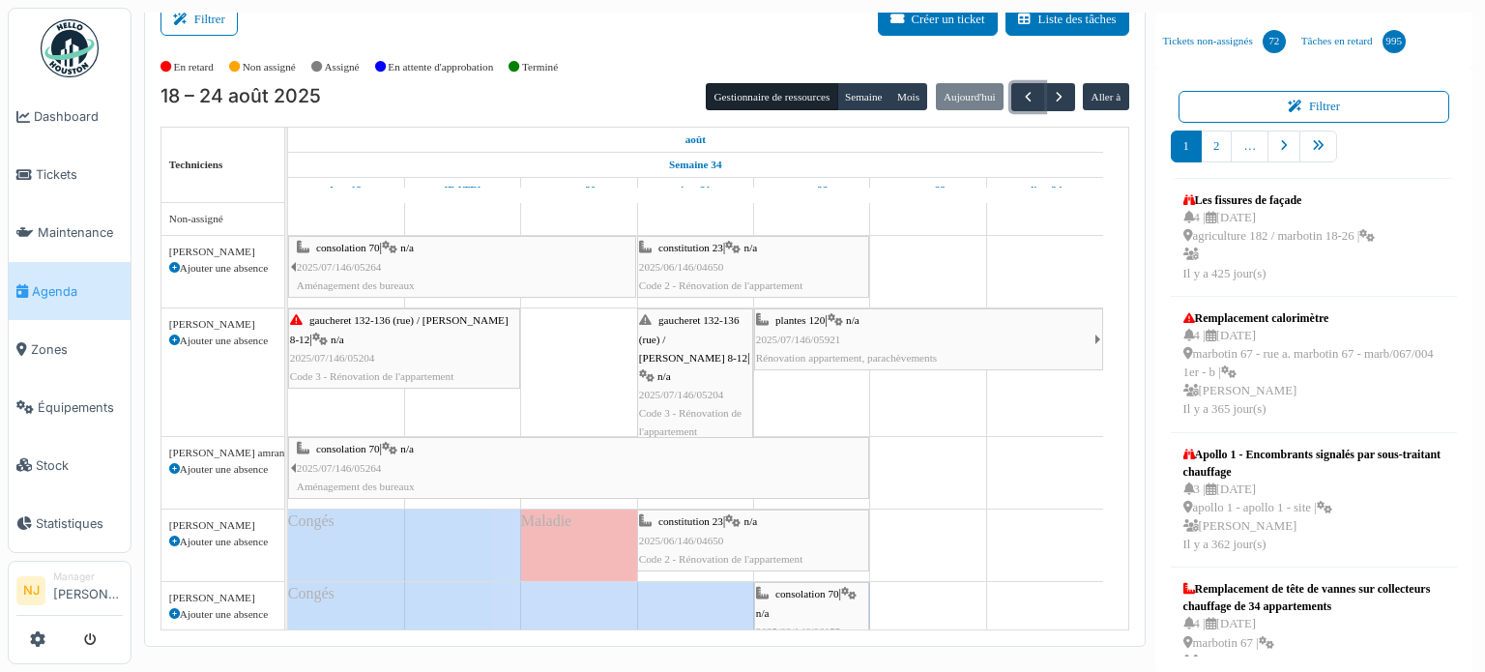
click at [736, 274] on div "constitution 23 | n/a 2025/06/146/04650 Code 2 - Rénovation de l'appartement" at bounding box center [753, 267] width 228 height 56
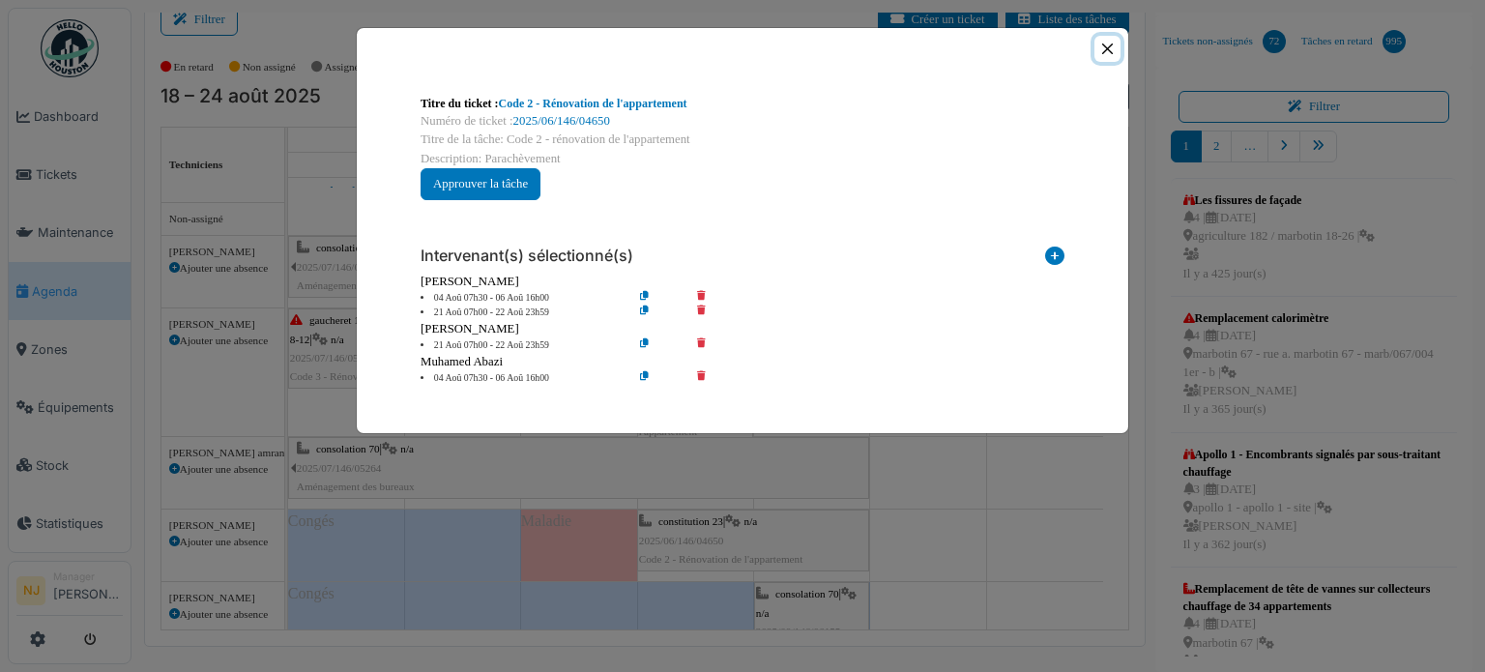
click at [1116, 53] on button "Close" at bounding box center [1108, 49] width 26 height 26
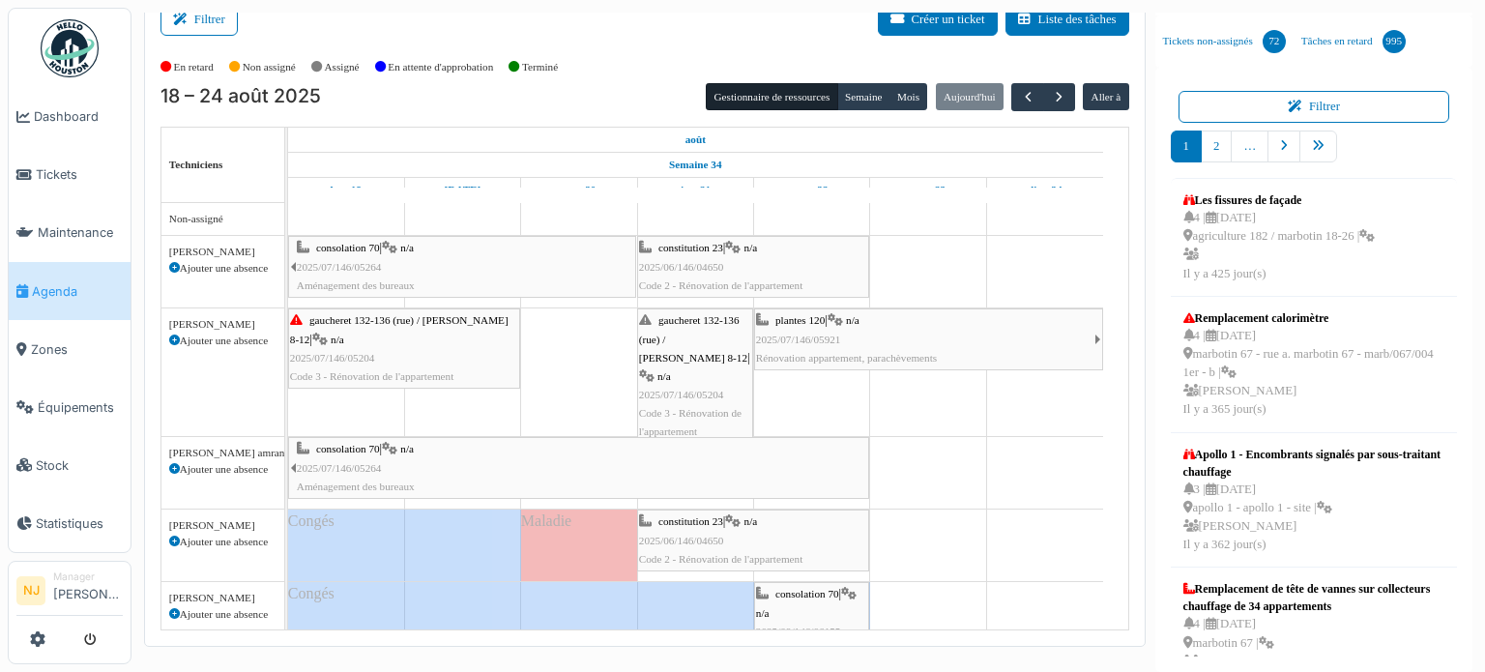
click at [673, 389] on span "2025/07/146/05204" at bounding box center [681, 395] width 85 height 12
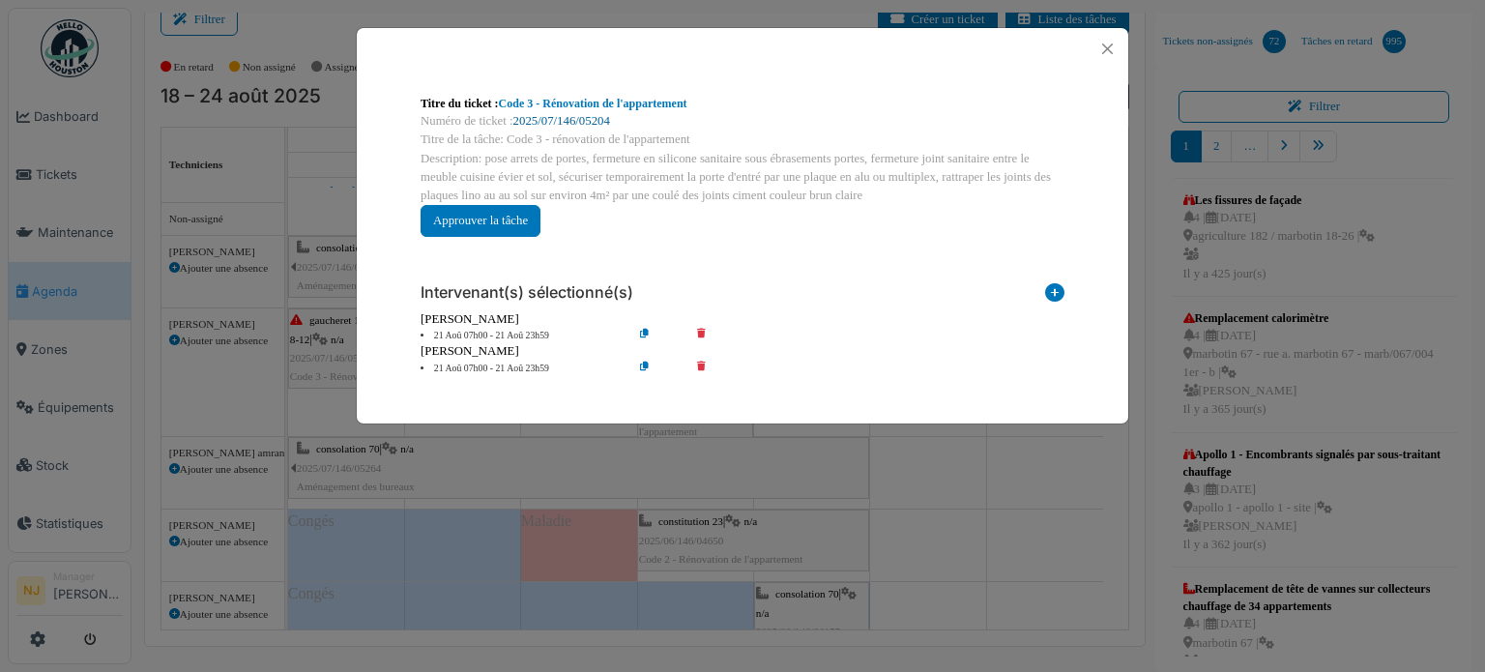
click at [573, 120] on link "2025/07/146/05204" at bounding box center [561, 121] width 97 height 14
click at [1096, 52] on button "Close" at bounding box center [1108, 49] width 26 height 26
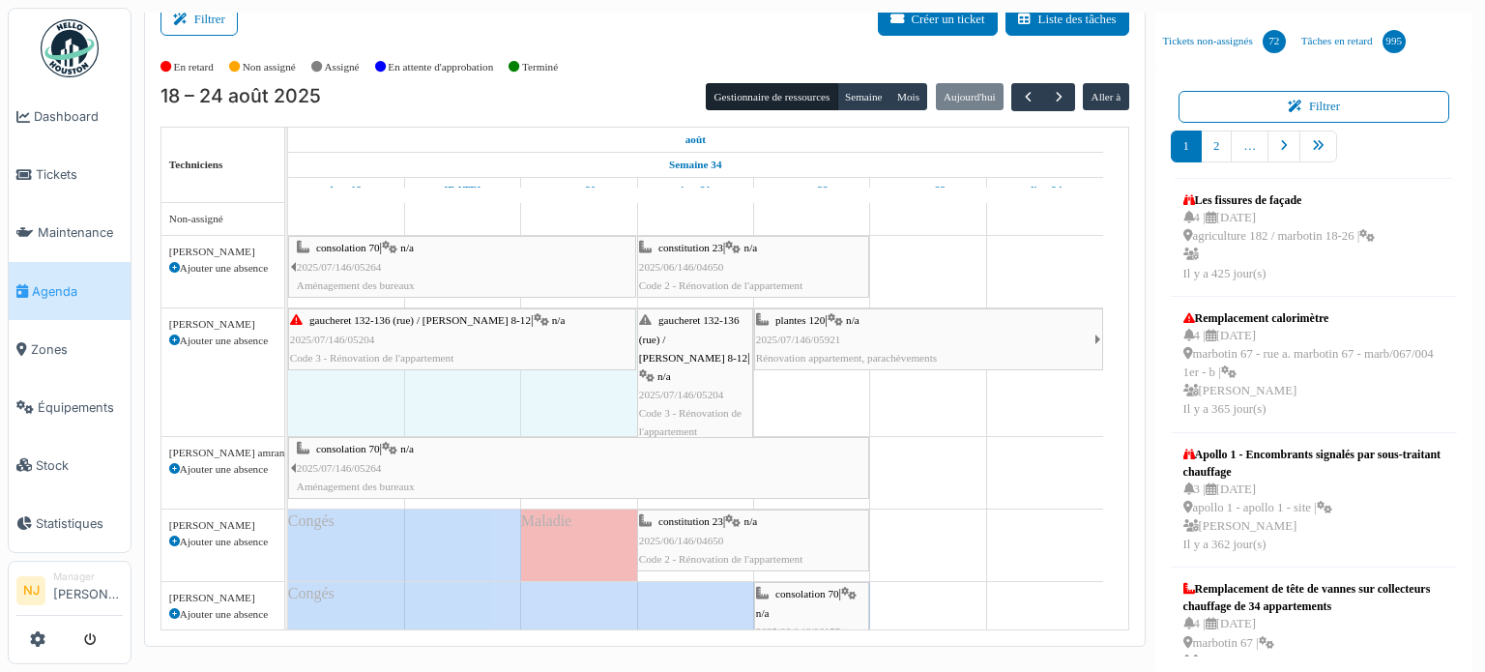
drag, startPoint x: 515, startPoint y: 332, endPoint x: 620, endPoint y: 332, distance: 104.4
click at [288, 332] on div "gaucheret 132-136 (rue) / thomas 8-12 | n/a 2025/07/146/05204 Code 3 - Rénovati…" at bounding box center [288, 372] width 0 height 128
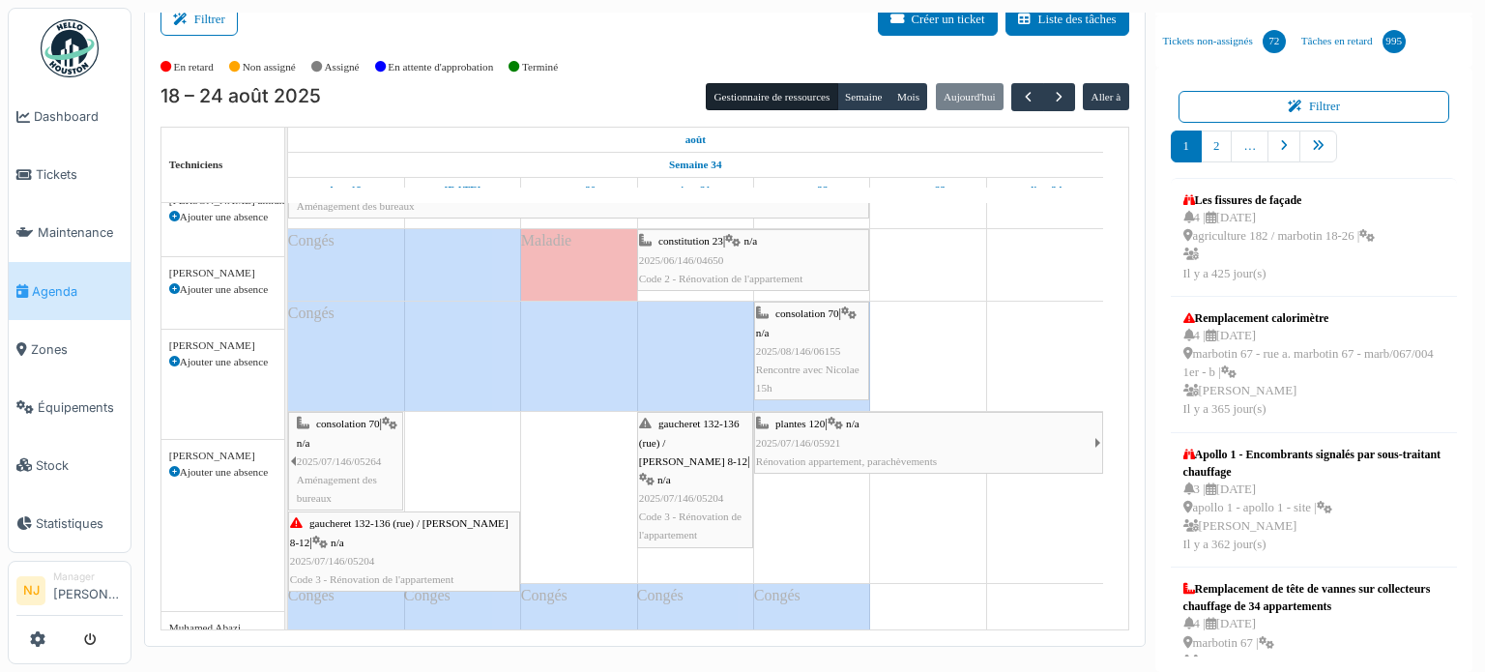
scroll to position [280, 0]
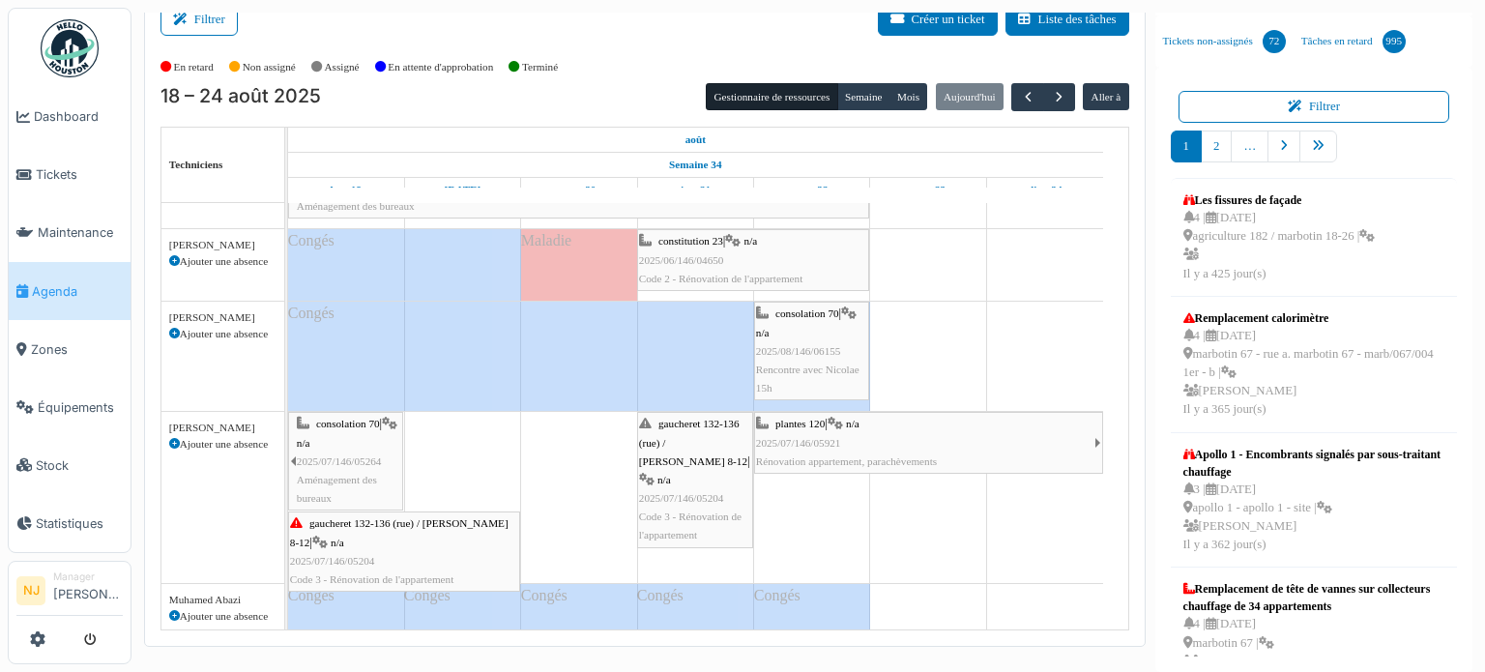
click at [514, 525] on link "gaucheret 132-136 (rue) / thomas 8-12 | n/a 2025/07/146/05204 Code 3 - Rénovati…" at bounding box center [404, 552] width 232 height 80
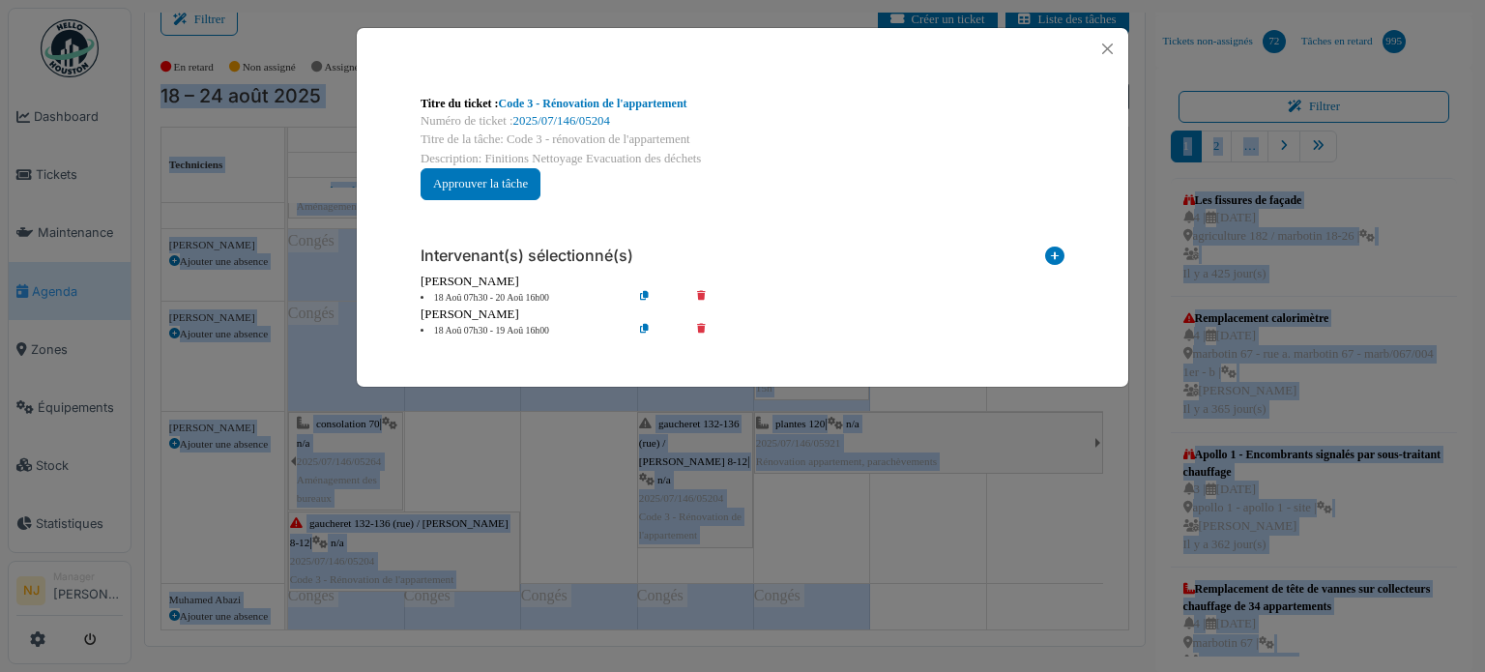
click at [570, 519] on body "Dashboard Tickets Maintenance Agenda Zones Équipements Stock Statistiques NJ Ma…" at bounding box center [742, 336] width 1485 height 672
click at [611, 505] on div "Titre du ticket : Code 3 - Rénovation de l'appartement Numéro de ticket : 2025/…" at bounding box center [742, 336] width 1485 height 672
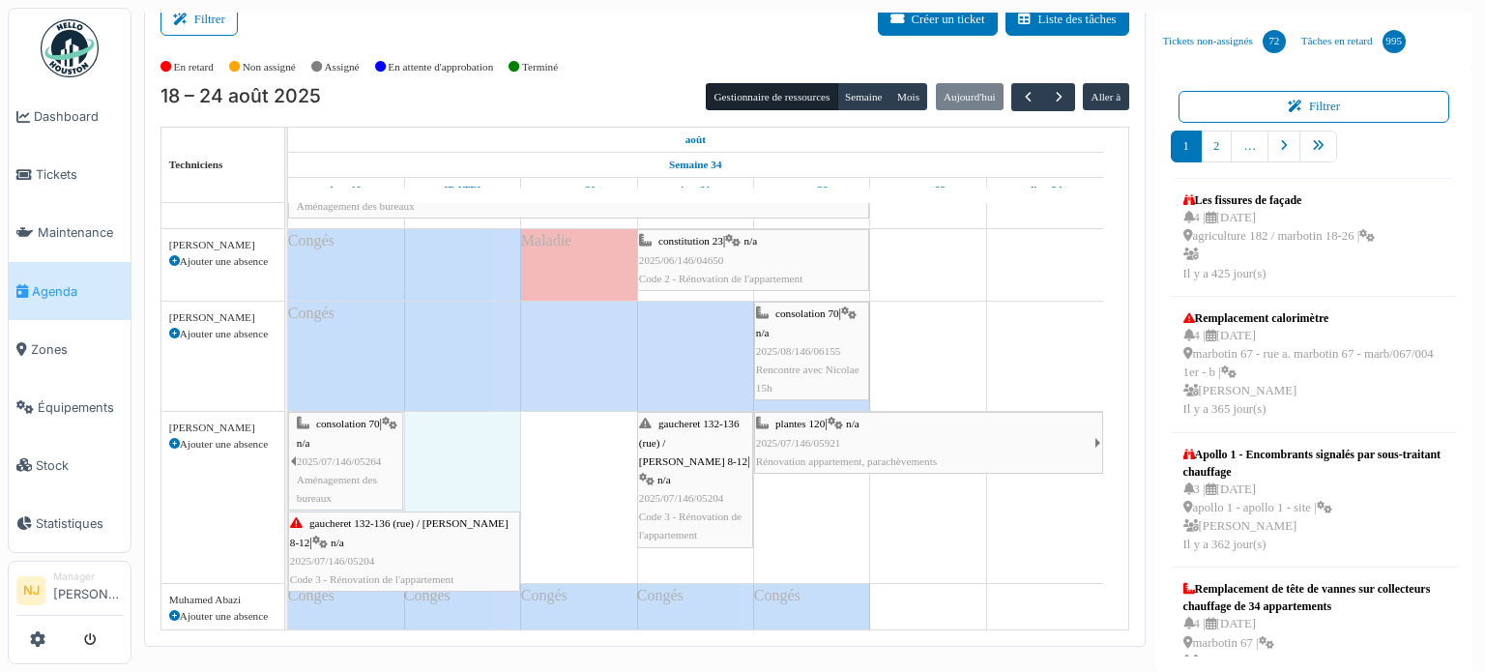
drag, startPoint x: 522, startPoint y: 521, endPoint x: 600, endPoint y: 517, distance: 77.5
click at [616, 518] on div "consolation 70 | n/a 2025/07/146/05264 Aménagement des bureaux constitution 23 …" at bounding box center [708, 278] width 840 height 711
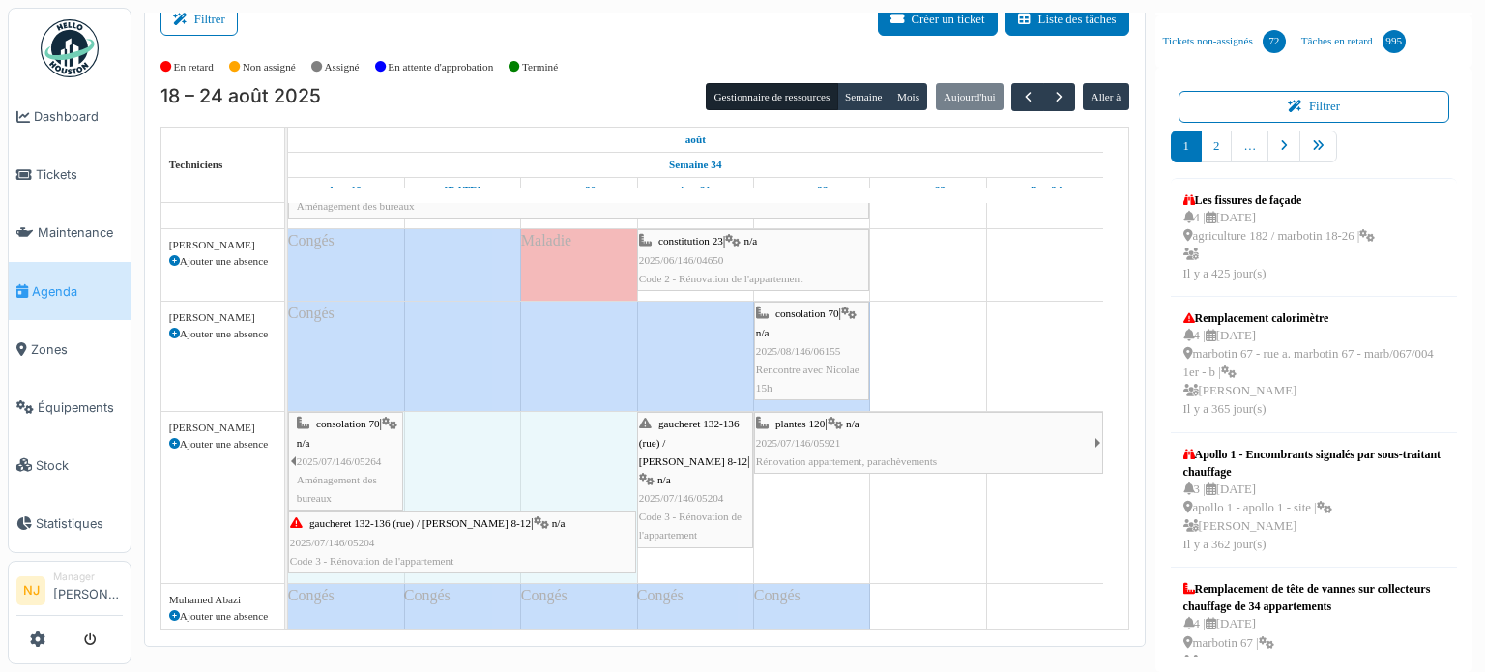
drag, startPoint x: 515, startPoint y: 532, endPoint x: 605, endPoint y: 527, distance: 90.1
click at [288, 527] on div "consolation 70 | n/a 2025/07/146/05264 Aménagement des bureaux gaucheret 132-13…" at bounding box center [288, 497] width 0 height 171
drag, startPoint x: 632, startPoint y: 543, endPoint x: 589, endPoint y: 539, distance: 43.8
click at [288, 539] on div "consolation 70 | n/a 2025/07/146/05264 Aménagement des bureaux gaucheret 132-13…" at bounding box center [288, 497] width 0 height 171
drag, startPoint x: 634, startPoint y: 542, endPoint x: 603, endPoint y: 542, distance: 30.9
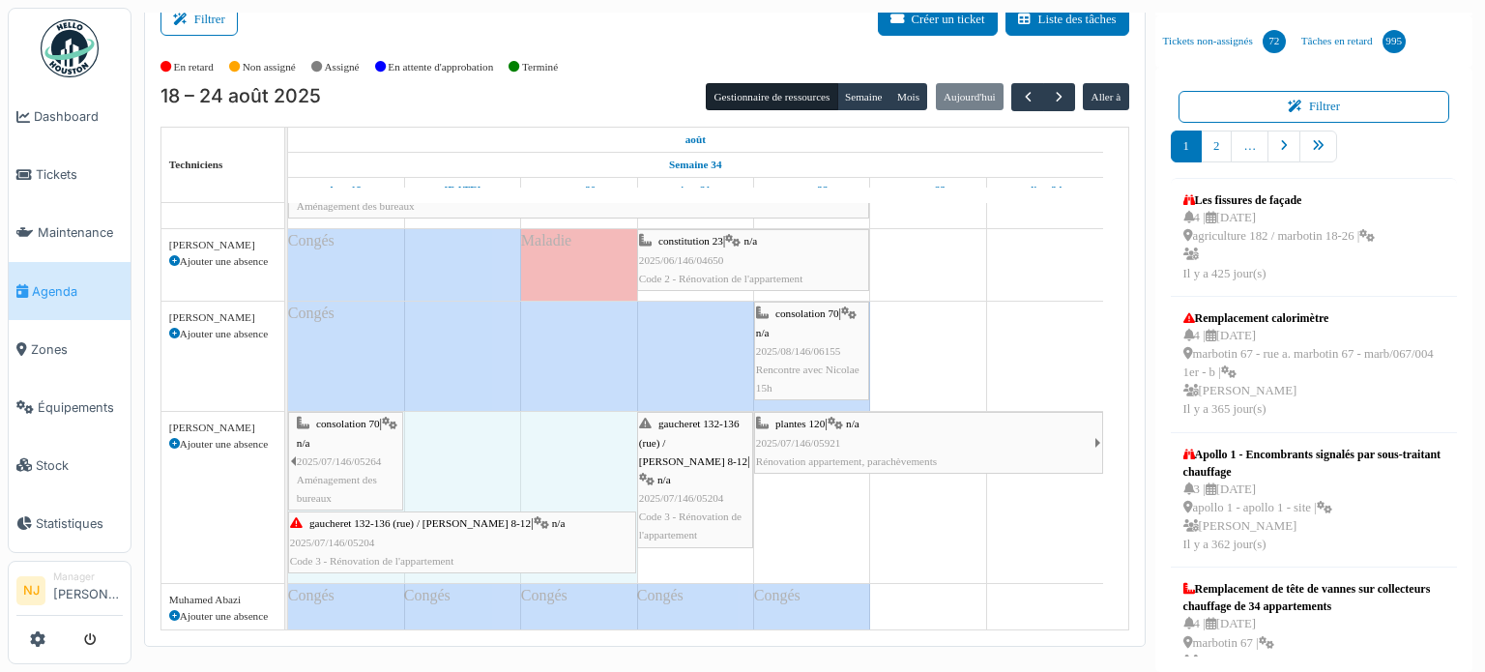
click at [288, 542] on div "consolation 70 | n/a 2025/07/146/05264 Aménagement des bureaux gaucheret 132-13…" at bounding box center [288, 497] width 0 height 171
drag, startPoint x: 634, startPoint y: 544, endPoint x: 603, endPoint y: 543, distance: 31.0
click at [288, 544] on div "consolation 70 | n/a 2025/07/146/05264 Aménagement des bureaux gaucheret 132-13…" at bounding box center [288, 497] width 0 height 171
click at [288, 542] on div "consolation 70 | n/a 2025/07/146/05264 Aménagement des bureaux gaucheret 132-13…" at bounding box center [288, 497] width 0 height 171
drag, startPoint x: 634, startPoint y: 541, endPoint x: 543, endPoint y: 520, distance: 93.1
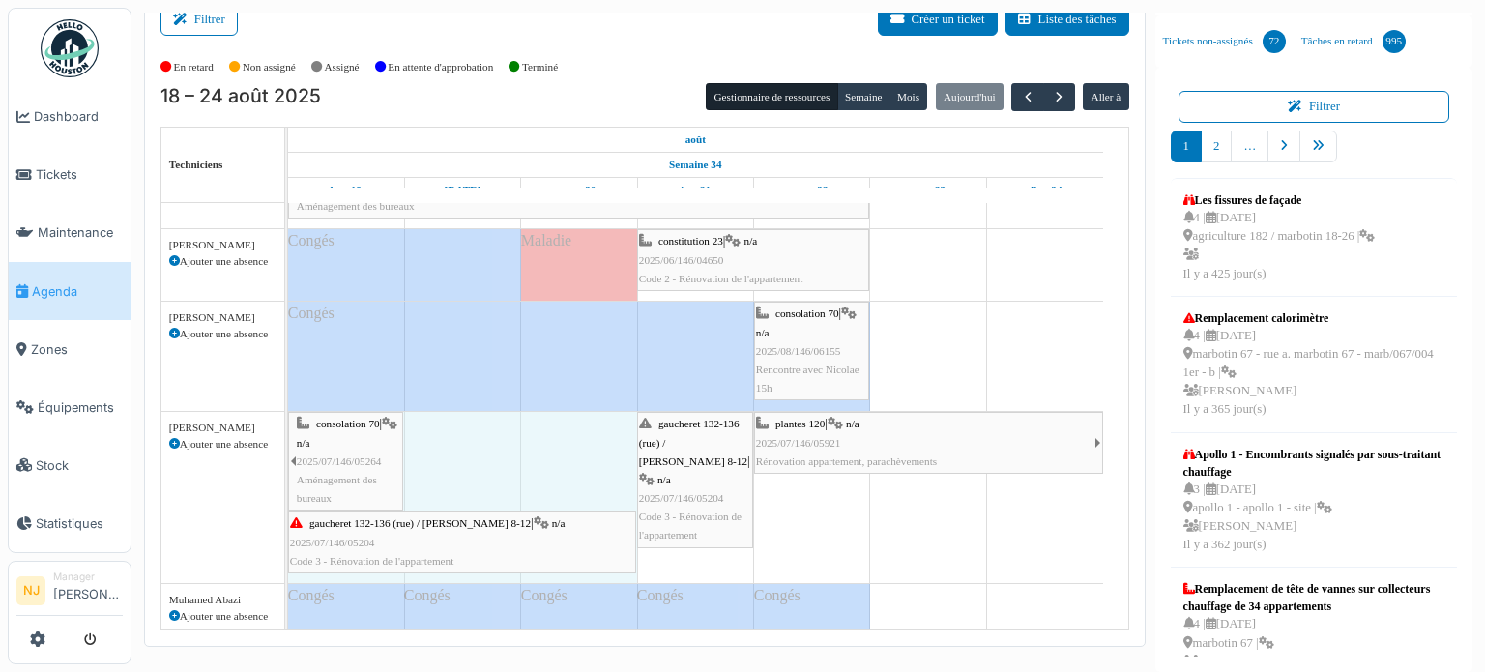
click at [288, 525] on div "consolation 70 | n/a 2025/07/146/05264 Aménagement des bureaux gaucheret 132-13…" at bounding box center [288, 497] width 0 height 171
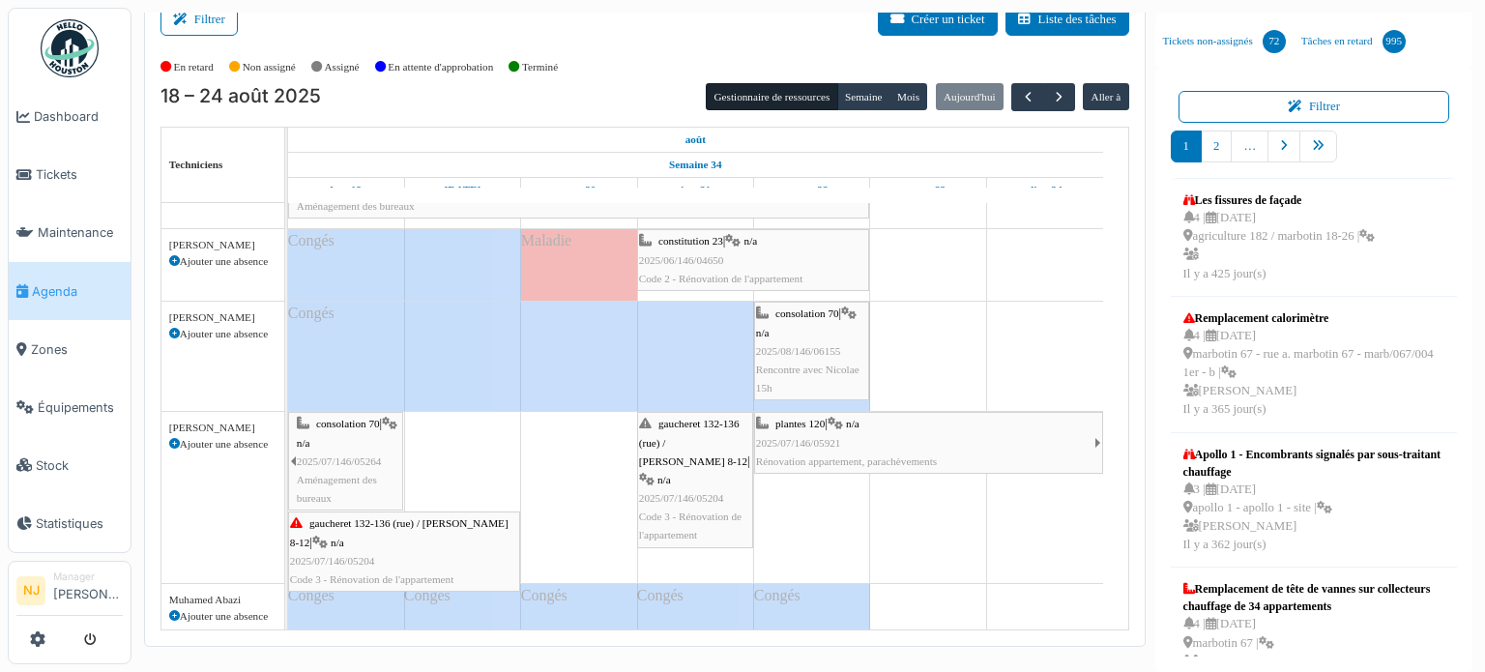
scroll to position [0, 0]
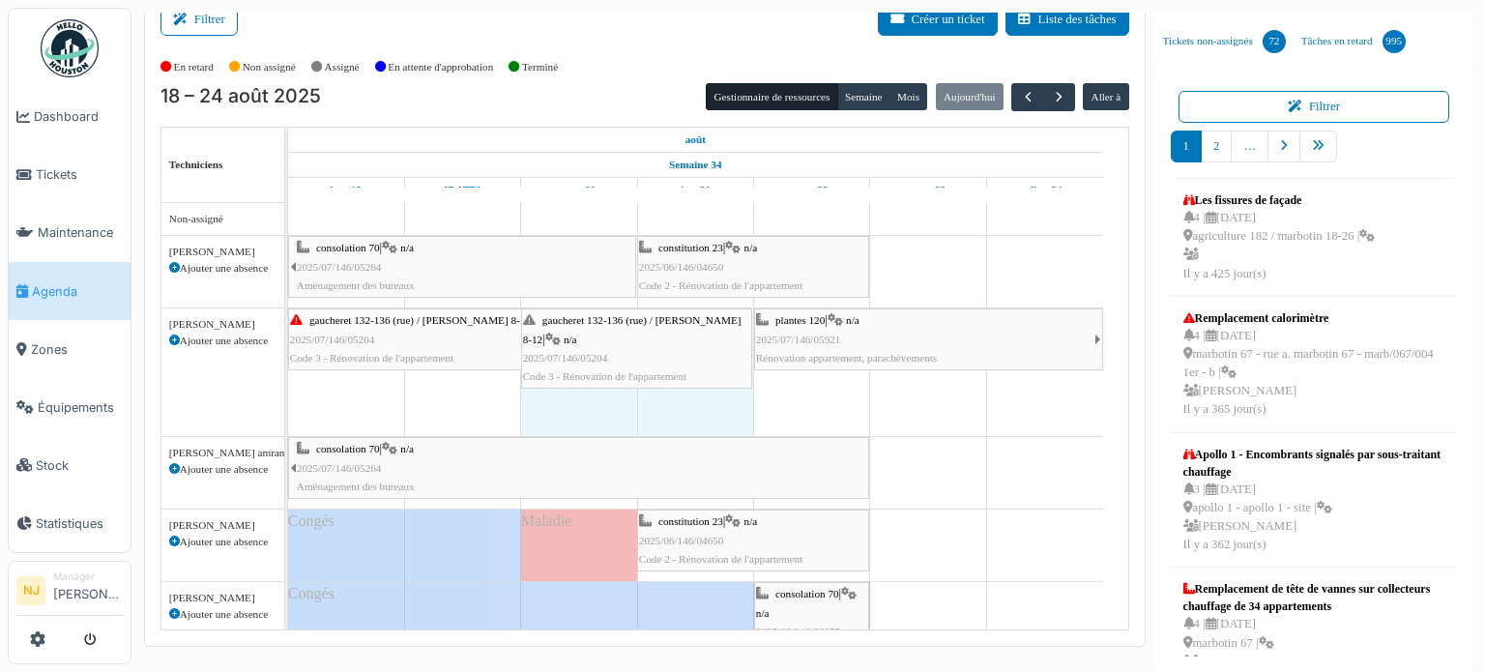
drag, startPoint x: 639, startPoint y: 331, endPoint x: 595, endPoint y: 331, distance: 44.5
click at [288, 331] on div "gaucheret 132-136 (rue) / thomas 8-12 | n/a 2025/07/146/05204 Code 3 - Rénovati…" at bounding box center [288, 372] width 0 height 128
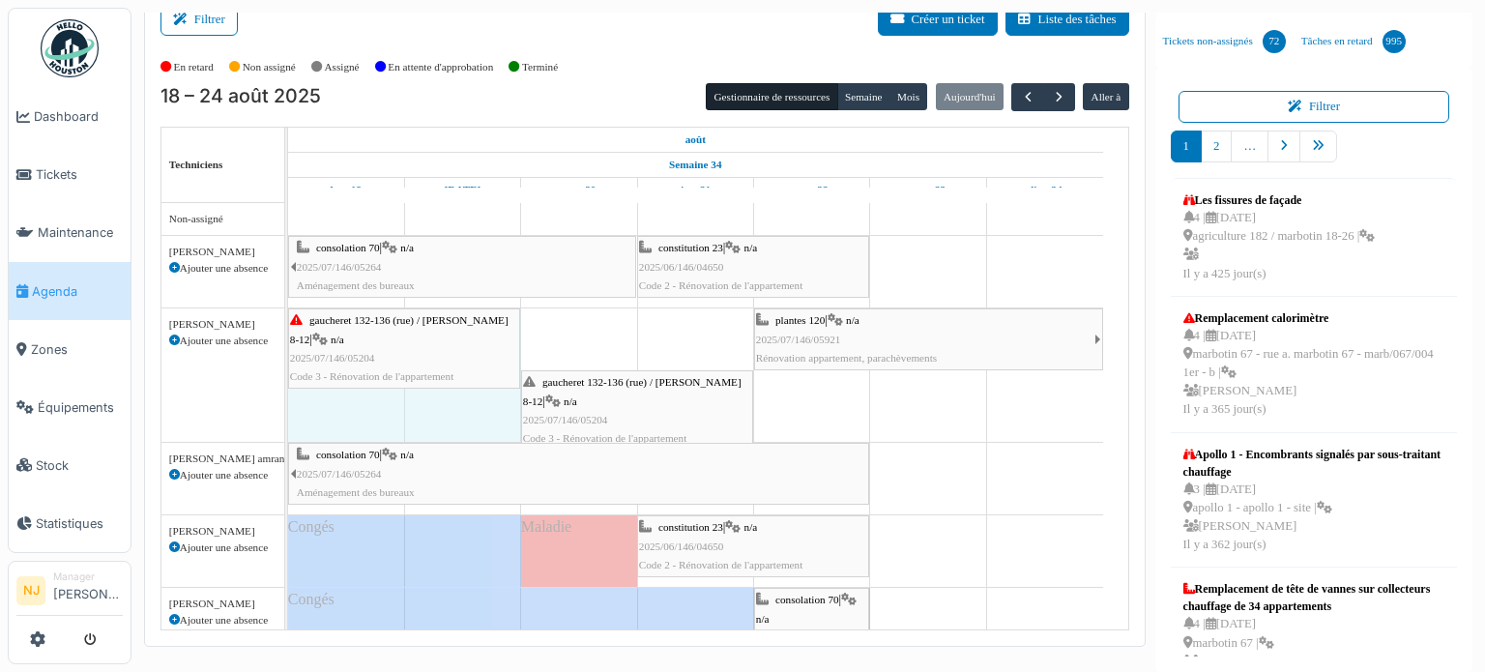
drag, startPoint x: 634, startPoint y: 340, endPoint x: 487, endPoint y: 337, distance: 147.0
click at [288, 337] on div "gaucheret 132-136 (rue) / thomas 8-12 | n/a 2025/07/146/05204 Code 3 - Rénovati…" at bounding box center [288, 374] width 0 height 133
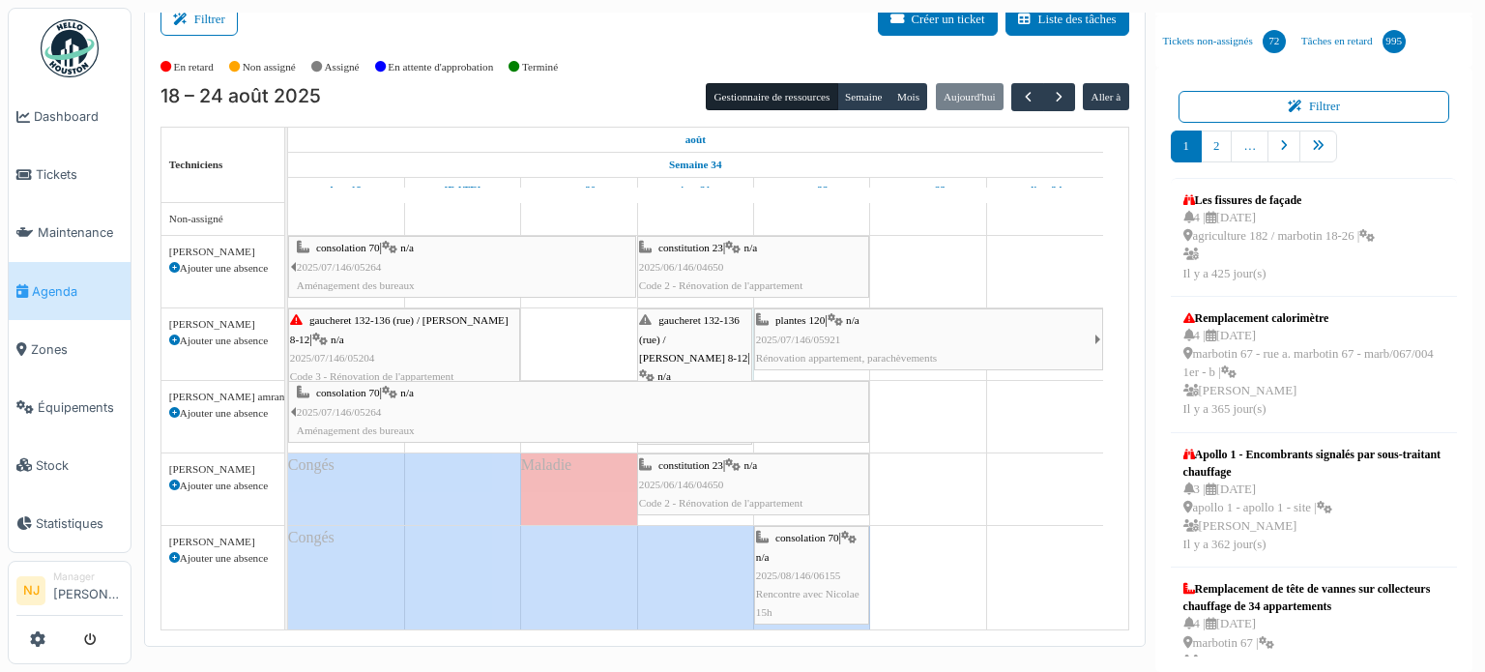
drag, startPoint x: 522, startPoint y: 331, endPoint x: 677, endPoint y: 323, distance: 154.9
click at [288, 323] on div "gaucheret 132-136 (rue) / thomas 8-12 | n/a 2025/07/146/05204 Code 3 - Rénovati…" at bounding box center [288, 344] width 0 height 72
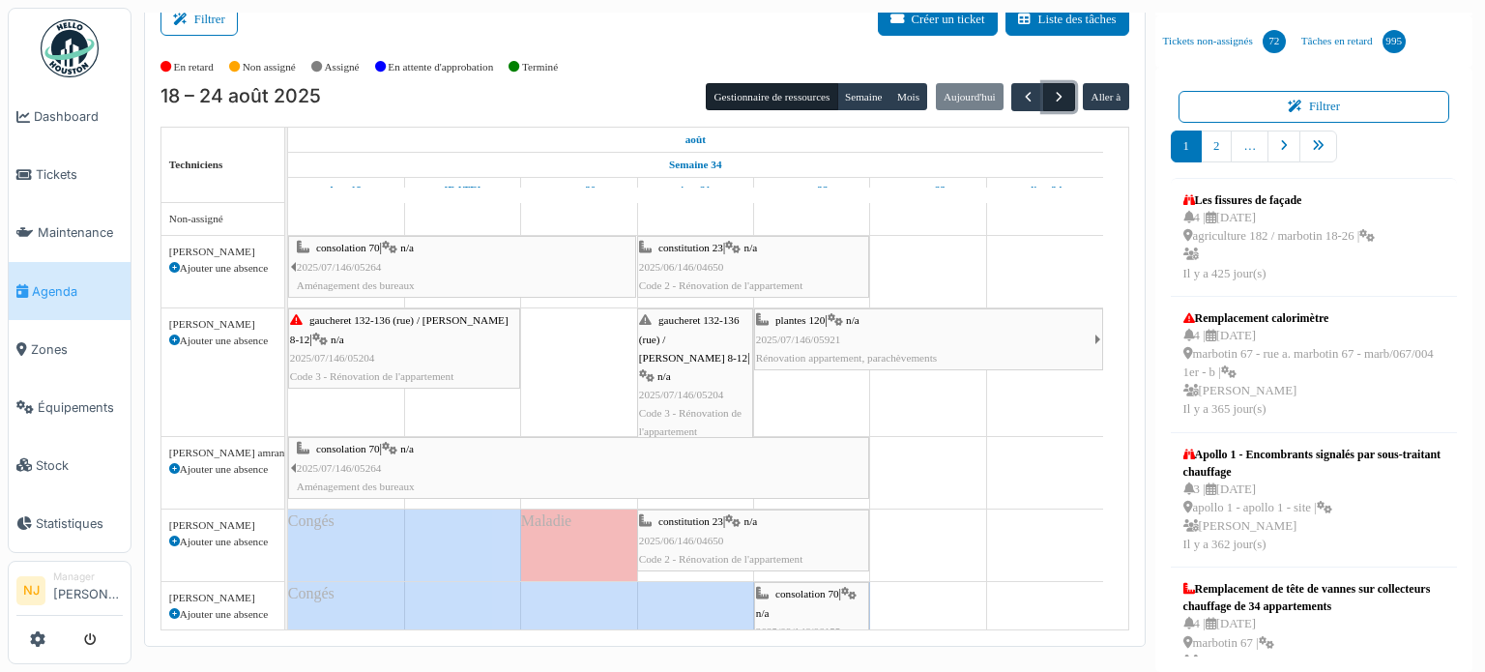
click at [1051, 94] on span "button" at bounding box center [1059, 97] width 16 height 16
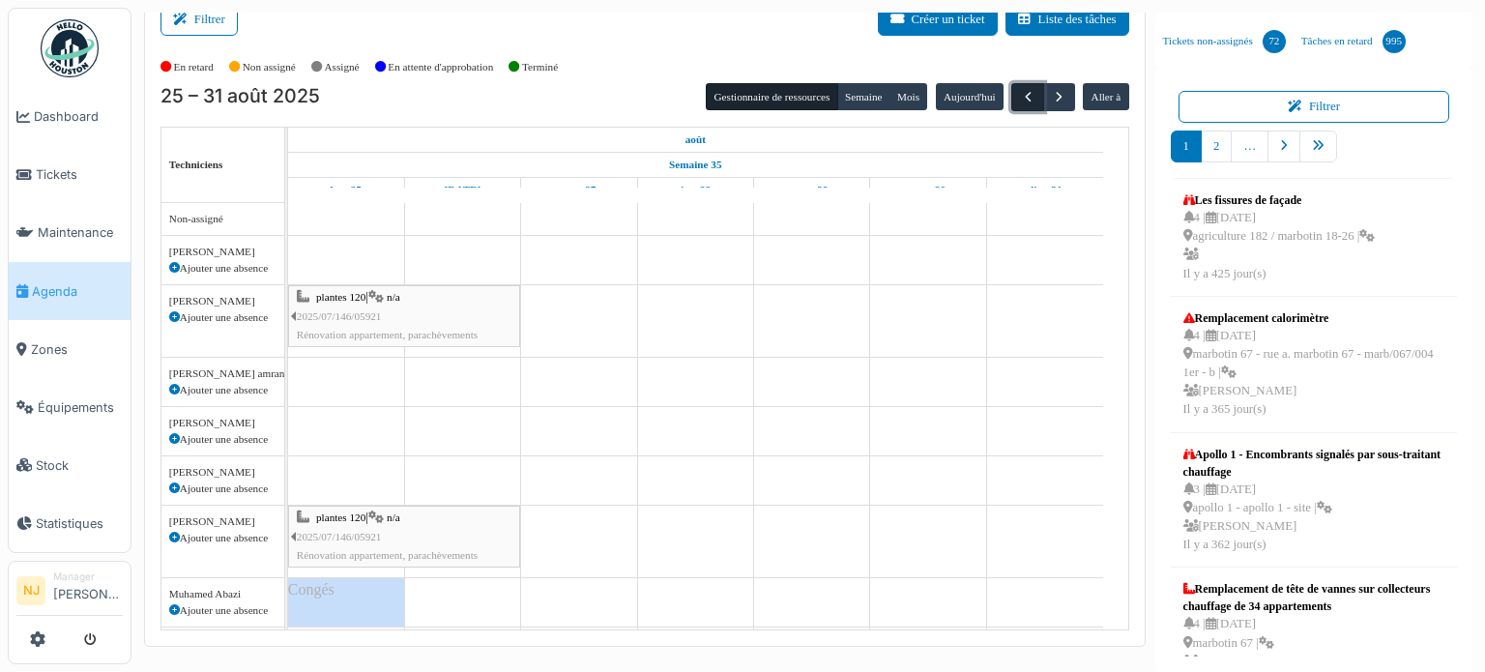
click at [1021, 98] on span "button" at bounding box center [1028, 97] width 16 height 16
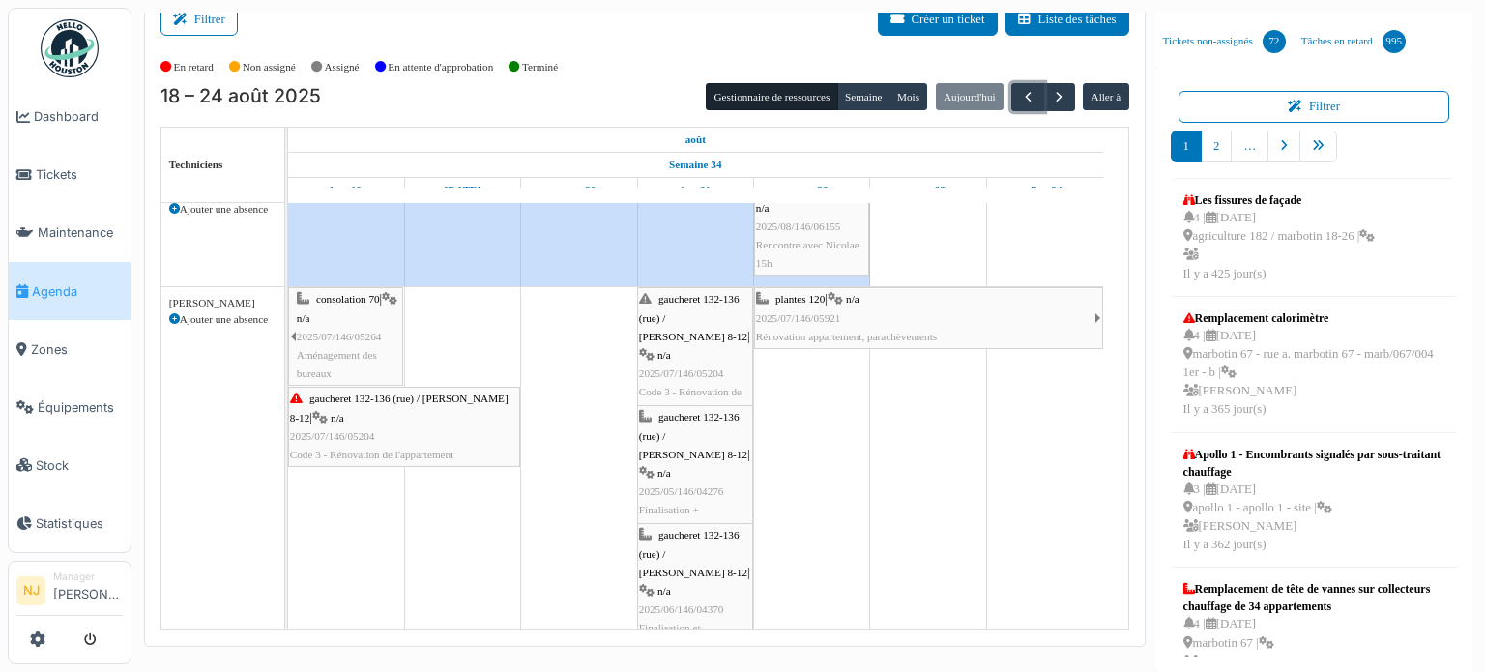
scroll to position [468, 0]
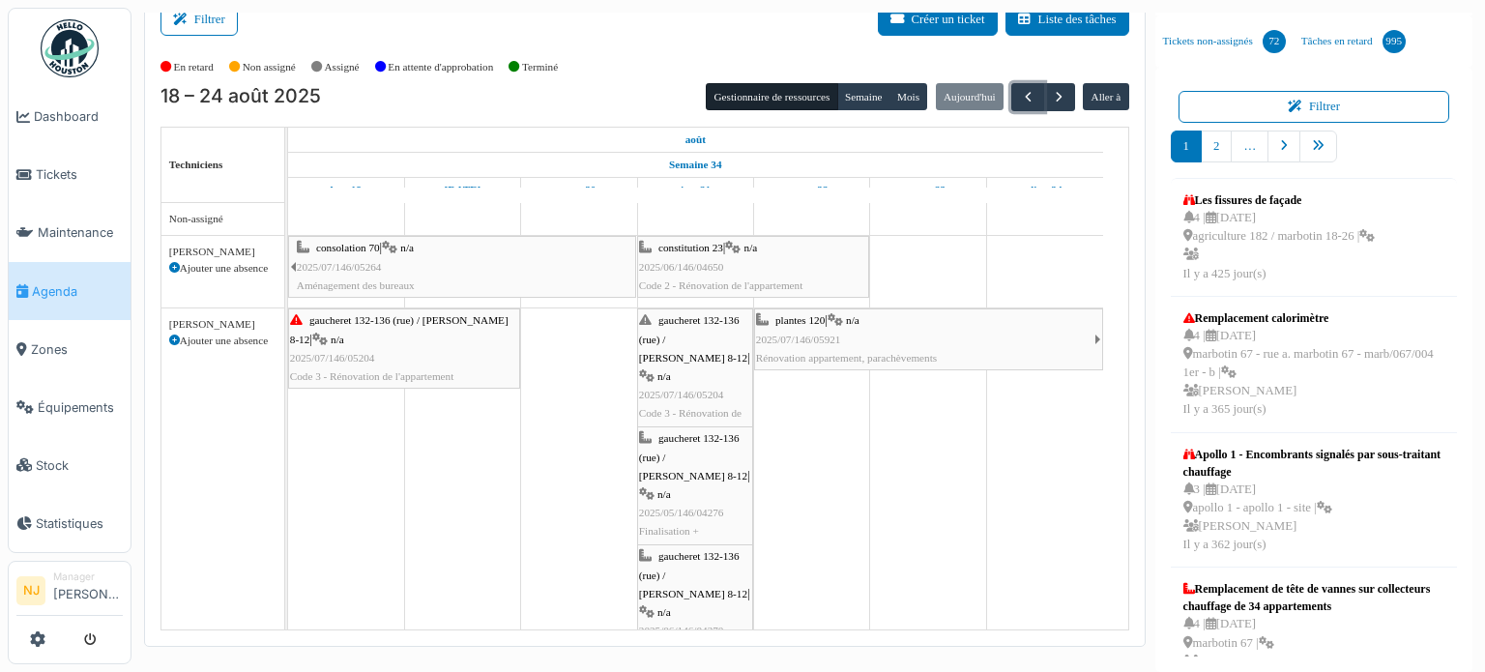
click at [818, 335] on span "2025/07/146/05921" at bounding box center [798, 340] width 85 height 12
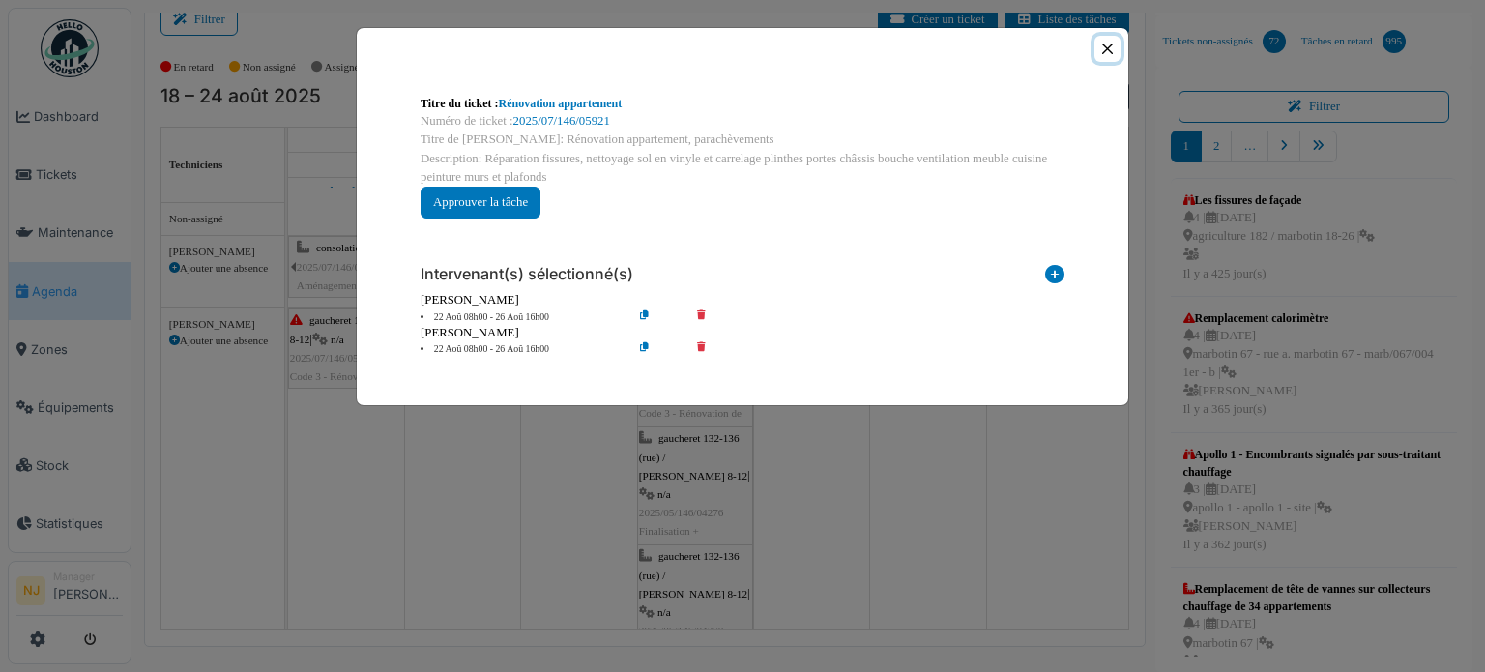
click at [1107, 55] on button "Close" at bounding box center [1108, 49] width 26 height 26
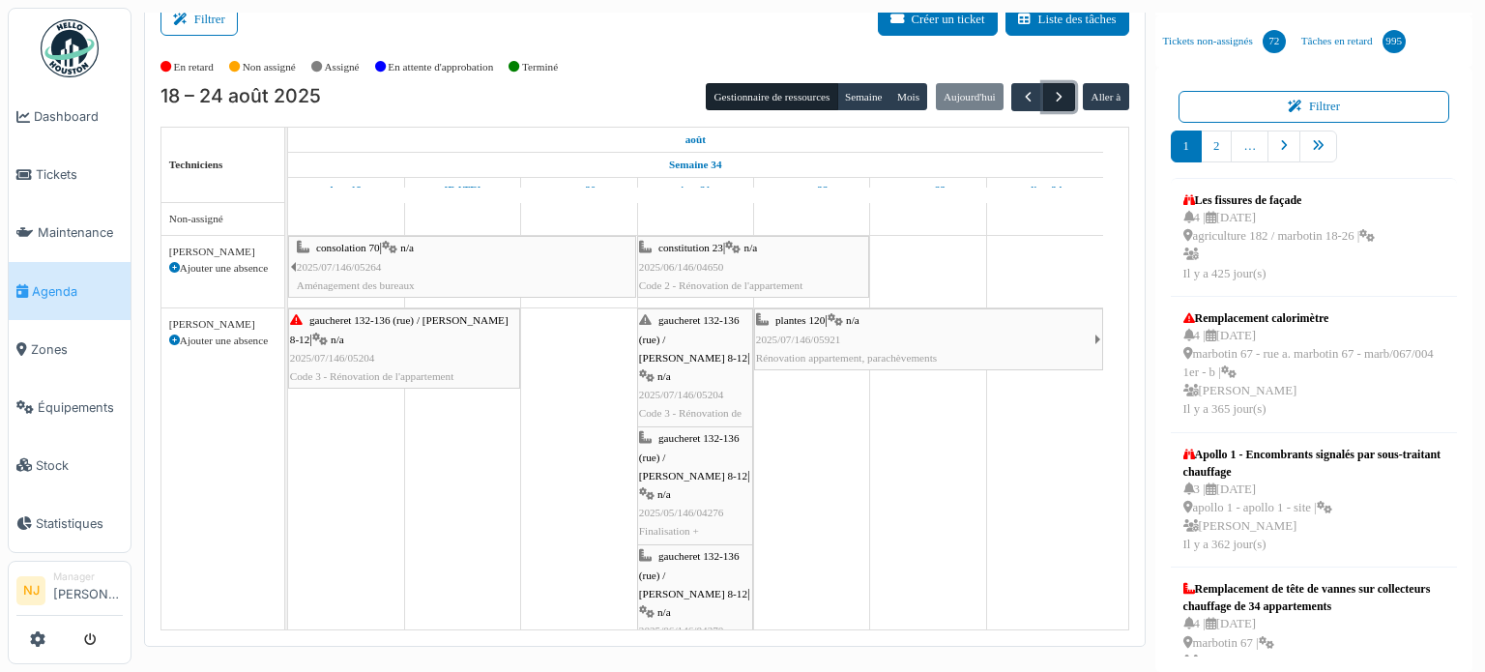
click at [1051, 101] on span "button" at bounding box center [1059, 97] width 16 height 16
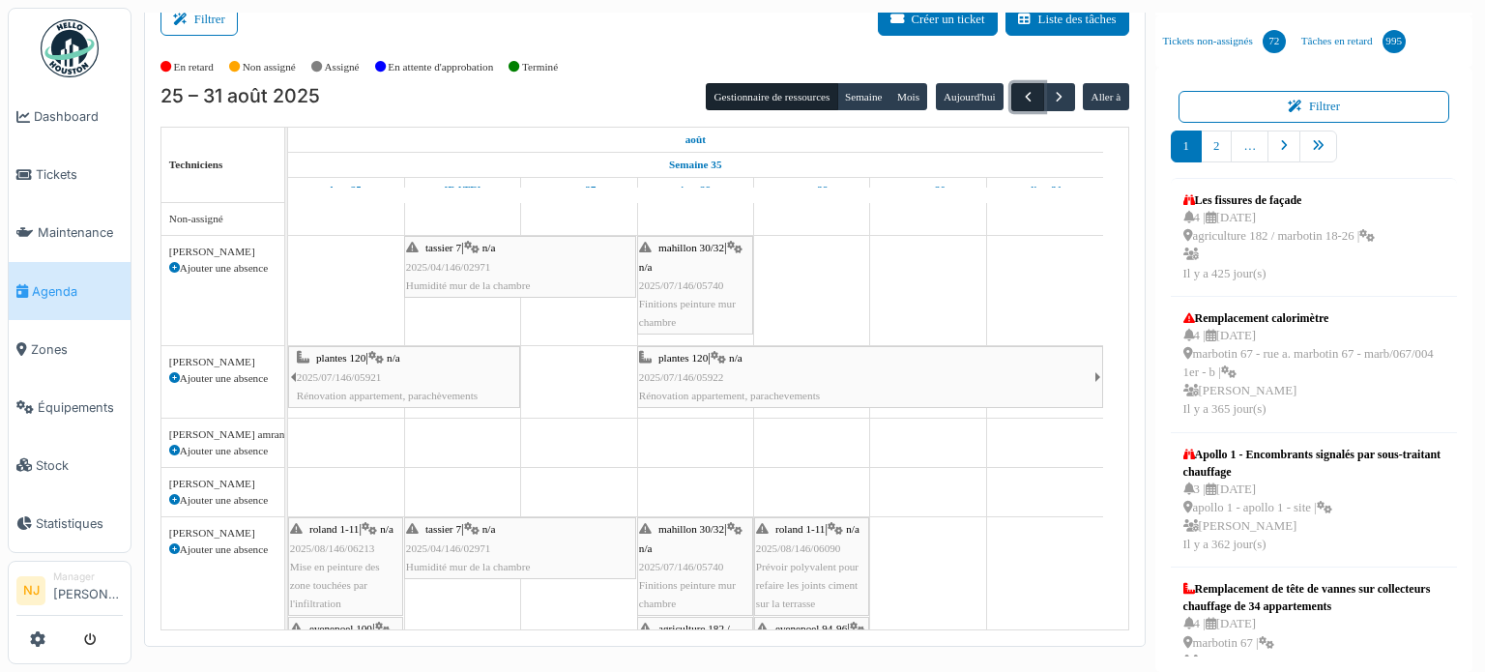
click at [1026, 100] on button "button" at bounding box center [1027, 97] width 32 height 28
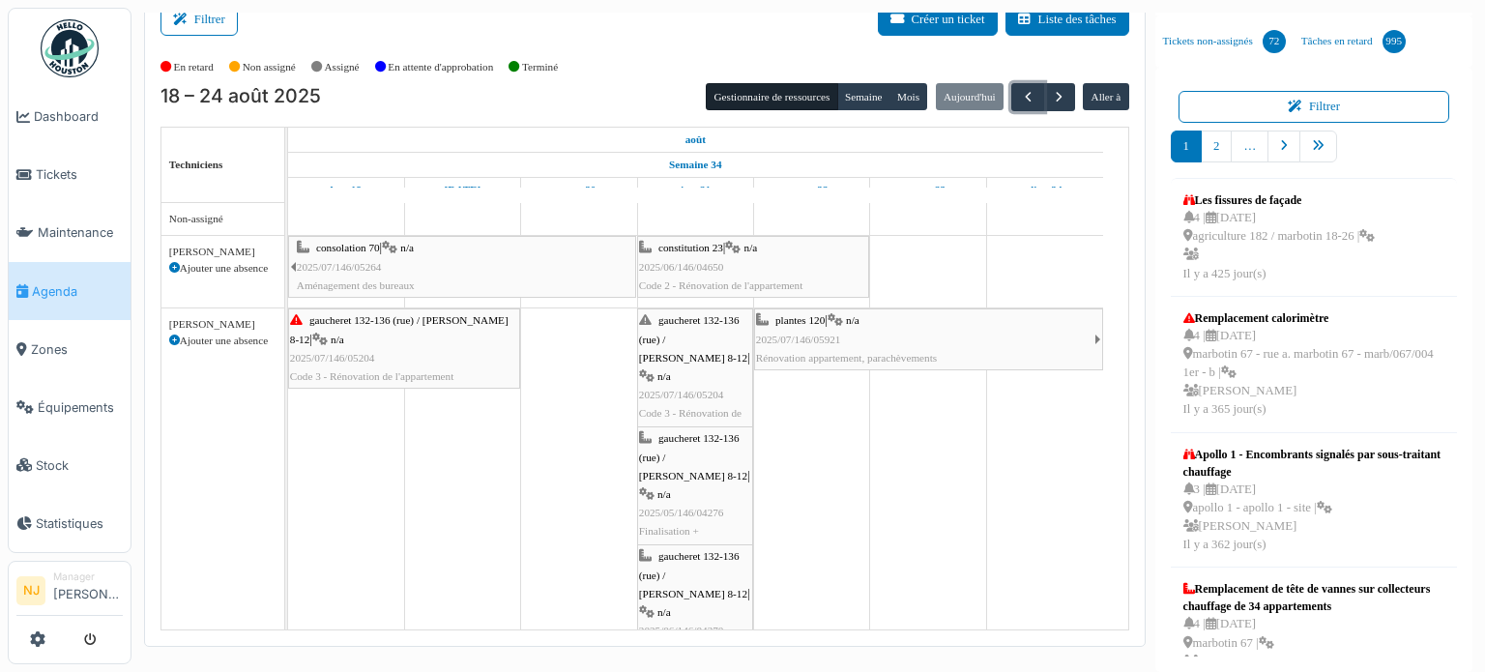
click at [839, 343] on span "2025/07/146/05921" at bounding box center [798, 340] width 85 height 12
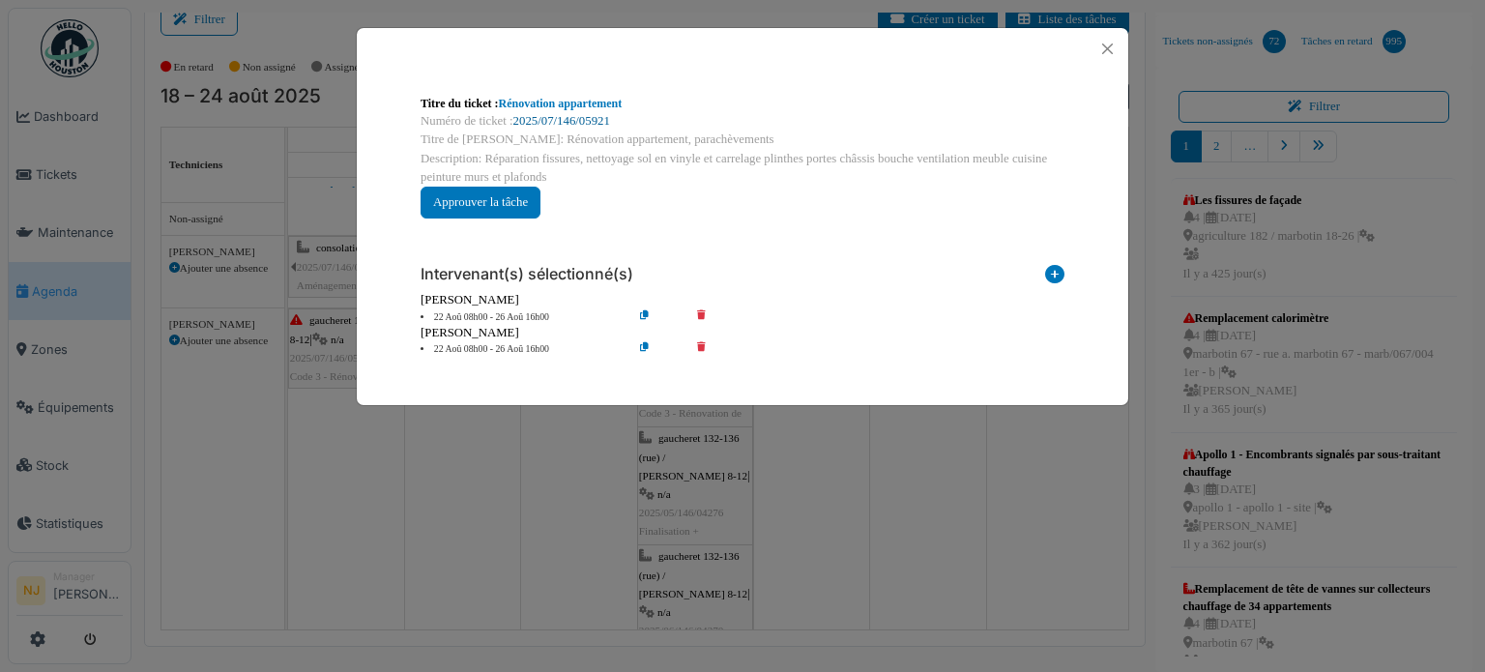
click at [545, 119] on link "2025/07/146/05921" at bounding box center [561, 121] width 97 height 14
click at [1107, 56] on button "Close" at bounding box center [1108, 49] width 26 height 26
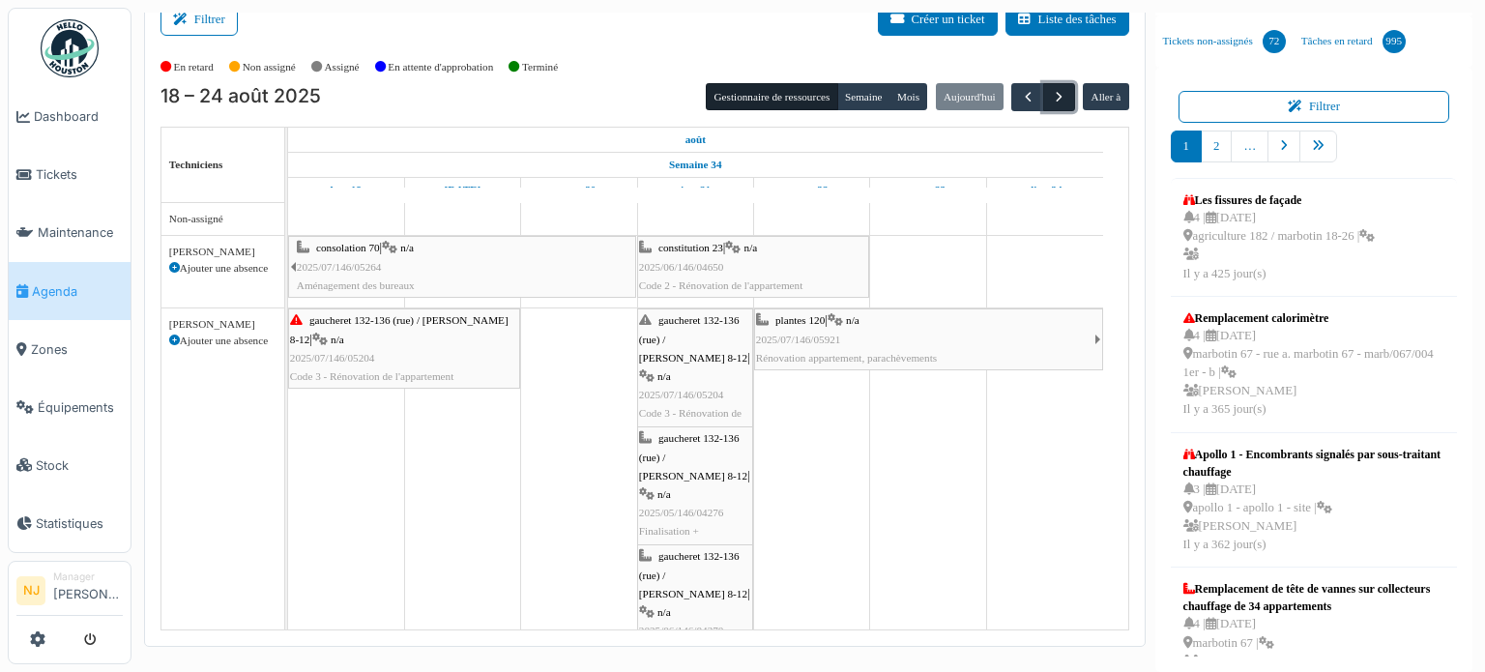
click at [1051, 99] on span "button" at bounding box center [1059, 97] width 16 height 16
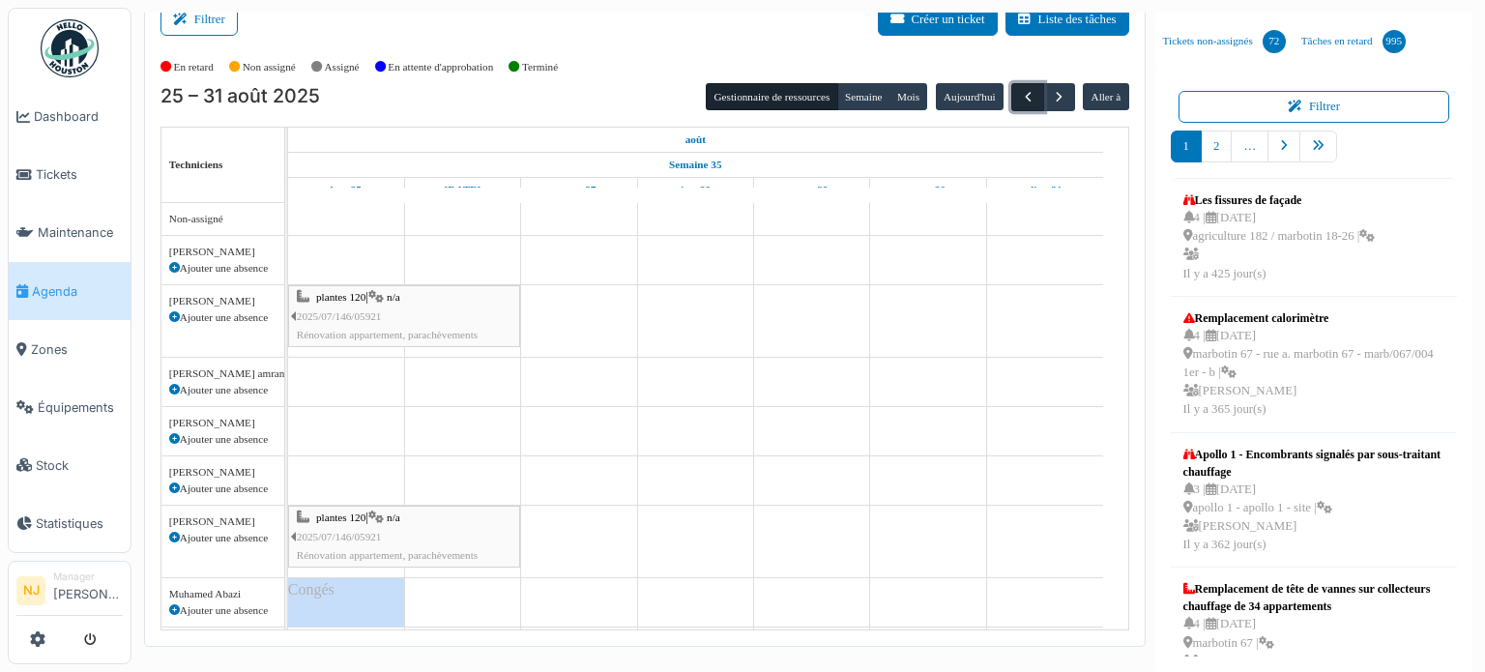
click at [1011, 98] on button "button" at bounding box center [1027, 97] width 32 height 28
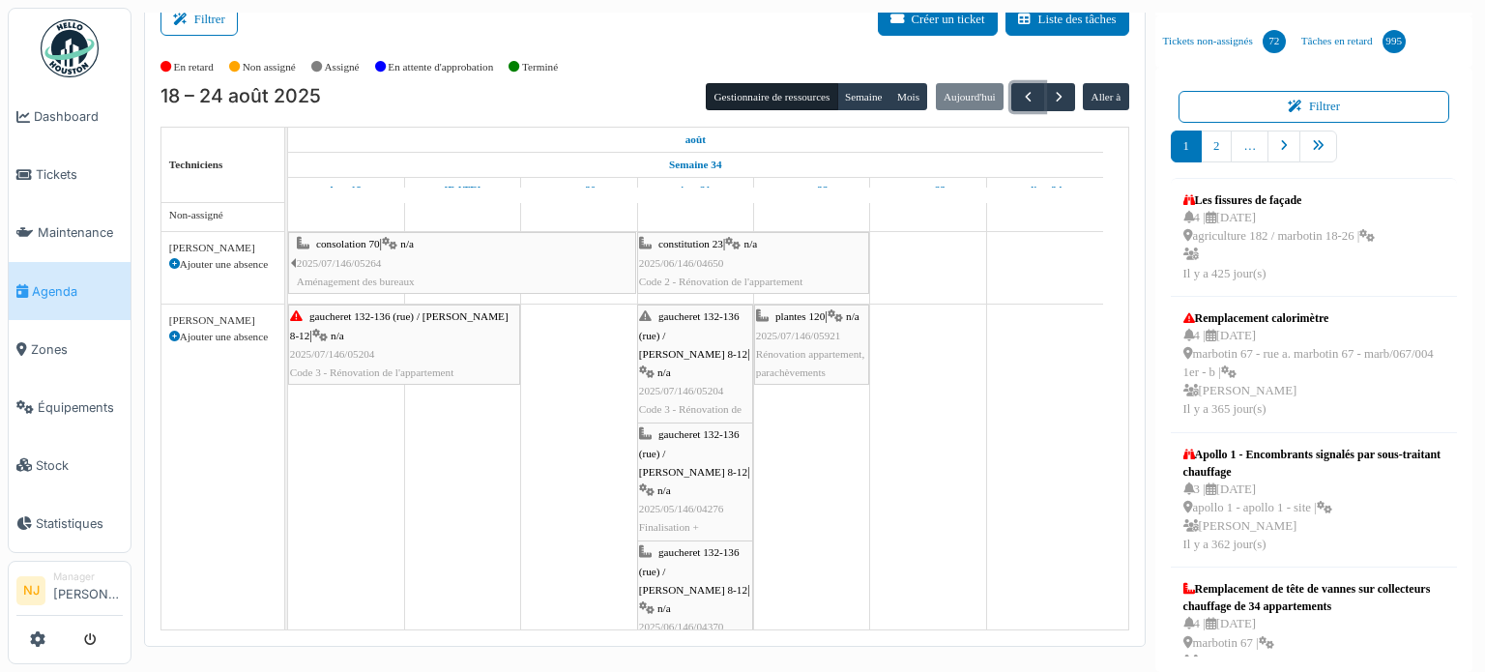
scroll to position [0, 0]
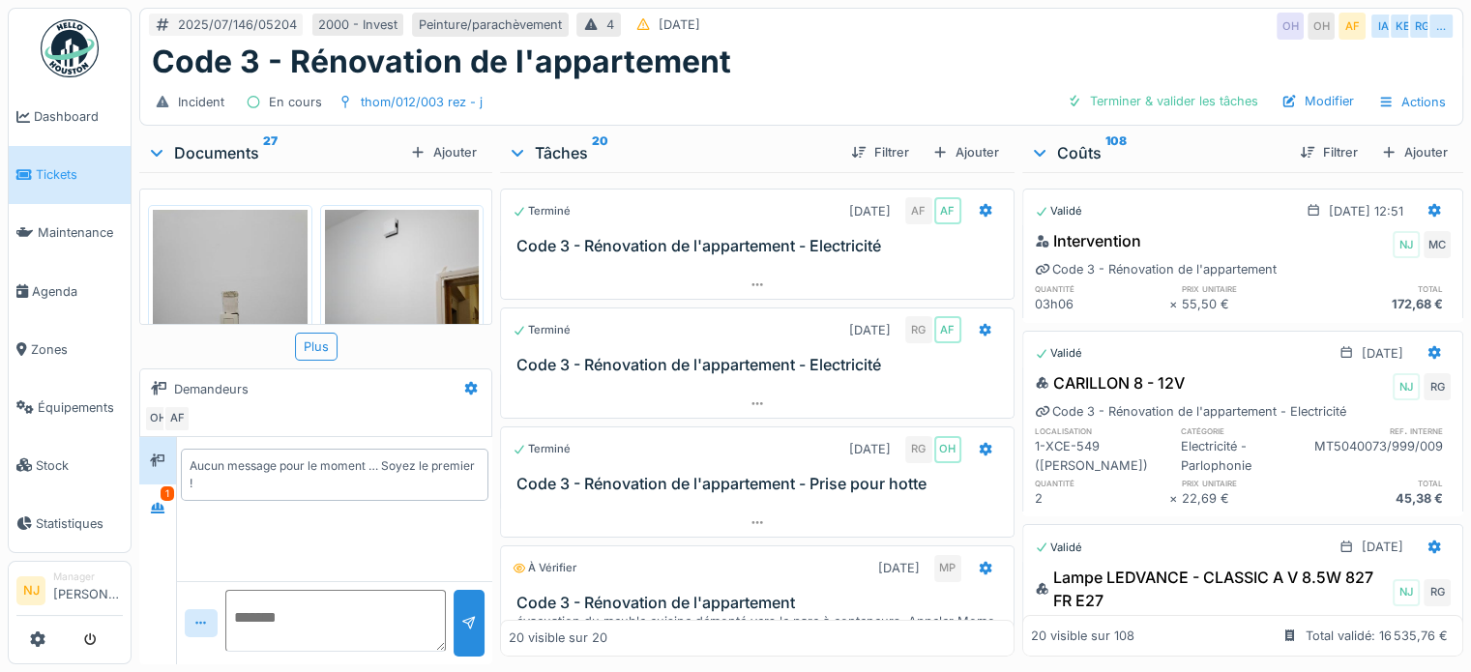
drag, startPoint x: 57, startPoint y: 165, endPoint x: 136, endPoint y: 158, distance: 79.7
click at [57, 165] on span "Tickets" at bounding box center [79, 174] width 87 height 18
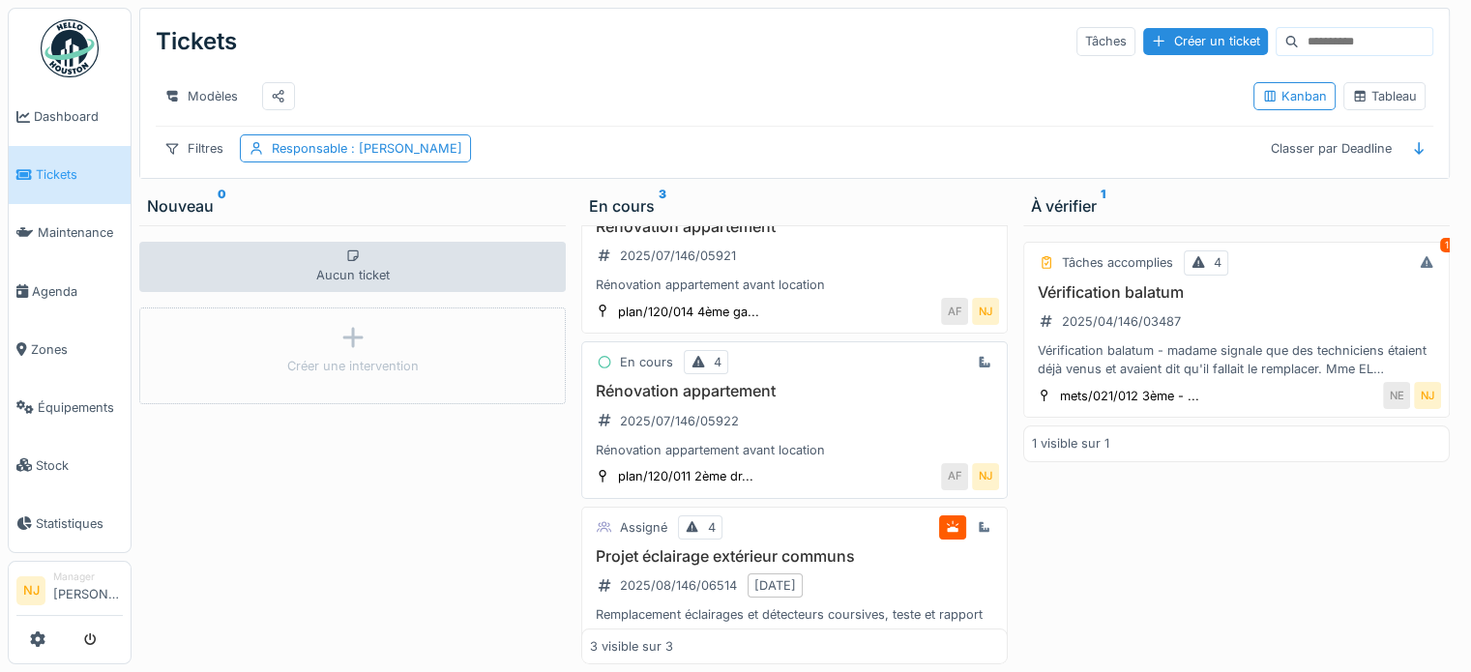
scroll to position [136, 0]
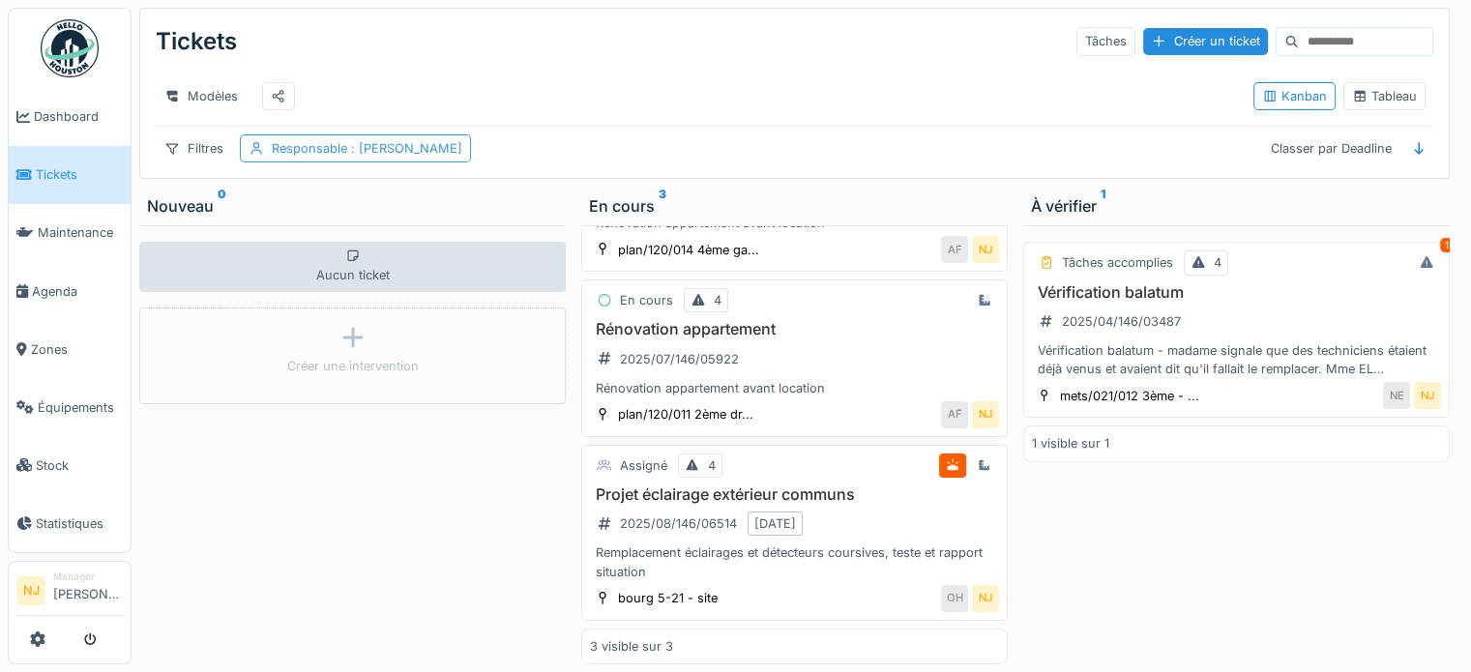
click at [340, 157] on div "Responsable : [PERSON_NAME]" at bounding box center [367, 148] width 190 height 18
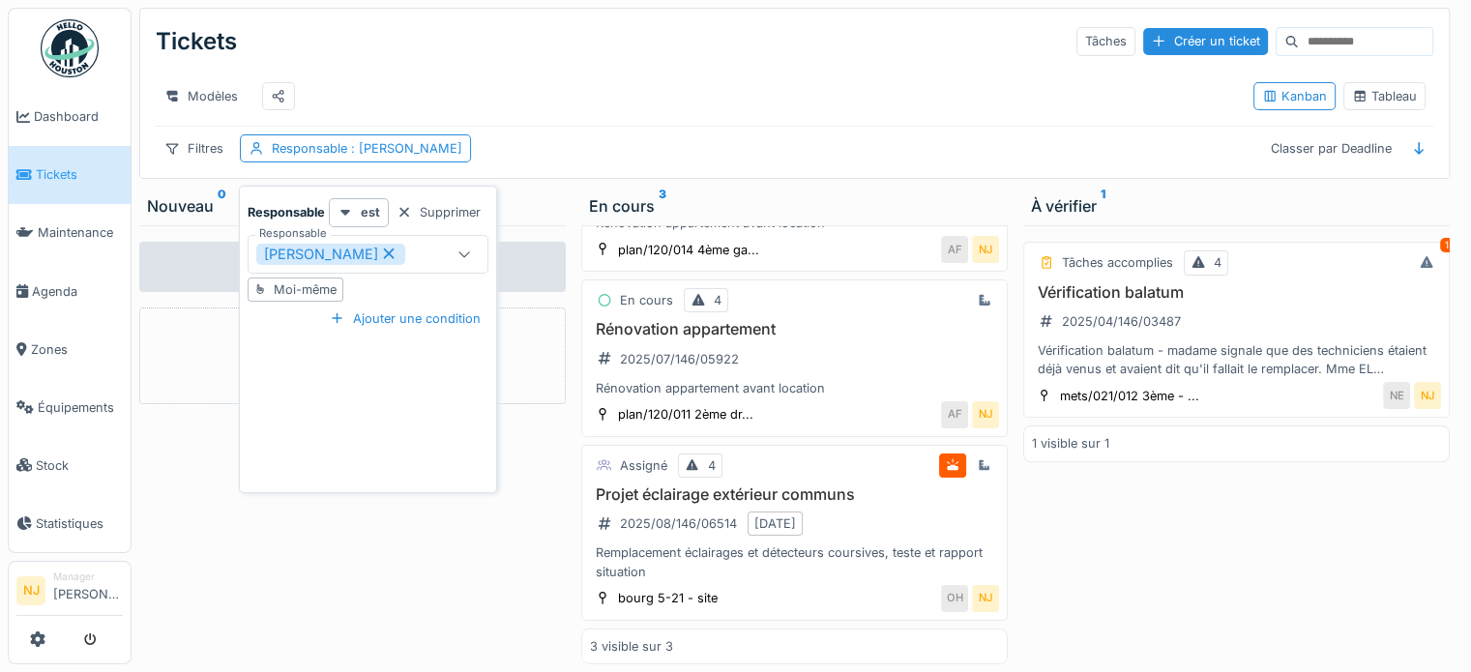
click at [344, 254] on div "[PERSON_NAME]" at bounding box center [330, 254] width 149 height 21
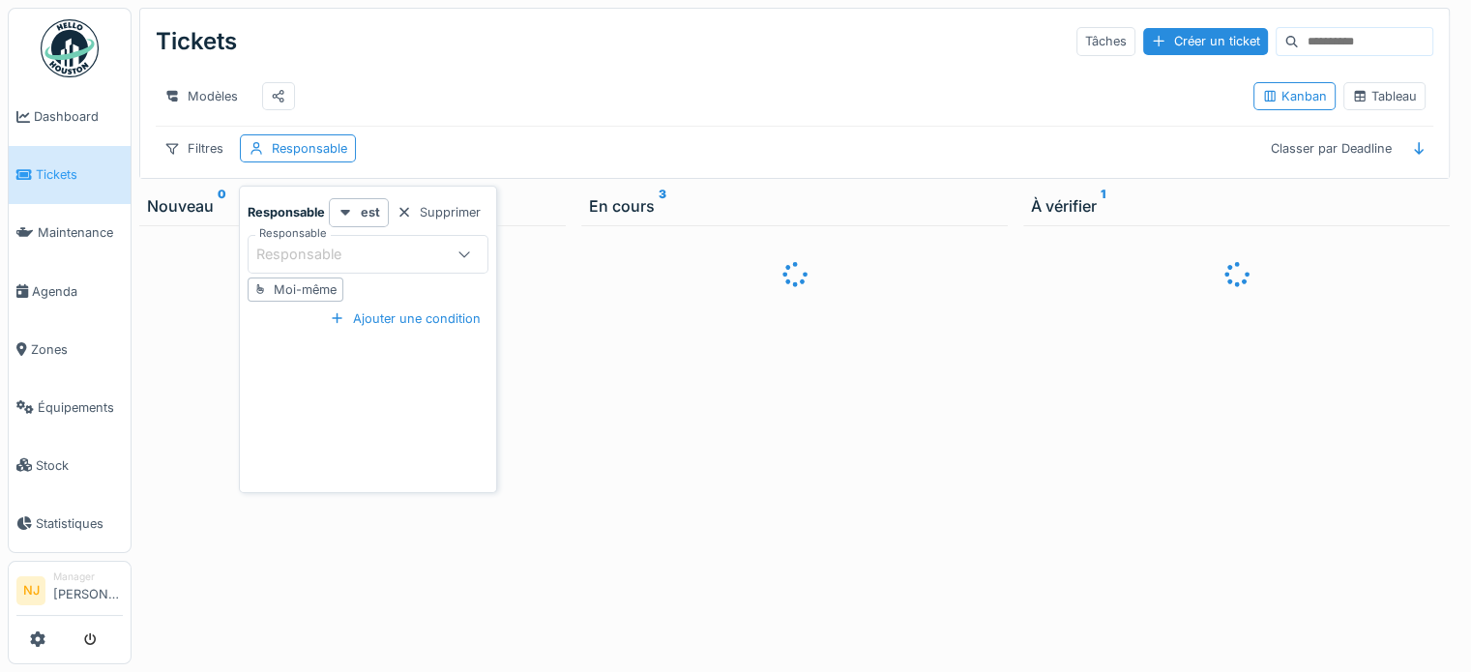
click at [343, 259] on div "Responsable" at bounding box center [312, 254] width 112 height 21
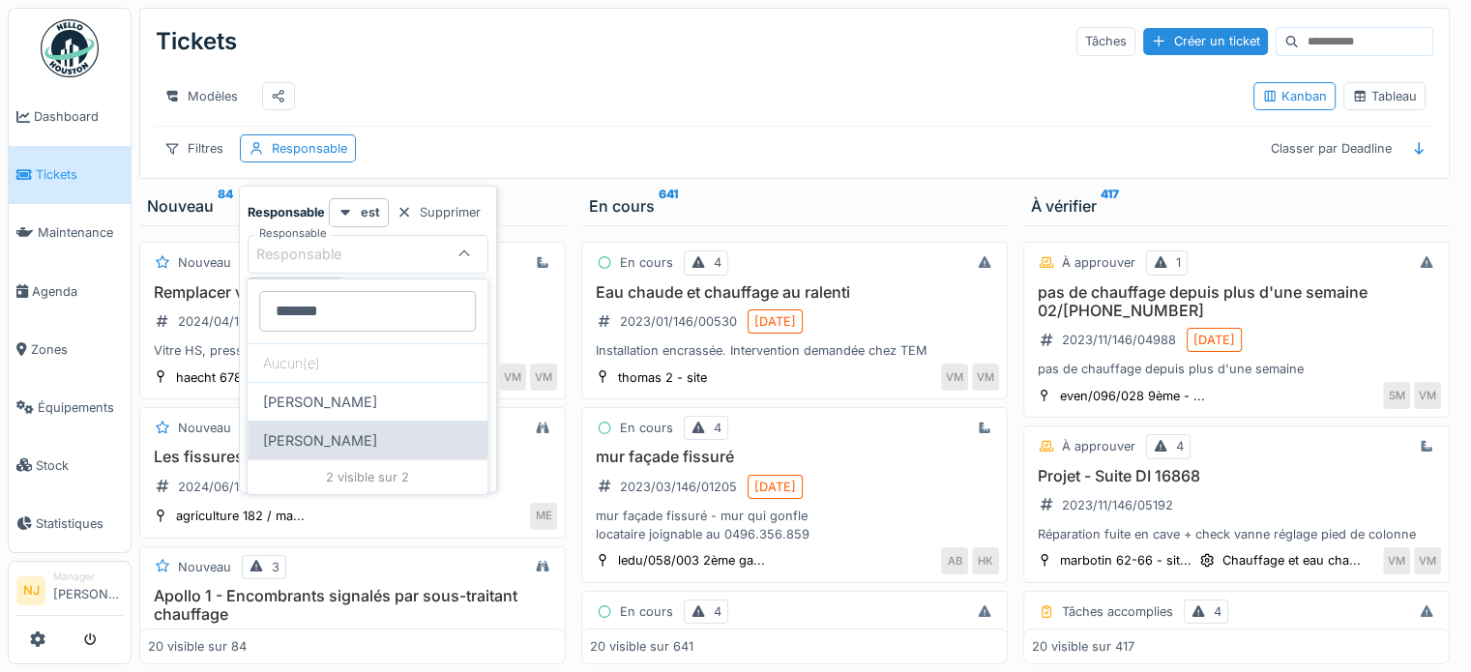
type input "*******"
click at [346, 445] on div "[PERSON_NAME]" at bounding box center [368, 440] width 240 height 39
type input "*****"
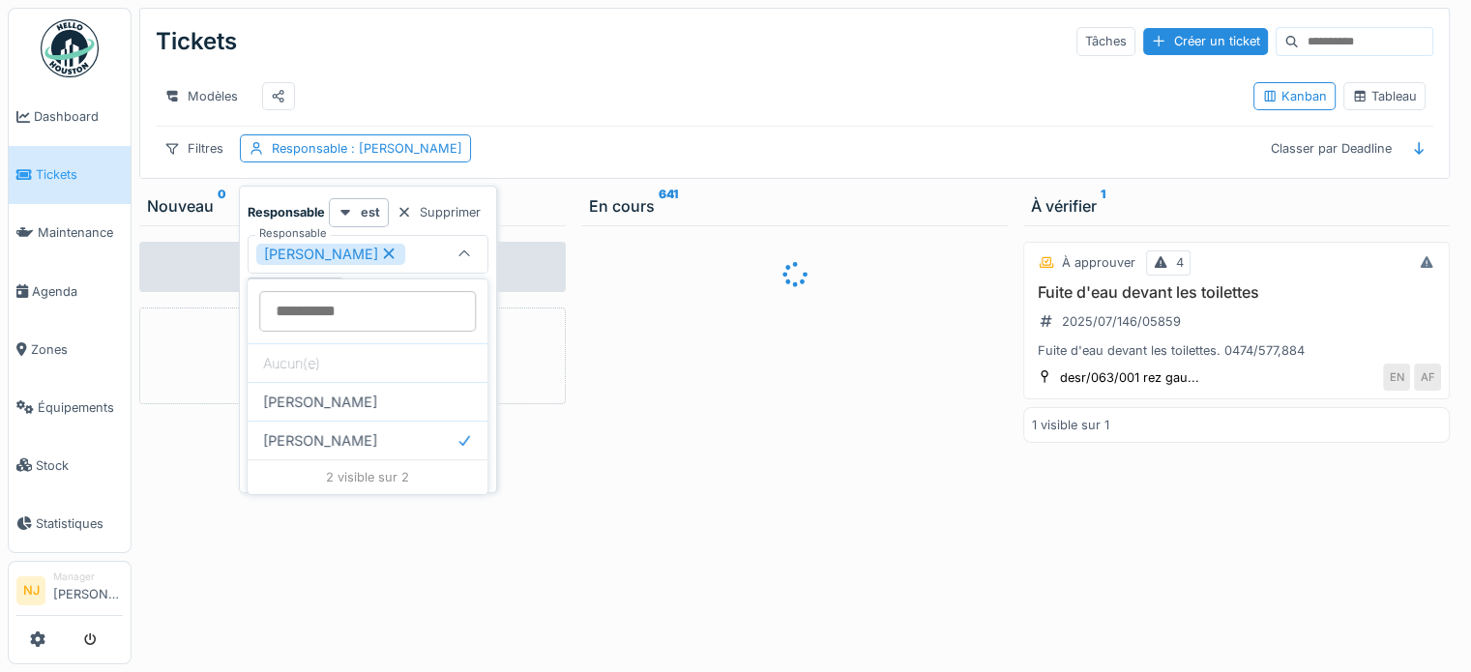
click at [669, 68] on div "Modèles Kanban Tableau" at bounding box center [794, 96] width 1277 height 59
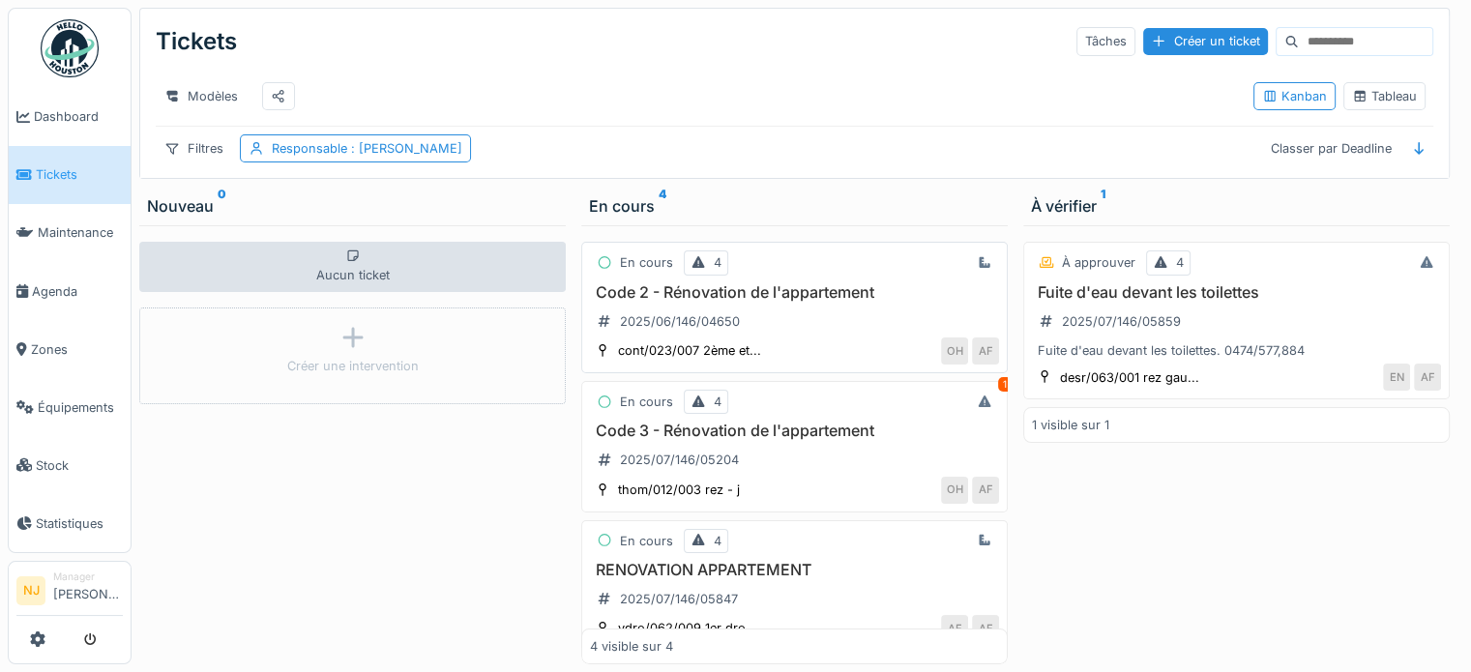
click at [802, 337] on div "Code 2 - Rénovation de l'appartement 2025/06/146/04650" at bounding box center [794, 310] width 409 height 54
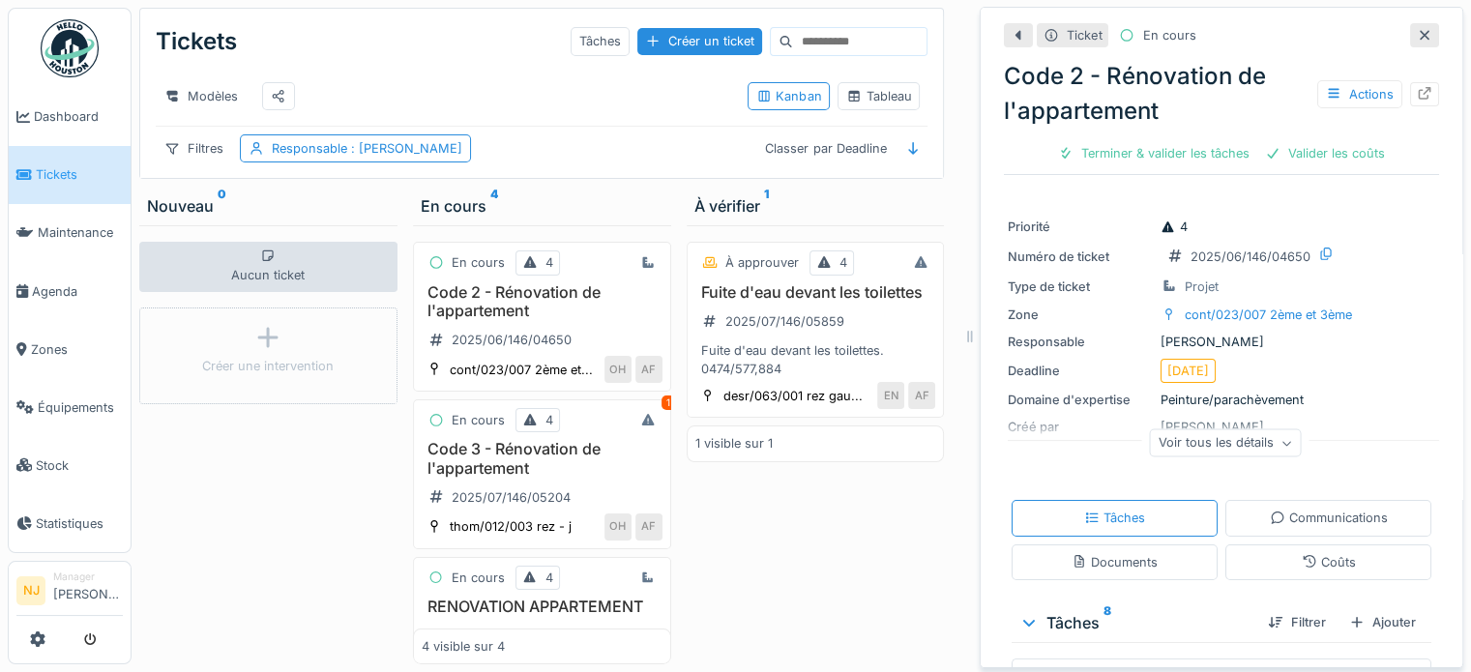
scroll to position [97, 0]
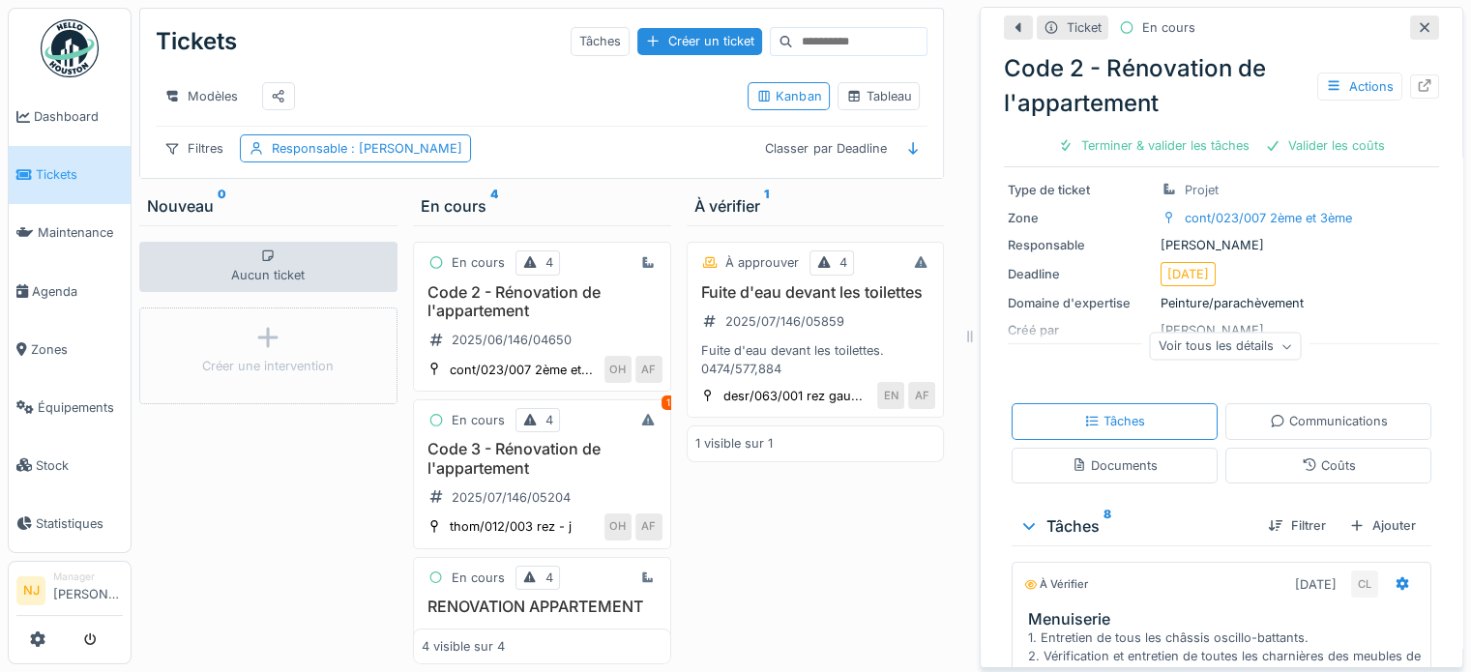
click at [1234, 356] on div "Voir tous les détails" at bounding box center [1226, 347] width 152 height 28
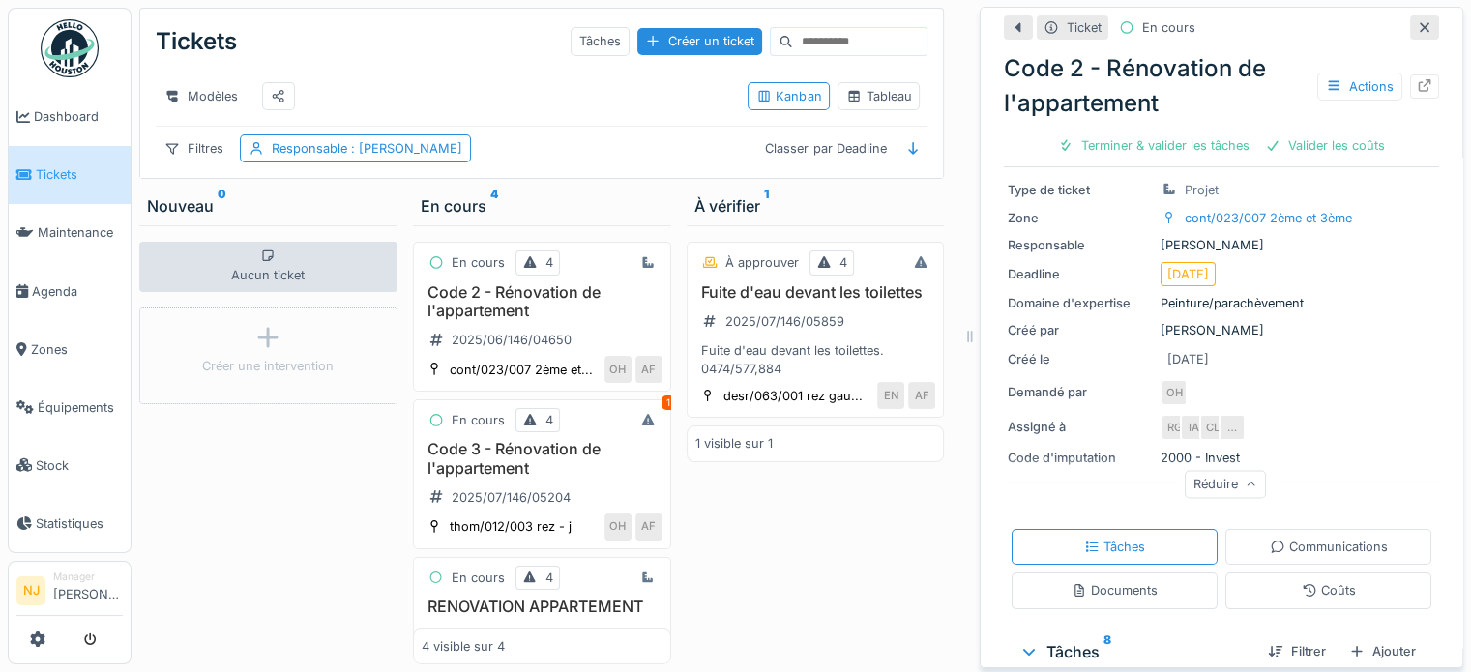
scroll to position [0, 0]
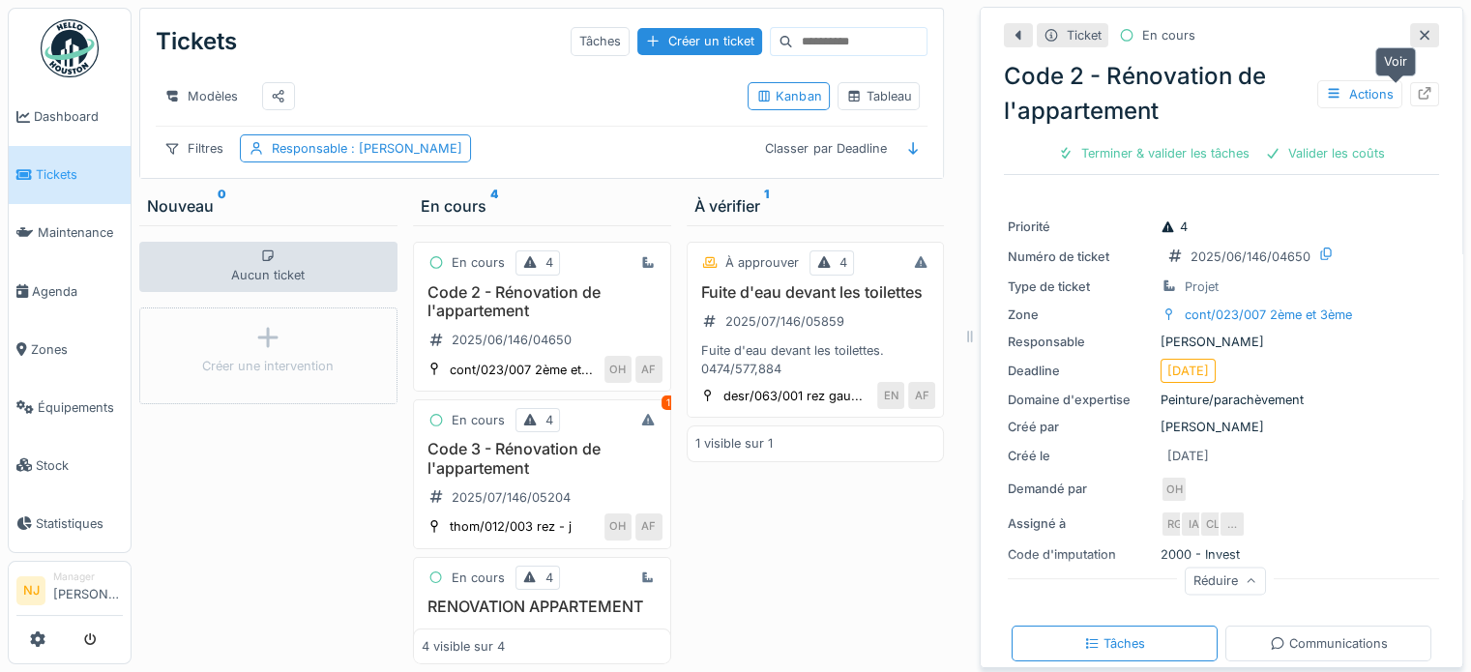
click at [1417, 96] on icon at bounding box center [1424, 93] width 15 height 13
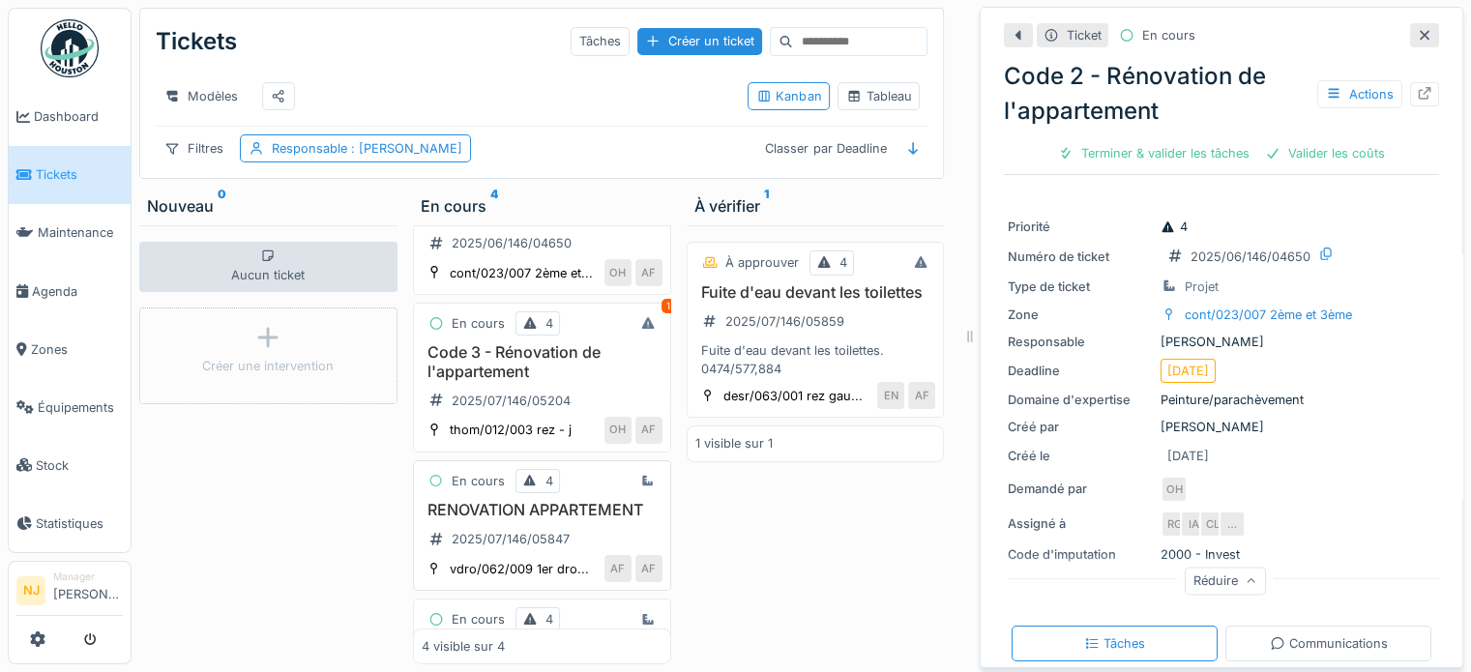
click at [464, 535] on div "En cours 4 RENOVATION APPARTEMENT 2025/07/146/05847 vdro/062/009 1er dro... AF …" at bounding box center [542, 526] width 258 height 132
click at [498, 417] on div "Code 3 - Rénovation de l'appartement 2025/07/146/05204" at bounding box center [542, 379] width 241 height 73
click at [1417, 94] on icon at bounding box center [1424, 93] width 15 height 13
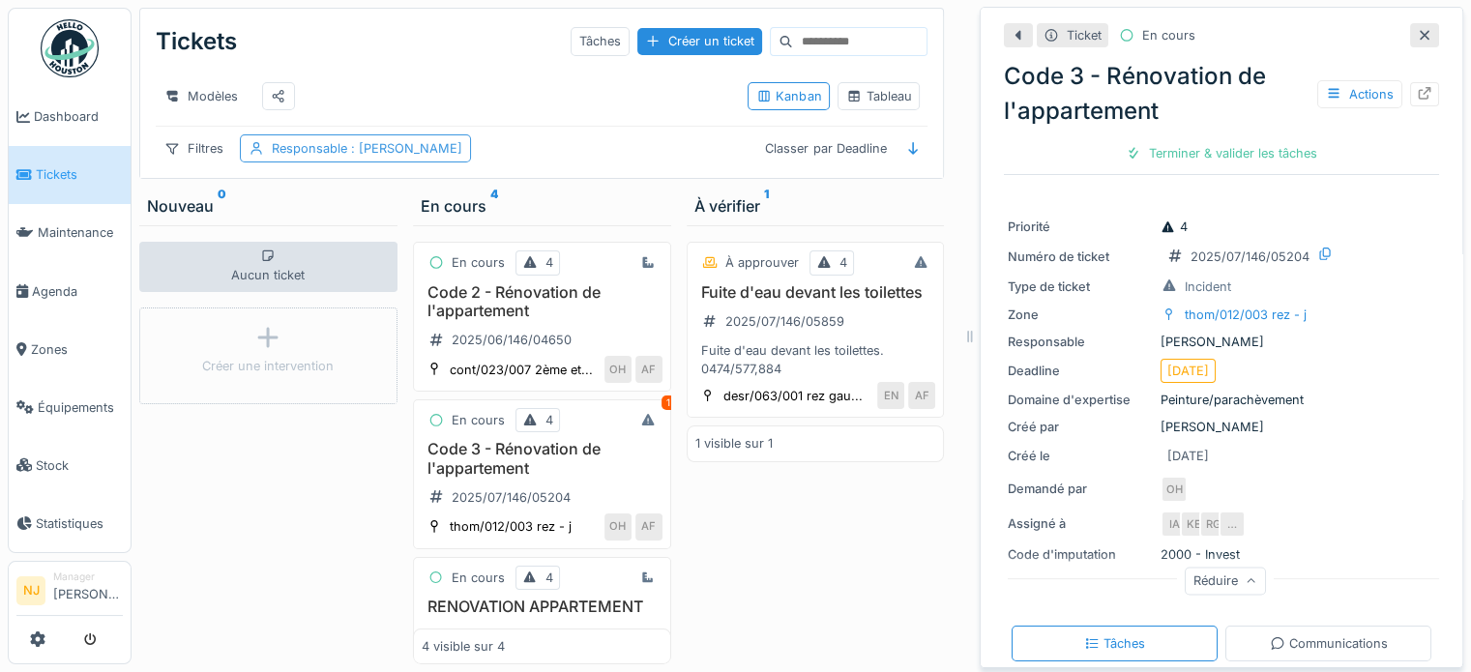
click at [364, 143] on span ": [PERSON_NAME]" at bounding box center [404, 148] width 115 height 15
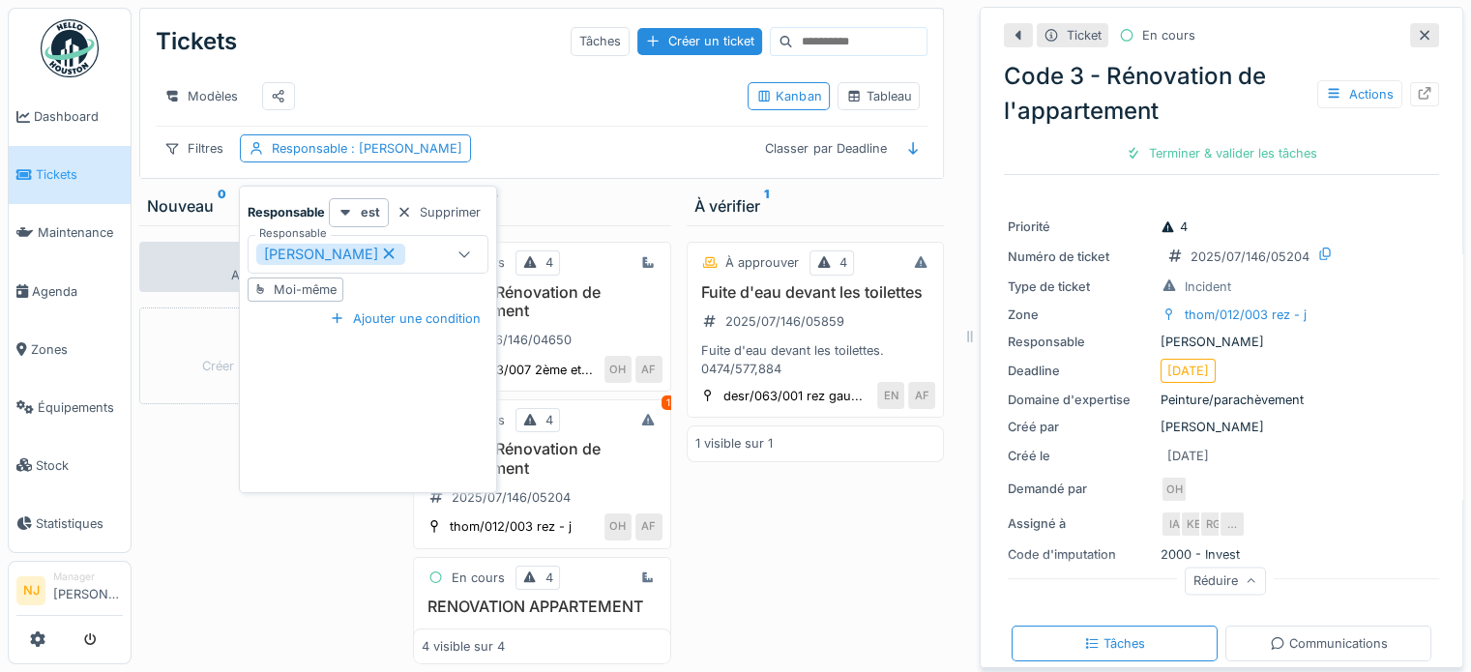
click at [550, 137] on div "Filtres Responsable : [PERSON_NAME] Classer par Deadline" at bounding box center [542, 148] width 772 height 28
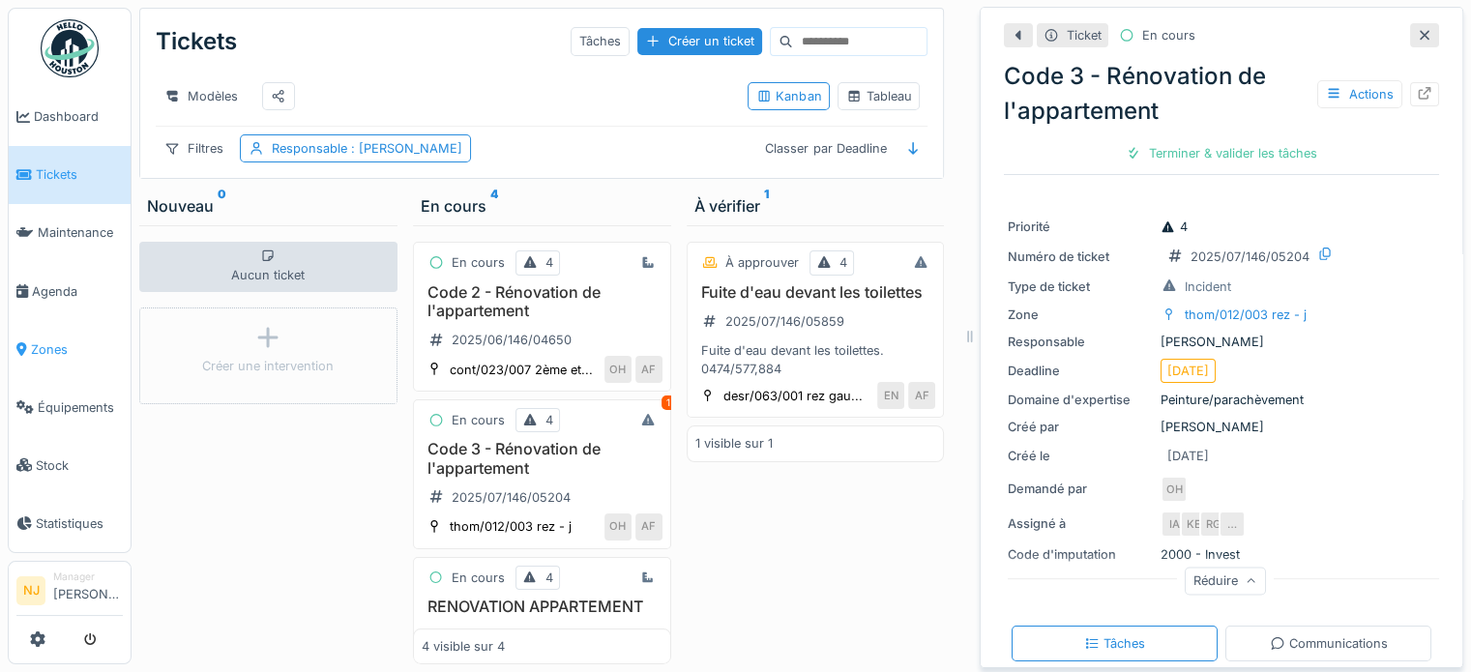
click at [43, 350] on link "Zones" at bounding box center [70, 349] width 122 height 58
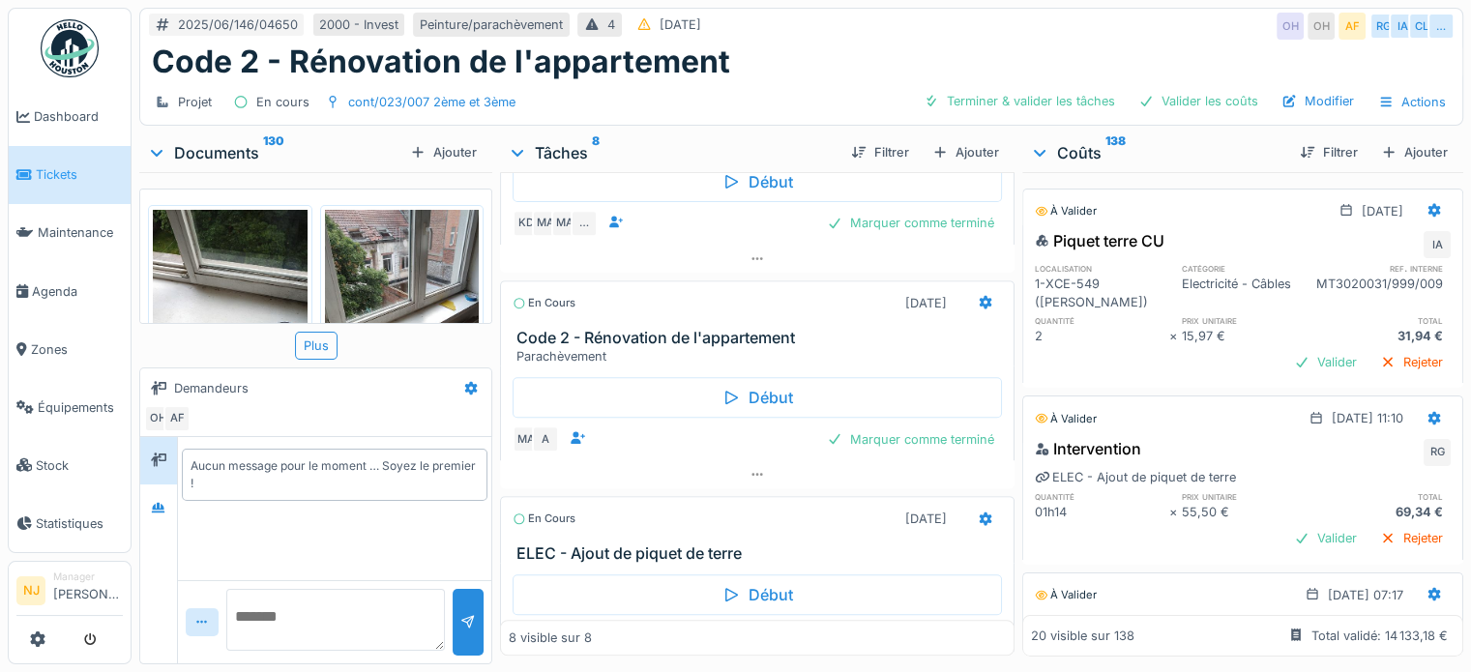
scroll to position [1522, 0]
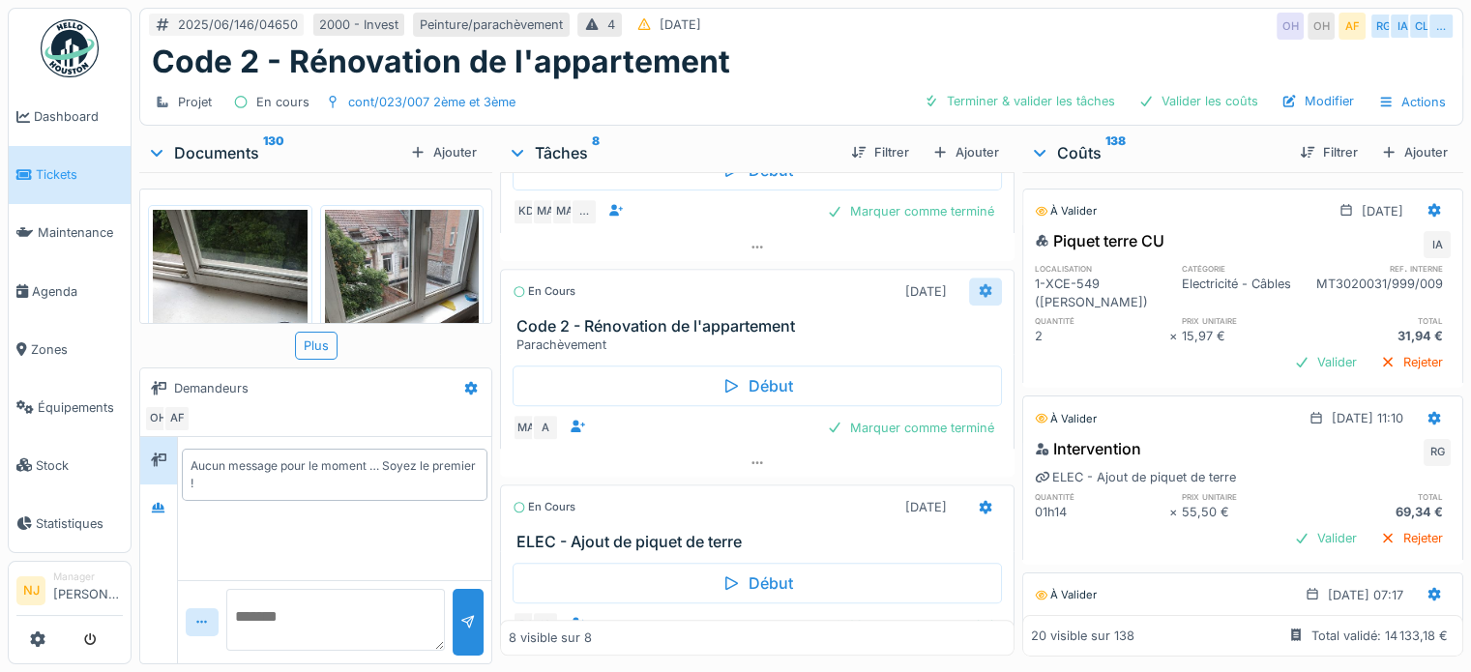
click at [978, 297] on icon at bounding box center [985, 290] width 15 height 13
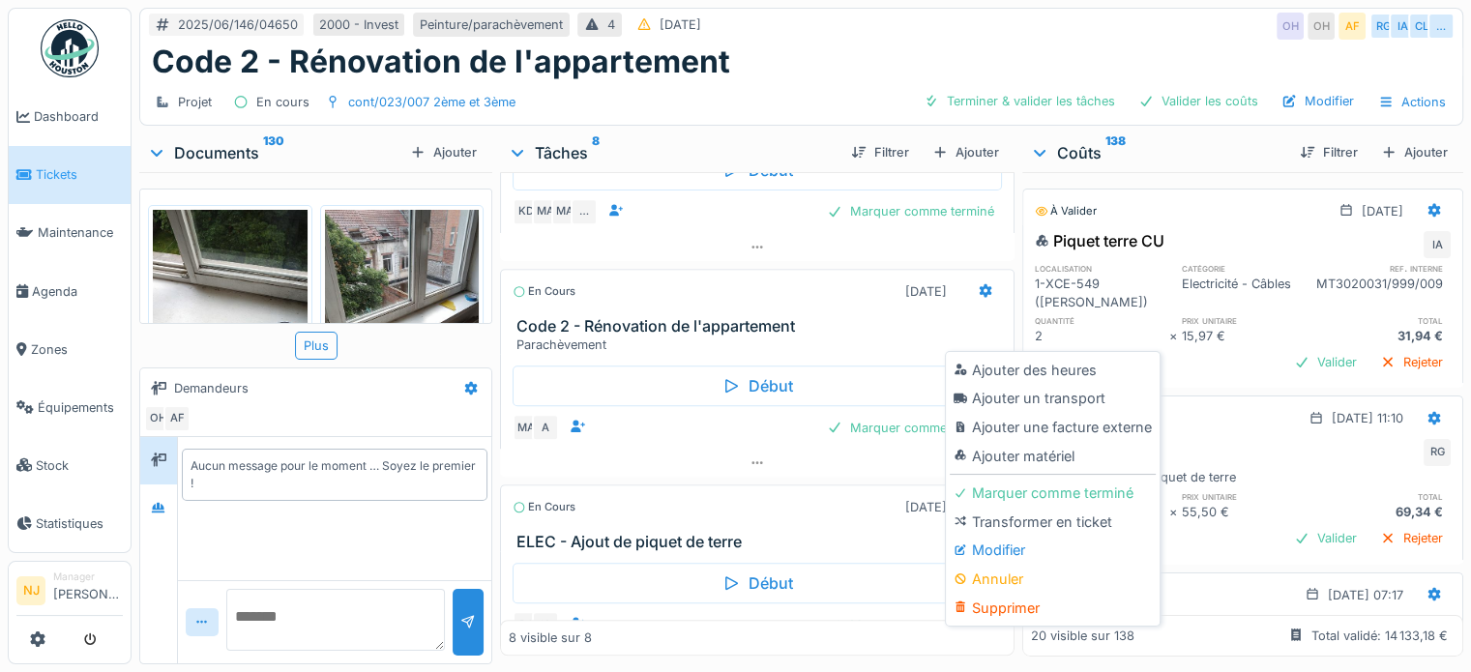
click at [984, 537] on div "Modifier" at bounding box center [1053, 550] width 206 height 29
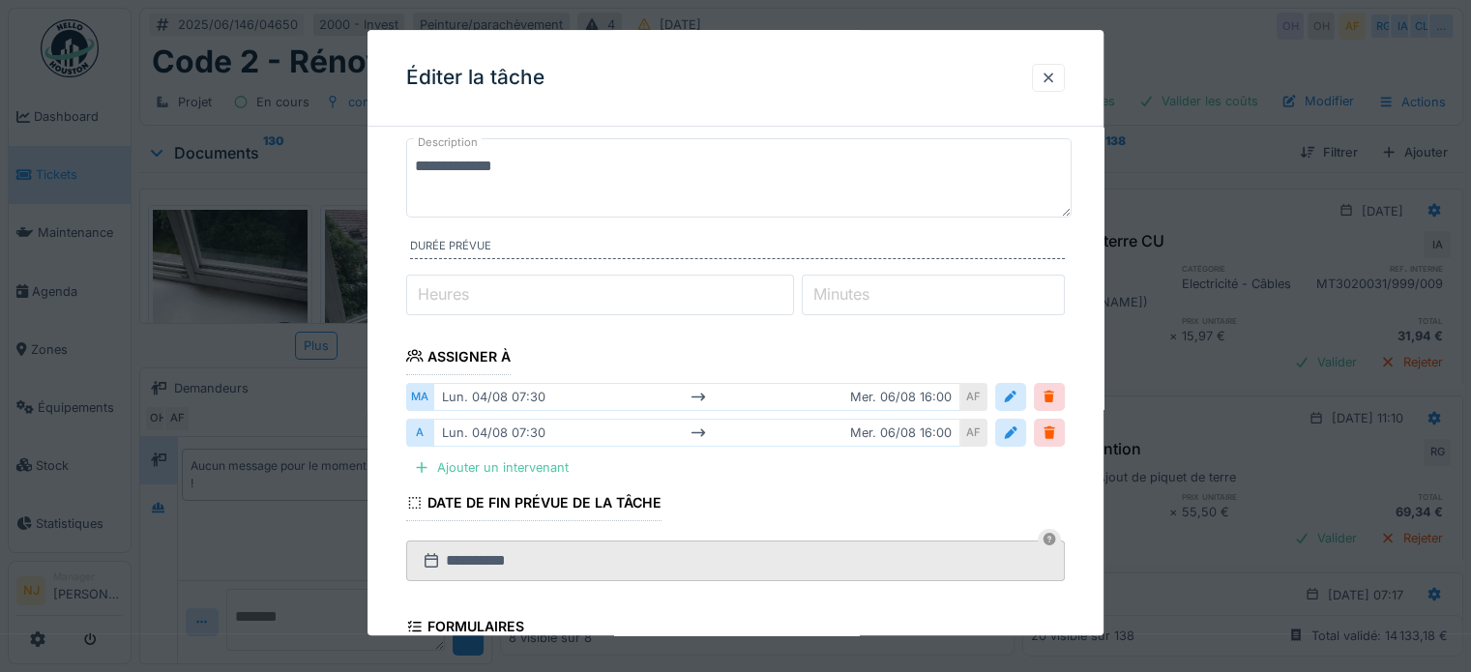
scroll to position [193, 0]
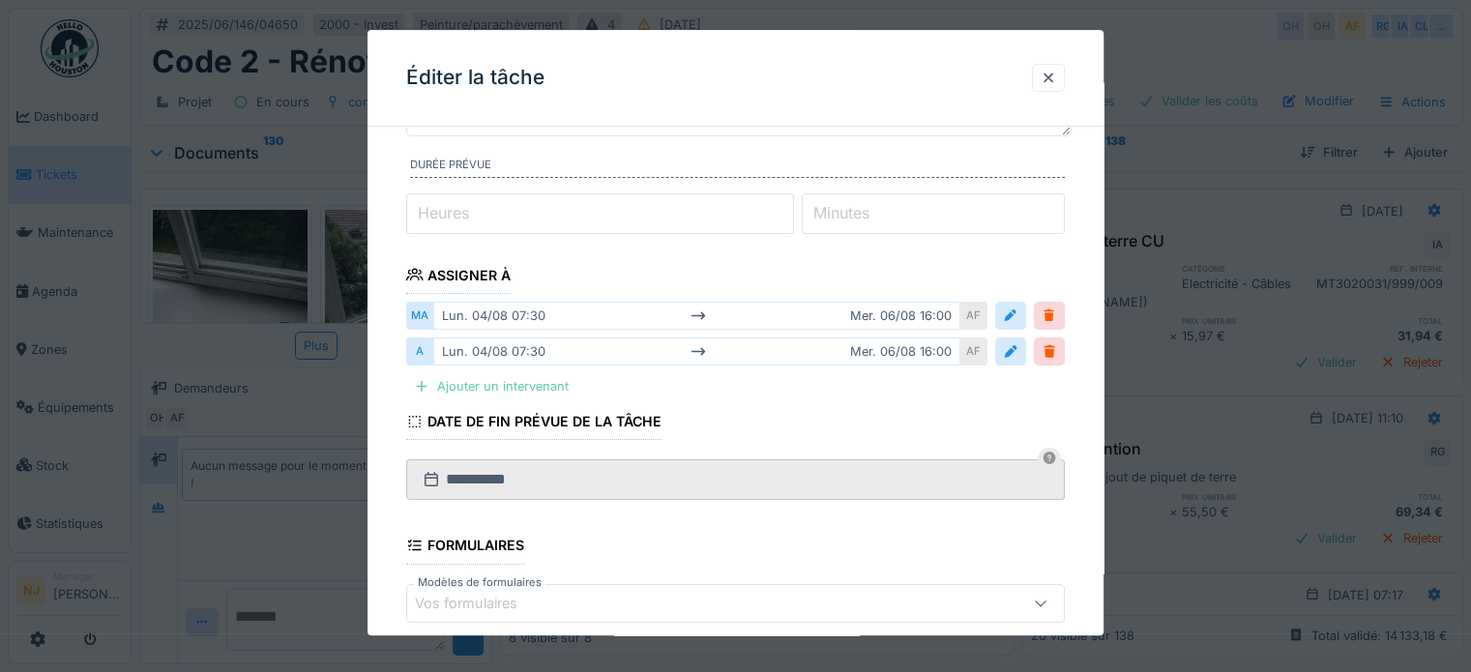
click at [460, 381] on div "Ajouter un intervenant" at bounding box center [491, 386] width 170 height 26
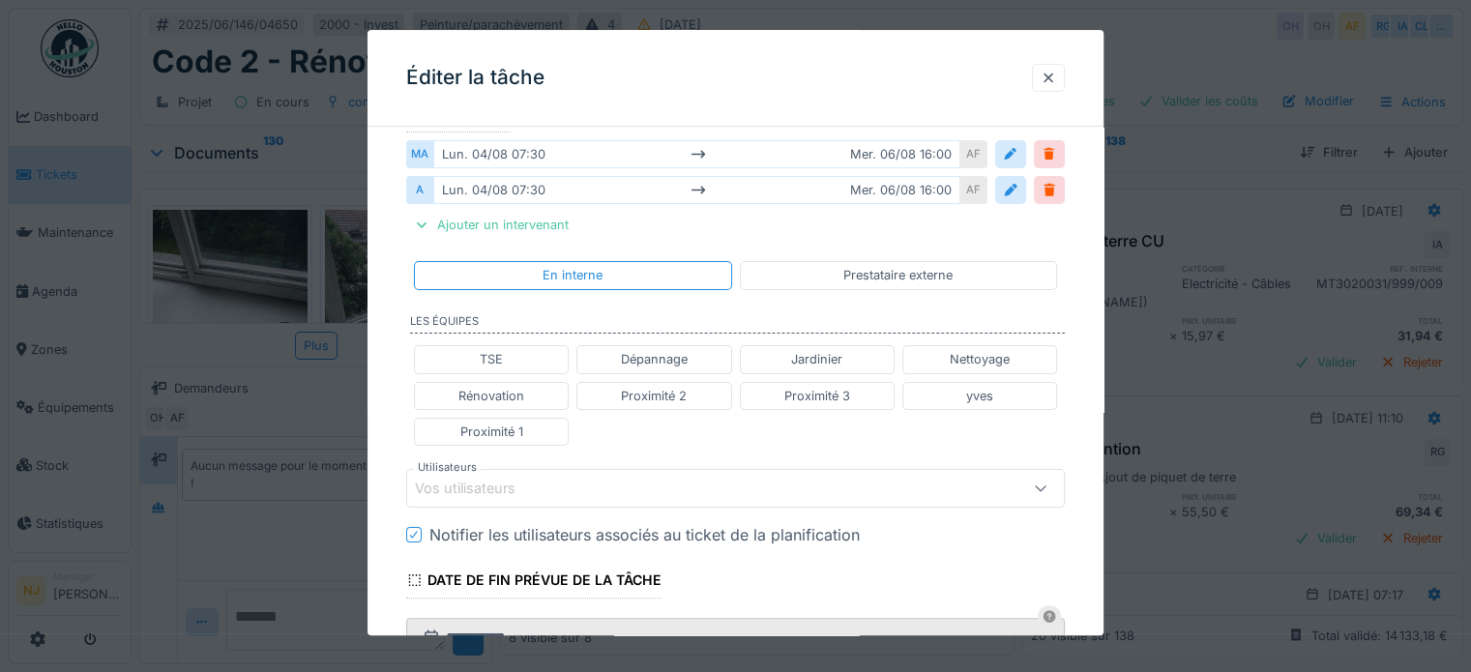
scroll to position [387, 0]
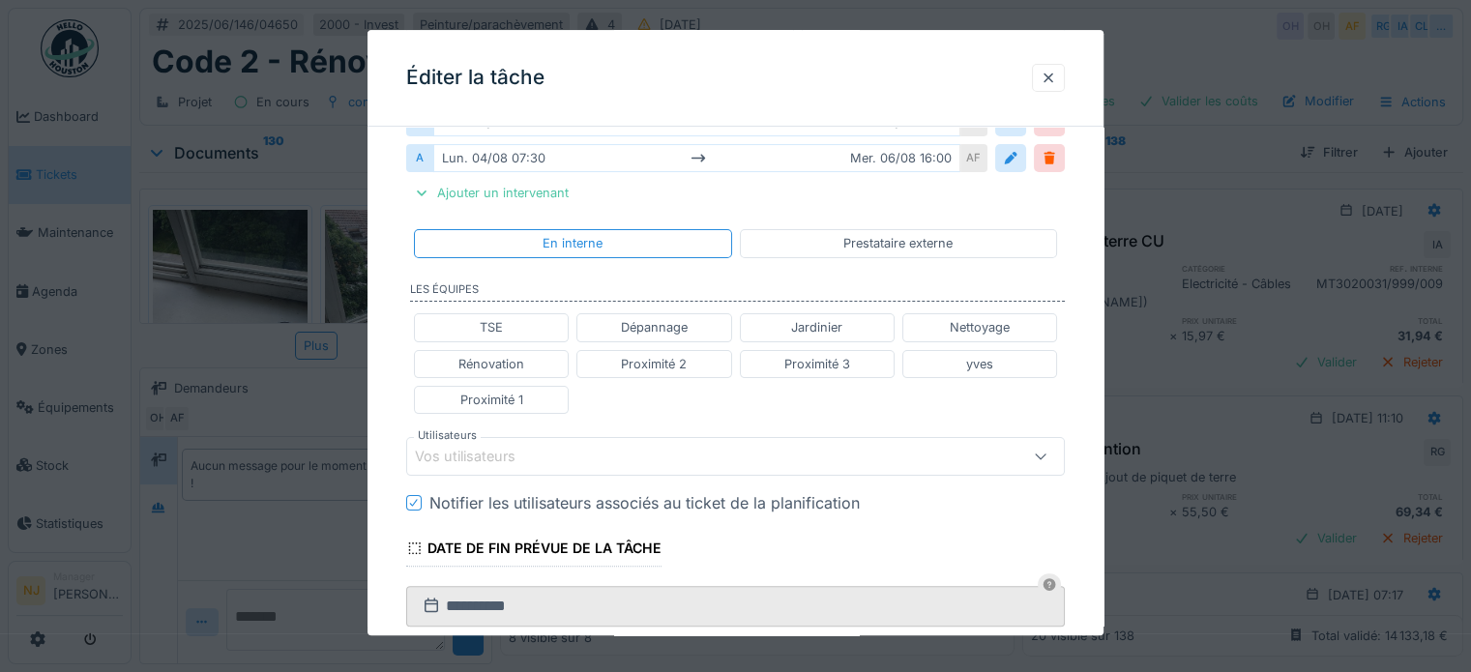
click at [464, 458] on div "Vos utilisateurs" at bounding box center [479, 456] width 128 height 21
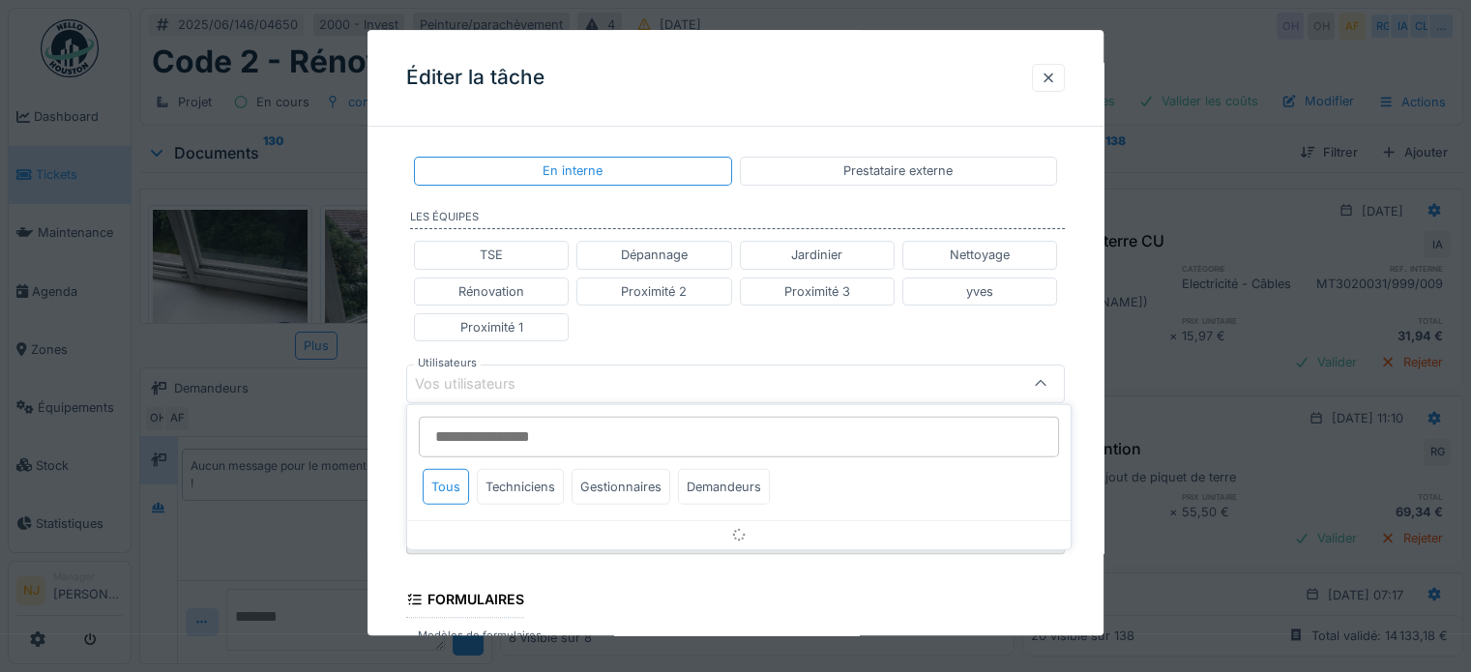
scroll to position [507, 0]
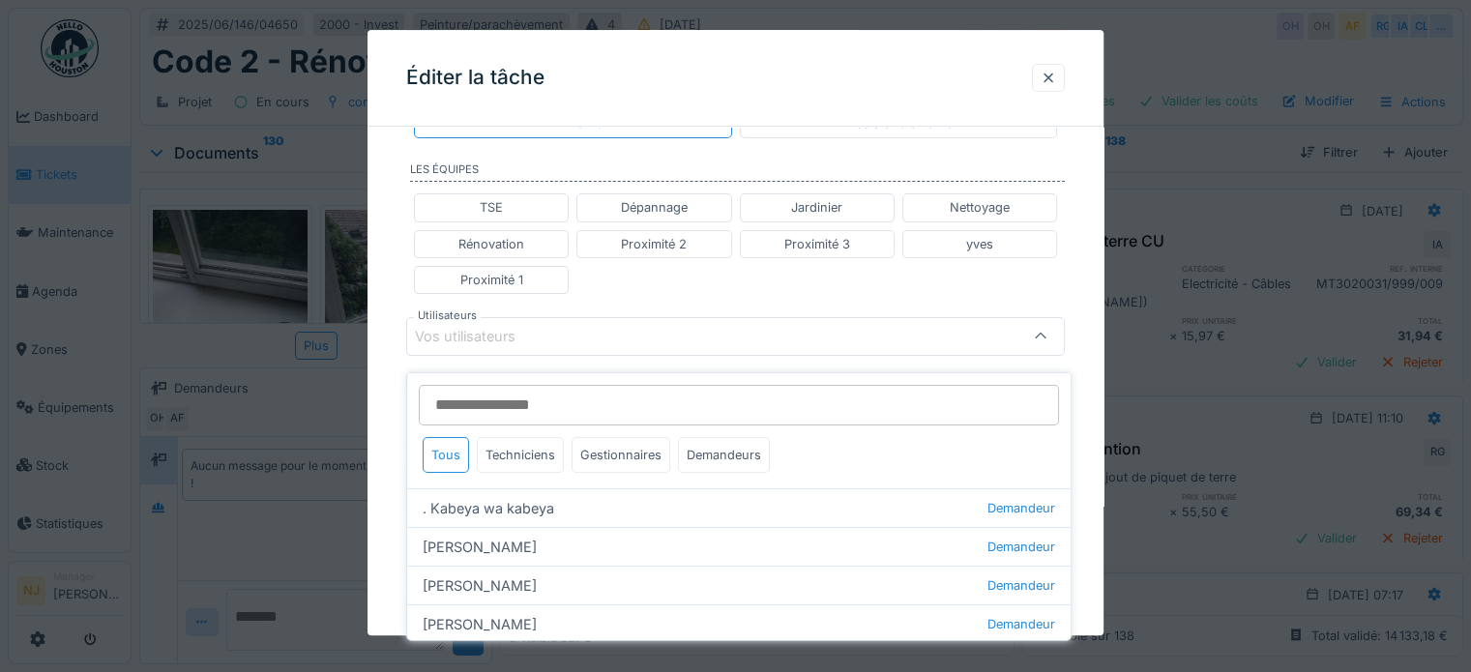
click at [491, 386] on input "Utilisateurs" at bounding box center [739, 405] width 640 height 41
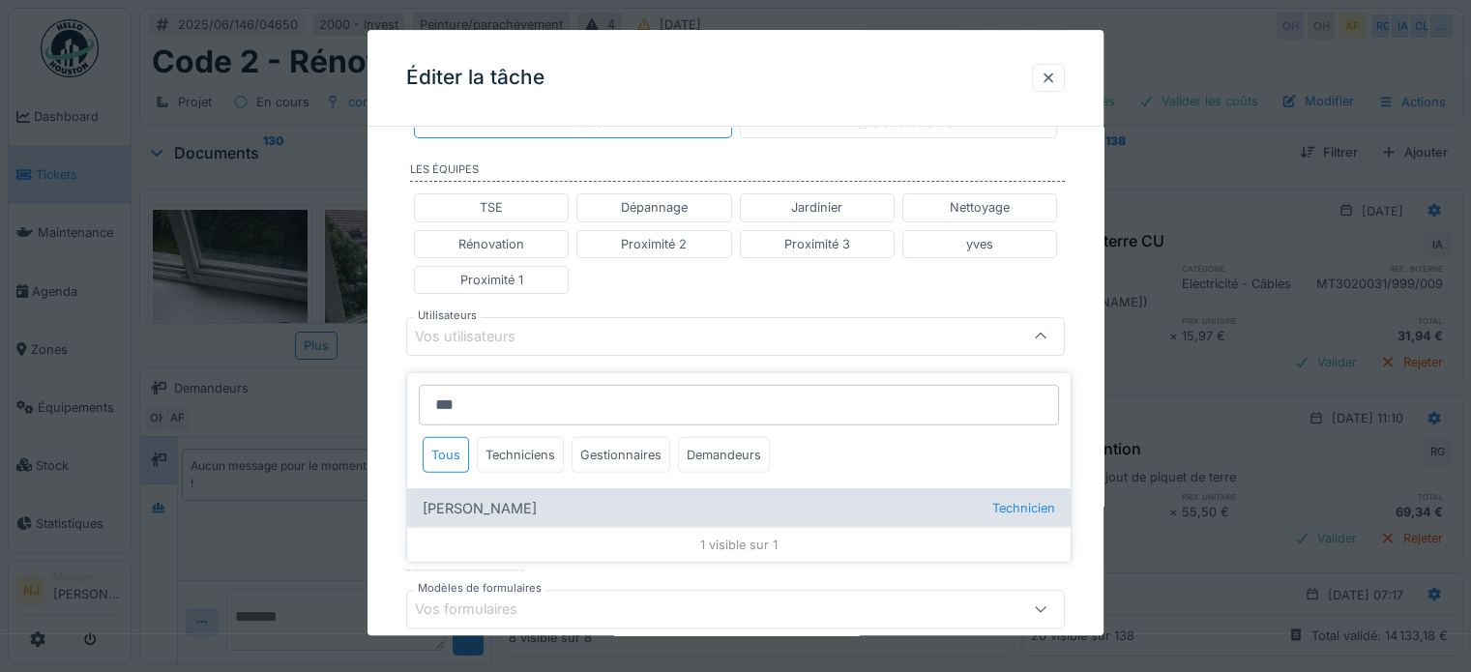
type input "***"
click at [496, 489] on div "[PERSON_NAME] Technicien" at bounding box center [738, 507] width 663 height 39
type input "****"
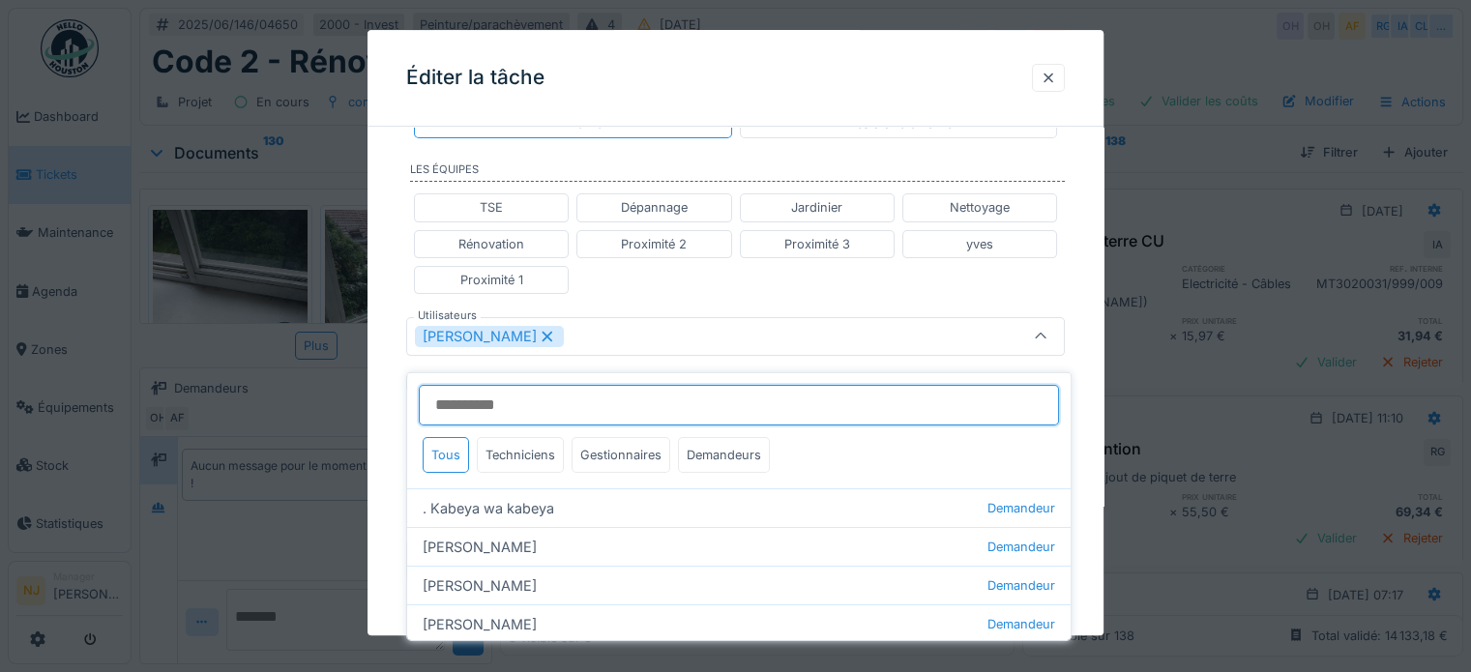
click at [519, 385] on input "Utilisateurs" at bounding box center [739, 405] width 640 height 41
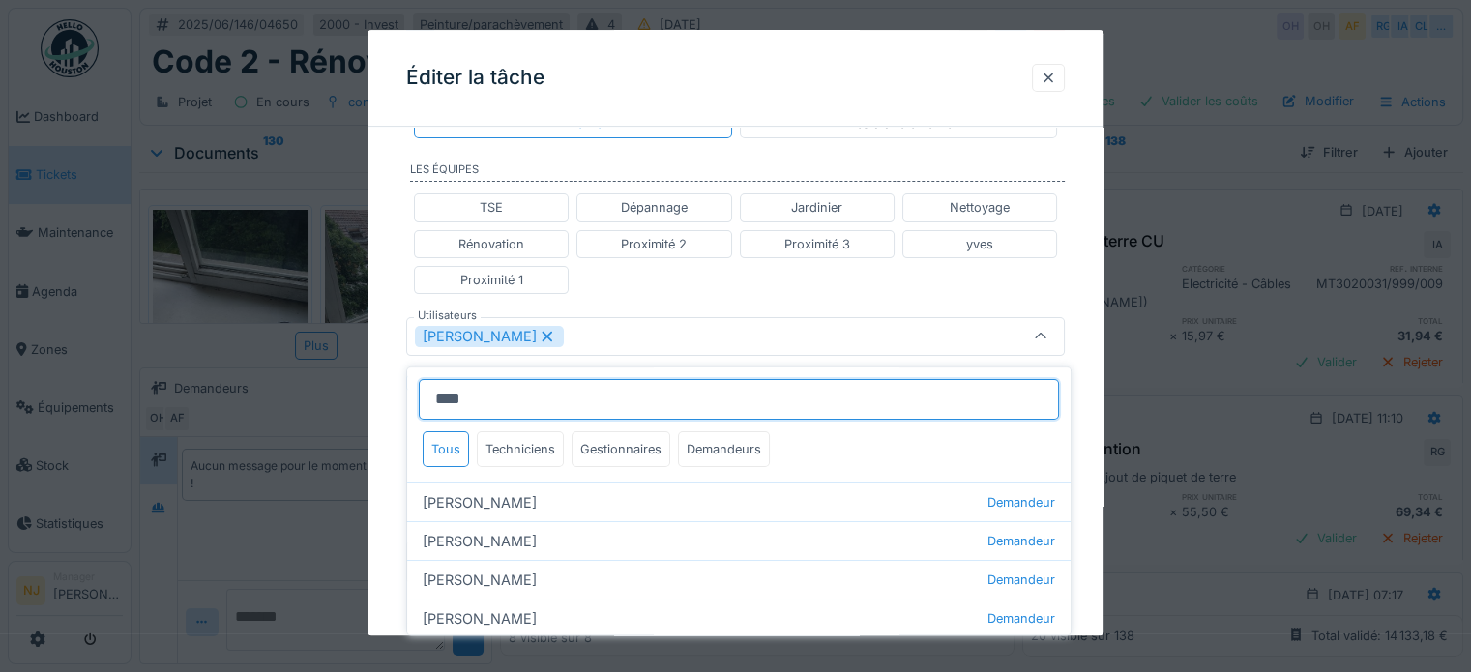
scroll to position [0, 0]
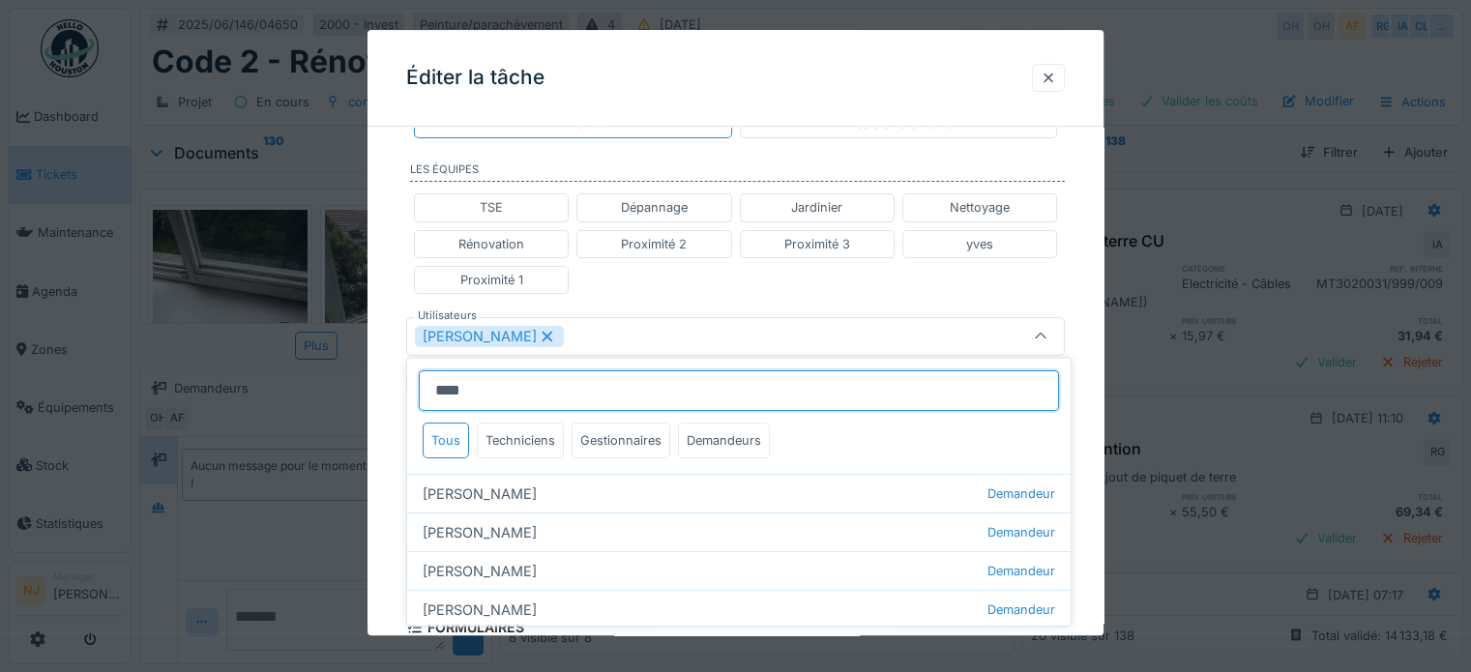
drag, startPoint x: 488, startPoint y: 398, endPoint x: 397, endPoint y: 386, distance: 91.8
click at [397, 385] on body "Dashboard Tickets Maintenance [GEOGRAPHIC_DATA] Zones Équipements Stock Statist…" at bounding box center [735, 336] width 1471 height 672
click at [598, 386] on input "****" at bounding box center [739, 390] width 640 height 41
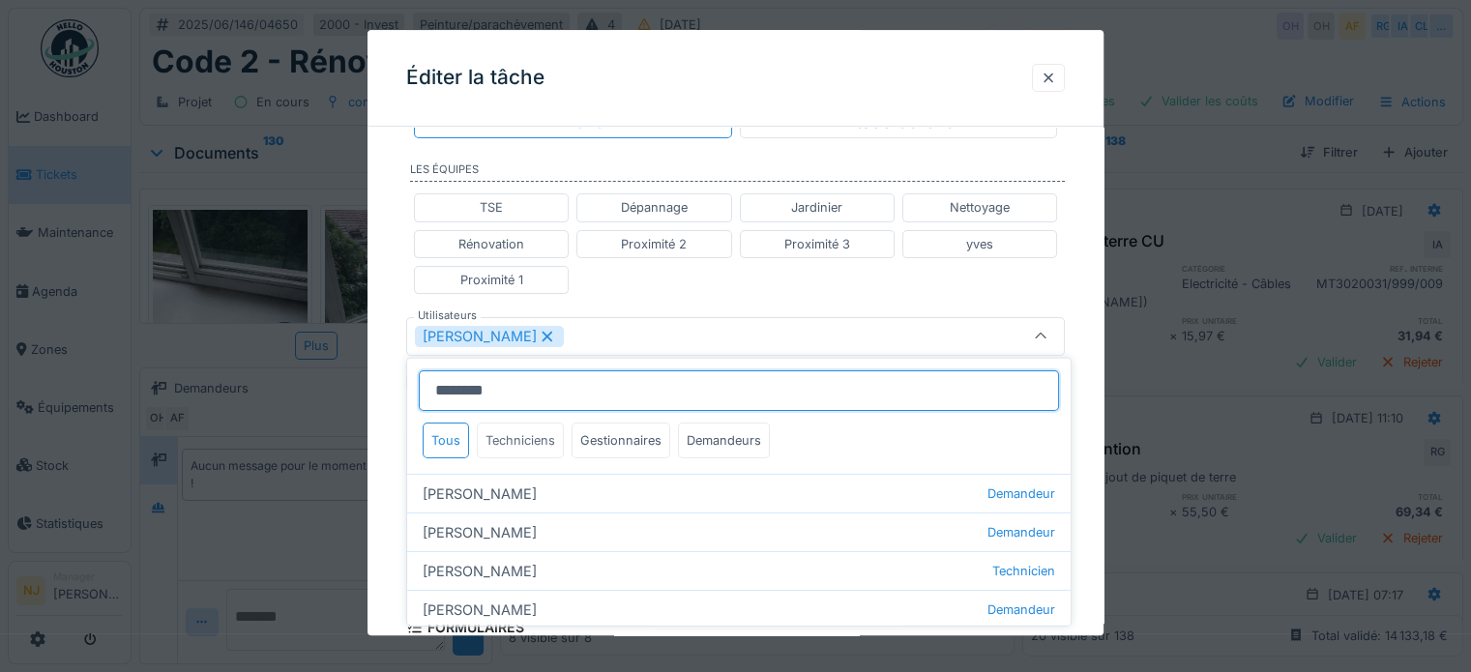
type input "********"
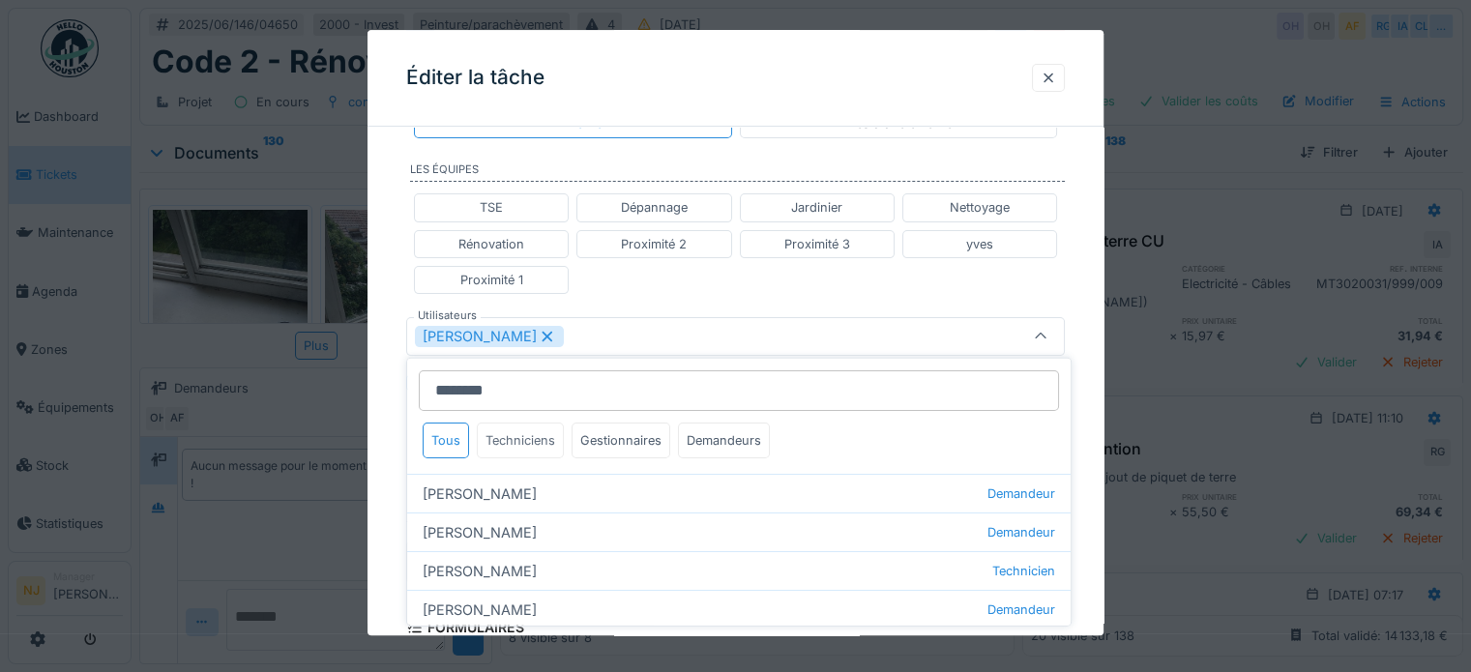
click at [508, 444] on div "Techniciens" at bounding box center [520, 441] width 87 height 36
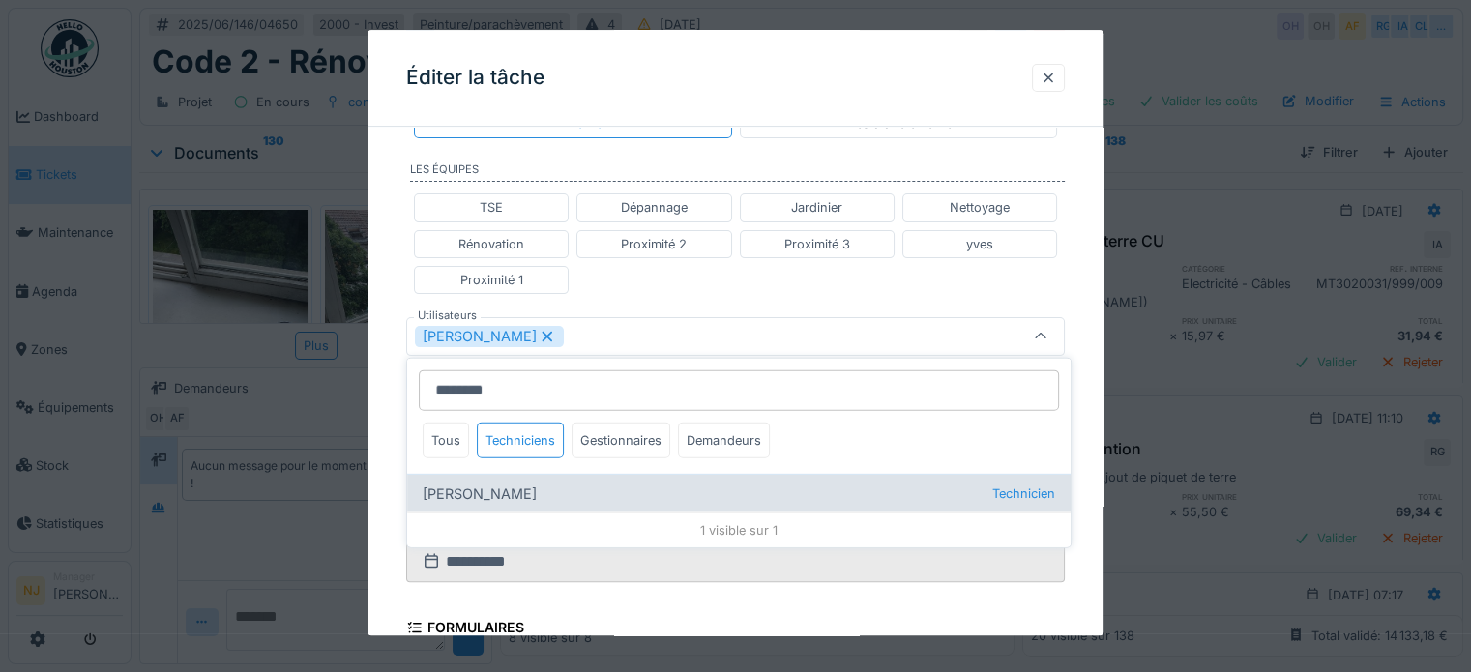
click at [538, 488] on div "[PERSON_NAME] Technicien" at bounding box center [738, 493] width 663 height 39
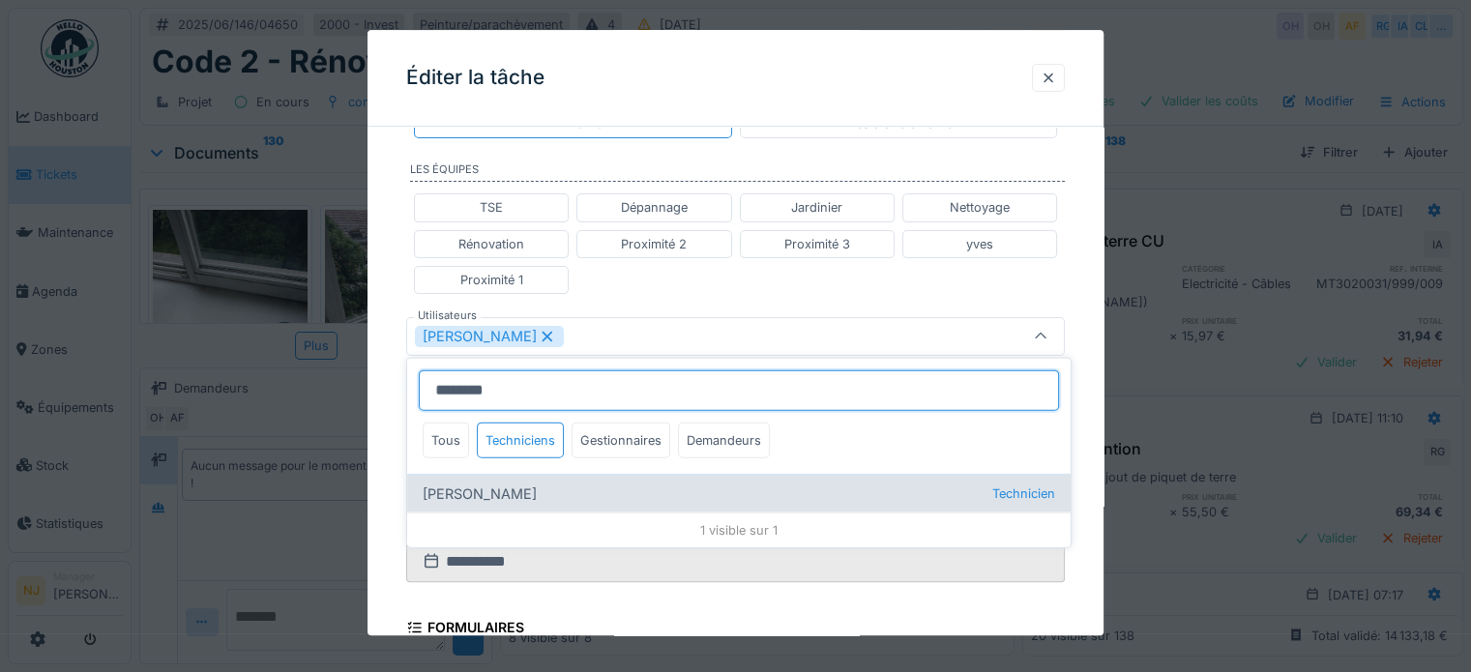
type input "*********"
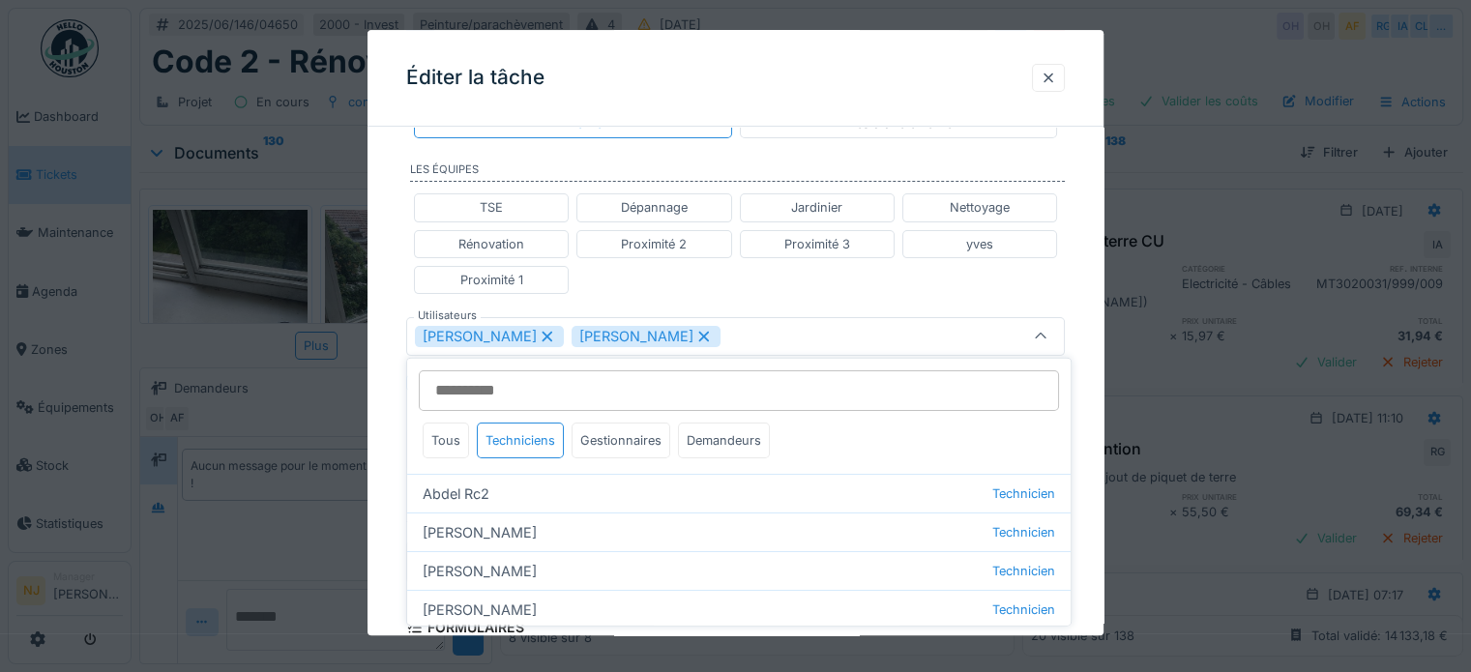
click at [688, 284] on div "TSE Dépannage Jardinier Nettoyage Rénovation Proximité 2 Proximité 3 yves Proxi…" at bounding box center [735, 245] width 659 height 116
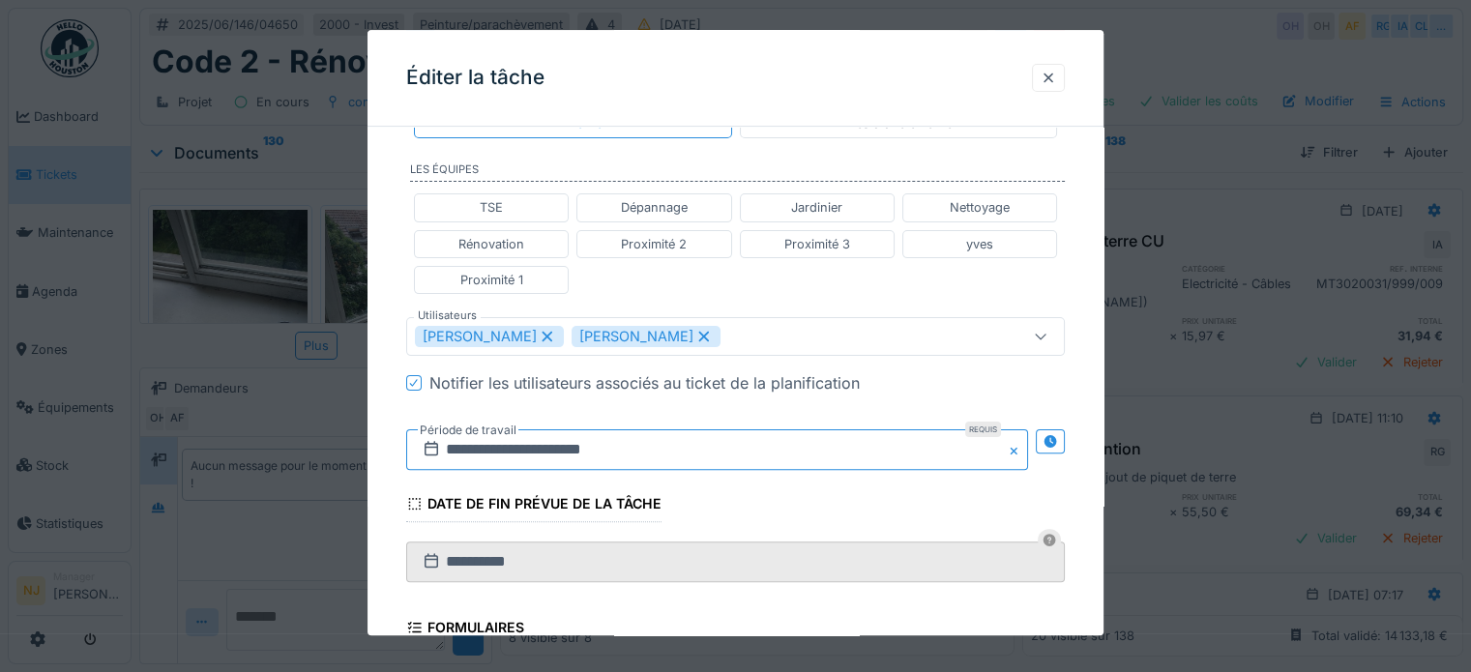
click at [700, 431] on input "**********" at bounding box center [717, 449] width 622 height 41
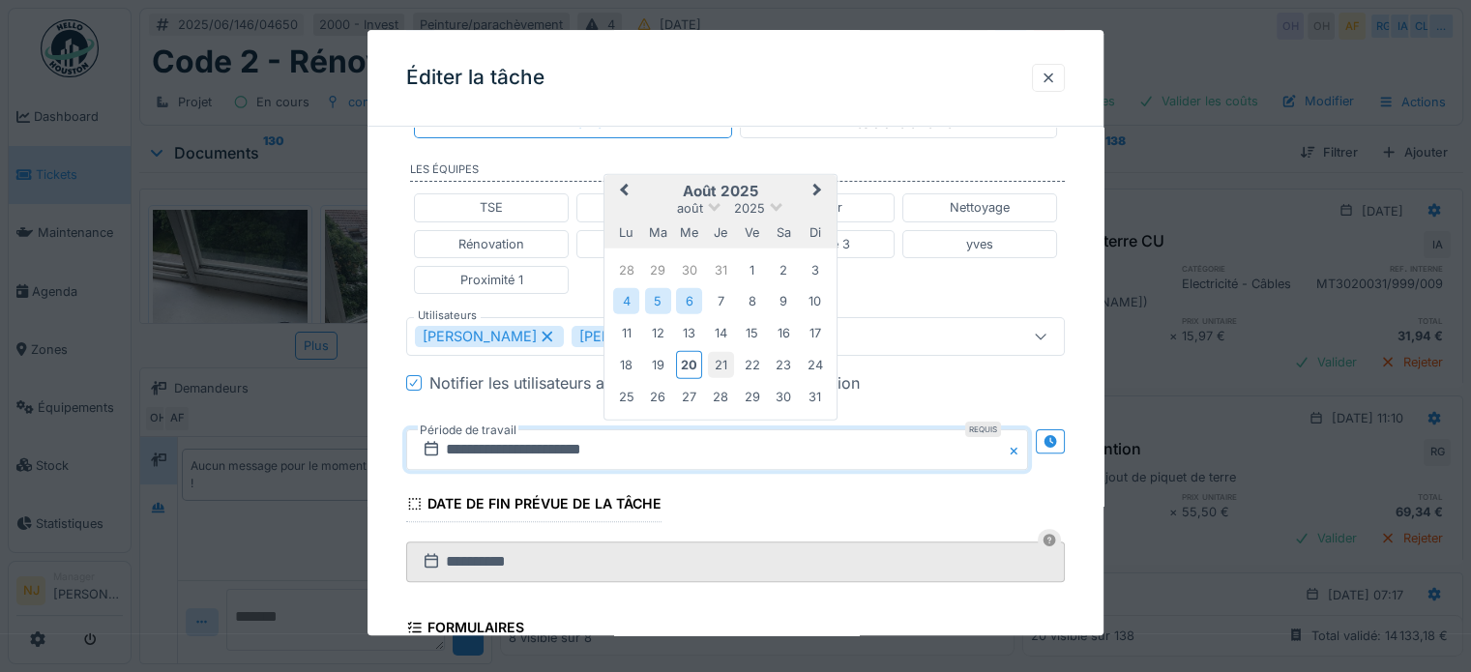
click at [718, 361] on div "21" at bounding box center [721, 365] width 26 height 26
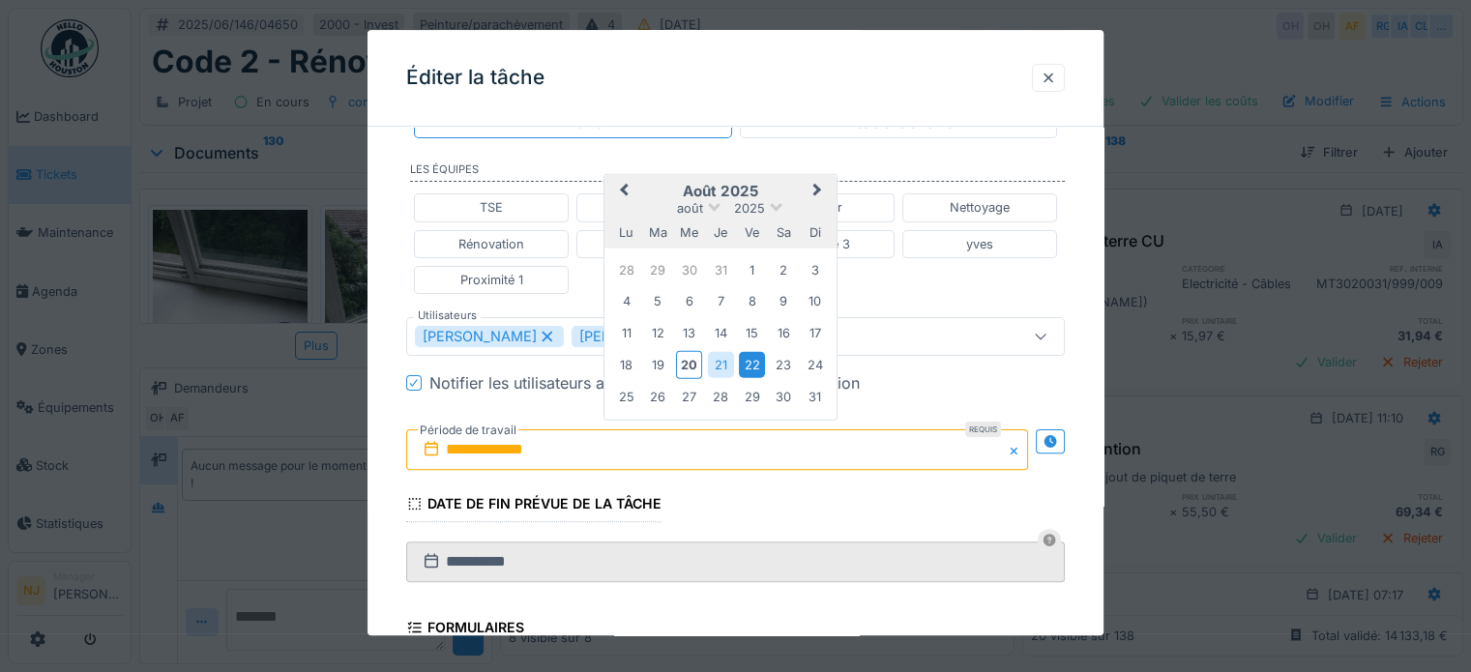
click at [754, 360] on div "22" at bounding box center [752, 365] width 26 height 26
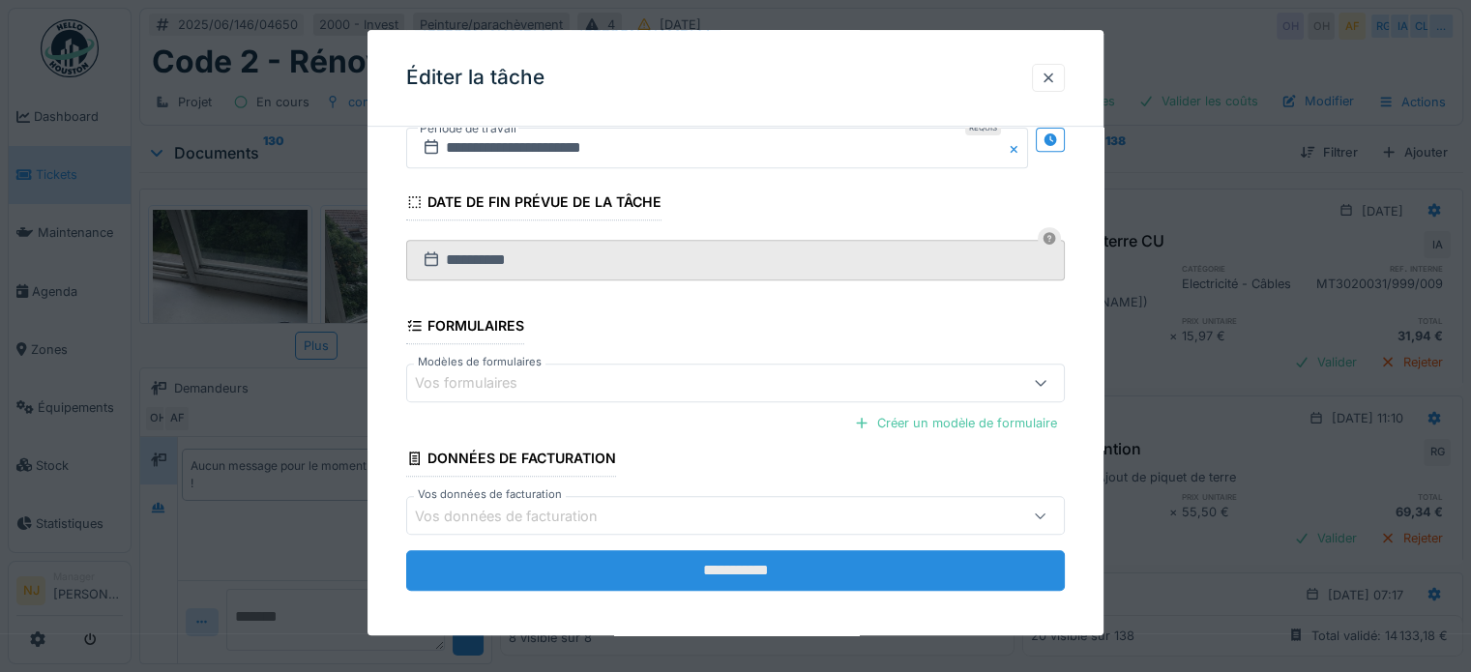
scroll to position [812, 0]
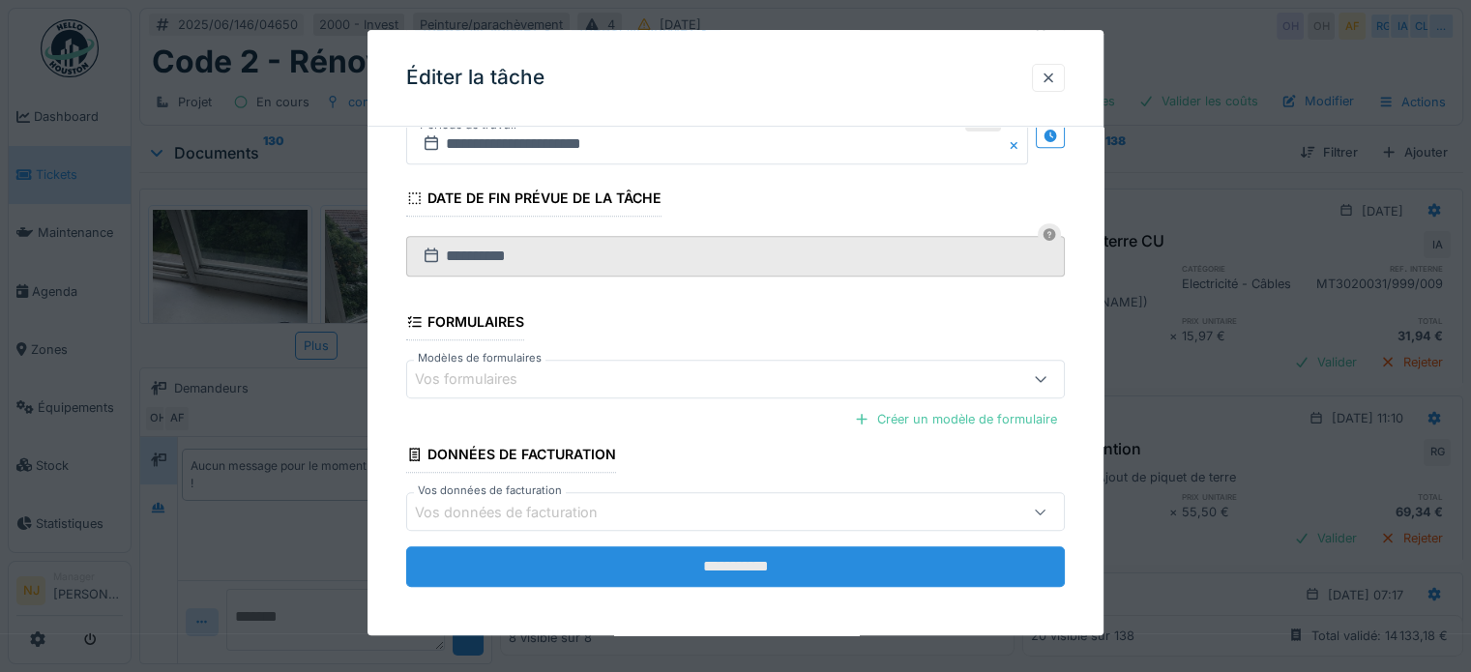
click at [671, 559] on input "**********" at bounding box center [735, 567] width 659 height 41
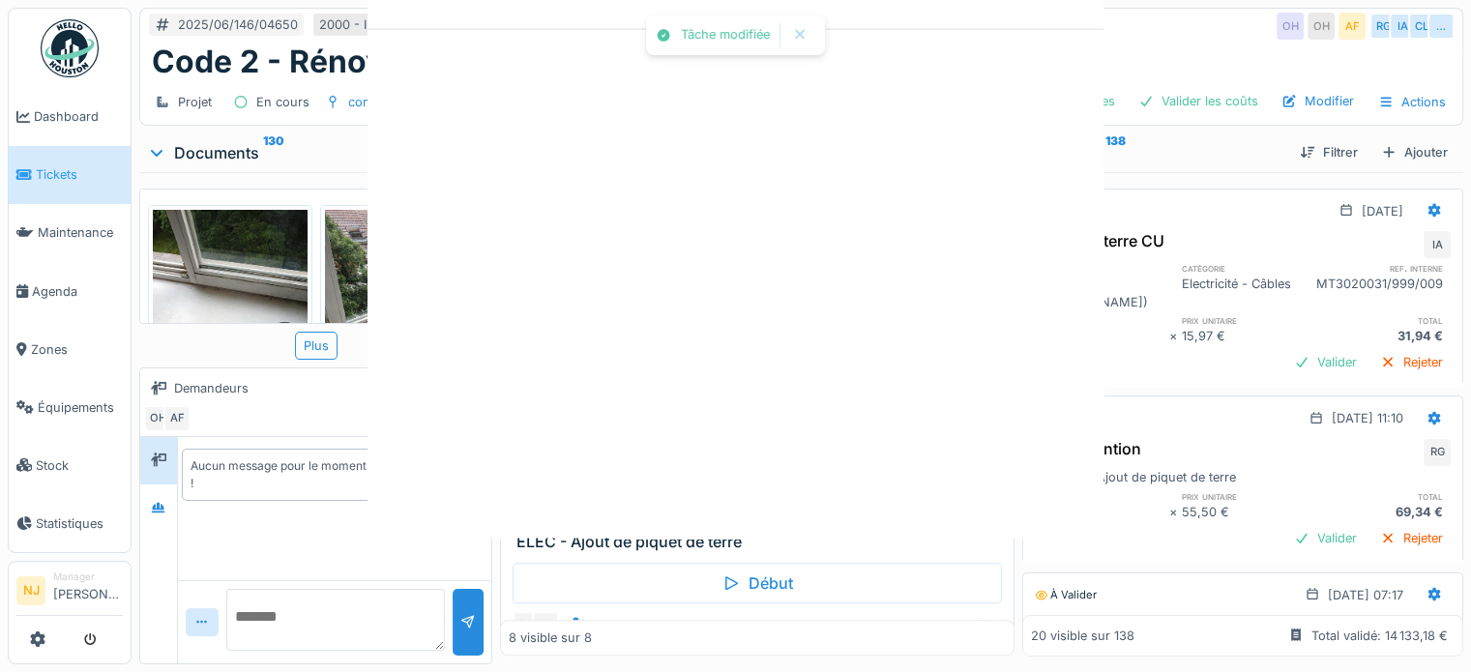
scroll to position [0, 0]
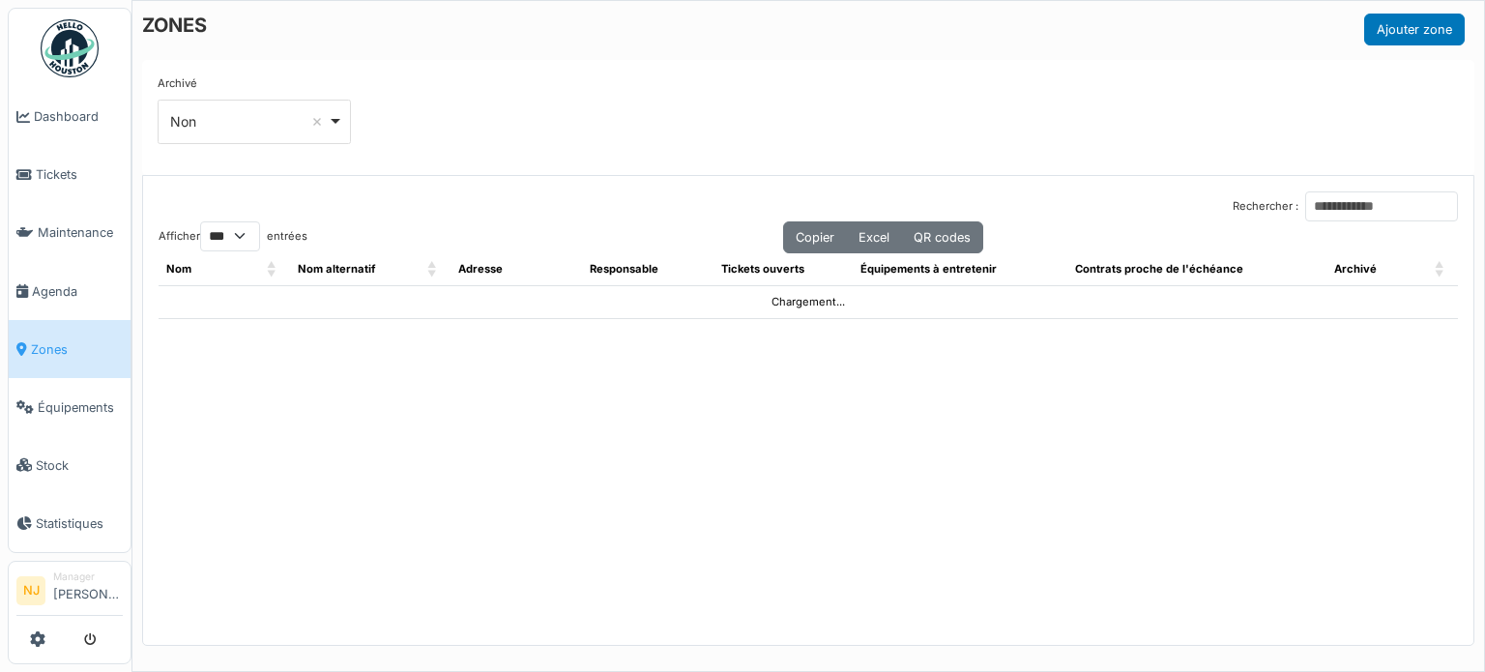
select select "***"
click at [1306, 199] on input "Rechercher :" at bounding box center [1381, 206] width 153 height 30
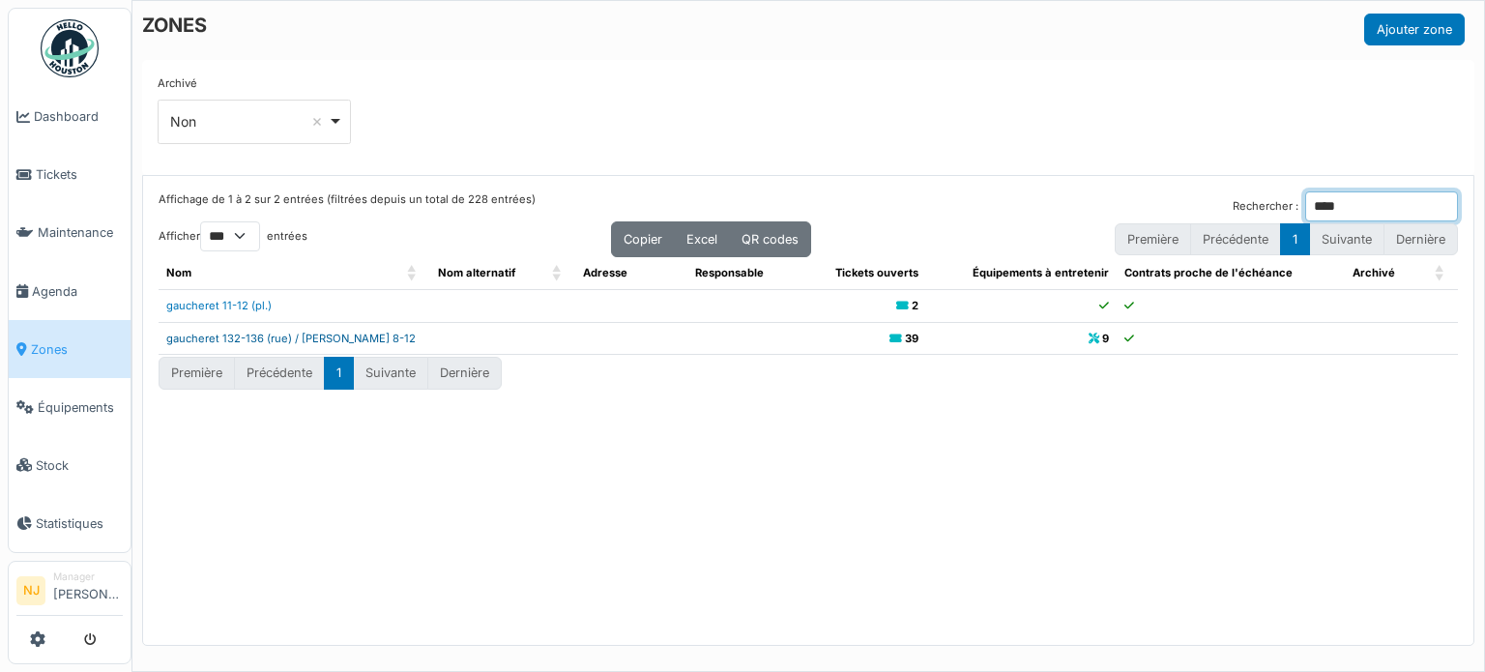
type input "****"
click at [302, 336] on link "gaucheret 132-136 (rue) / [PERSON_NAME] 8-12" at bounding box center [290, 339] width 249 height 14
drag, startPoint x: 1315, startPoint y: 200, endPoint x: 1145, endPoint y: 194, distance: 170.3
click at [1157, 192] on div "Affichage de 1 à 2 sur 2 entrées (filtrées depuis un total de 228 entrées) Rech…" at bounding box center [809, 206] width 1300 height 30
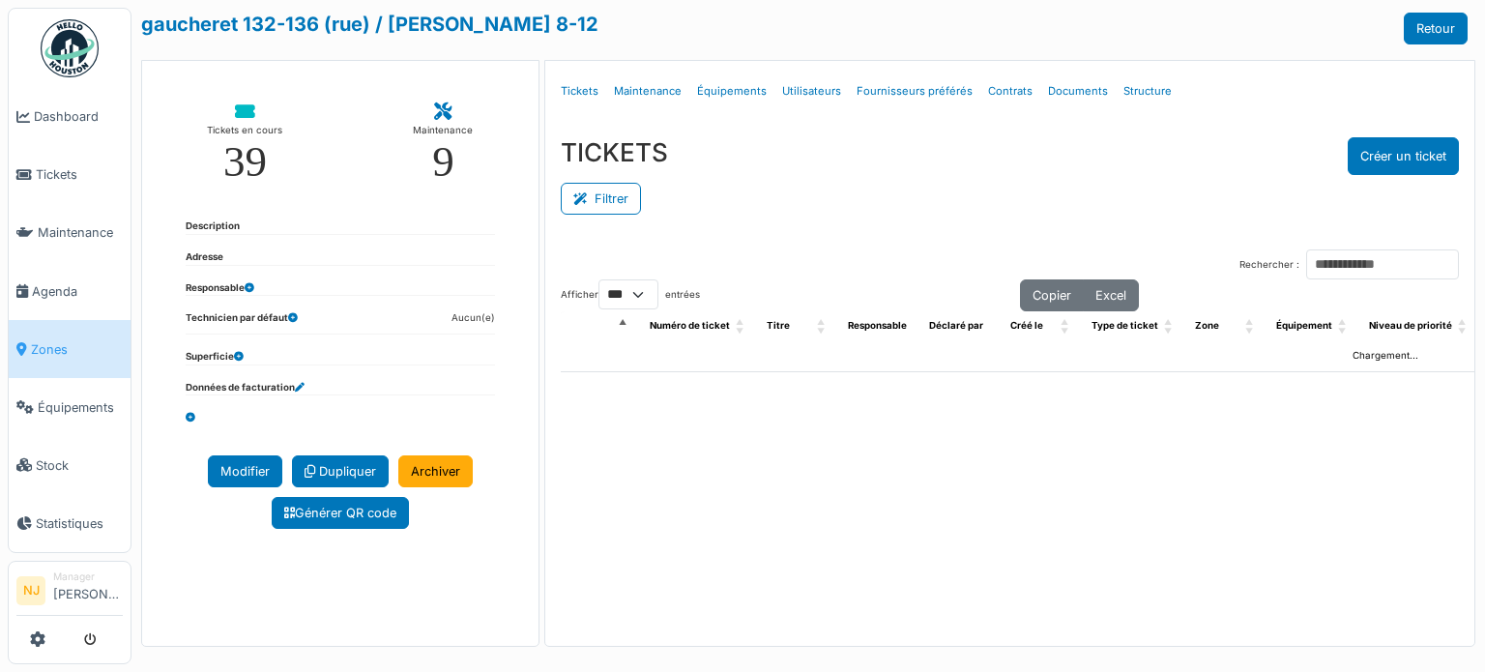
select select "***"
click at [1130, 95] on link "Structure" at bounding box center [1148, 91] width 64 height 45
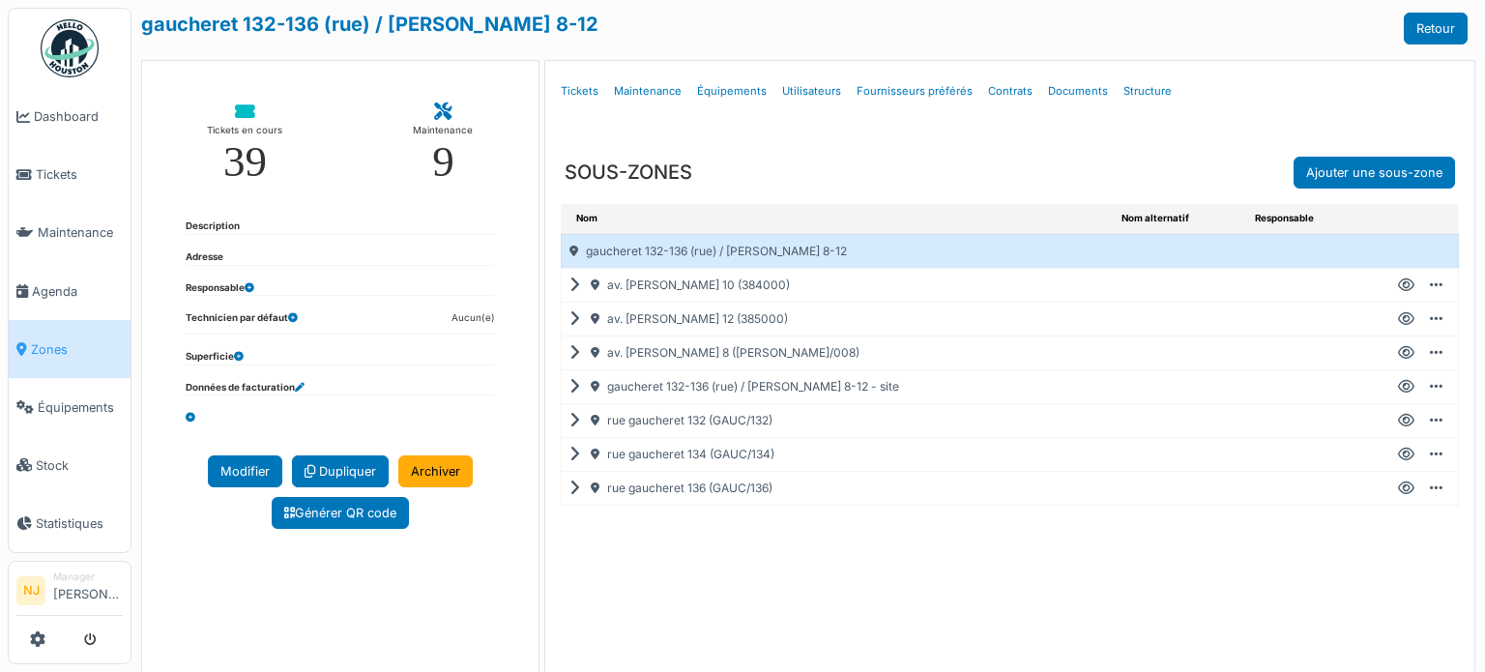
click at [563, 281] on div "av. [PERSON_NAME] 10 (384000)" at bounding box center [838, 285] width 553 height 33
click at [570, 285] on icon at bounding box center [579, 285] width 18 height 1
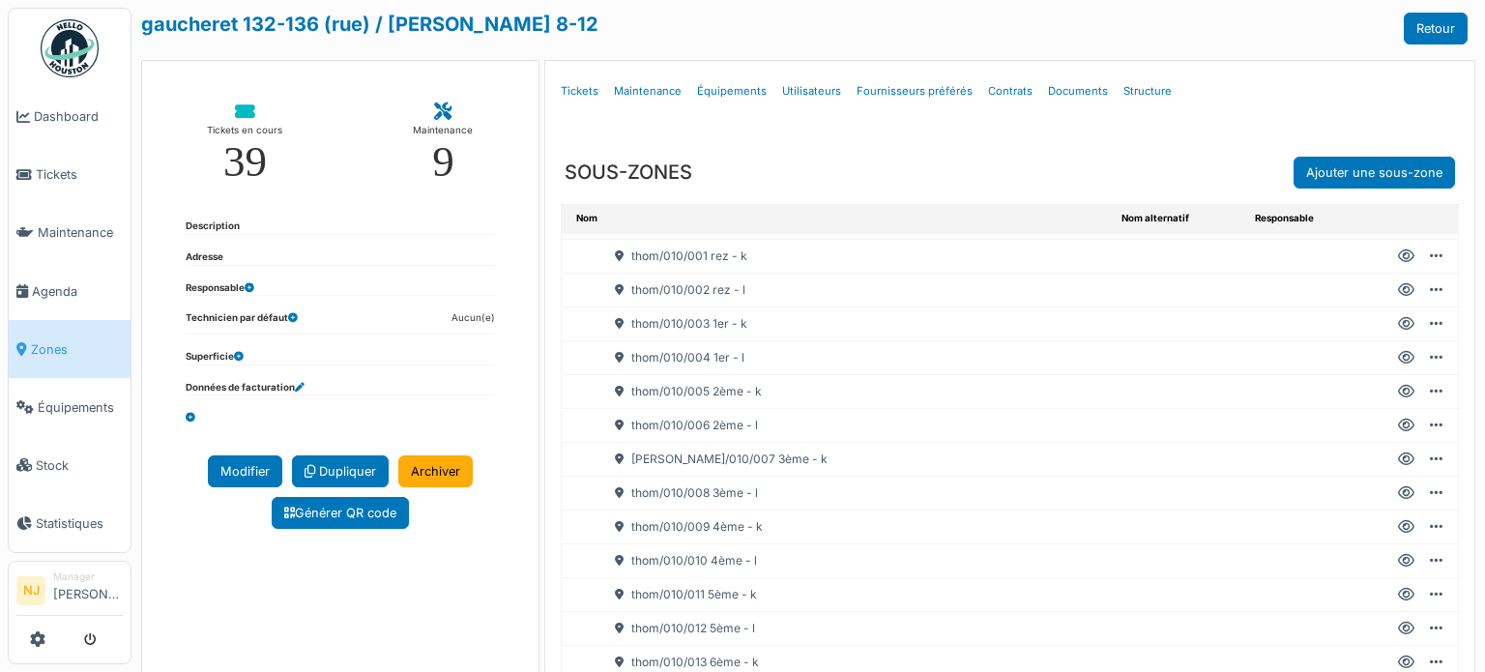
scroll to position [97, 0]
click at [1398, 595] on icon at bounding box center [1406, 595] width 16 height 1
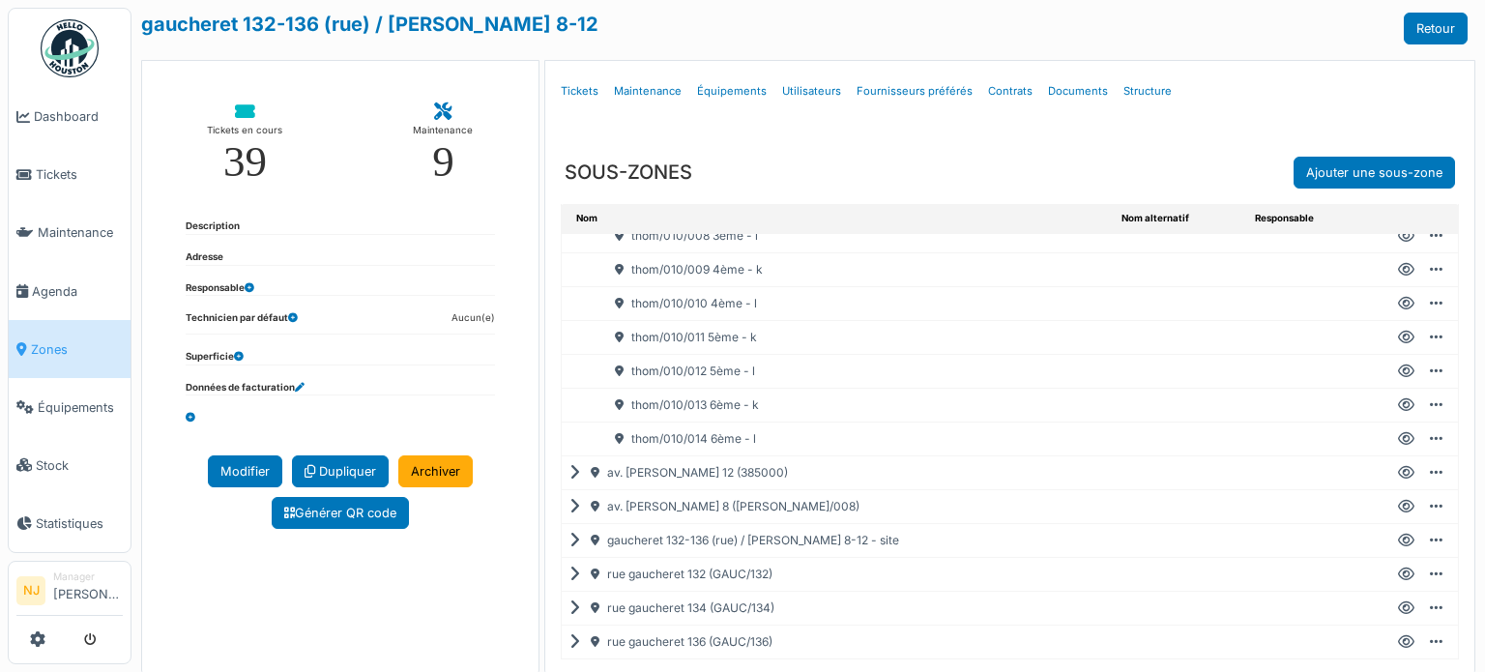
scroll to position [330, 0]
click at [570, 473] on icon at bounding box center [579, 473] width 18 height 1
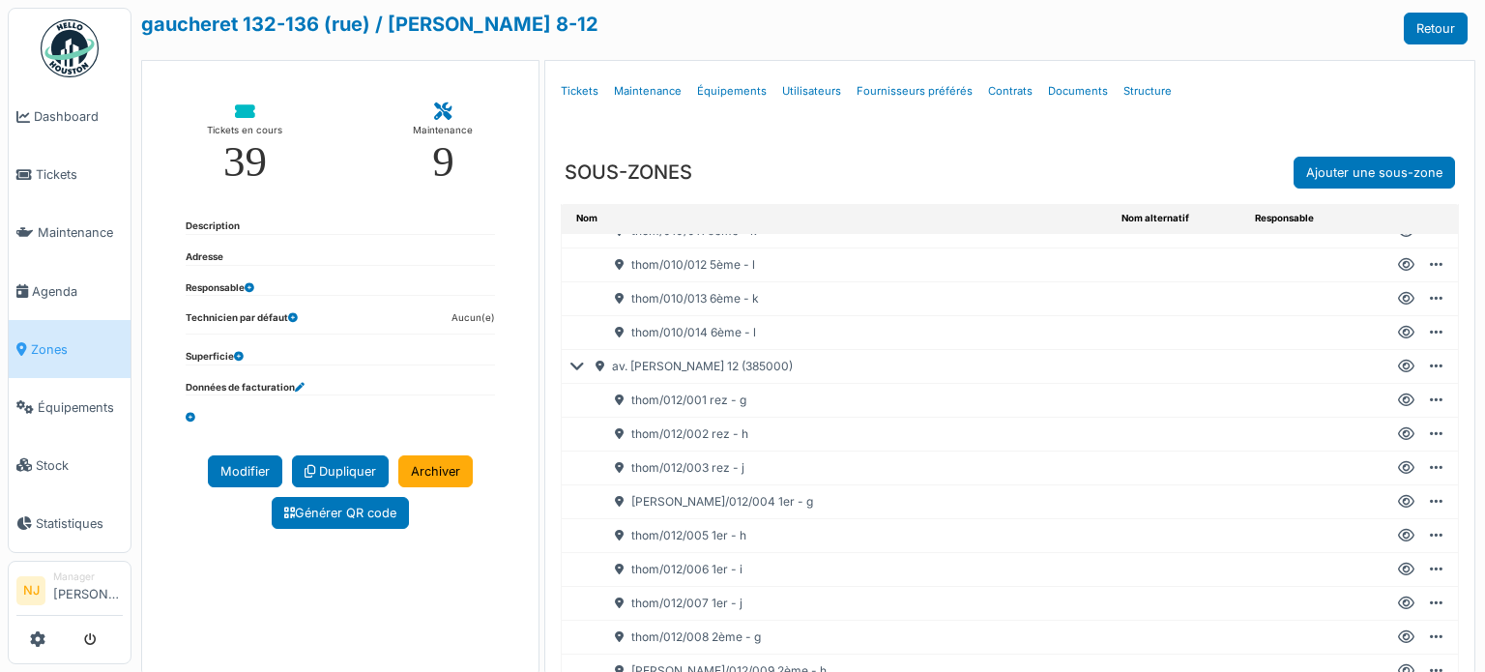
scroll to position [523, 0]
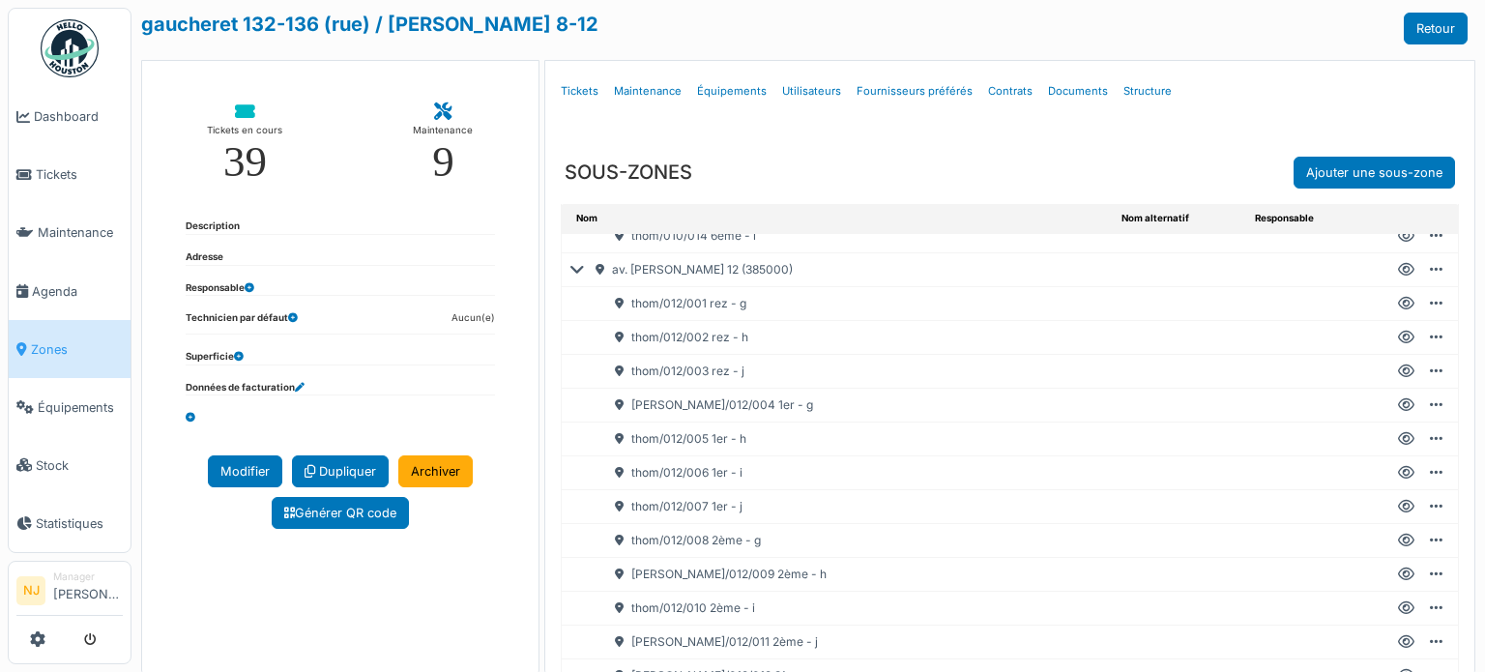
click at [1398, 507] on icon at bounding box center [1406, 507] width 16 height 1
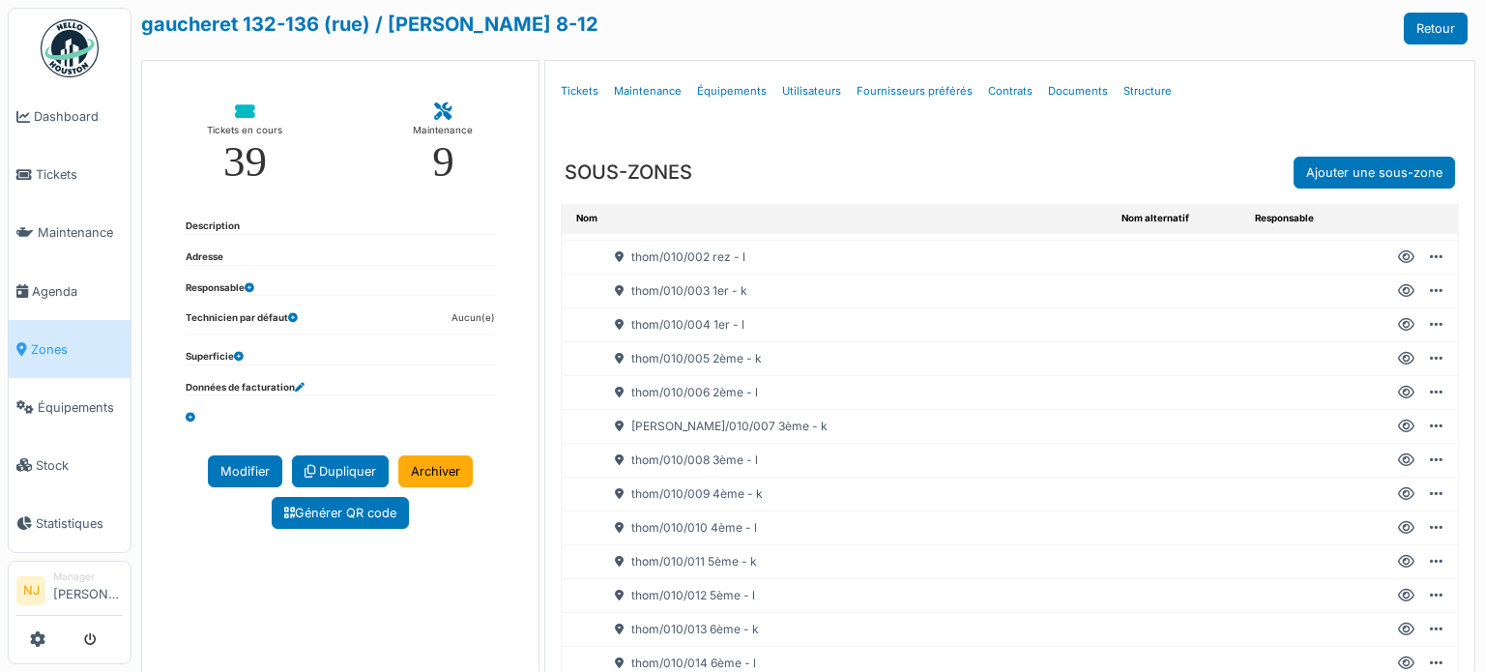
scroll to position [0, 0]
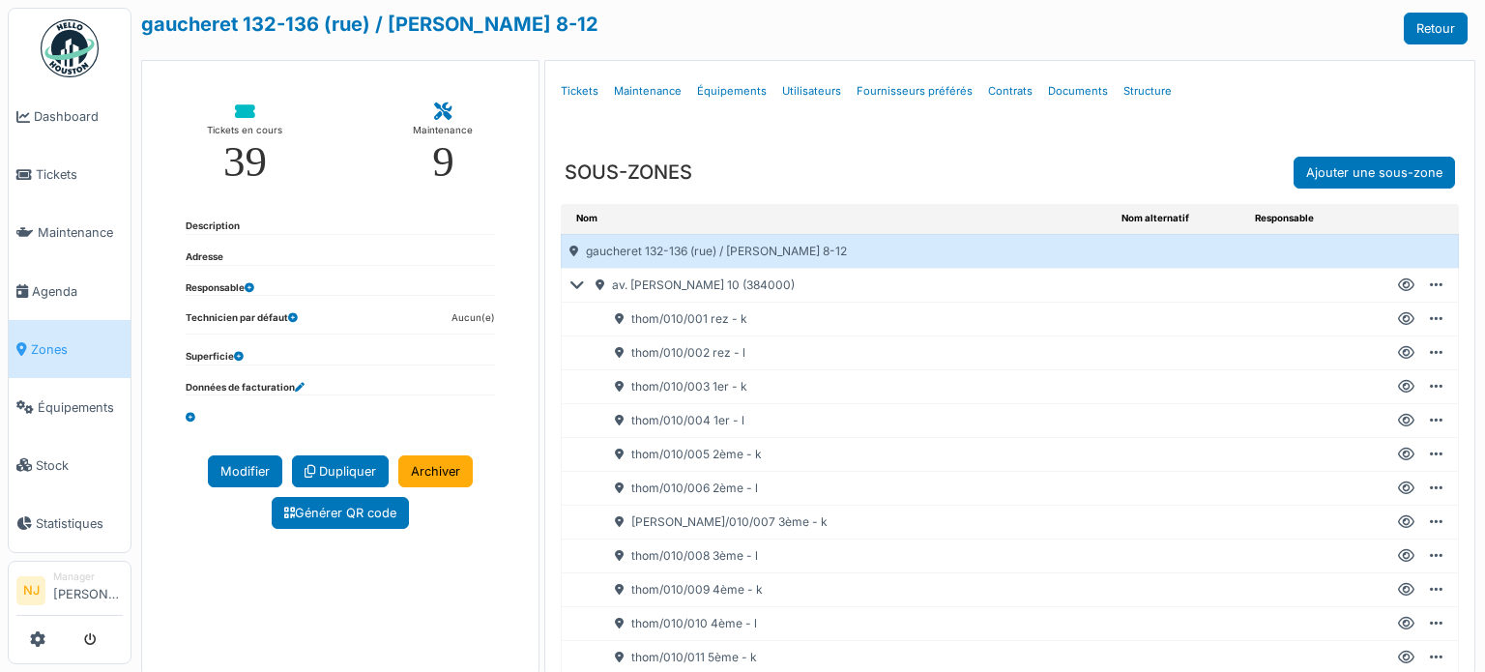
click at [576, 285] on icon at bounding box center [581, 285] width 23 height 1
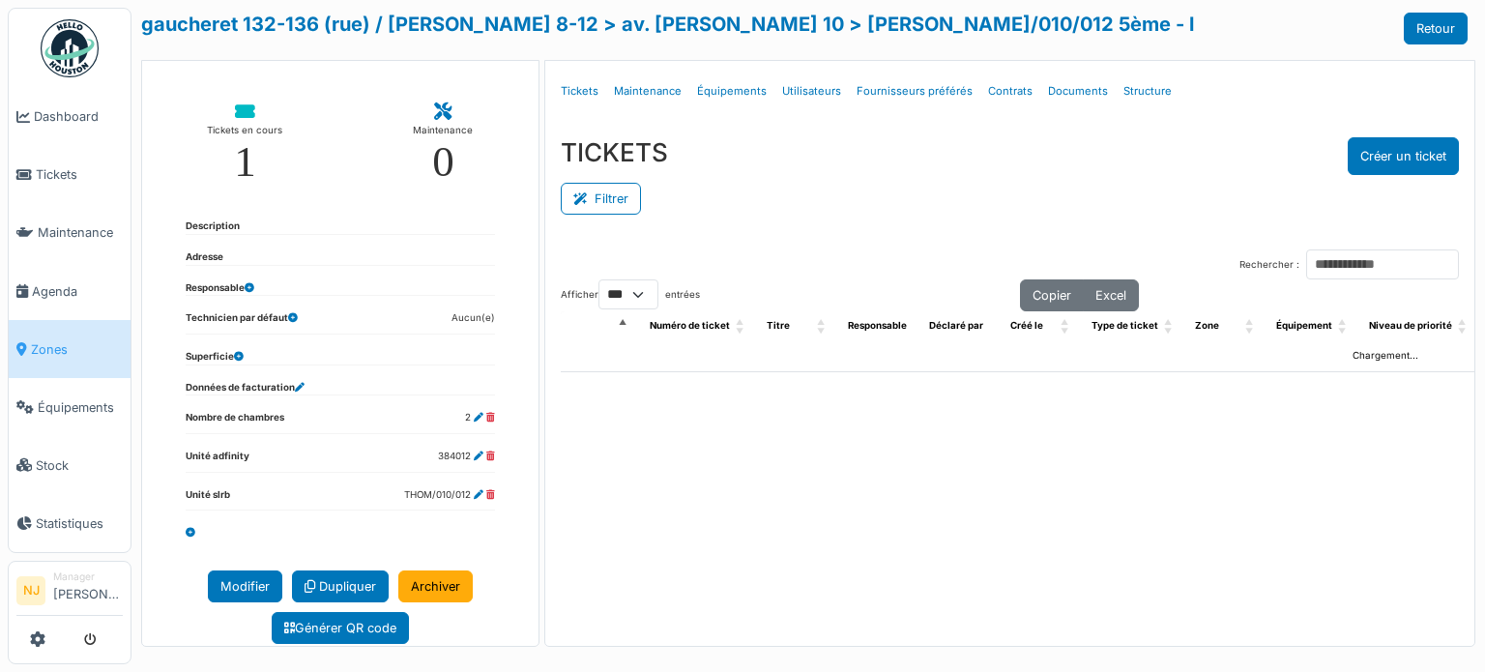
select select "***"
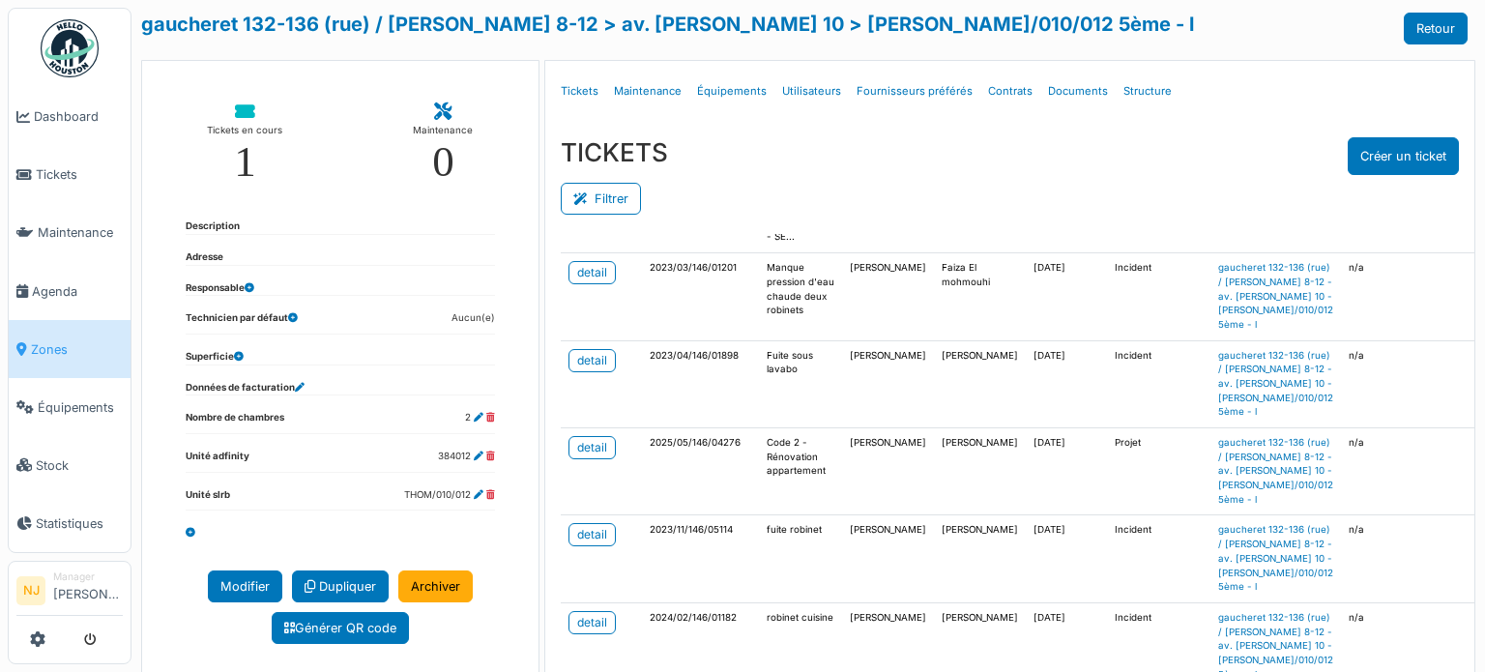
scroll to position [290, 0]
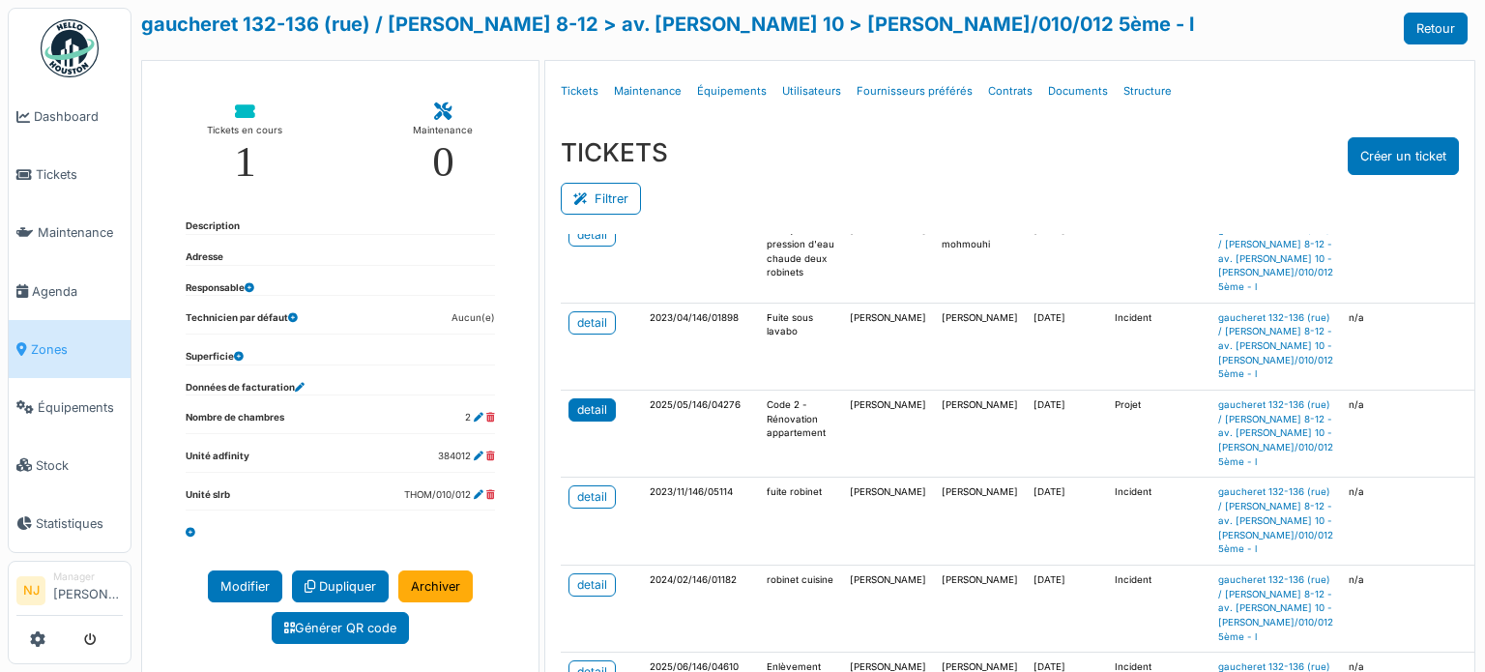
click at [606, 413] on link "detail" at bounding box center [592, 409] width 47 height 23
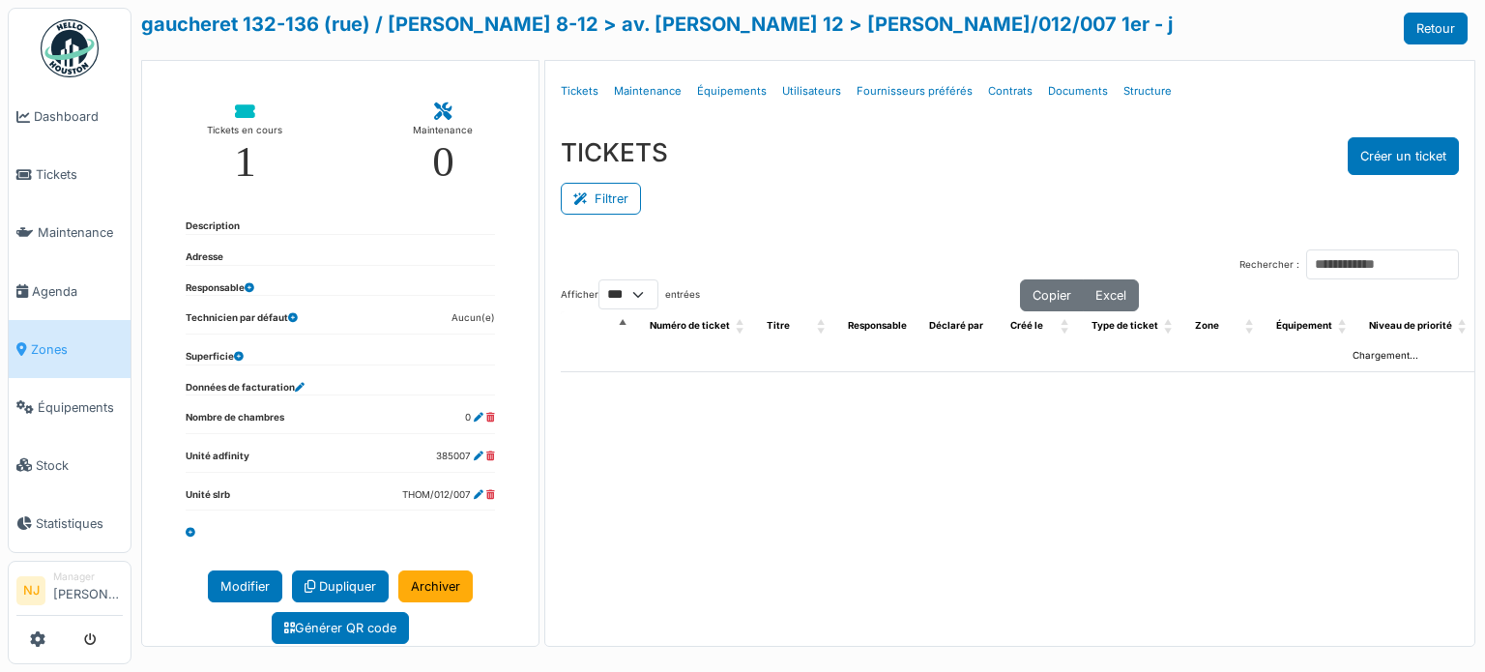
select select "***"
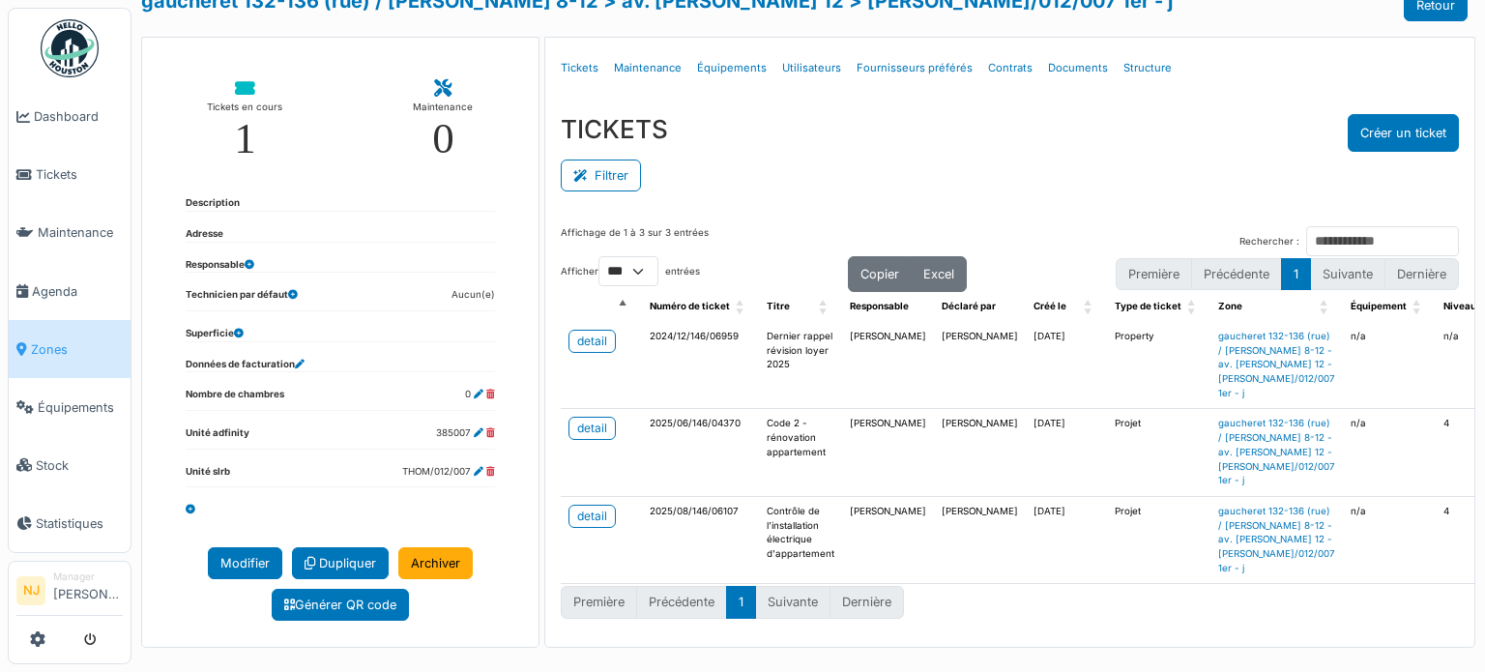
scroll to position [85, 0]
click at [588, 420] on div "detail" at bounding box center [592, 428] width 30 height 17
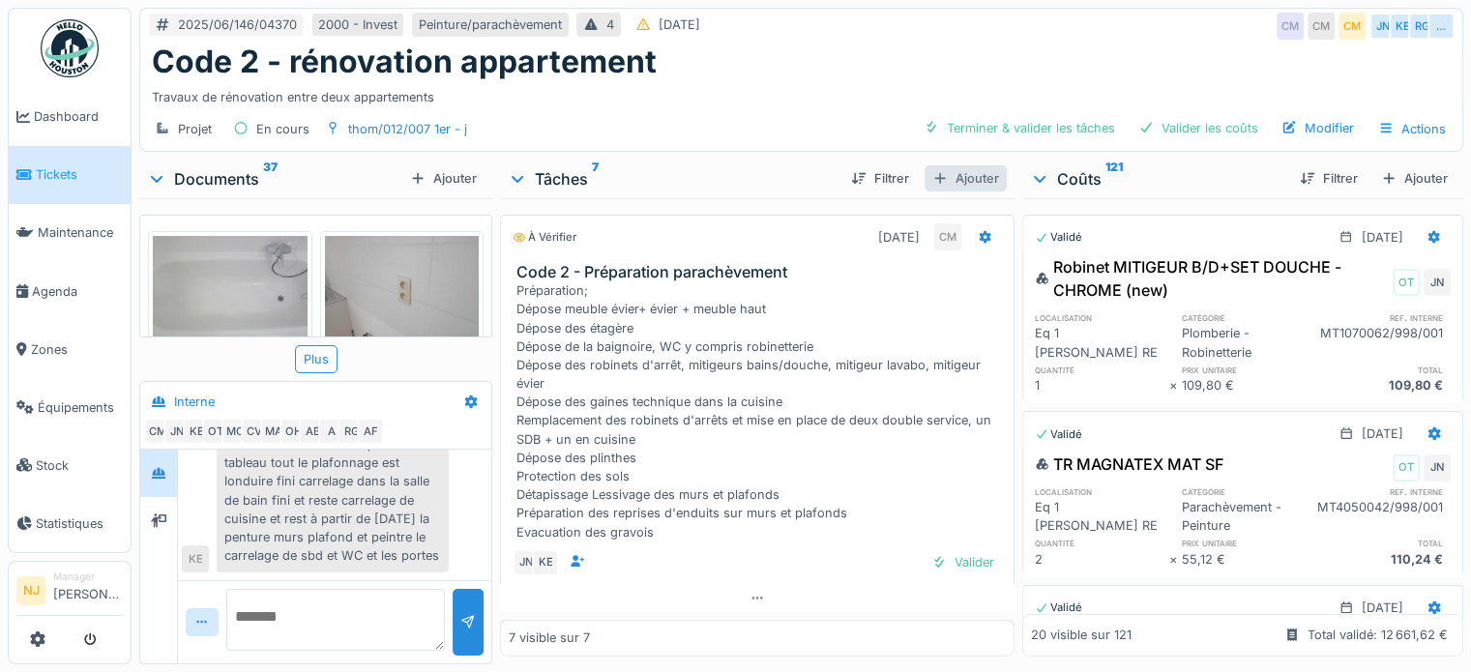
click at [946, 185] on div "Ajouter" at bounding box center [965, 178] width 82 height 26
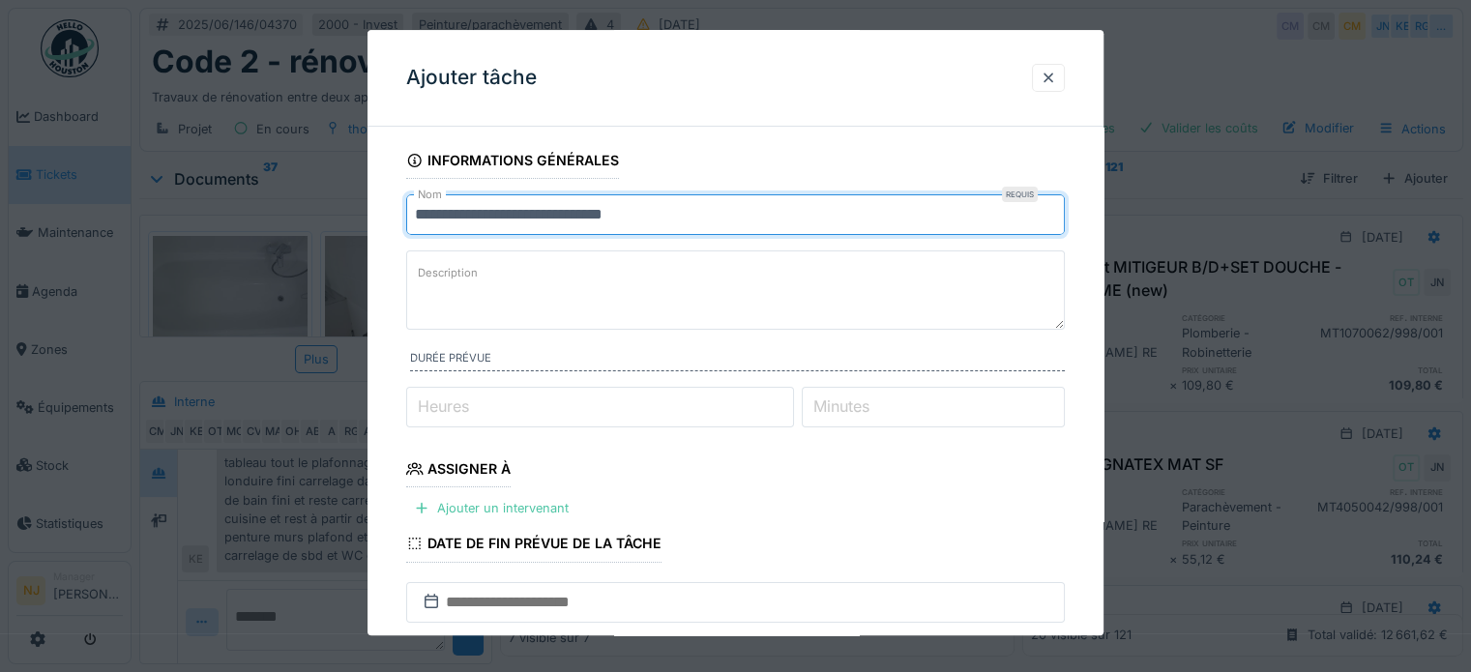
drag, startPoint x: 718, startPoint y: 212, endPoint x: 302, endPoint y: 238, distance: 417.6
click at [302, 238] on div "**********" at bounding box center [801, 336] width 1339 height 672
type input "**********"
click at [531, 506] on div "Ajouter un intervenant" at bounding box center [491, 508] width 170 height 26
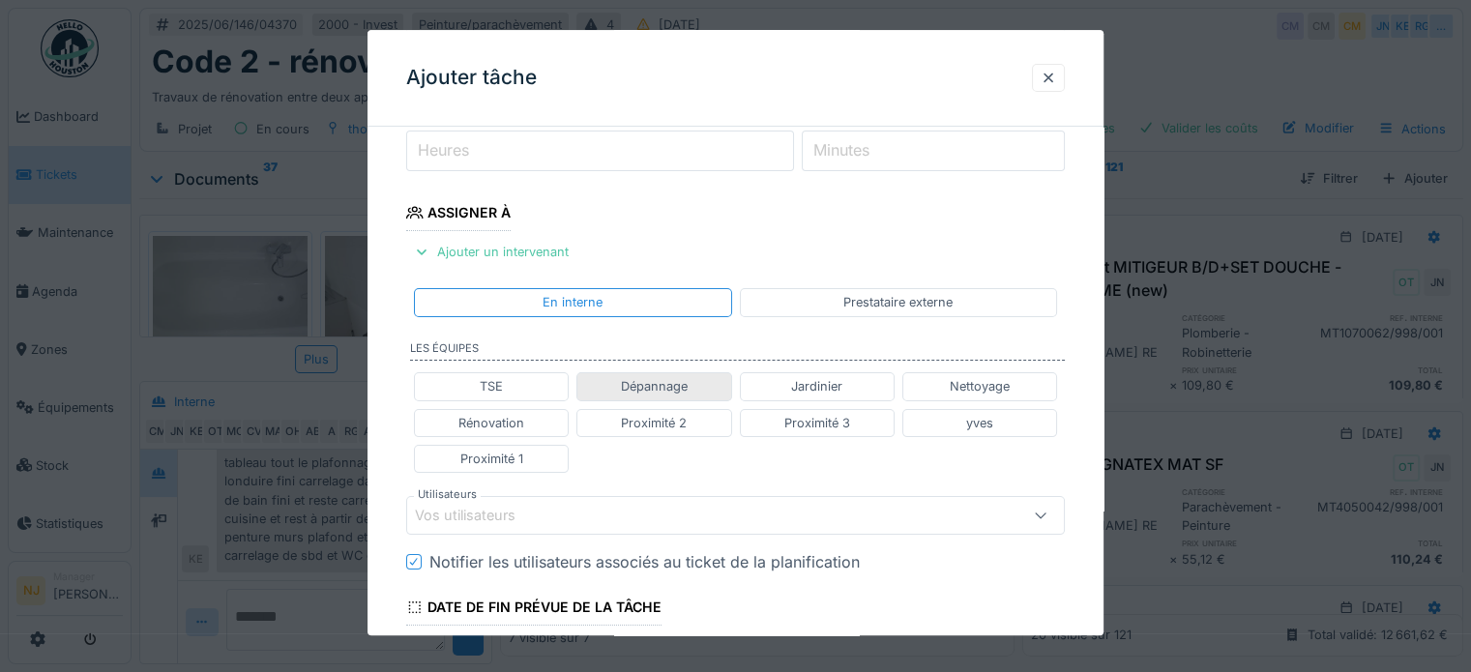
scroll to position [290, 0]
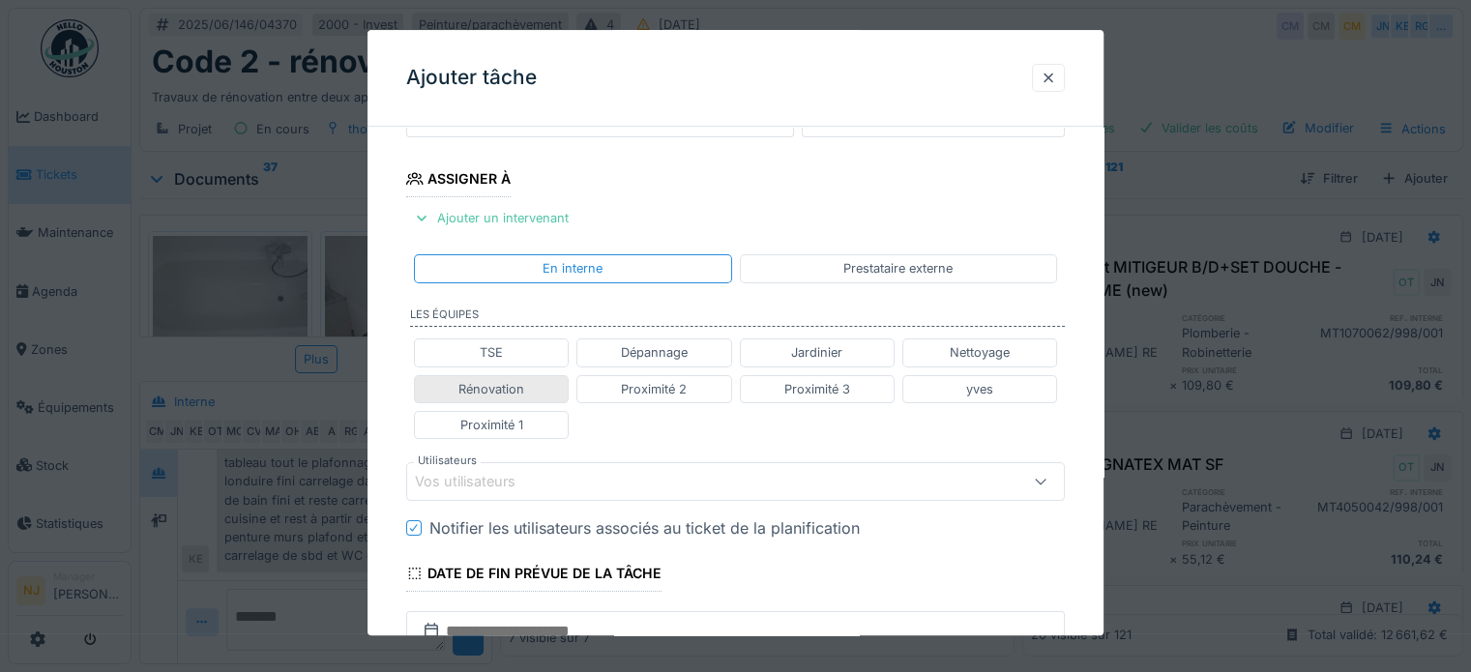
click at [525, 384] on div "Rénovation" at bounding box center [491, 389] width 155 height 28
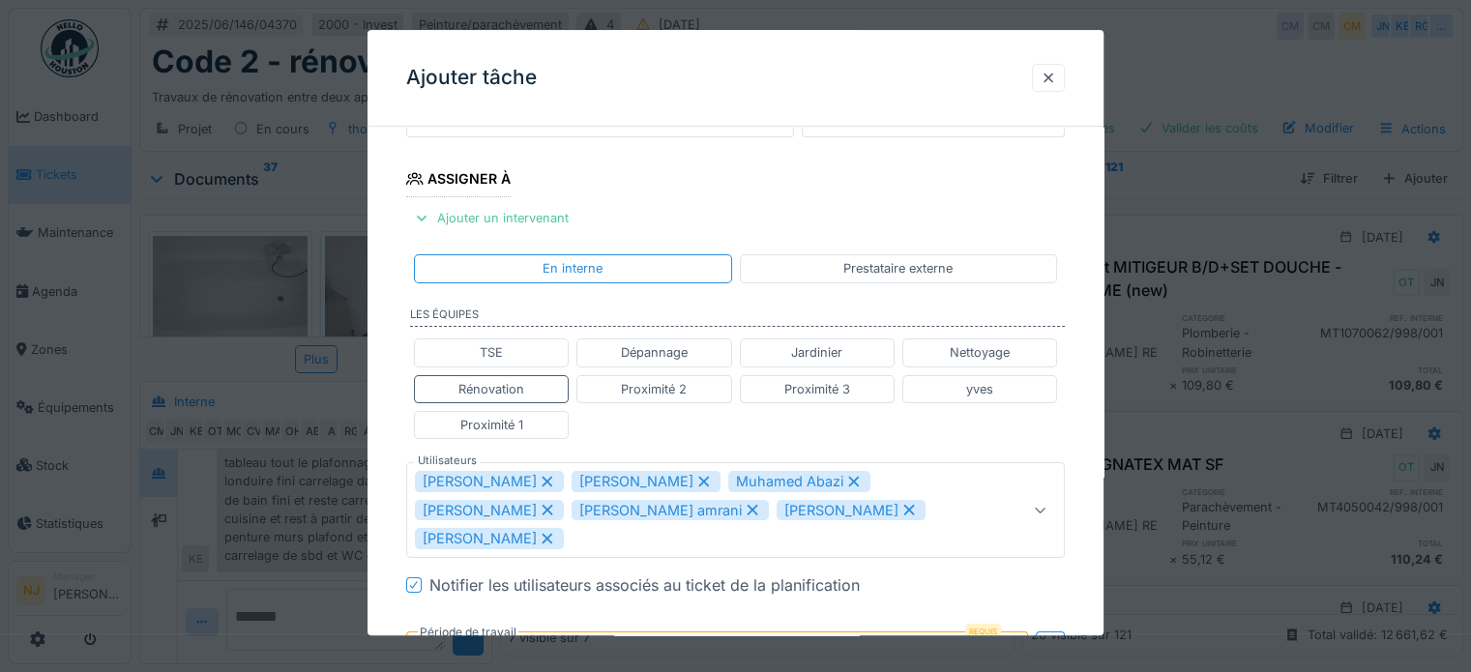
click at [847, 475] on icon at bounding box center [853, 482] width 17 height 14
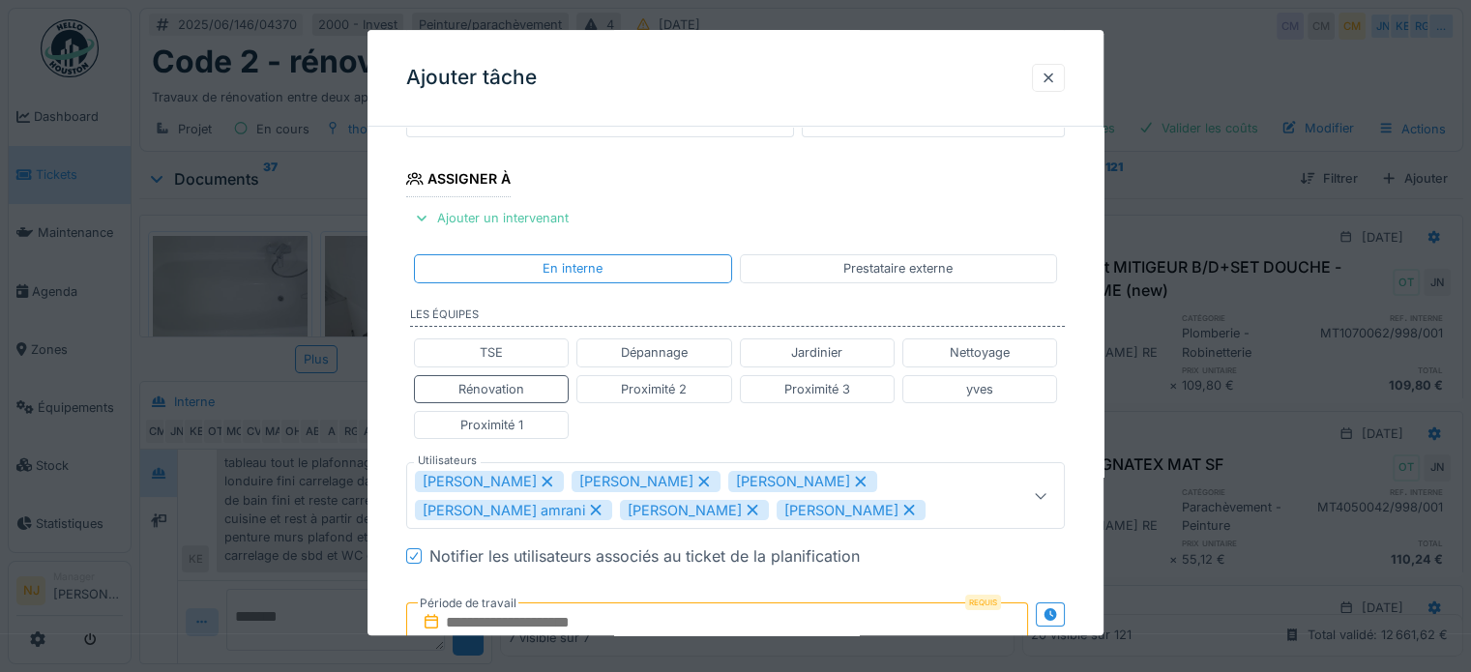
click at [854, 477] on icon at bounding box center [860, 482] width 17 height 14
click at [900, 475] on icon at bounding box center [908, 482] width 17 height 14
click at [859, 475] on icon at bounding box center [860, 482] width 17 height 14
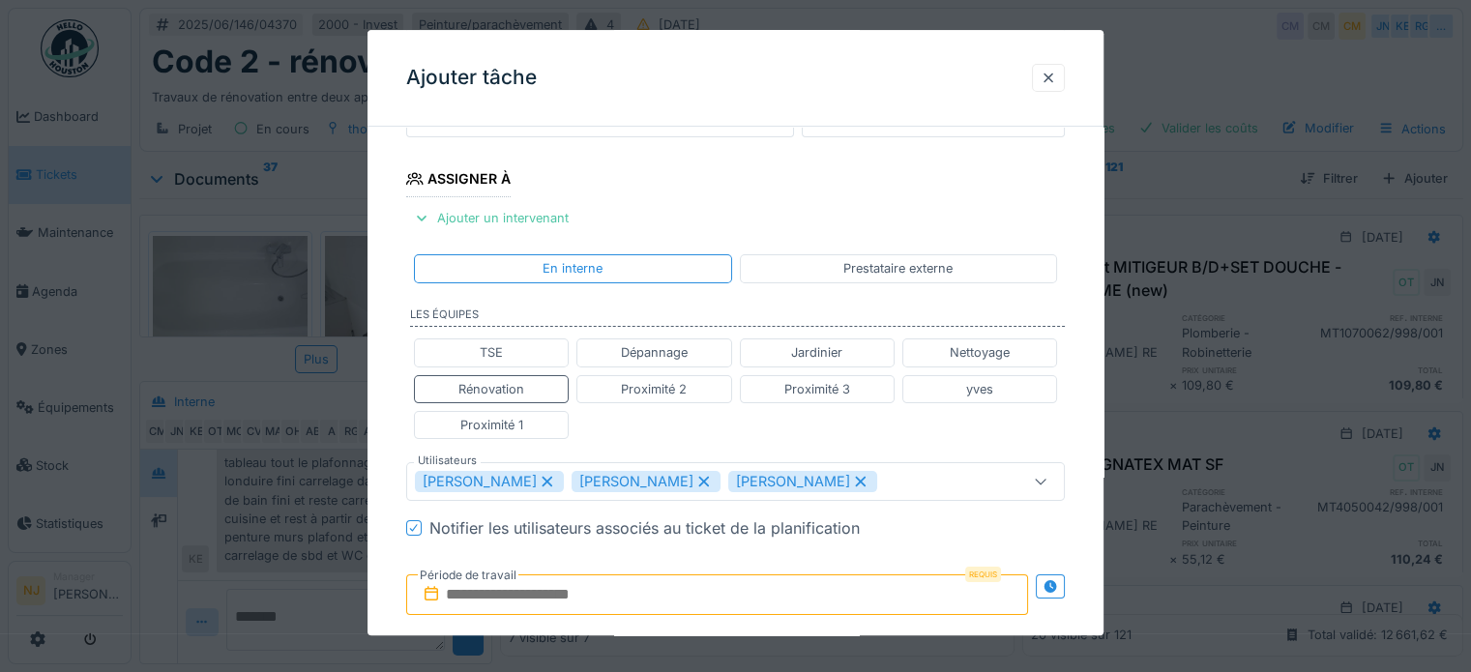
click at [869, 478] on icon at bounding box center [860, 482] width 17 height 14
type input "*********"
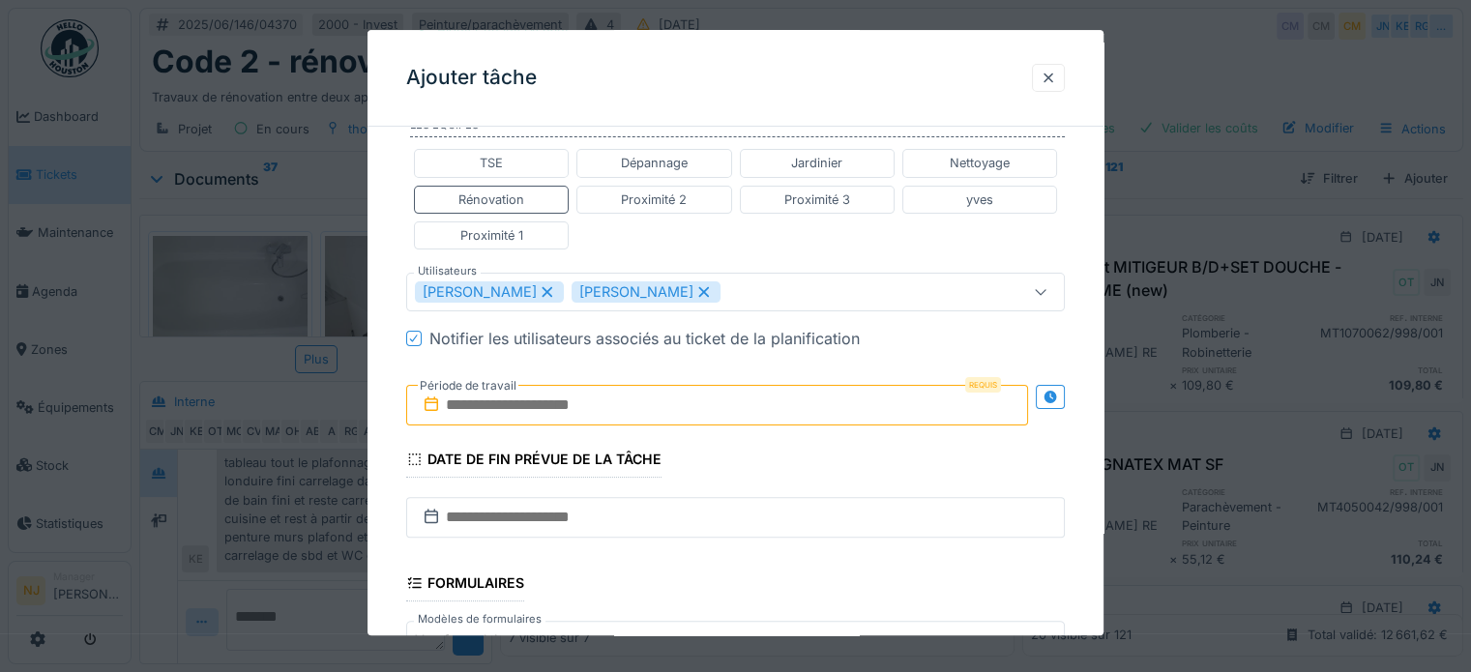
scroll to position [483, 0]
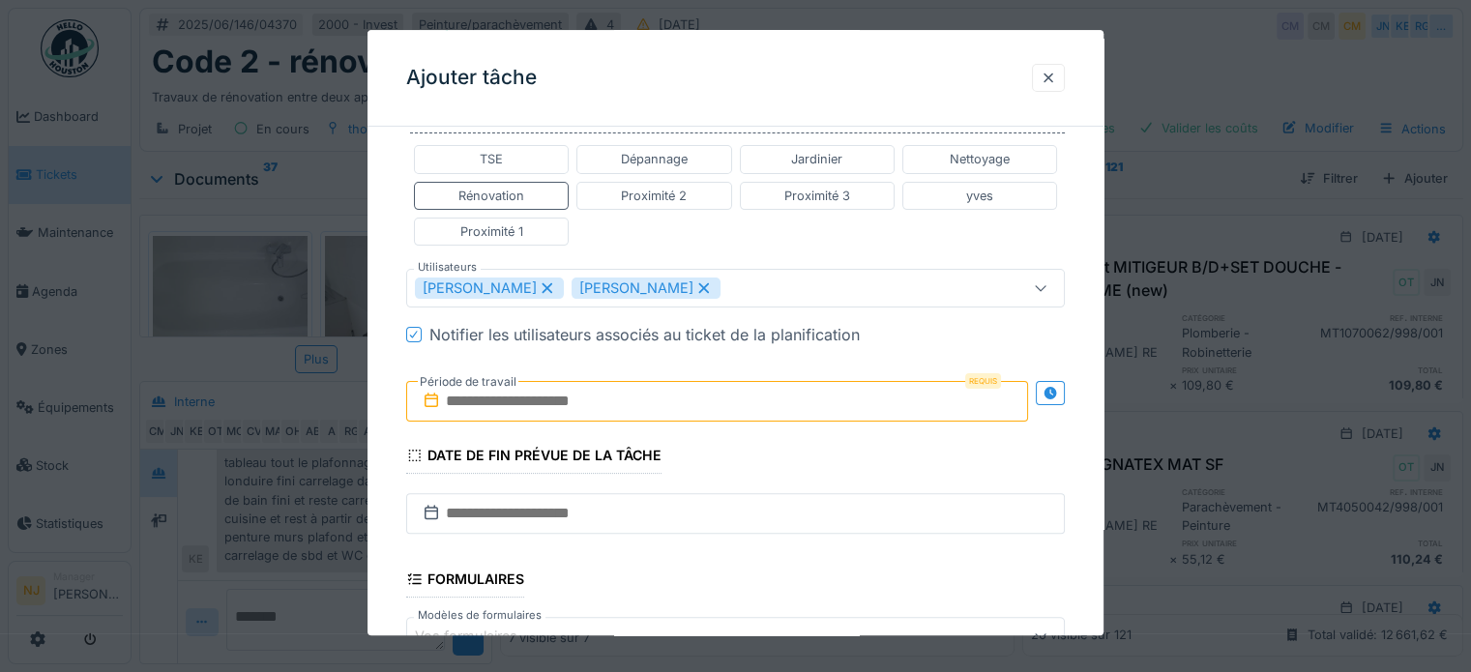
click at [493, 399] on input "text" at bounding box center [717, 401] width 622 height 41
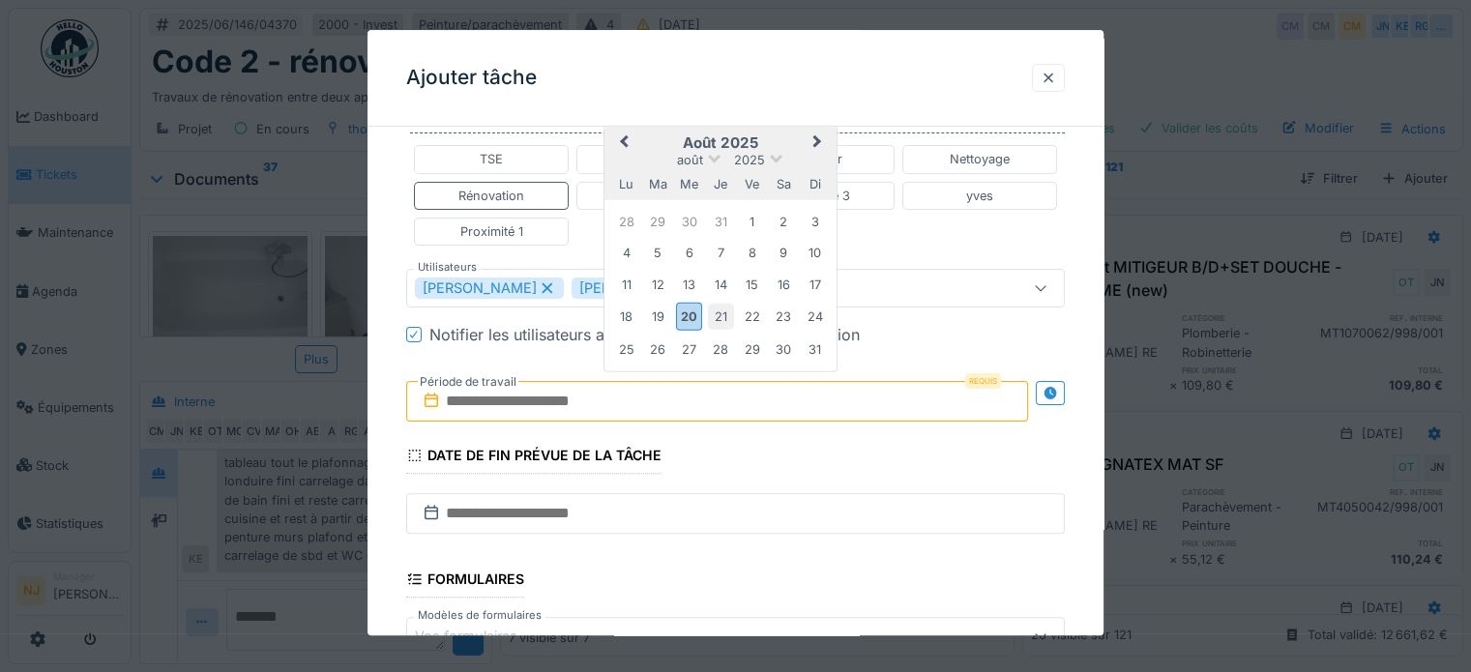
click at [719, 320] on div "21" at bounding box center [721, 317] width 26 height 26
click at [723, 315] on div "21" at bounding box center [721, 317] width 26 height 26
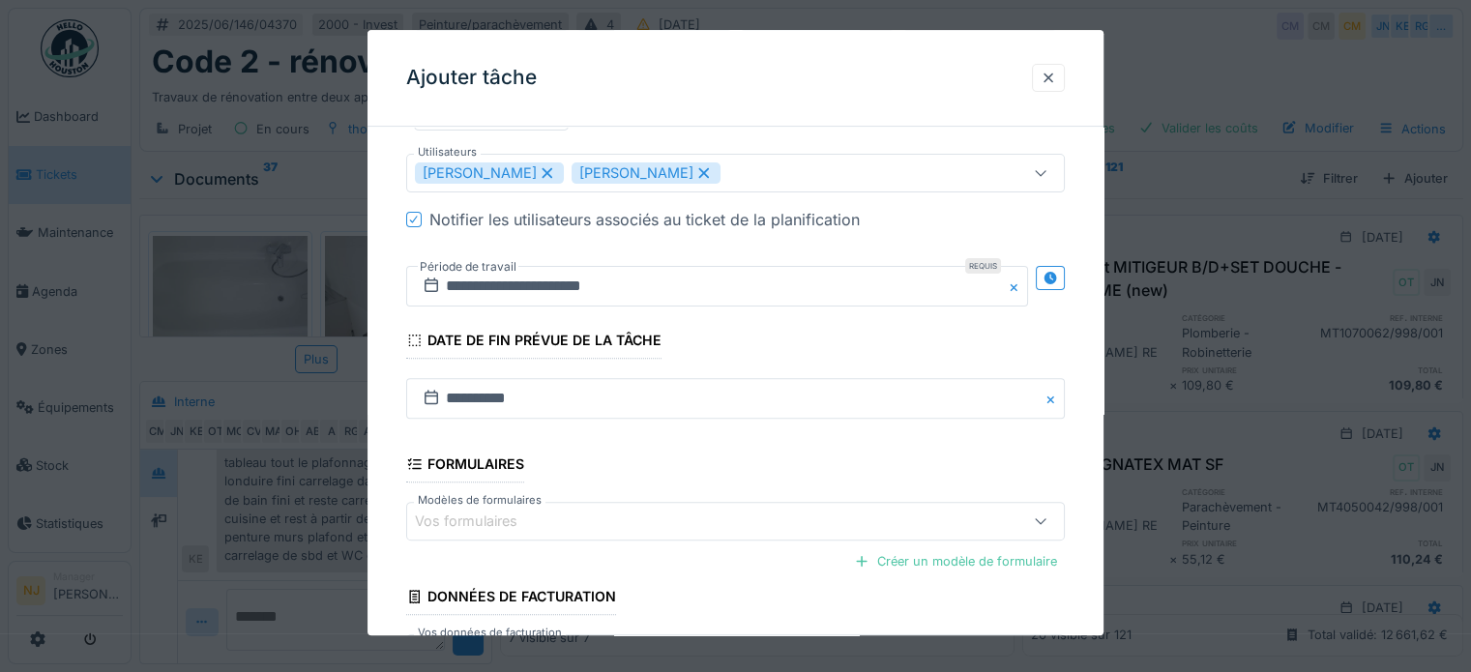
scroll to position [742, 0]
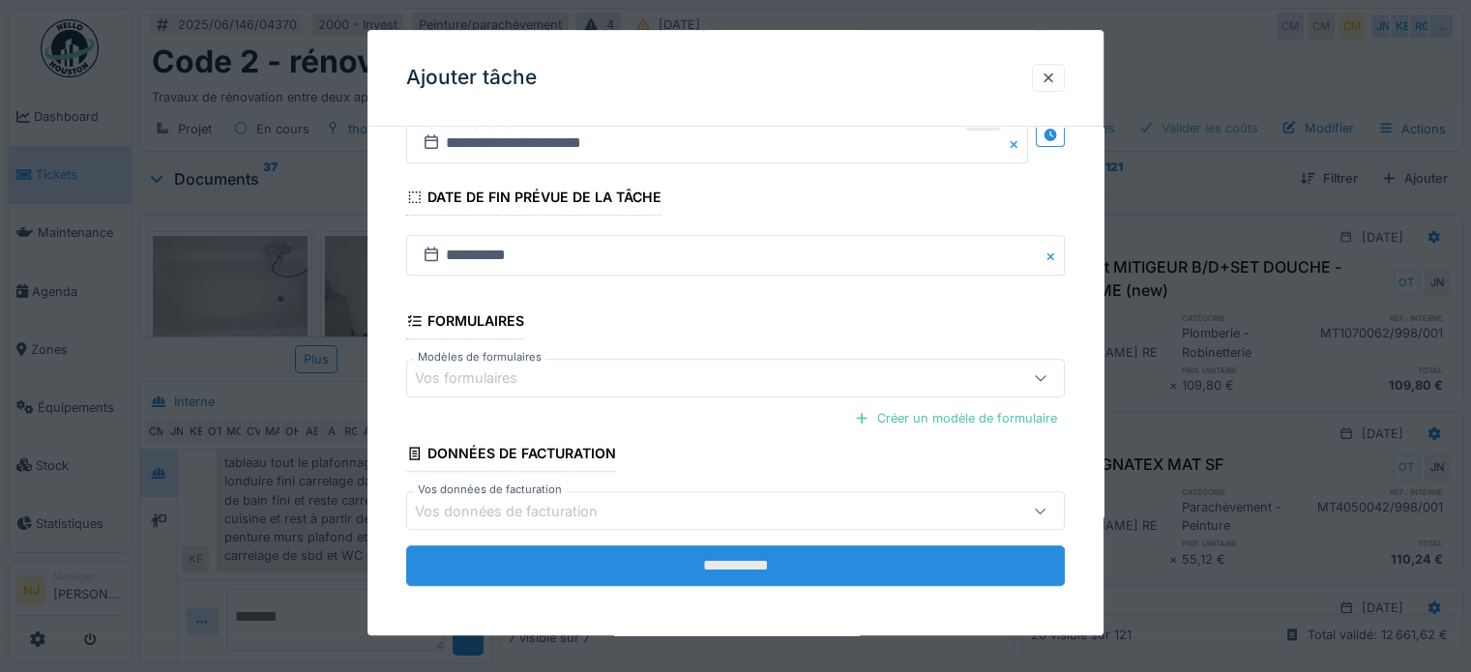
click at [727, 576] on input "**********" at bounding box center [735, 566] width 659 height 41
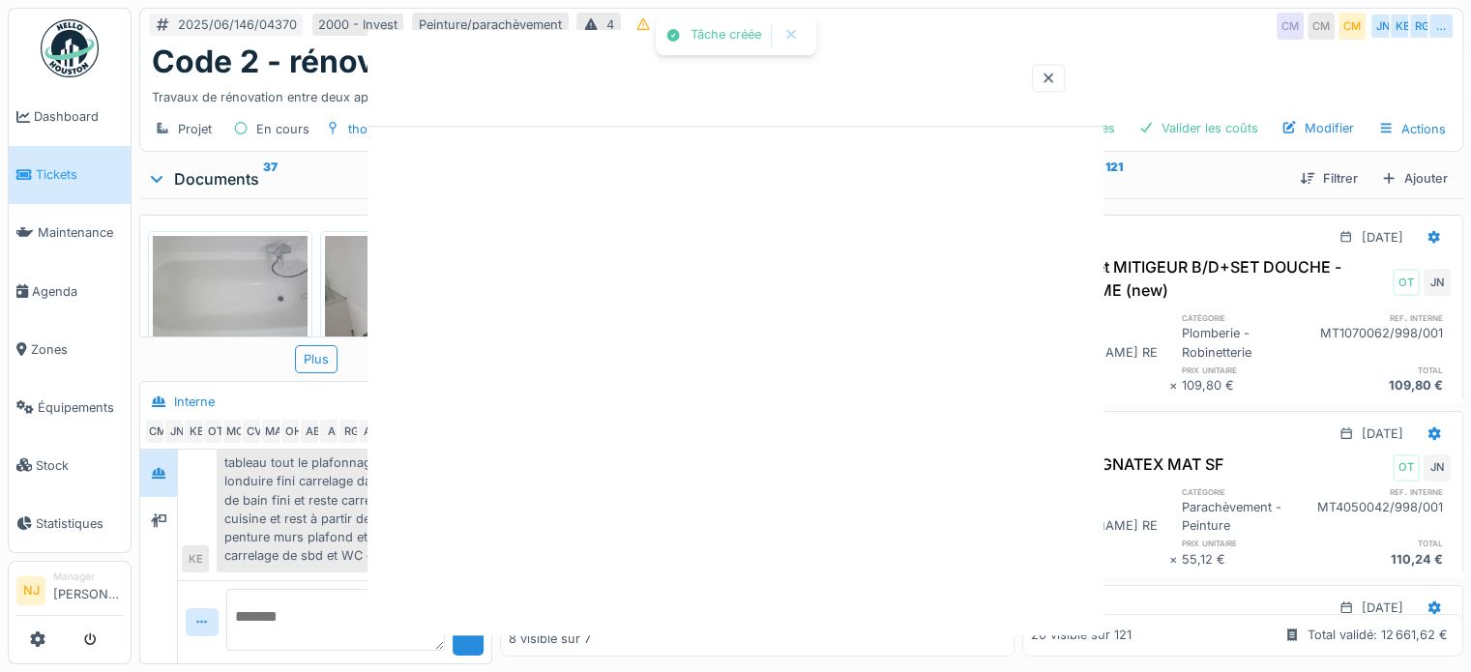
scroll to position [0, 0]
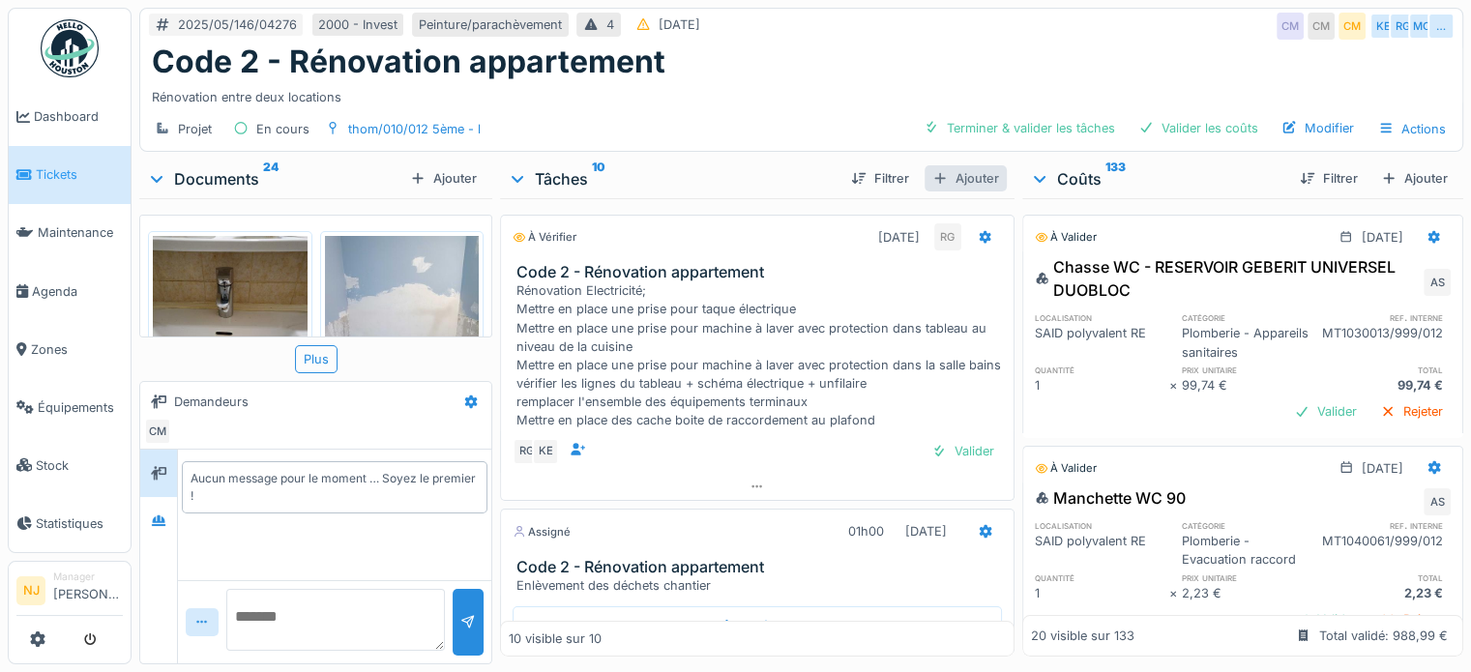
click at [965, 180] on div "Ajouter" at bounding box center [965, 178] width 82 height 26
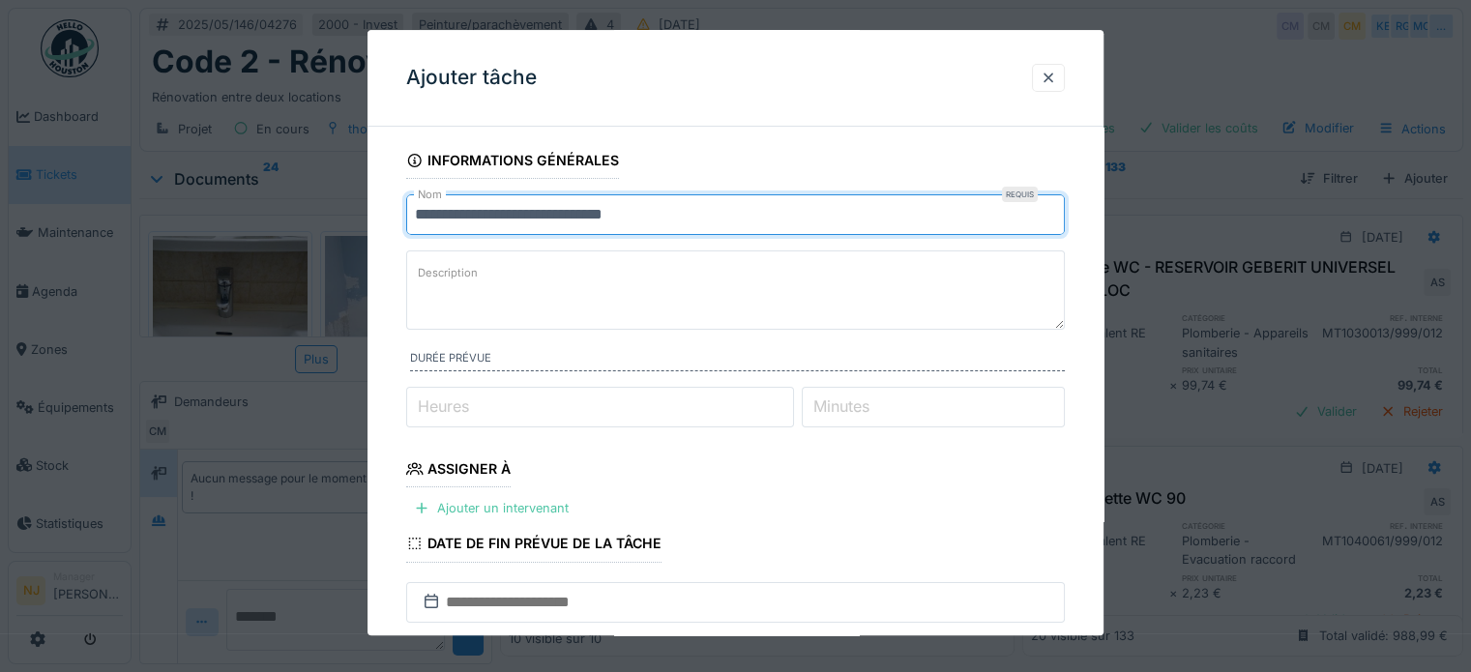
drag, startPoint x: 709, startPoint y: 207, endPoint x: 407, endPoint y: 218, distance: 301.9
click at [407, 218] on input "**********" at bounding box center [735, 214] width 659 height 41
type input "*"
type input "**********"
click at [460, 500] on div "Ajouter un intervenant" at bounding box center [491, 508] width 170 height 26
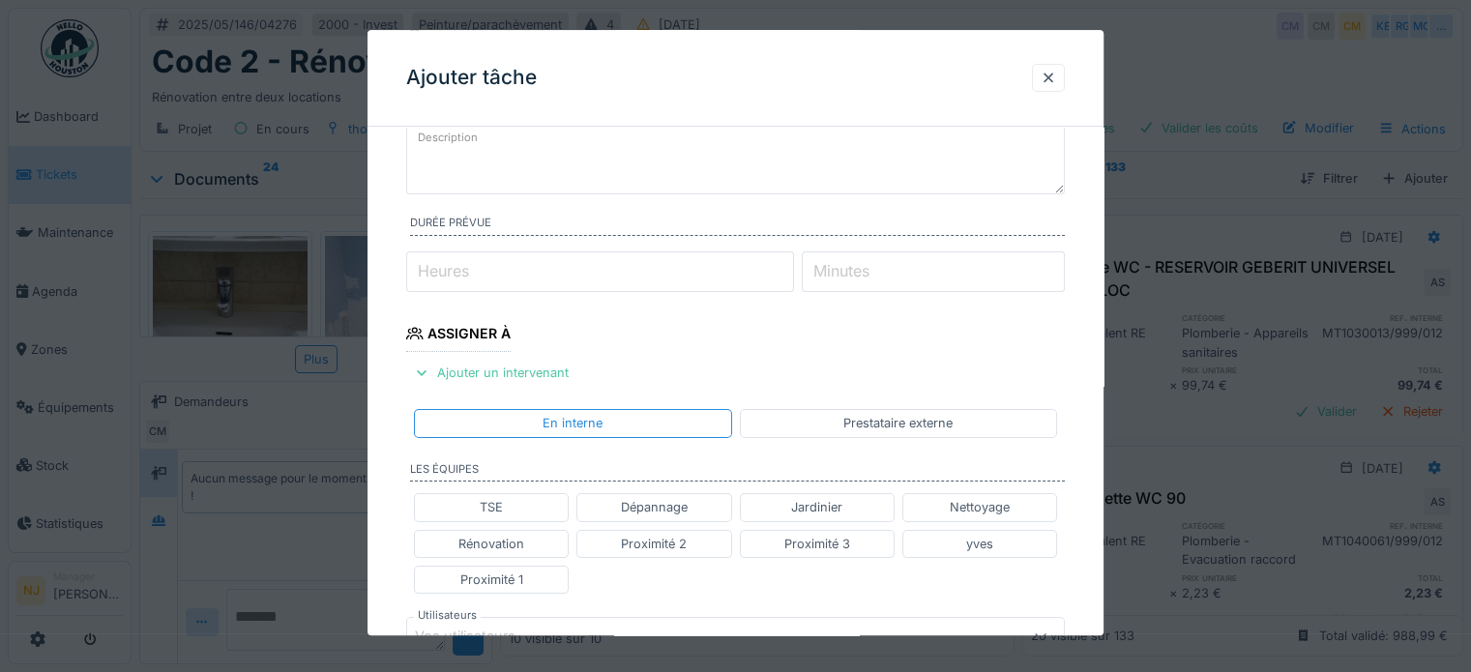
scroll to position [290, 0]
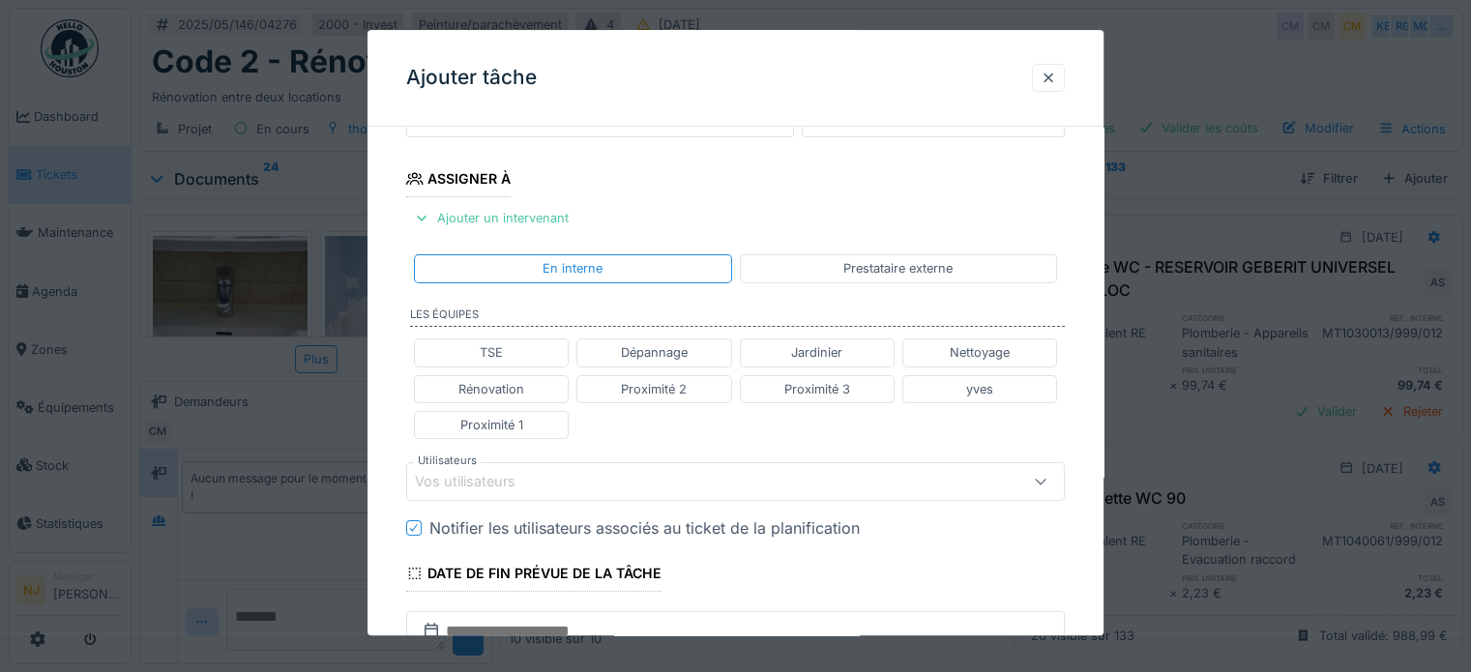
click at [483, 483] on div "Vos utilisateurs" at bounding box center [479, 481] width 128 height 21
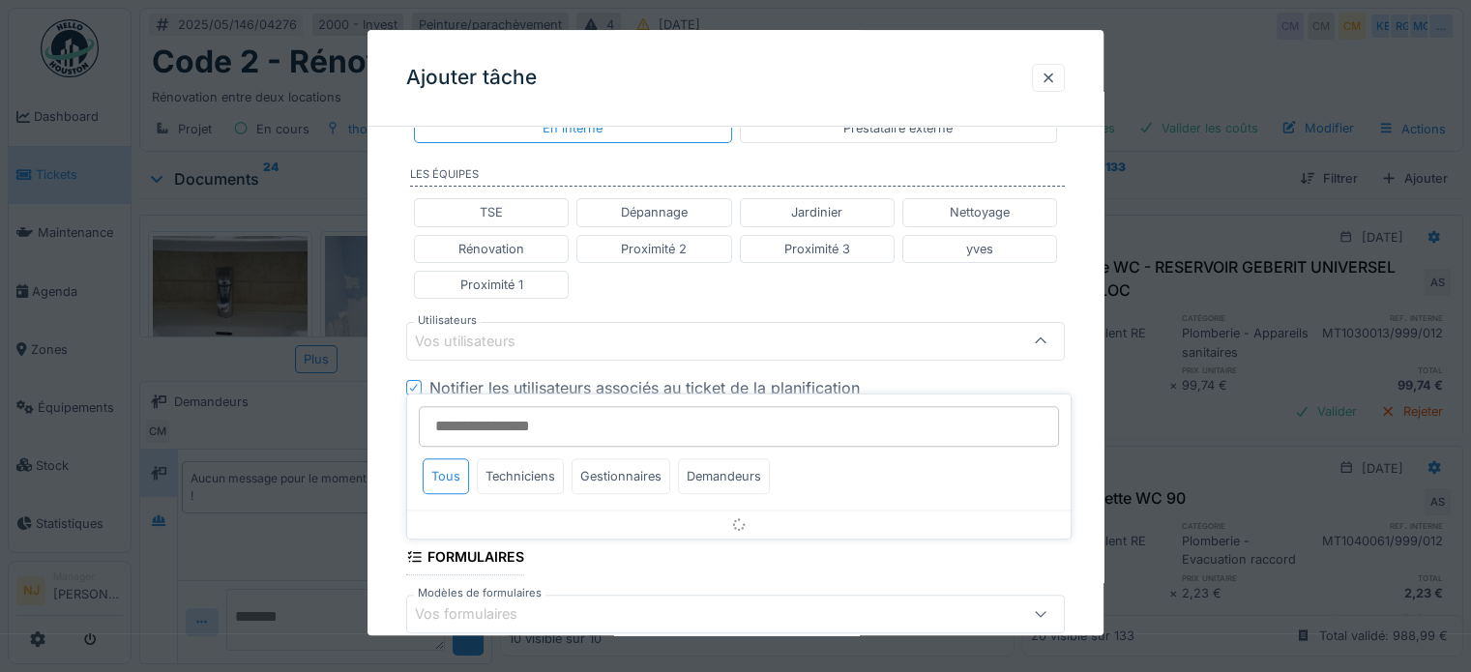
scroll to position [435, 0]
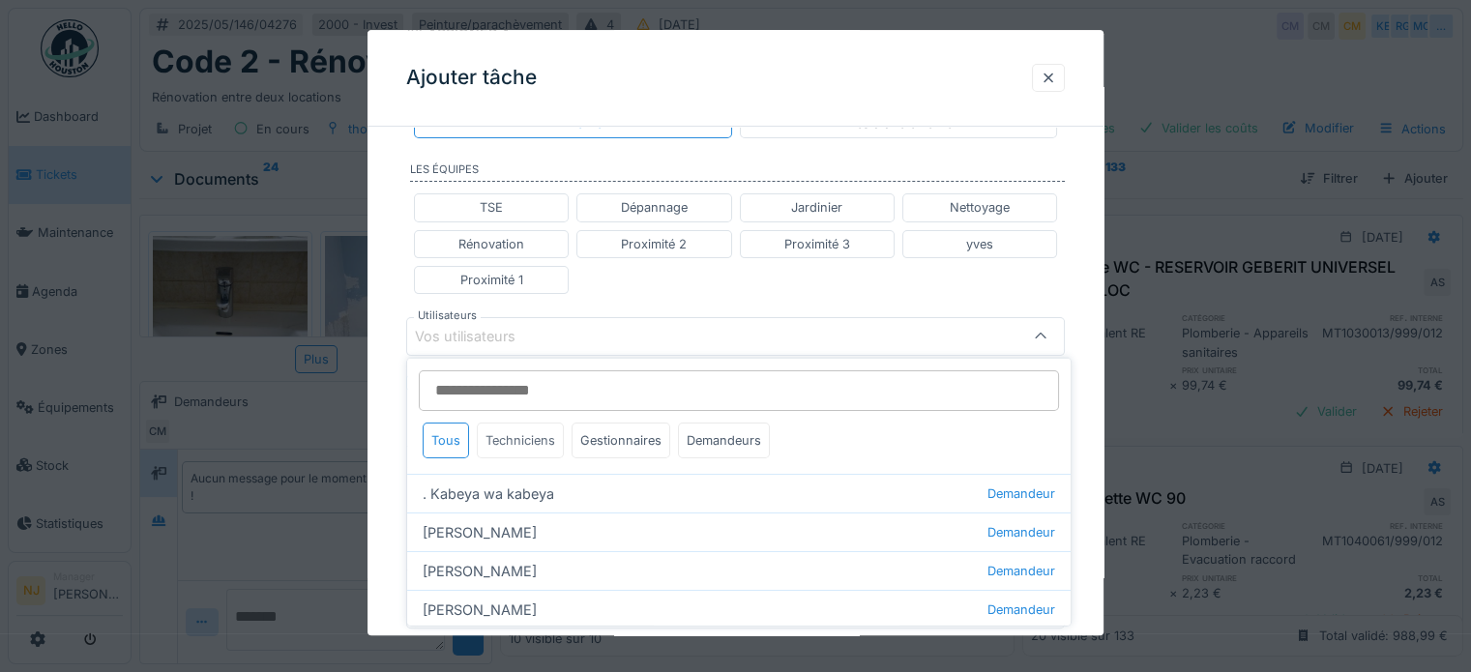
click at [518, 439] on div "Techniciens" at bounding box center [520, 441] width 87 height 36
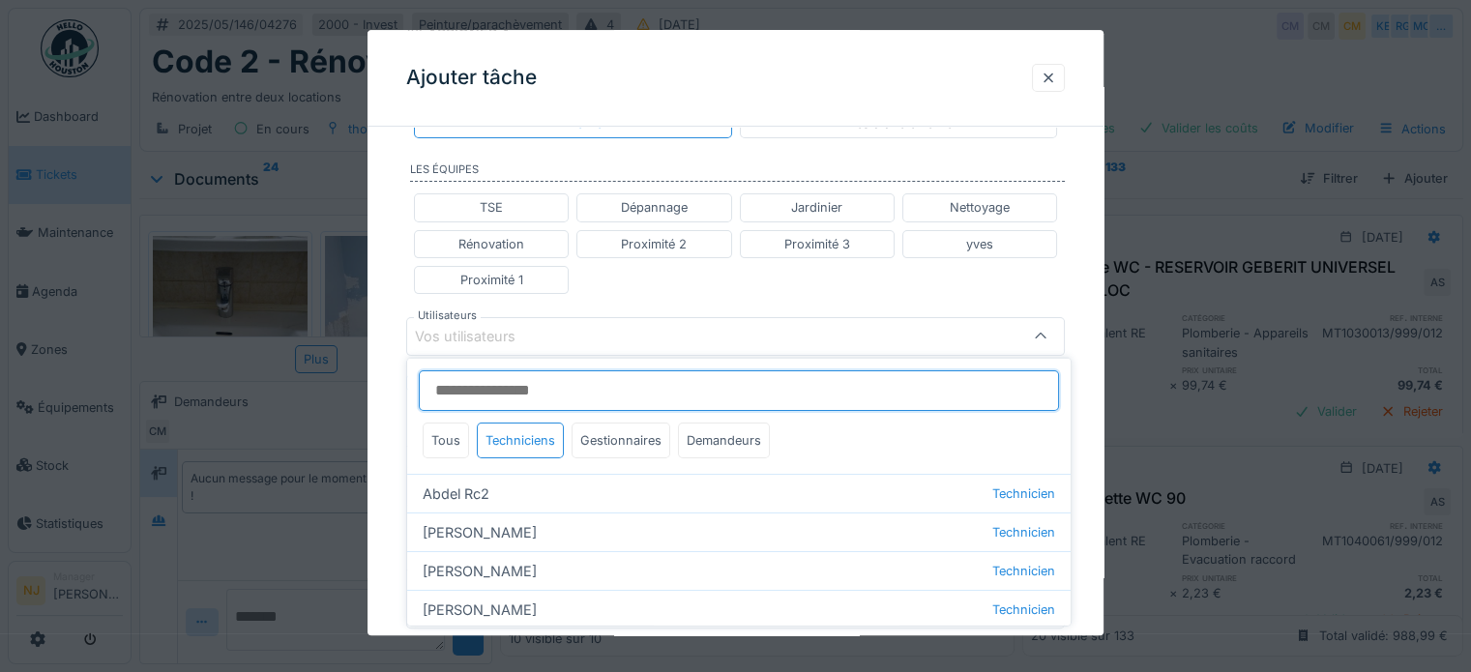
click at [526, 391] on input "Utilisateurs" at bounding box center [739, 390] width 640 height 41
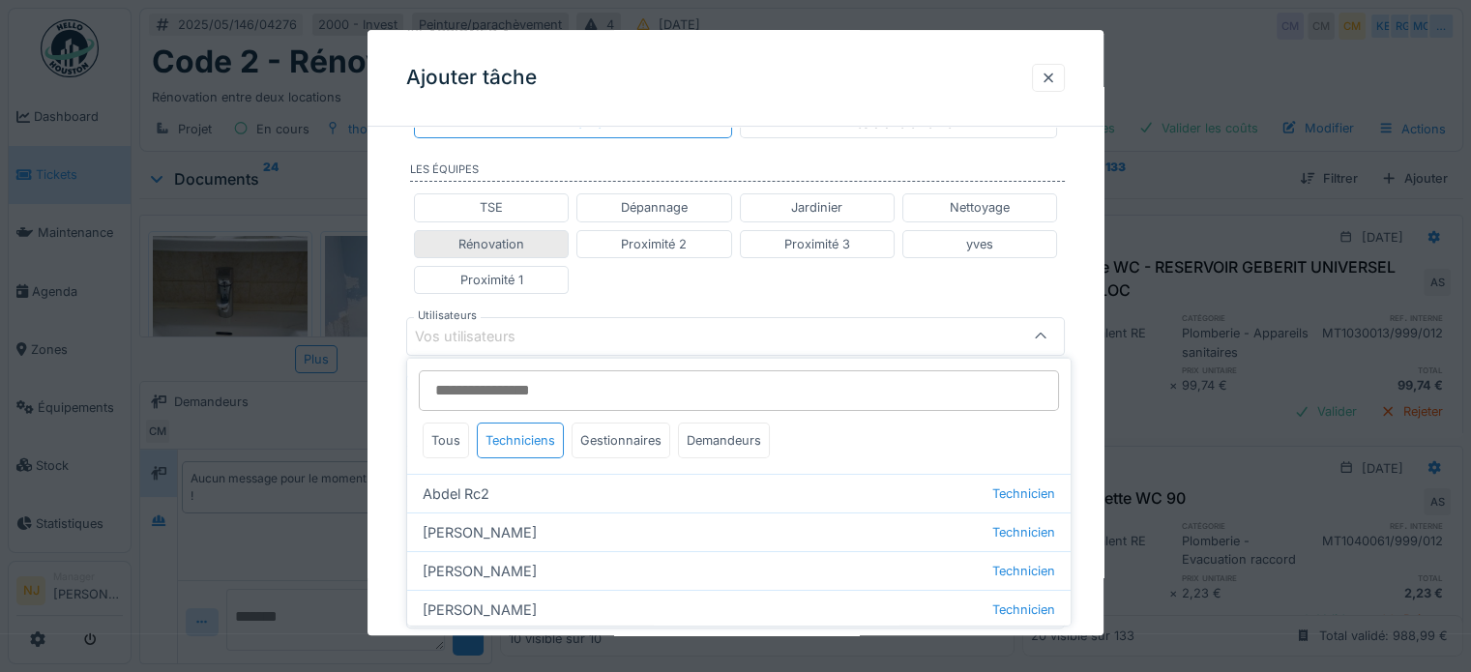
click at [491, 239] on div "Rénovation" at bounding box center [491, 244] width 66 height 18
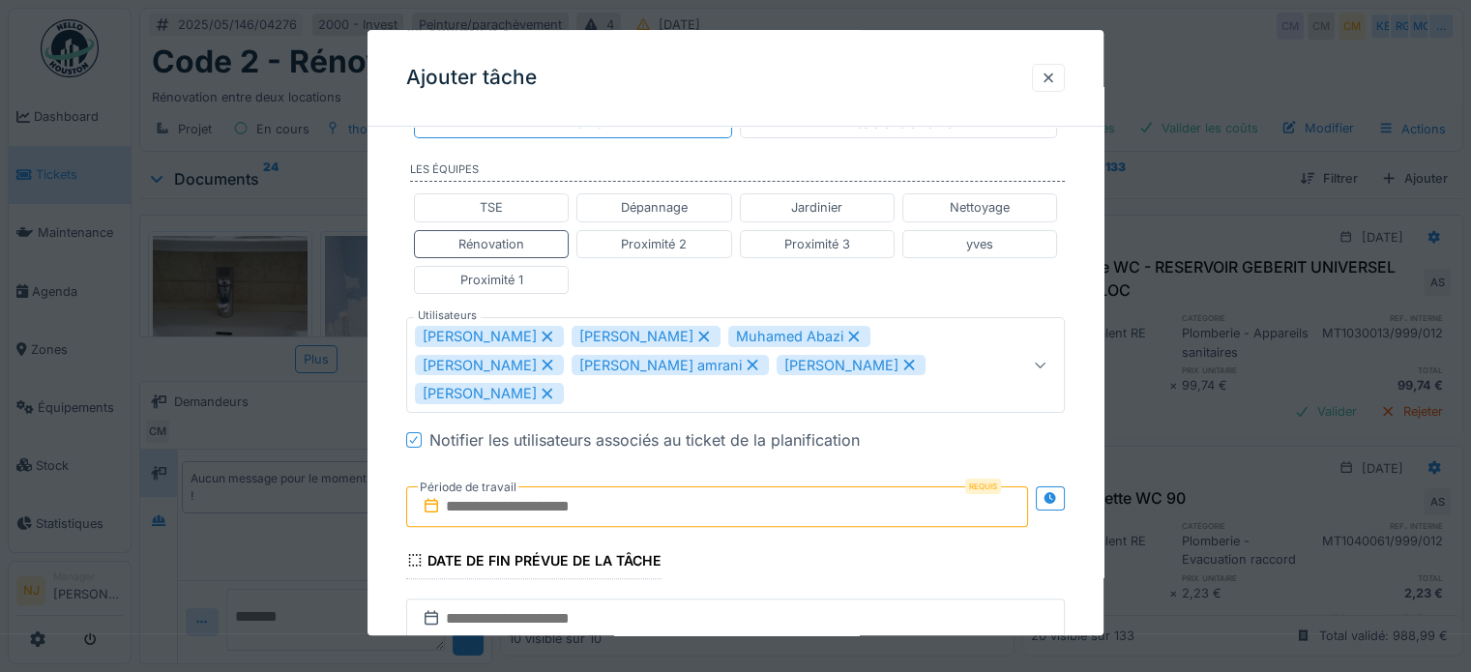
click at [849, 332] on icon at bounding box center [854, 337] width 11 height 11
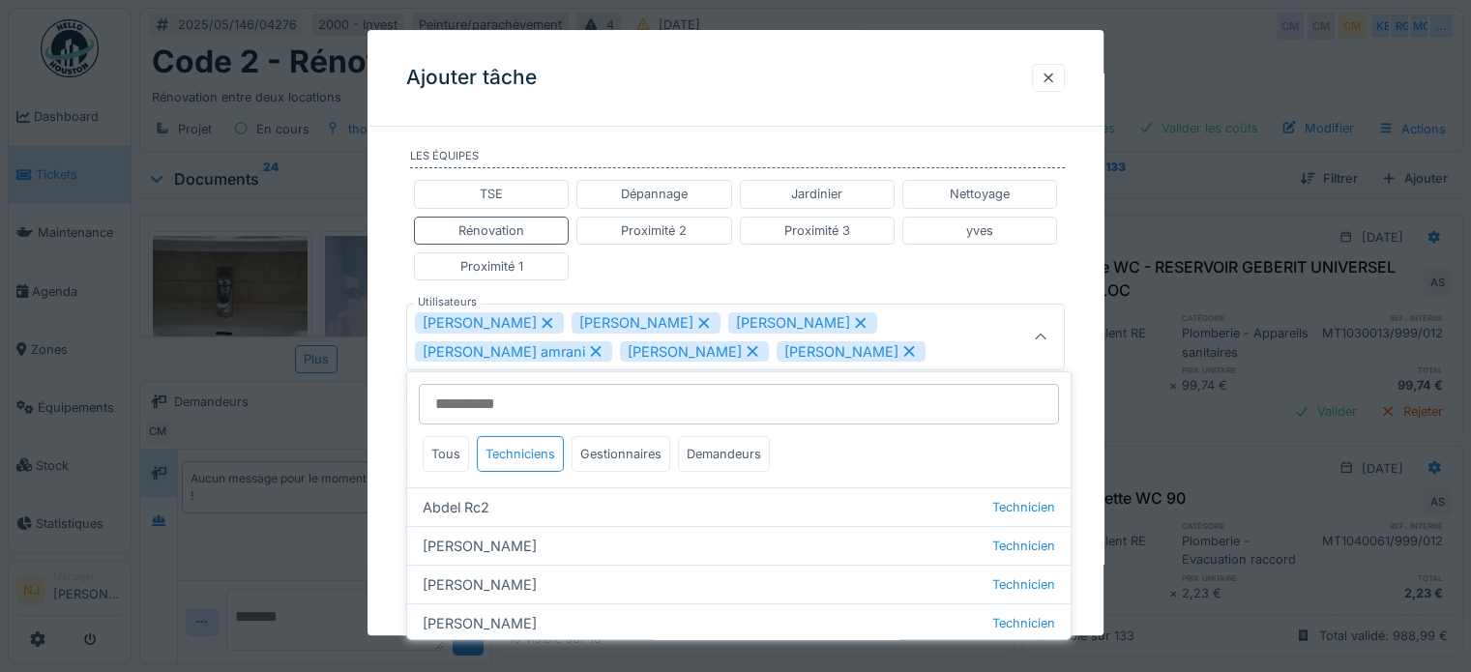
click at [852, 317] on icon at bounding box center [860, 323] width 17 height 14
click at [904, 318] on icon at bounding box center [909, 323] width 11 height 11
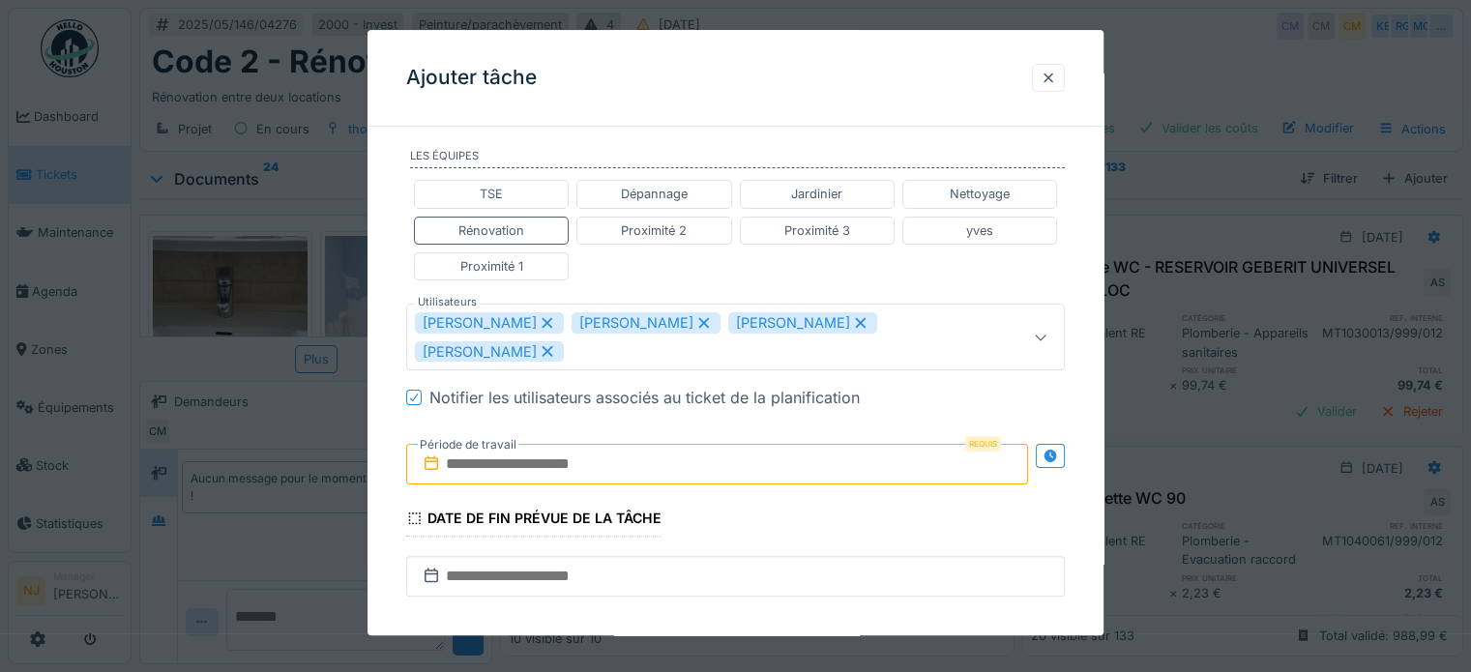
click at [856, 318] on icon at bounding box center [861, 323] width 11 height 11
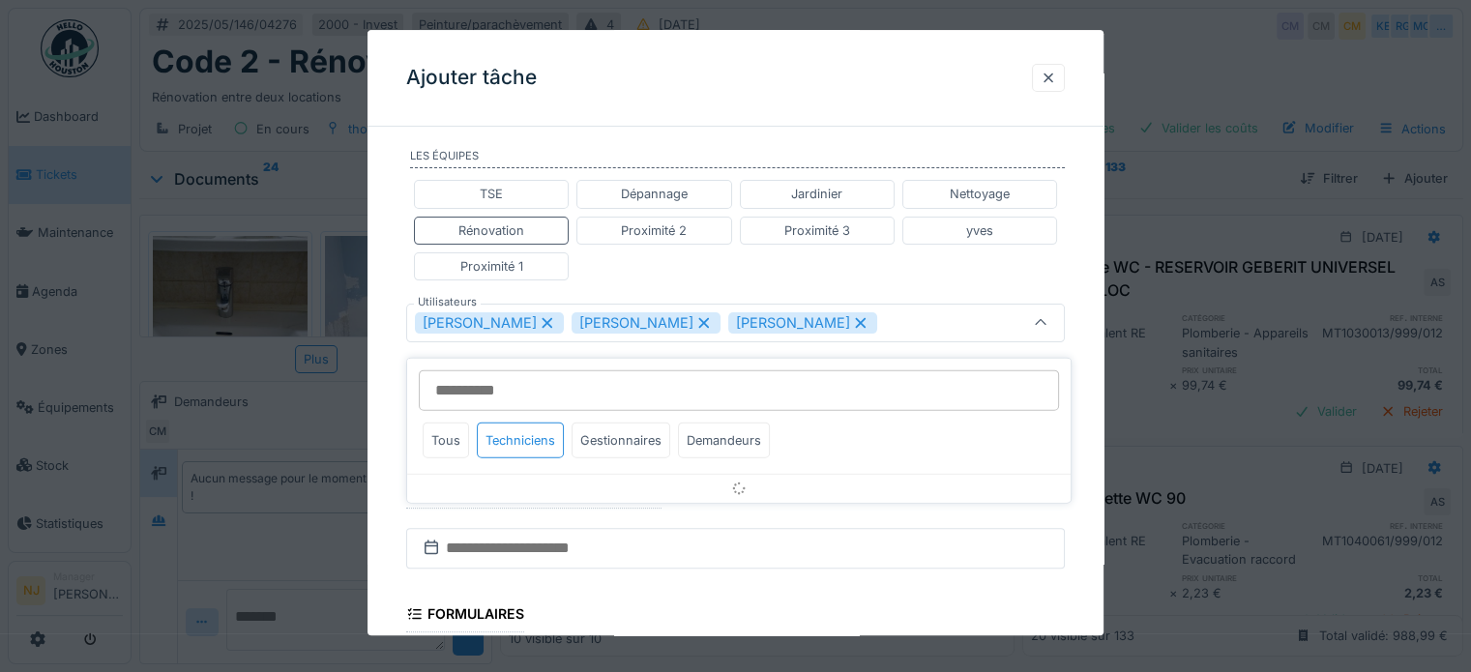
scroll to position [435, 0]
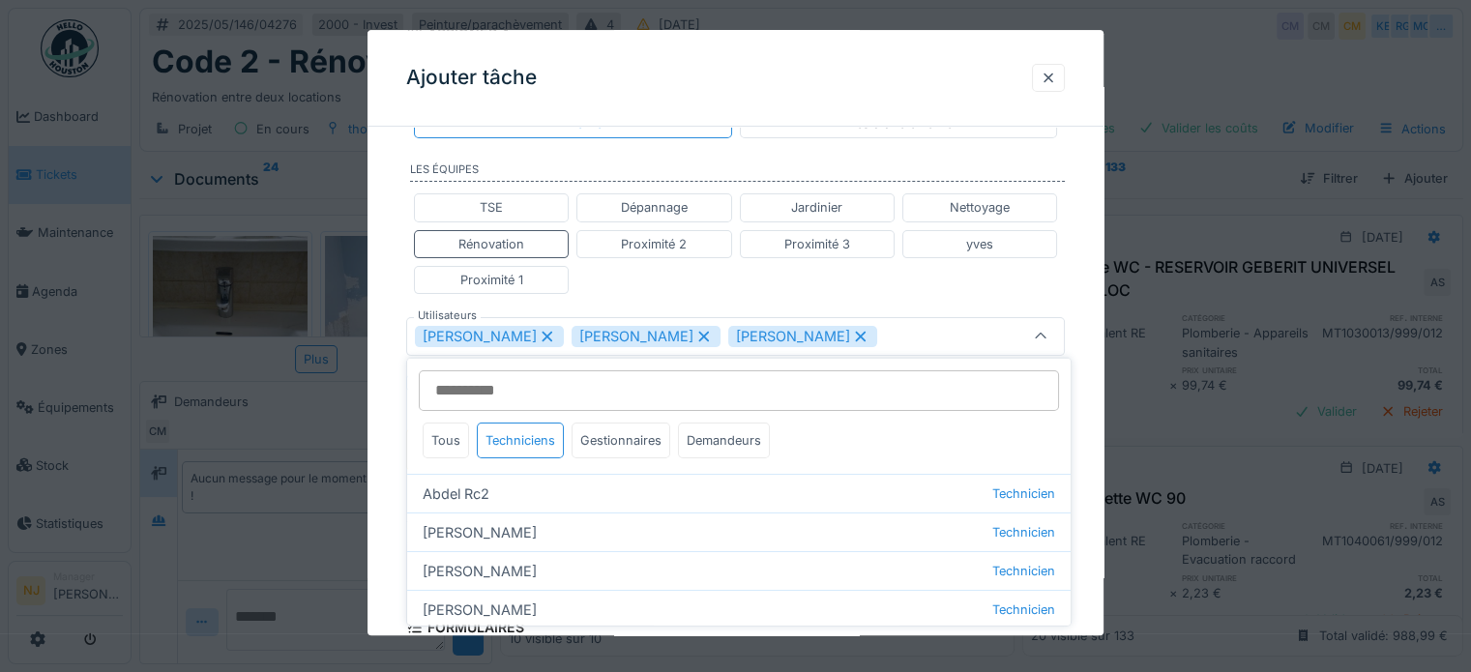
click at [869, 330] on icon at bounding box center [860, 337] width 17 height 14
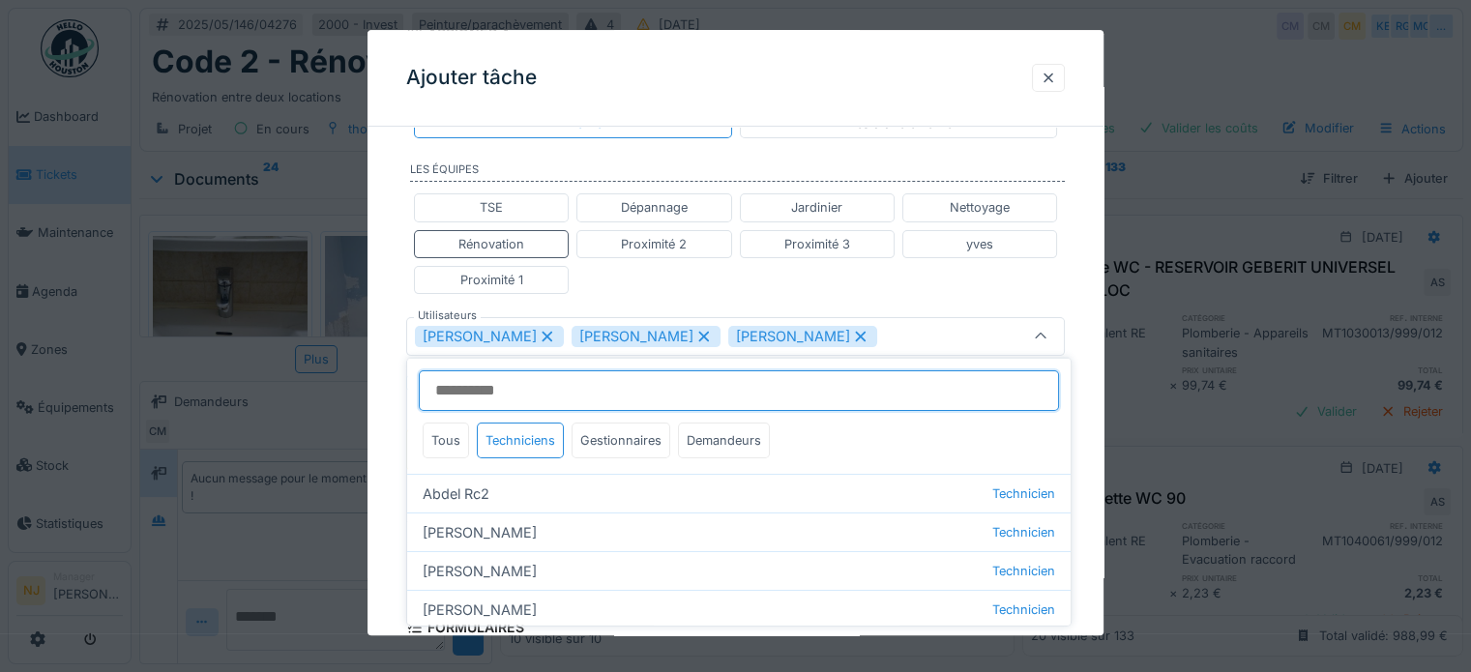
type input "*********"
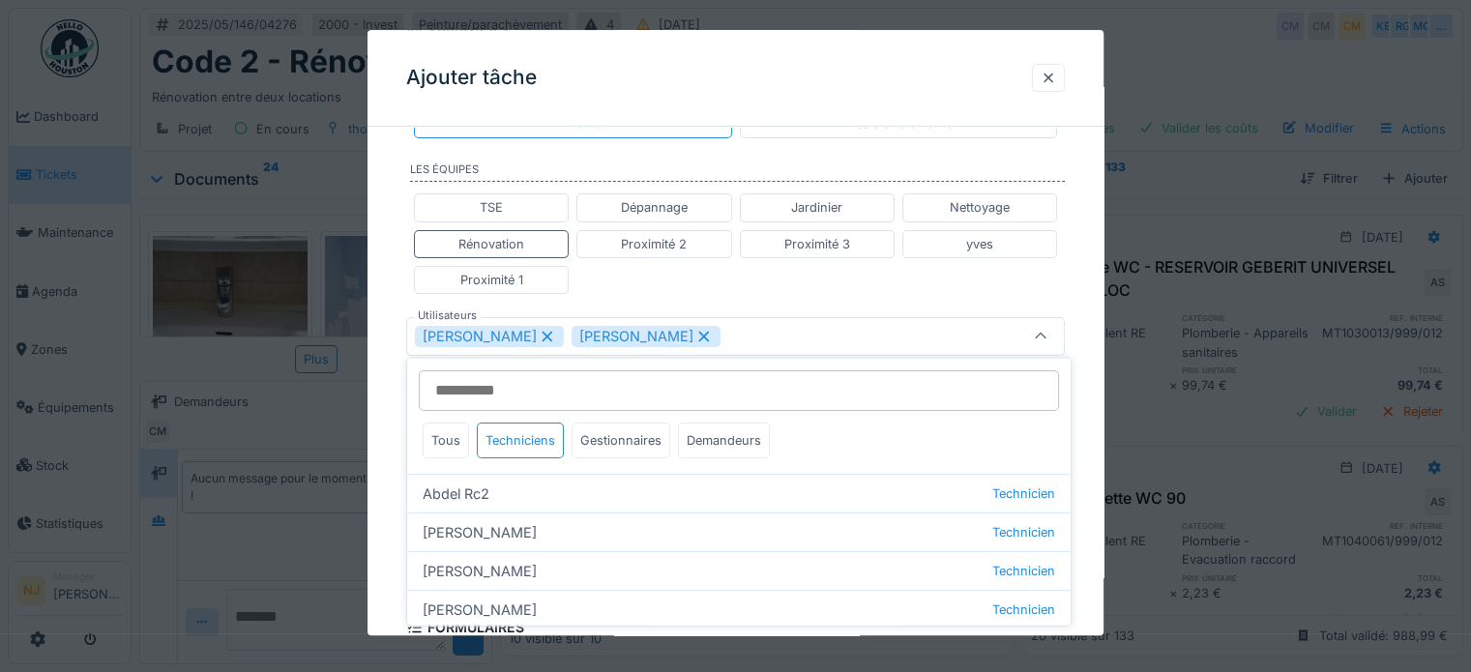
click at [730, 297] on div "TSE Dépannage Jardinier Nettoyage Rénovation Proximité 2 Proximité 3 yves Proxi…" at bounding box center [735, 245] width 659 height 116
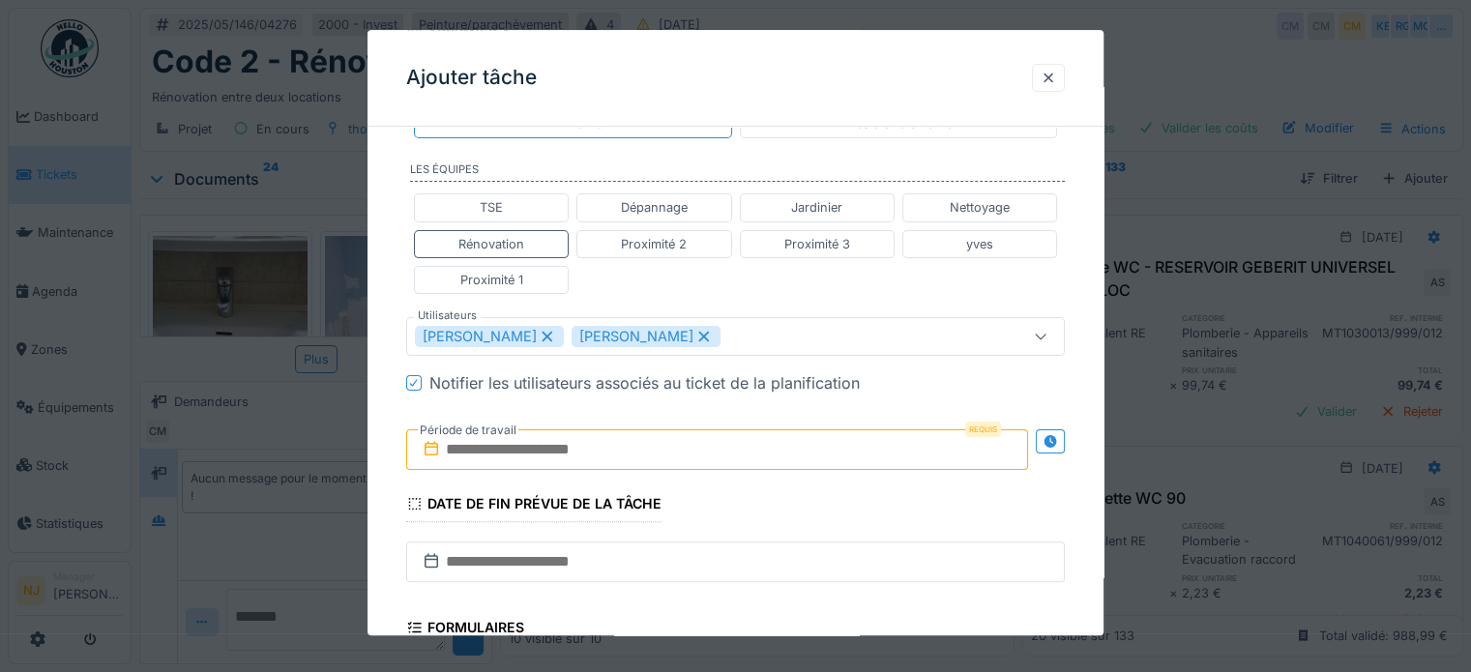
click at [650, 462] on input "text" at bounding box center [717, 449] width 622 height 41
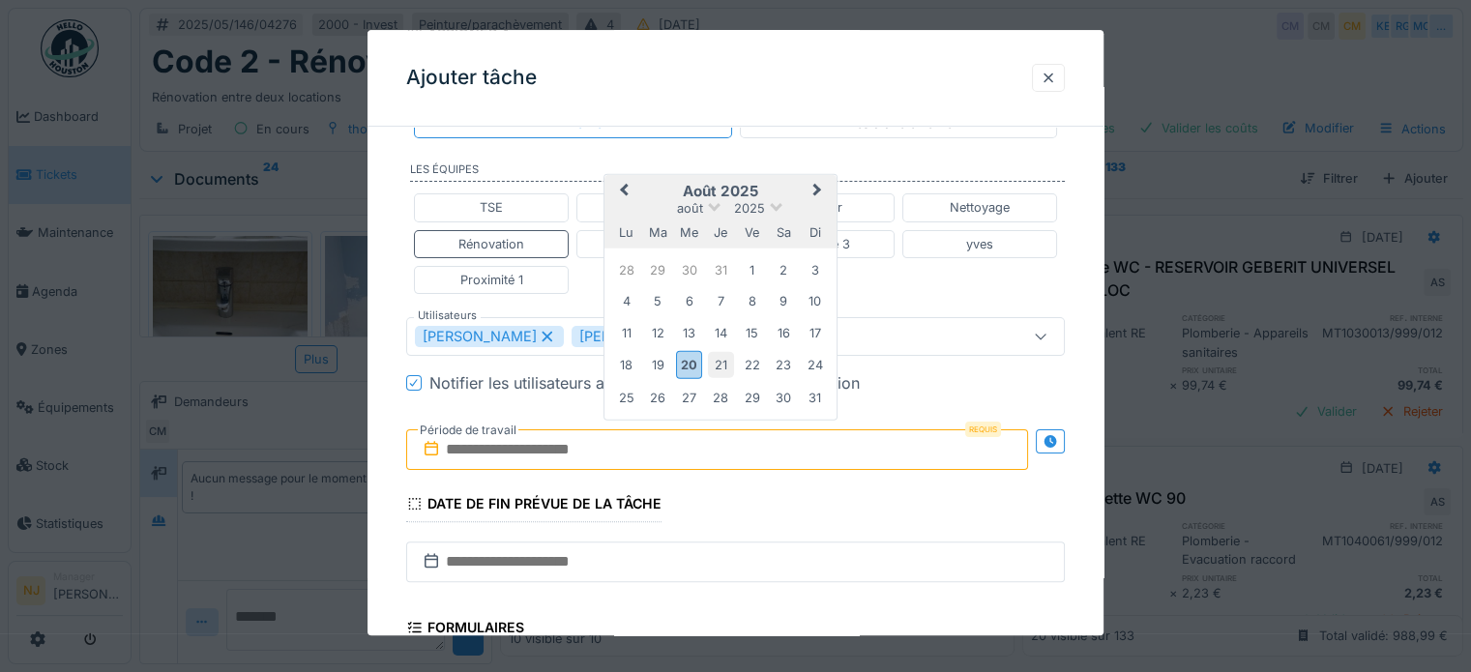
click at [723, 362] on div "21" at bounding box center [721, 365] width 26 height 26
click at [720, 358] on div "21" at bounding box center [721, 365] width 26 height 26
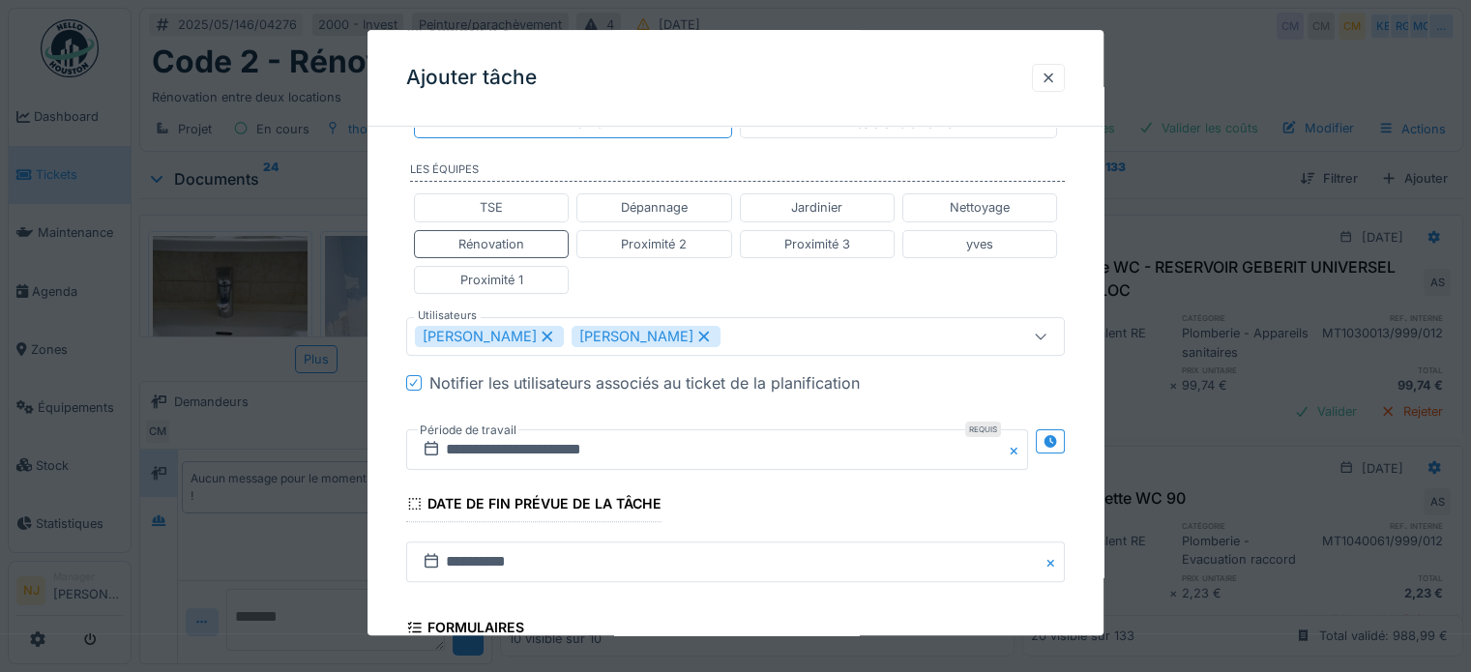
click at [802, 523] on fieldset "**********" at bounding box center [735, 307] width 659 height 1201
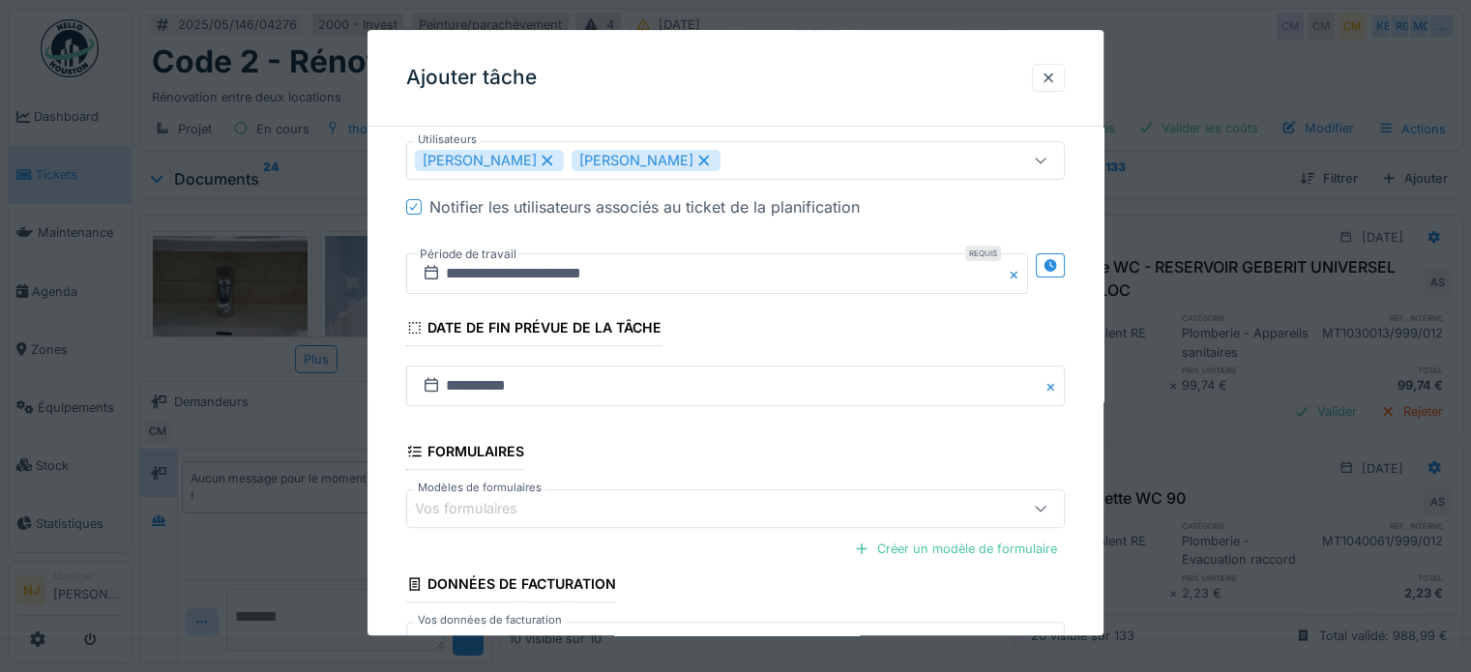
scroll to position [742, 0]
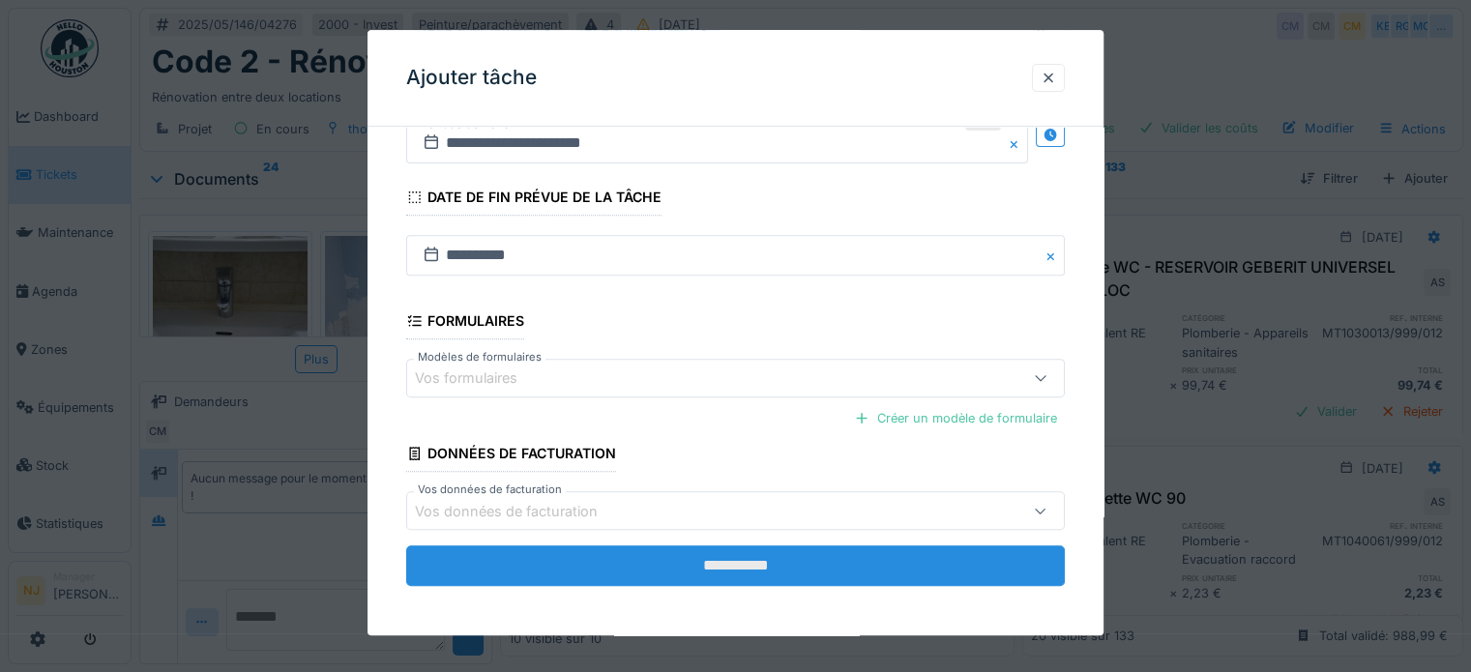
click at [697, 569] on input "**********" at bounding box center [735, 566] width 659 height 41
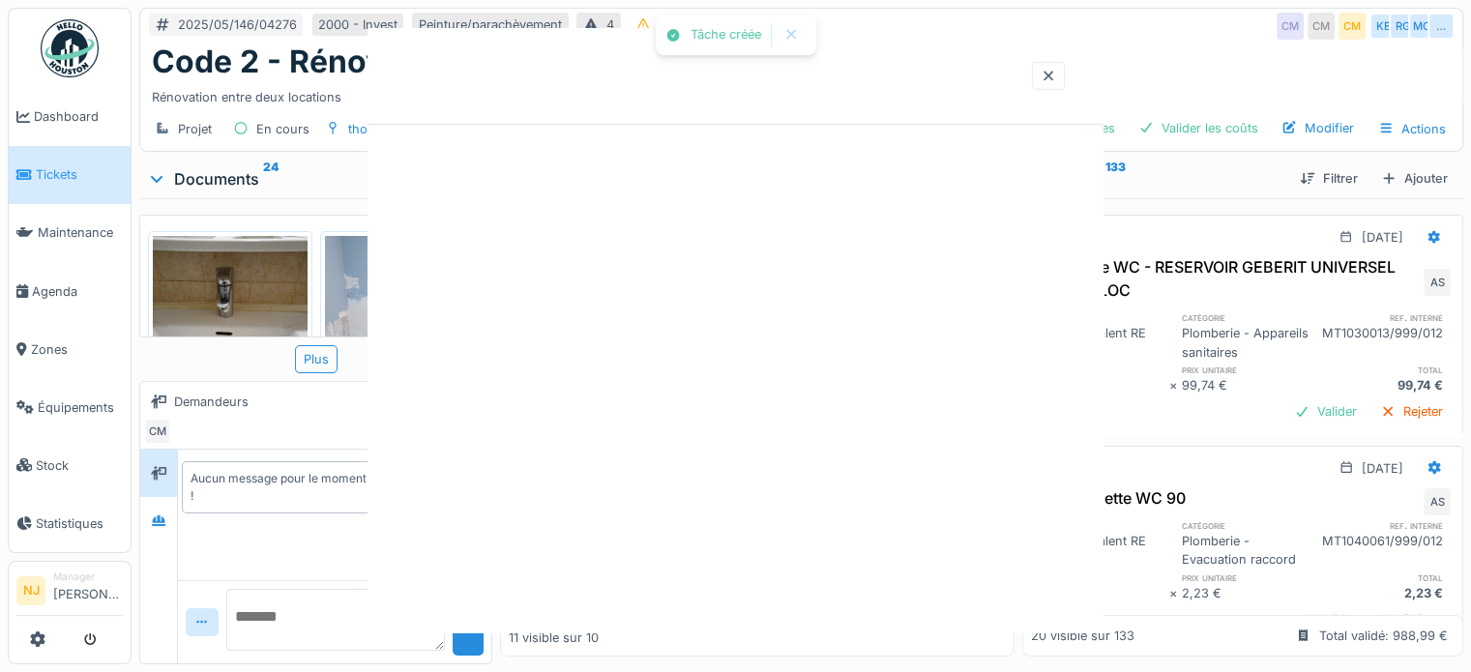
scroll to position [0, 0]
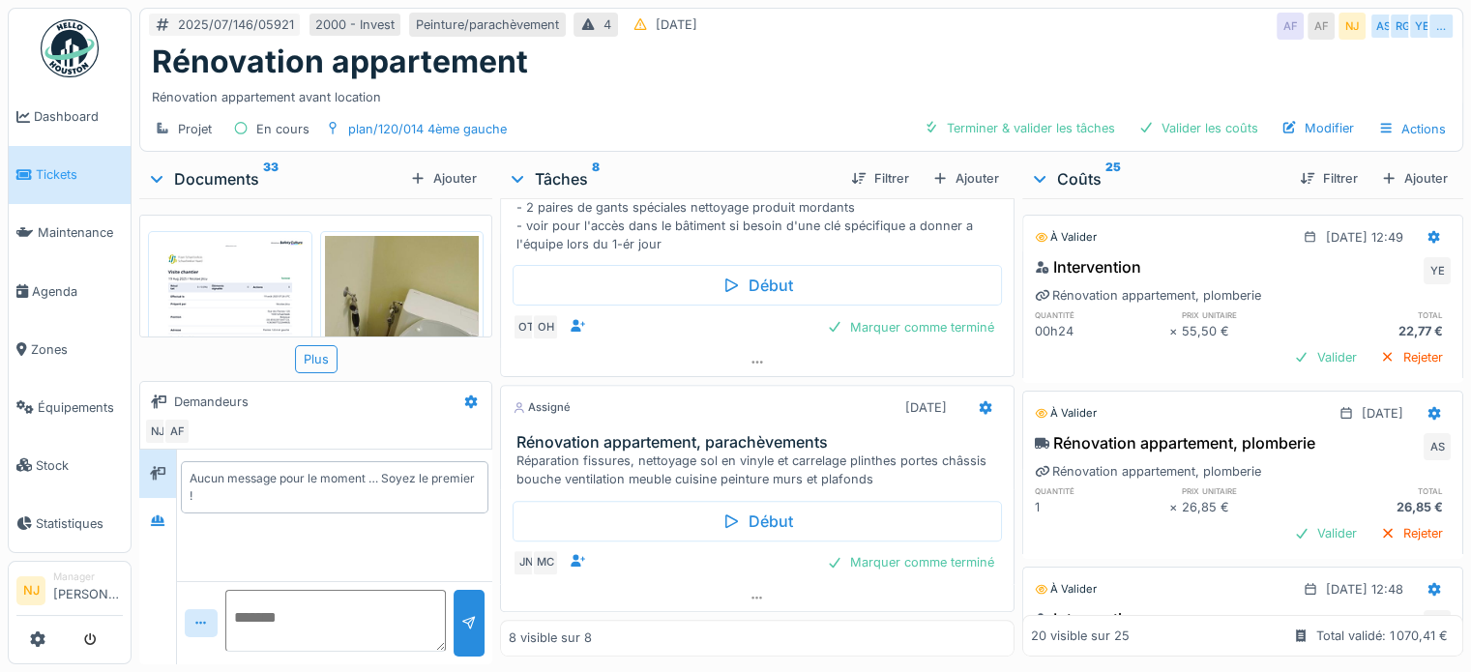
scroll to position [1300, 0]
click at [749, 598] on icon at bounding box center [756, 598] width 15 height 13
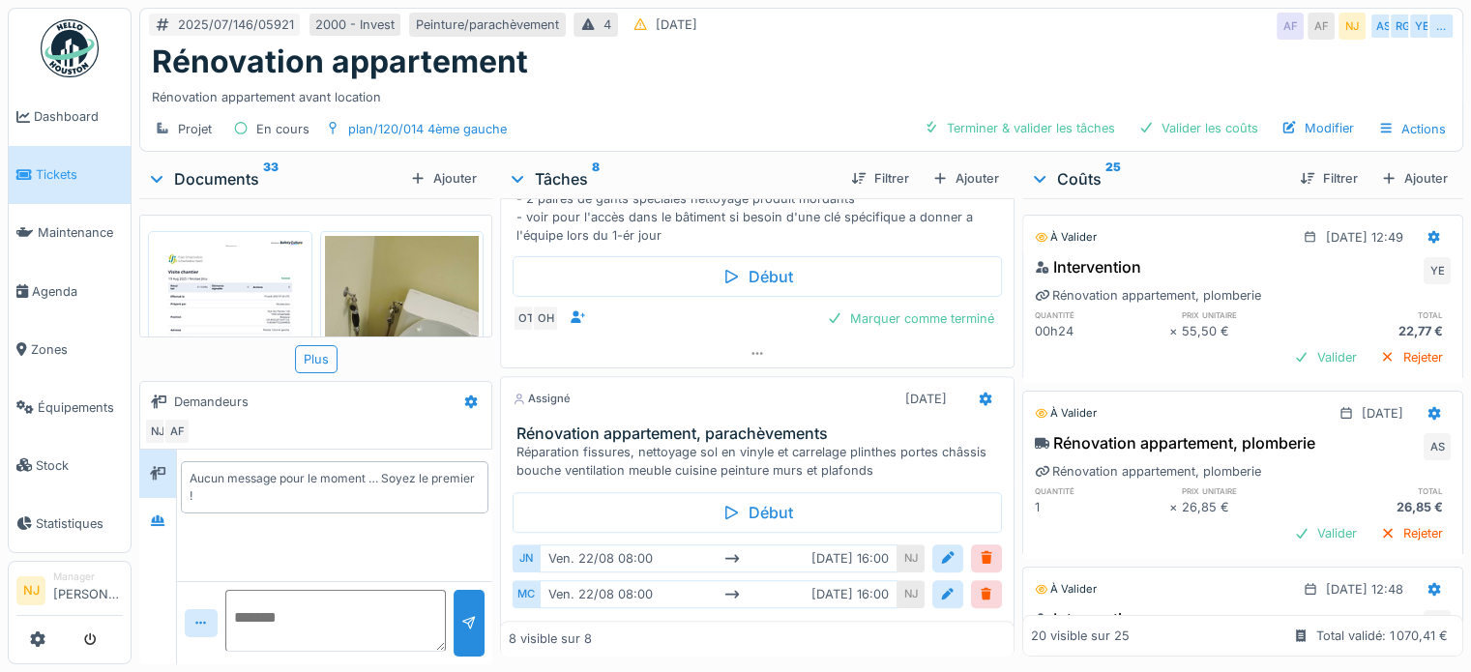
scroll to position [15, 0]
click at [940, 552] on div at bounding box center [947, 558] width 15 height 18
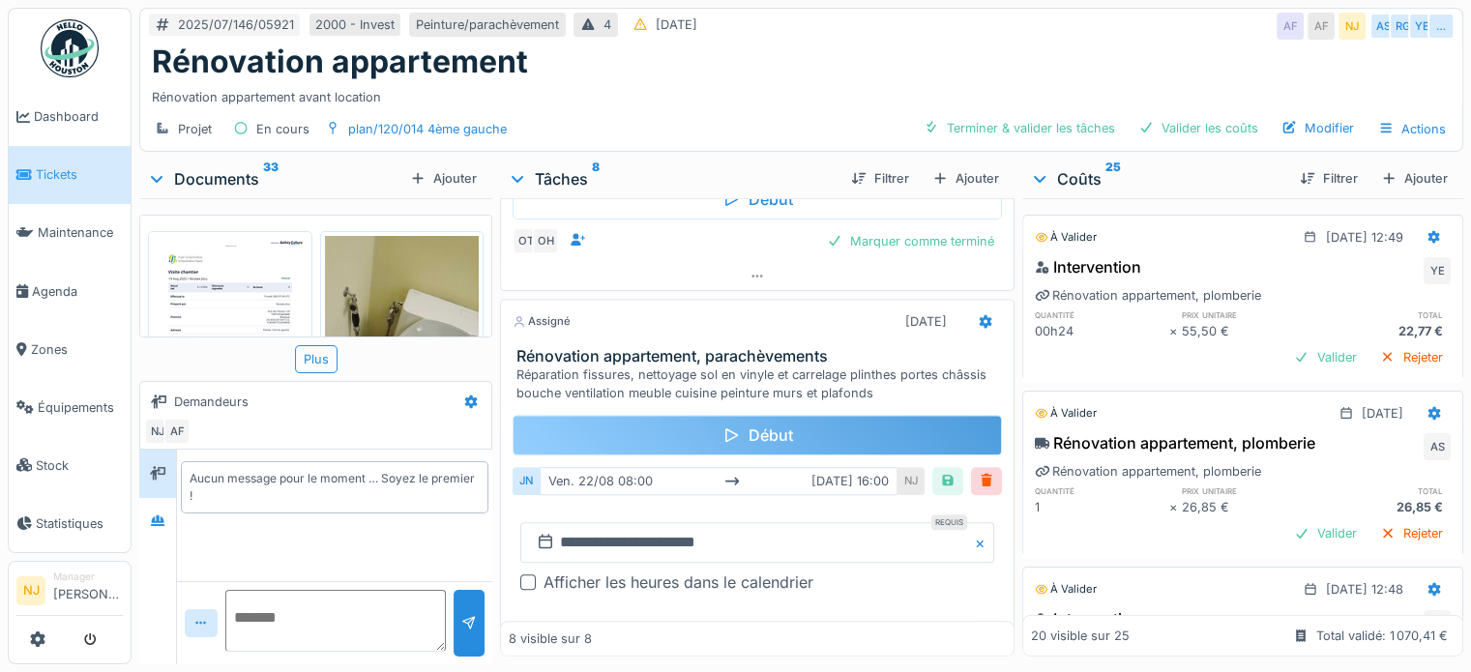
scroll to position [1396, 0]
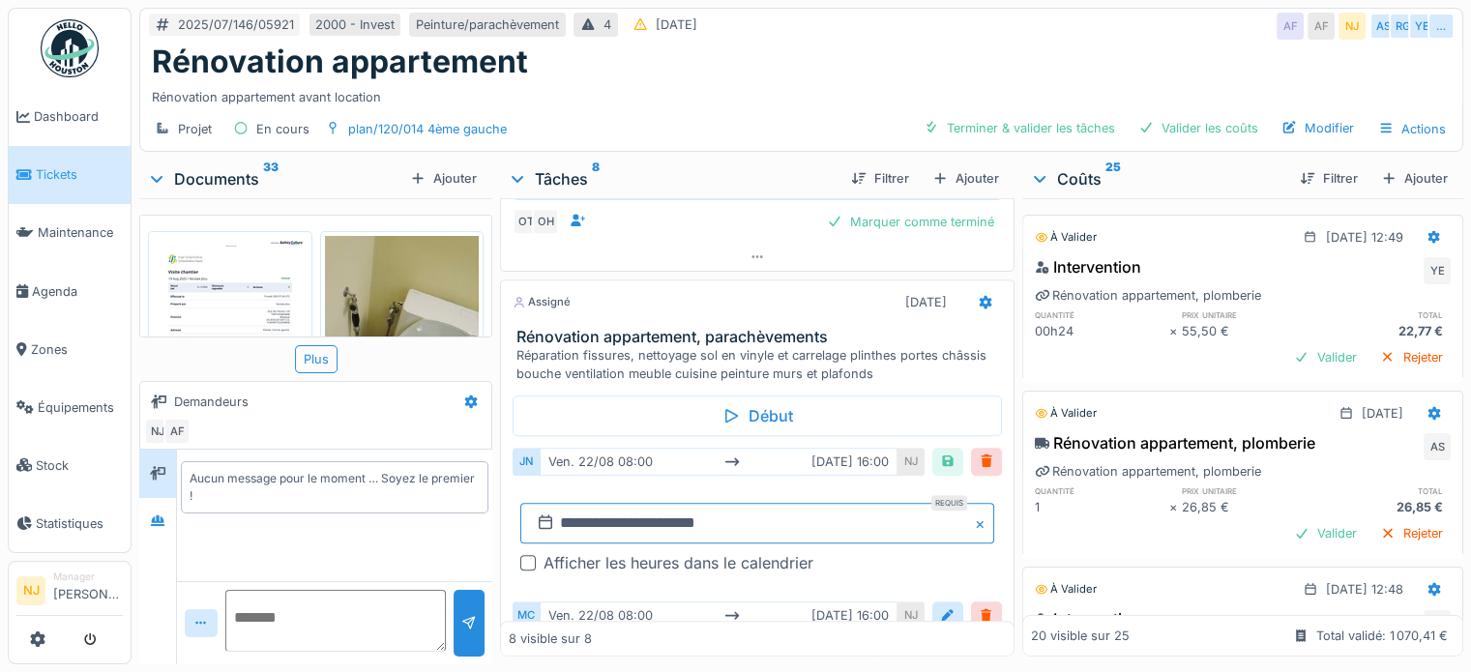
click at [684, 521] on input "**********" at bounding box center [757, 523] width 474 height 41
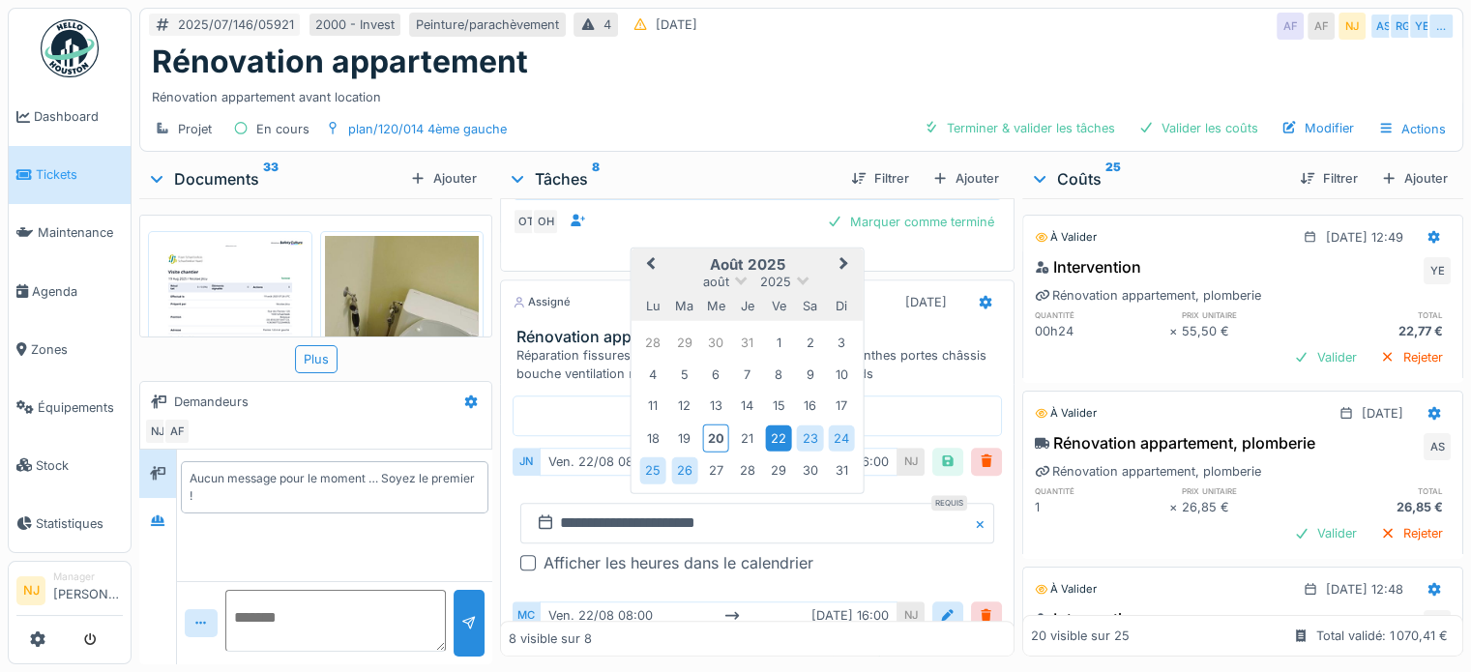
click at [777, 431] on div "22" at bounding box center [779, 438] width 26 height 26
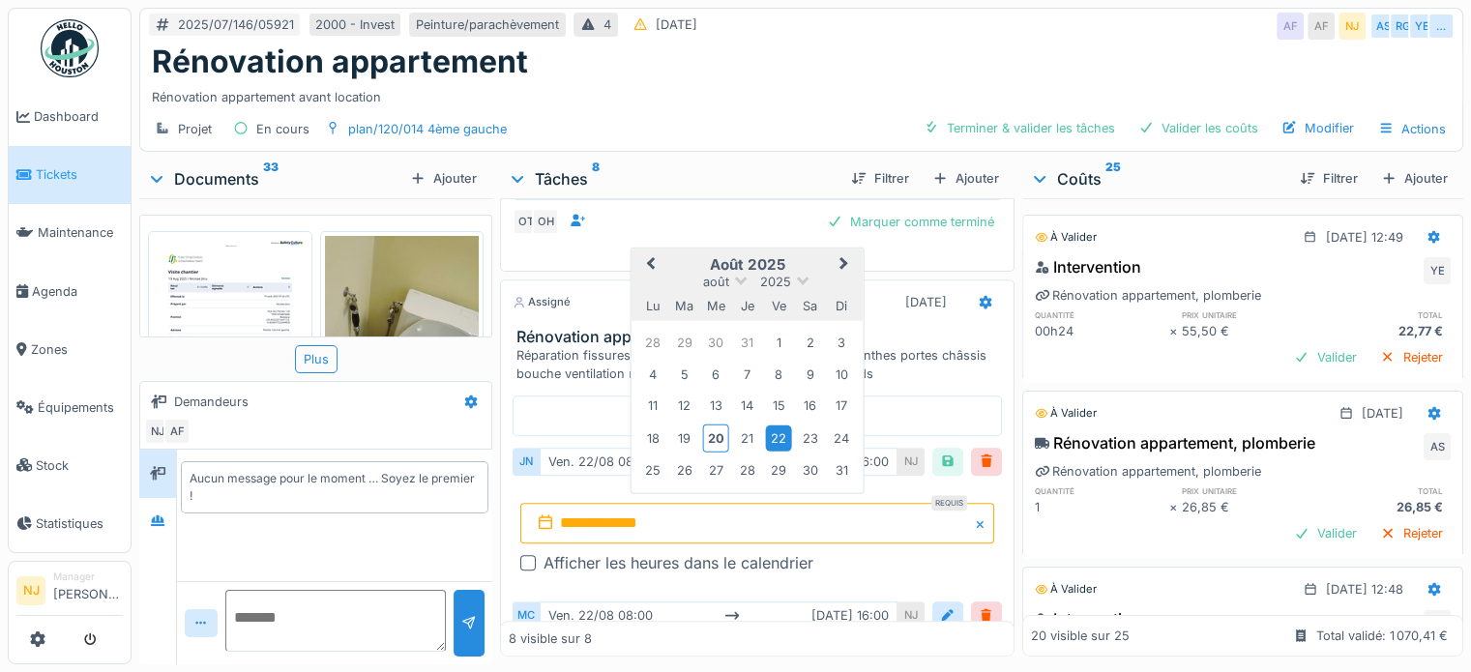
click at [777, 431] on div "22" at bounding box center [779, 438] width 26 height 26
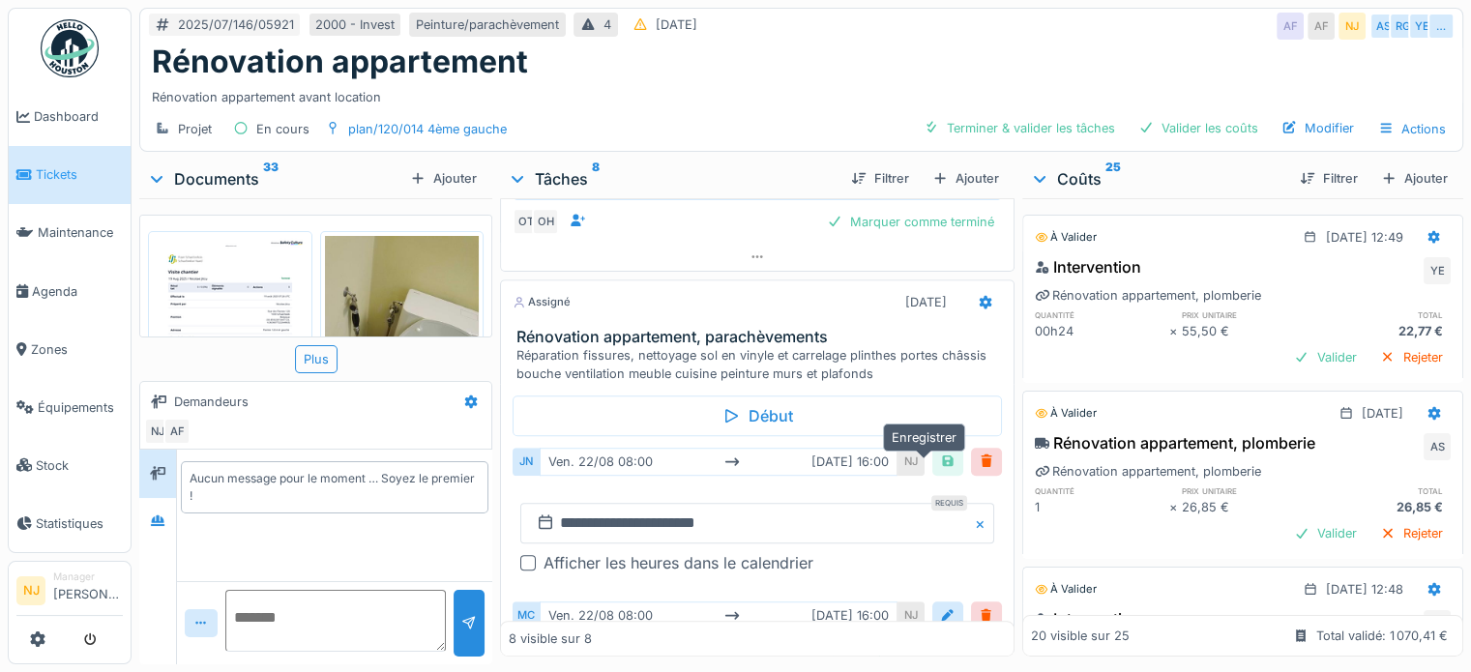
click at [940, 453] on div at bounding box center [947, 462] width 15 height 18
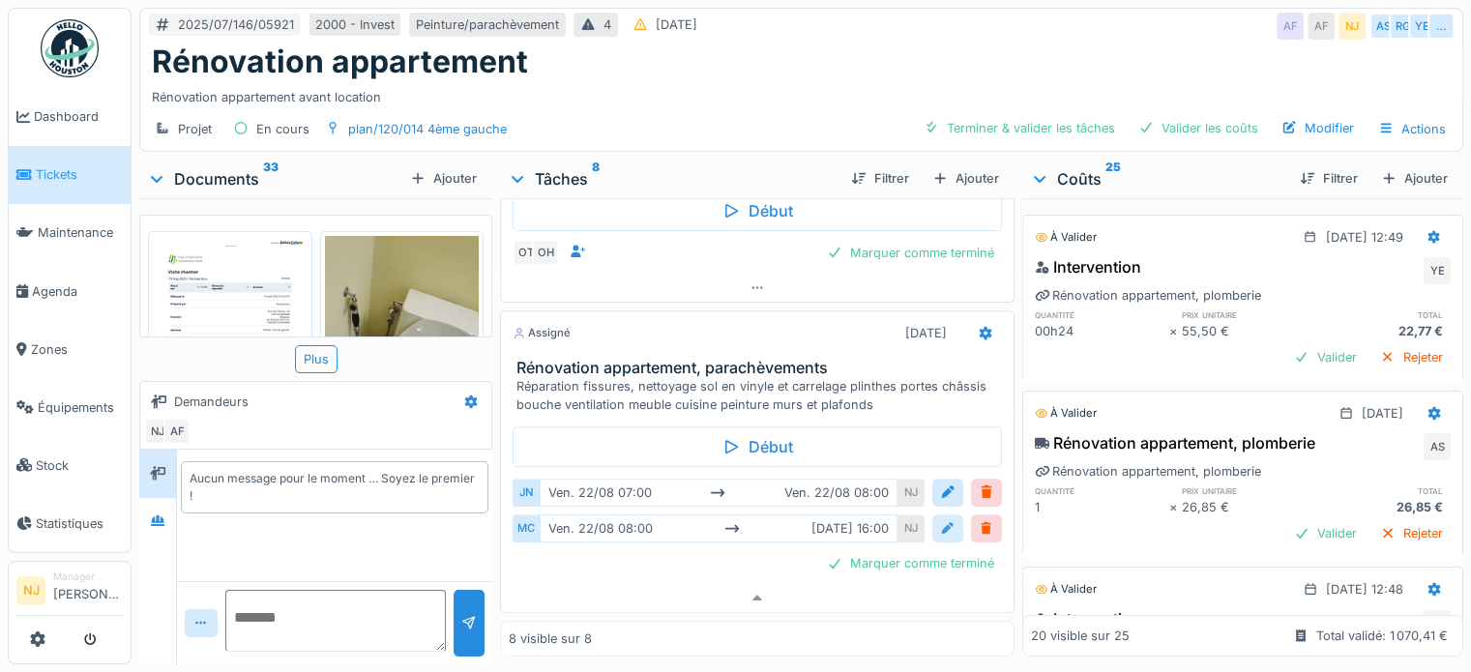
click at [940, 519] on div at bounding box center [947, 528] width 15 height 18
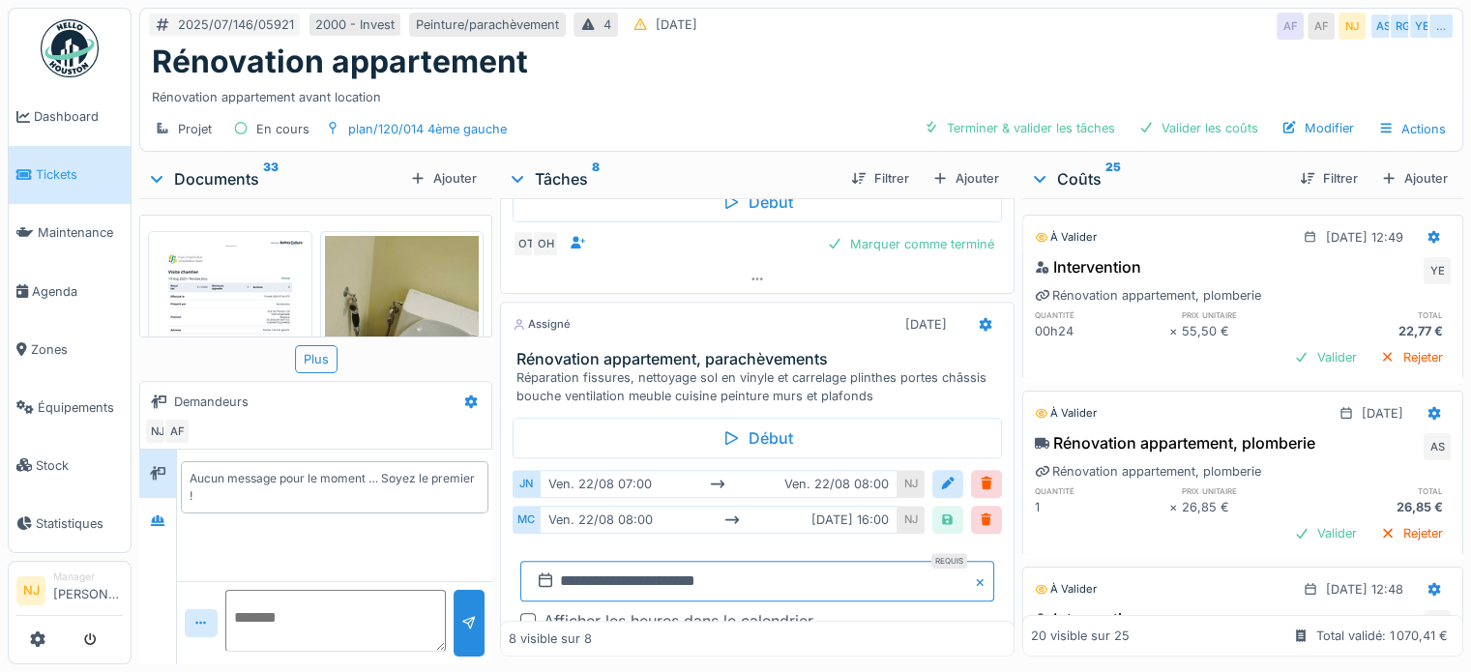
click at [640, 576] on input "**********" at bounding box center [757, 581] width 474 height 41
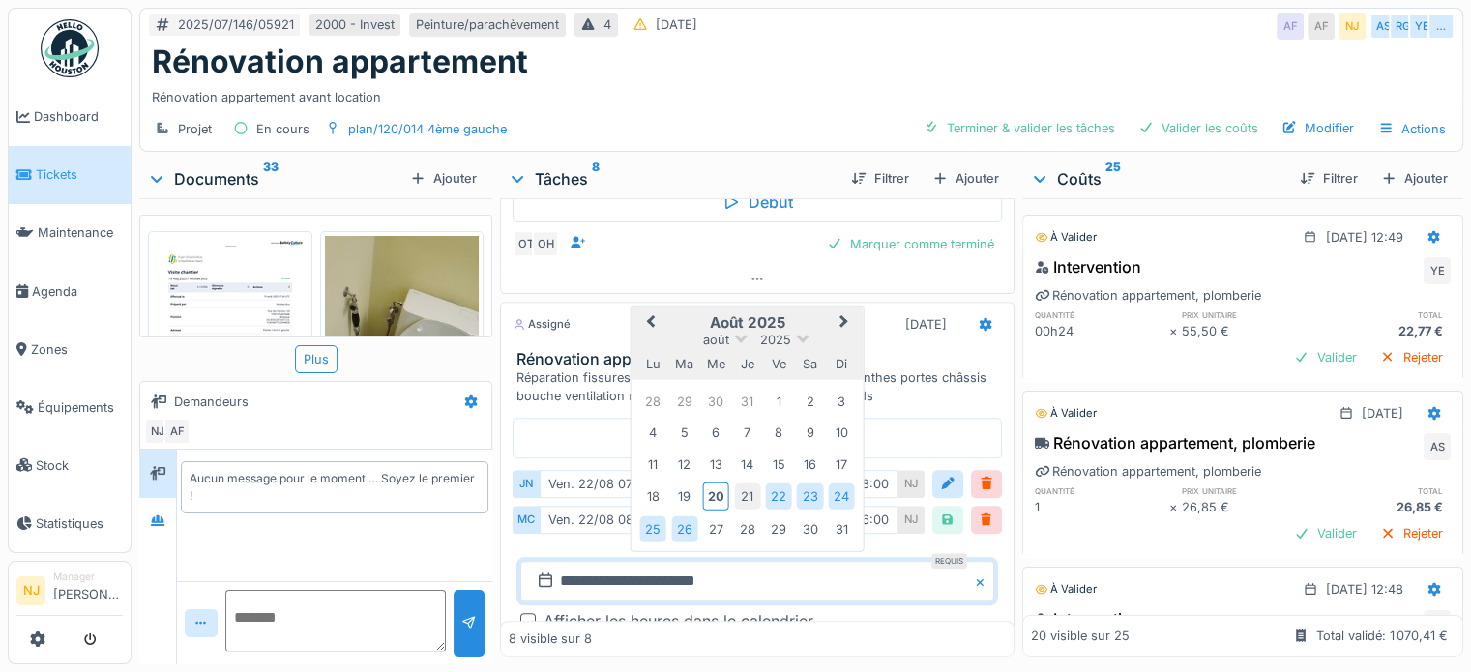
click at [751, 493] on div "21" at bounding box center [747, 496] width 26 height 26
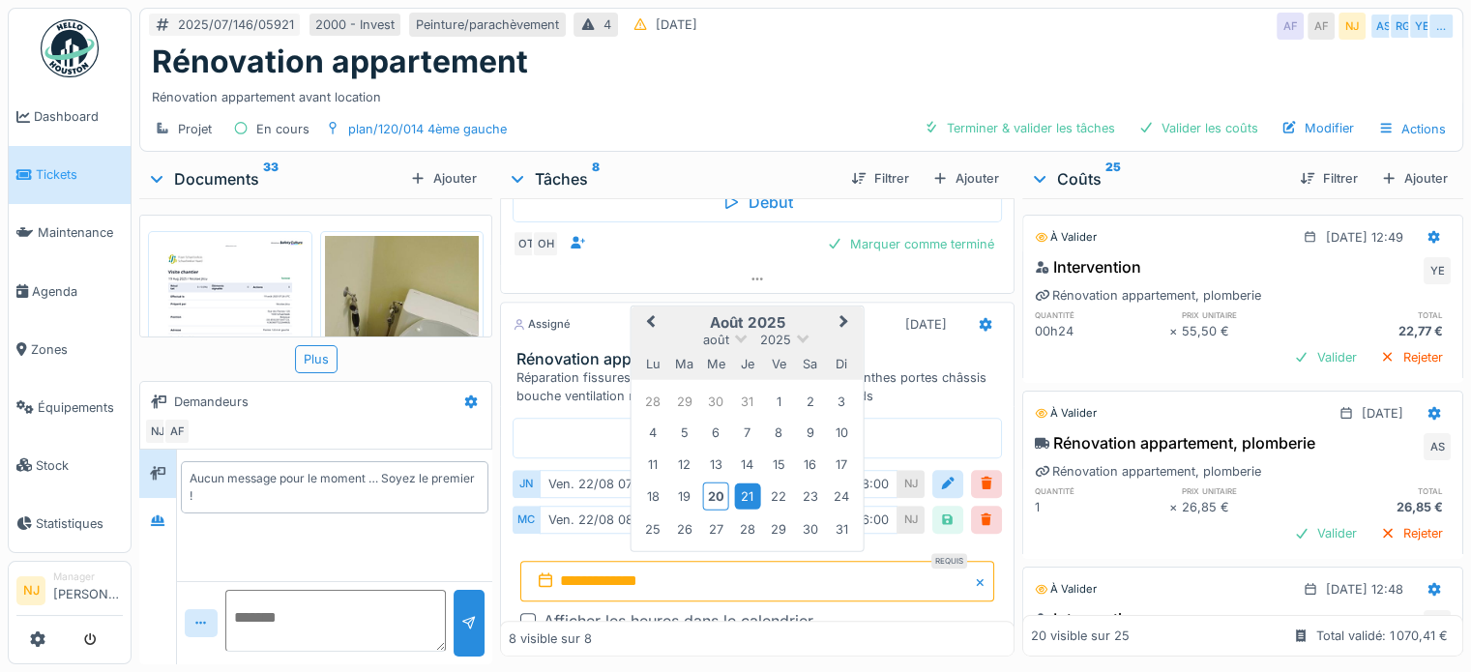
click at [751, 493] on div "21" at bounding box center [747, 496] width 26 height 26
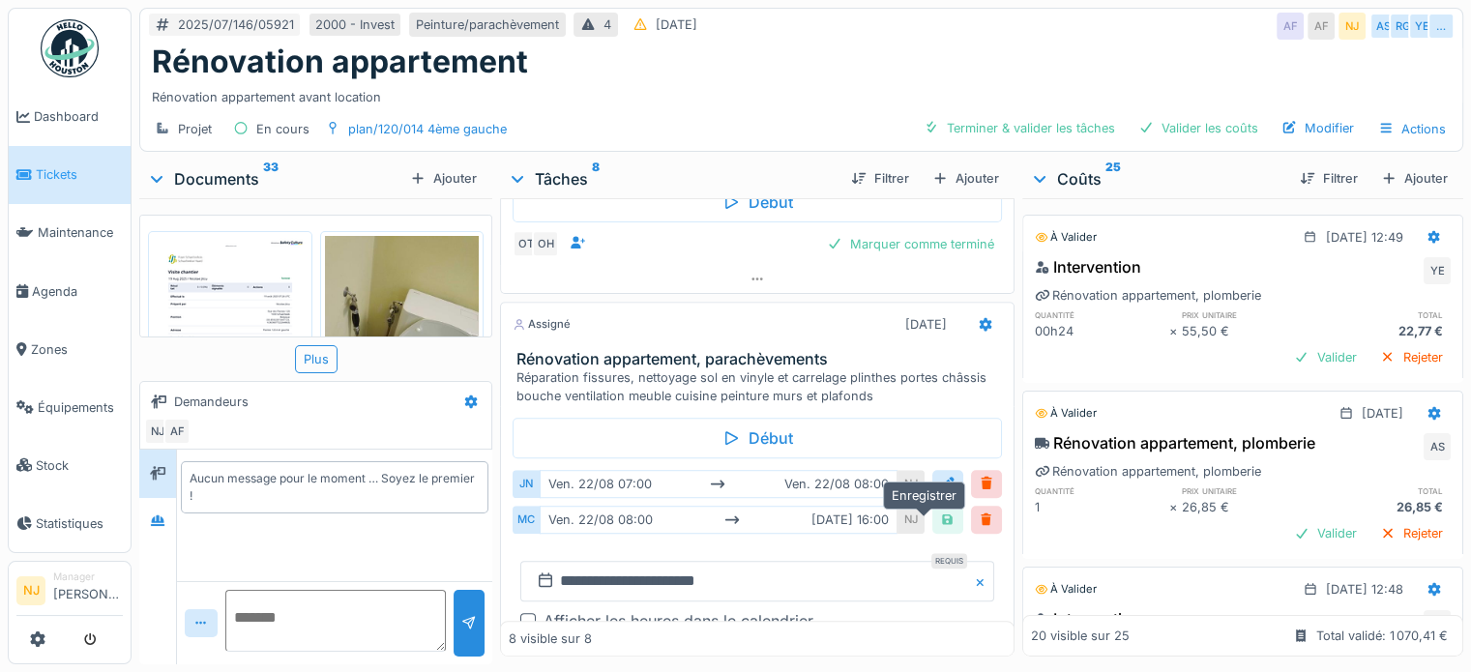
click at [940, 520] on div at bounding box center [947, 520] width 15 height 18
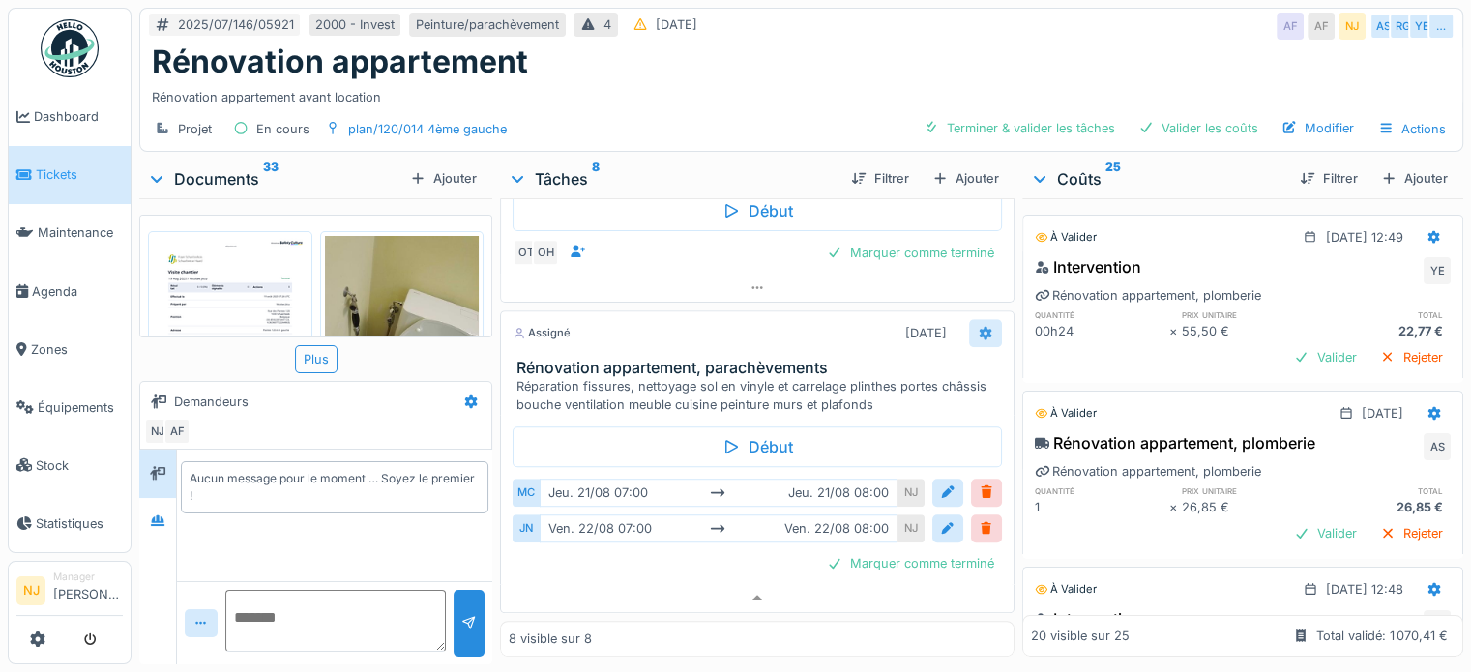
click at [978, 327] on icon at bounding box center [985, 333] width 15 height 13
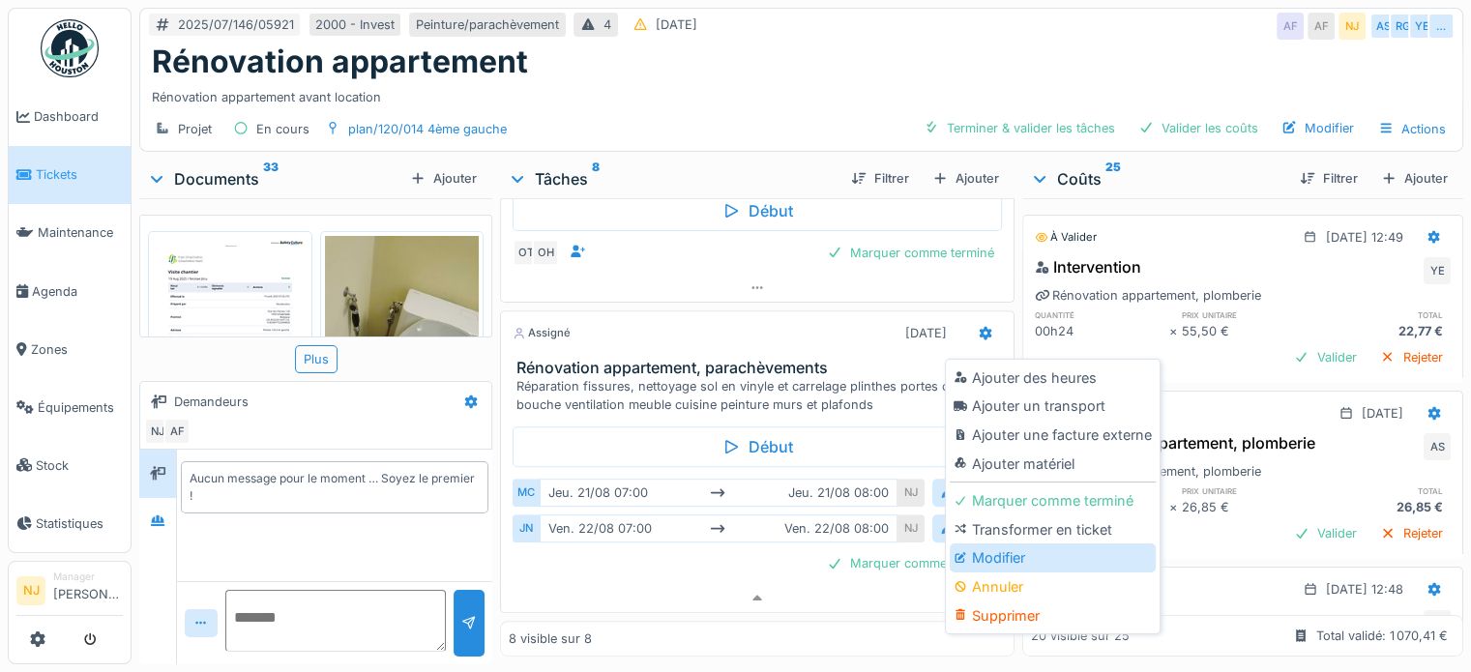
click at [1022, 543] on div "Modifier" at bounding box center [1053, 557] width 206 height 29
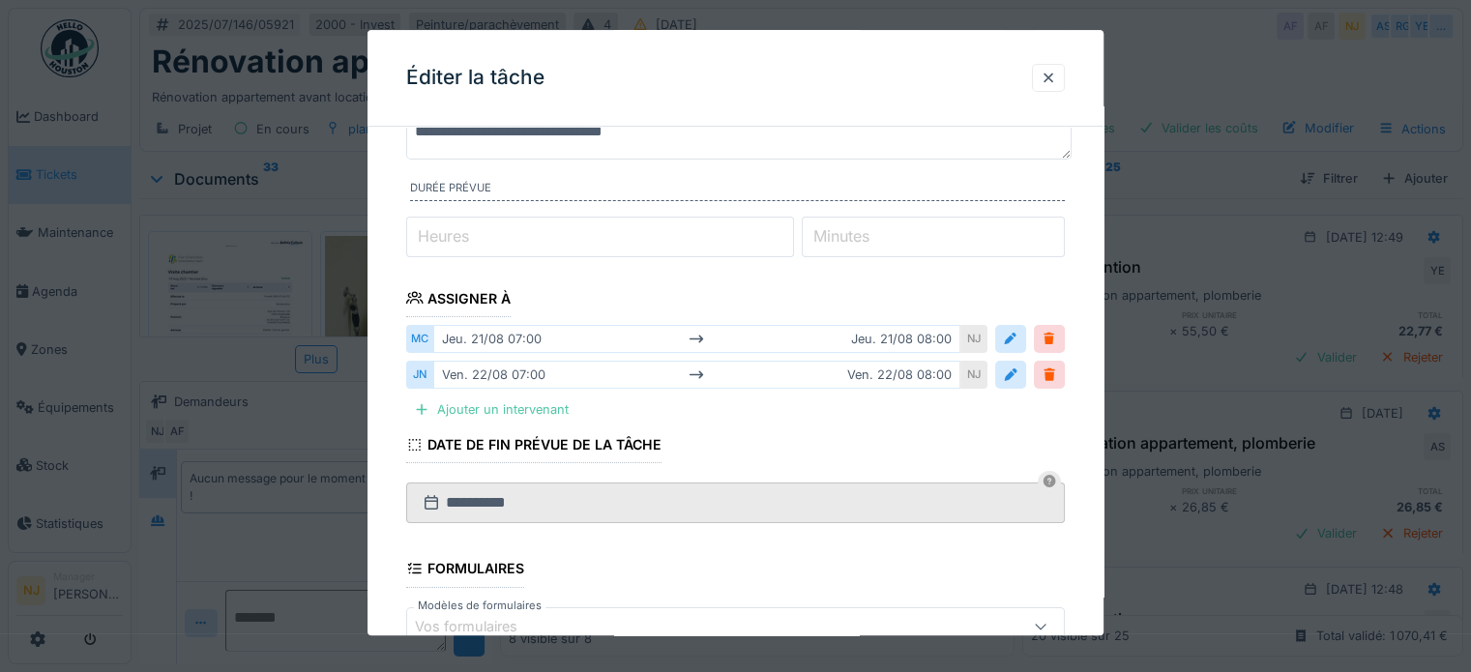
scroll to position [193, 0]
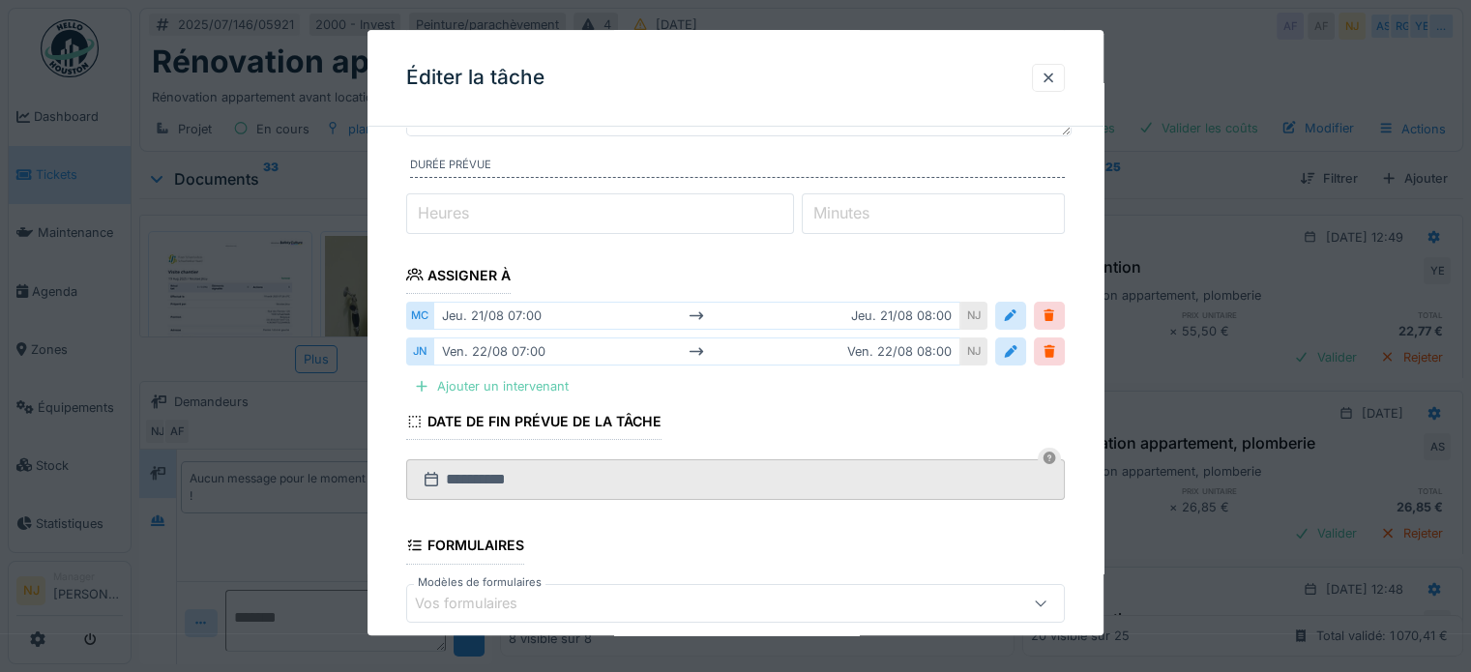
click at [441, 373] on div "Ajouter un intervenant" at bounding box center [491, 386] width 170 height 26
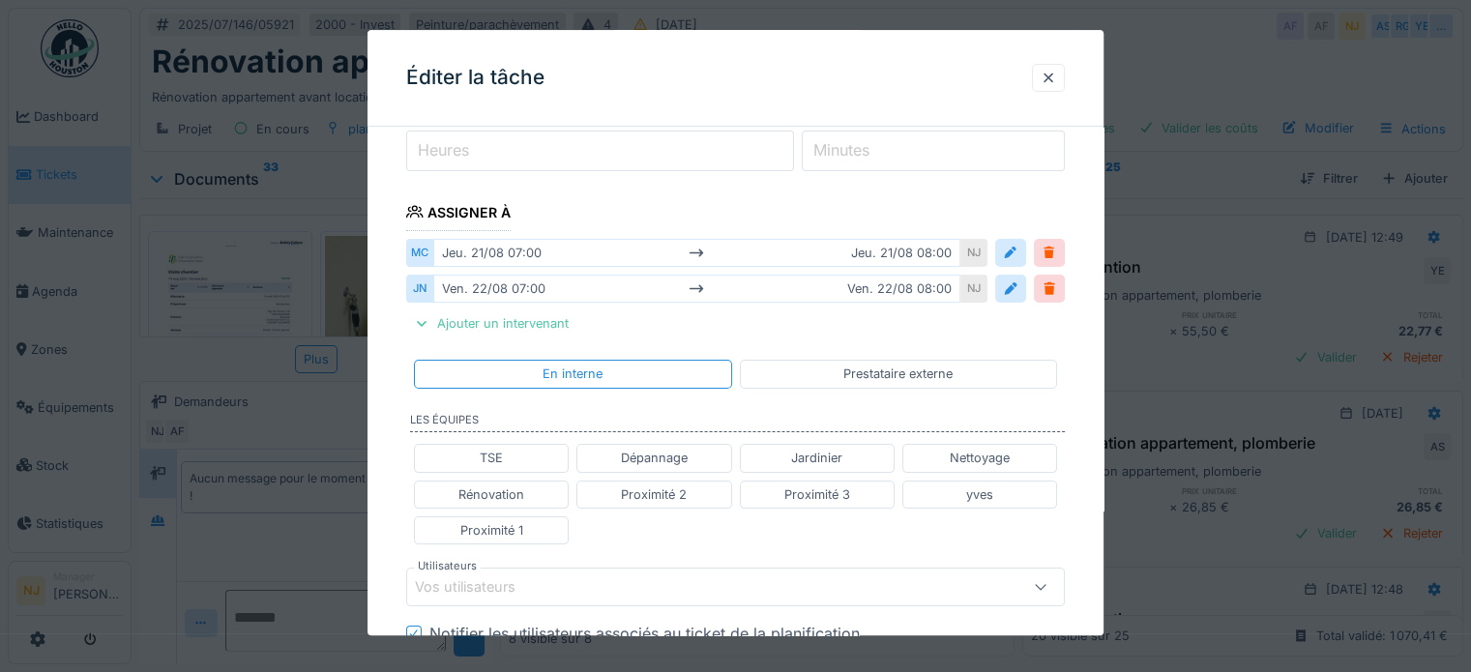
scroll to position [290, 0]
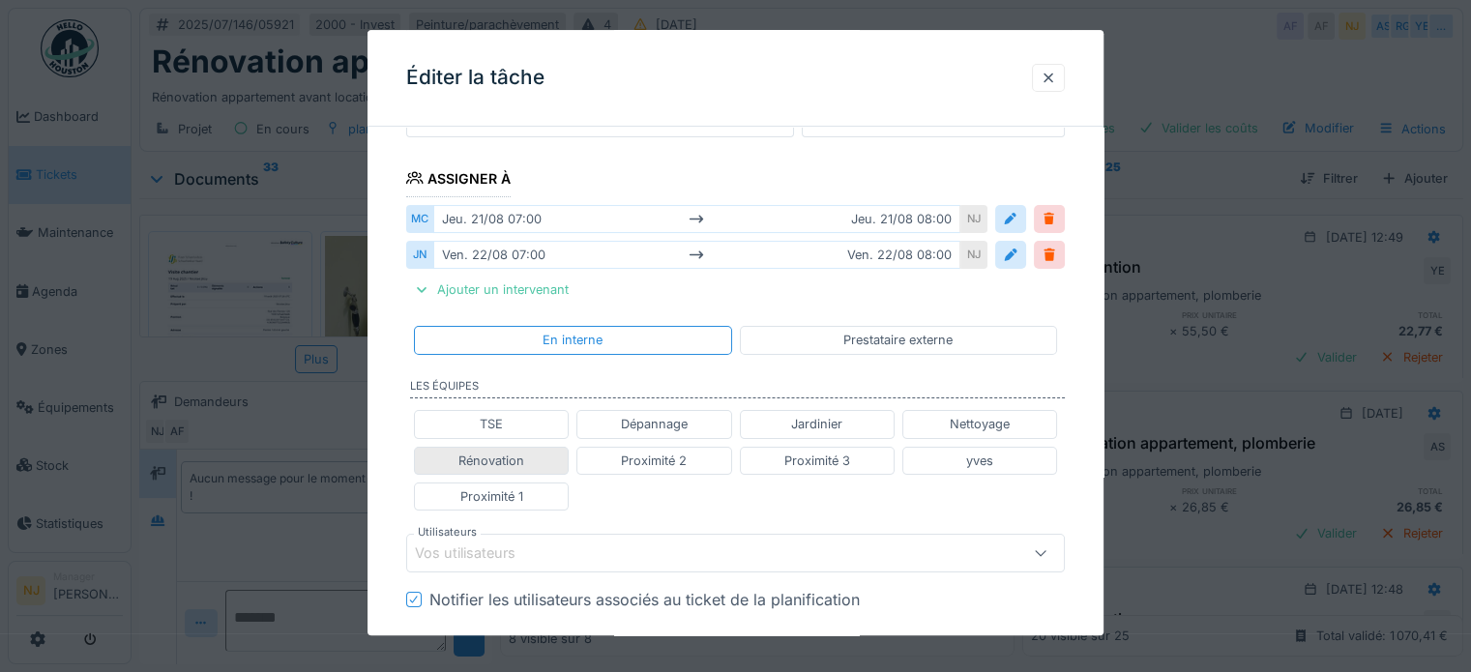
click at [549, 462] on div "Rénovation" at bounding box center [491, 461] width 155 height 28
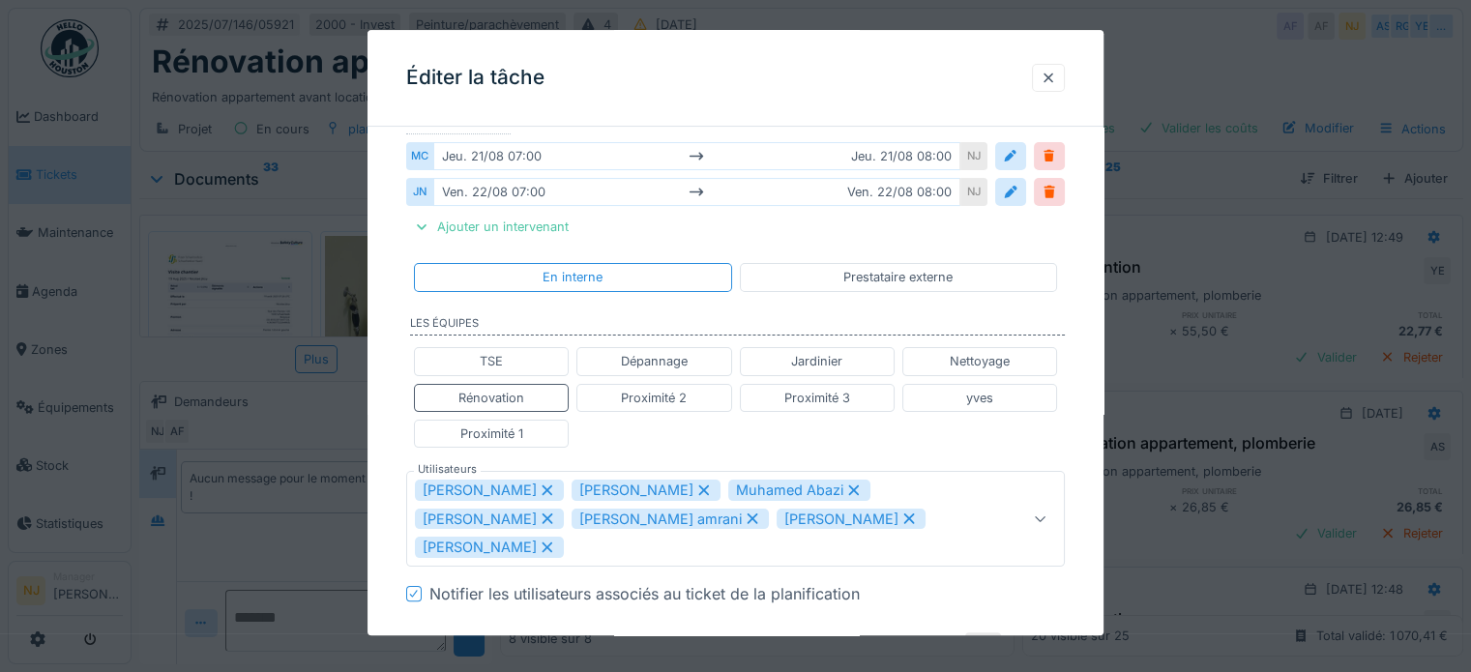
scroll to position [387, 0]
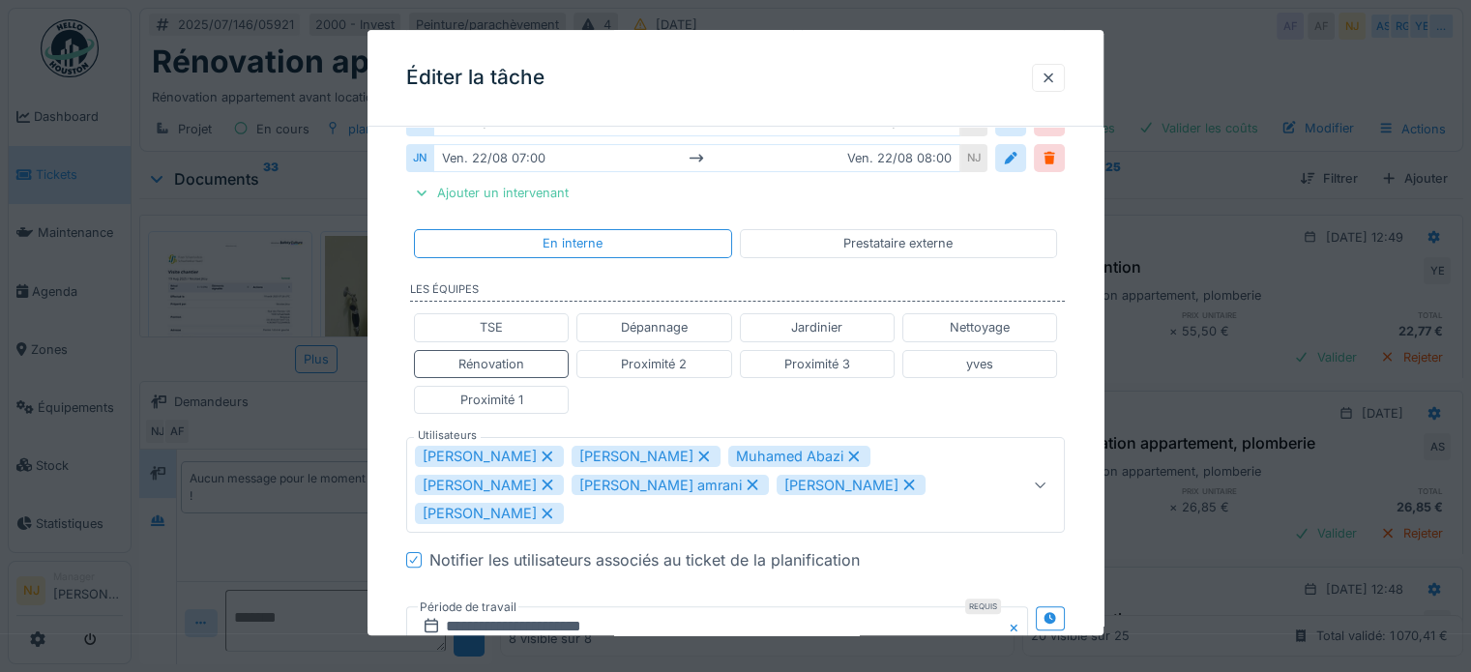
click at [845, 450] on icon at bounding box center [853, 457] width 17 height 14
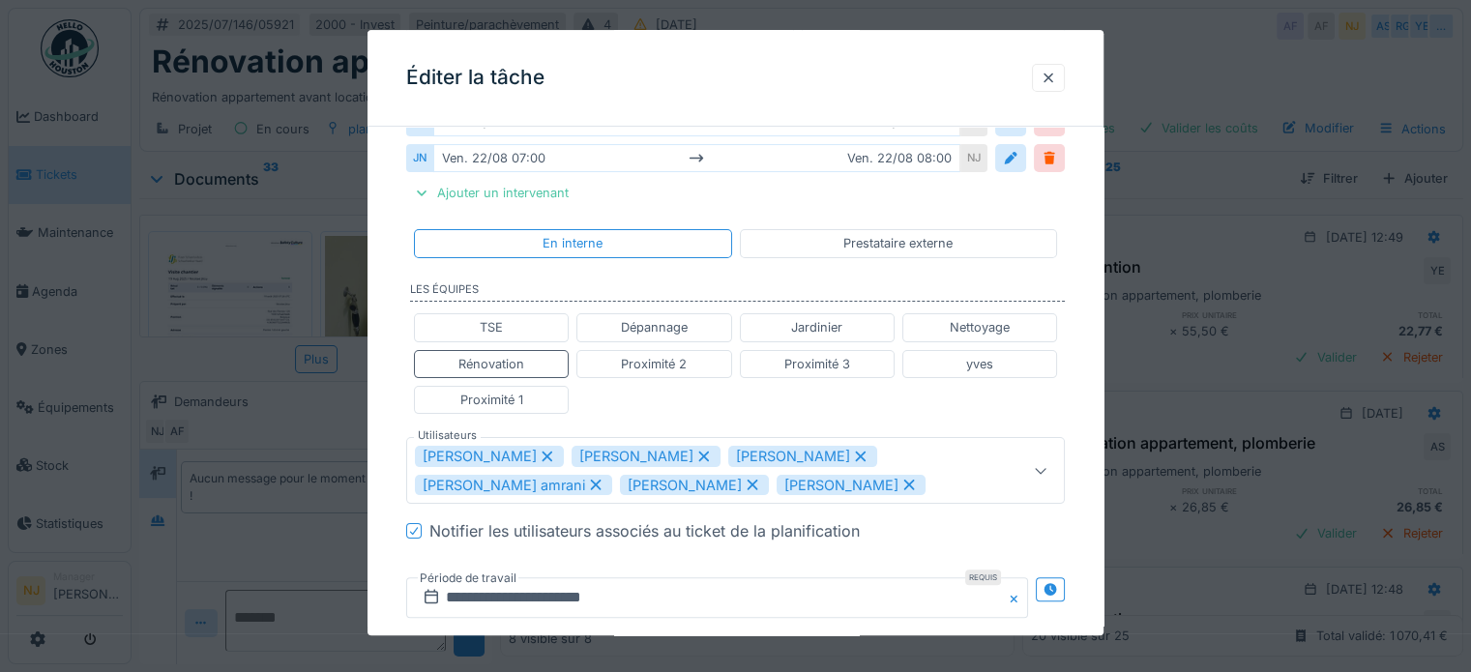
click at [852, 450] on icon at bounding box center [860, 457] width 17 height 14
click at [904, 452] on icon at bounding box center [909, 457] width 11 height 11
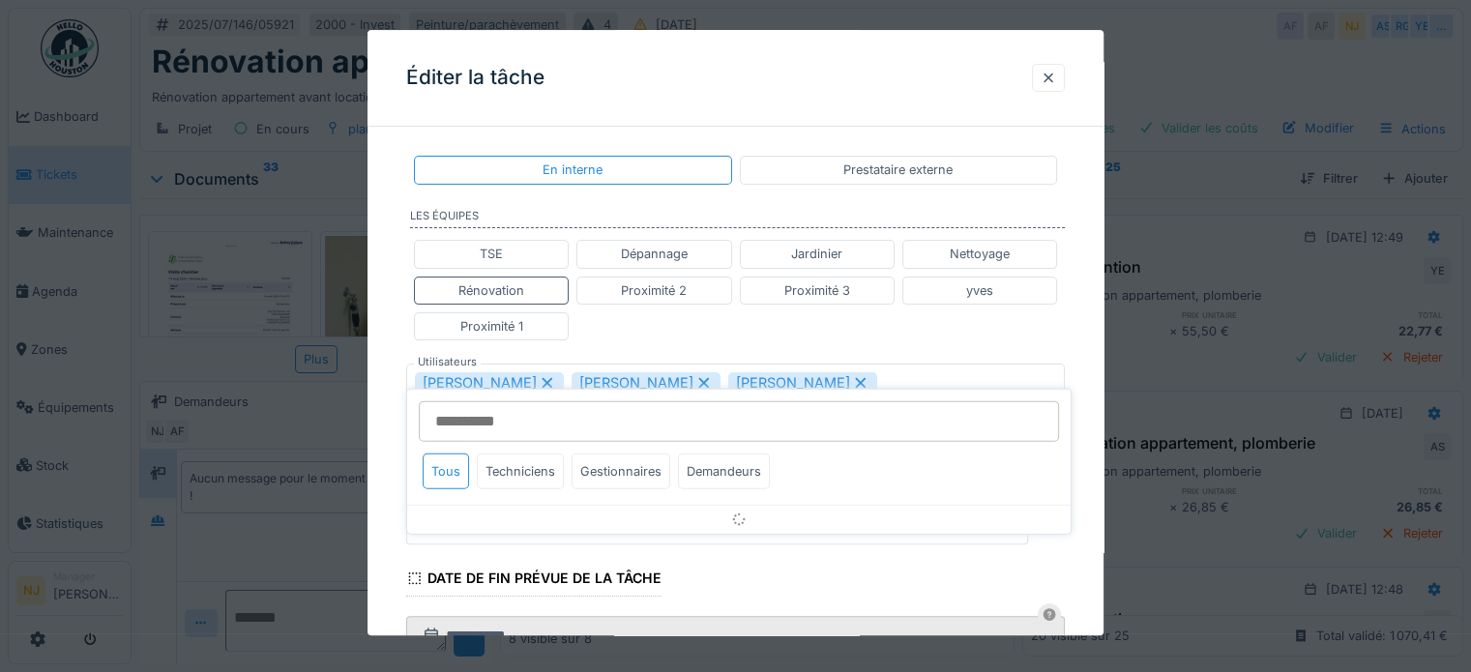
scroll to position [520, 0]
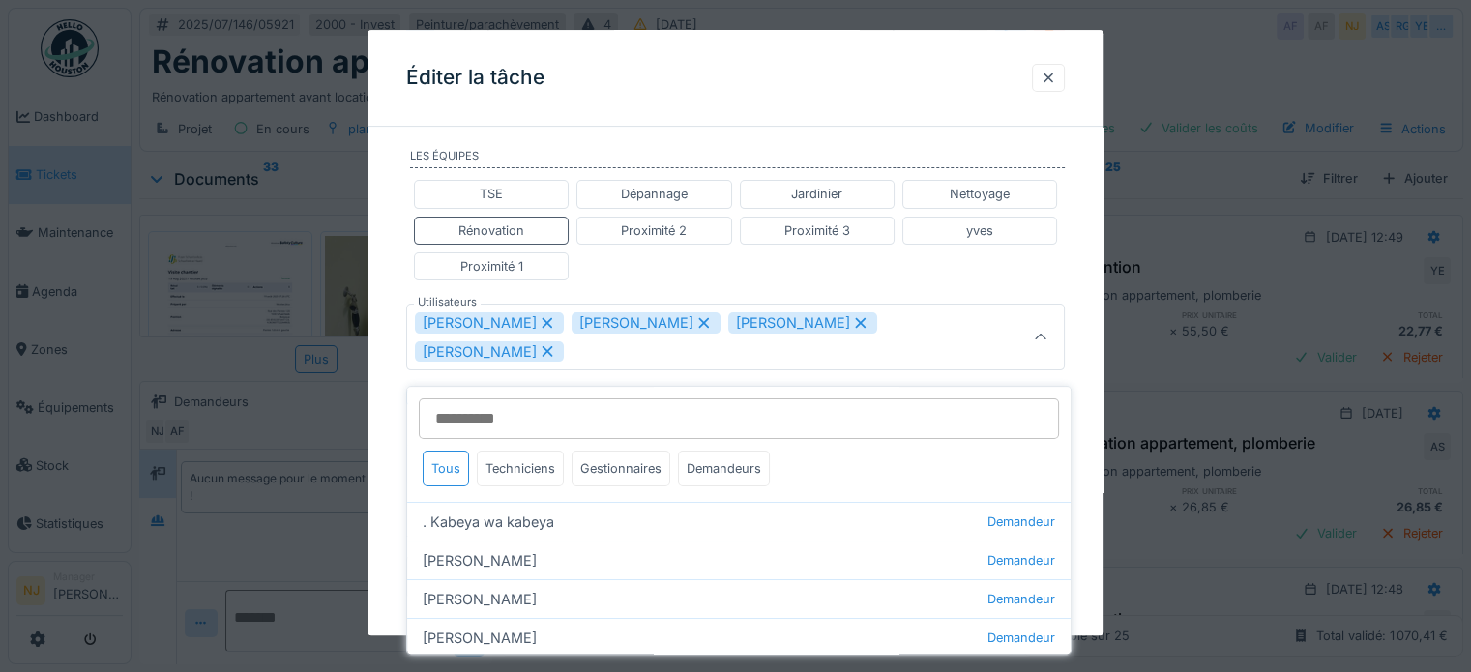
click at [856, 318] on icon at bounding box center [861, 323] width 11 height 11
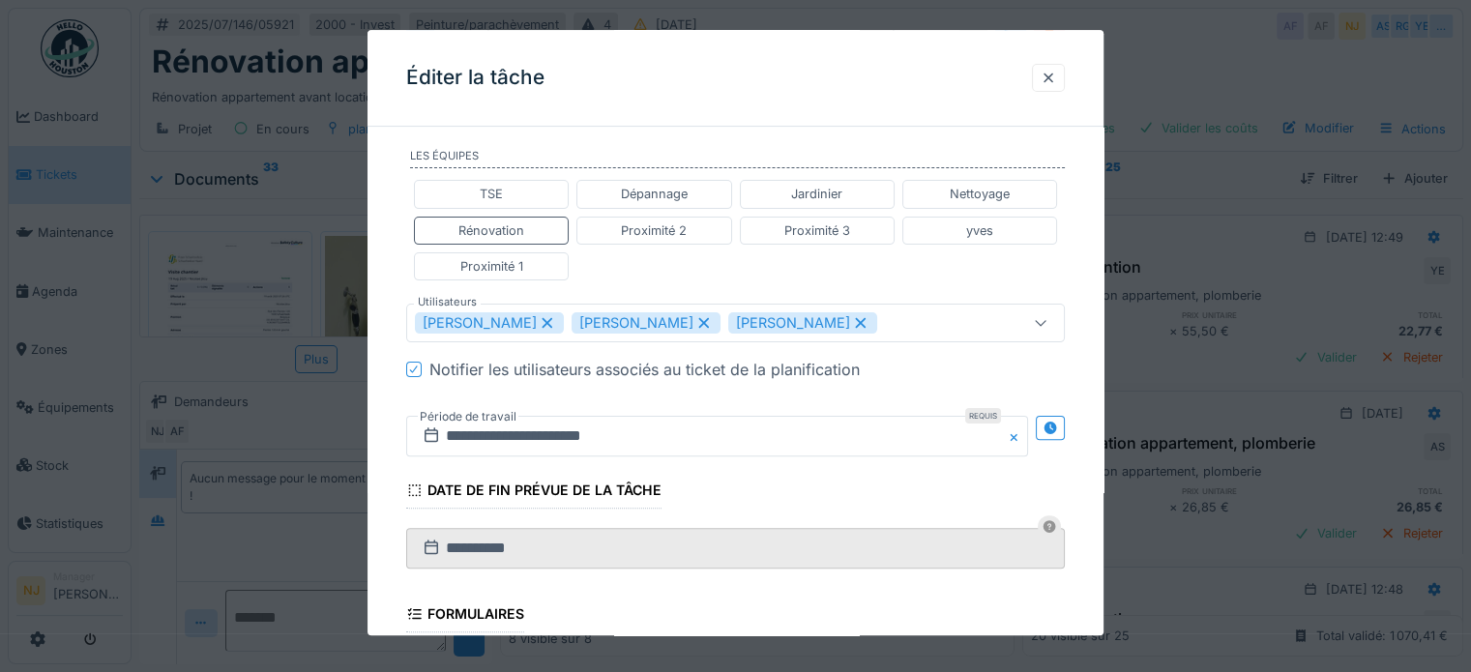
click at [877, 312] on div "abdelkarim Agouzoul" at bounding box center [802, 322] width 149 height 21
type input "*********"
click at [463, 421] on label "Période de travail" at bounding box center [468, 416] width 101 height 21
click at [472, 433] on input "**********" at bounding box center [717, 436] width 622 height 41
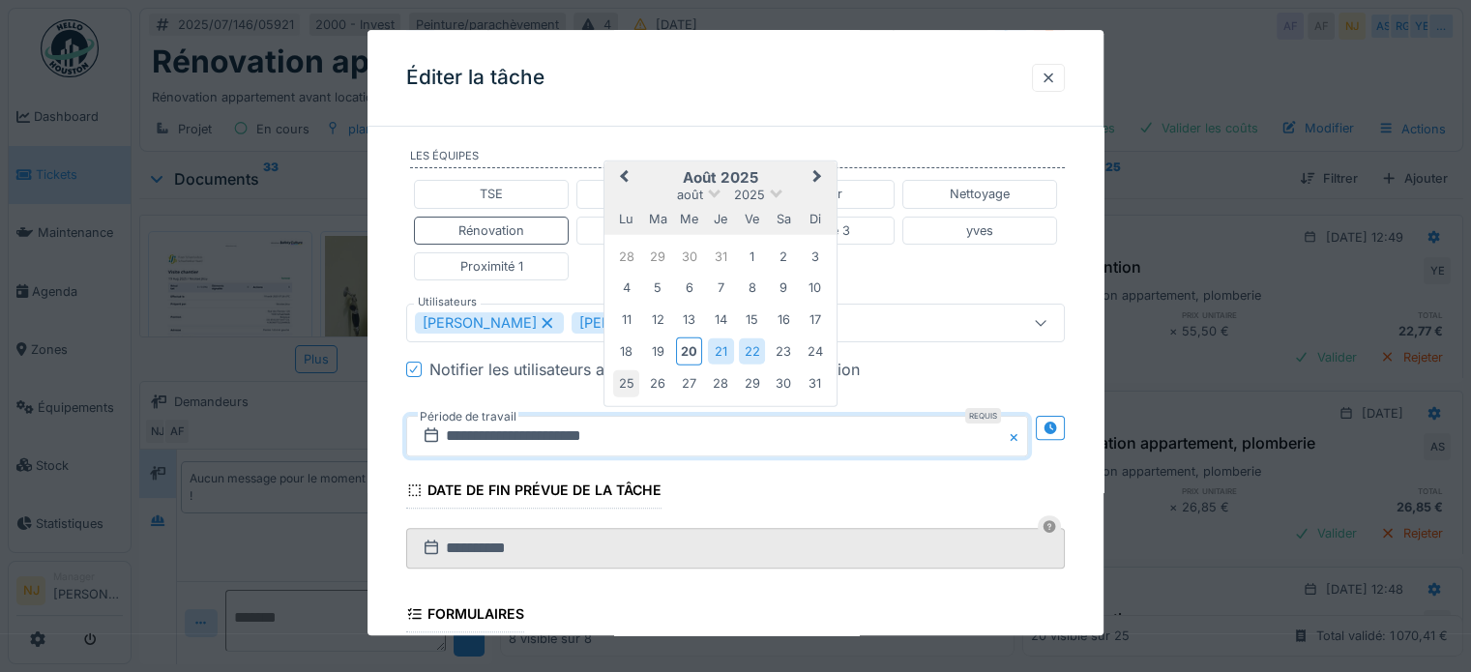
click at [627, 386] on div "25" at bounding box center [626, 383] width 26 height 26
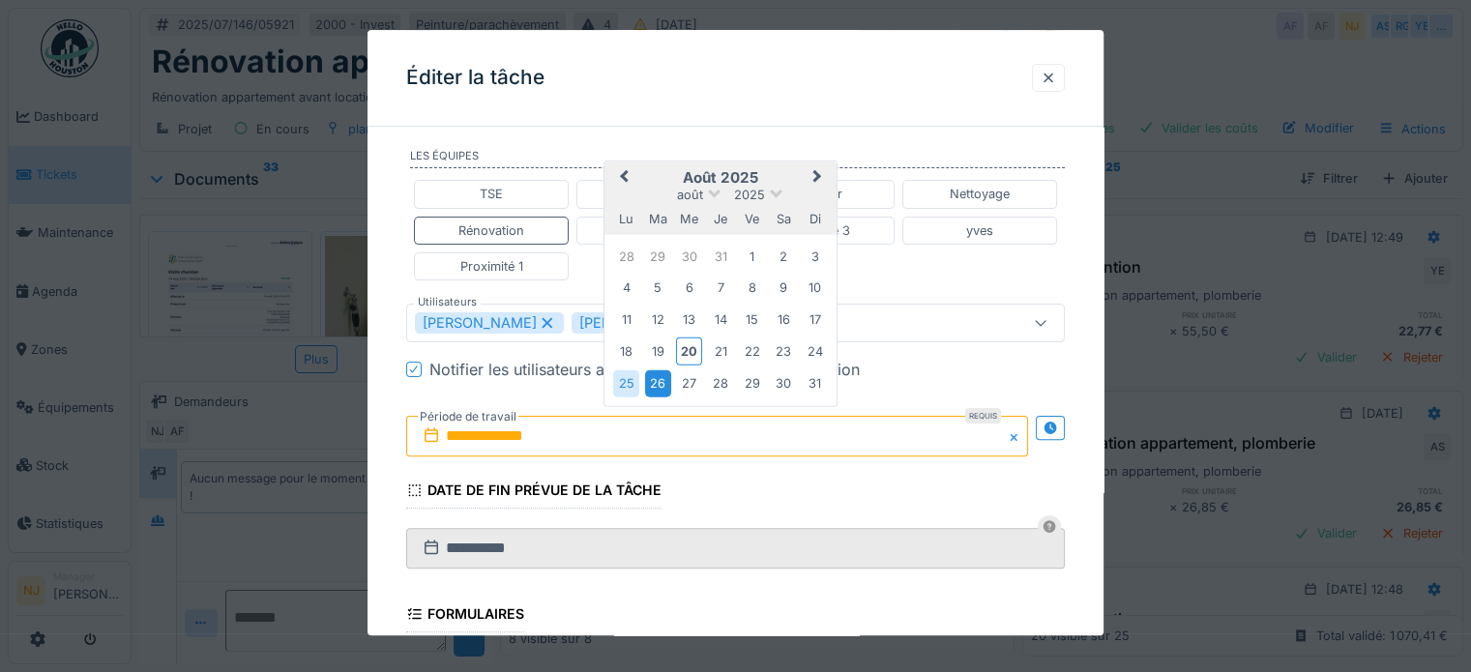
click at [658, 379] on div "26" at bounding box center [658, 383] width 26 height 26
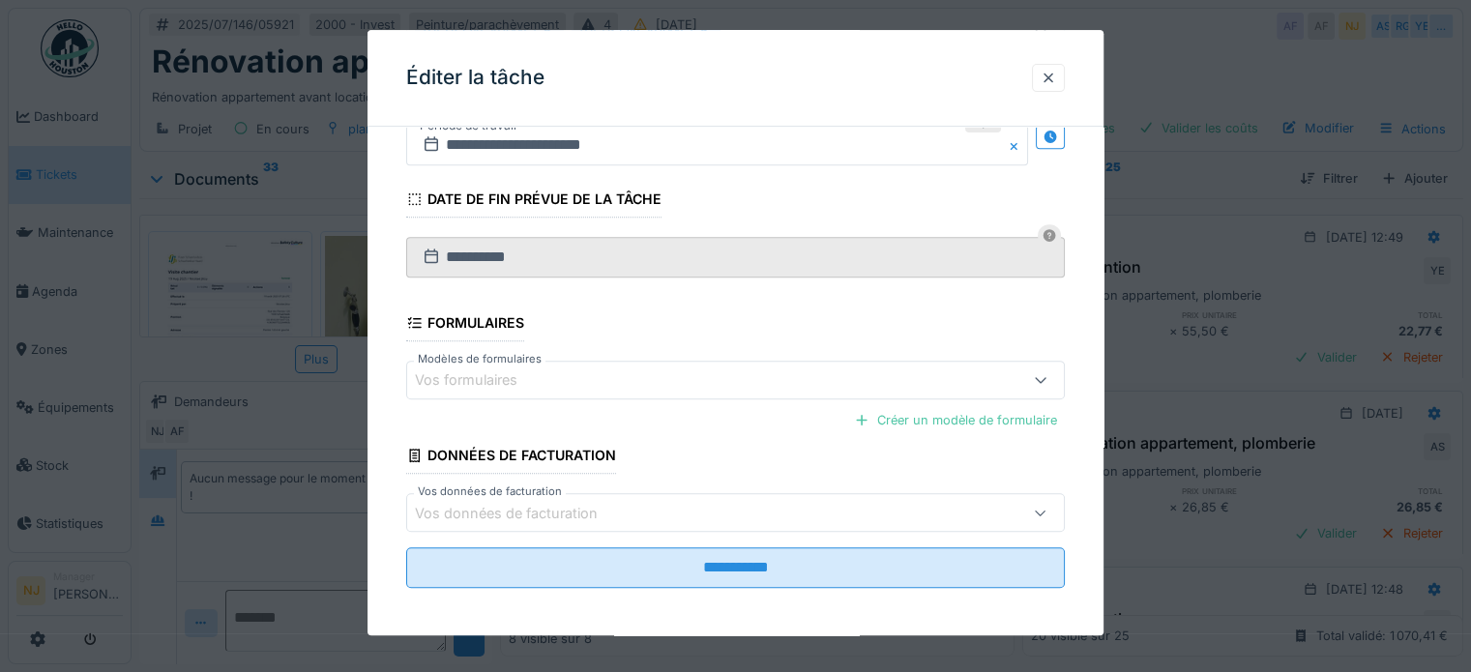
scroll to position [812, 0]
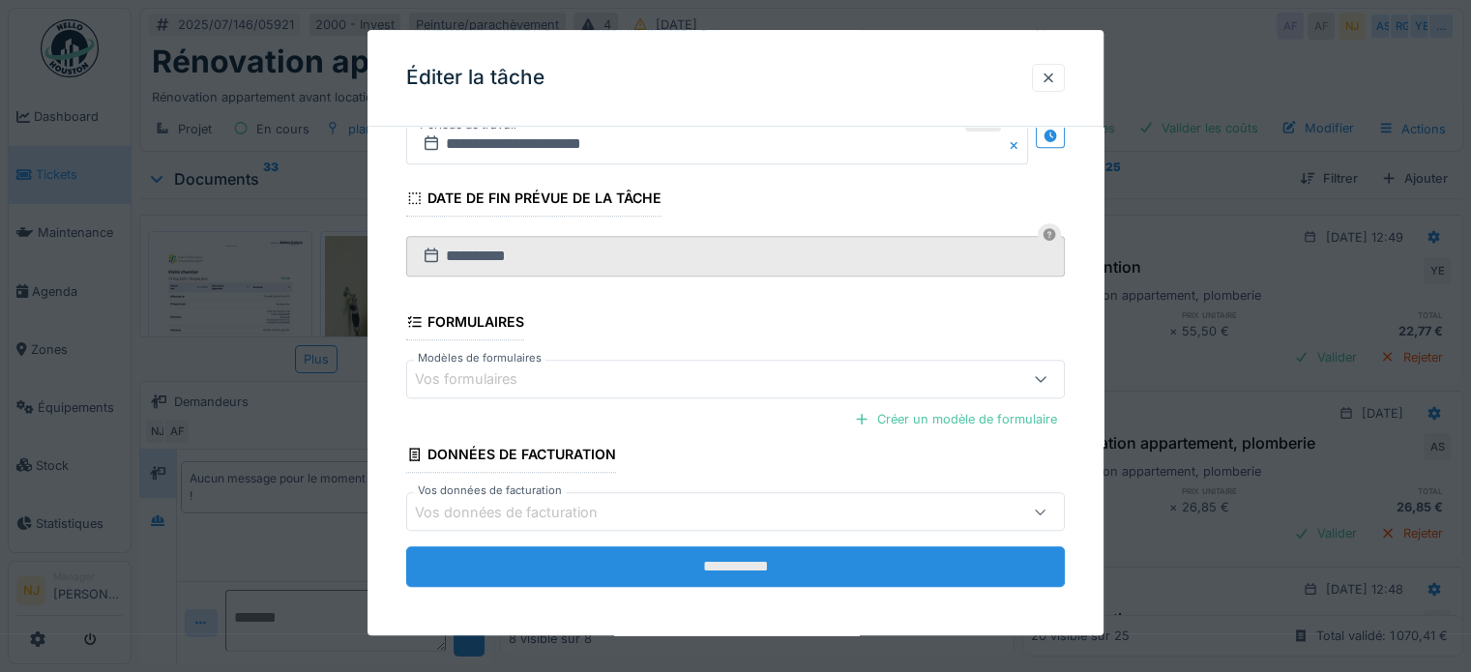
click at [740, 559] on input "**********" at bounding box center [735, 567] width 659 height 41
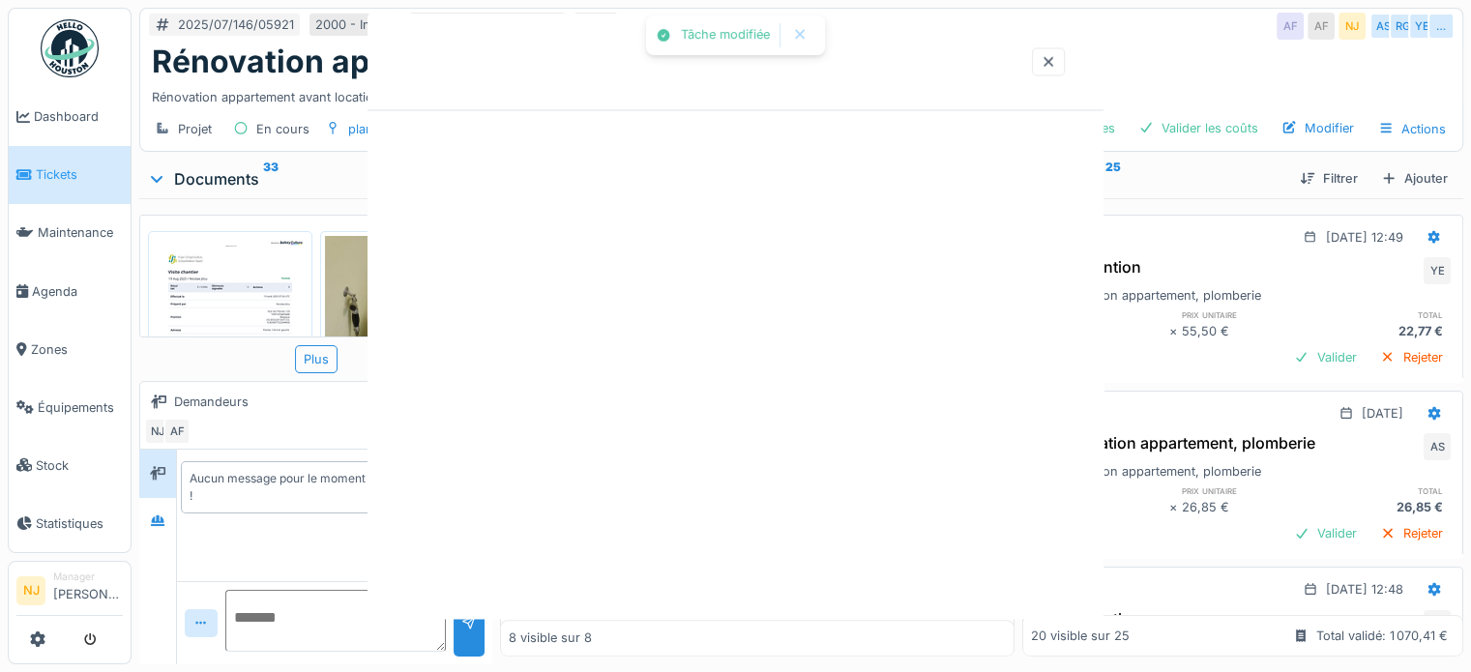
scroll to position [0, 0]
